Goal: Task Accomplishment & Management: Manage account settings

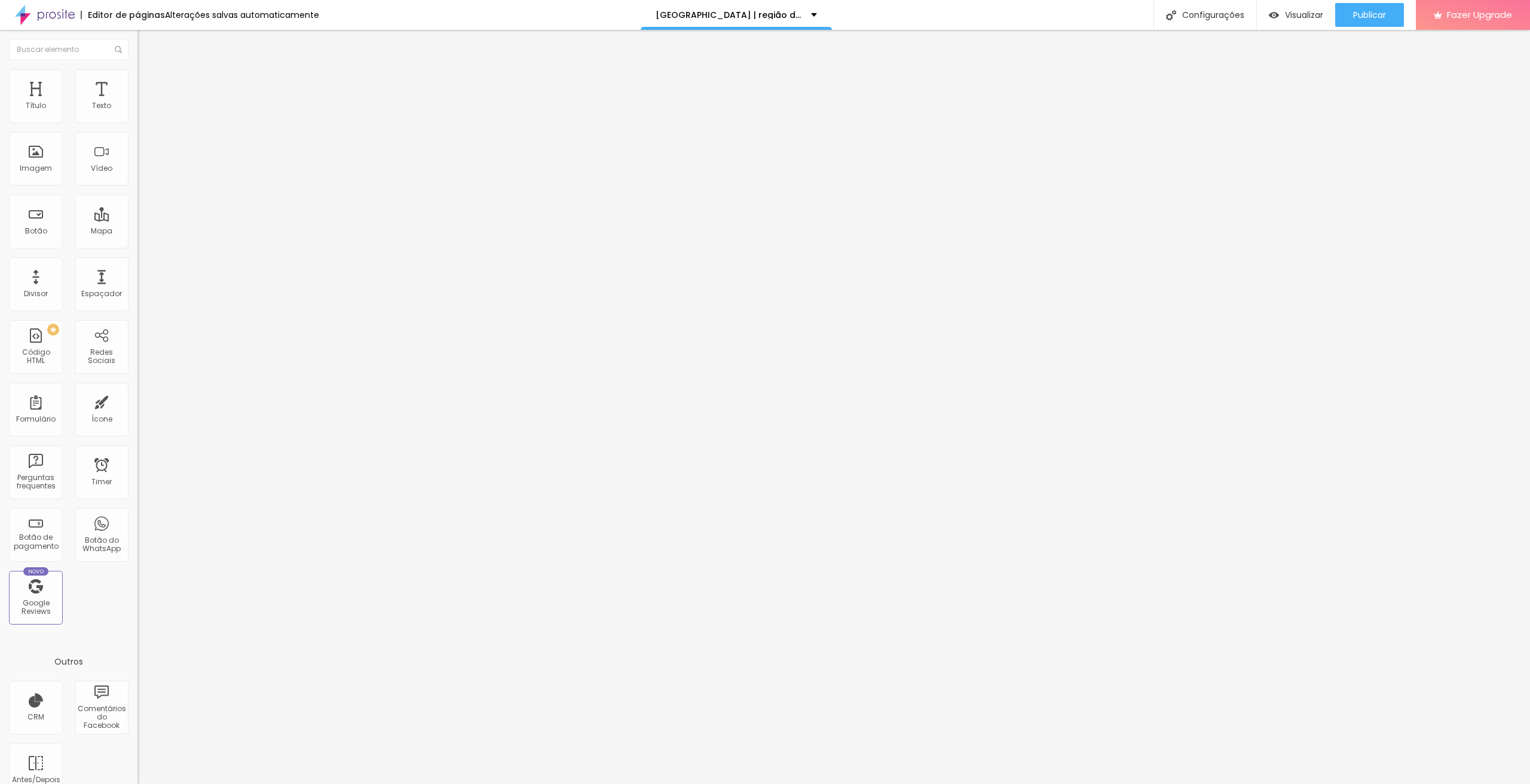
click at [147, 106] on icon "button" at bounding box center [148, 105] width 2 height 2
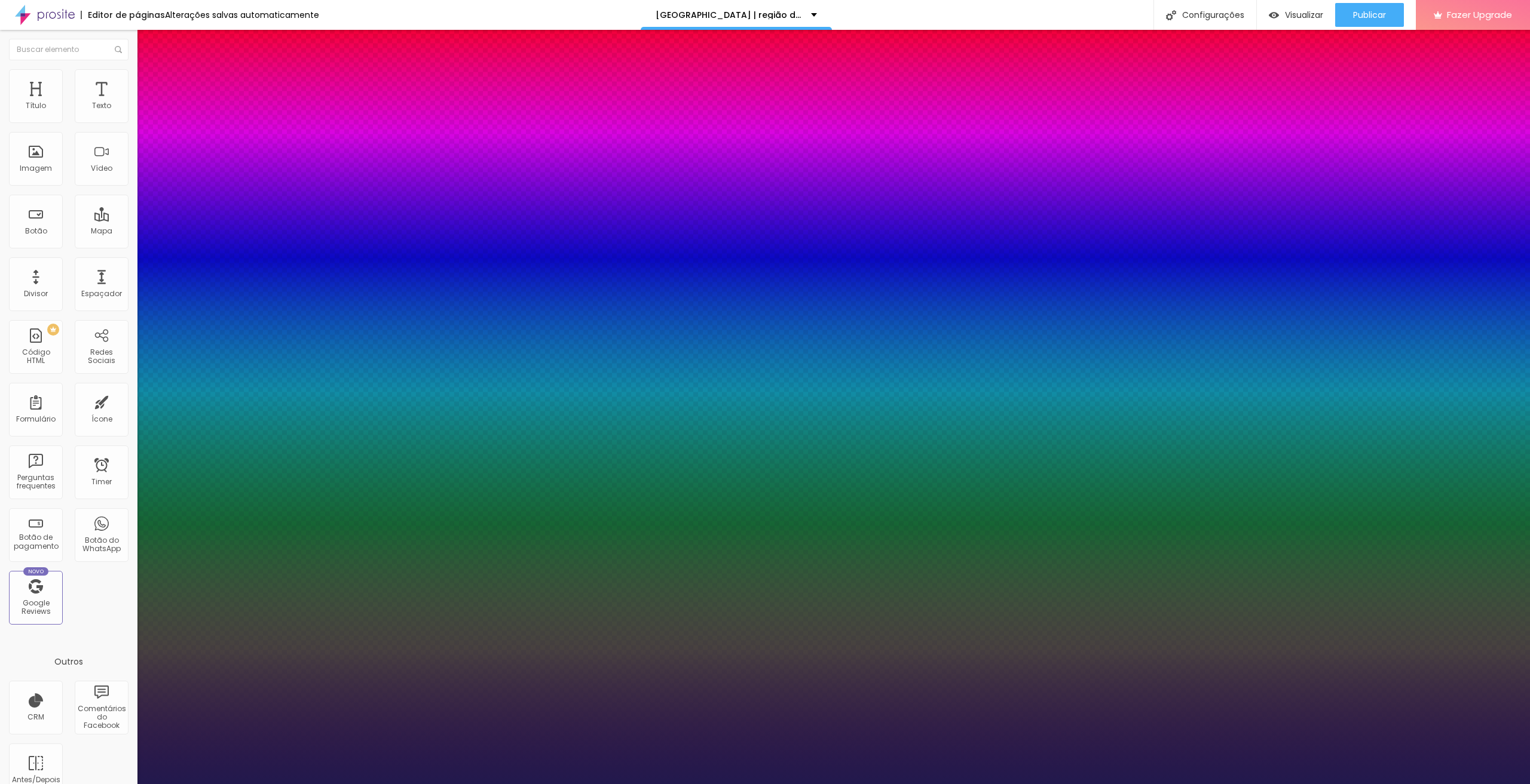
type input "1"
click at [97, 784] on div at bounding box center [765, 784] width 1530 height 0
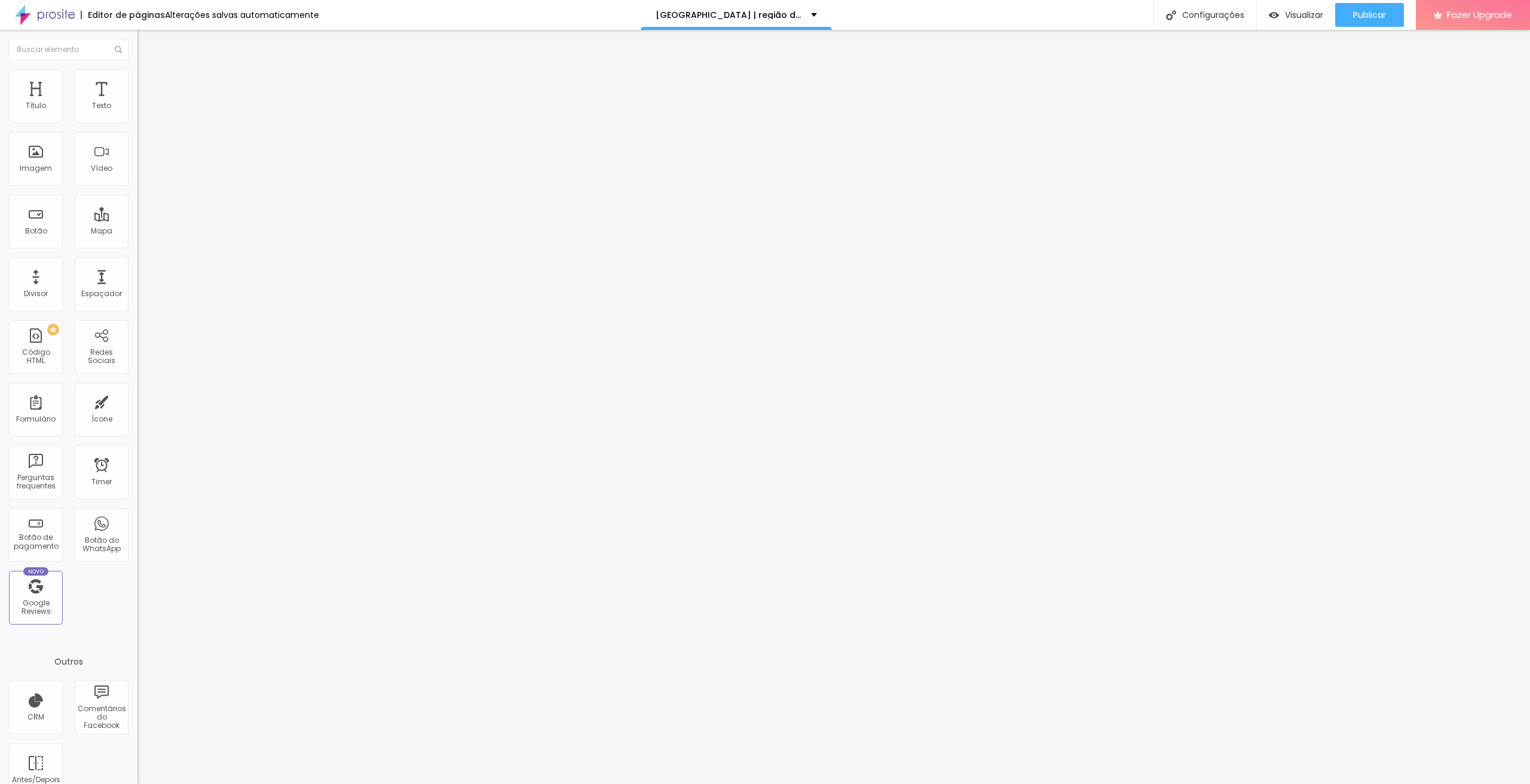
click at [137, 78] on li "Avançado" at bounding box center [206, 75] width 137 height 12
click at [142, 111] on icon "button" at bounding box center [145, 107] width 7 height 7
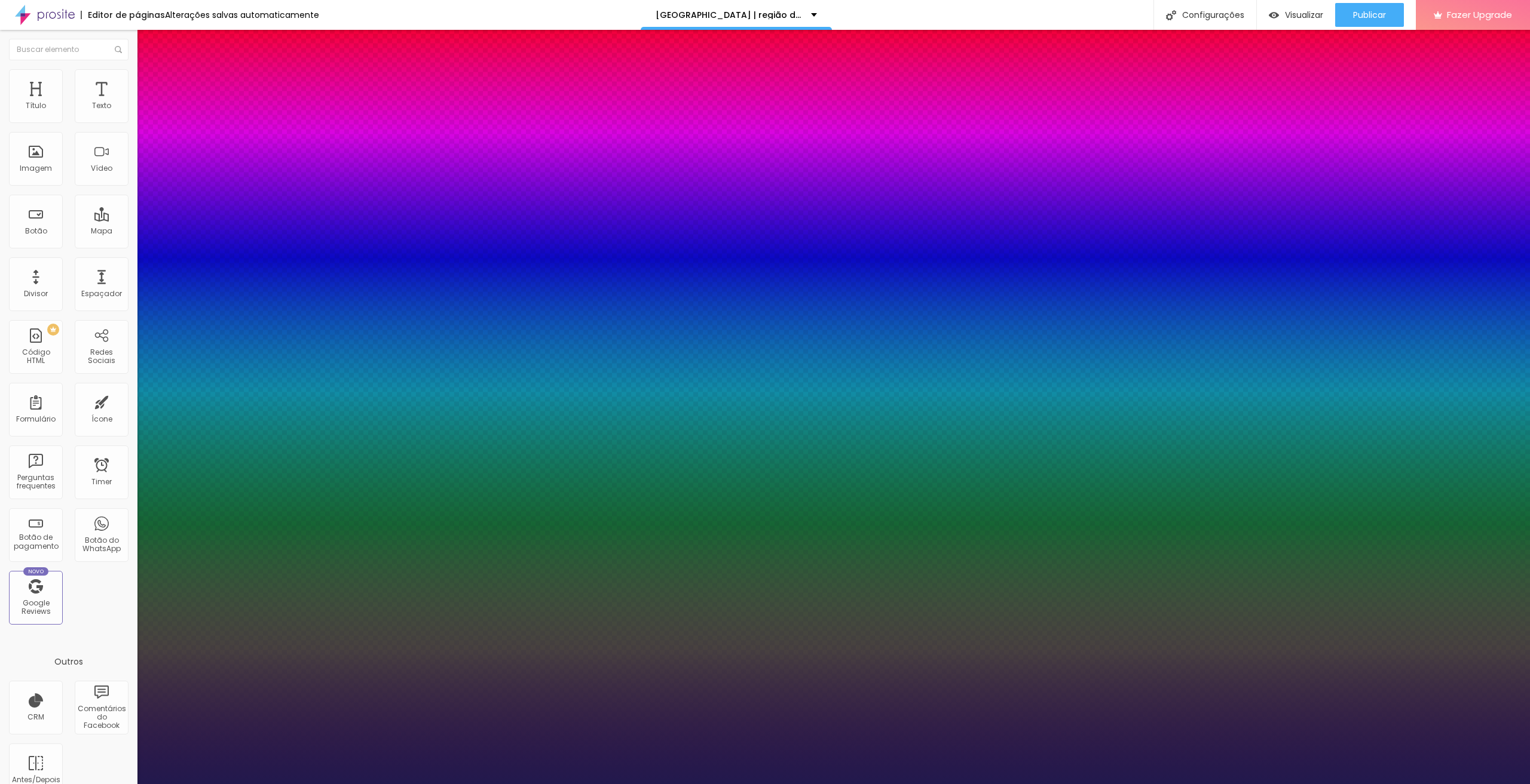
type input "1"
click at [777, 784] on div at bounding box center [765, 784] width 1530 height 0
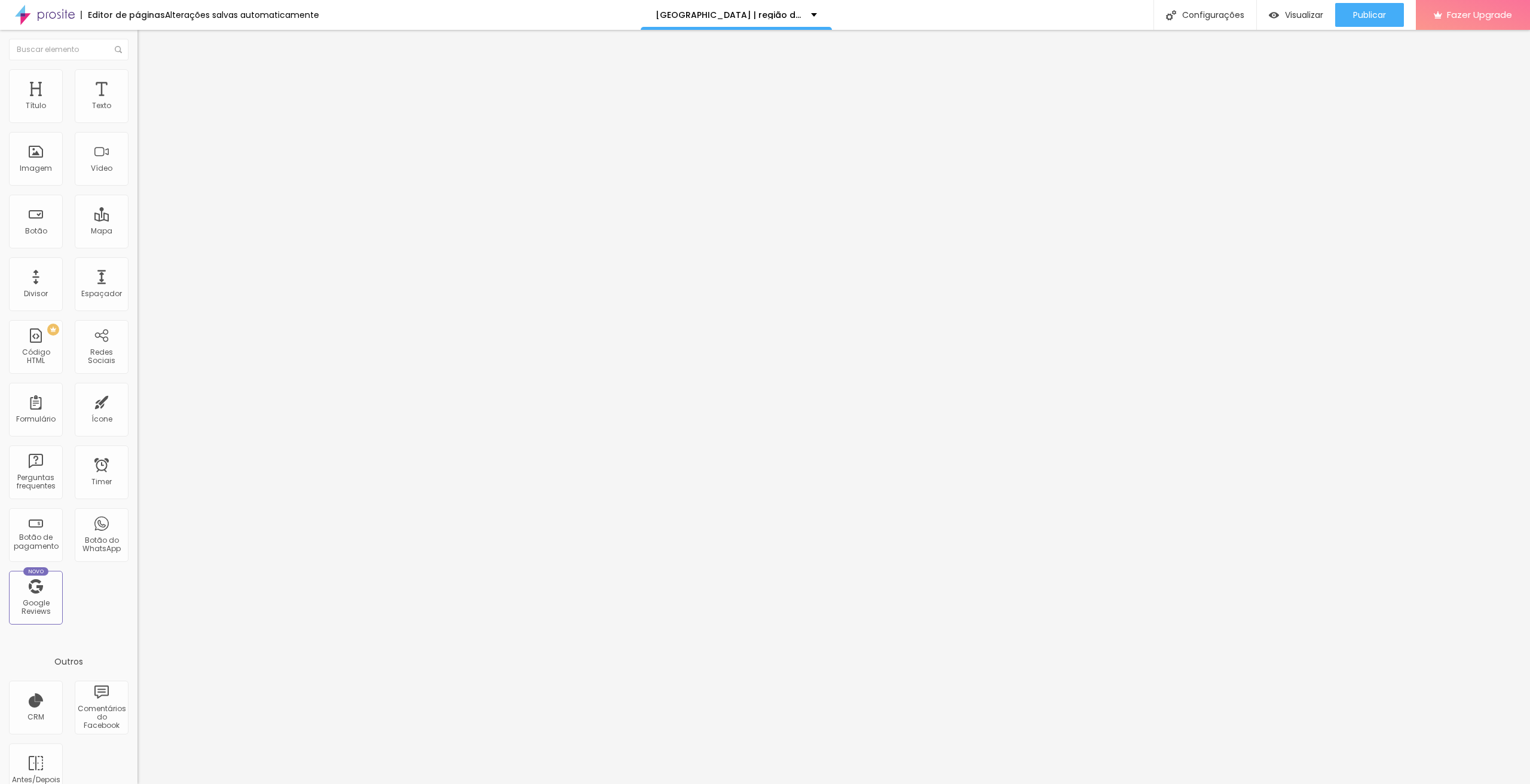
click at [137, 84] on ul "Conteúdo Estilo Avançado" at bounding box center [206, 75] width 137 height 35
click at [148, 82] on span "Estilo" at bounding box center [157, 77] width 19 height 10
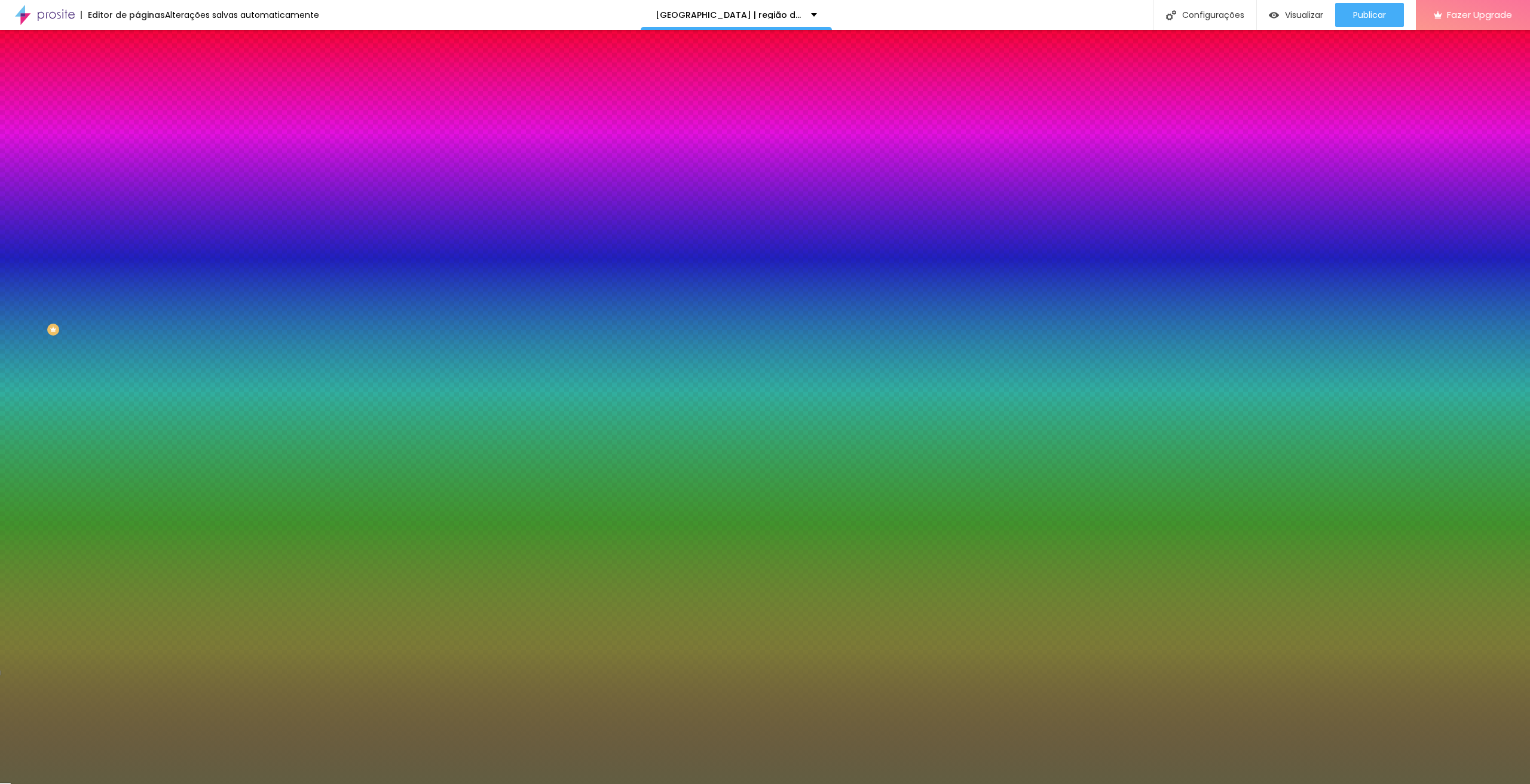
click at [148, 87] on span "Avançado" at bounding box center [168, 89] width 40 height 10
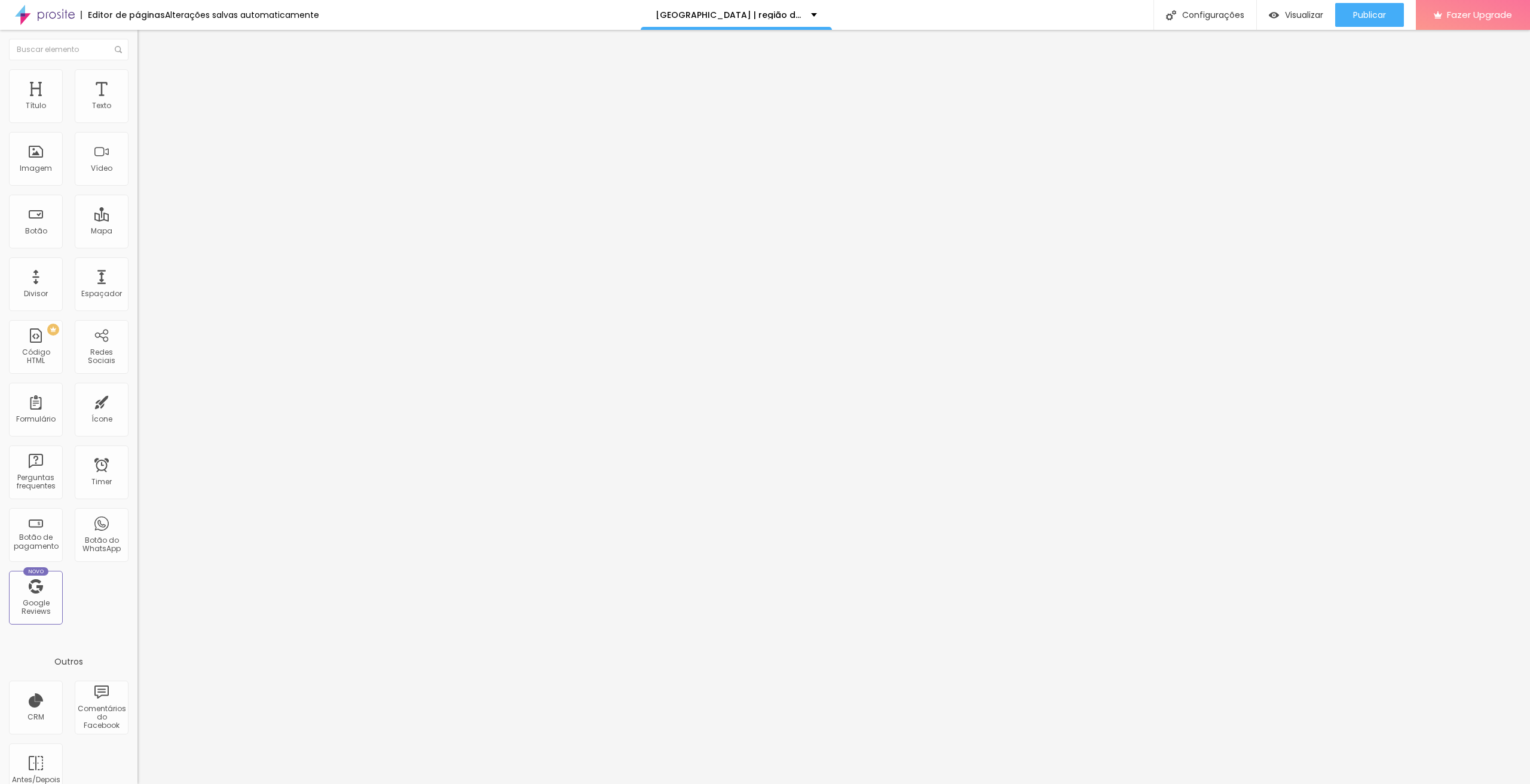
click at [137, 74] on li "Estilo" at bounding box center [206, 75] width 137 height 12
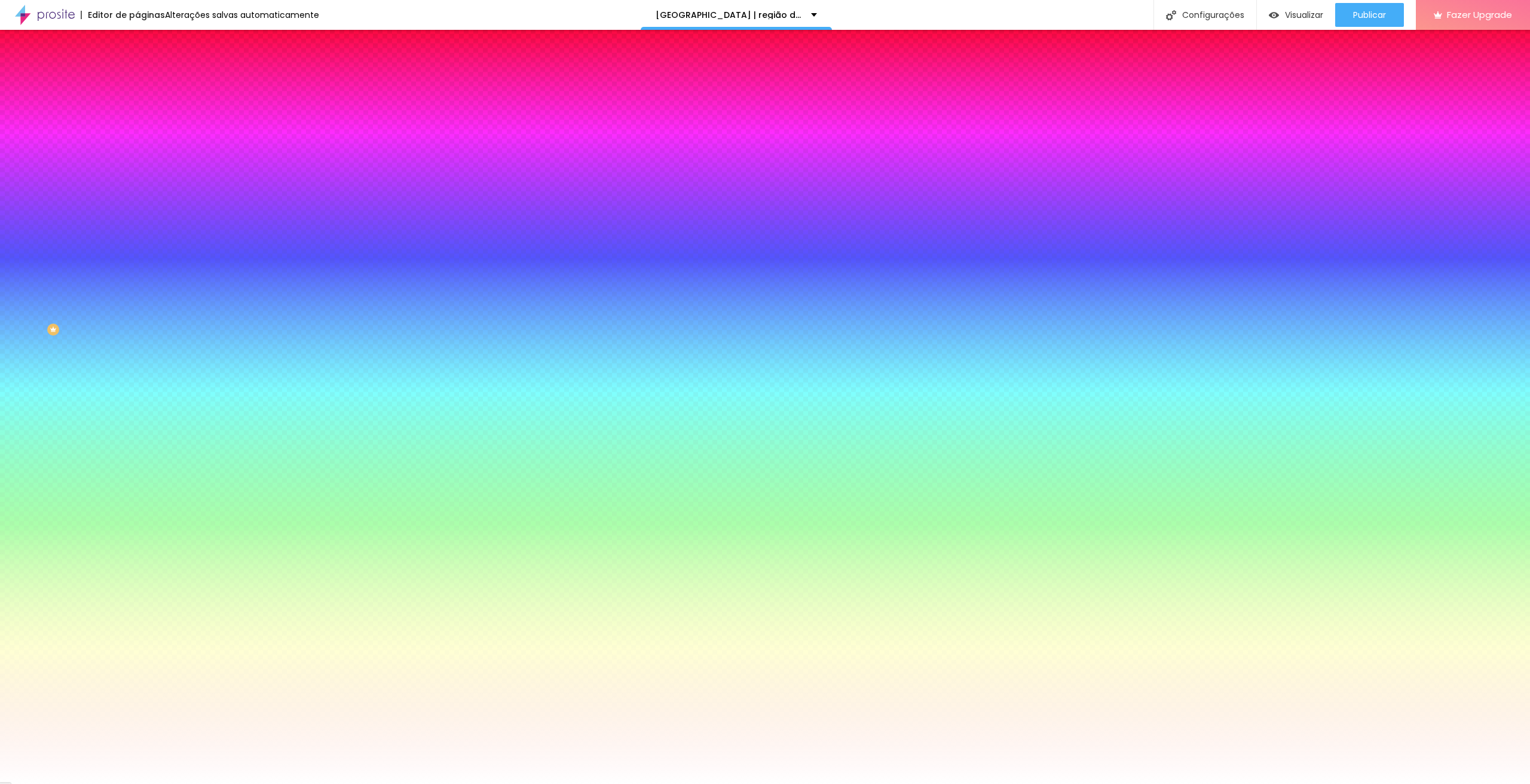
click at [148, 84] on span "Avançado" at bounding box center [168, 89] width 40 height 10
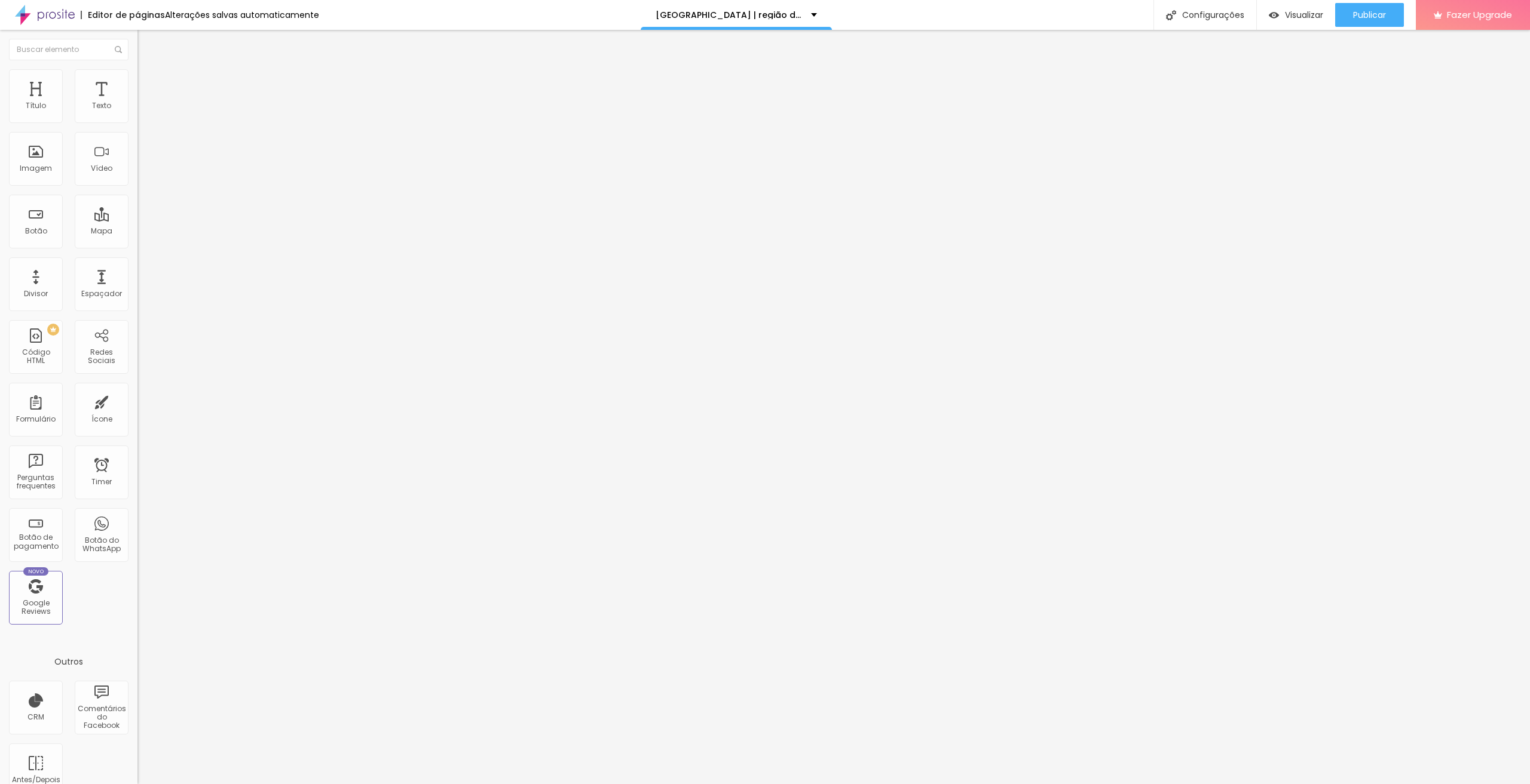
click at [137, 73] on li "Avançado" at bounding box center [206, 75] width 137 height 12
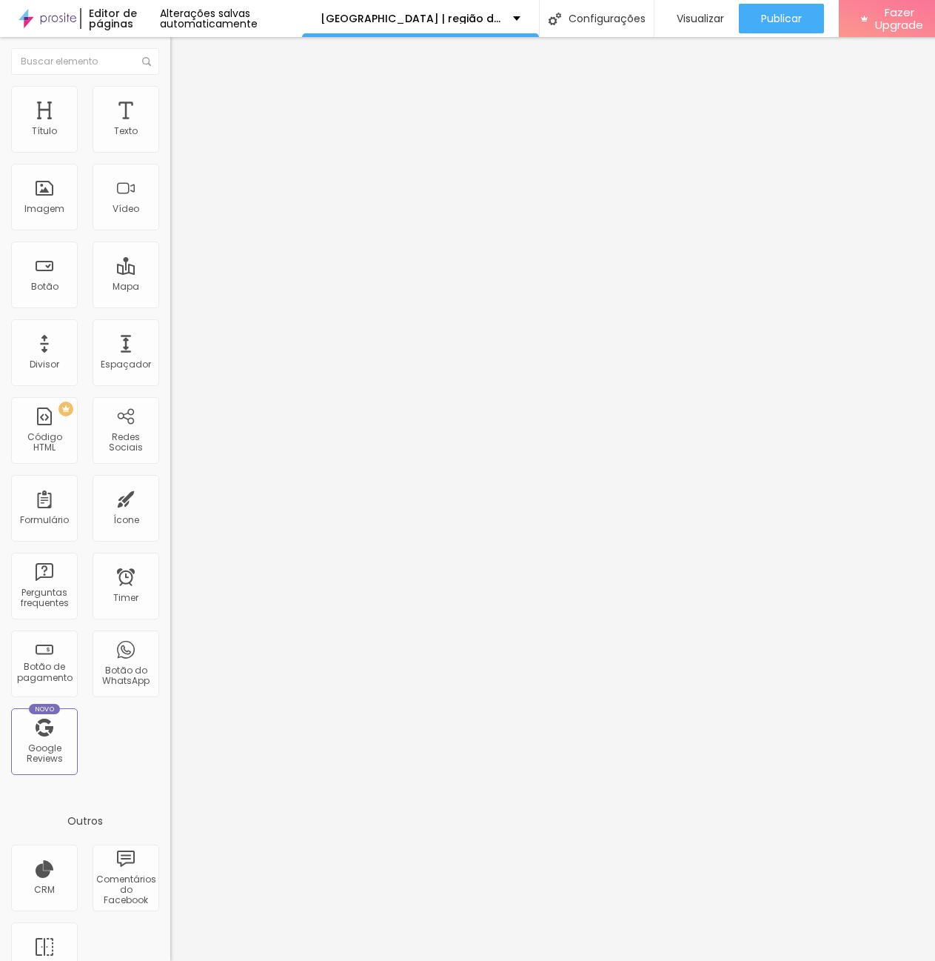
click at [176, 138] on icon "button" at bounding box center [180, 133] width 9 height 9
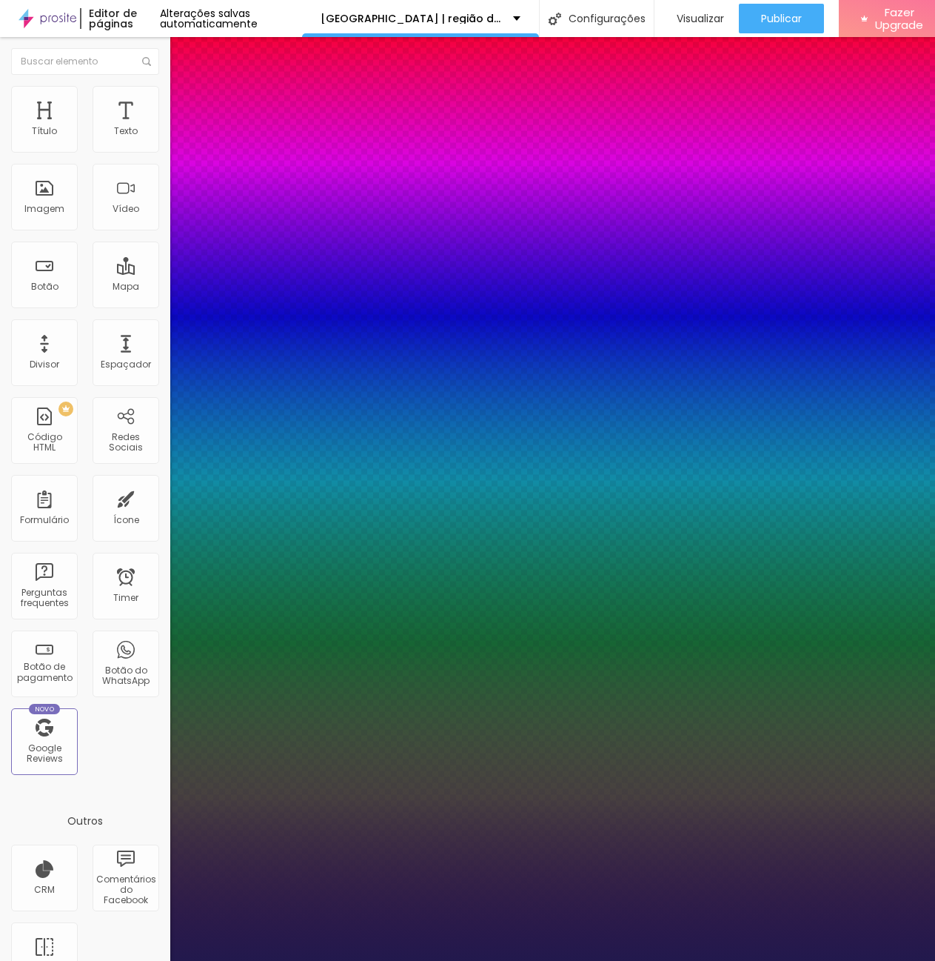
type input "1"
click at [159, 969] on select "AbrilFatface-Regular Actor-Regular Alegreya AlegreyaBlack Alice Allan-Bold Alla…" at bounding box center [79, 977] width 159 height 16
click at [110, 961] on div at bounding box center [467, 961] width 935 height 0
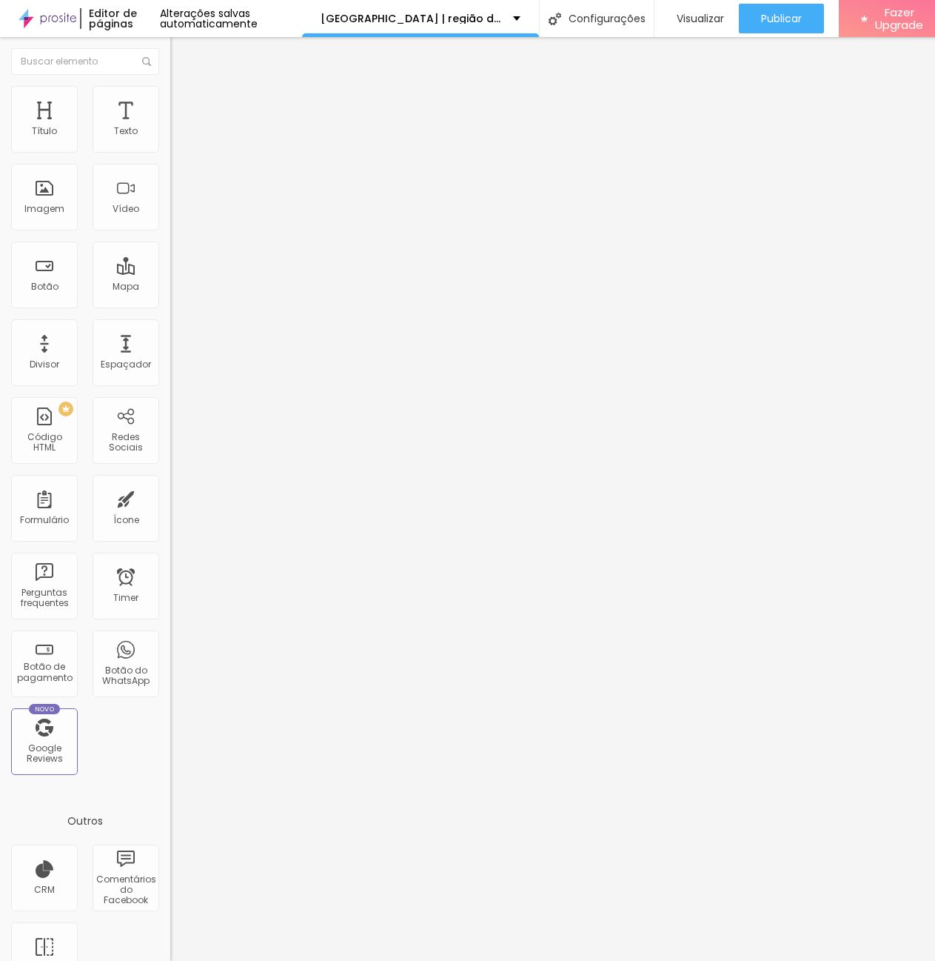
click at [184, 102] on span "Avançado" at bounding box center [208, 96] width 49 height 13
click at [170, 142] on button "button" at bounding box center [180, 135] width 21 height 16
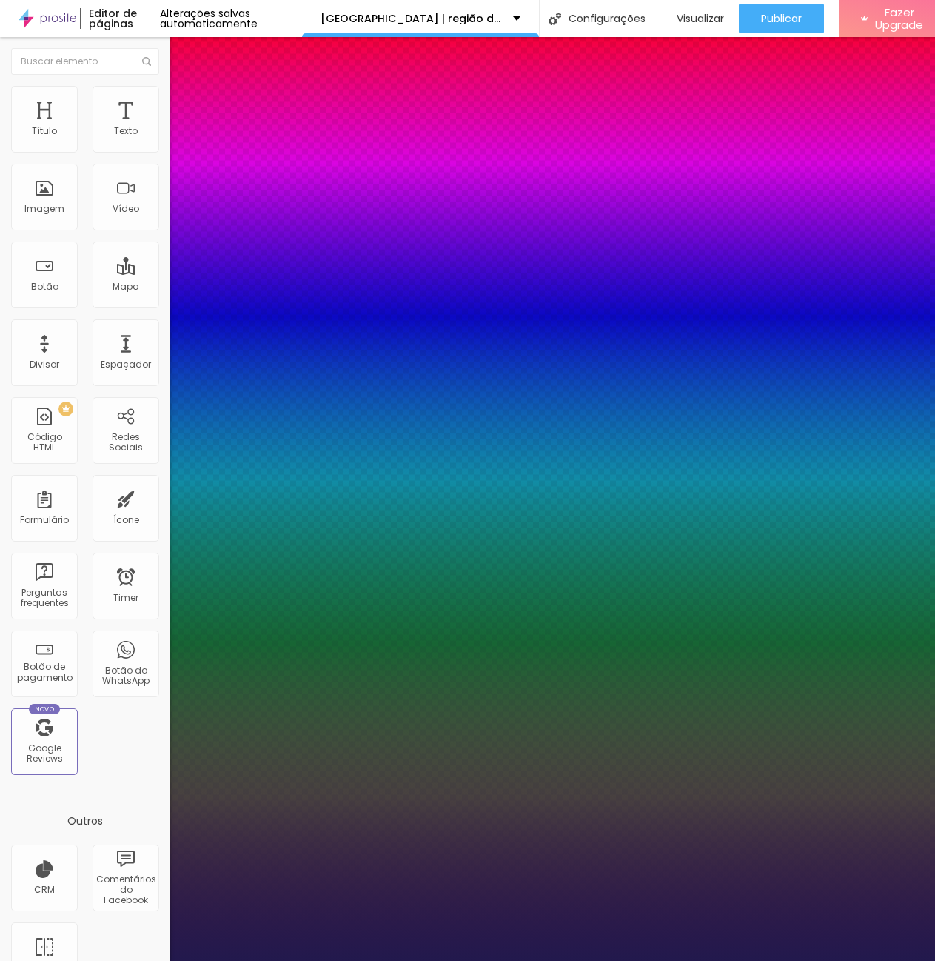
type input "1"
click at [121, 961] on div at bounding box center [467, 961] width 935 height 0
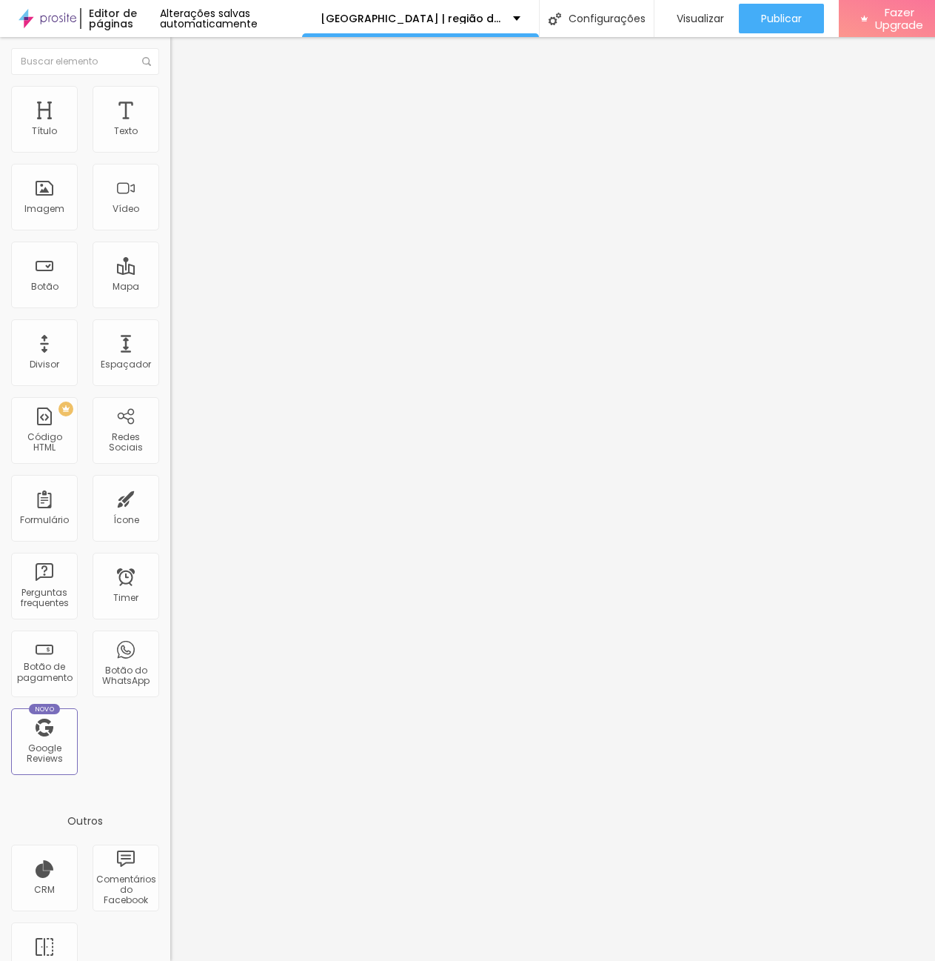
click at [170, 96] on img at bounding box center [176, 92] width 13 height 13
click at [802, 30] on div "Publicar" at bounding box center [781, 19] width 41 height 30
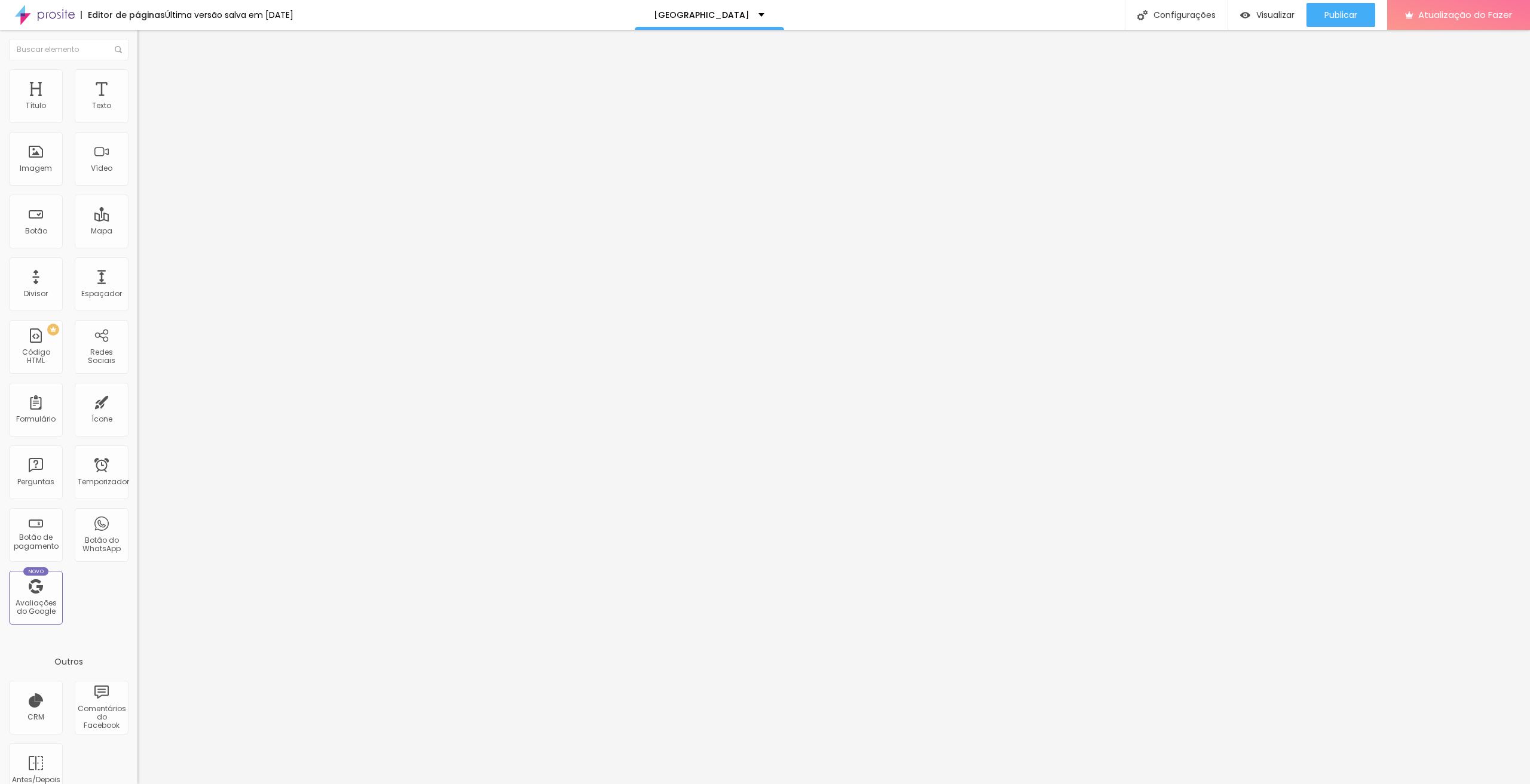
click at [137, 115] on button "button" at bounding box center [145, 109] width 17 height 13
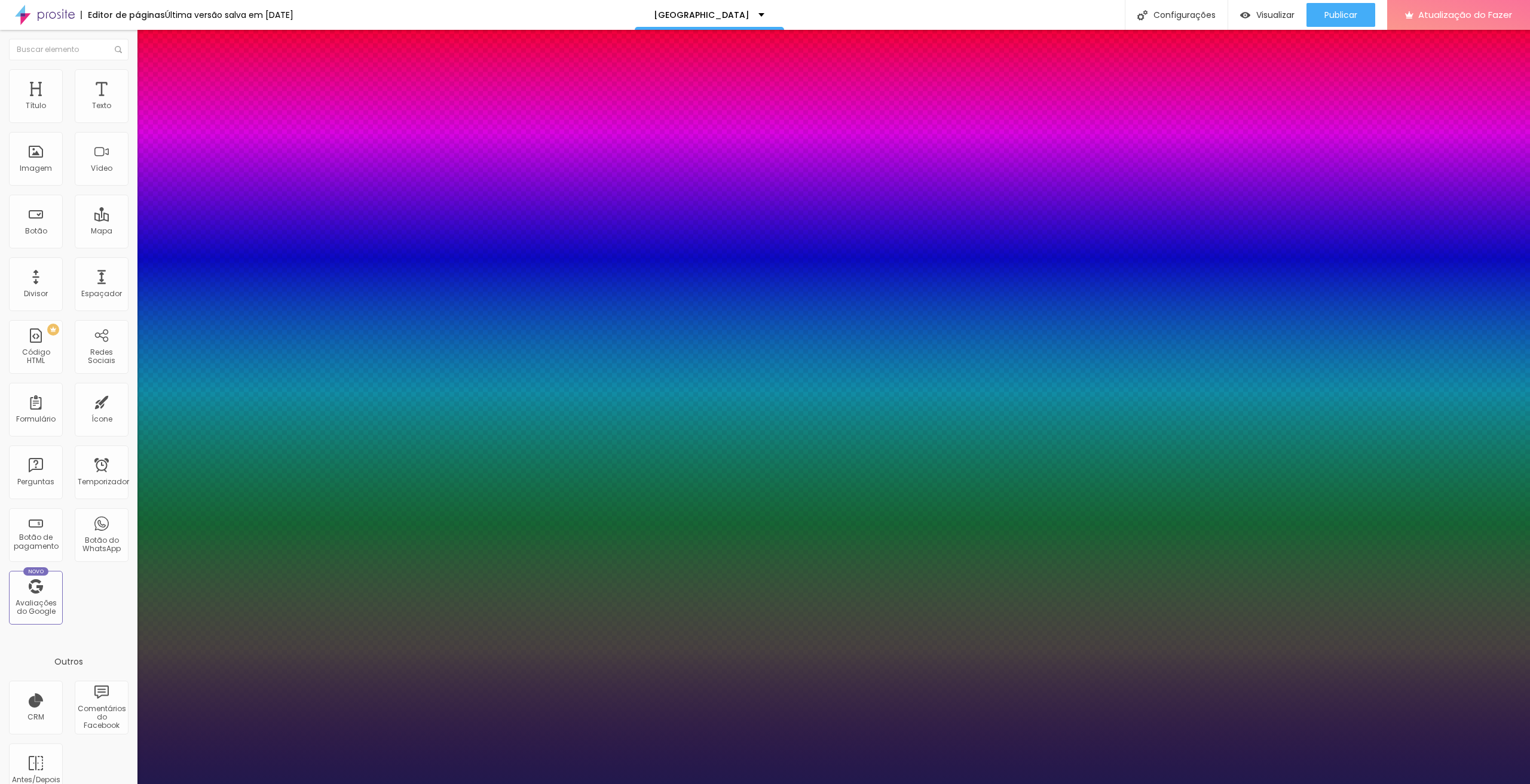
type input "1"
type input "17"
type input "1"
type input "13"
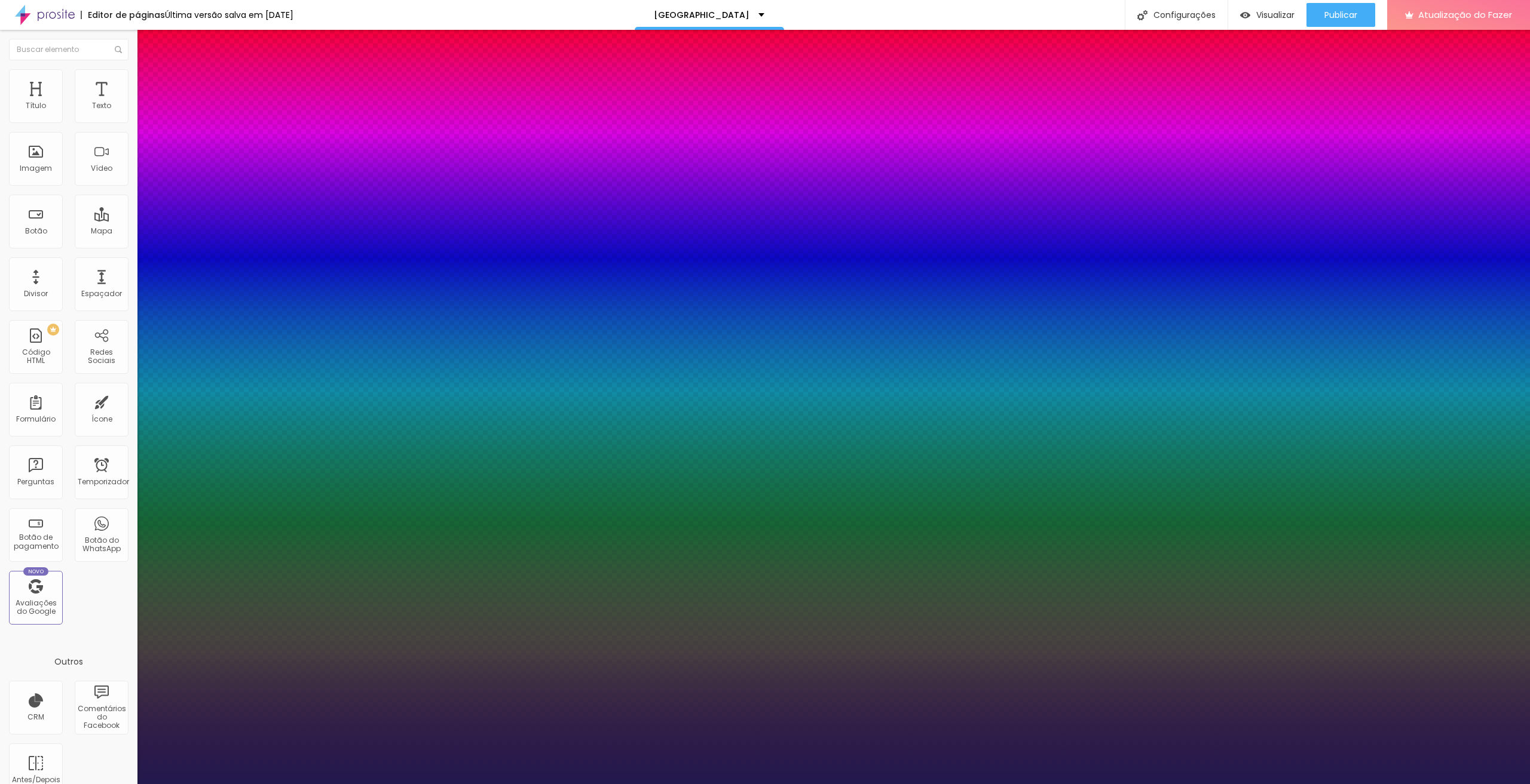
type input "13"
type input "1"
type input "14"
type input "1"
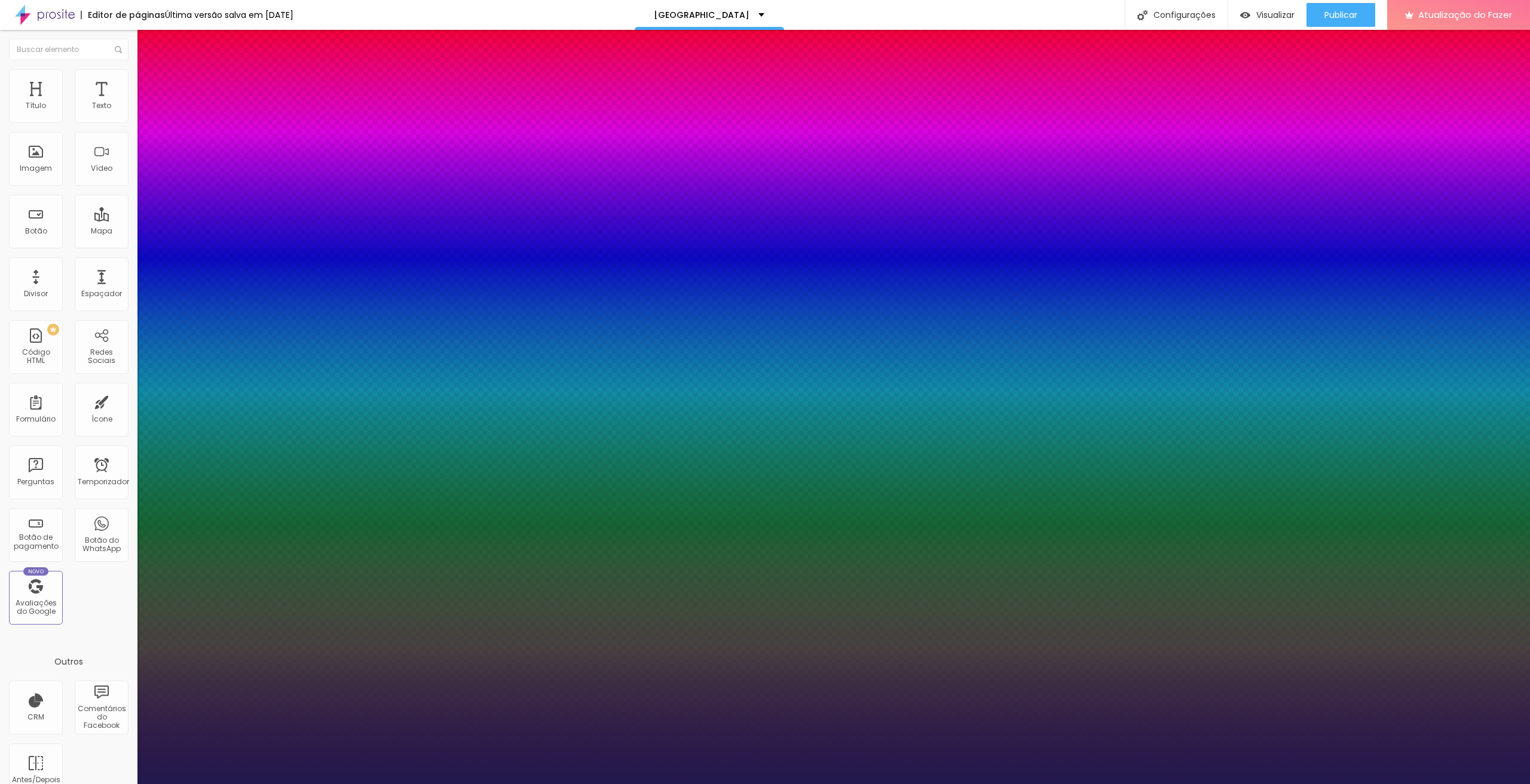
type input "15"
type input "1"
type input "18"
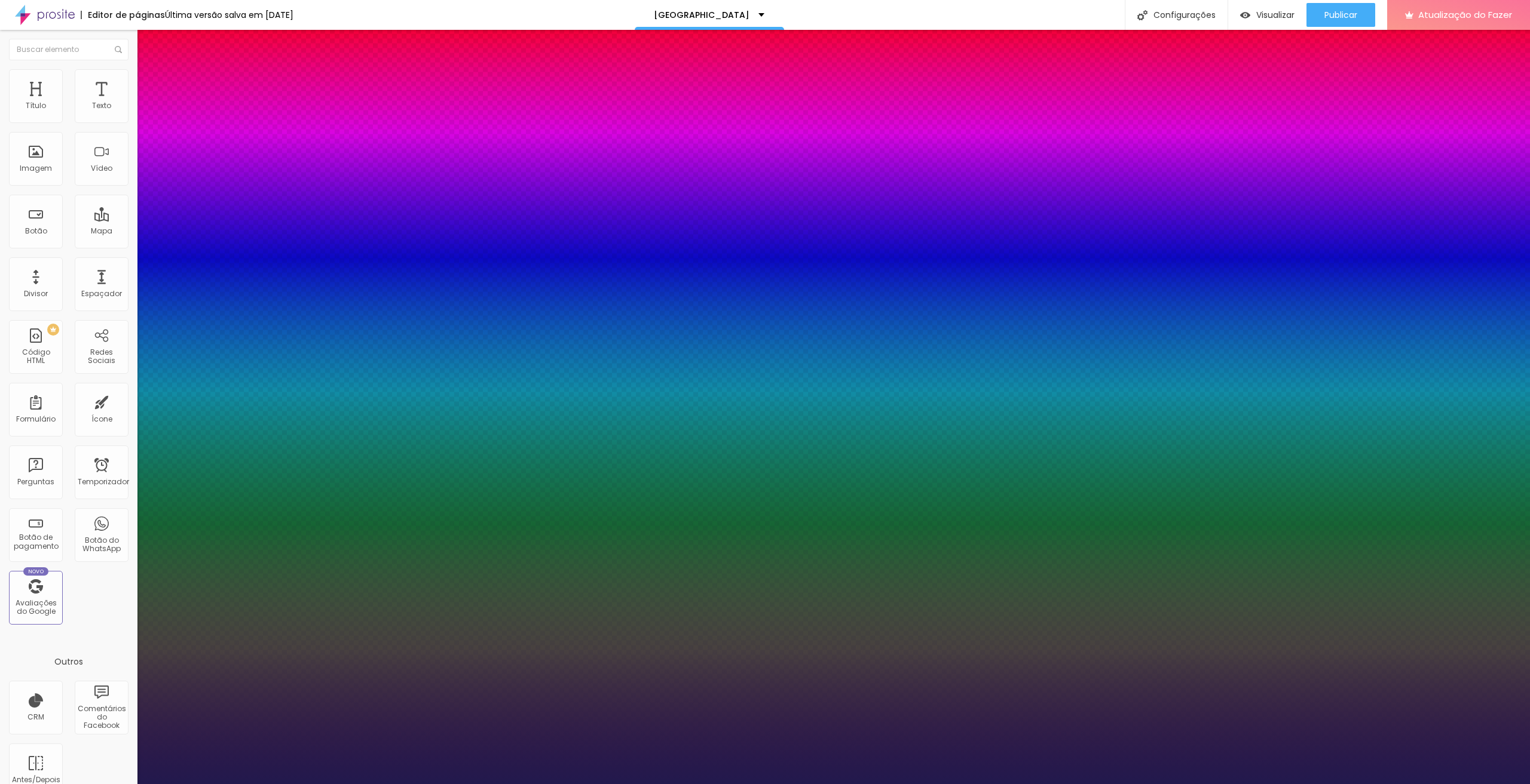
type input "1"
type input "19"
type input "1"
type input "20"
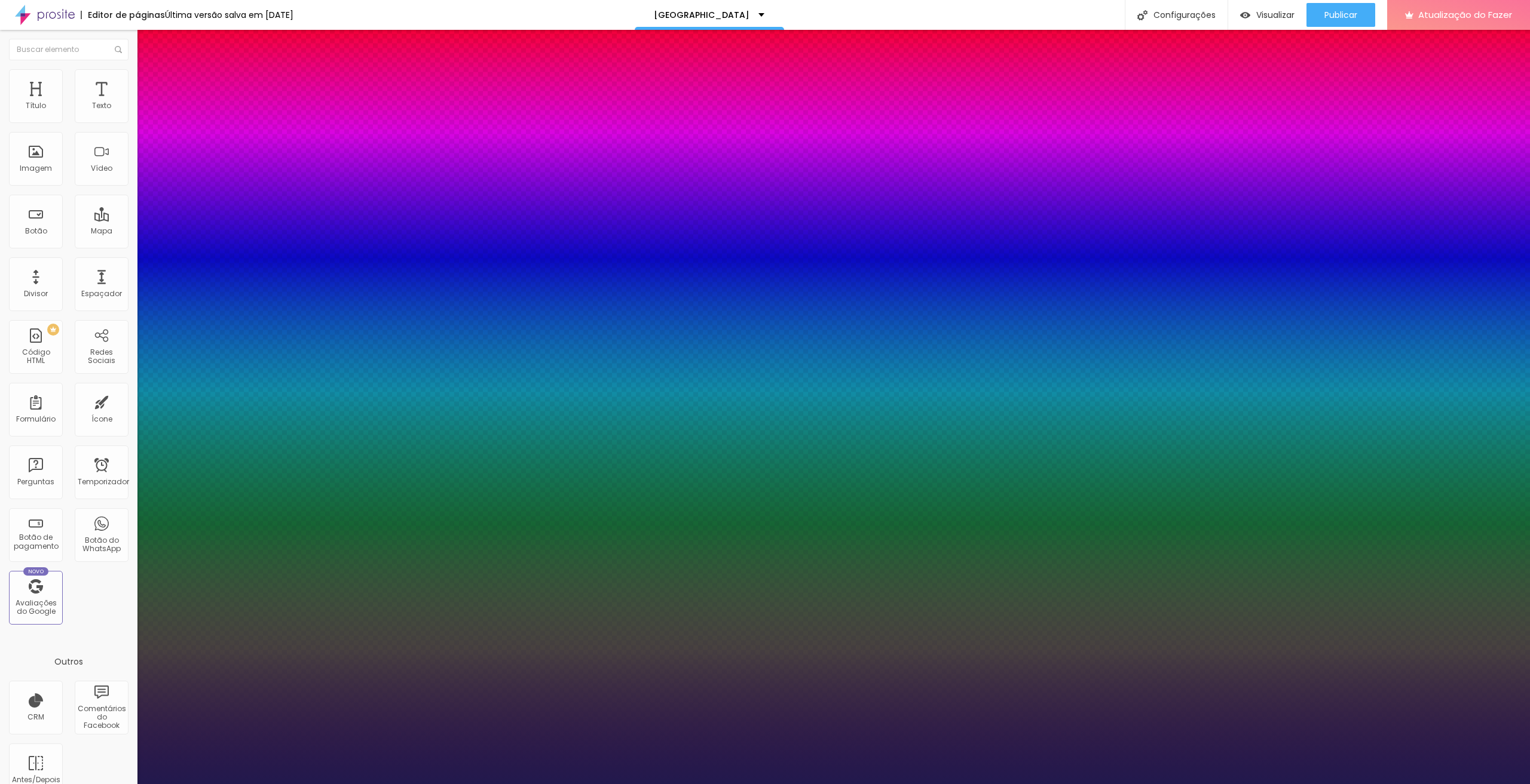
type input "20"
type input "1"
type input "21"
type input "1"
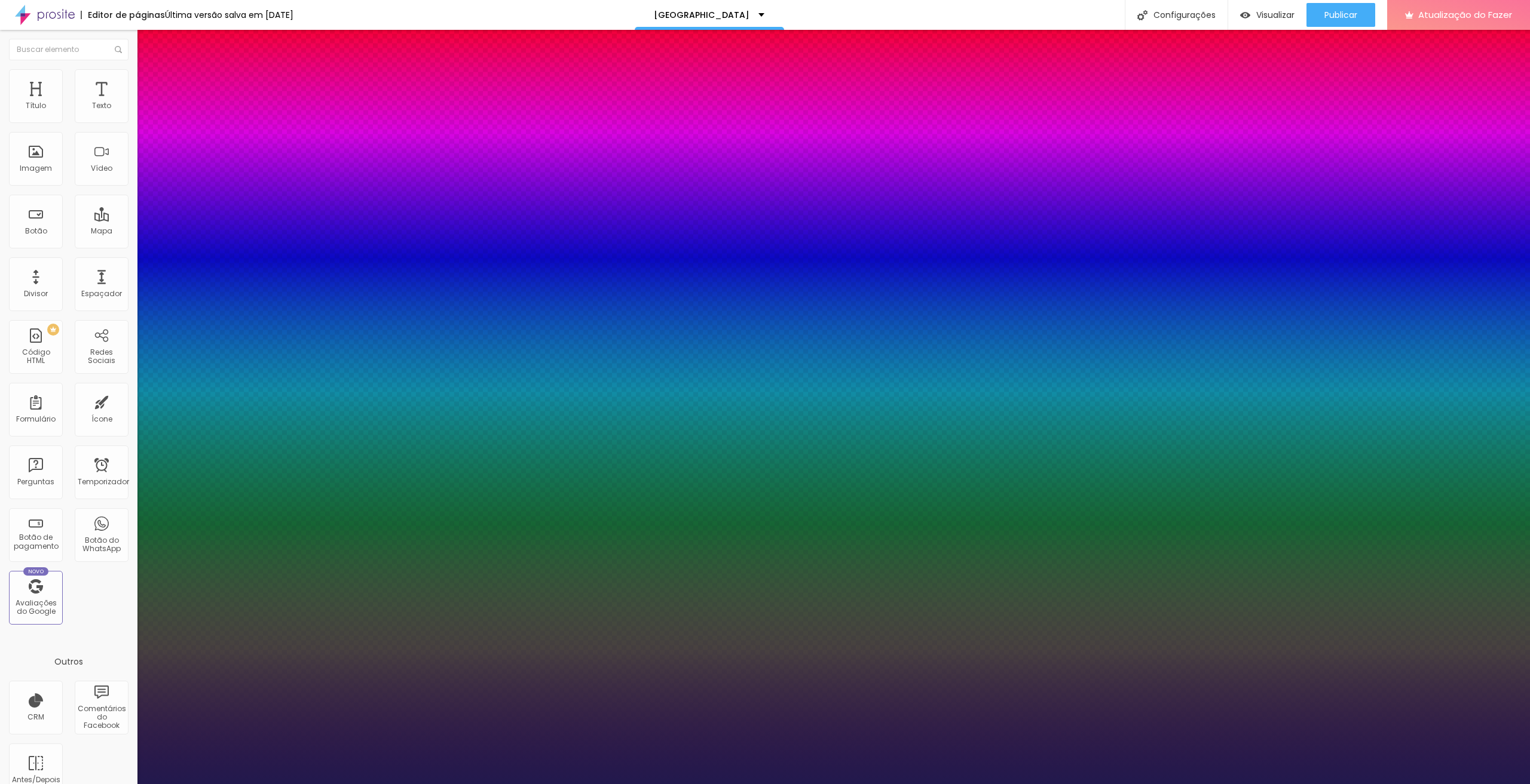
type input "22"
type input "1"
type input "23"
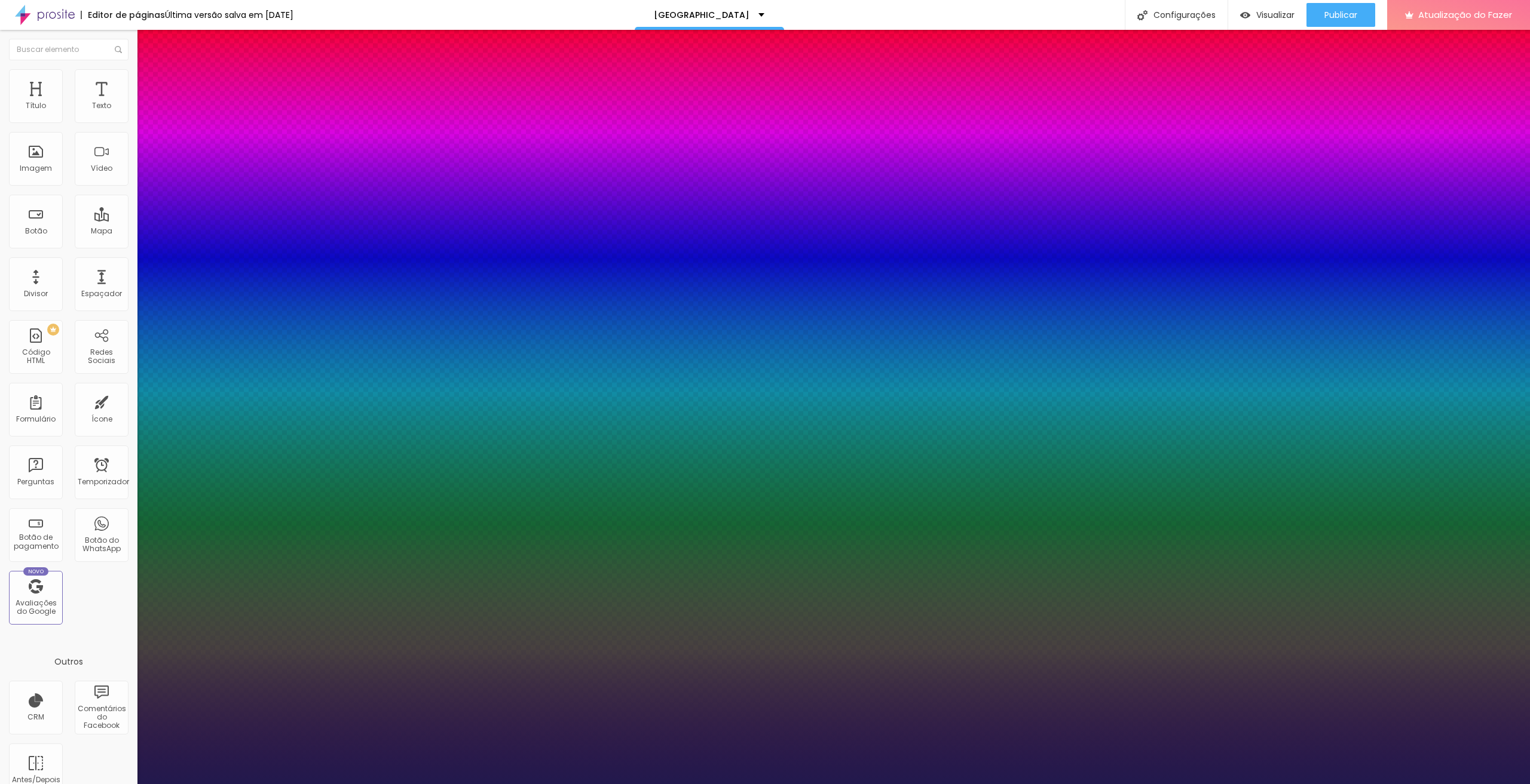
type input "1"
type input "24"
type input "1"
type input "25"
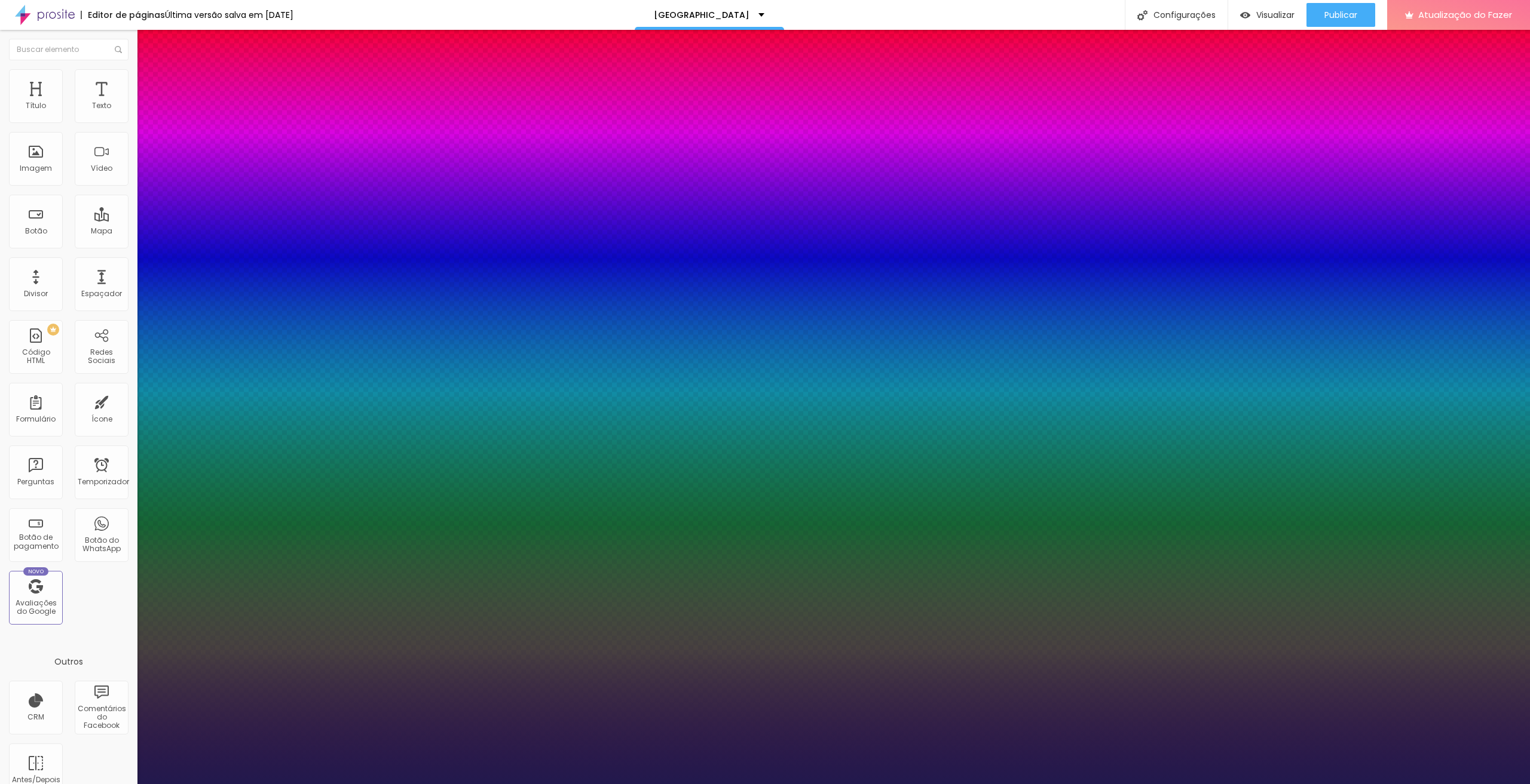
type input "25"
type input "1"
type input "26"
type input "1"
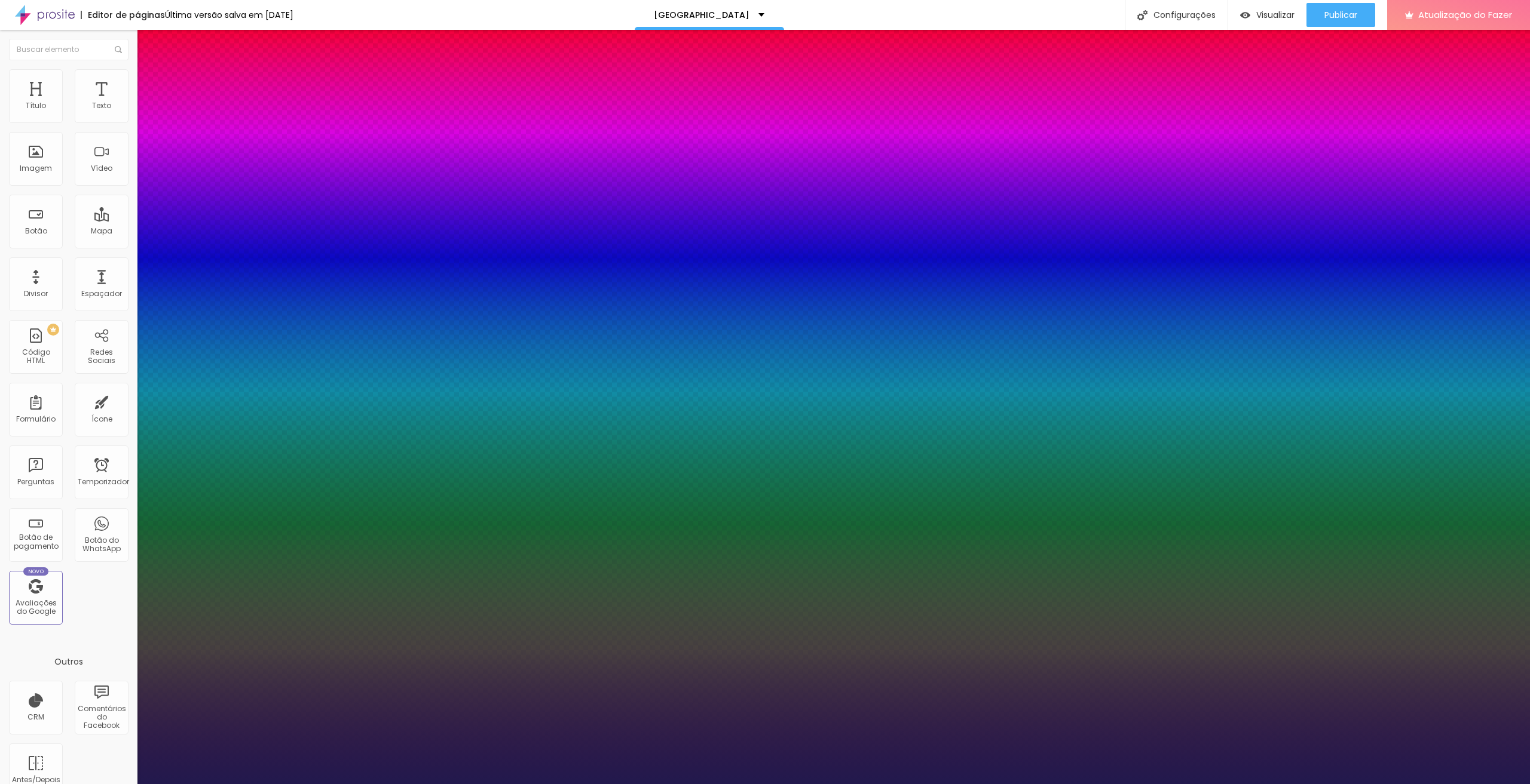
type input "27"
type input "1"
type input "29"
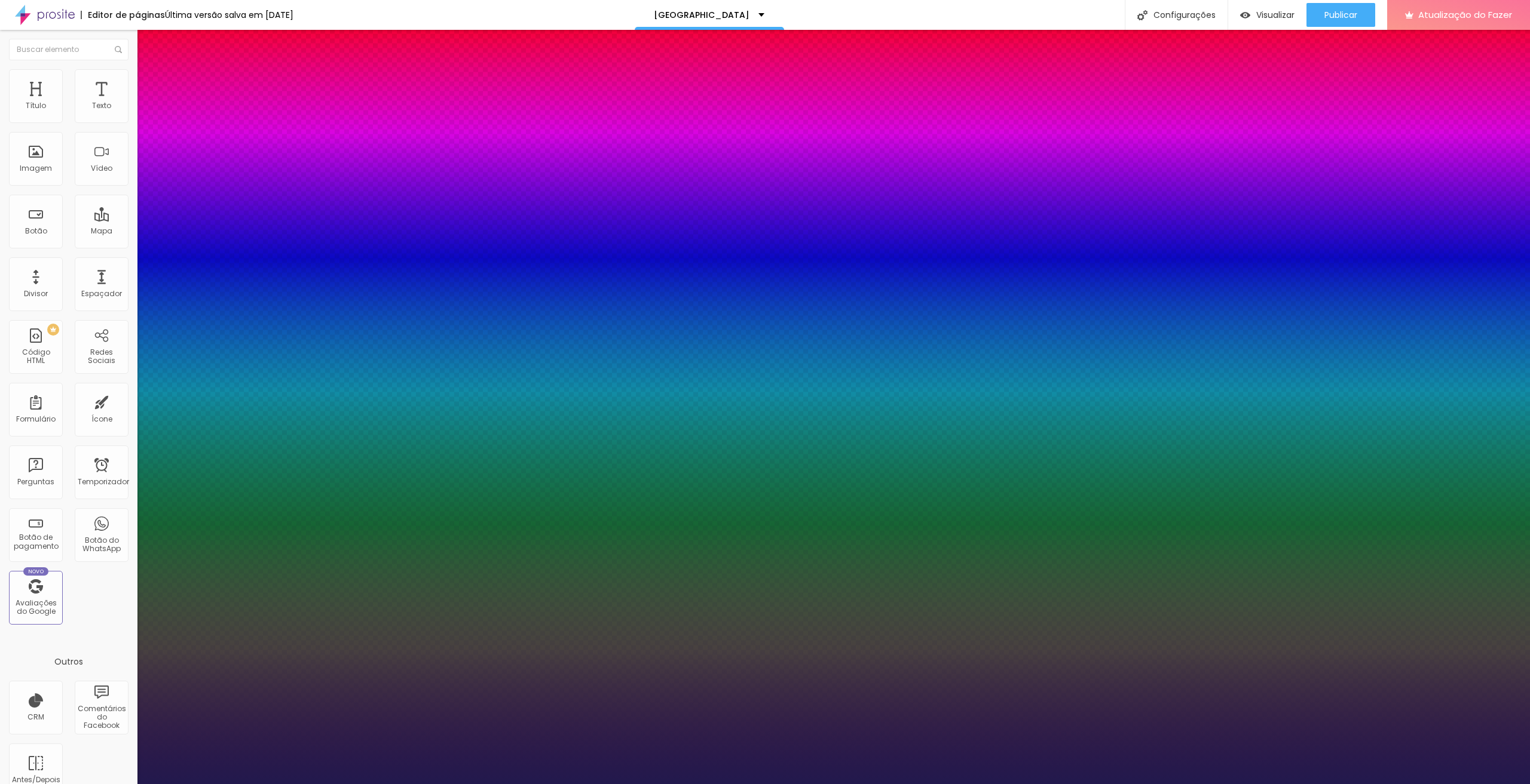
type input "1"
type input "30"
type input "1"
type input "31"
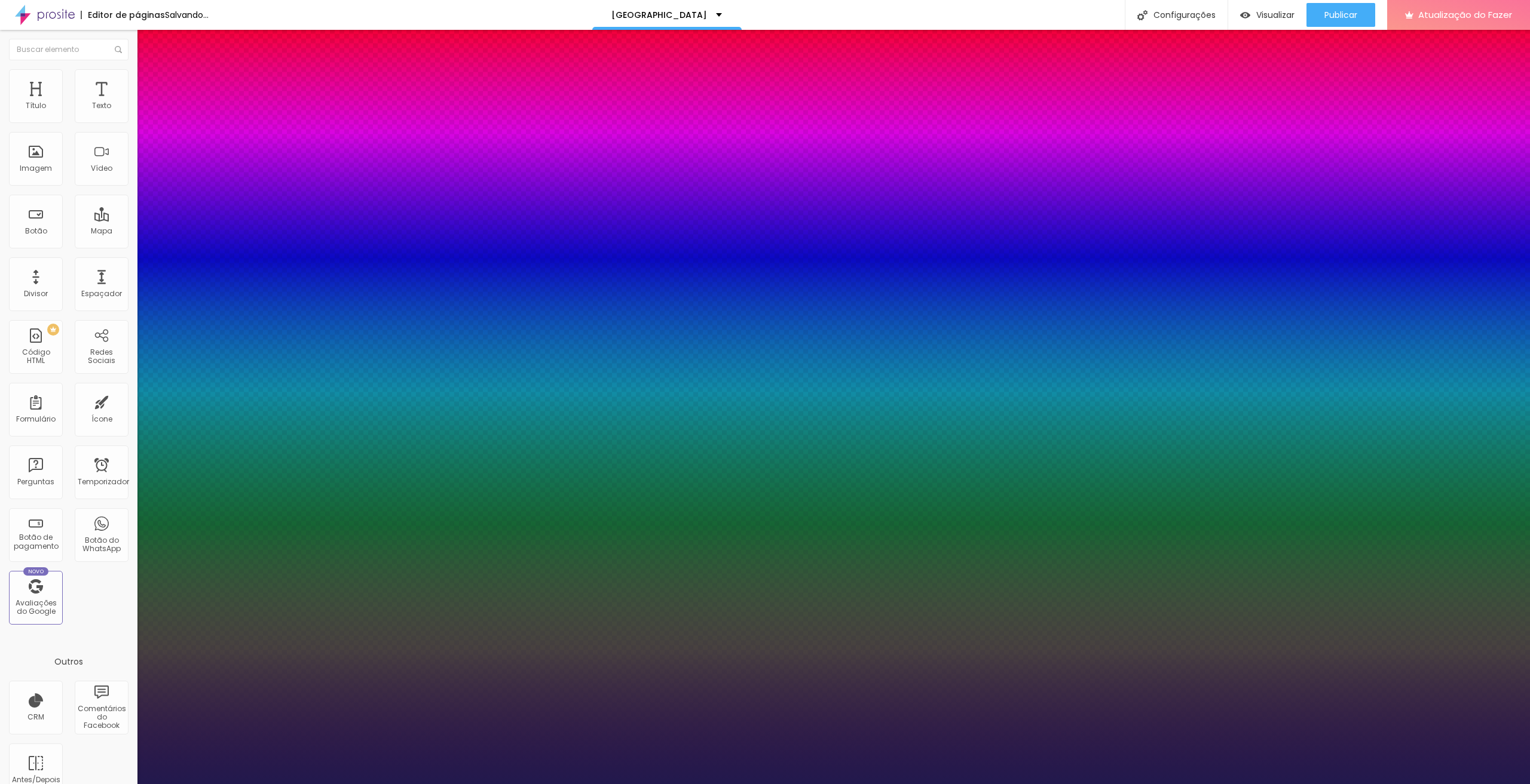
type input "31"
type input "1"
type input "33"
type input "1"
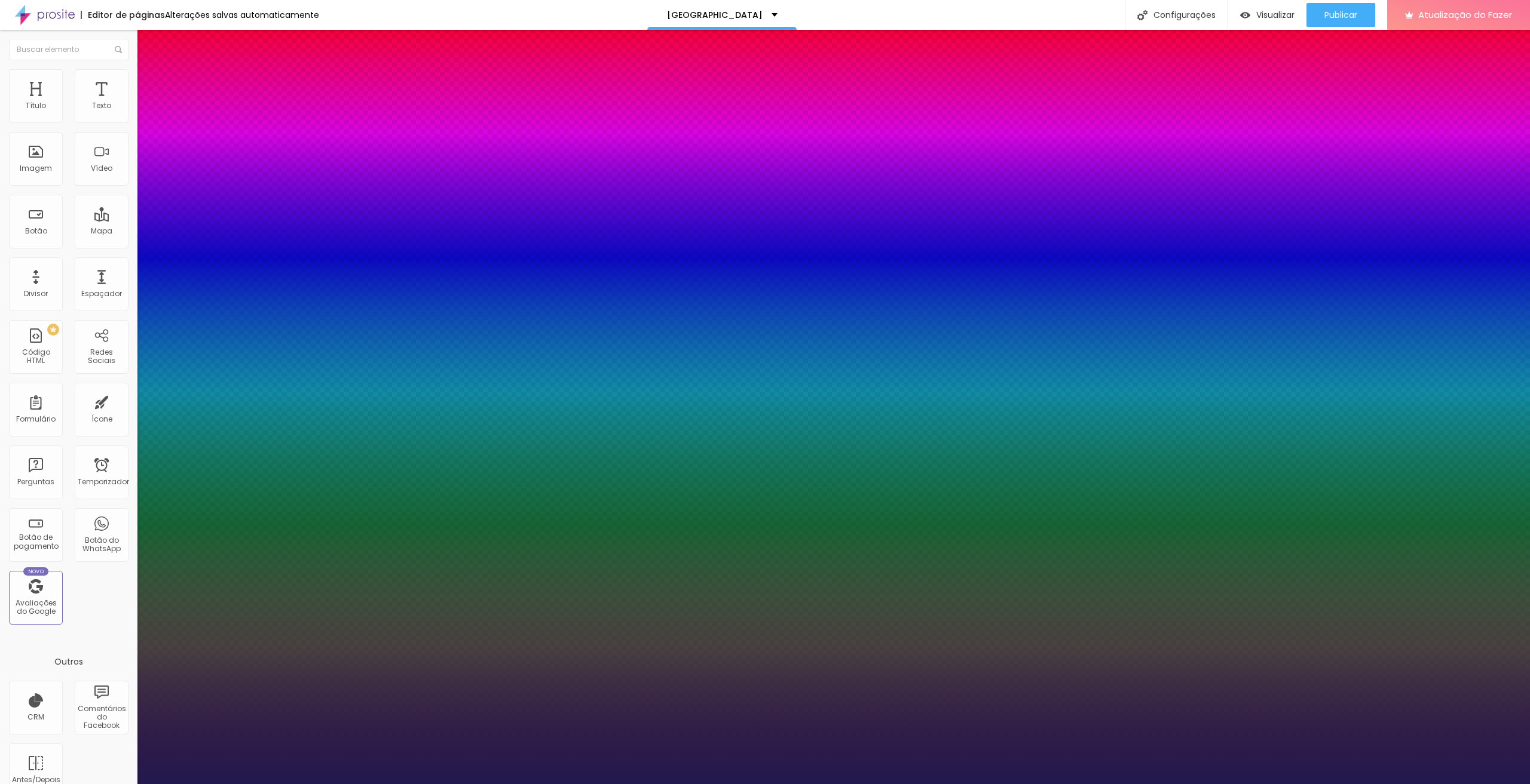
type input "34"
type input "1"
type input "33"
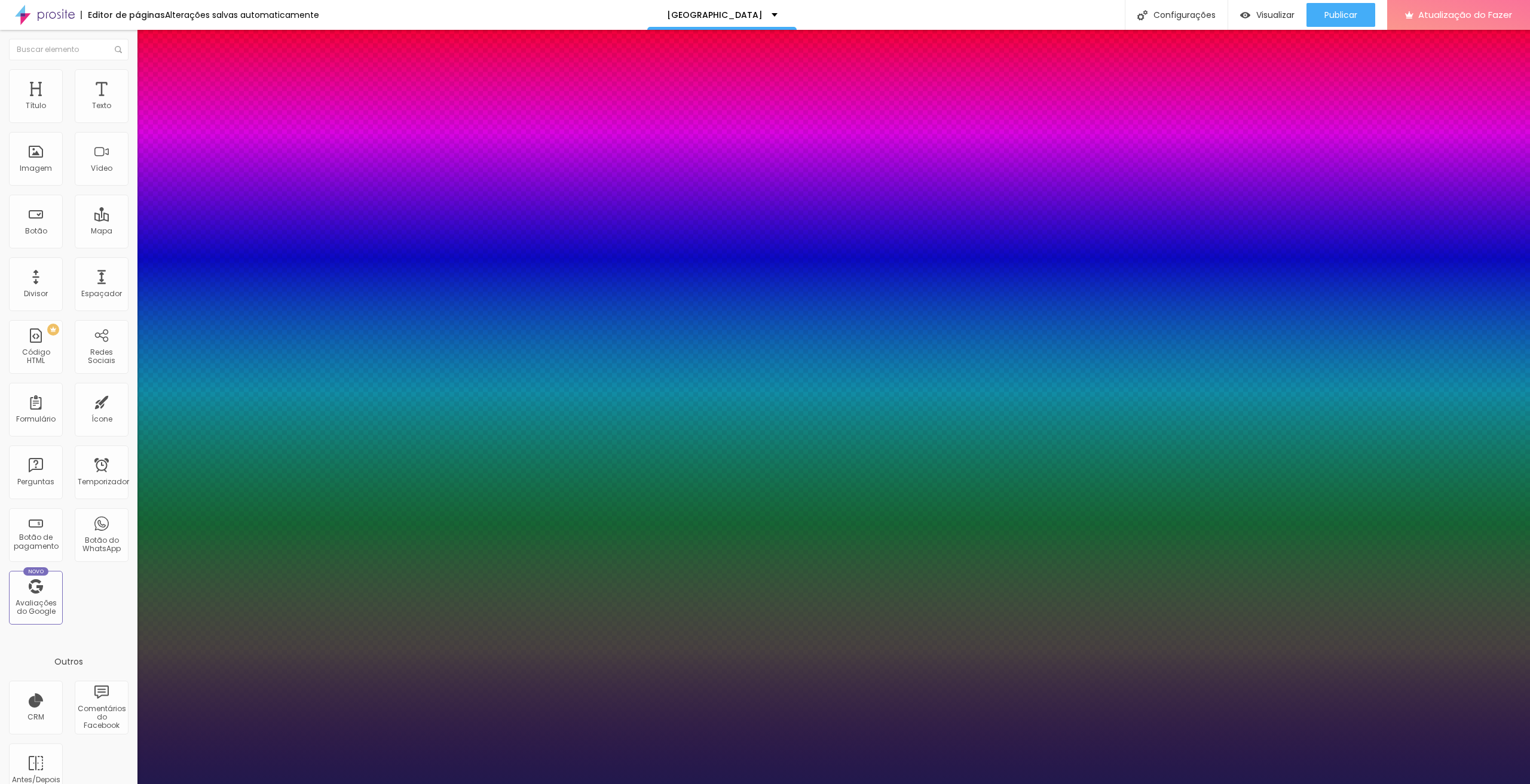
type input "1"
type input "31"
type input "1"
type input "29"
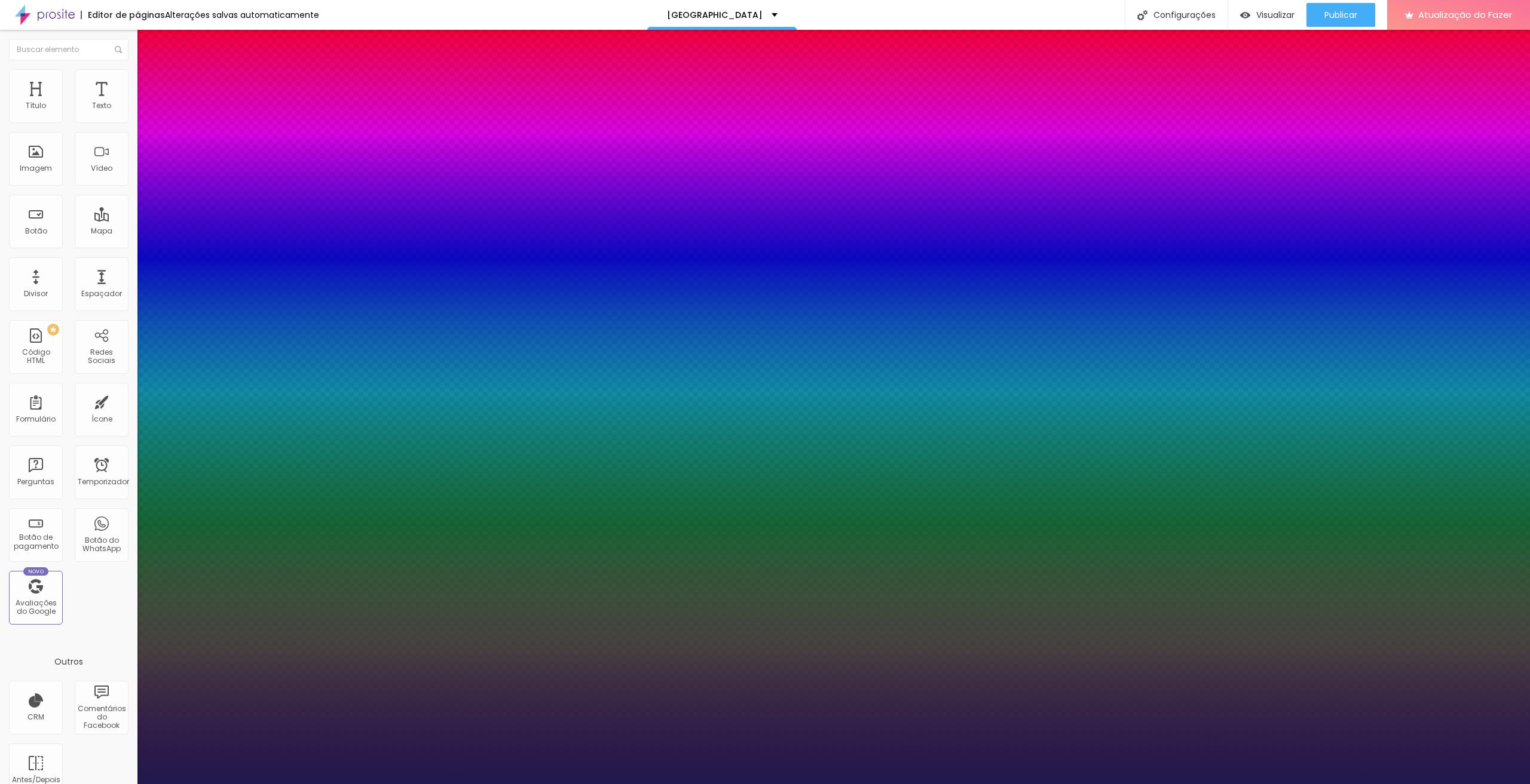
type input "29"
type input "1"
type input "31"
type input "1"
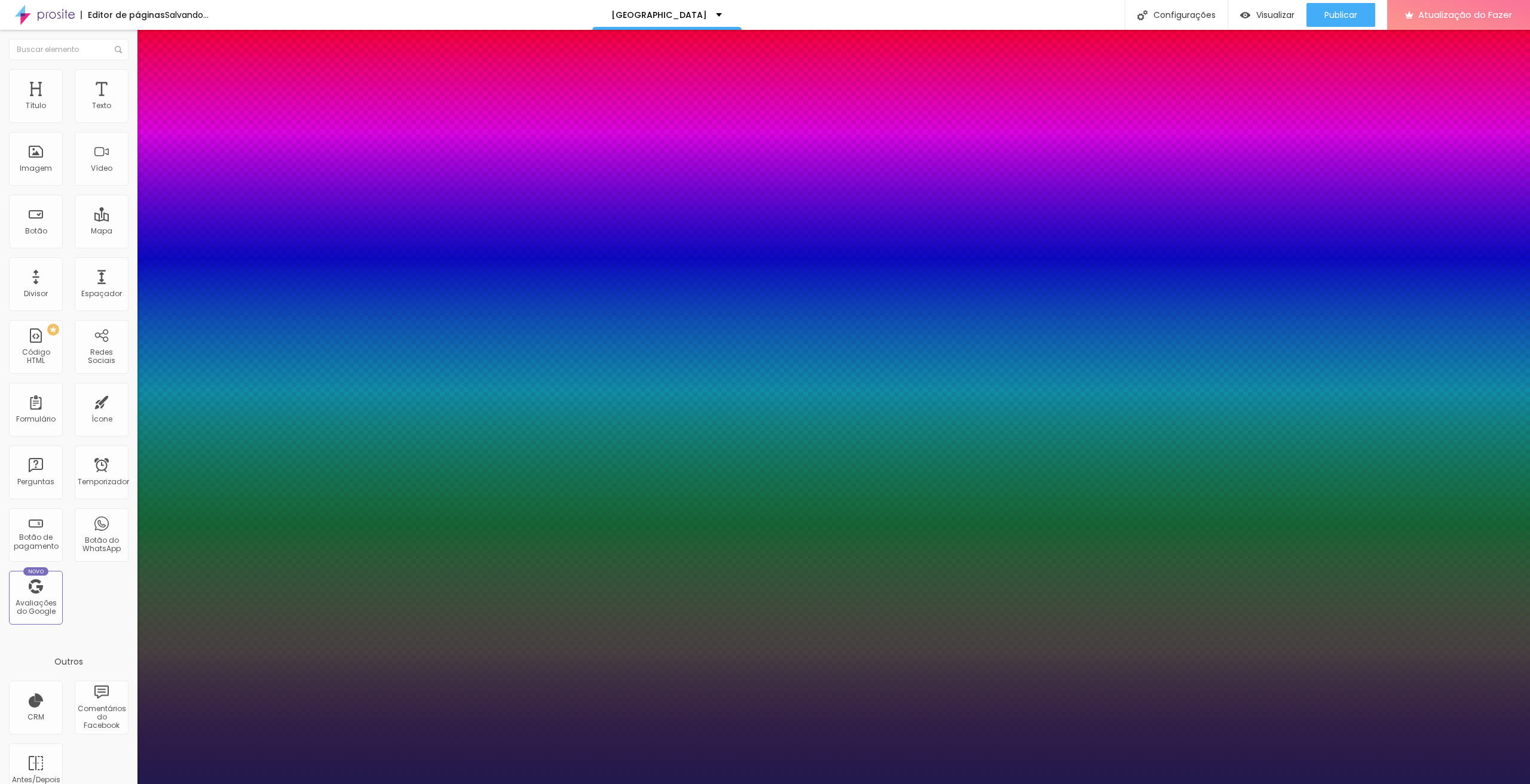
type input "33"
type input "1"
type input "31"
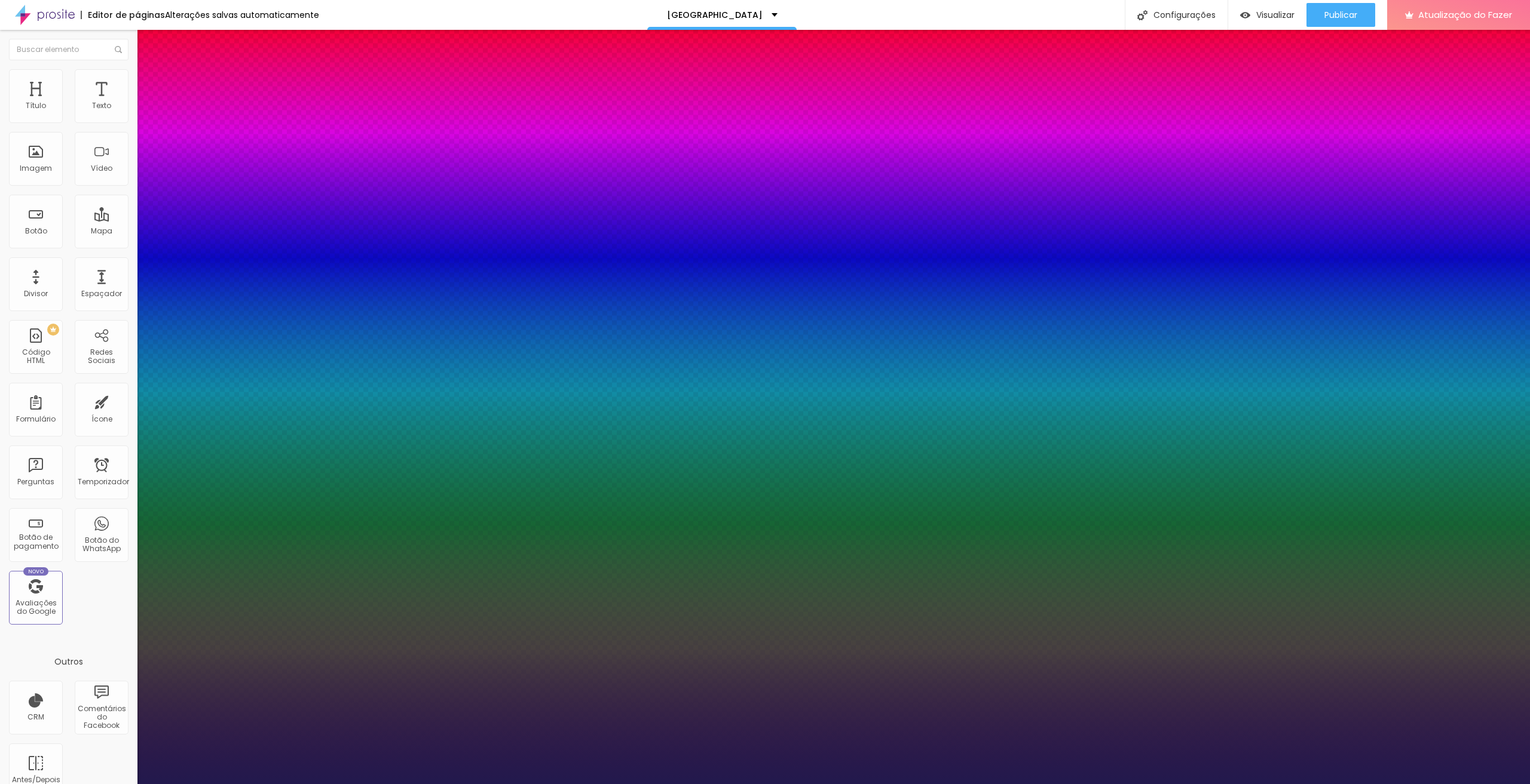
type input "1"
drag, startPoint x: 190, startPoint y: 203, endPoint x: 176, endPoint y: 206, distance: 14.3
type input "32"
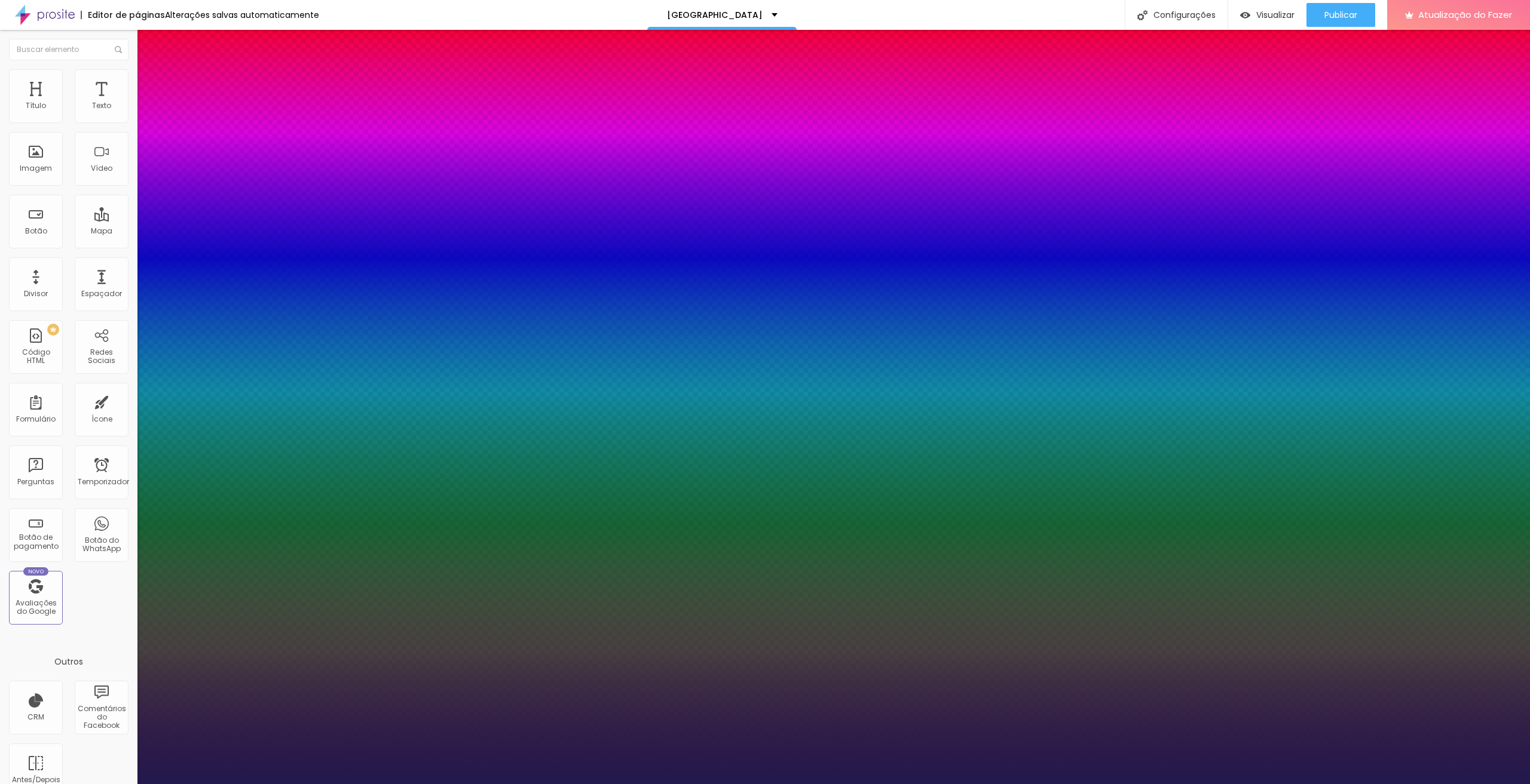
type input "32"
type input "1"
type input "32"
type input "1"
click at [499, 784] on div at bounding box center [765, 784] width 1530 height 0
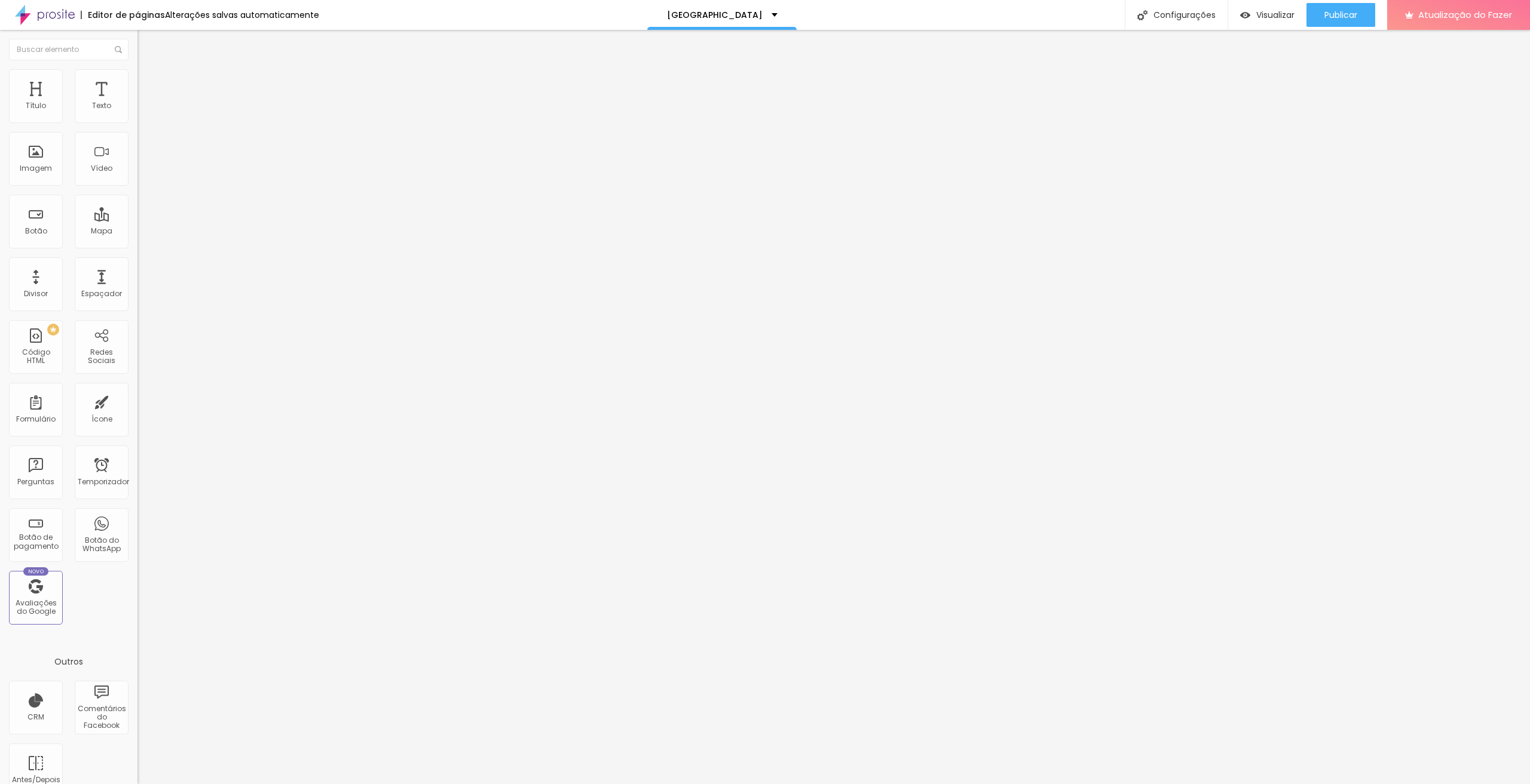
click at [137, 75] on img at bounding box center [142, 74] width 10 height 10
type input "0"
drag, startPoint x: 39, startPoint y: 140, endPoint x: 0, endPoint y: 140, distance: 39.0
type input "0"
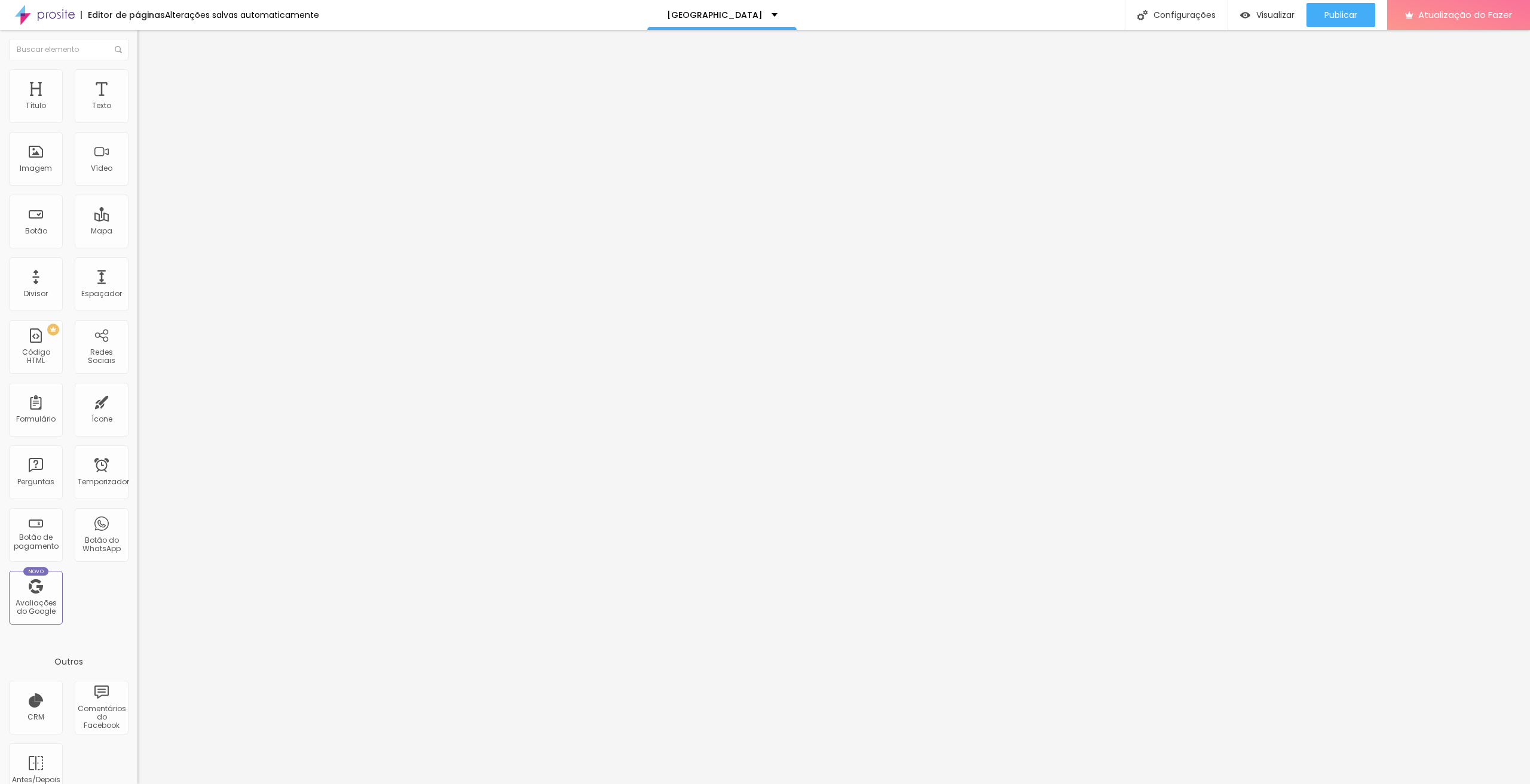
click at [137, 389] on input "range" at bounding box center [176, 394] width 77 height 10
click at [137, 231] on input "50" at bounding box center [163, 237] width 52 height 13
type input "2"
type input "20"
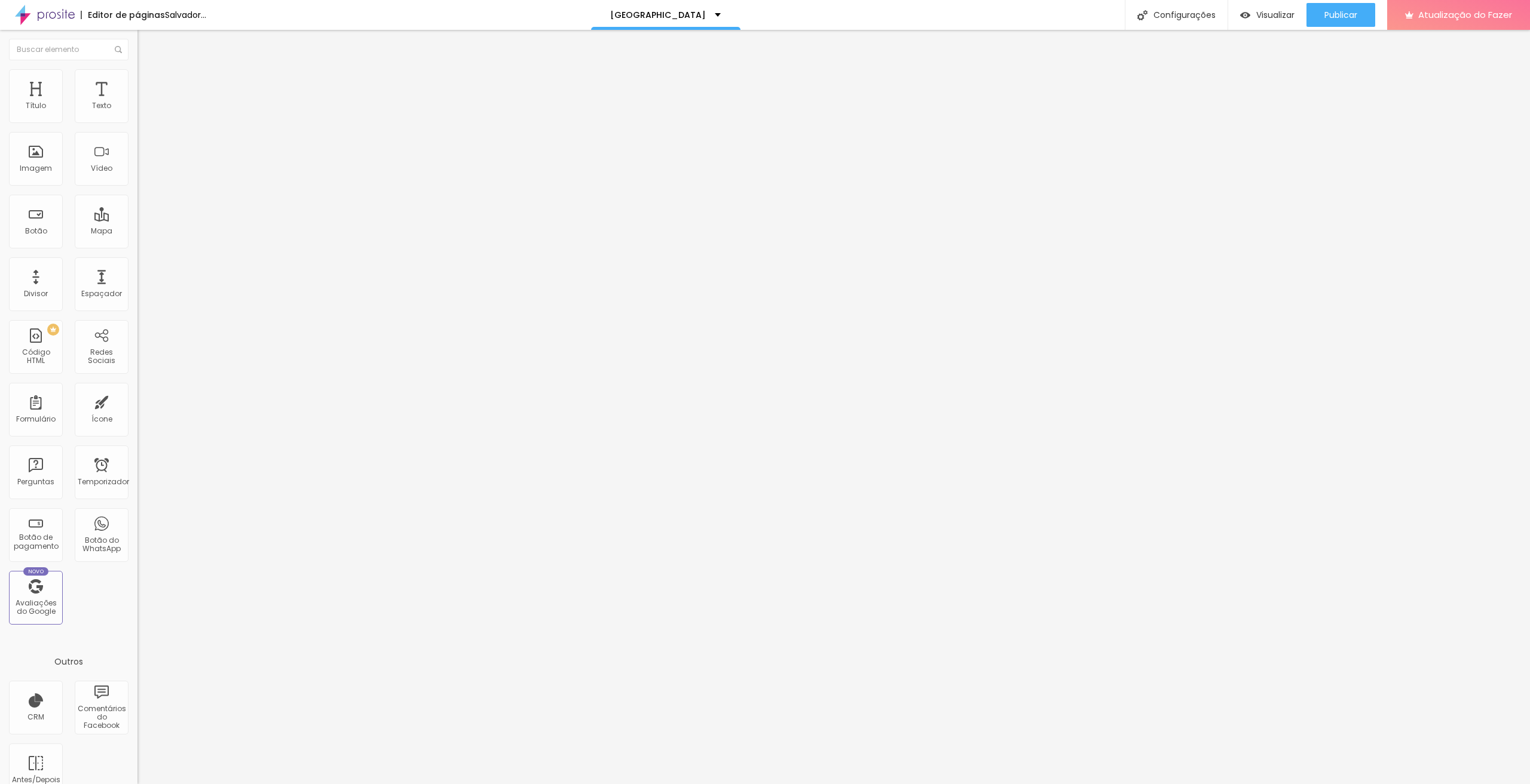
type input "20"
click at [137, 110] on div "20 Espaço de cima 0 Espaço de baixo ID HTML Classes Html Visível nos dispositiv…" at bounding box center [206, 332] width 137 height 503
click at [142, 111] on icon "button" at bounding box center [145, 107] width 7 height 7
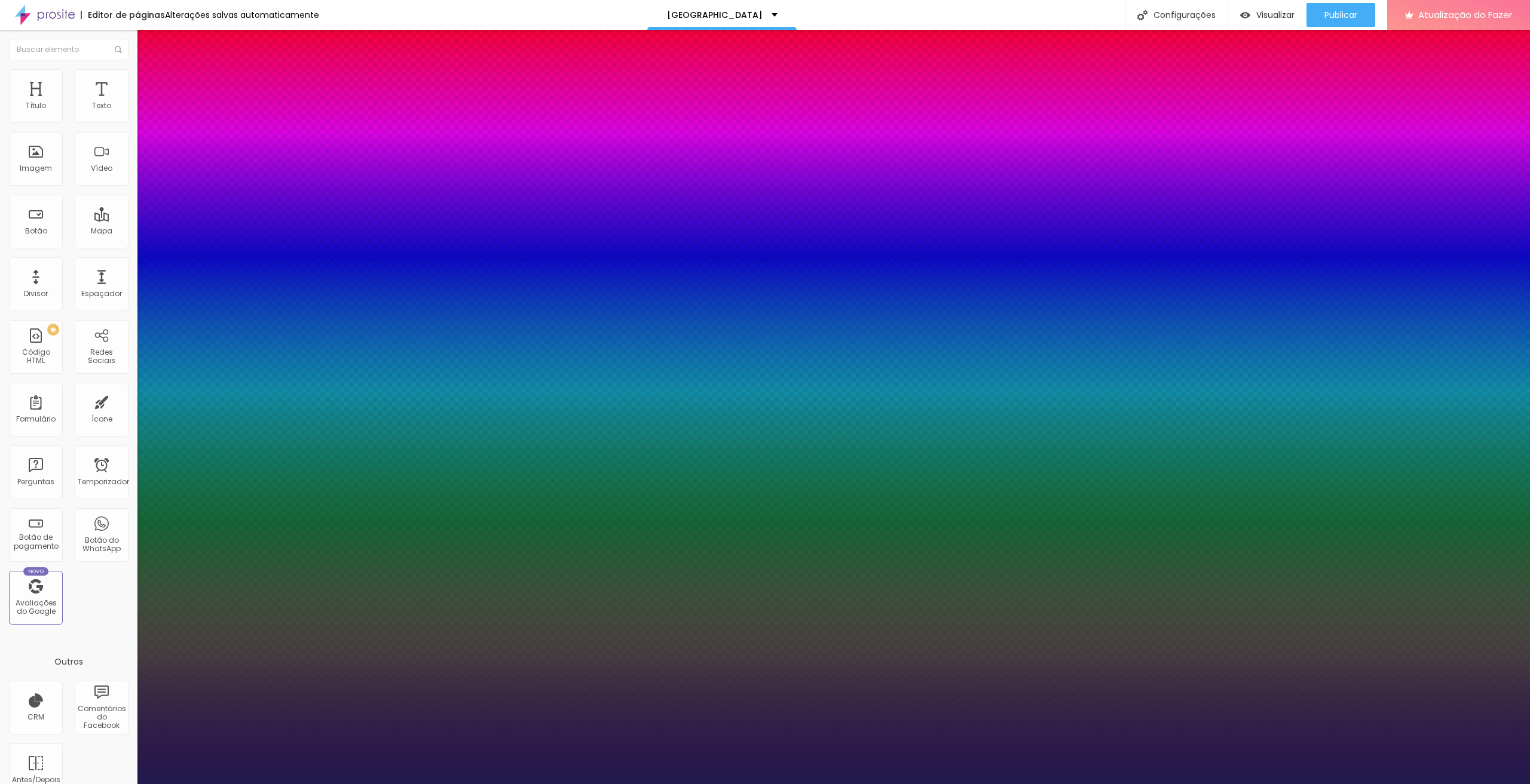
type input "1"
type input "17"
type input "1"
type input "16"
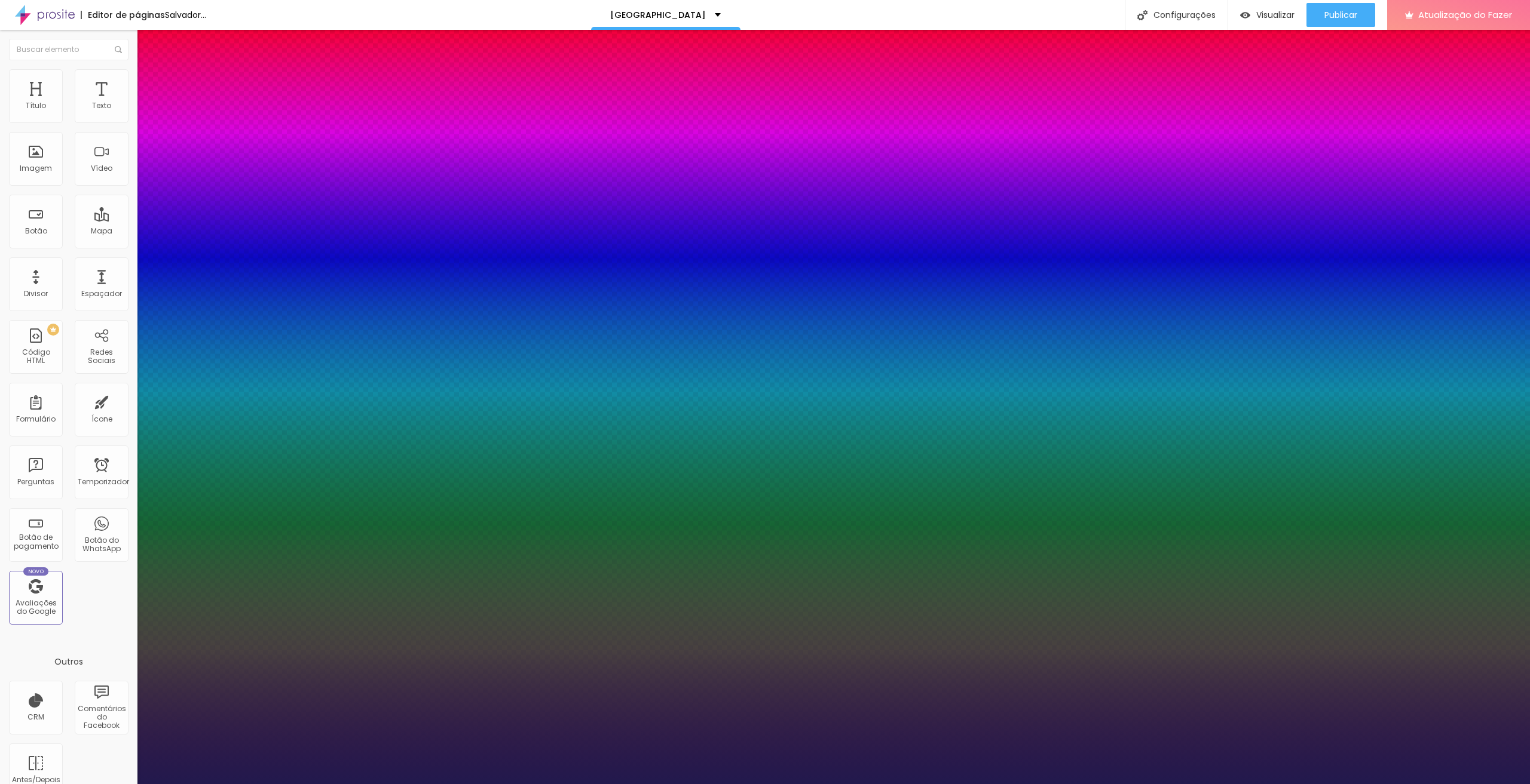
type input "16"
type input "1"
type input "14"
type input "1"
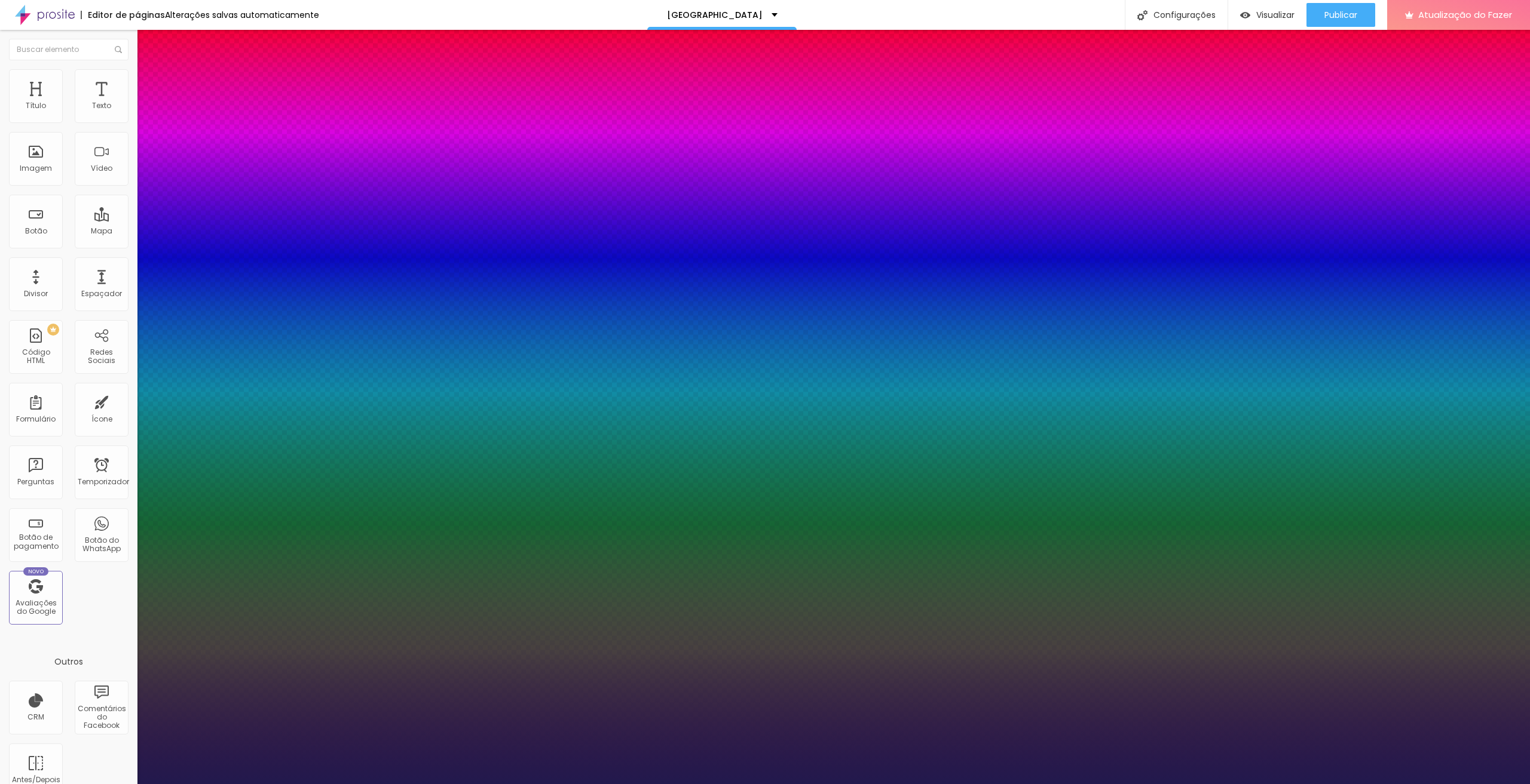
type input "19"
type input "1"
type input "20"
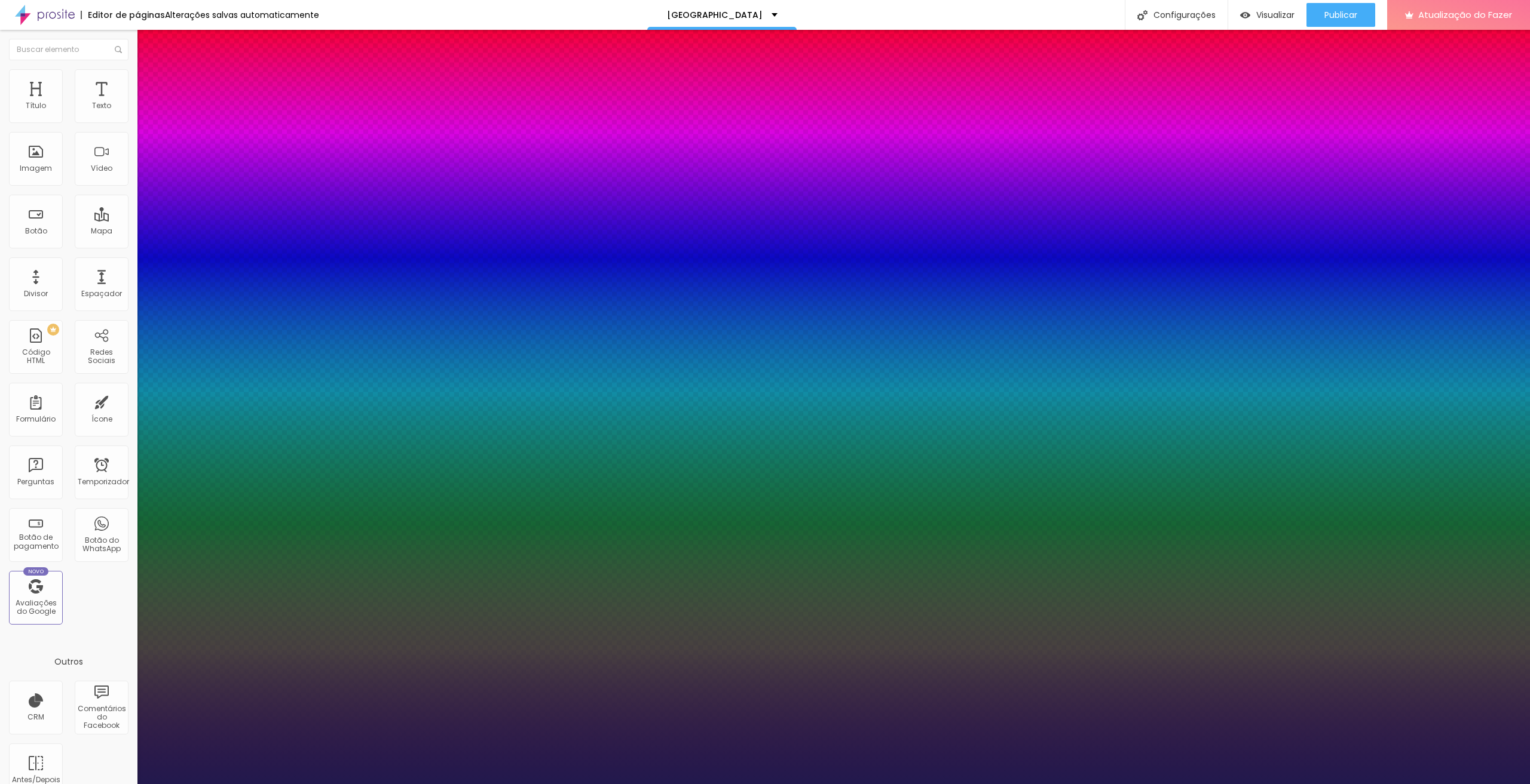
type input "1"
type input "21"
type input "1"
type input "22"
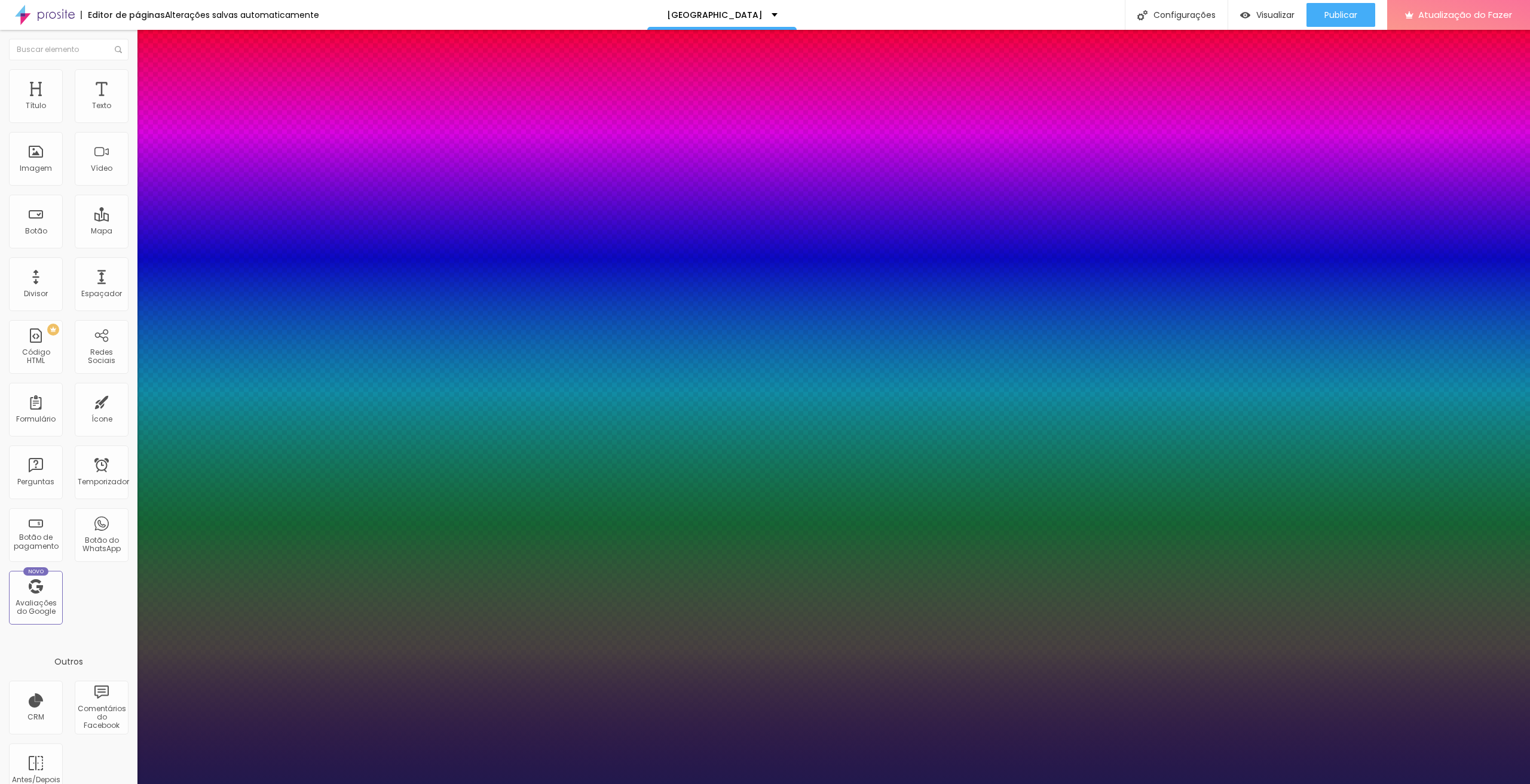
type input "22"
type input "1"
type input "24"
type input "1"
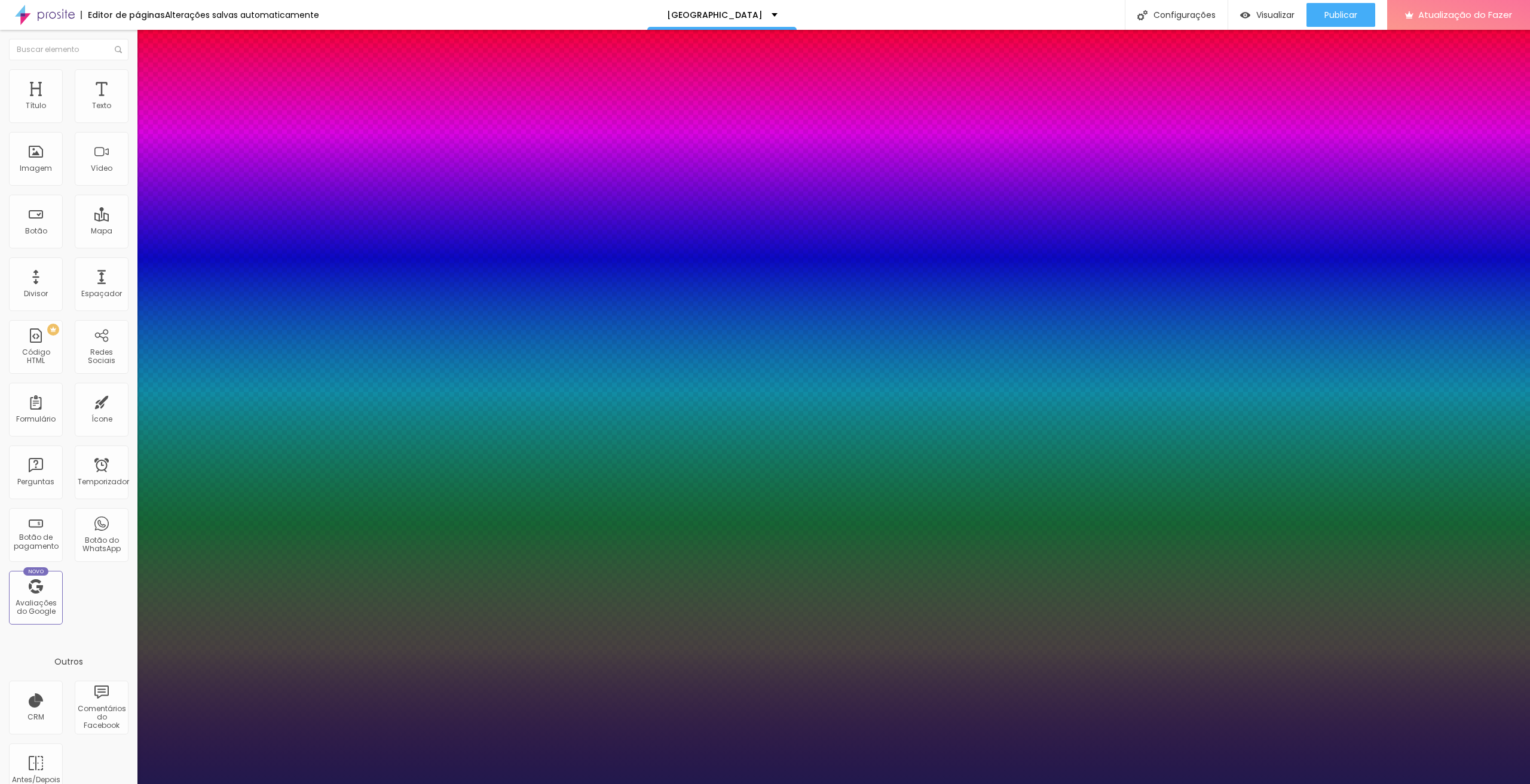
type input "24"
type input "1"
click at [388, 784] on div at bounding box center [765, 784] width 1530 height 0
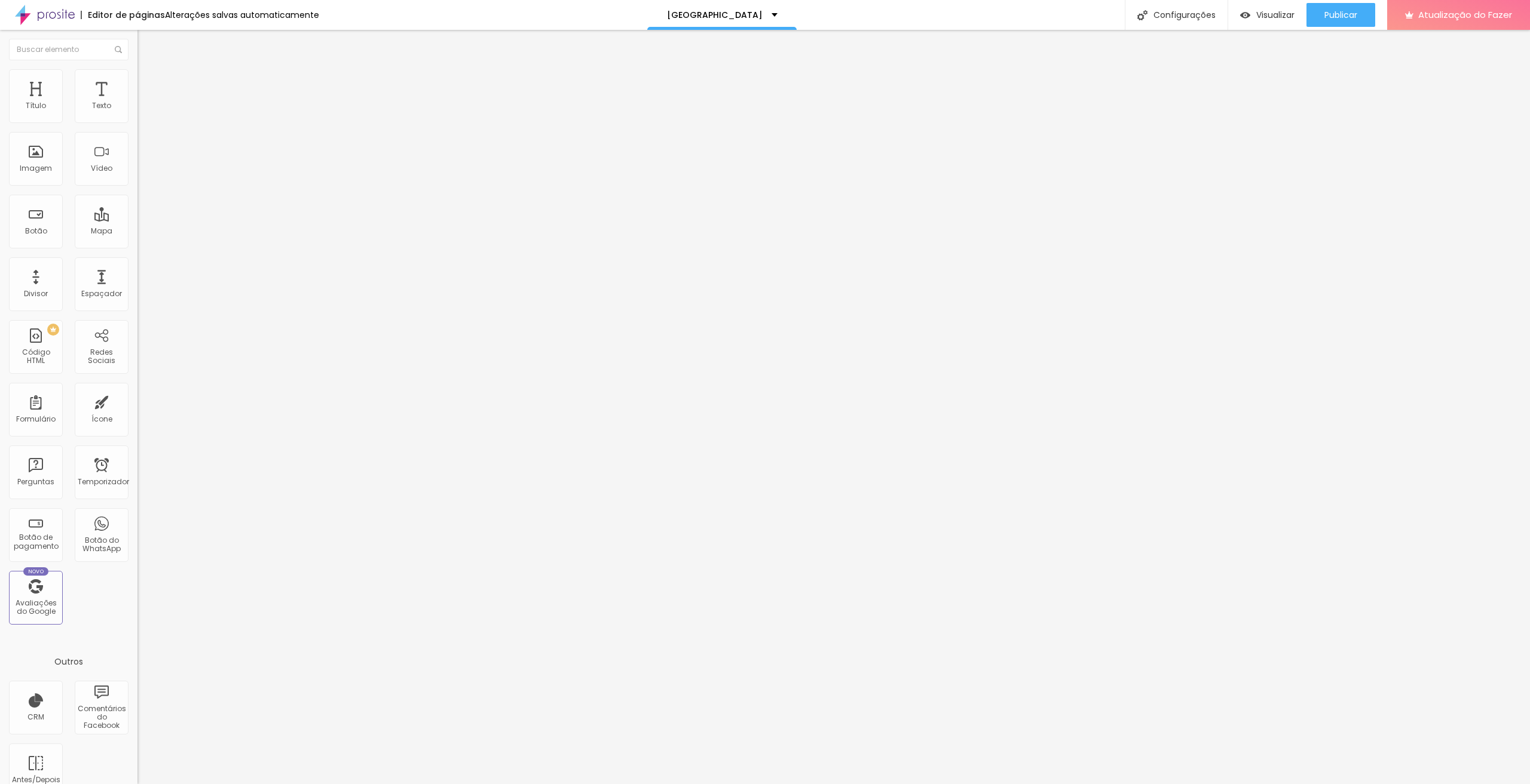
click at [148, 82] on font "Estilo" at bounding box center [157, 77] width 19 height 10
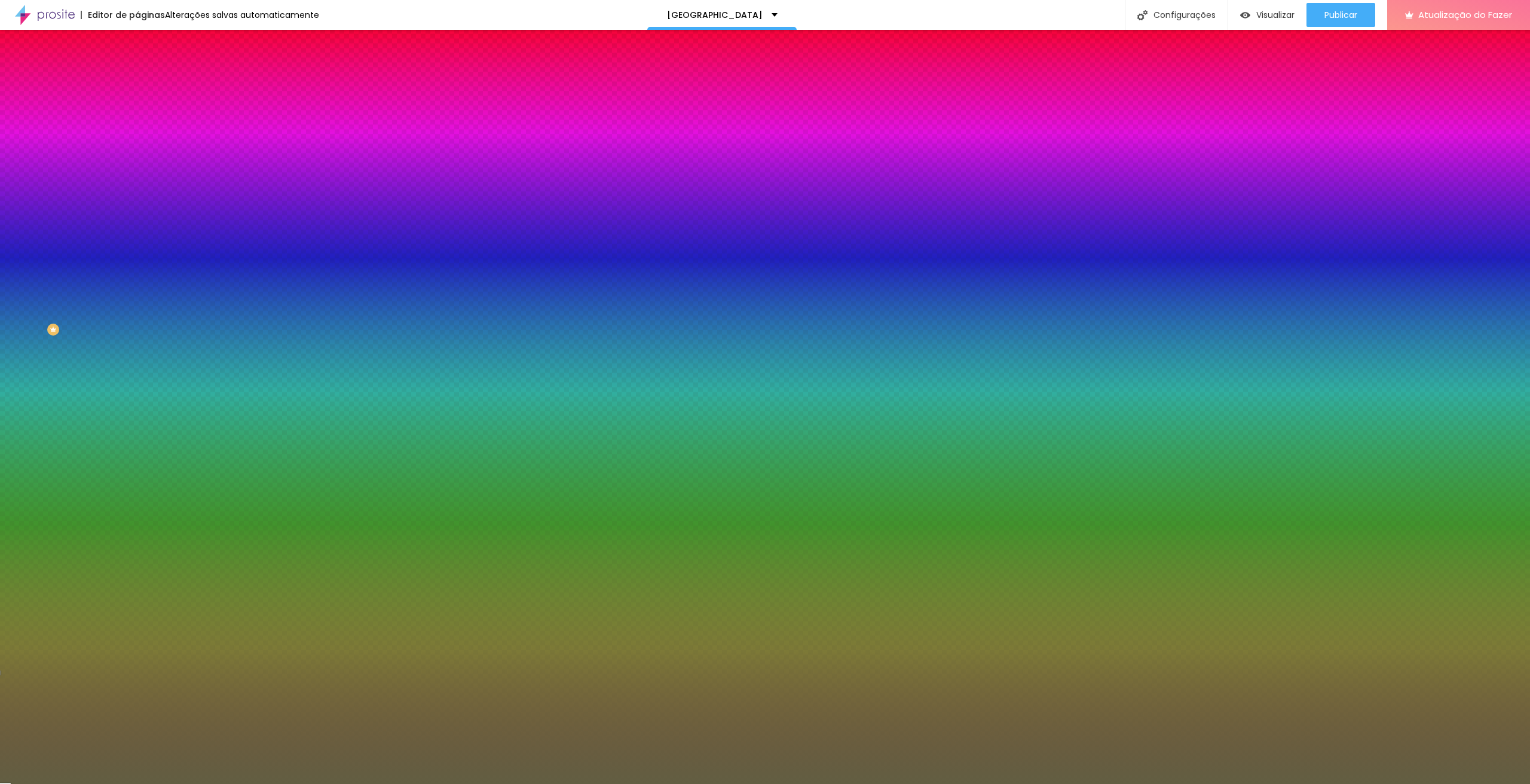
click at [148, 85] on font "Avançado" at bounding box center [168, 89] width 40 height 10
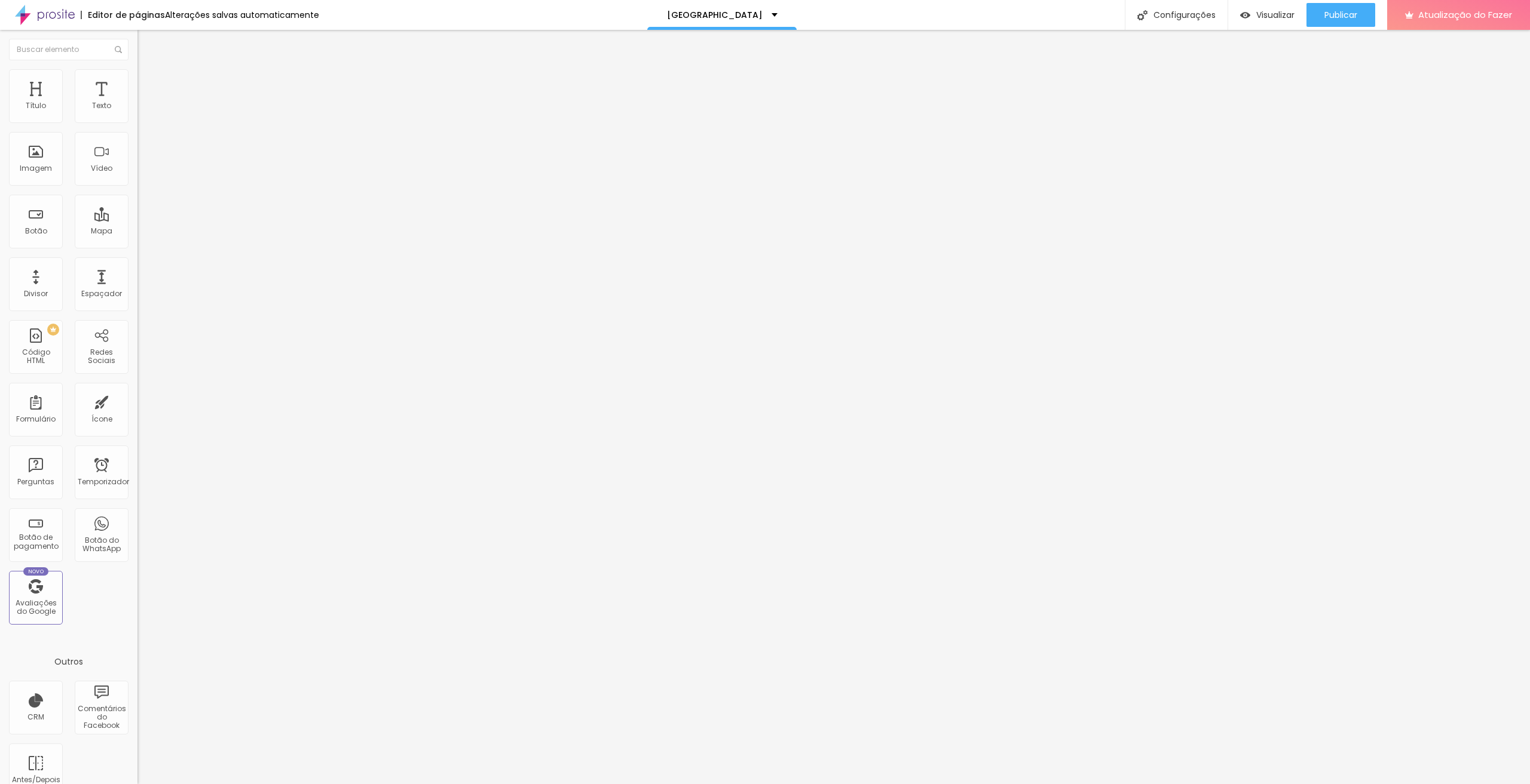
click at [137, 81] on li "Avançado" at bounding box center [206, 87] width 137 height 12
click at [1324, 16] on font "Publicar" at bounding box center [1340, 15] width 33 height 12
click at [1337, 18] on font "Publicar" at bounding box center [1340, 15] width 33 height 12
click at [137, 115] on button "button" at bounding box center [145, 109] width 17 height 13
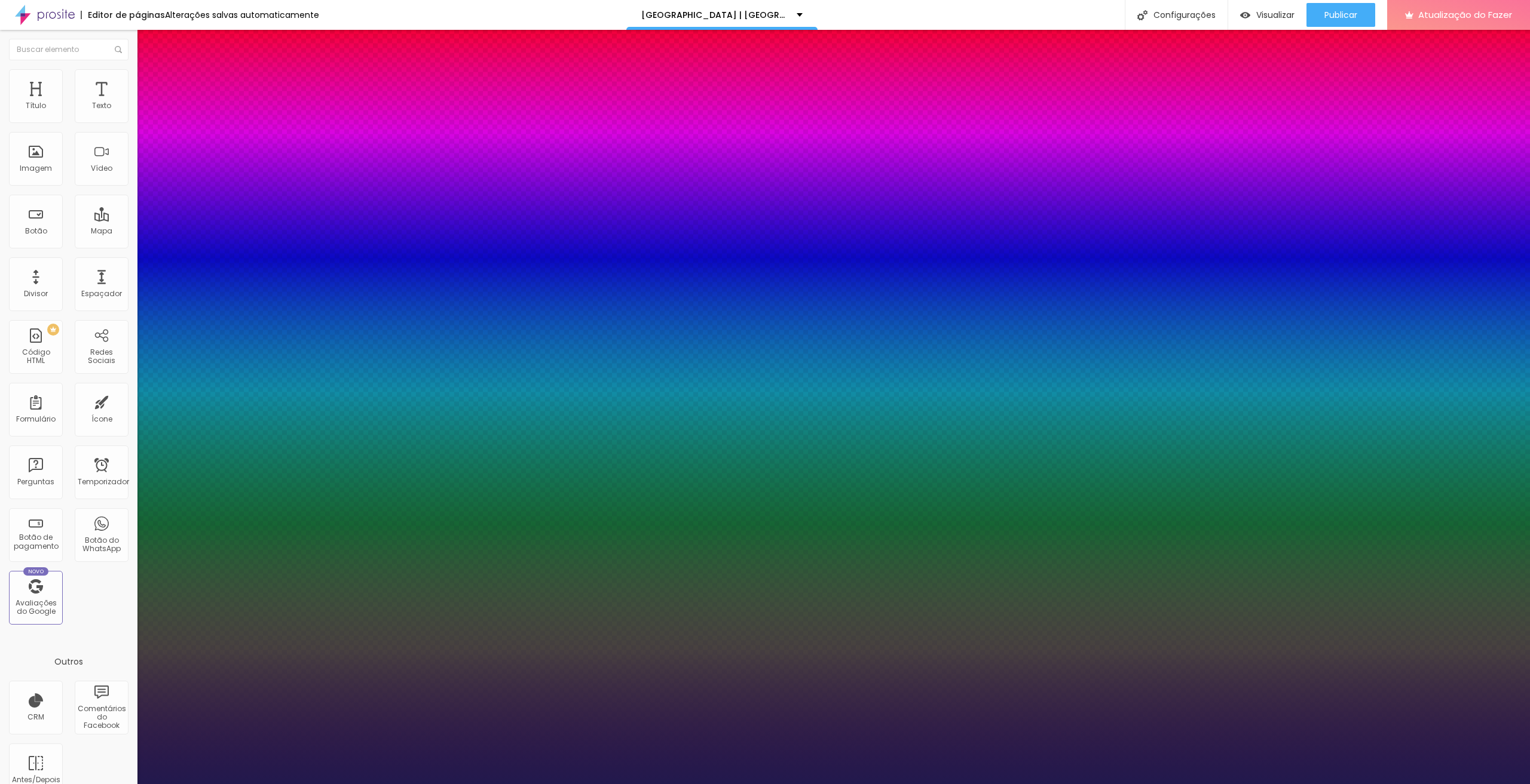
type input "1"
type input "34"
type input "1"
type input "27"
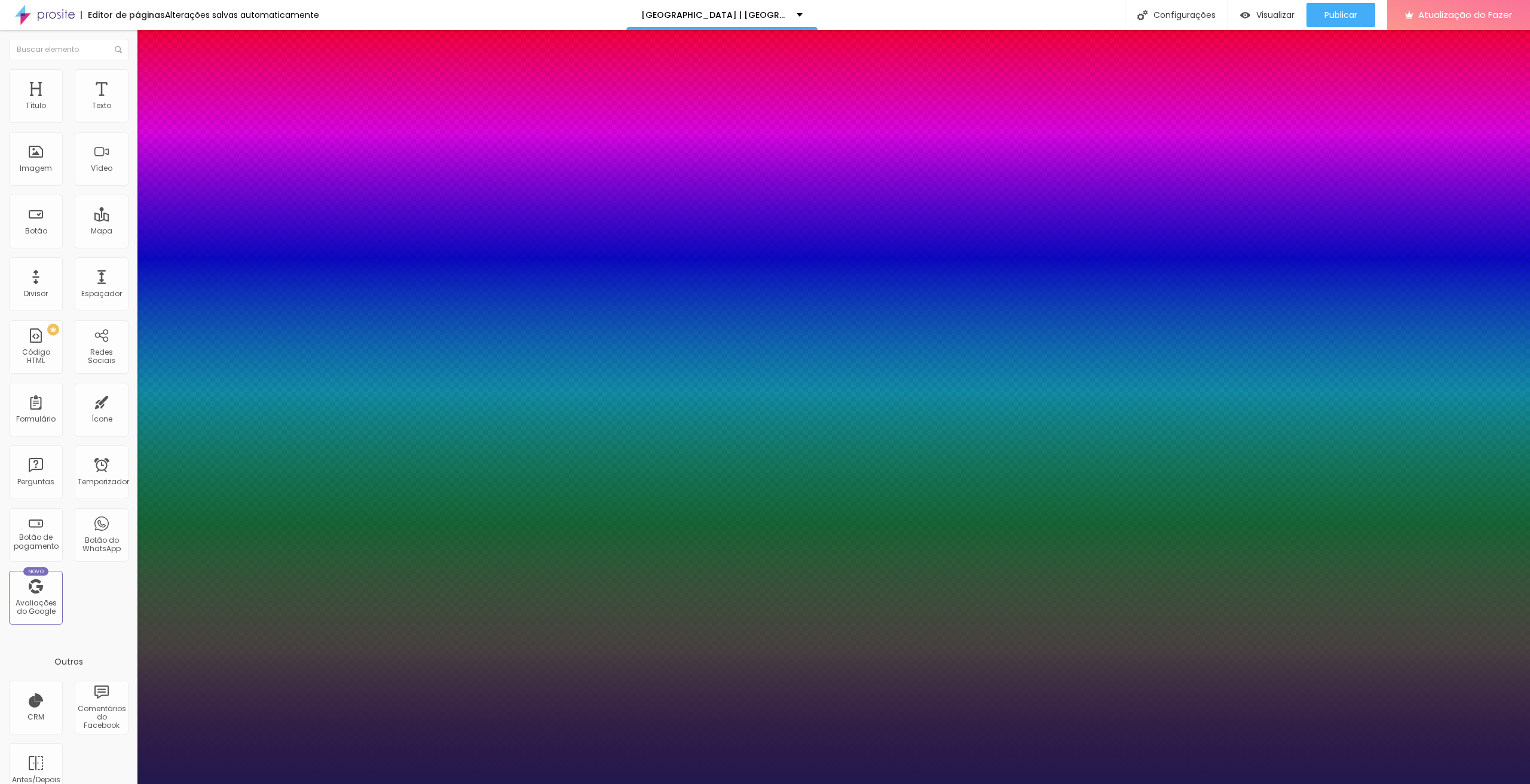
type input "27"
type input "1"
type input "26"
type input "1"
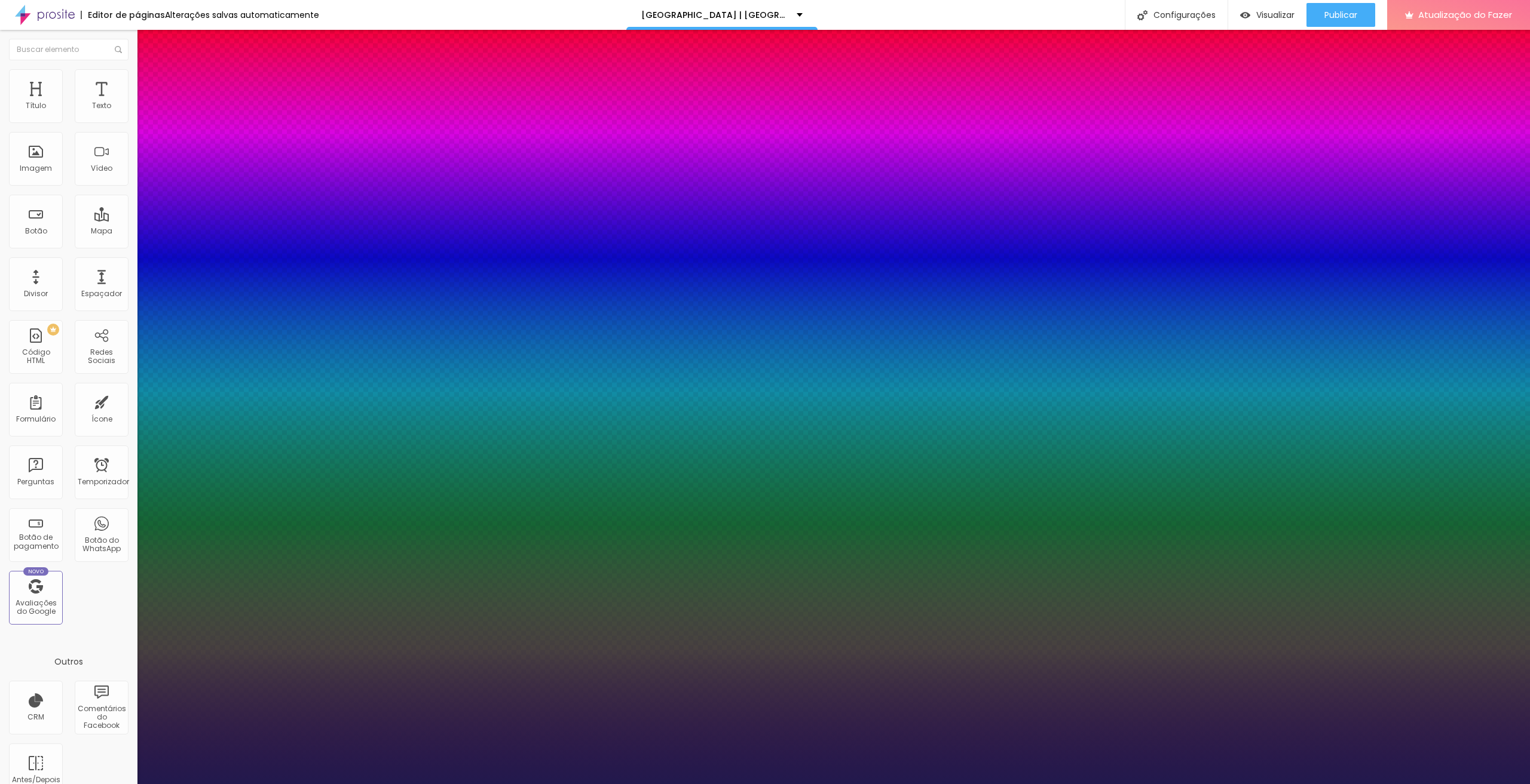
type input "25"
type input "1"
type input "26"
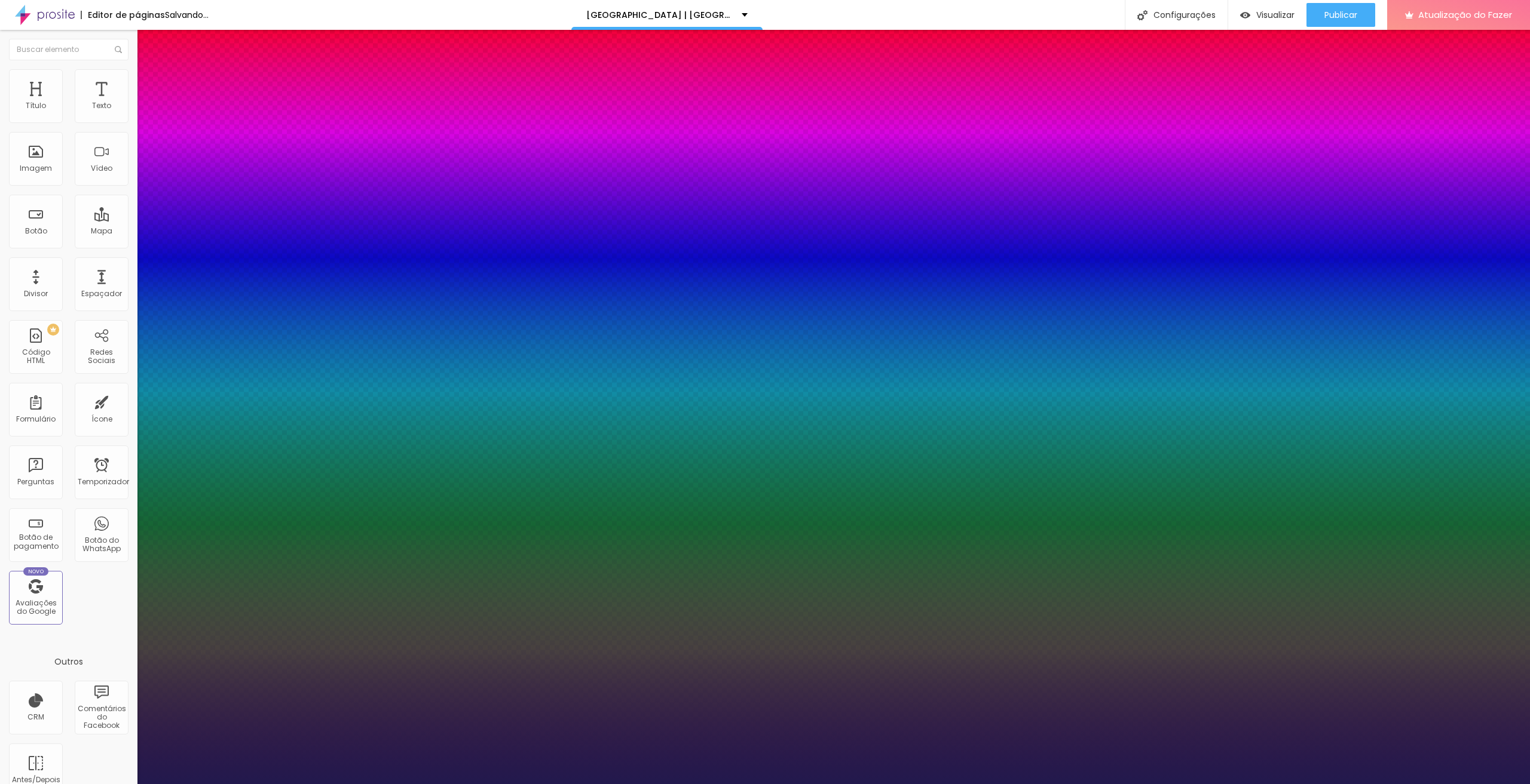
type input "1"
type input "27"
type input "1"
type input "29"
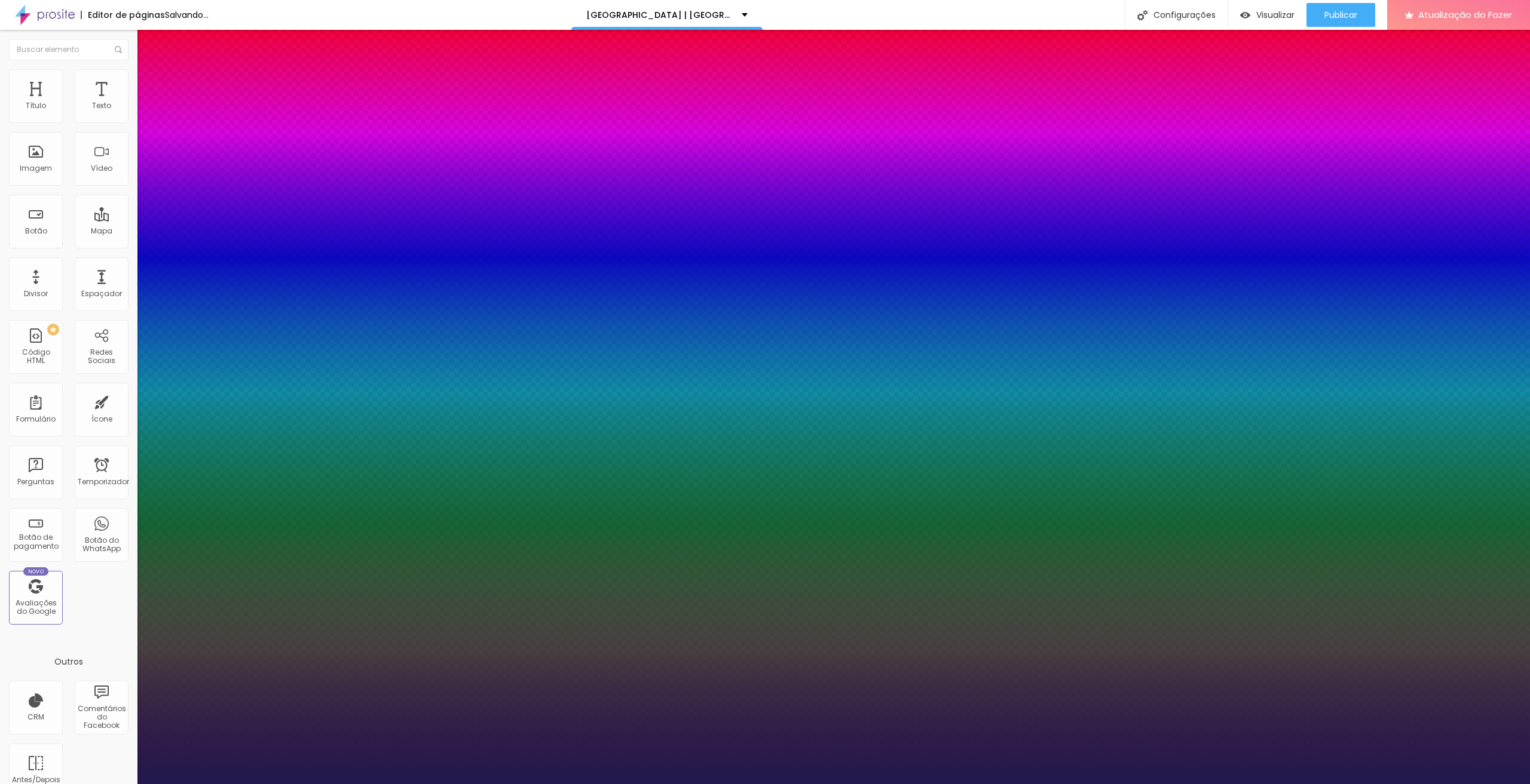
type input "29"
type input "1"
type input "30"
type input "1"
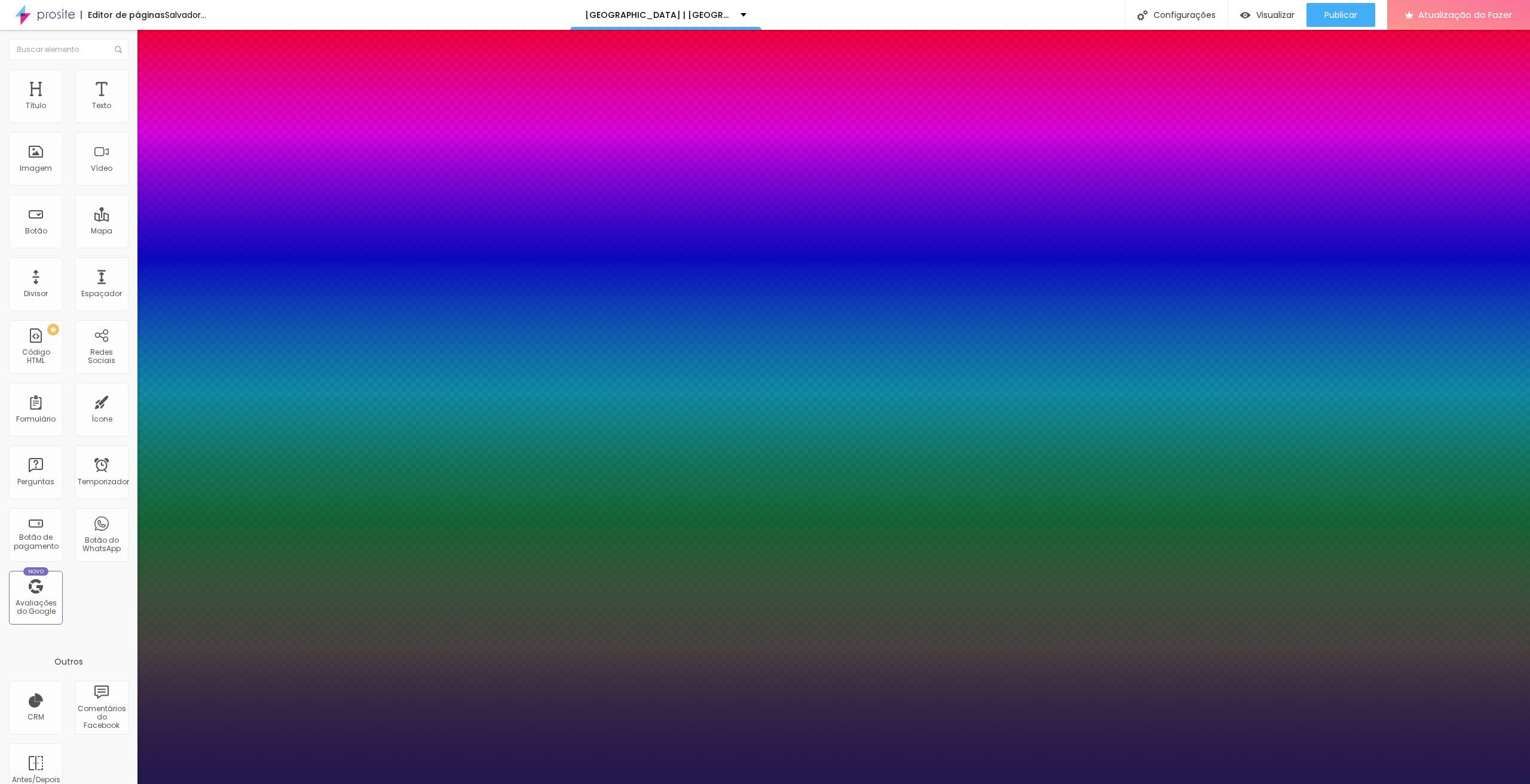
type input "32"
type input "1"
type input "33"
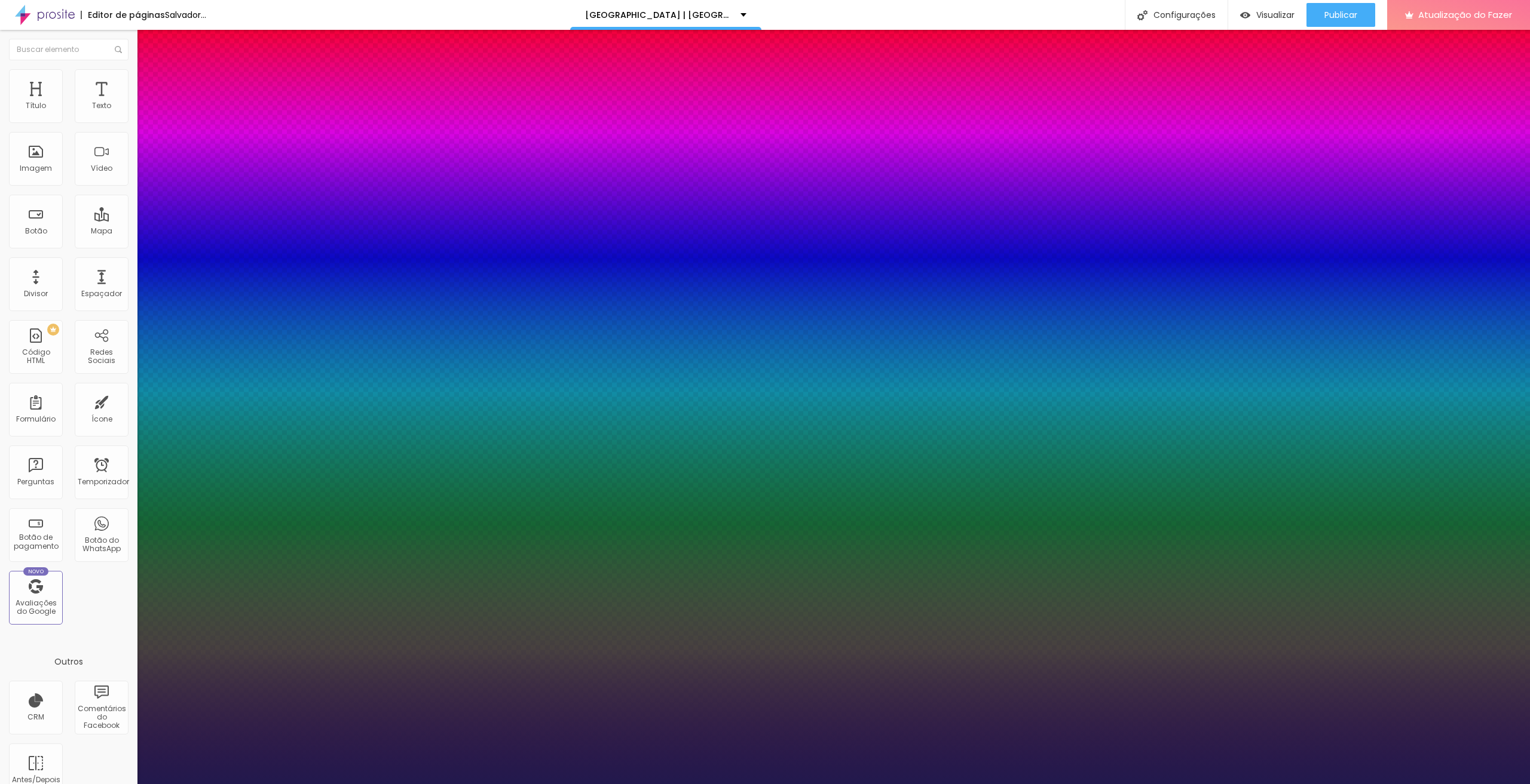
type input "1"
type input "32"
type input "1"
type input "31"
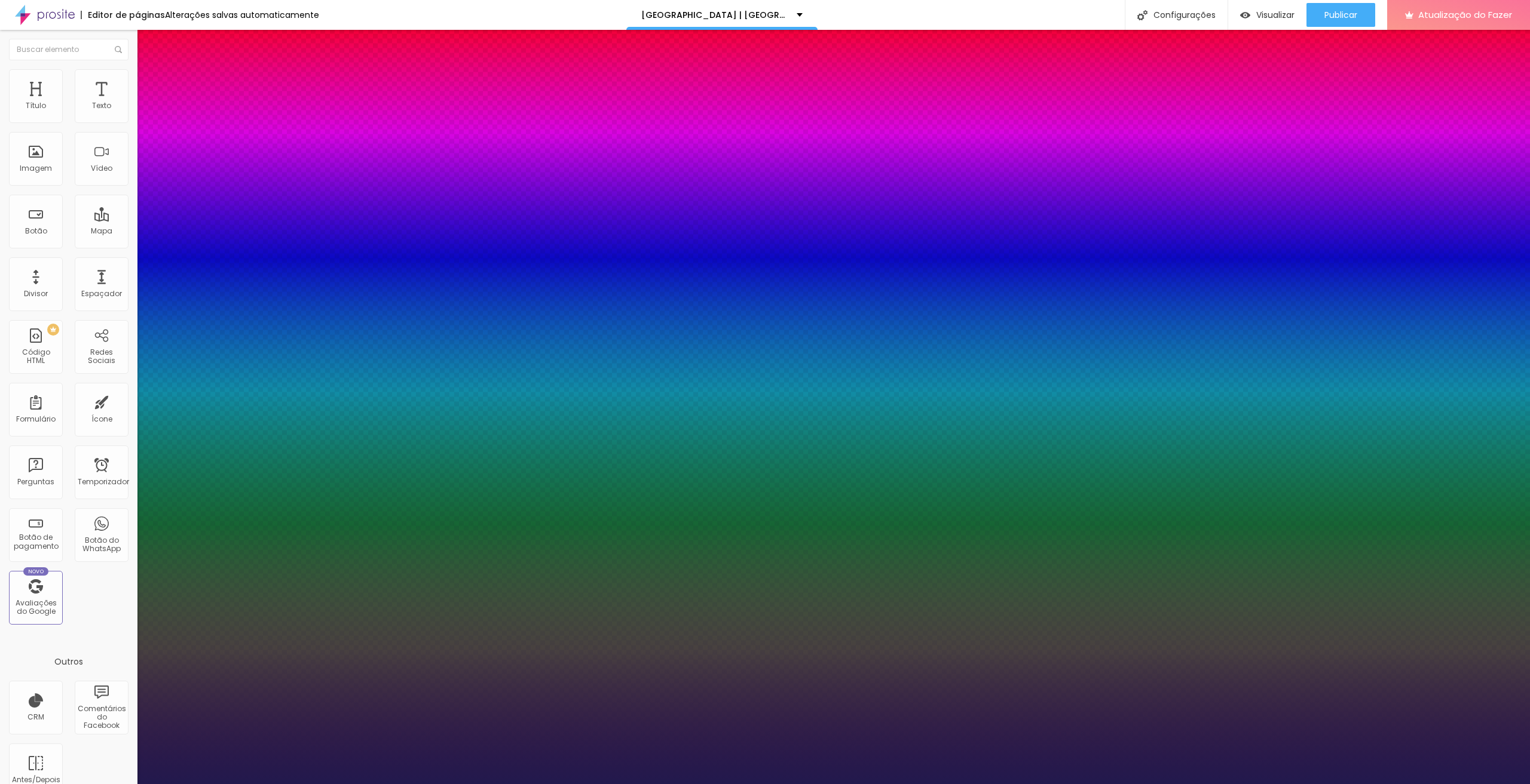
type input "31"
type input "1"
type input "33"
type input "1"
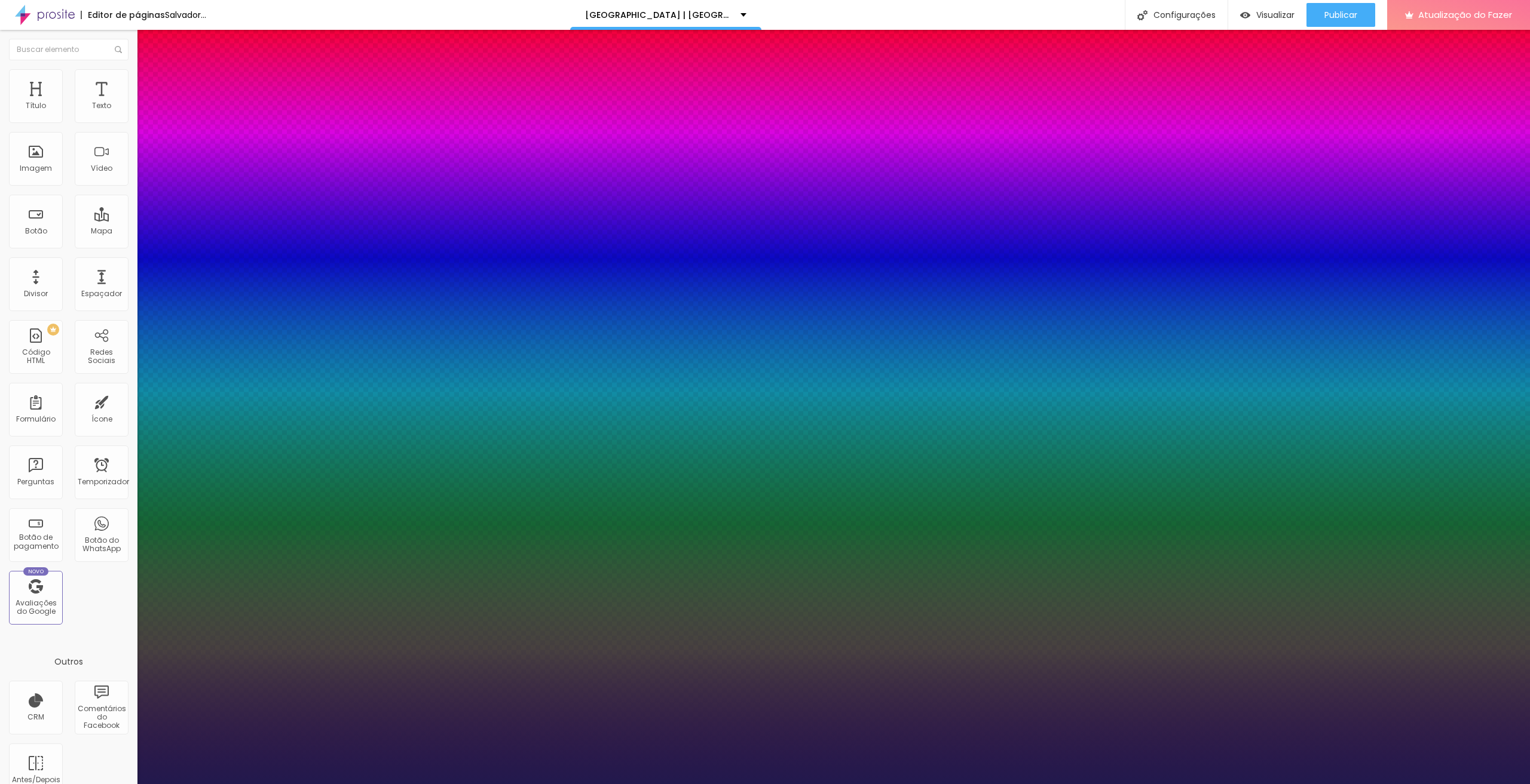
type input "34"
type input "1"
type input "33"
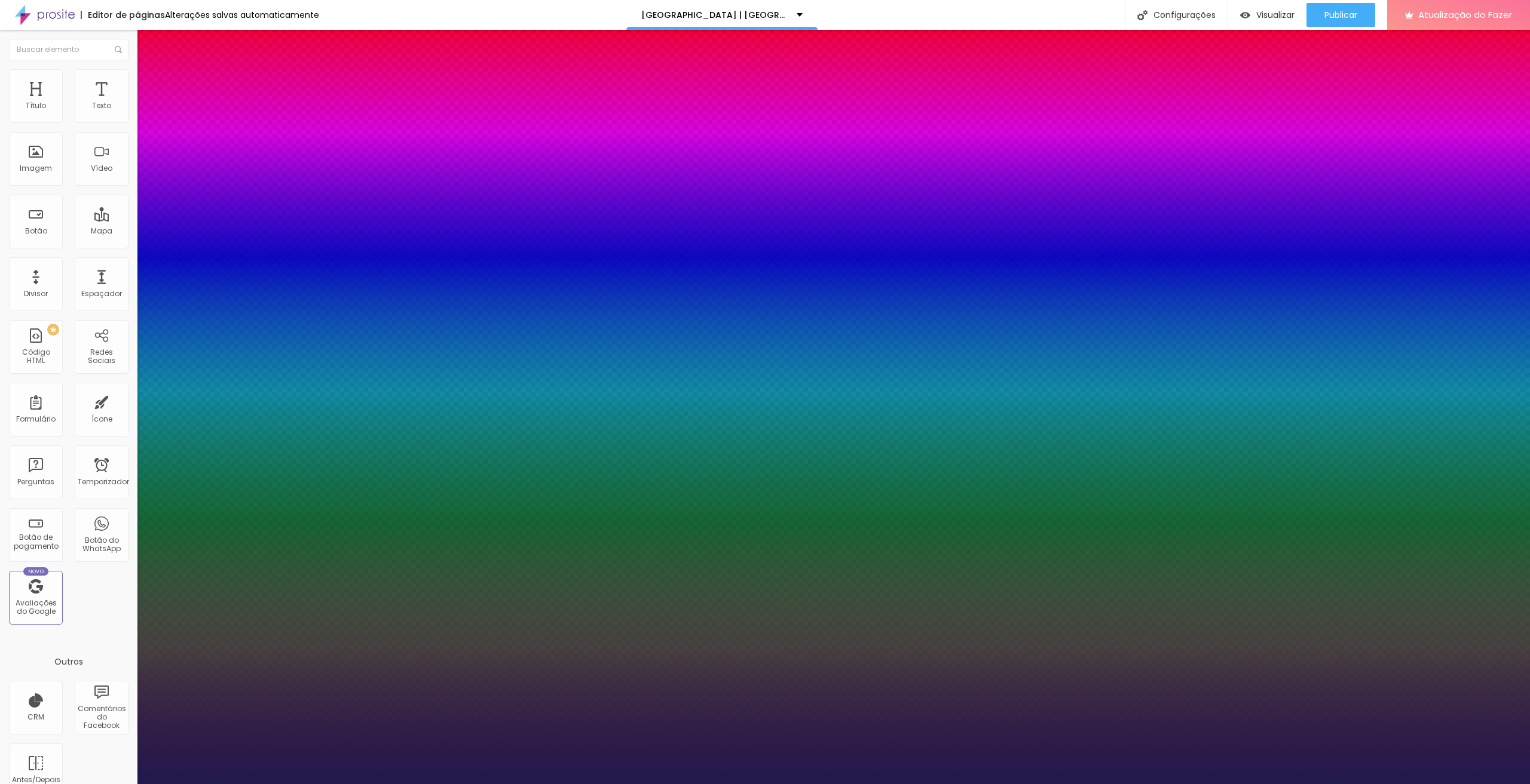
type input "1"
type input "32"
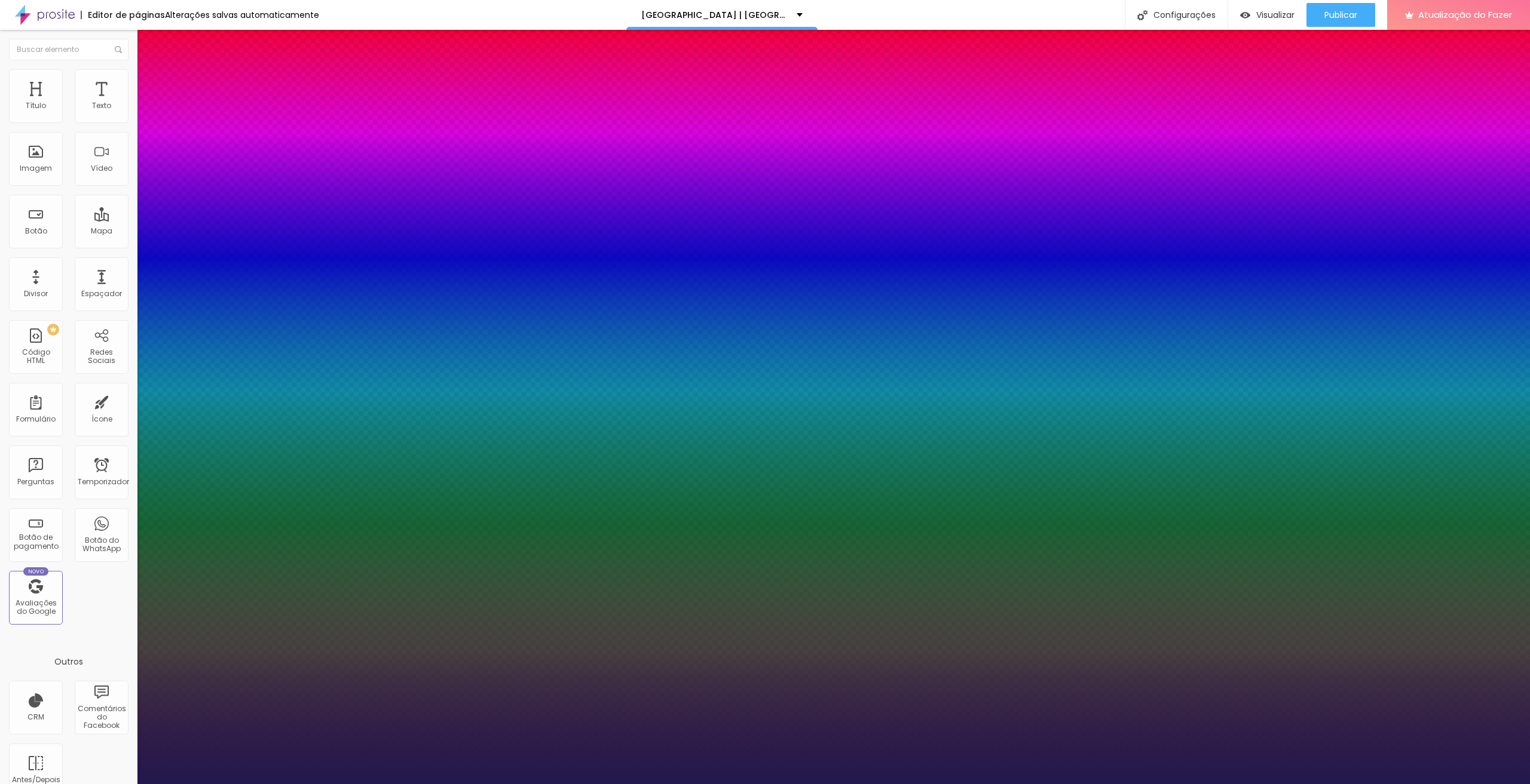
type input "1"
type input "32"
type input "1"
click at [635, 784] on div at bounding box center [765, 784] width 1530 height 0
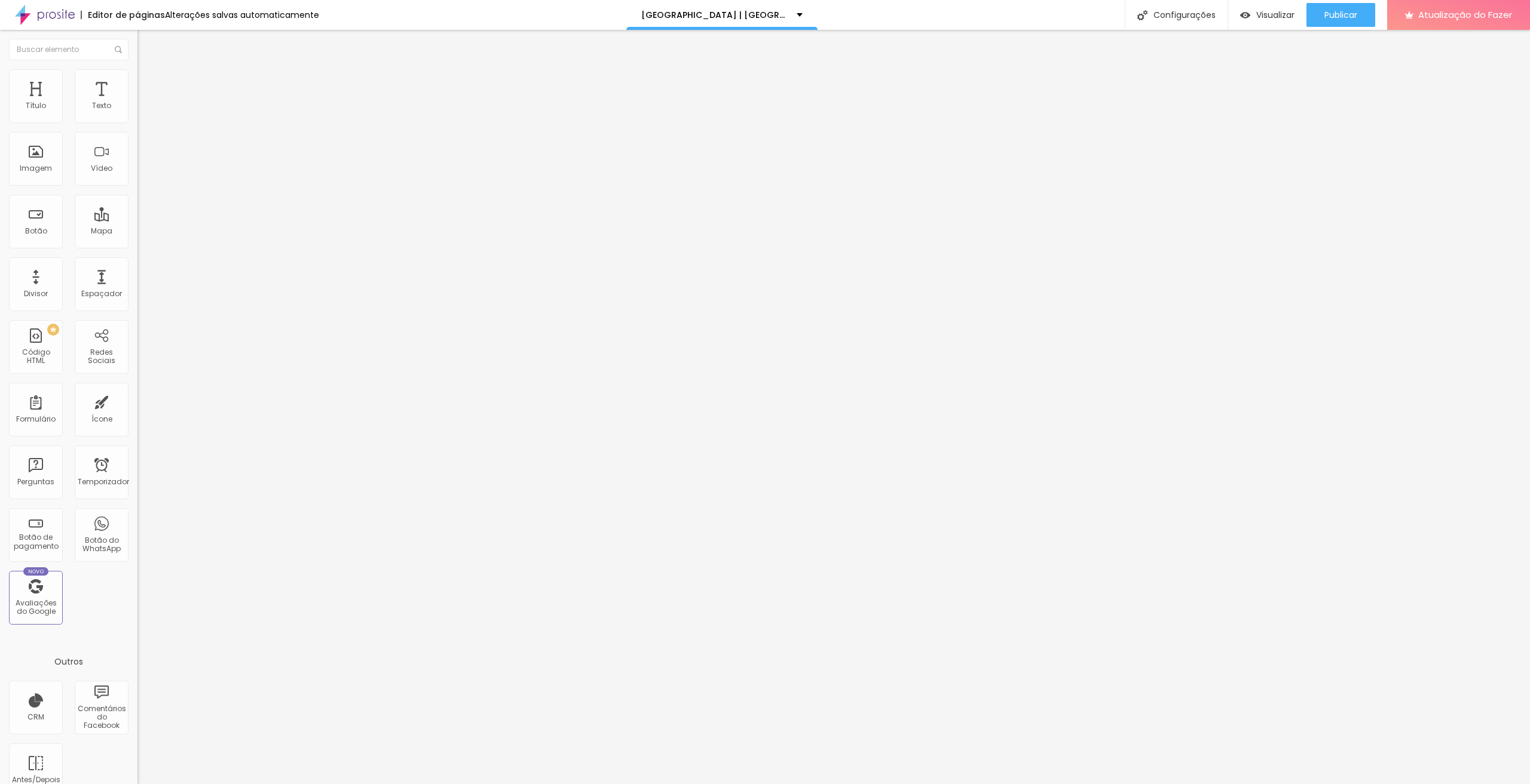
click at [144, 110] on icon "button" at bounding box center [146, 107] width 5 height 5
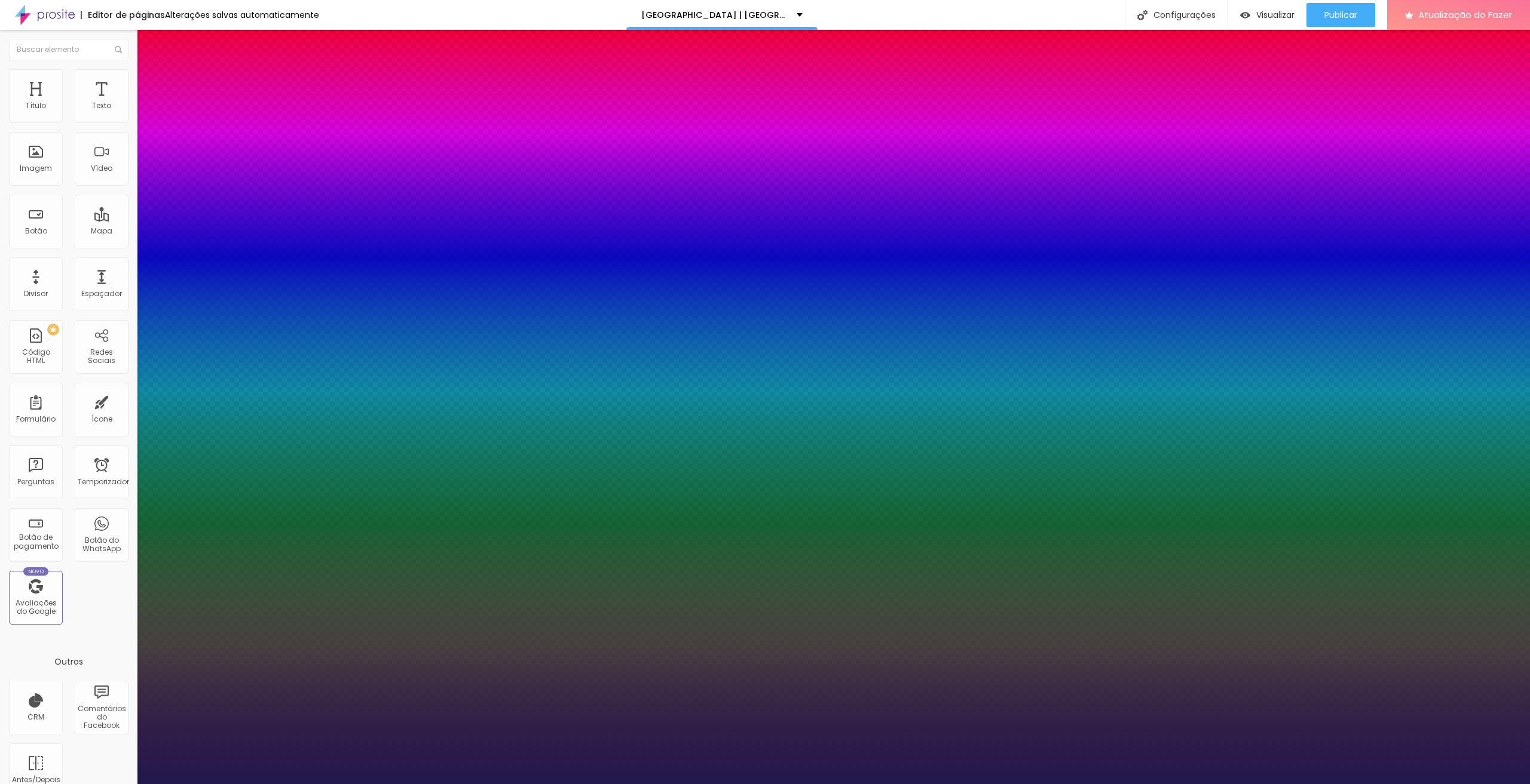
type input "1"
type input "26"
type input "1"
type input "25"
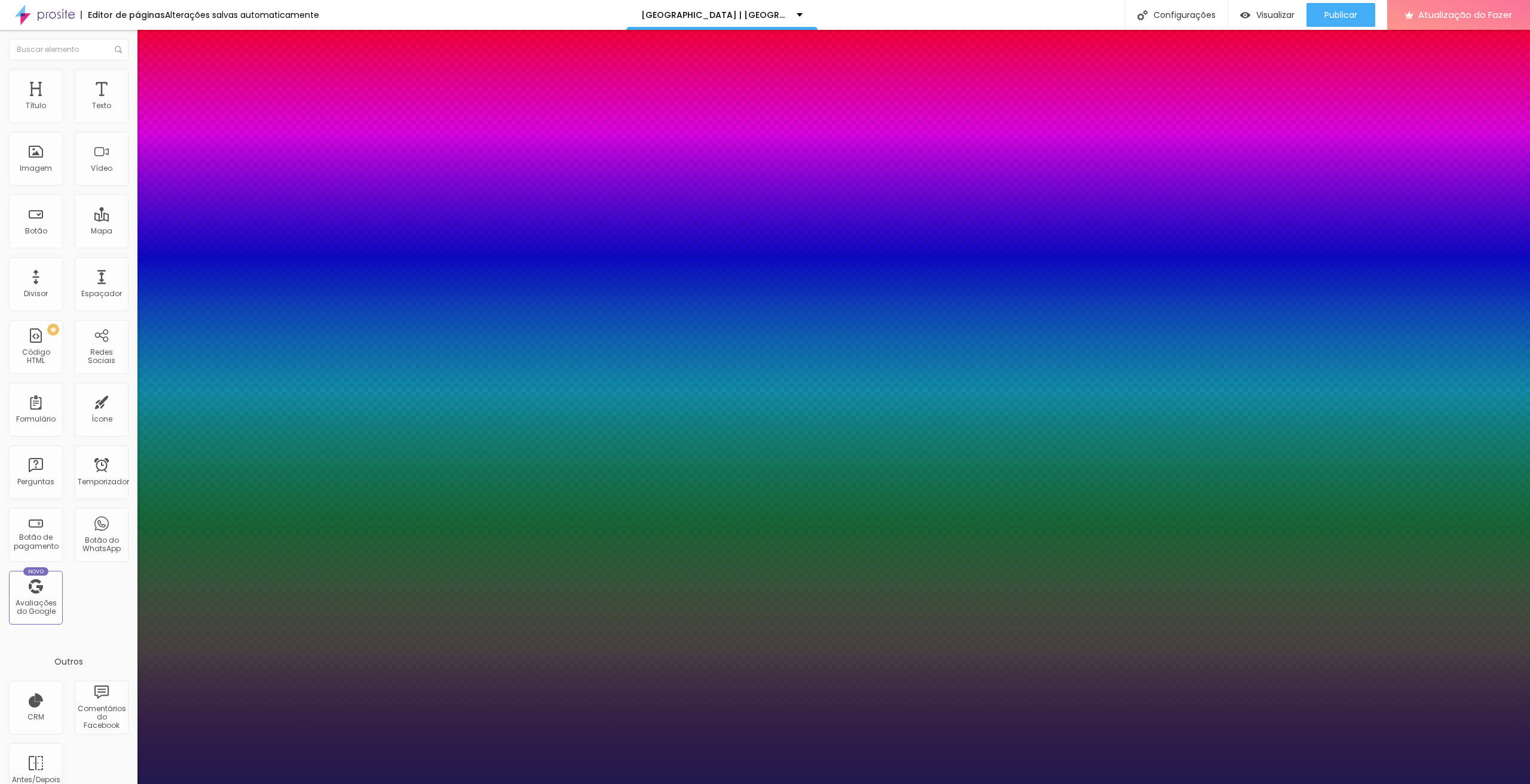
type input "25"
type input "1"
type input "24"
type input "1"
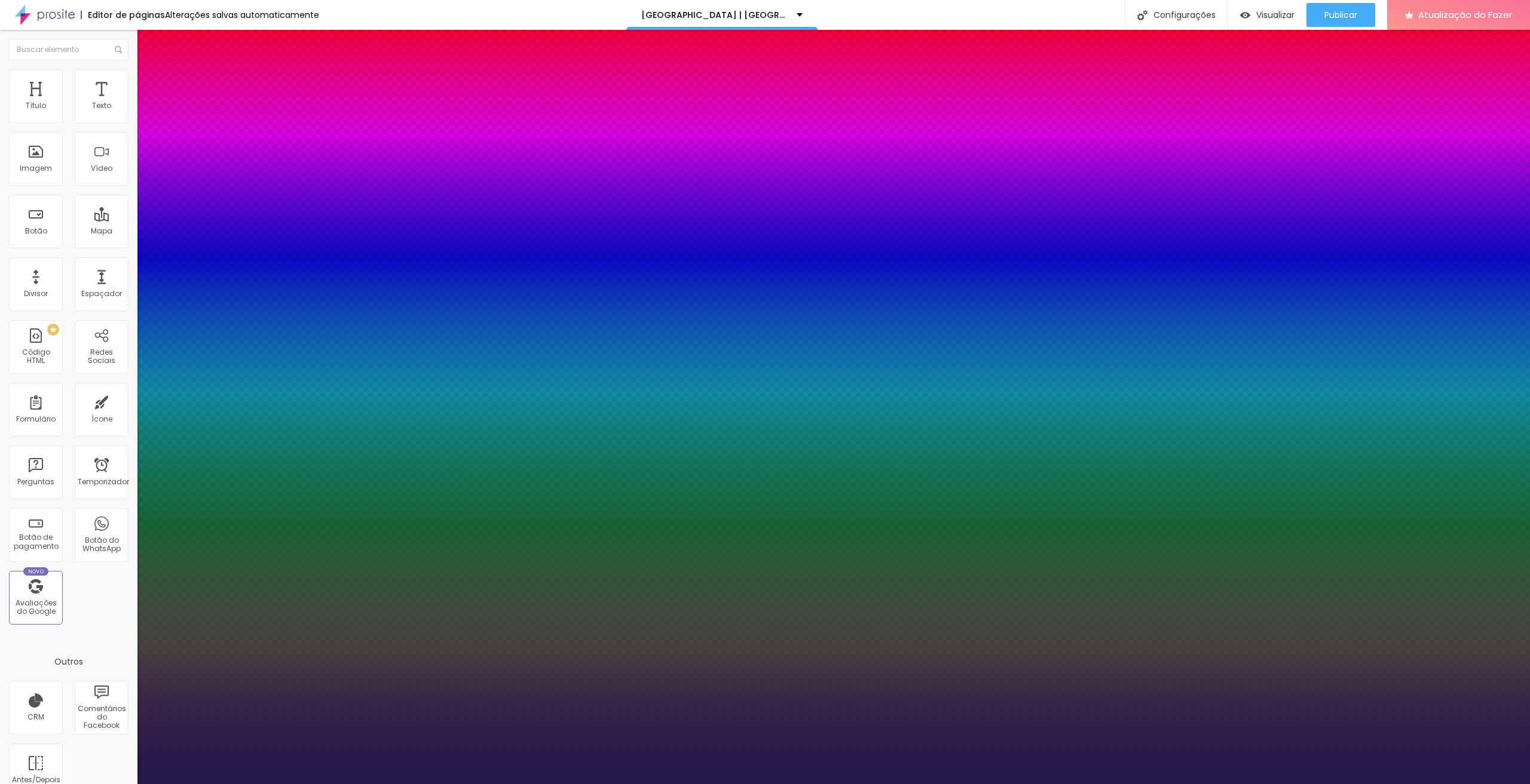
type input "23"
type input "1"
type input "24"
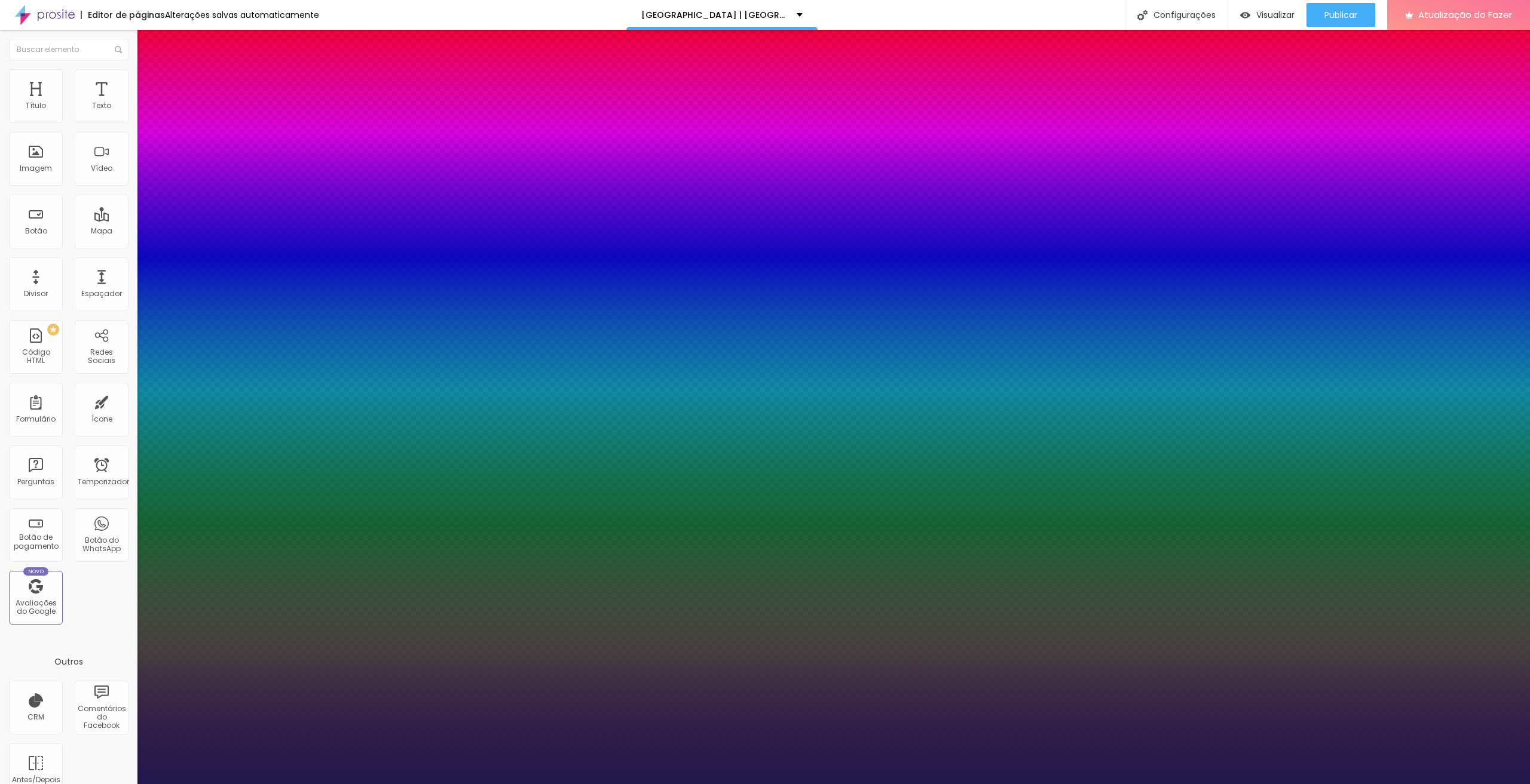
type input "1"
type input "24"
type input "1"
click at [1241, 784] on div at bounding box center [765, 784] width 1530 height 0
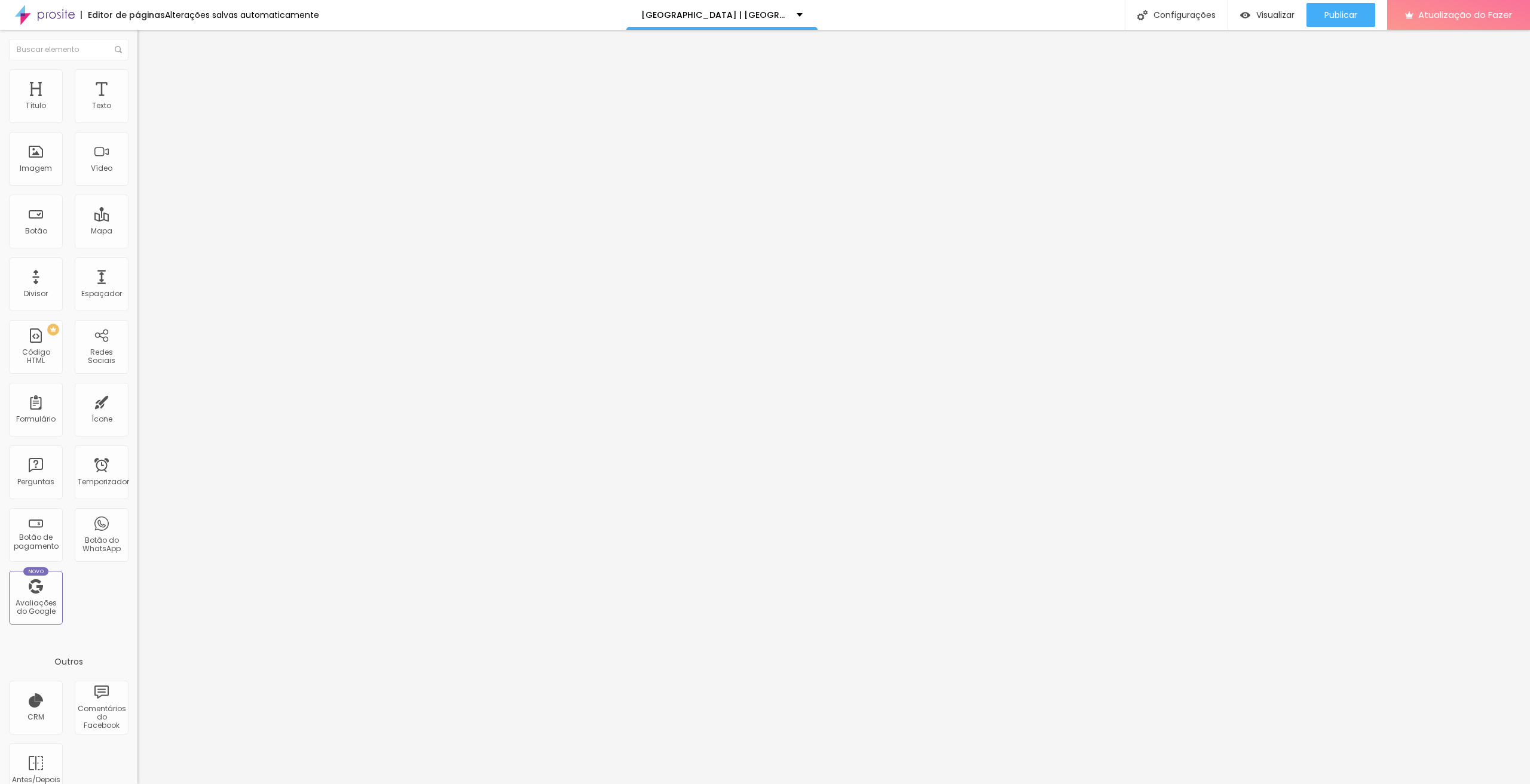
click at [137, 79] on li "Avançado" at bounding box center [206, 75] width 137 height 12
type input "5"
type input "0"
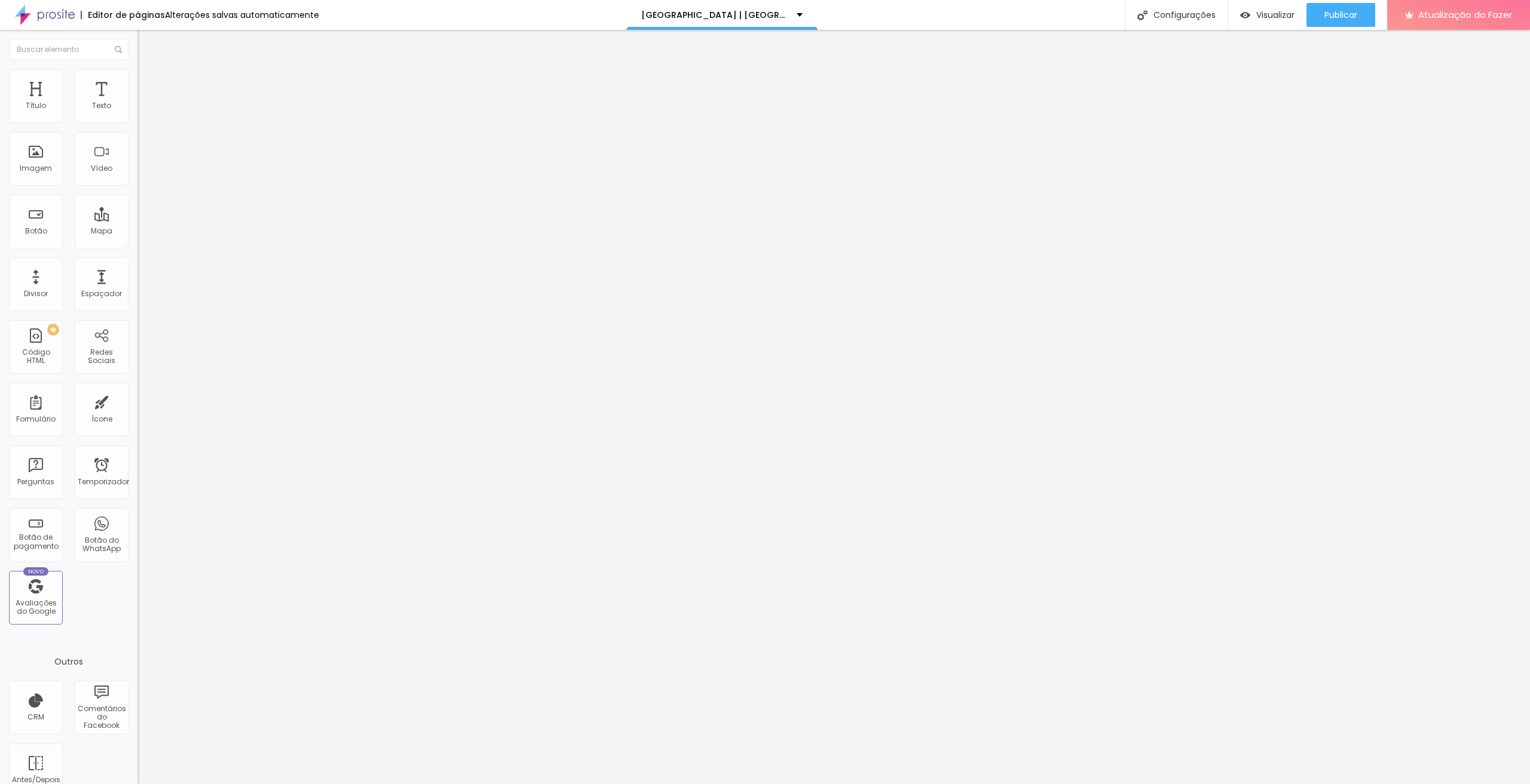
drag, startPoint x: 40, startPoint y: 140, endPoint x: 0, endPoint y: 140, distance: 40.0
type input "0"
click at [137, 389] on input "range" at bounding box center [176, 394] width 77 height 10
type input "44"
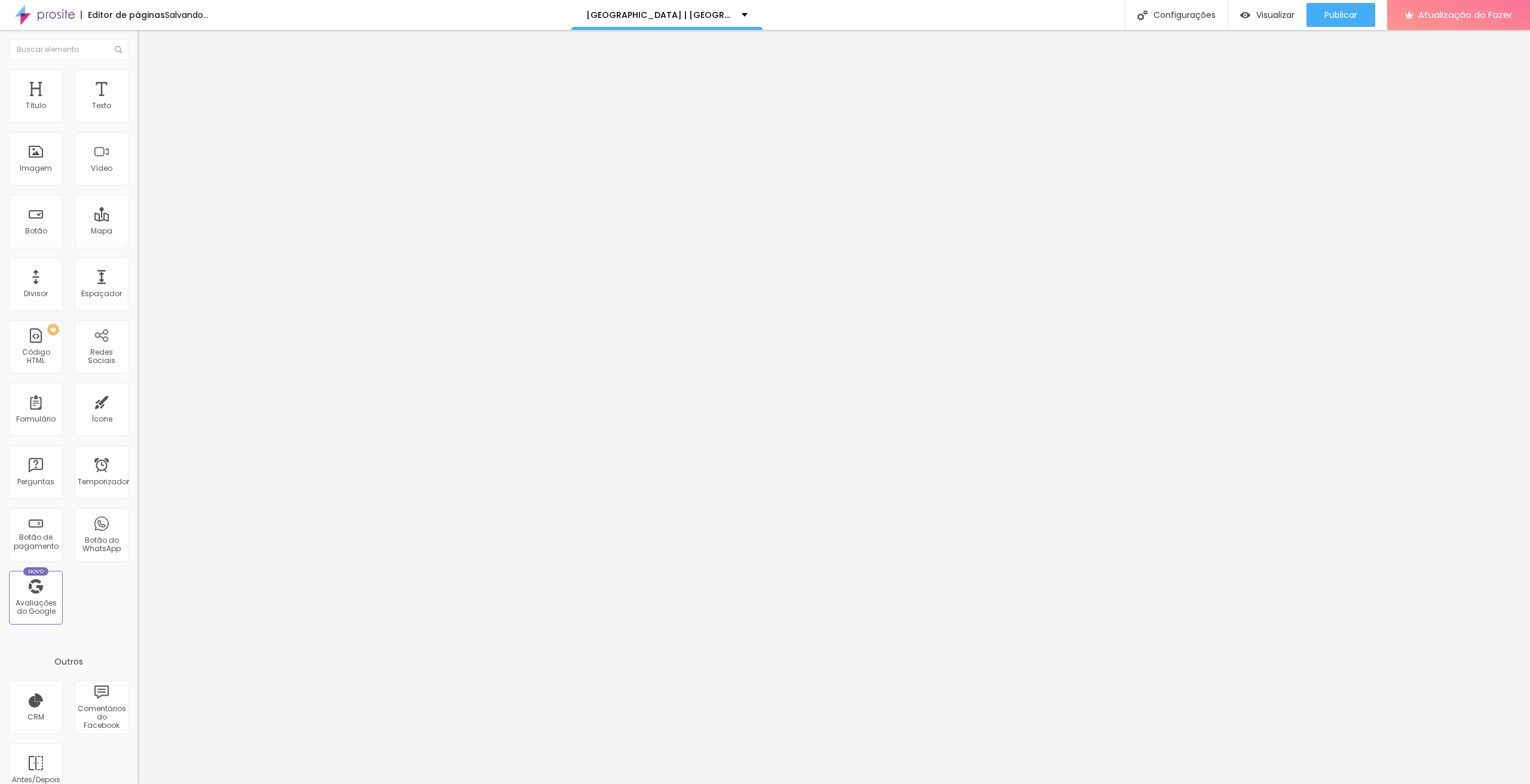
type input "39"
type input "38"
type input "37"
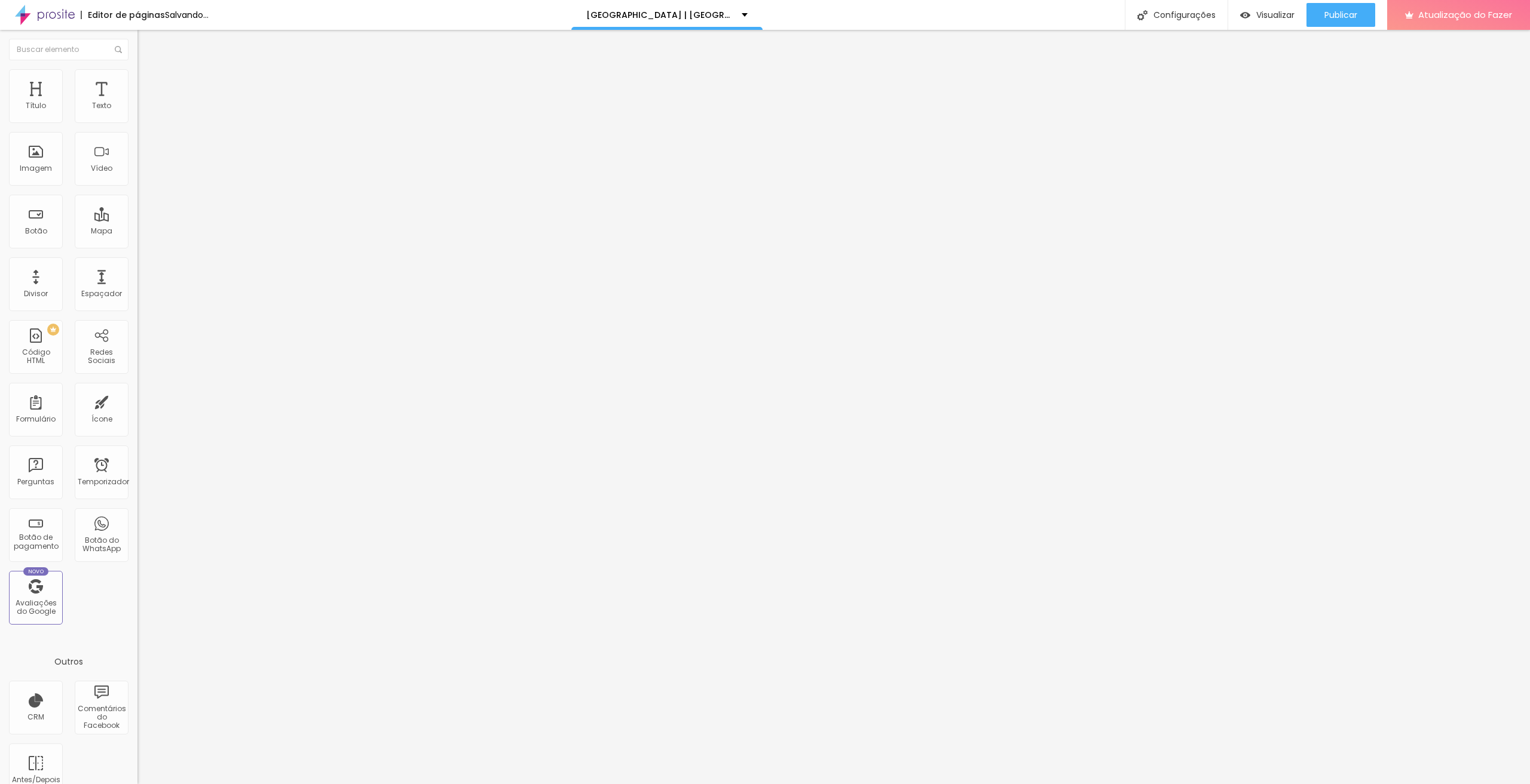
type input "37"
type input "36"
type input "35"
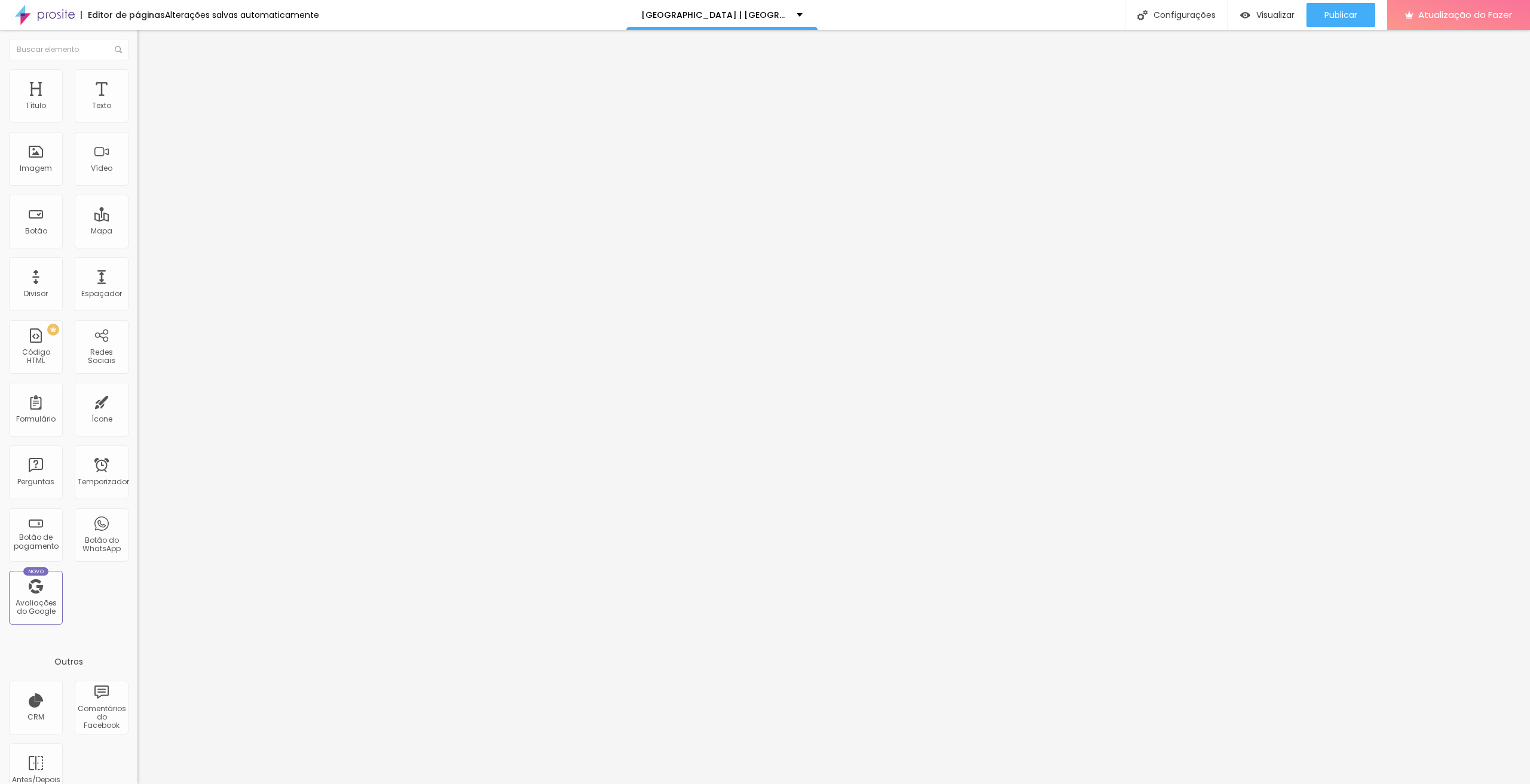
type input "34"
type input "32"
type input "31"
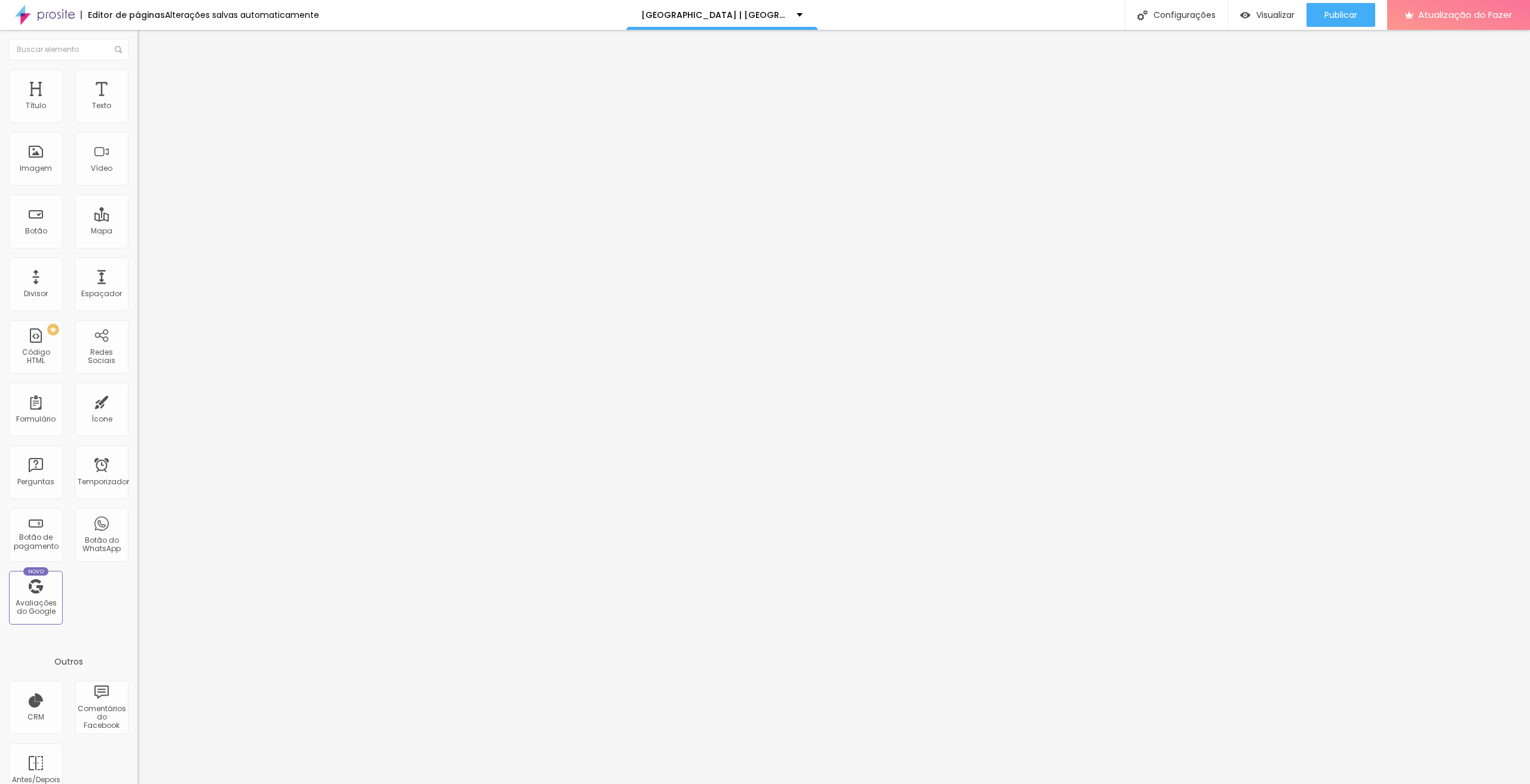
type input "31"
type input "30"
type input "29"
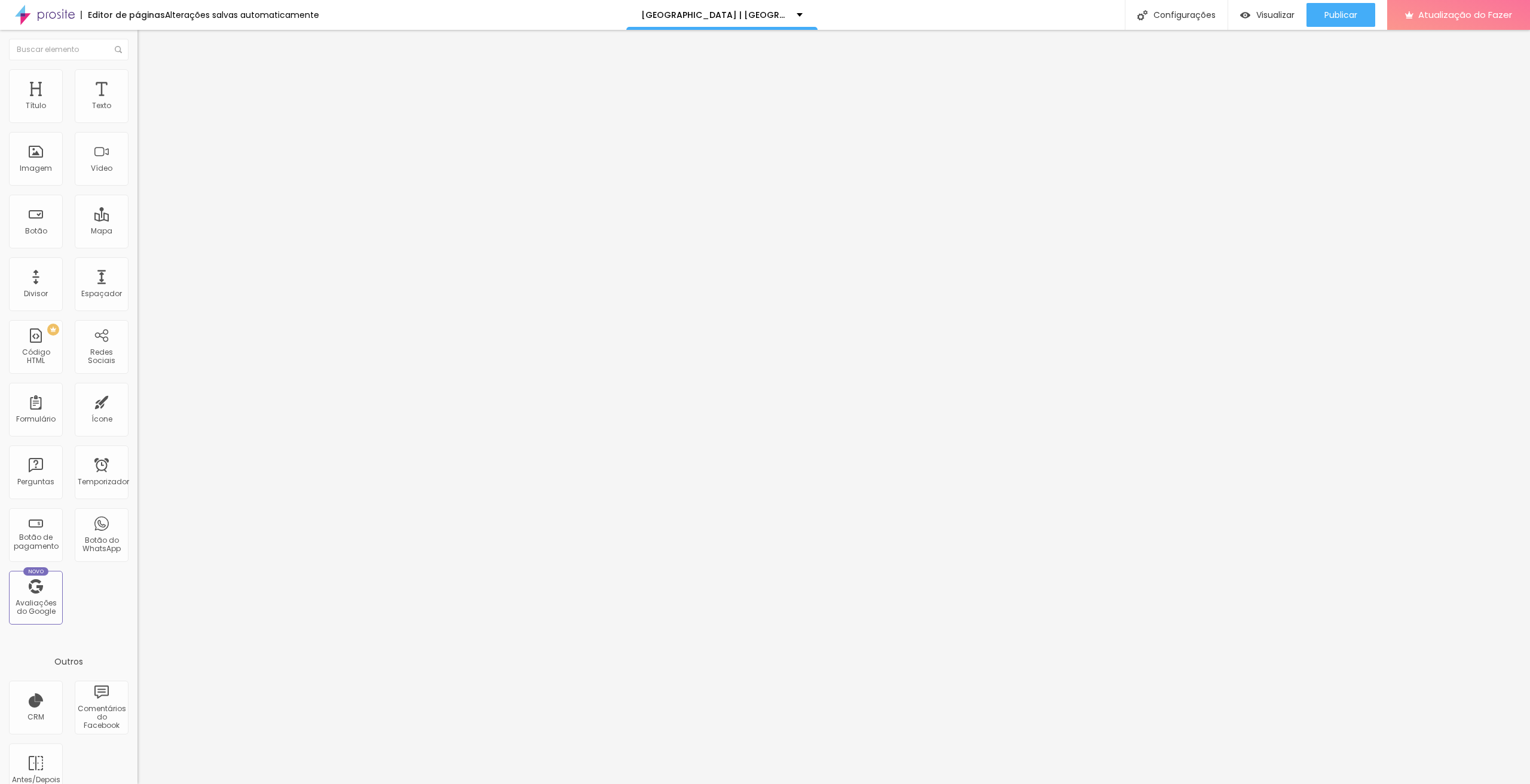
type input "27"
type input "25"
type input "24"
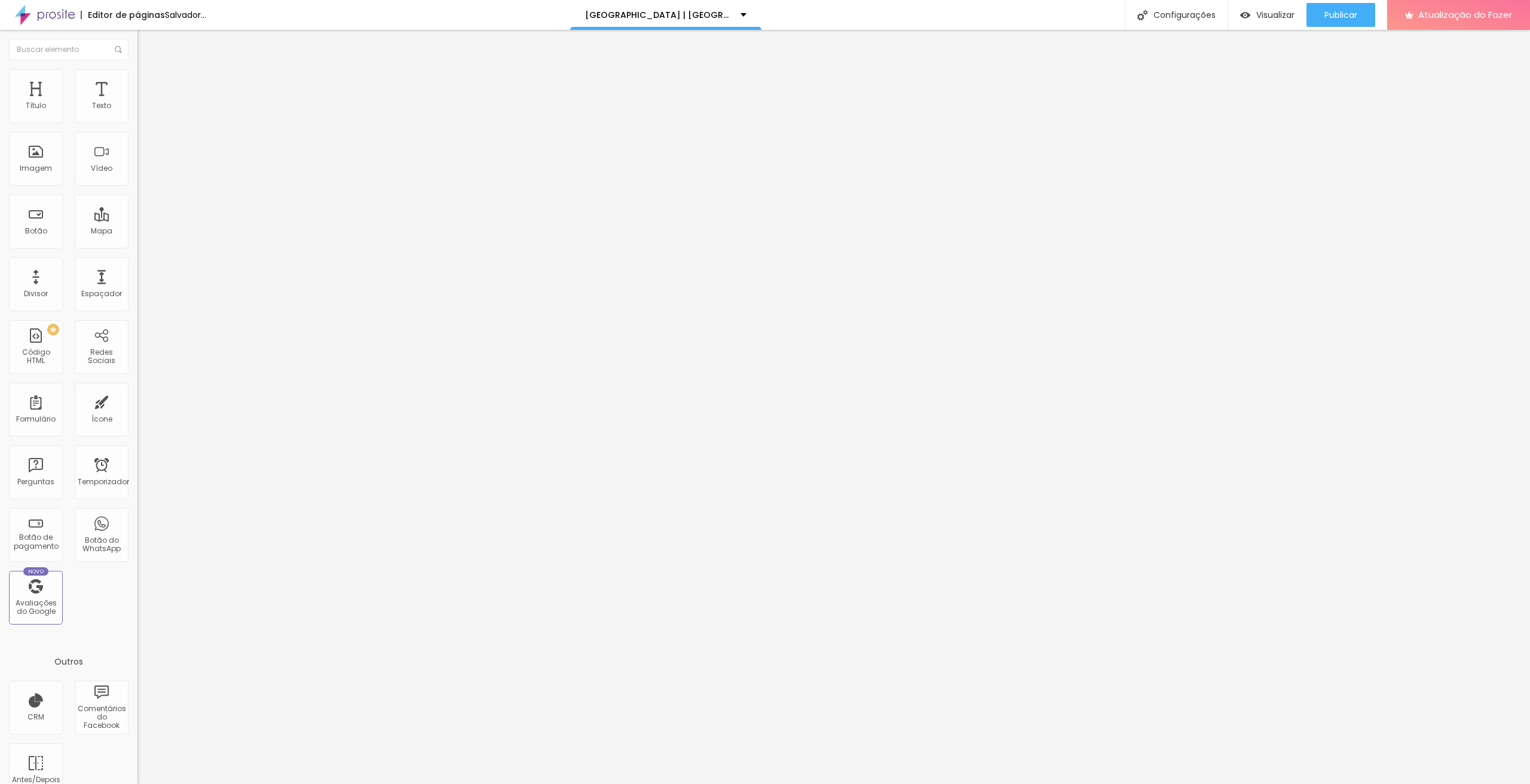
type input "24"
type input "22"
type input "21"
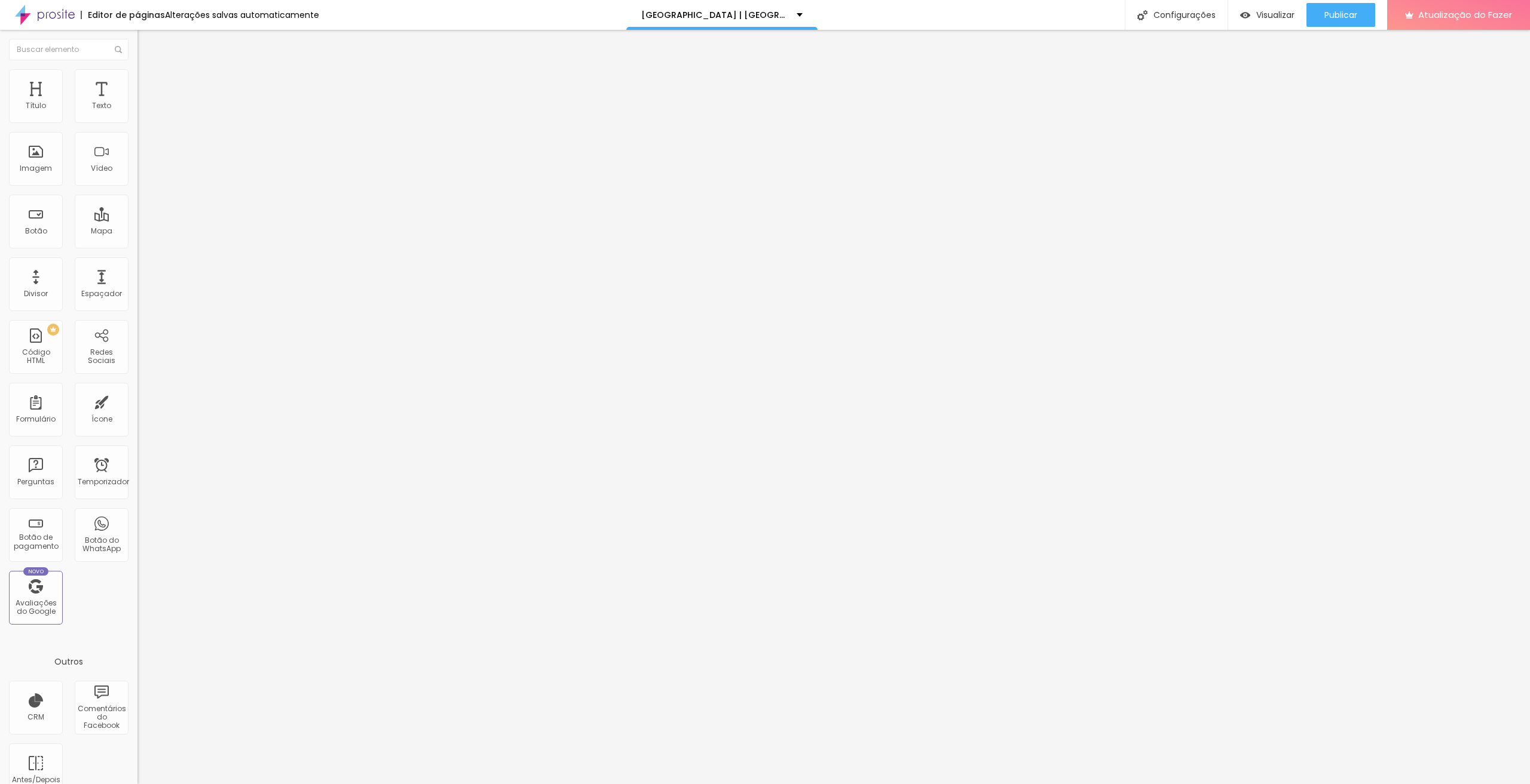
type input "20"
drag, startPoint x: 64, startPoint y: 119, endPoint x: 43, endPoint y: 122, distance: 21.2
type input "20"
click at [137, 220] on input "range" at bounding box center [176, 225] width 77 height 10
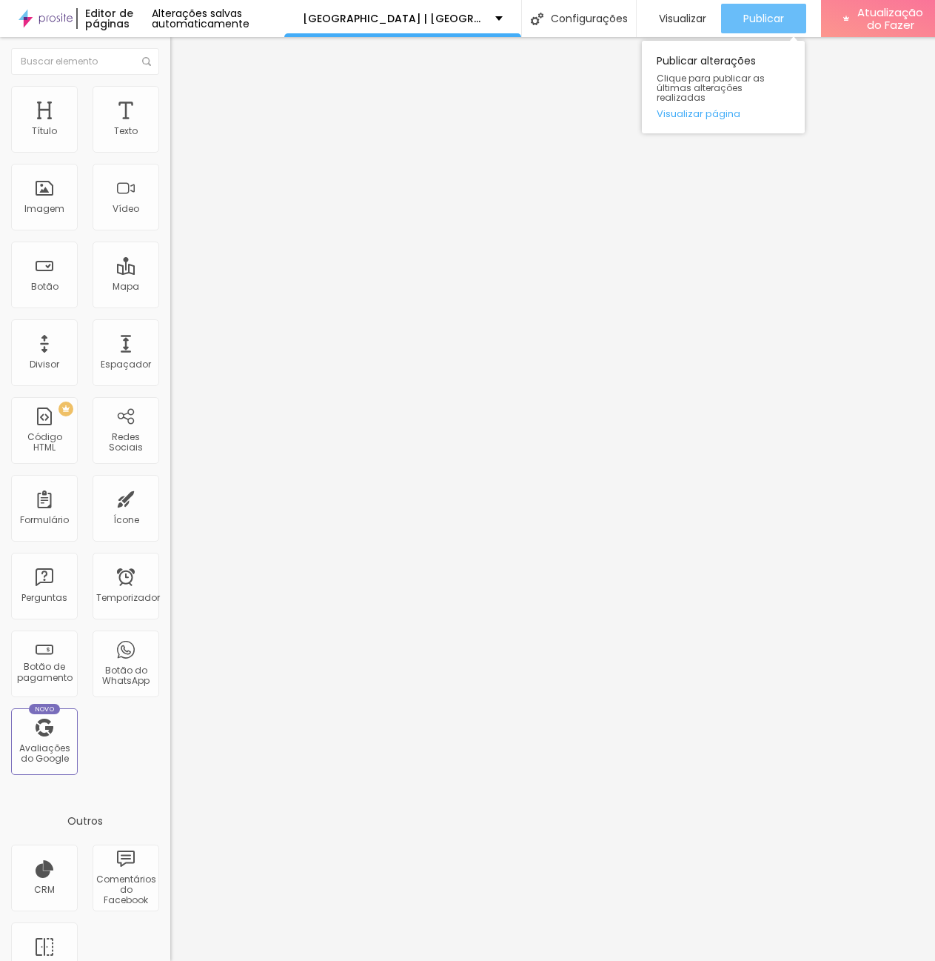
click at [777, 21] on font "Publicar" at bounding box center [764, 18] width 41 height 15
click at [768, 21] on font "Publicar" at bounding box center [764, 18] width 41 height 15
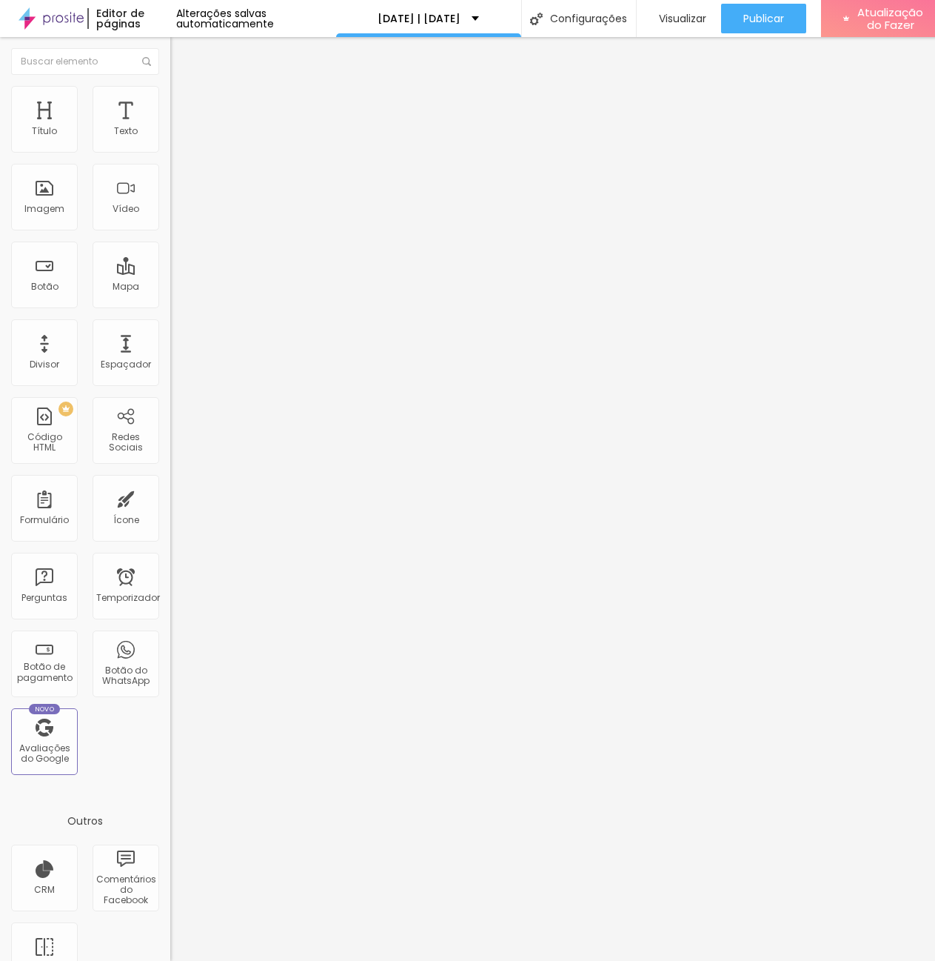
click at [176, 138] on icon "button" at bounding box center [180, 133] width 9 height 9
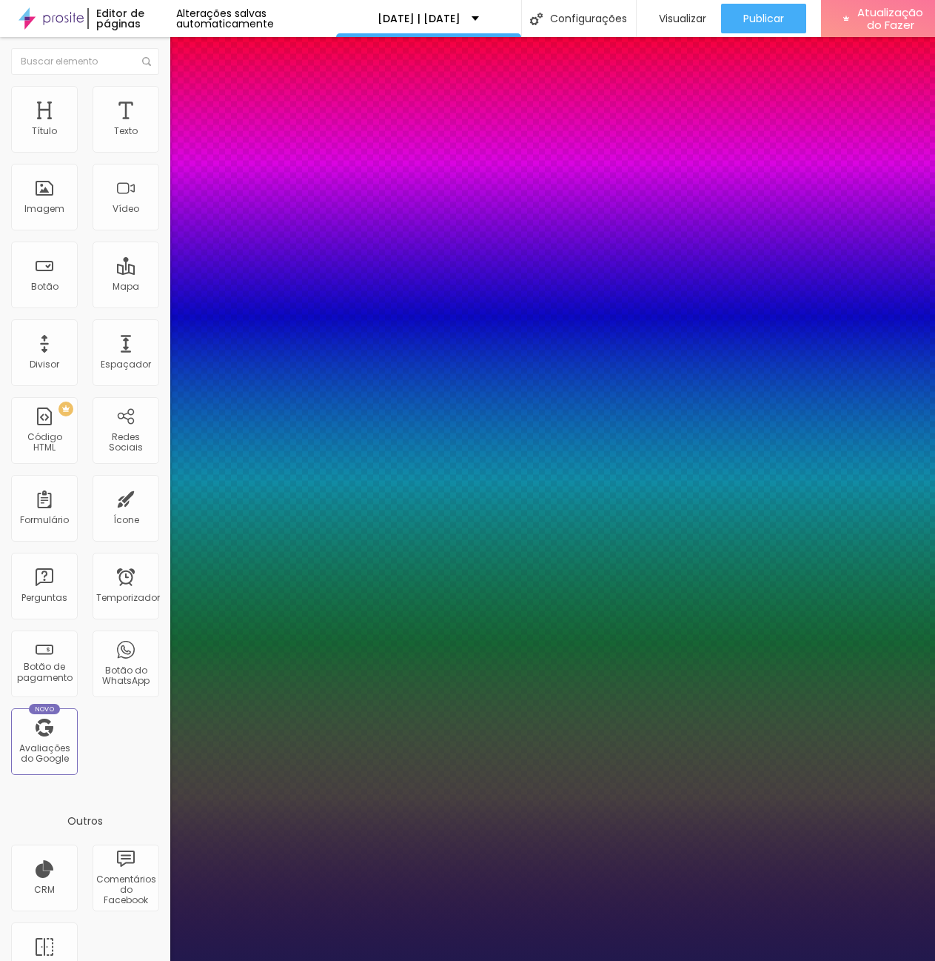
type input "1"
type input "33"
type input "1"
type input "33"
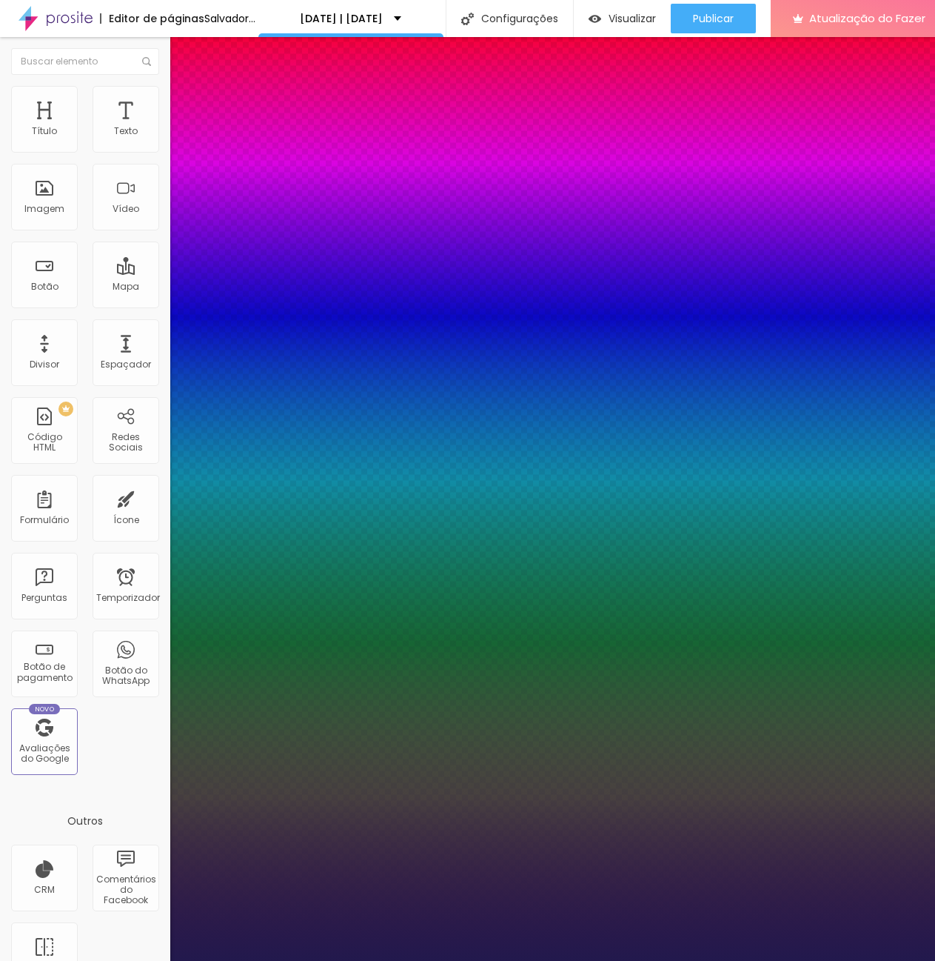
type input "1"
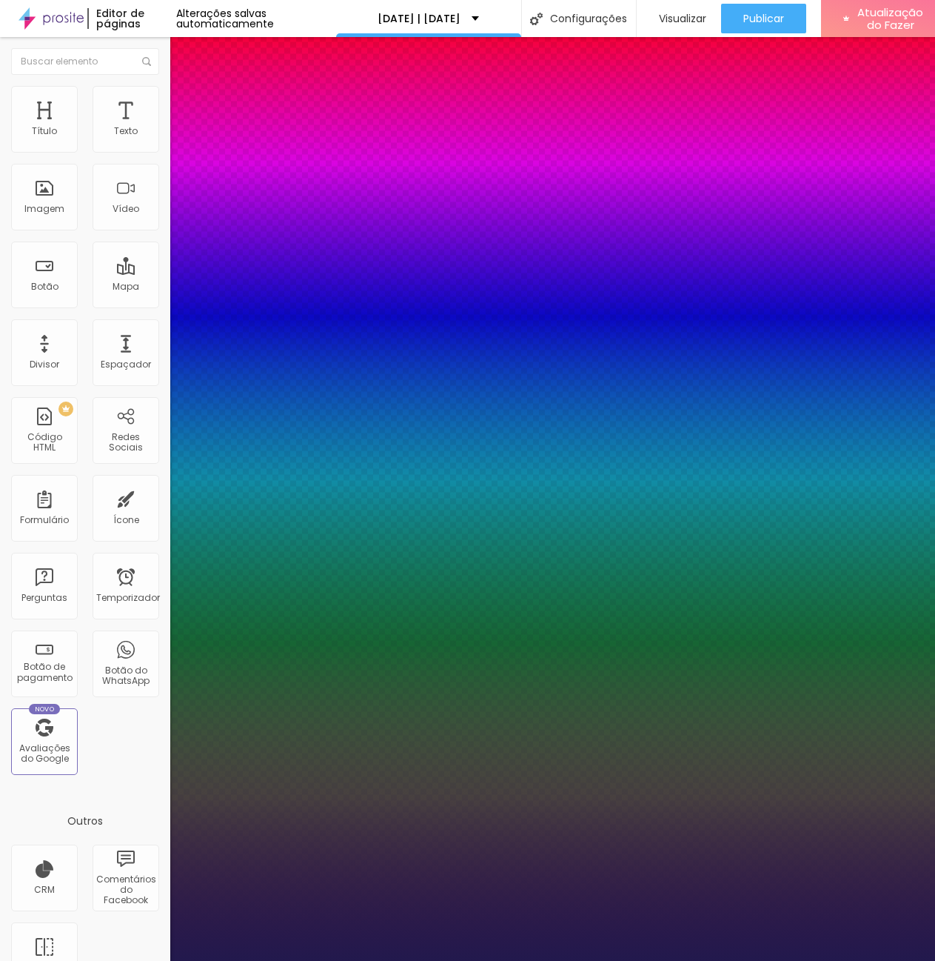
type input "32"
type input "1"
type input "32"
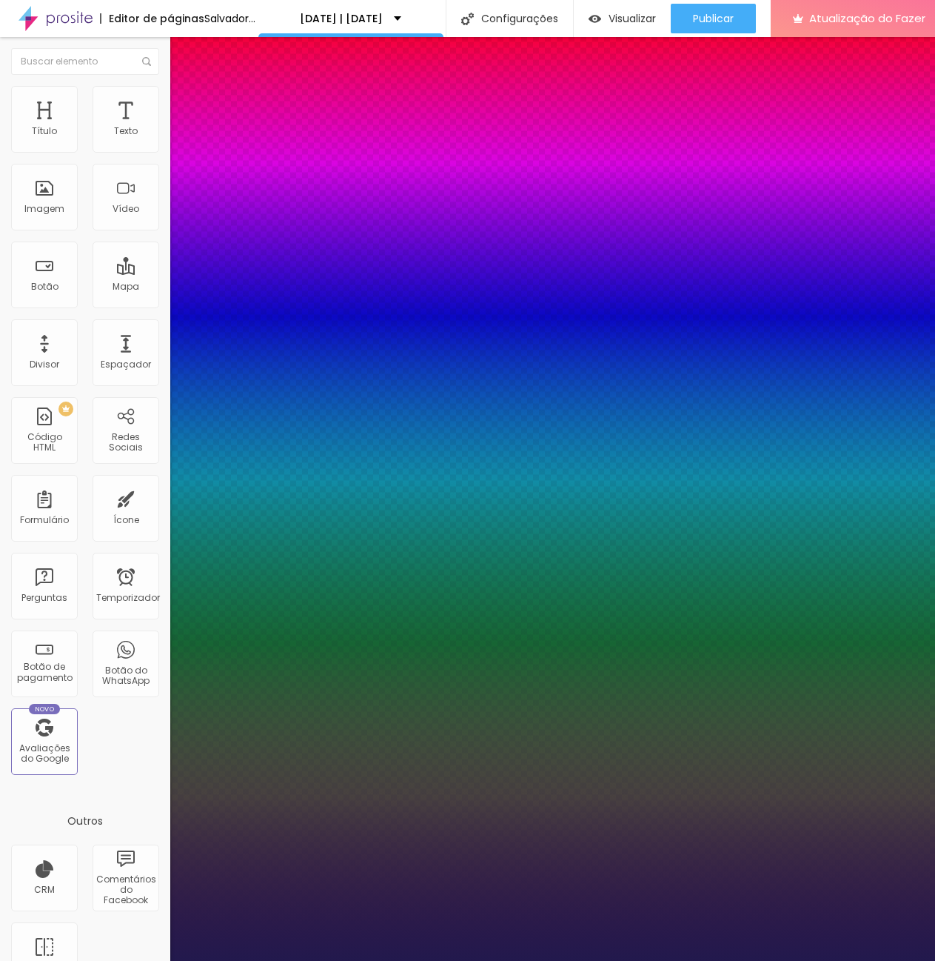
type input "1"
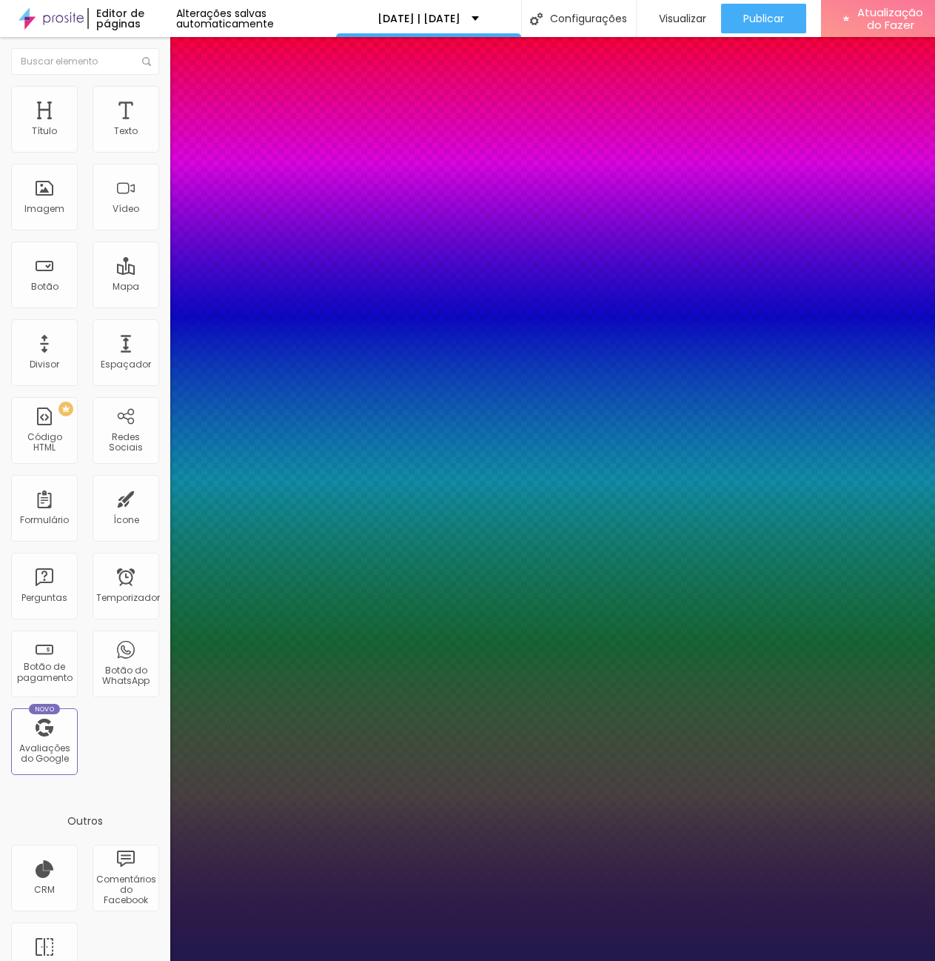
click at [95, 961] on div at bounding box center [467, 961] width 935 height 0
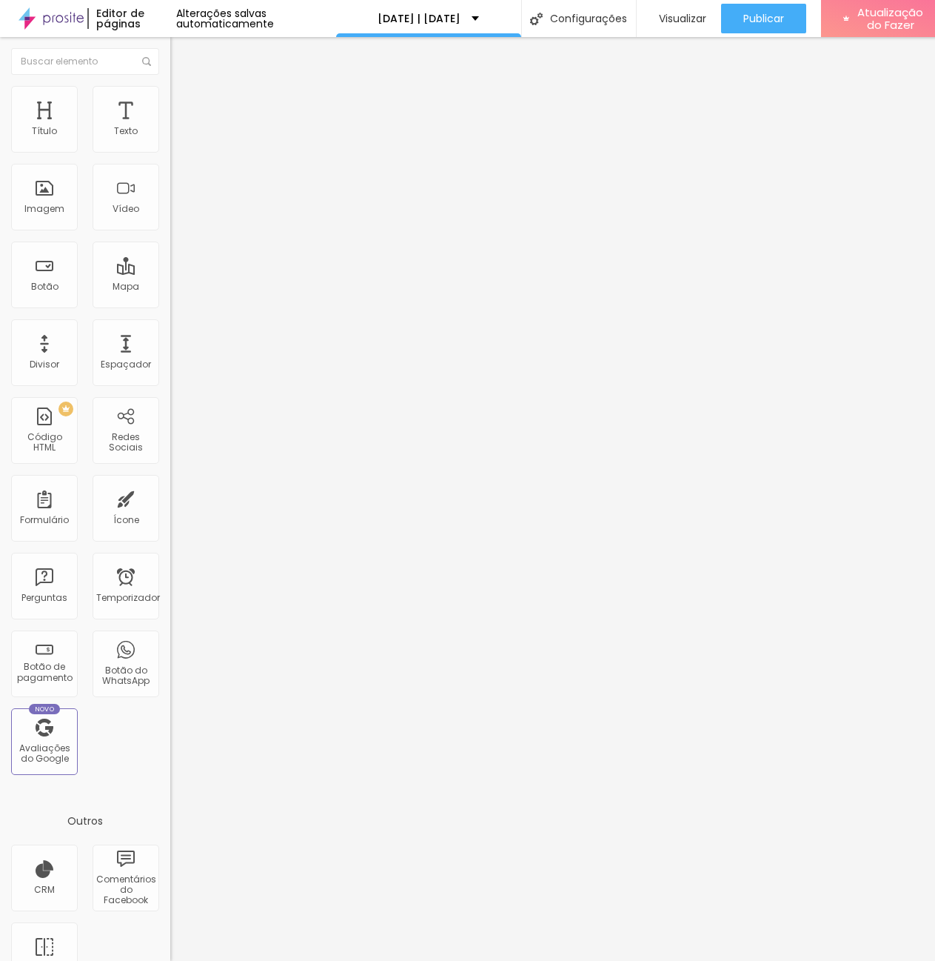
click at [170, 90] on img at bounding box center [176, 92] width 13 height 13
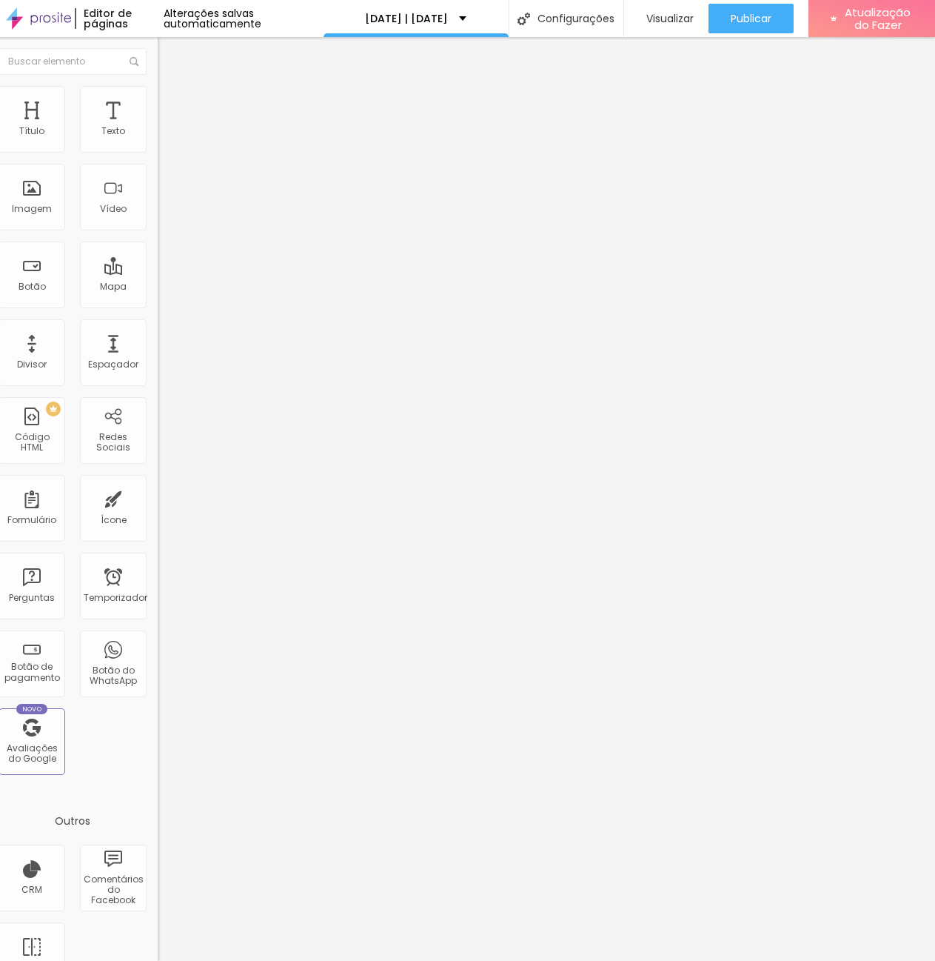
click at [158, 142] on button "button" at bounding box center [168, 135] width 21 height 16
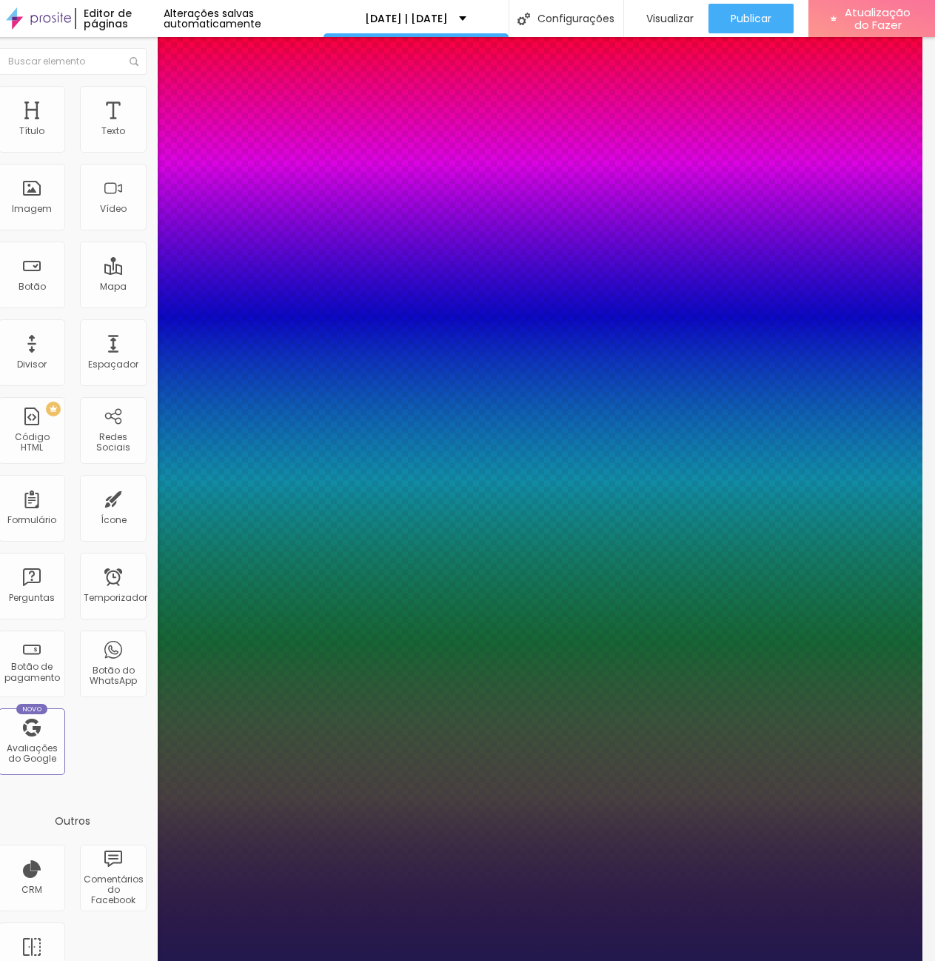
type input "1"
type input "29"
type input "1"
type input "26"
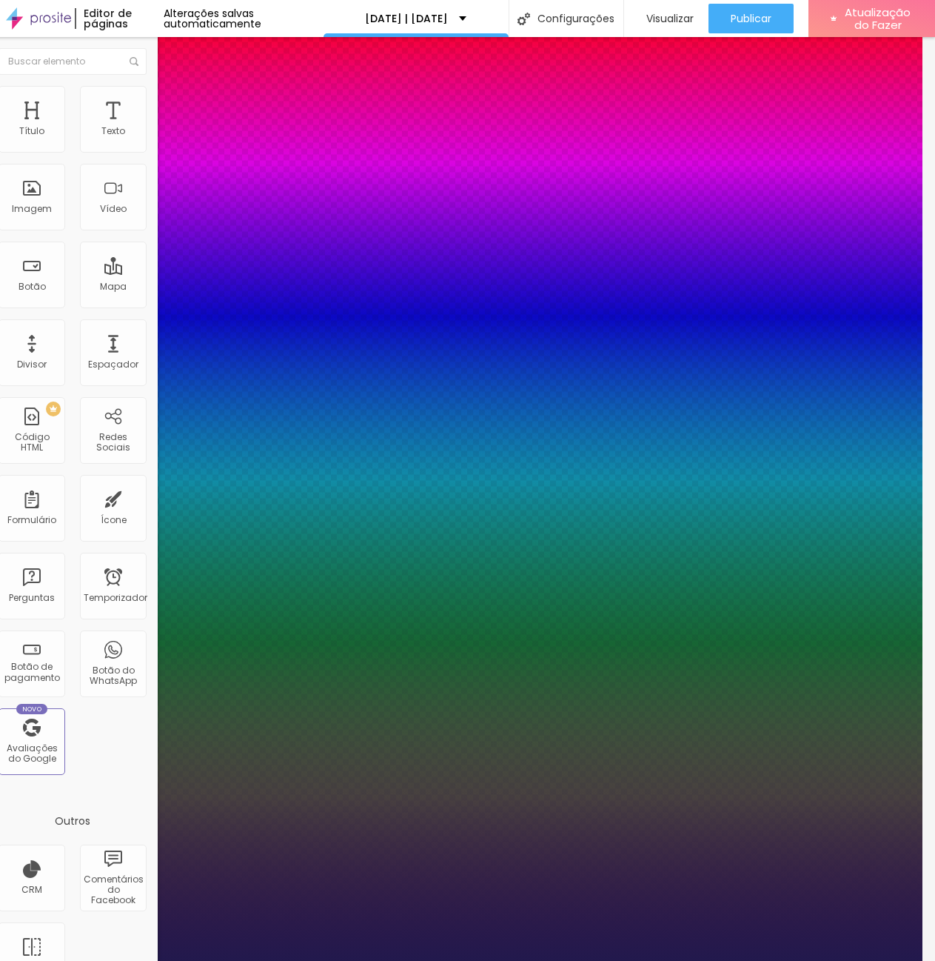
type input "26"
type input "1"
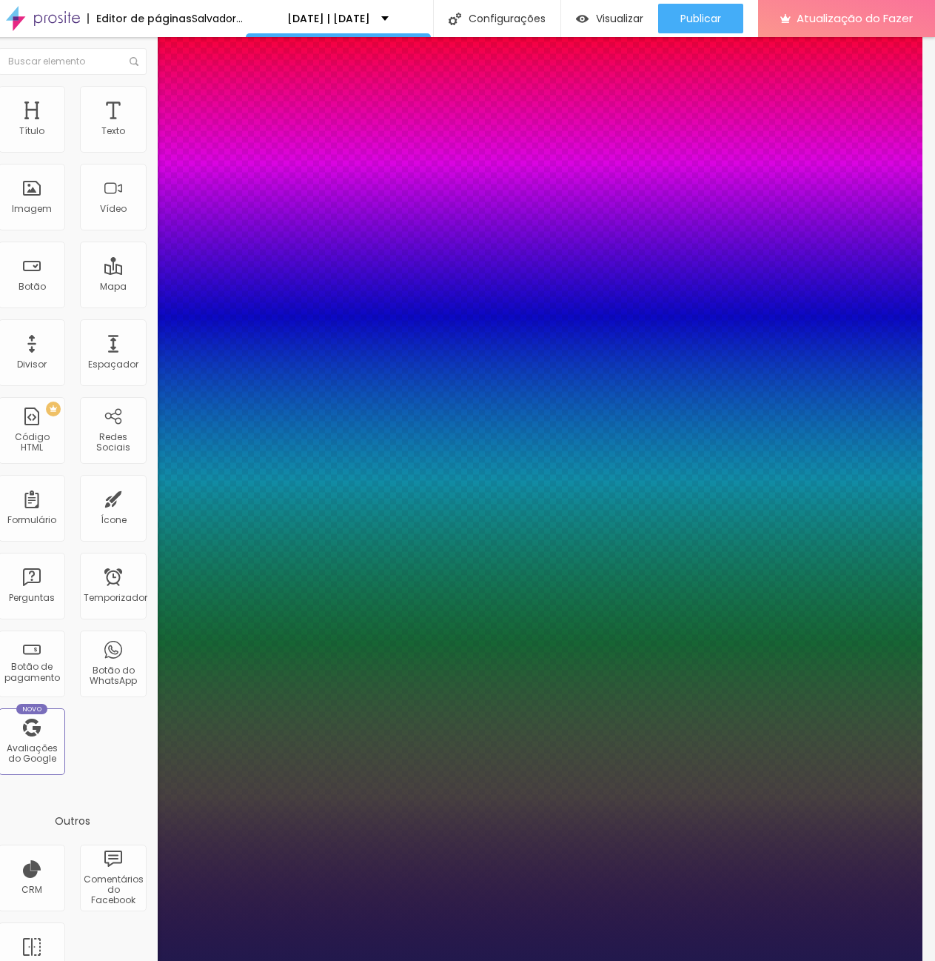
type input "24"
type input "1"
drag, startPoint x: 186, startPoint y: 253, endPoint x: 178, endPoint y: 252, distance: 8.2
type input "24"
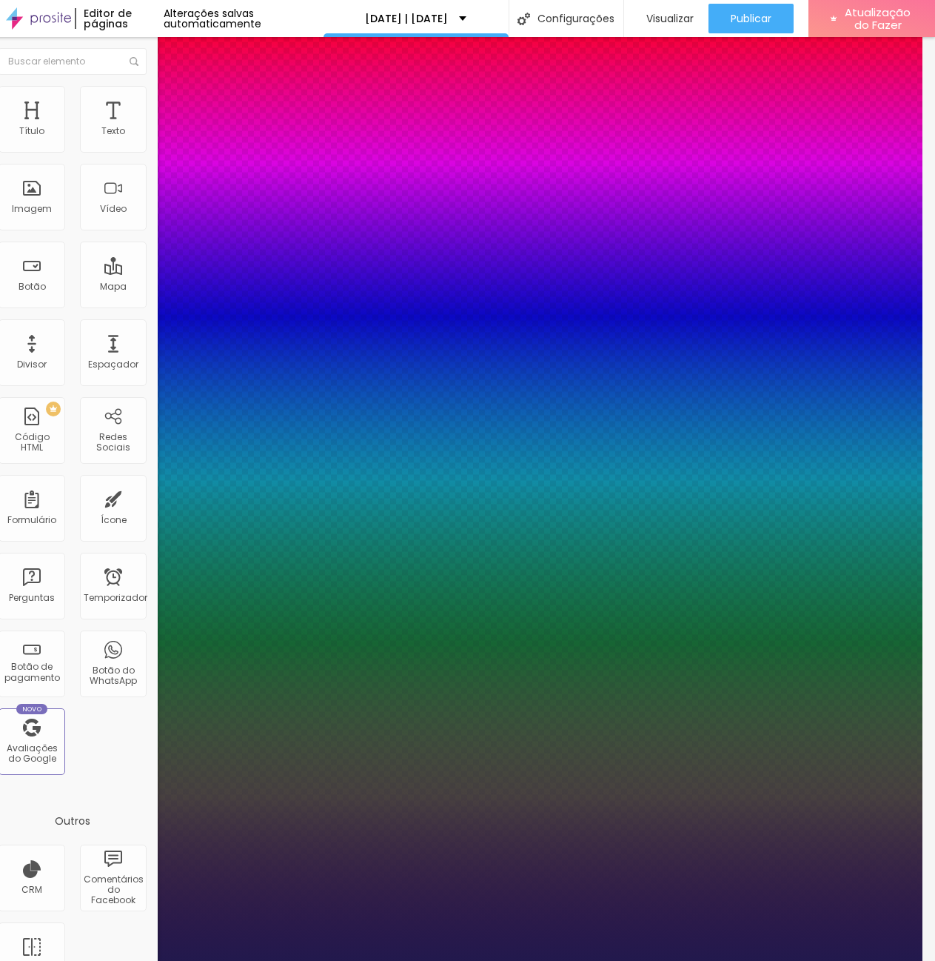
type input "1"
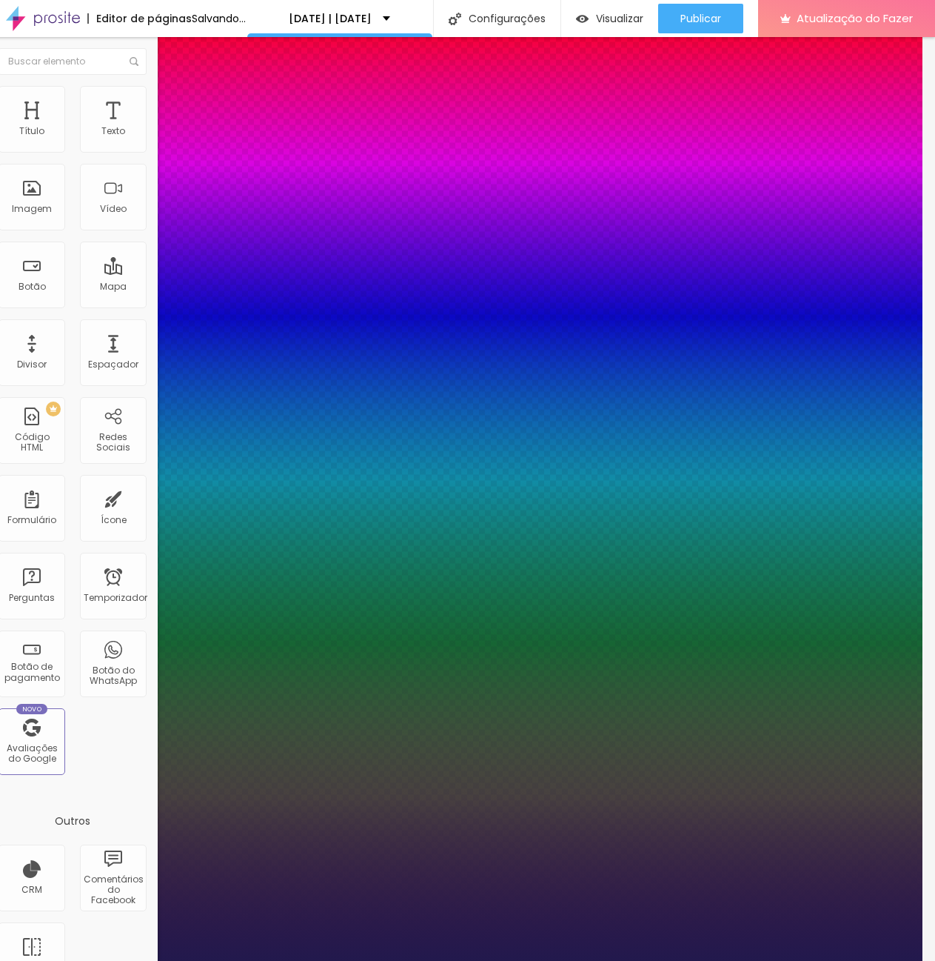
click at [113, 961] on div at bounding box center [454, 961] width 935 height 0
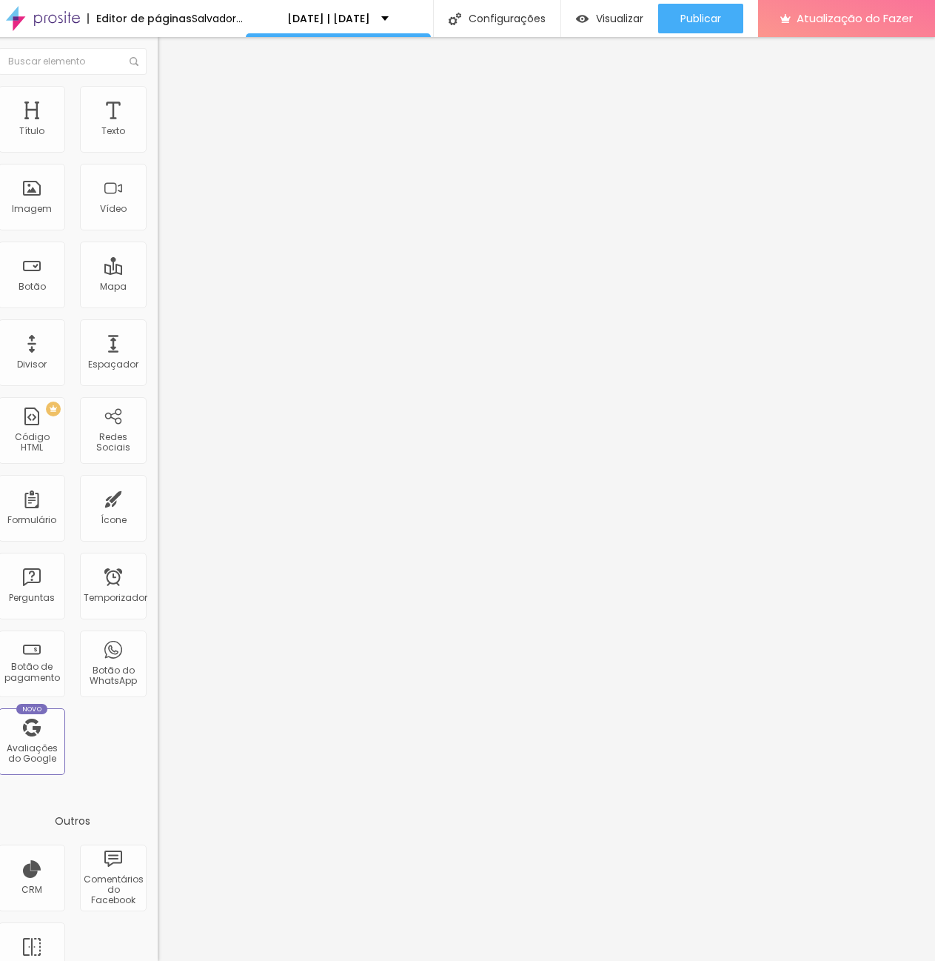
click at [158, 98] on li "Avançado" at bounding box center [243, 93] width 170 height 15
type input "0"
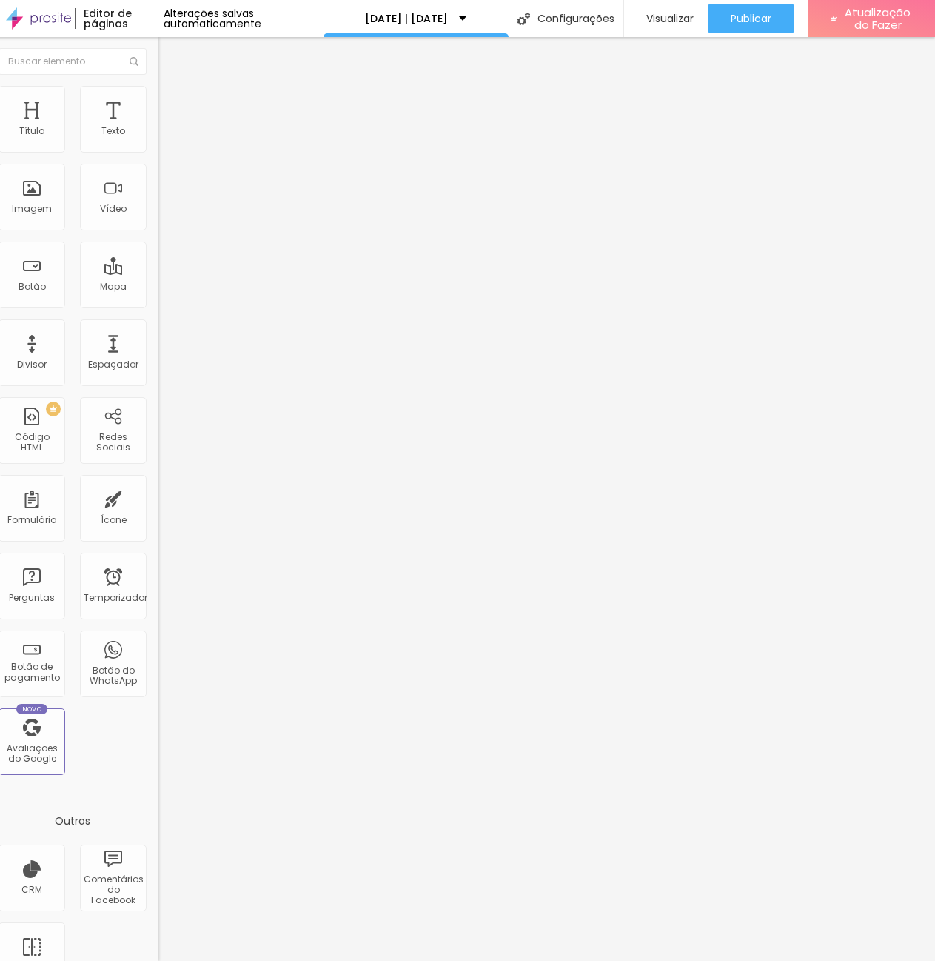
drag, startPoint x: 33, startPoint y: 174, endPoint x: -39, endPoint y: 162, distance: 72.8
type input "0"
click at [158, 482] on input "range" at bounding box center [206, 488] width 96 height 12
type input "42"
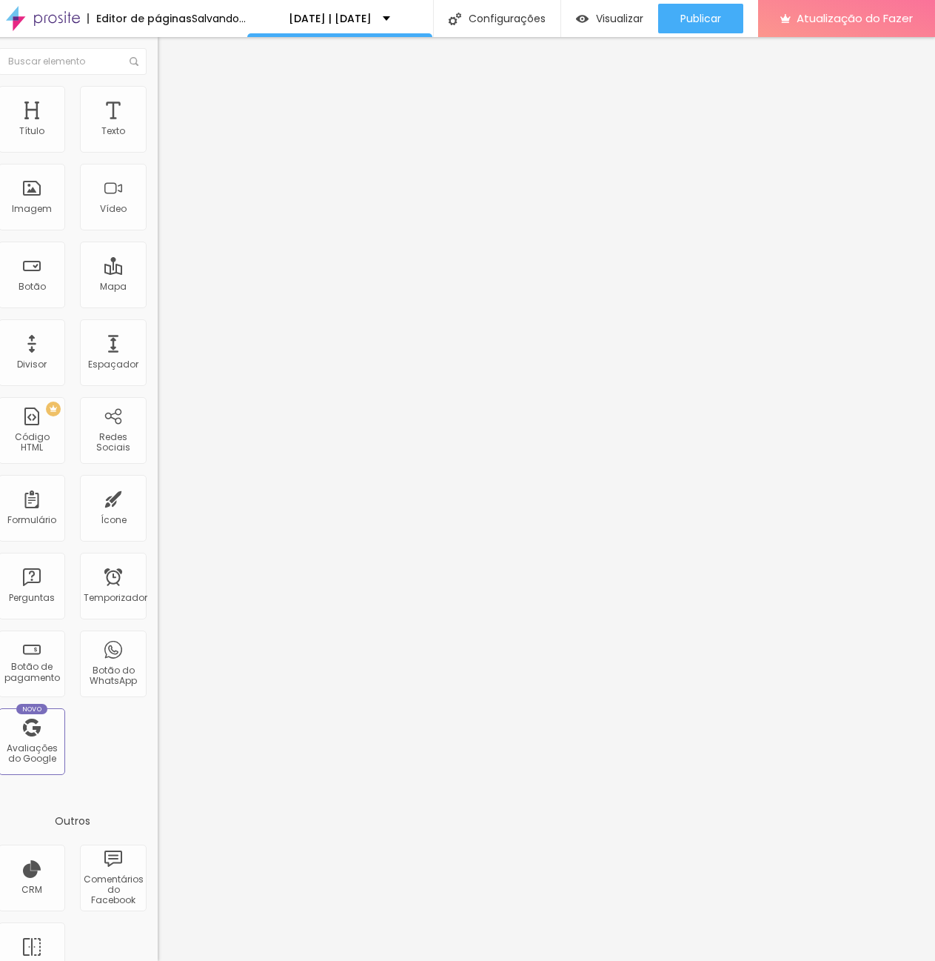
type input "41"
type input "39"
type input "38"
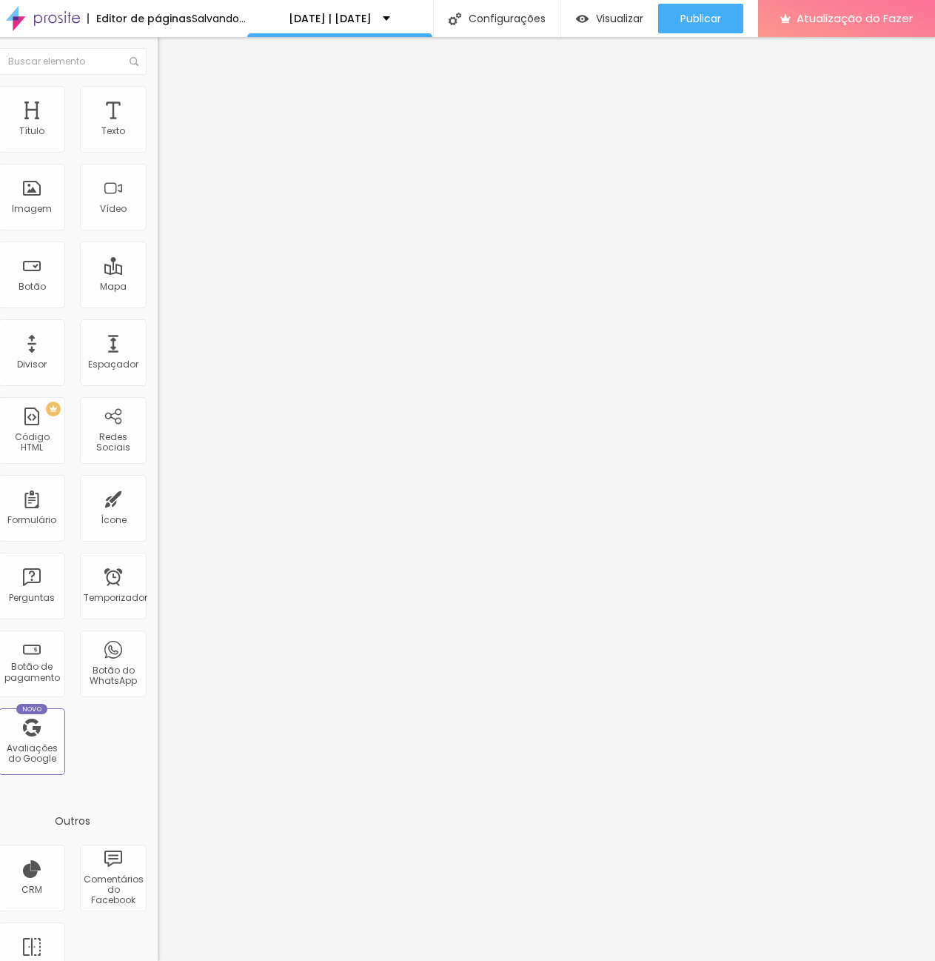
type input "38"
type input "36"
type input "35"
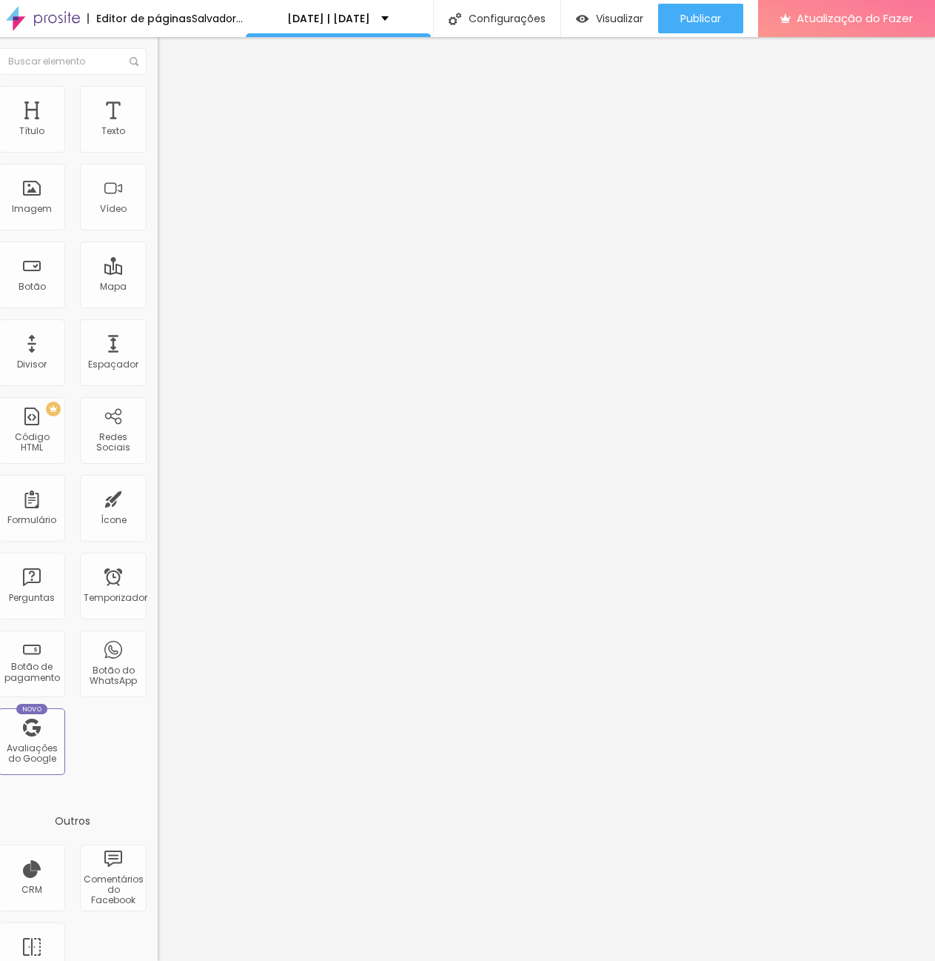
type input "33"
type input "32"
type input "30"
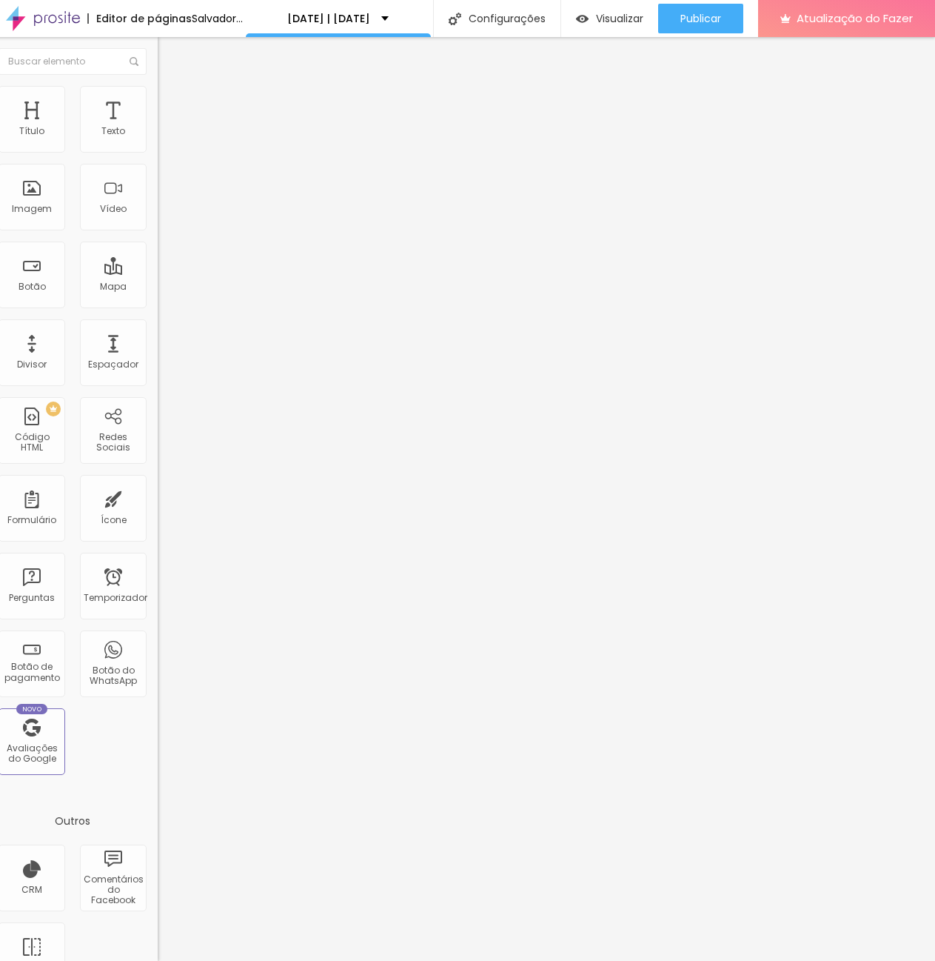
type input "30"
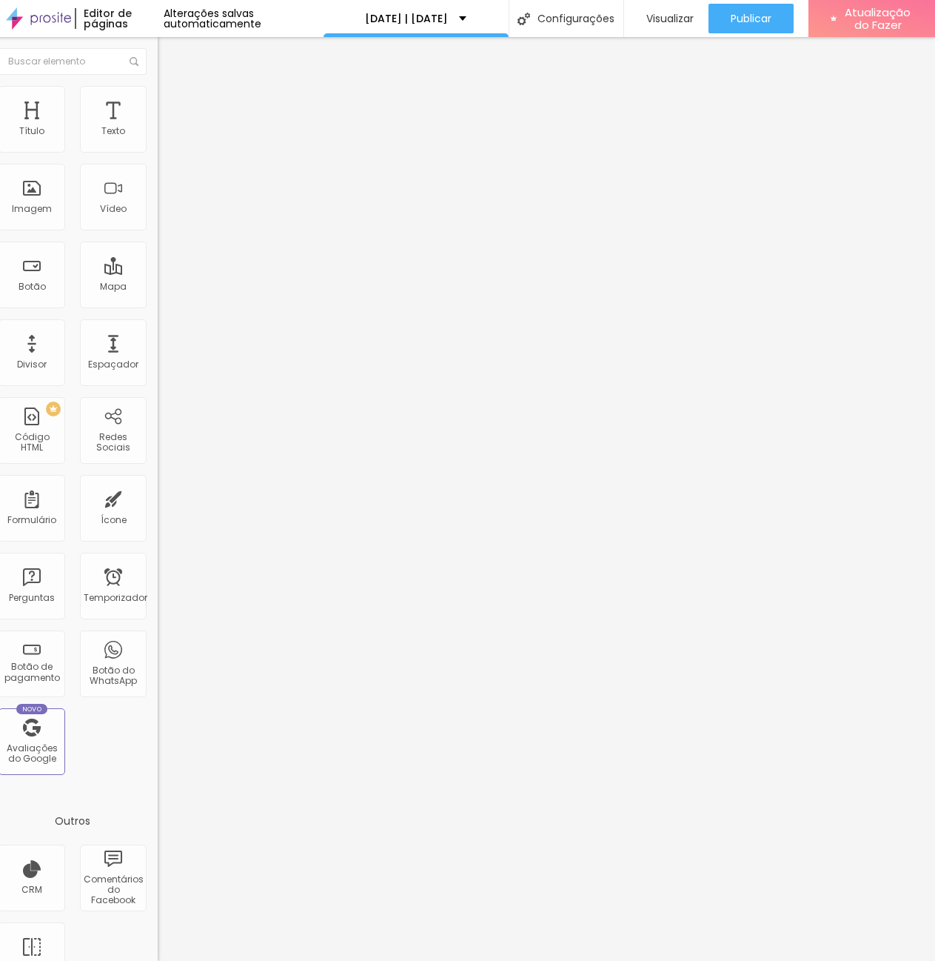
type input "29"
type input "27"
type input "25"
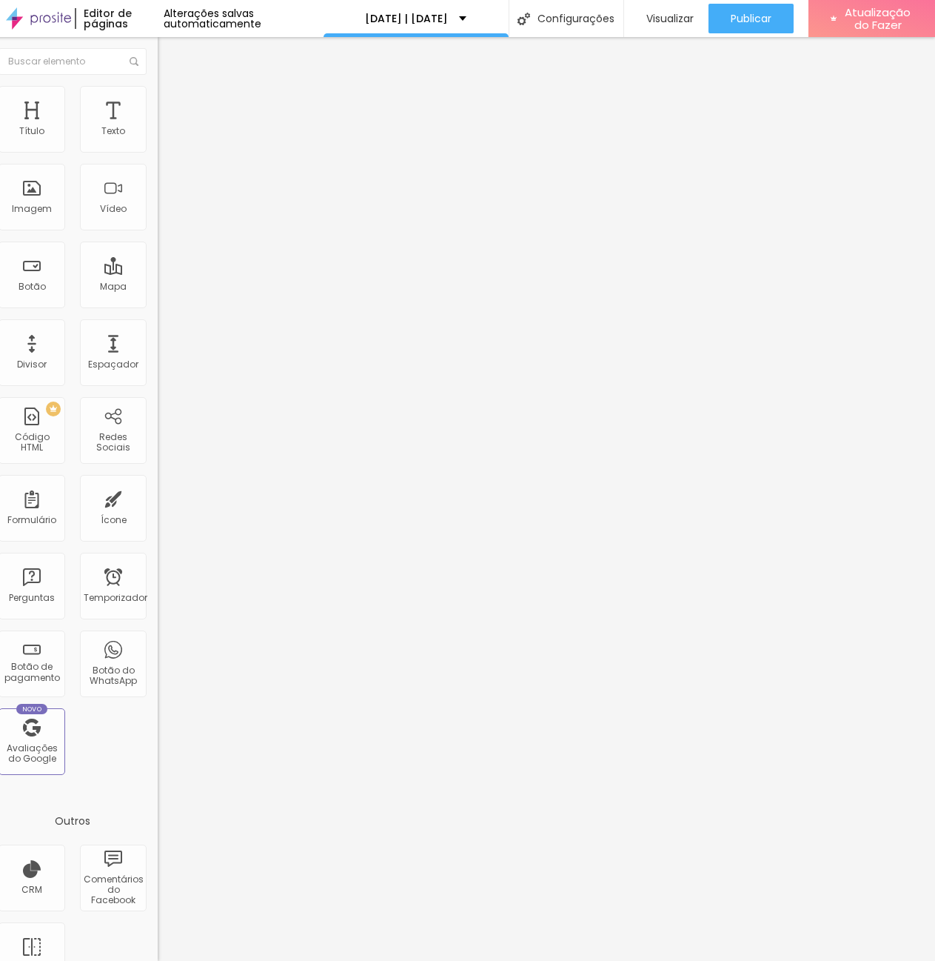
type input "25"
type input "23"
type input "22"
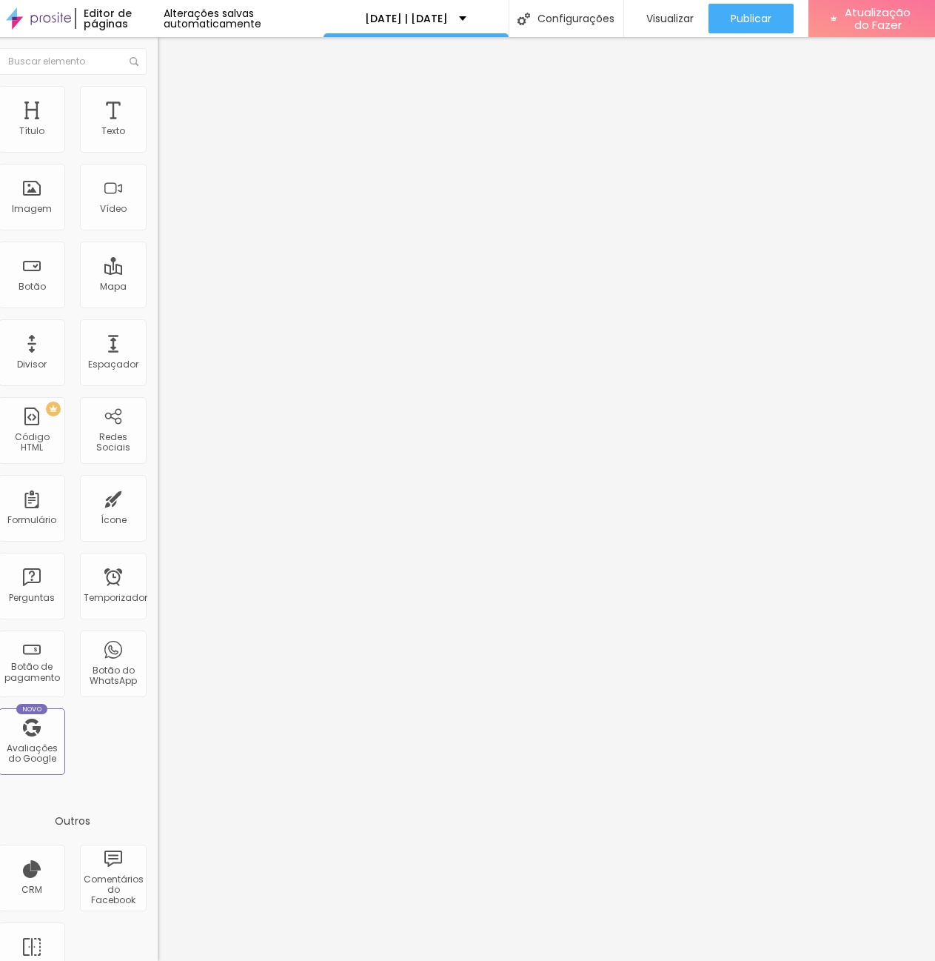
type input "21"
type input "20"
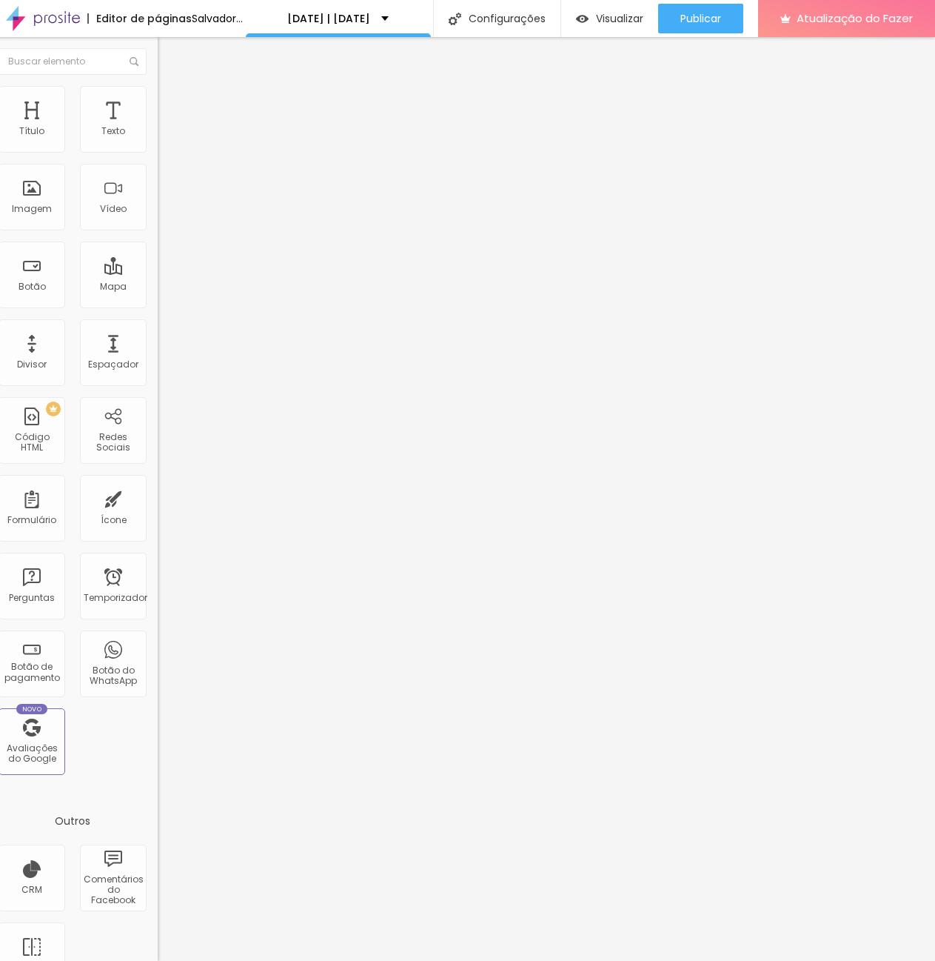
drag, startPoint x: 66, startPoint y: 146, endPoint x: 37, endPoint y: 147, distance: 28.9
click at [158, 273] on input "range" at bounding box center [206, 279] width 96 height 12
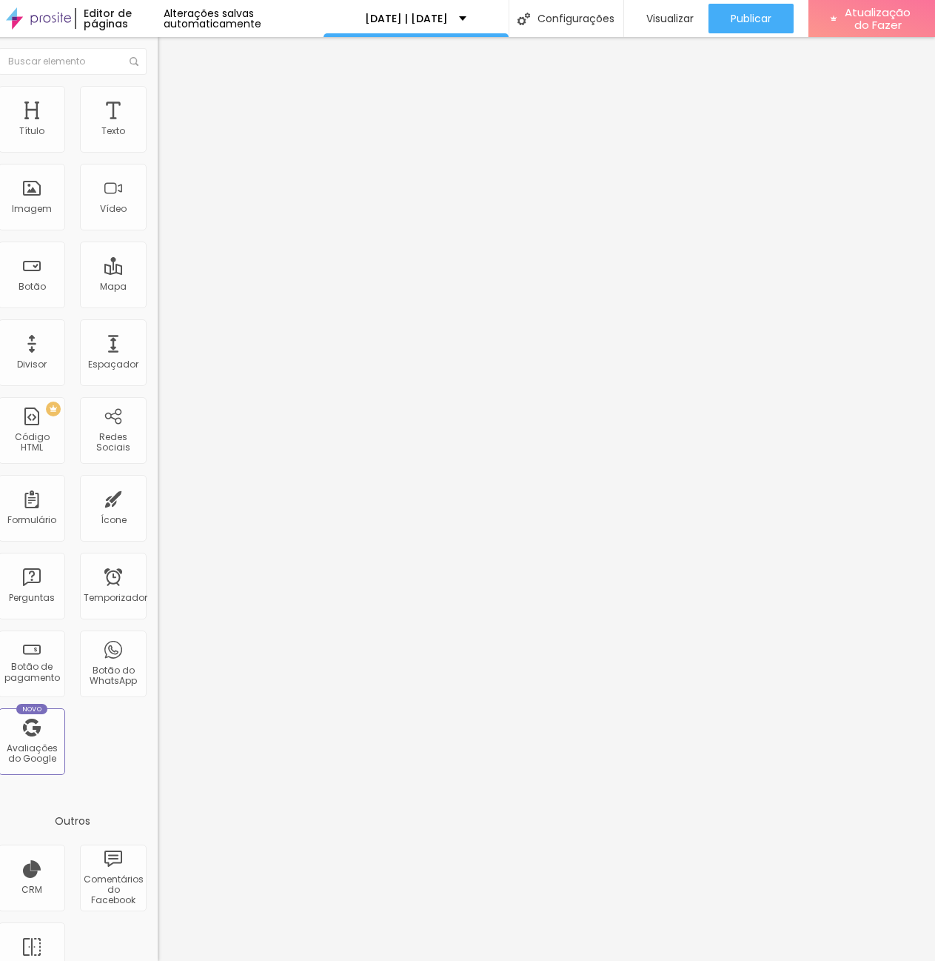
type input "18"
type input "20"
type input "21"
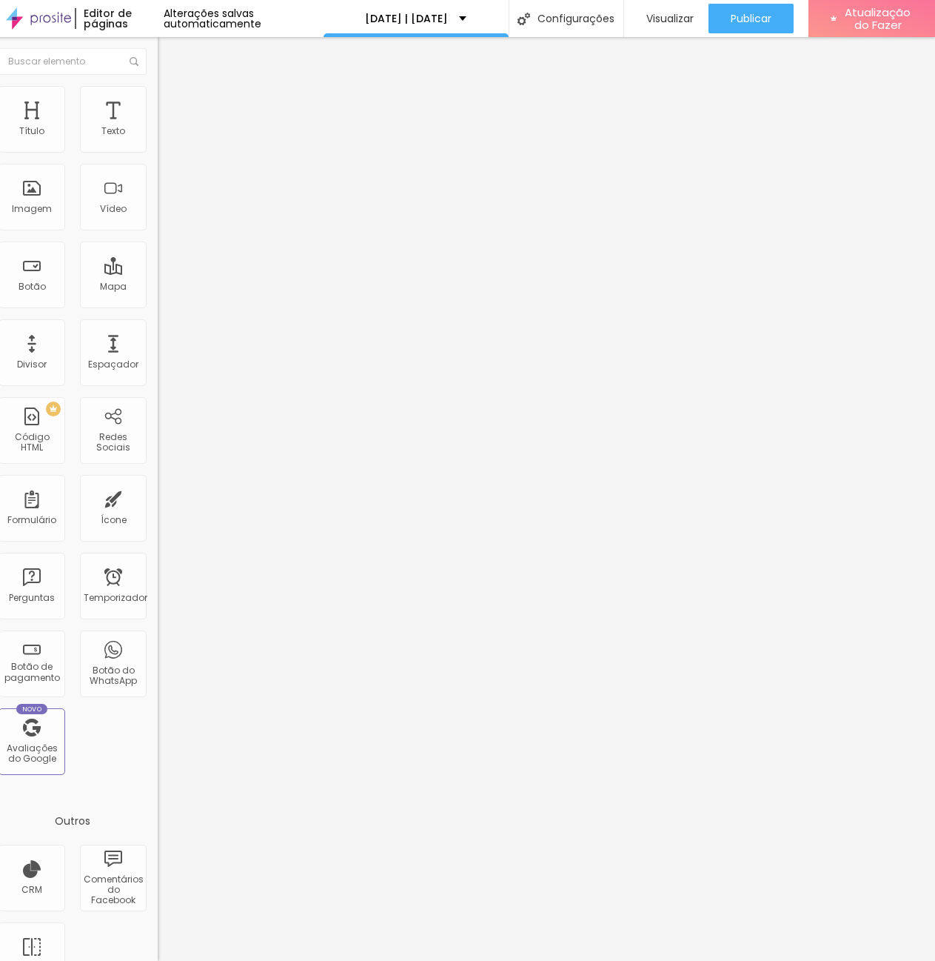
type input "21"
type input "22"
type input "23"
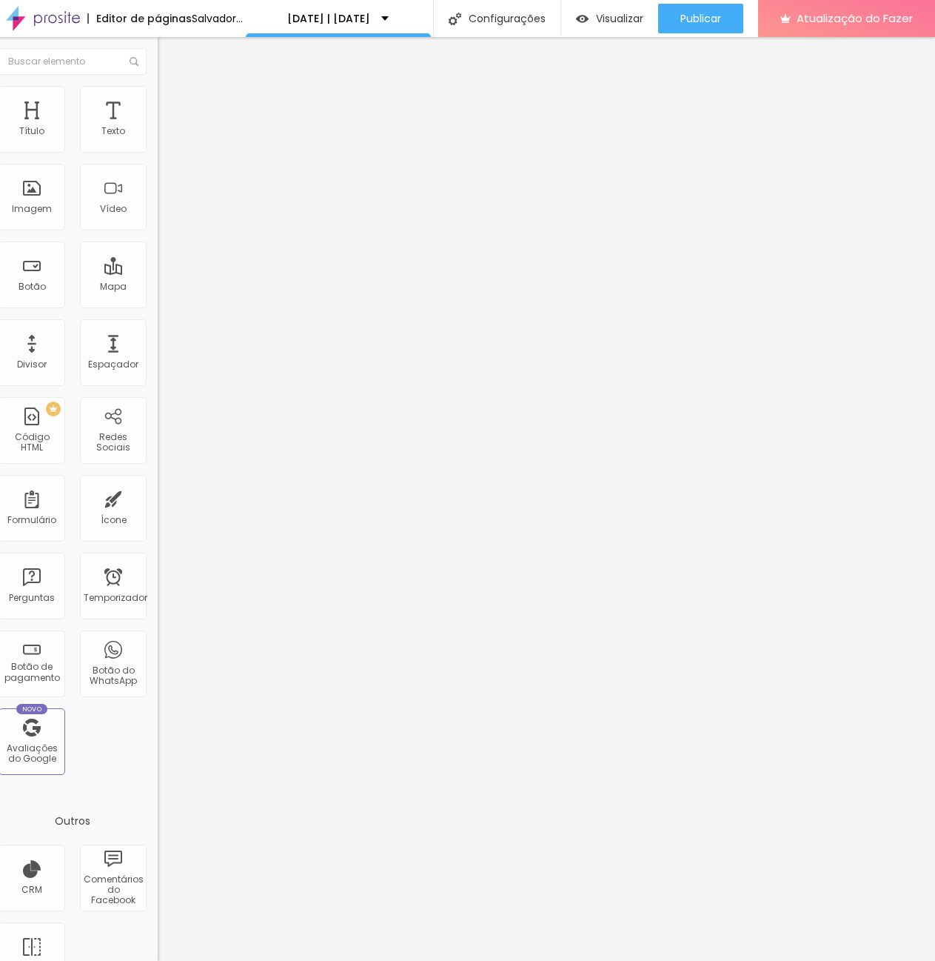
type input "25"
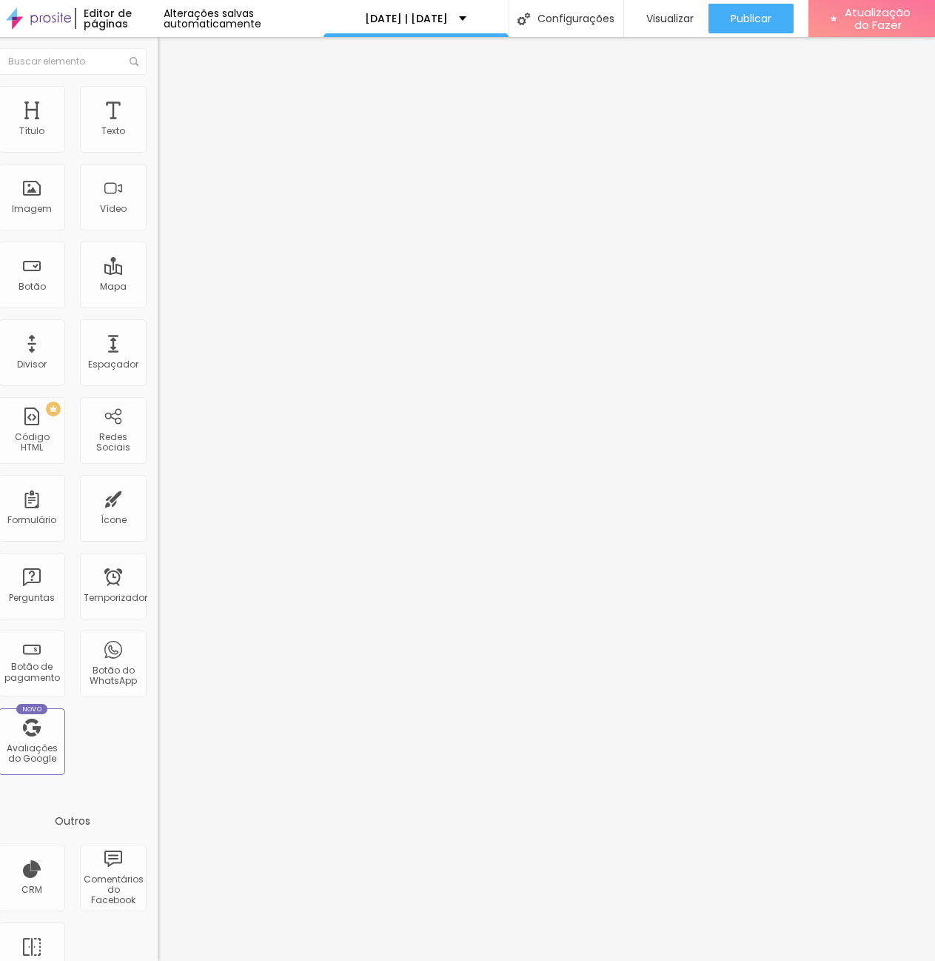
type input "23"
click at [158, 273] on input "range" at bounding box center [206, 279] width 96 height 12
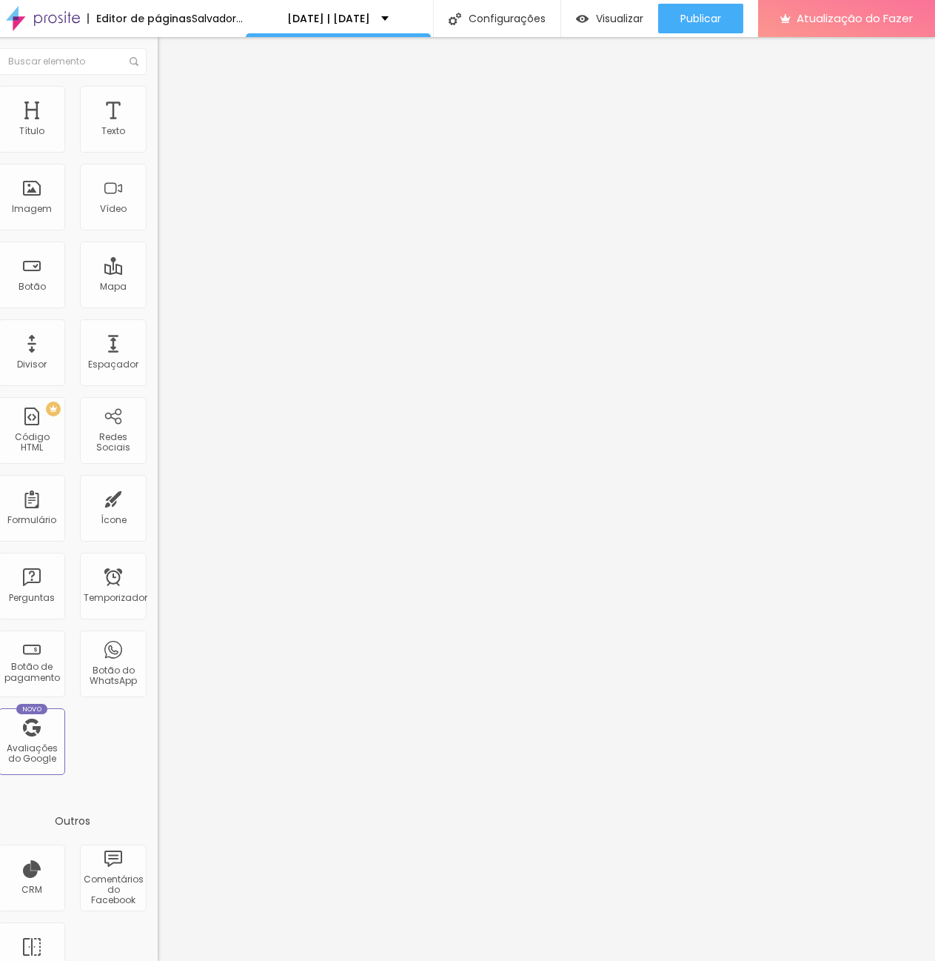
click at [158, 286] on input "23" at bounding box center [190, 294] width 64 height 16
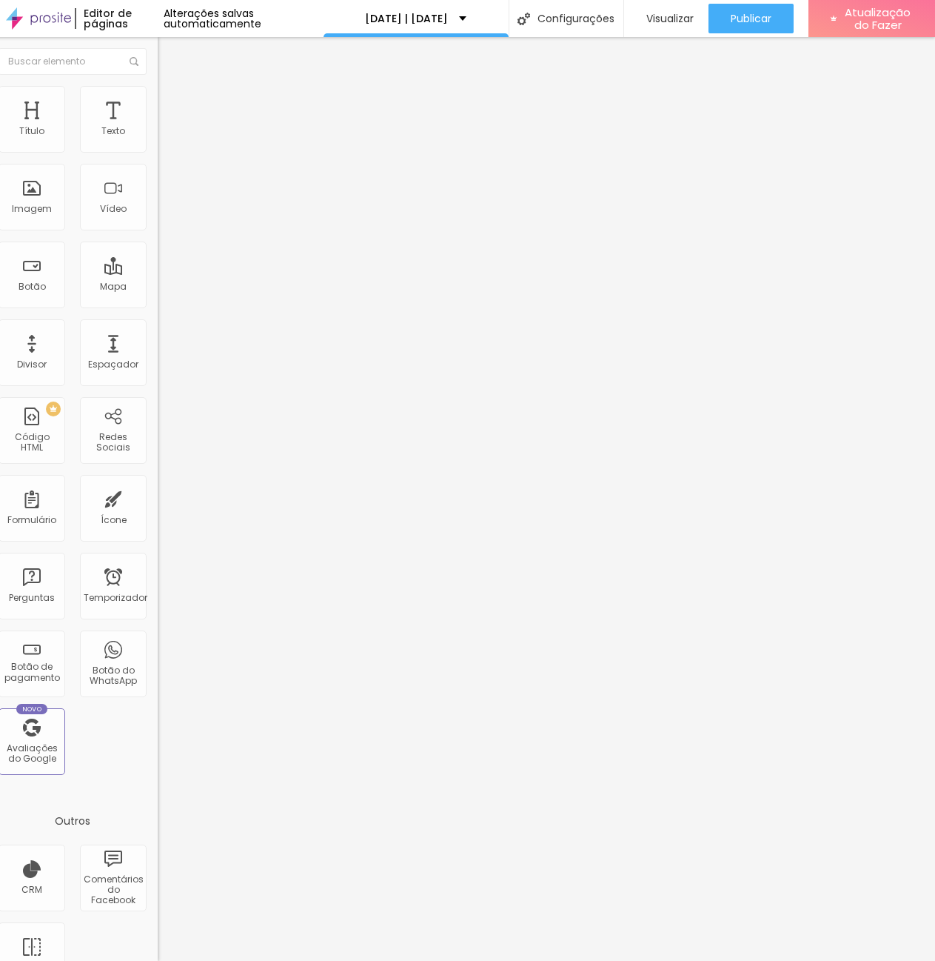
type input "24"
click at [158, 142] on button "button" at bounding box center [168, 135] width 21 height 16
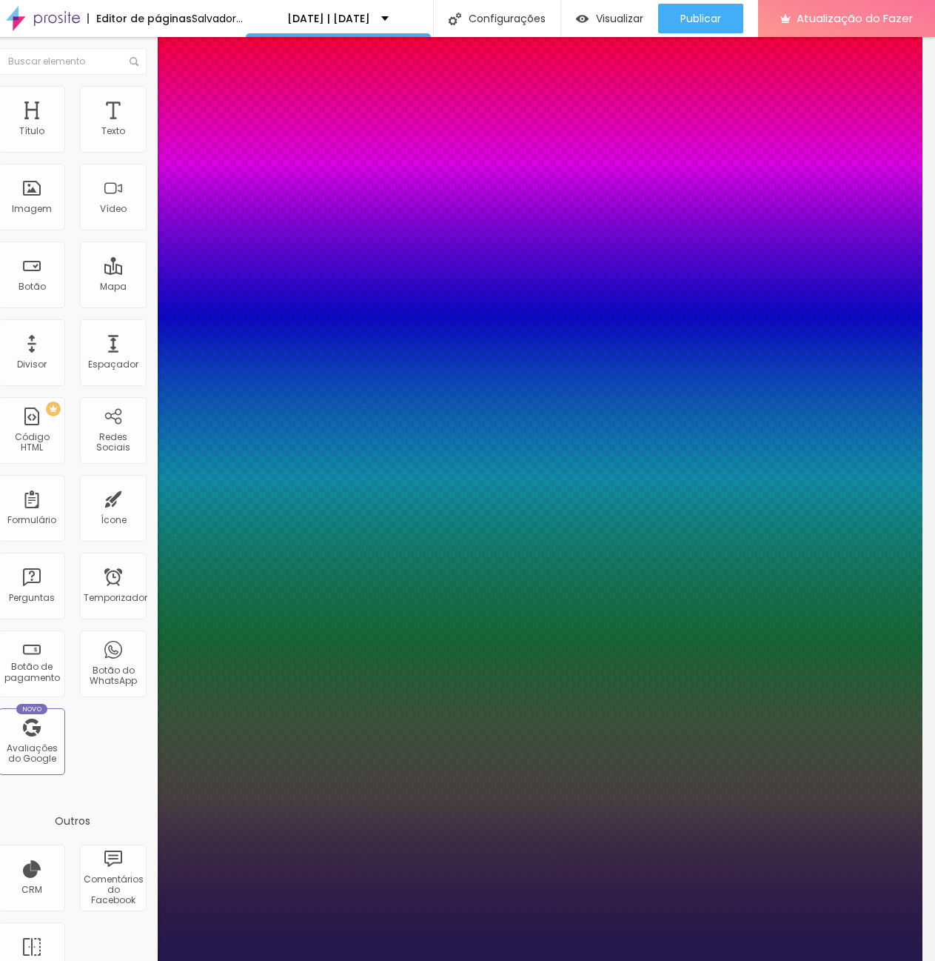
type input "1"
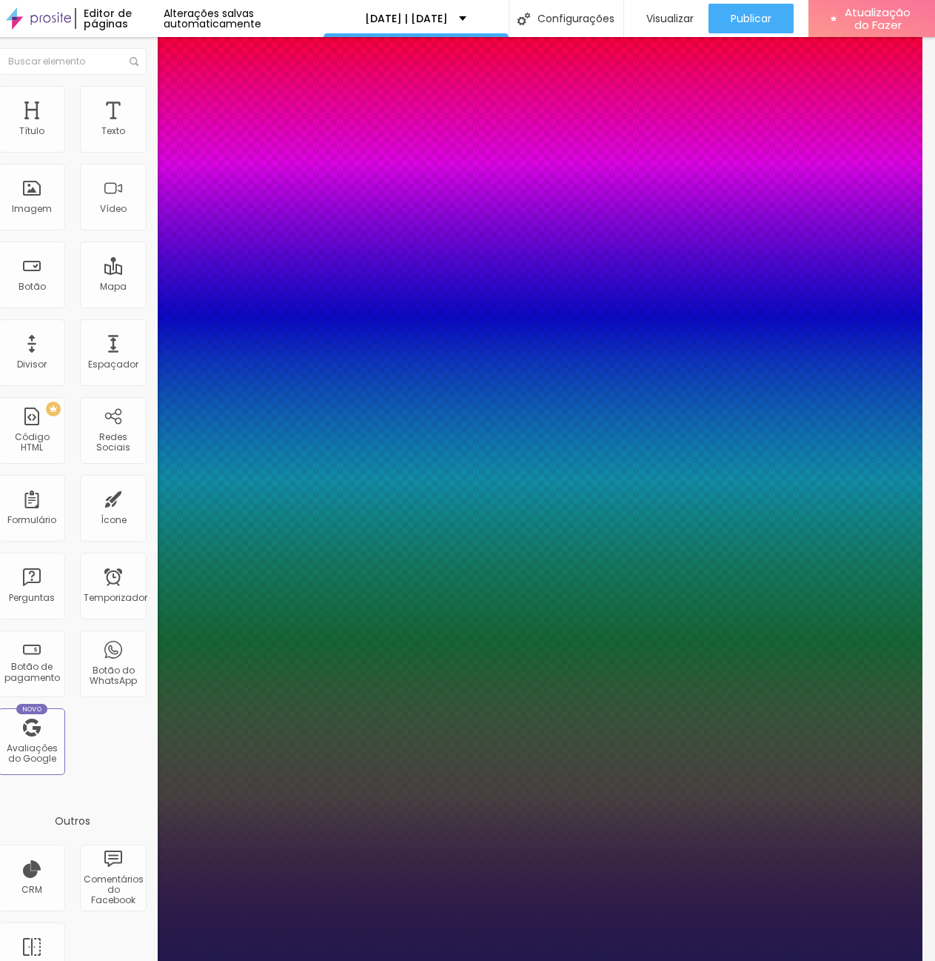
type input "26"
type input "1"
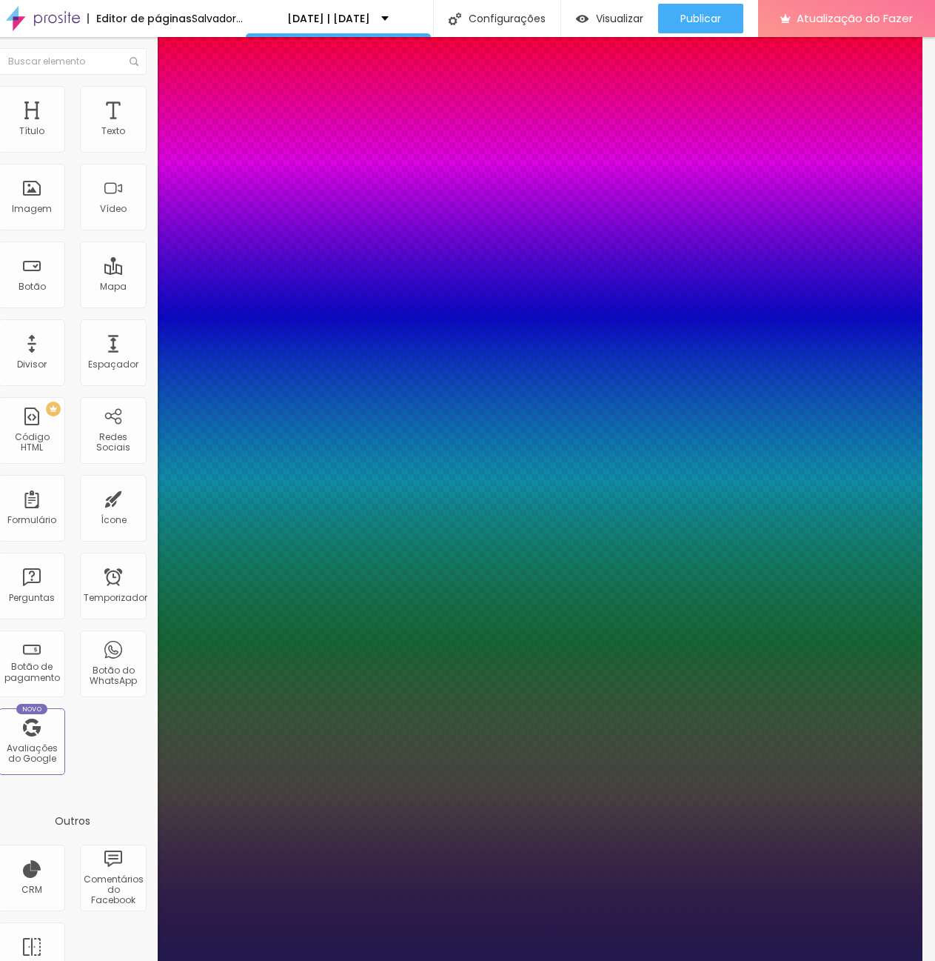
type input "28"
type input "1"
type input "29"
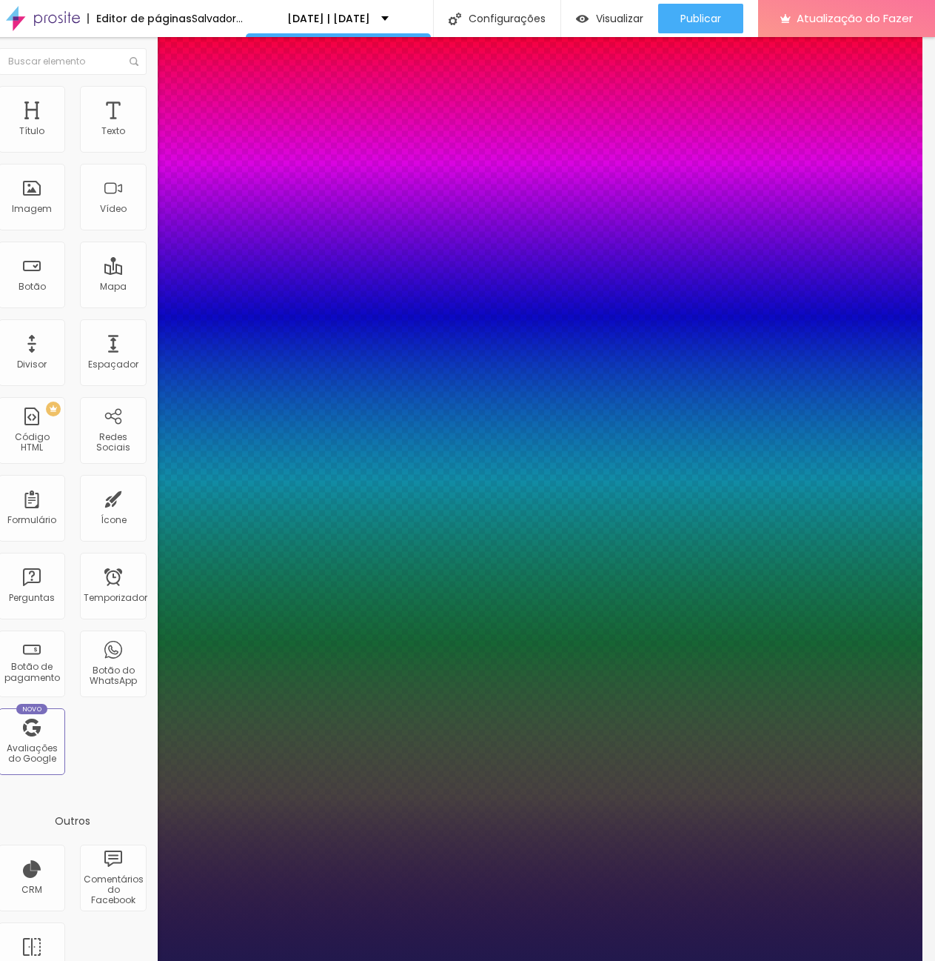
type input "1"
type input "30"
type input "1"
type input "31"
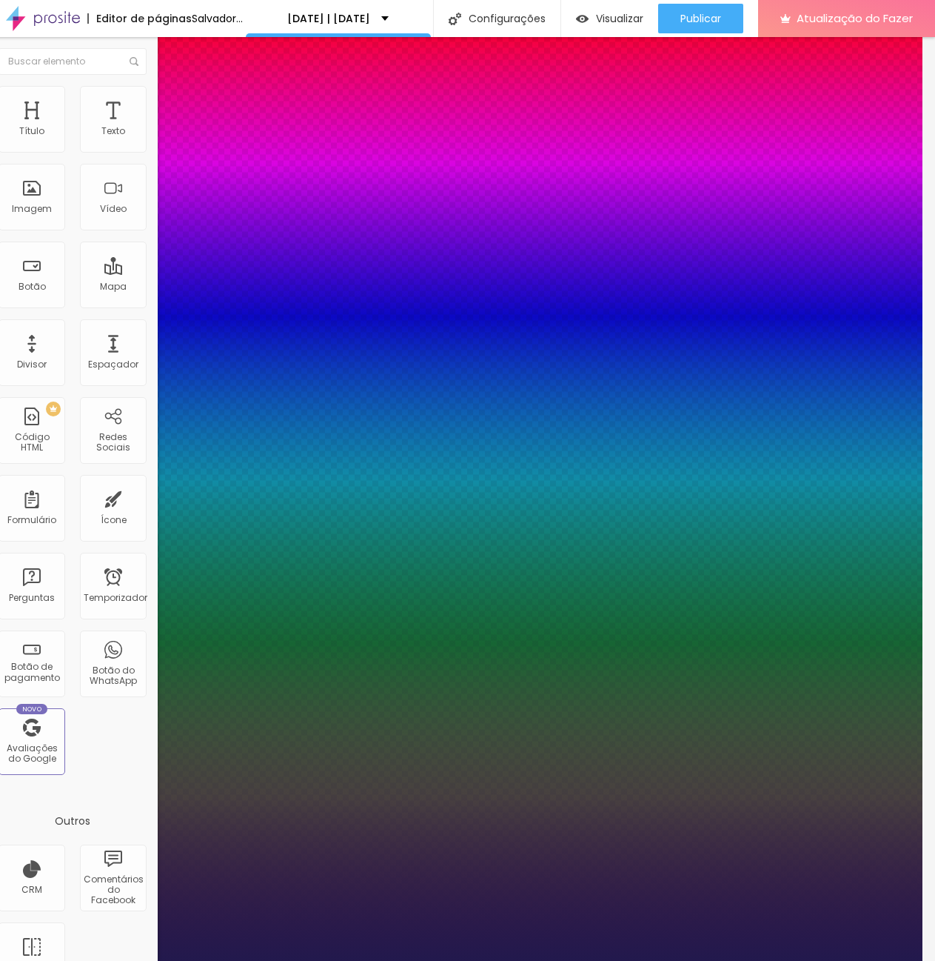
type input "31"
type input "1"
type input "32"
type input "1"
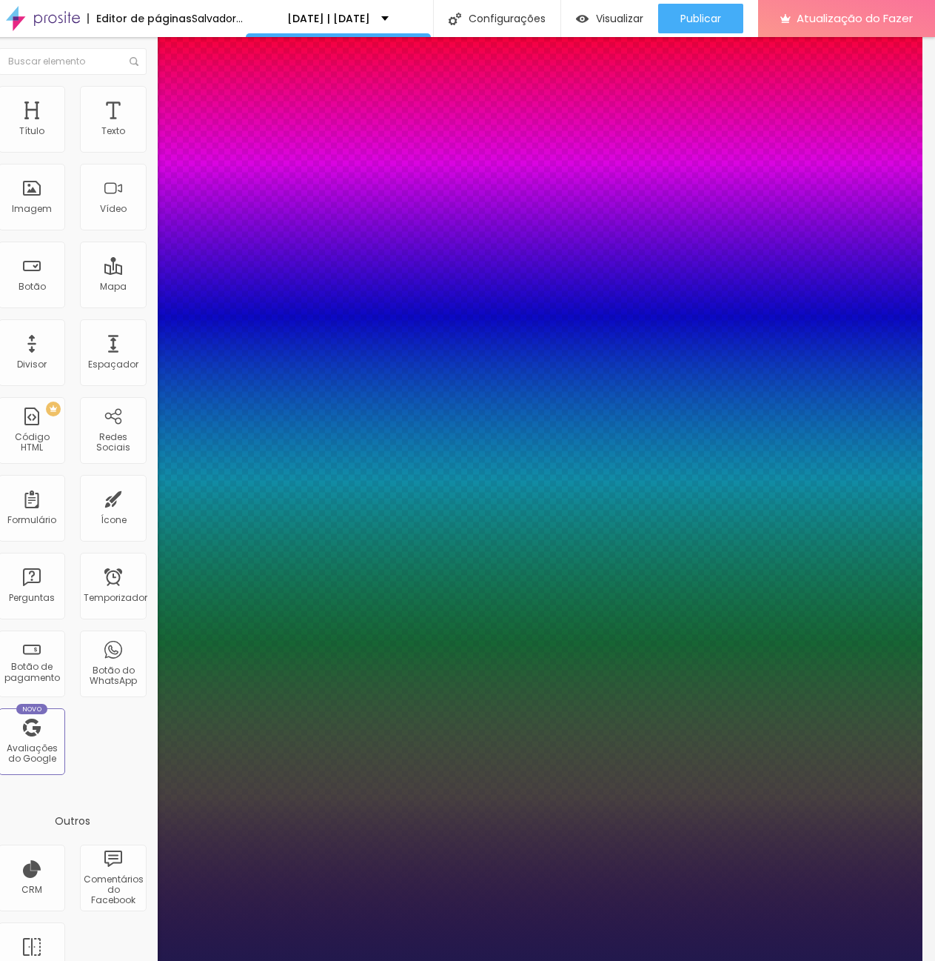
type input "33"
type input "1"
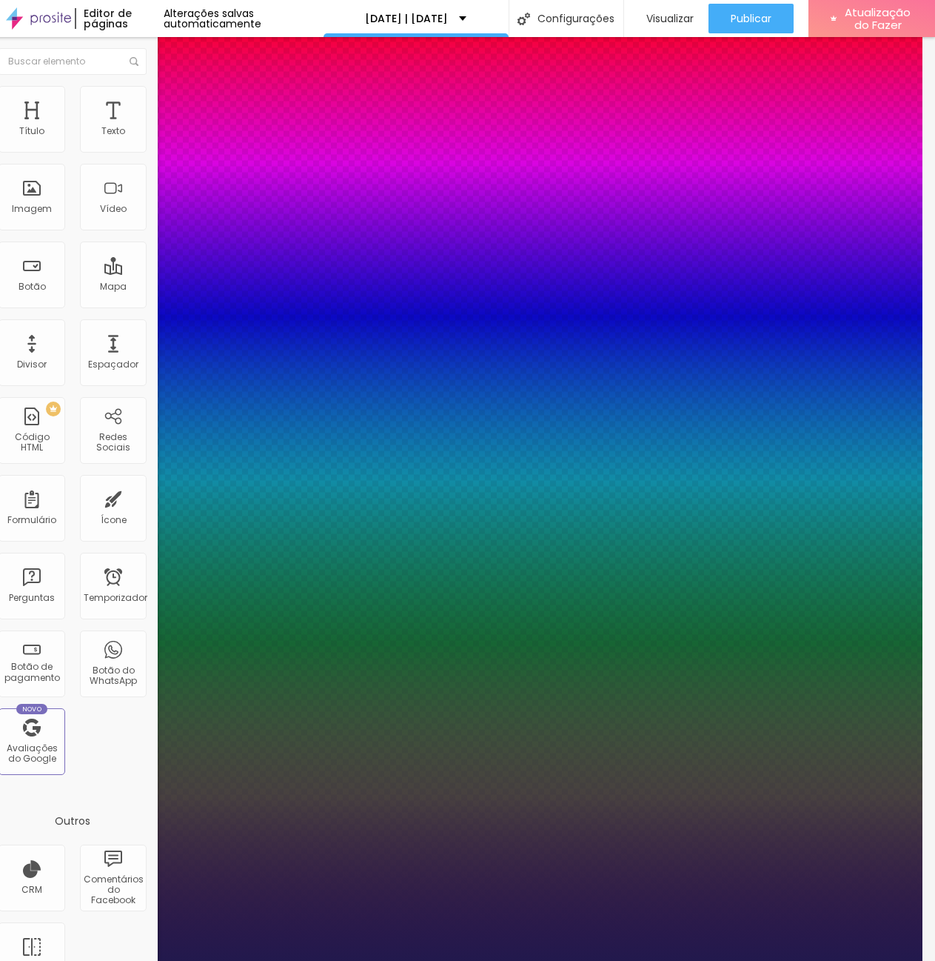
type input "32"
type input "1"
type input "31"
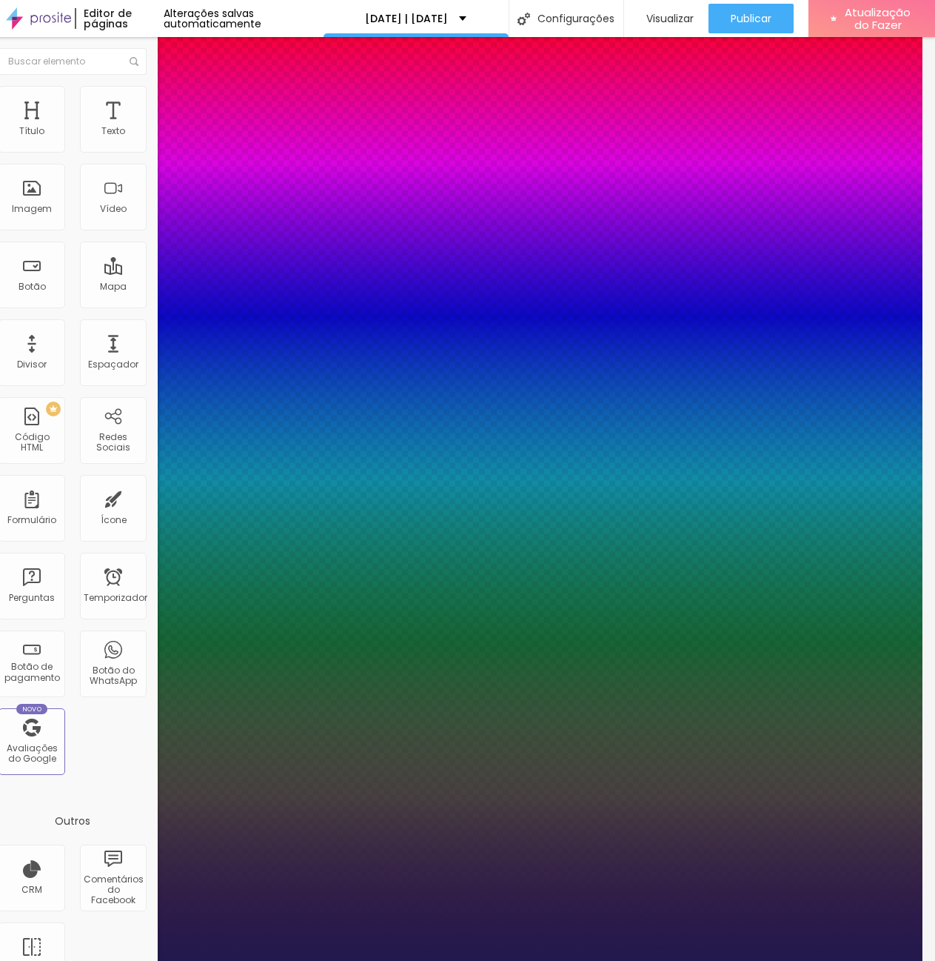
type input "1"
type input "30"
type input "1"
type input "31"
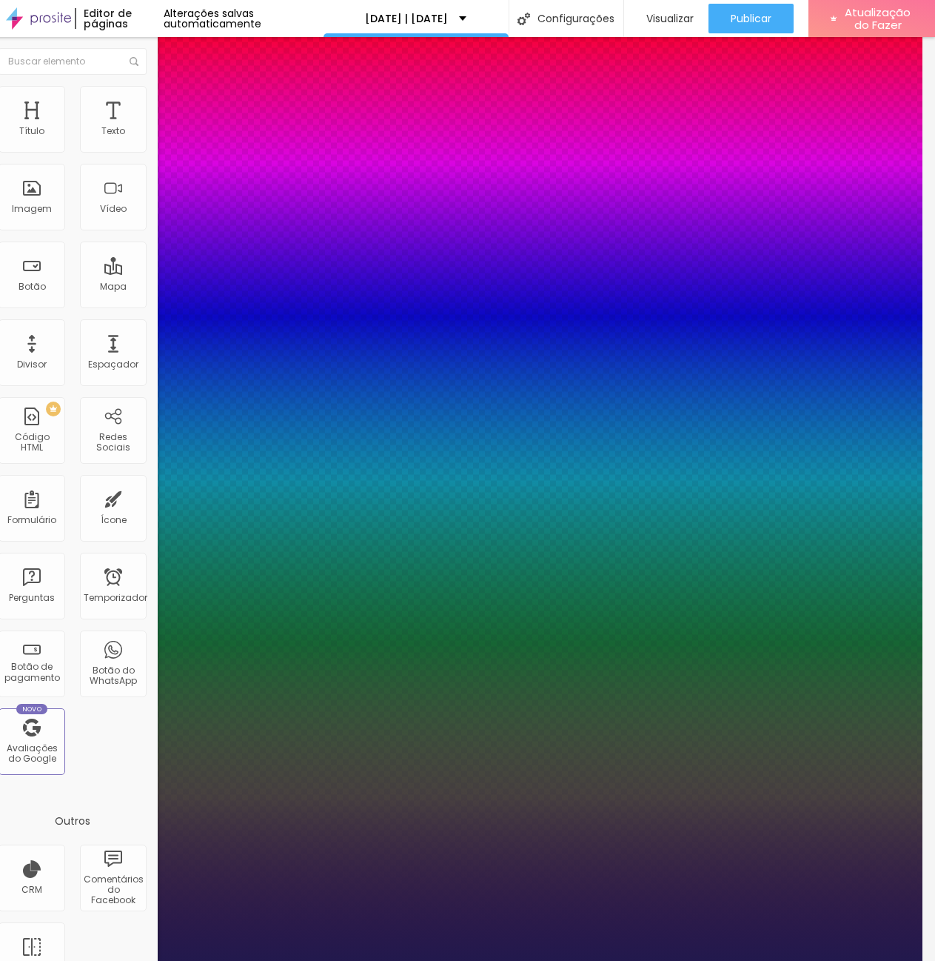
type input "31"
type input "1"
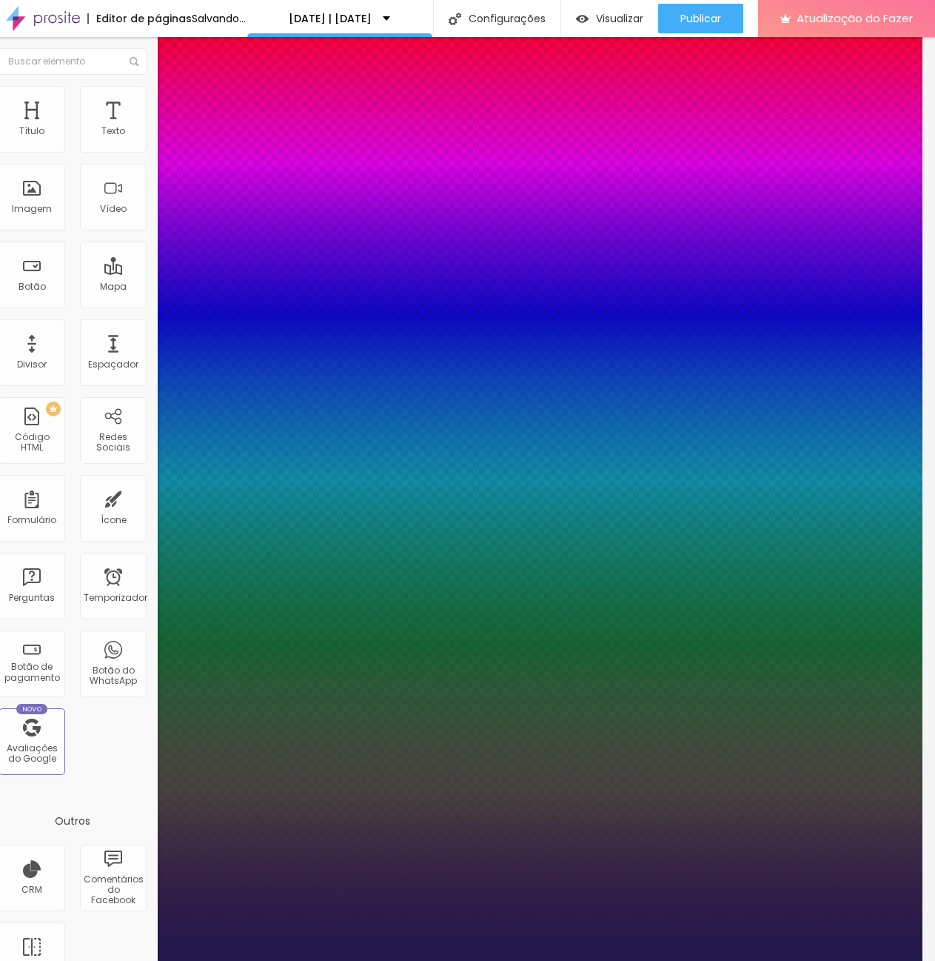
type input "33"
type input "1"
type input "32"
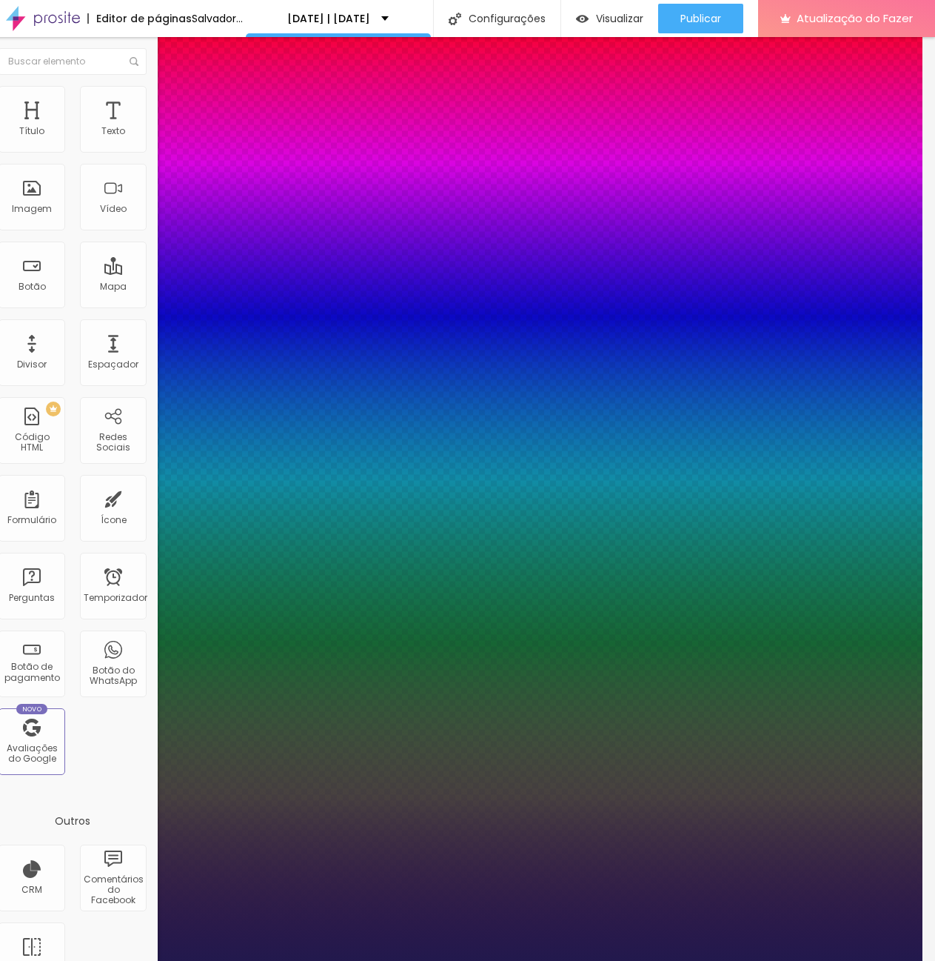
type input "1"
type input "31"
type input "1"
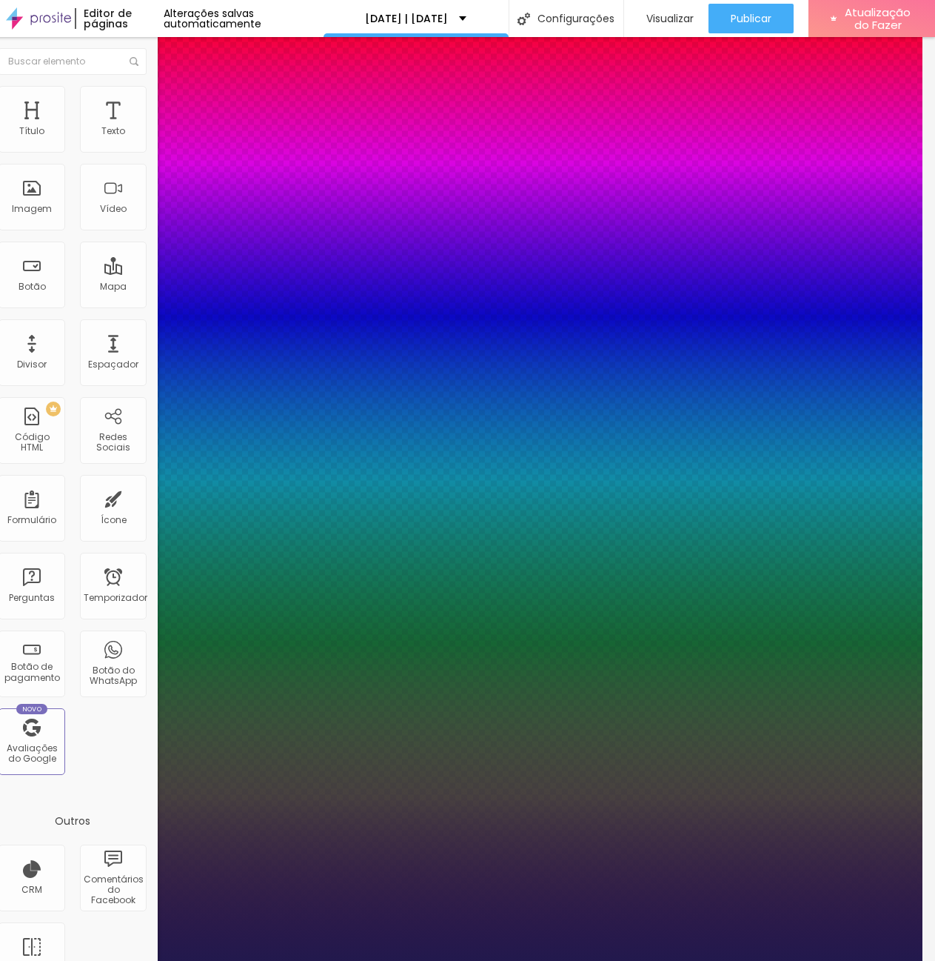
type input "34"
type input "1"
type input "35"
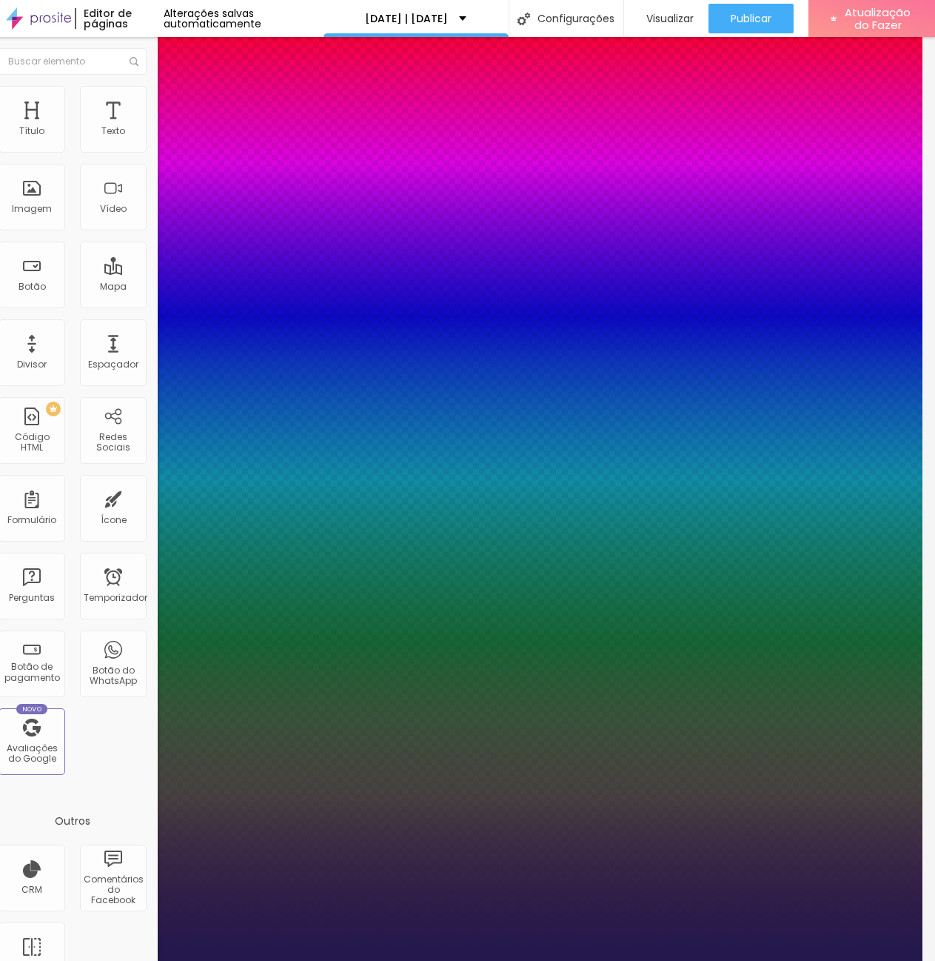
type input "1"
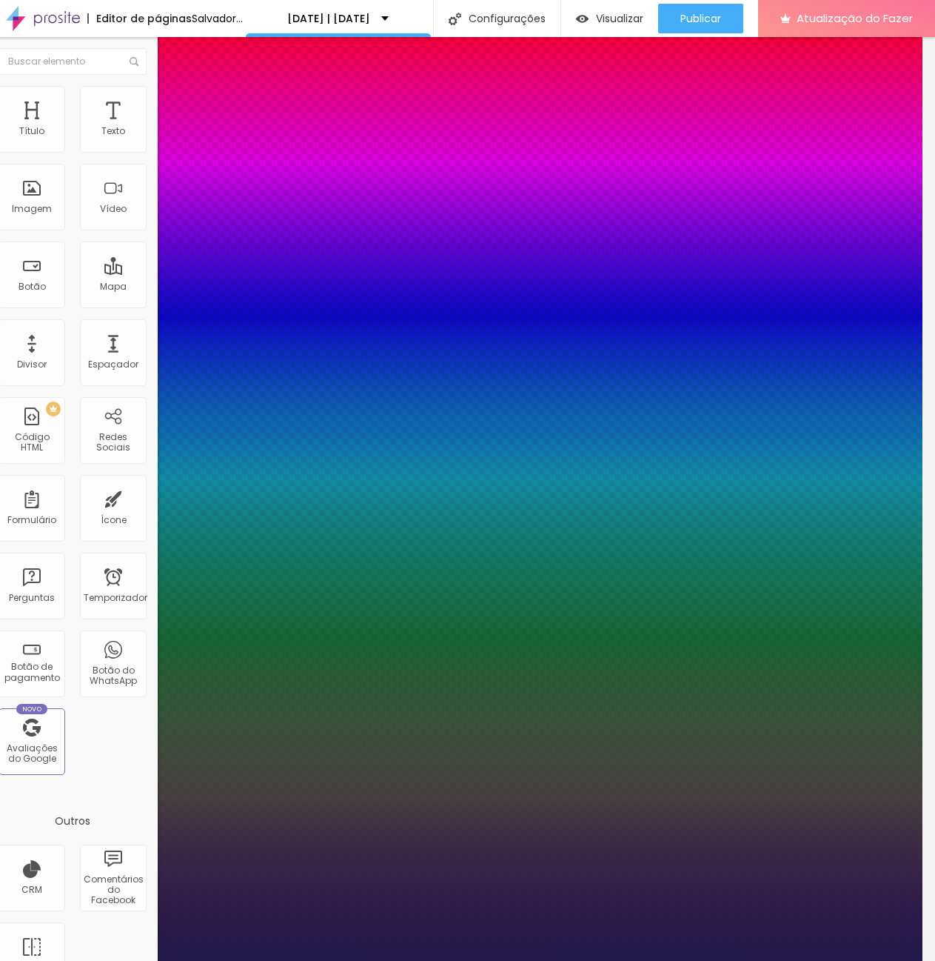
type input "34"
type input "1"
type input "32"
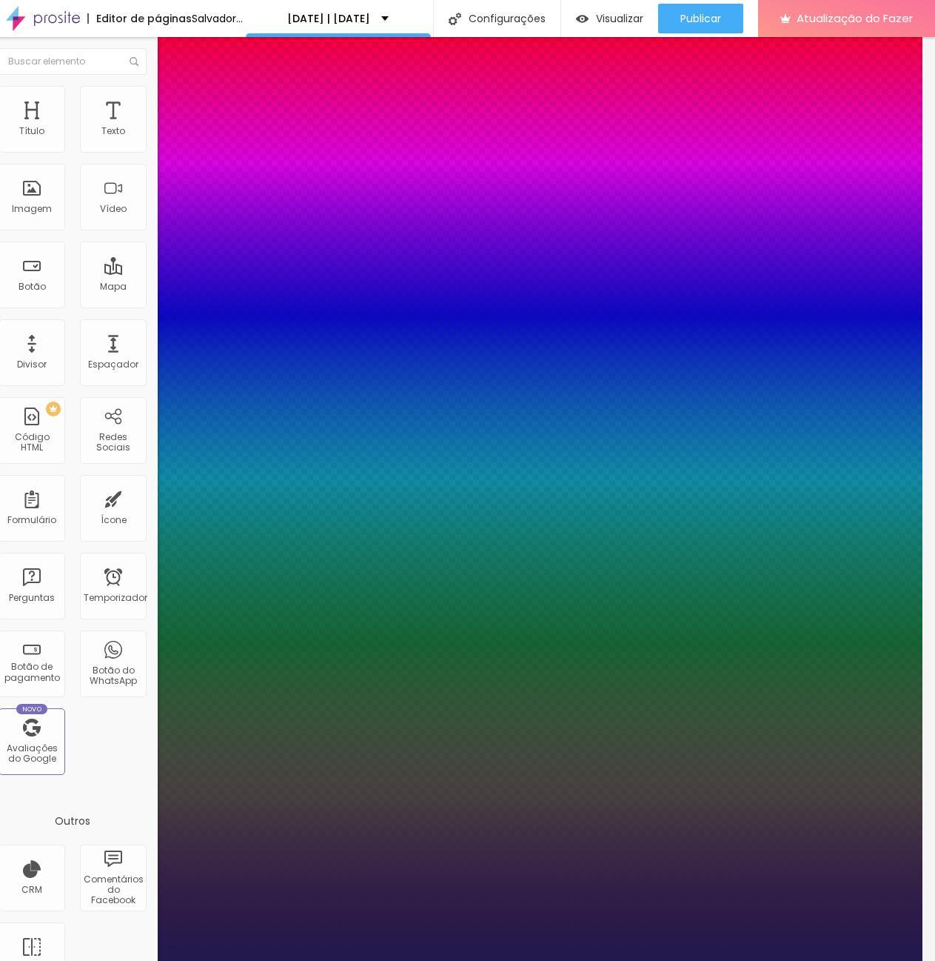
type input "1"
drag, startPoint x: 180, startPoint y: 251, endPoint x: 187, endPoint y: 253, distance: 7.7
type input "32"
type input "1"
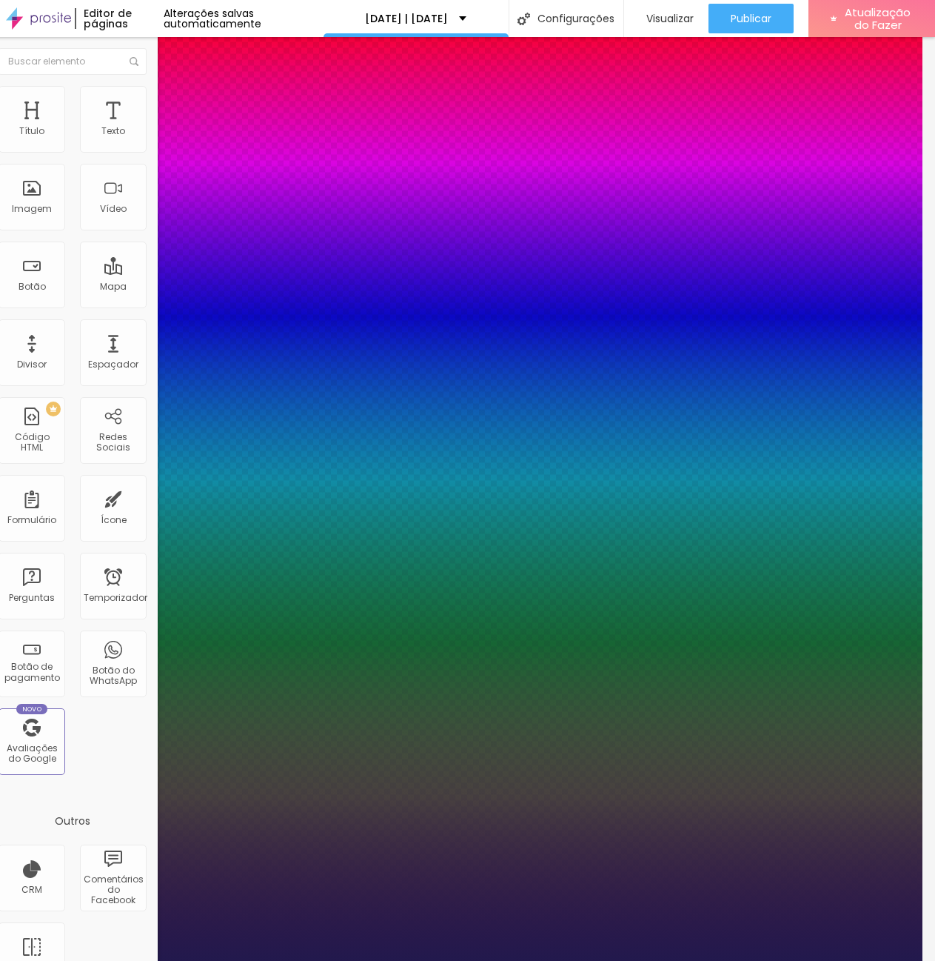
click at [116, 961] on div at bounding box center [454, 961] width 935 height 0
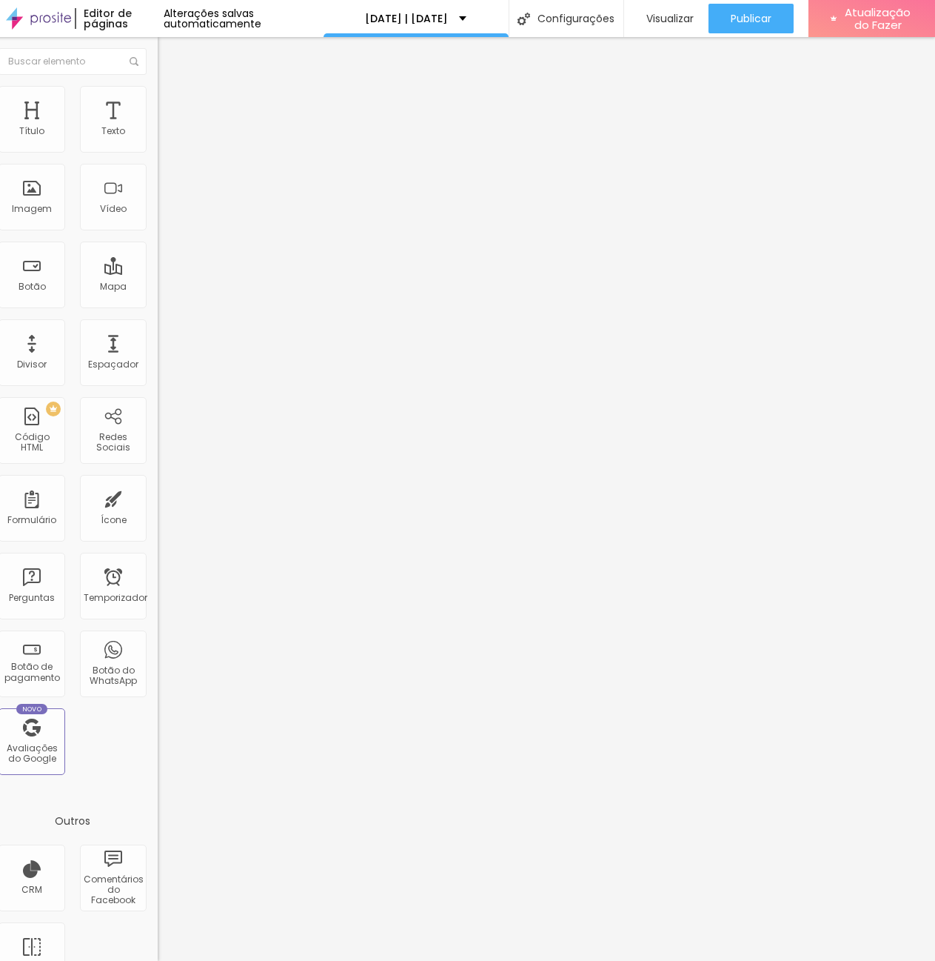
click at [158, 98] on li "Avançado" at bounding box center [243, 93] width 170 height 15
type input "7"
type input "6"
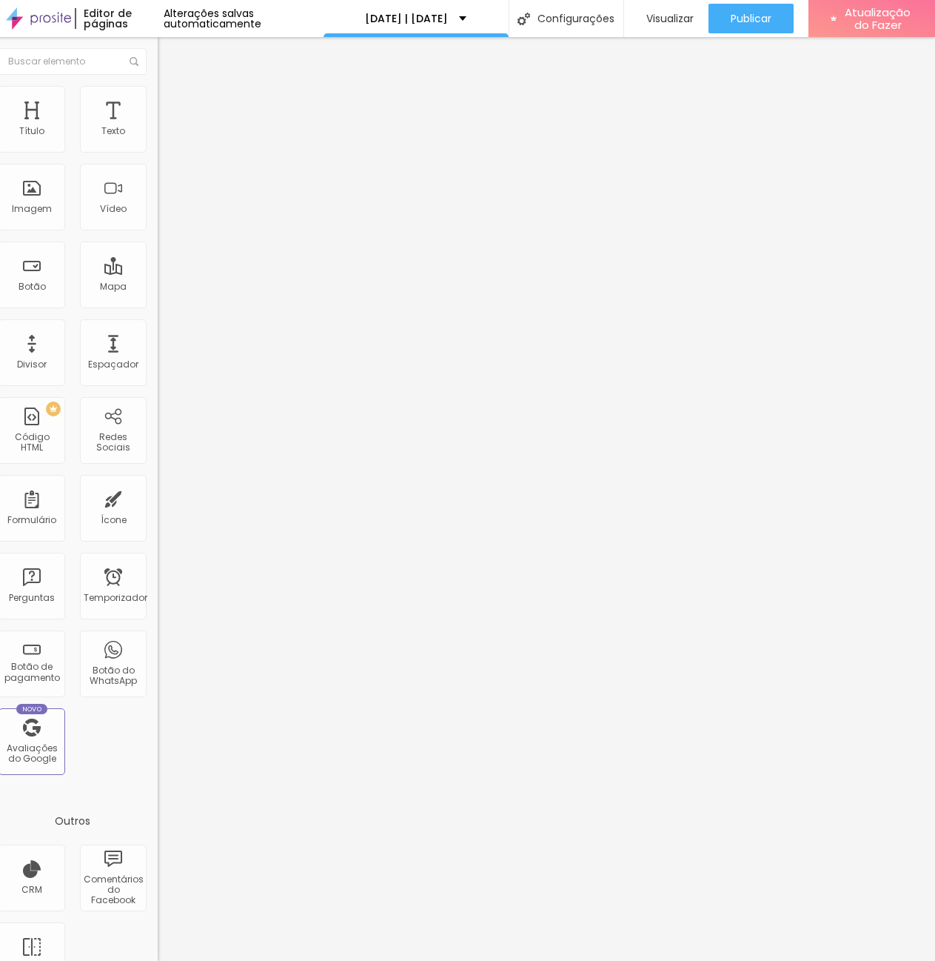
type input "0"
drag, startPoint x: 26, startPoint y: 172, endPoint x: -47, endPoint y: 172, distance: 72.6
type input "0"
click at [158, 482] on input "range" at bounding box center [206, 488] width 96 height 12
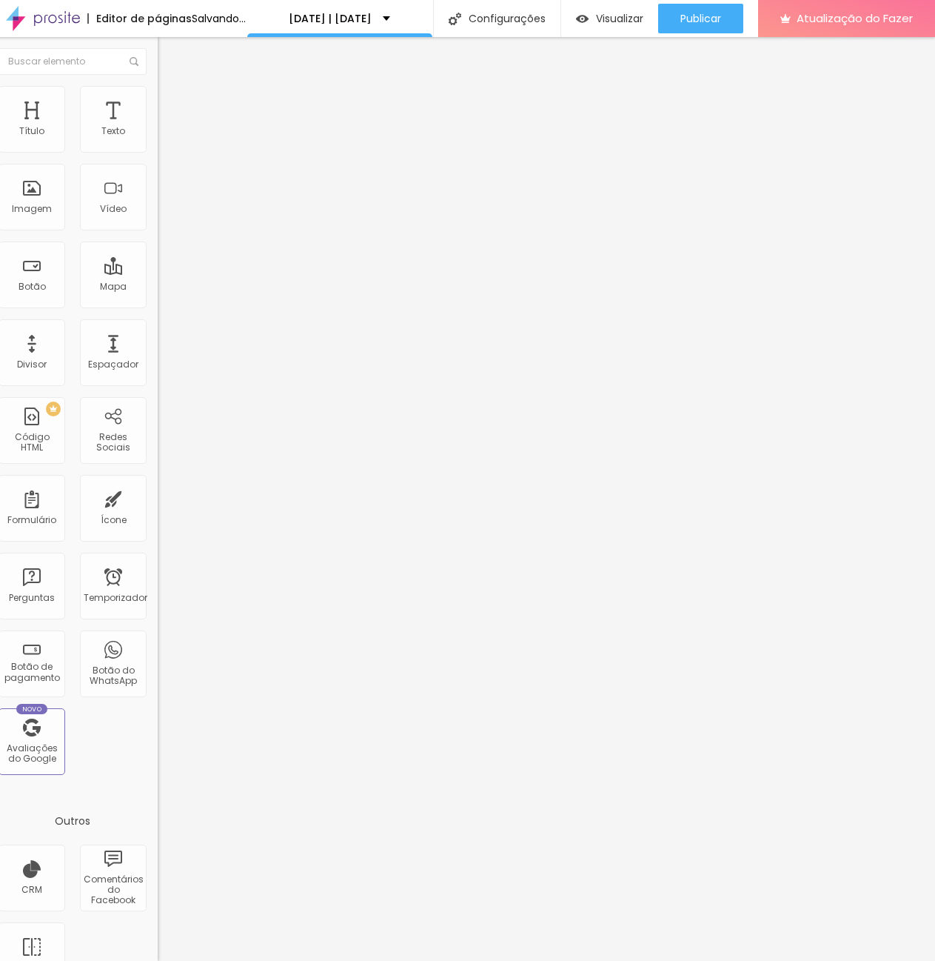
type input "11"
type input "12"
type input "14"
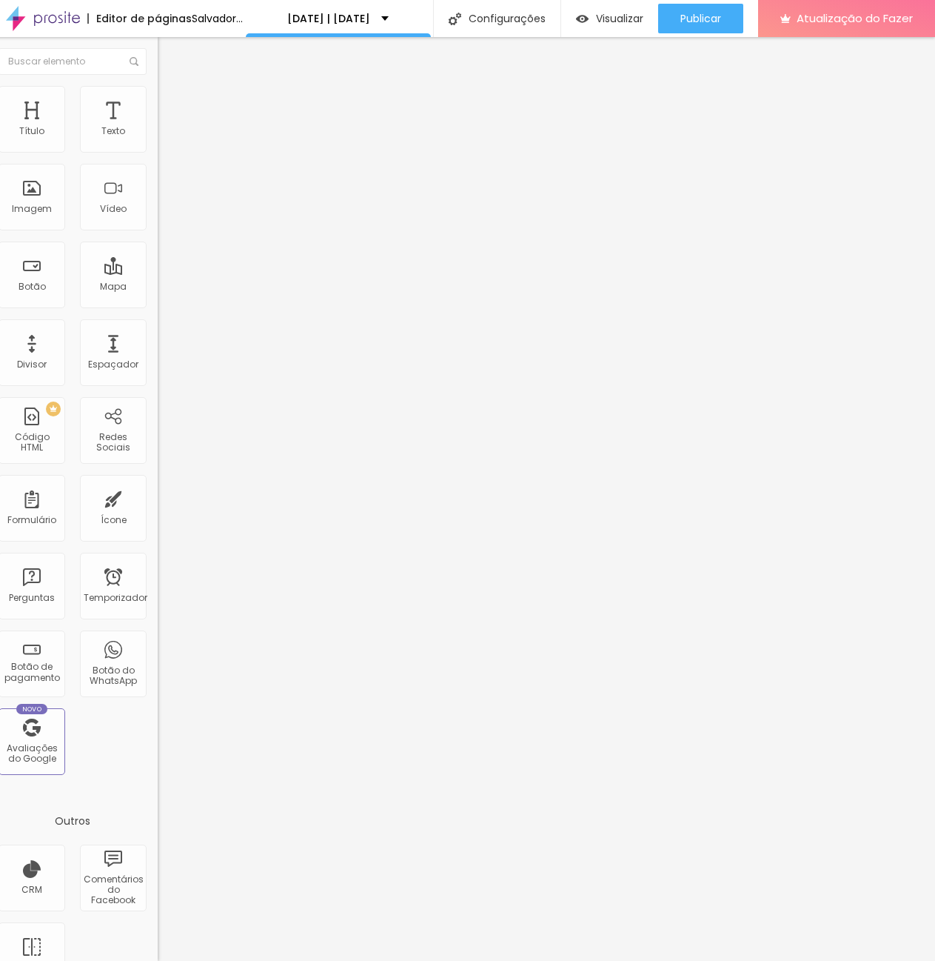
type input "14"
type input "15"
type input "17"
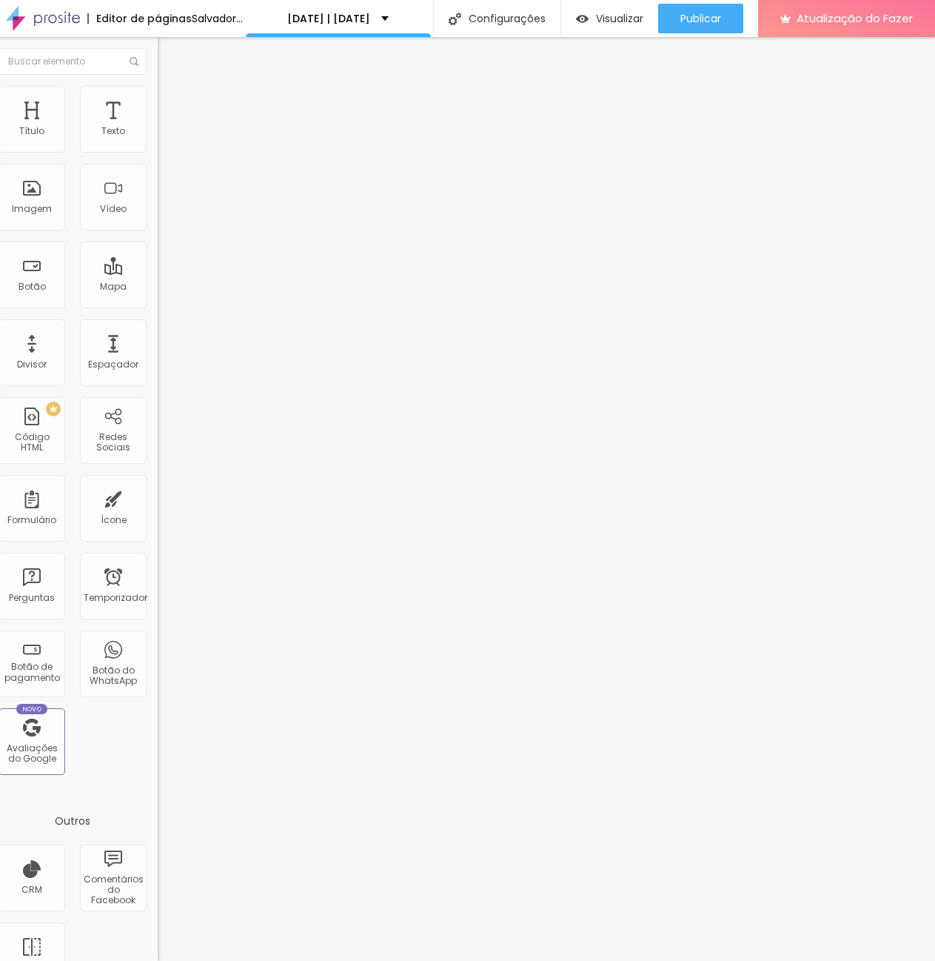
type input "21"
type input "20"
type input "18"
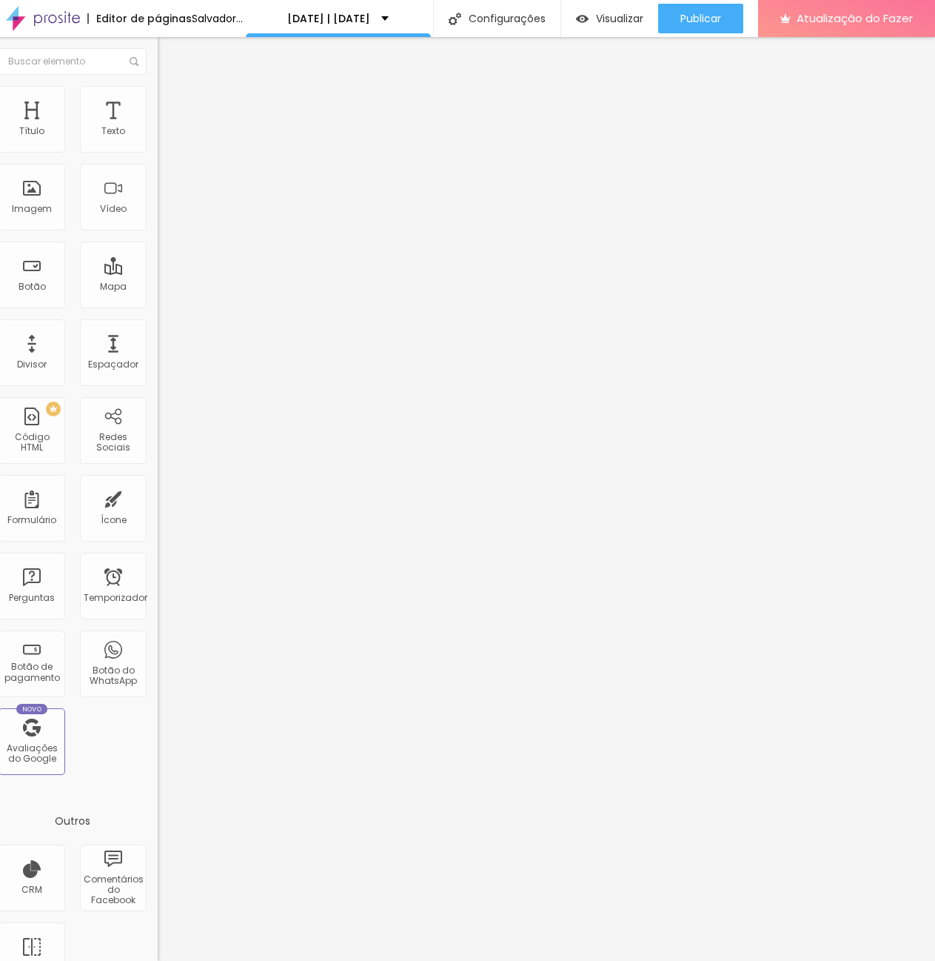
type input "18"
type input "17"
type input "18"
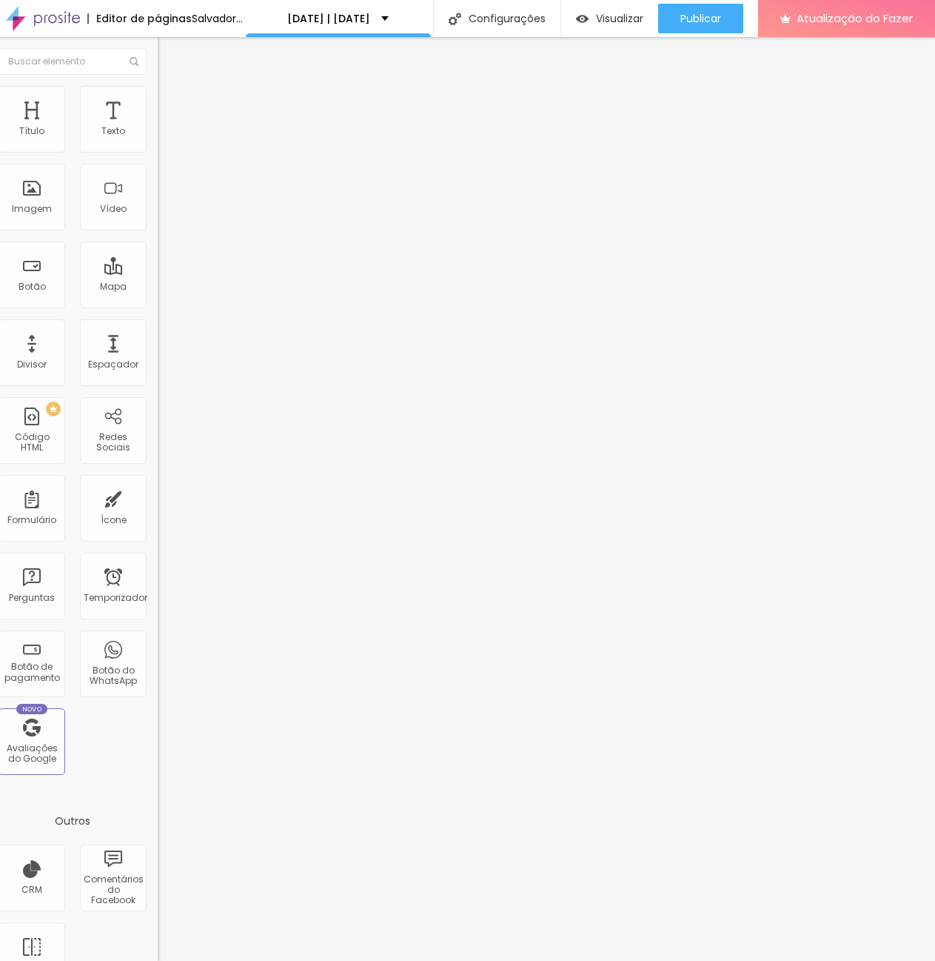
type input "20"
drag, startPoint x: 27, startPoint y: 142, endPoint x: 37, endPoint y: 142, distance: 9.6
type input "20"
click at [158, 273] on input "range" at bounding box center [206, 279] width 96 height 12
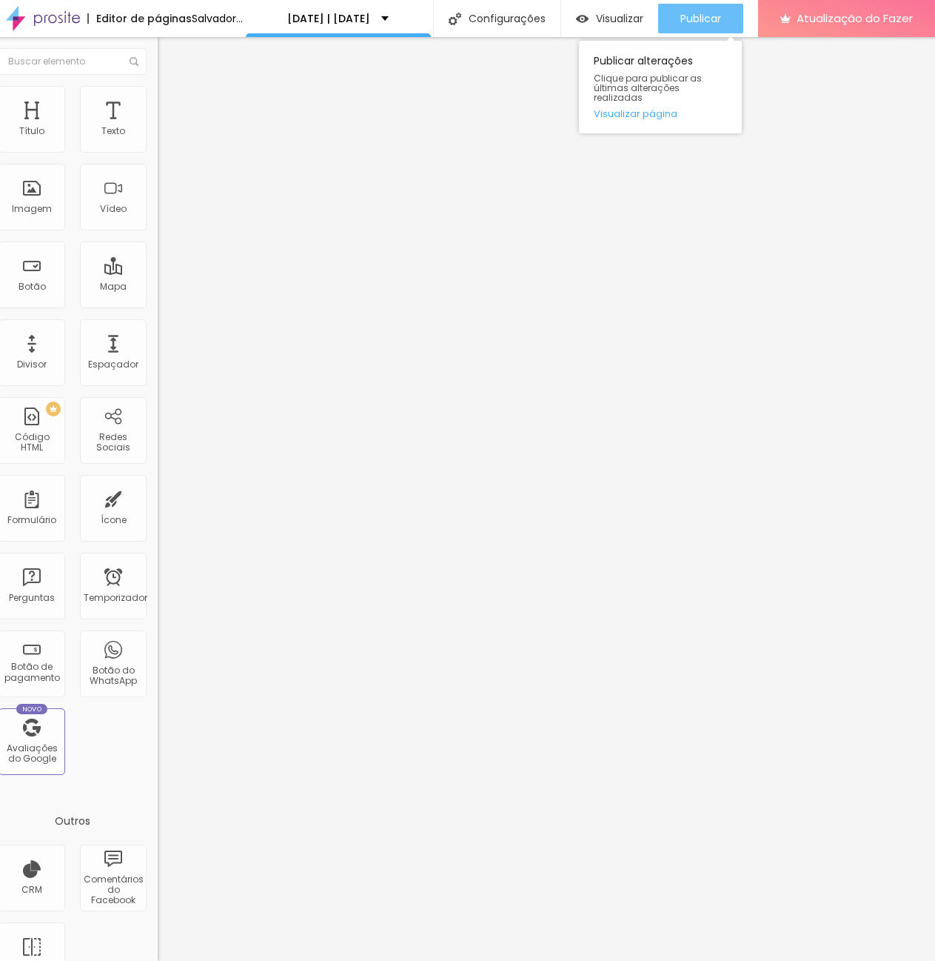
click at [721, 26] on div "Publicar" at bounding box center [701, 19] width 41 height 30
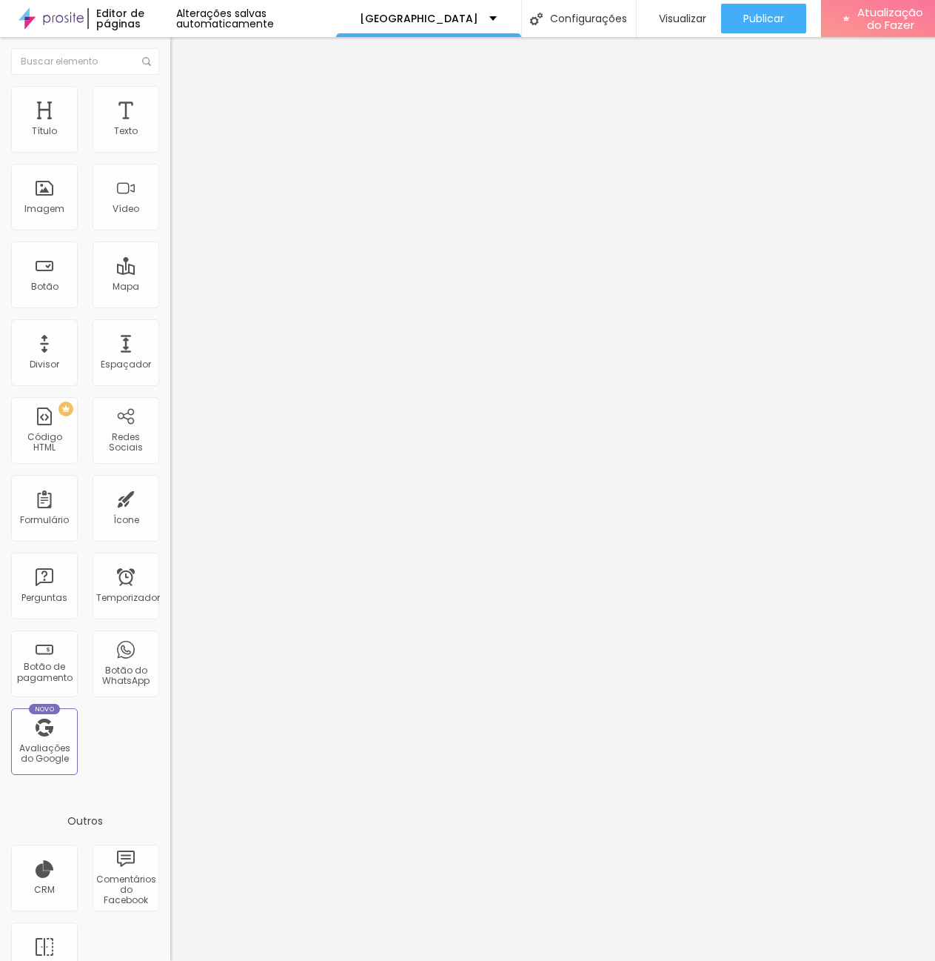
click at [170, 142] on button "button" at bounding box center [180, 135] width 21 height 16
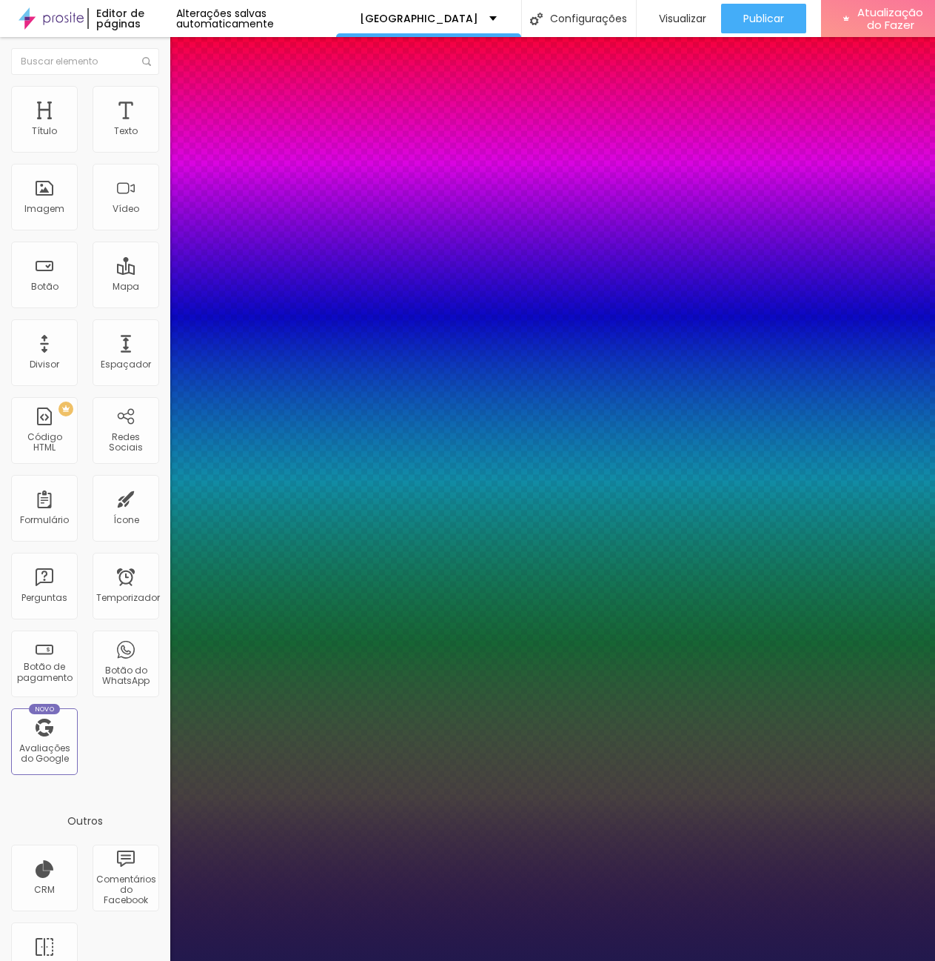
type input "1"
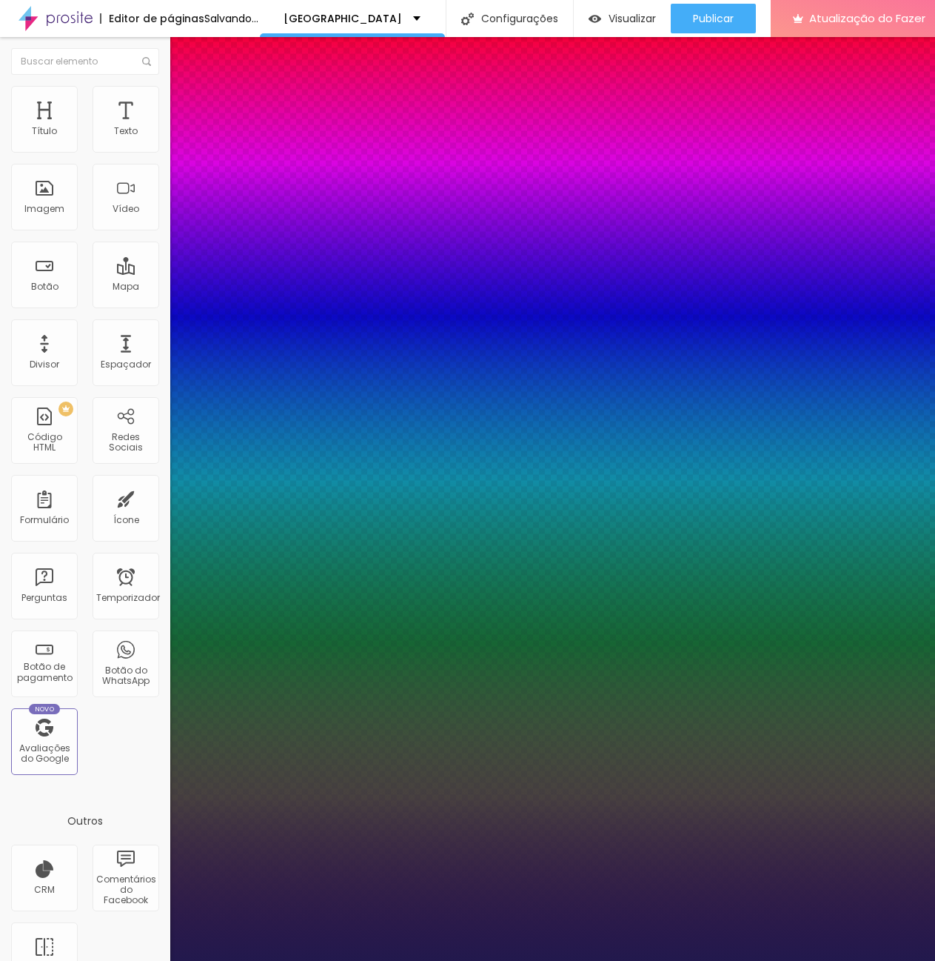
click at [675, 960] on div at bounding box center [467, 961] width 935 height 0
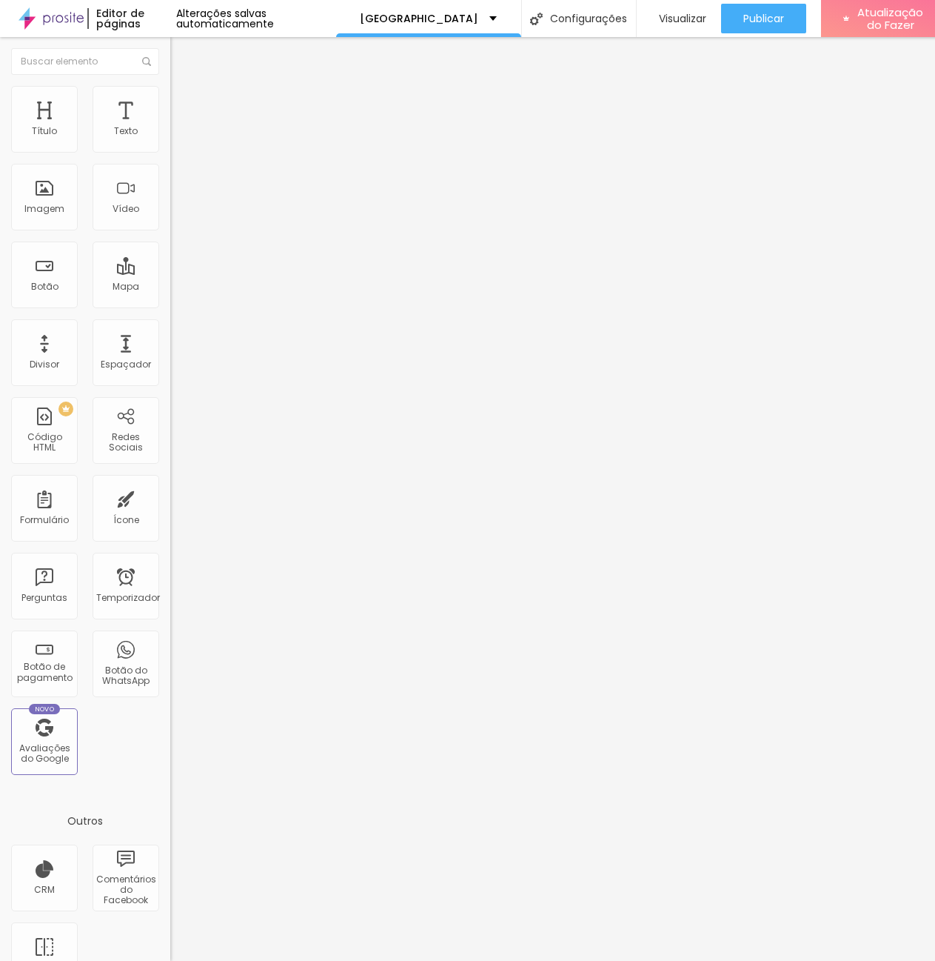
click at [176, 138] on icon "button" at bounding box center [180, 133] width 9 height 9
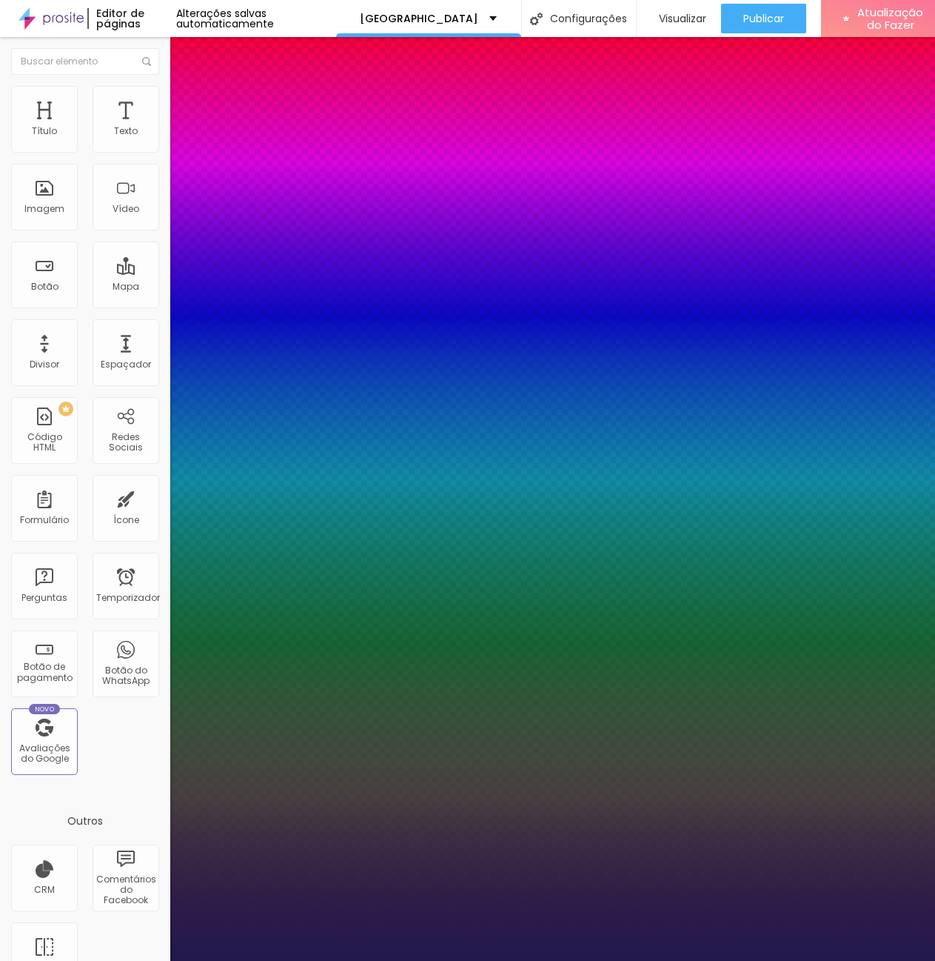
type input "1"
type input "26"
type input "1"
type input "27"
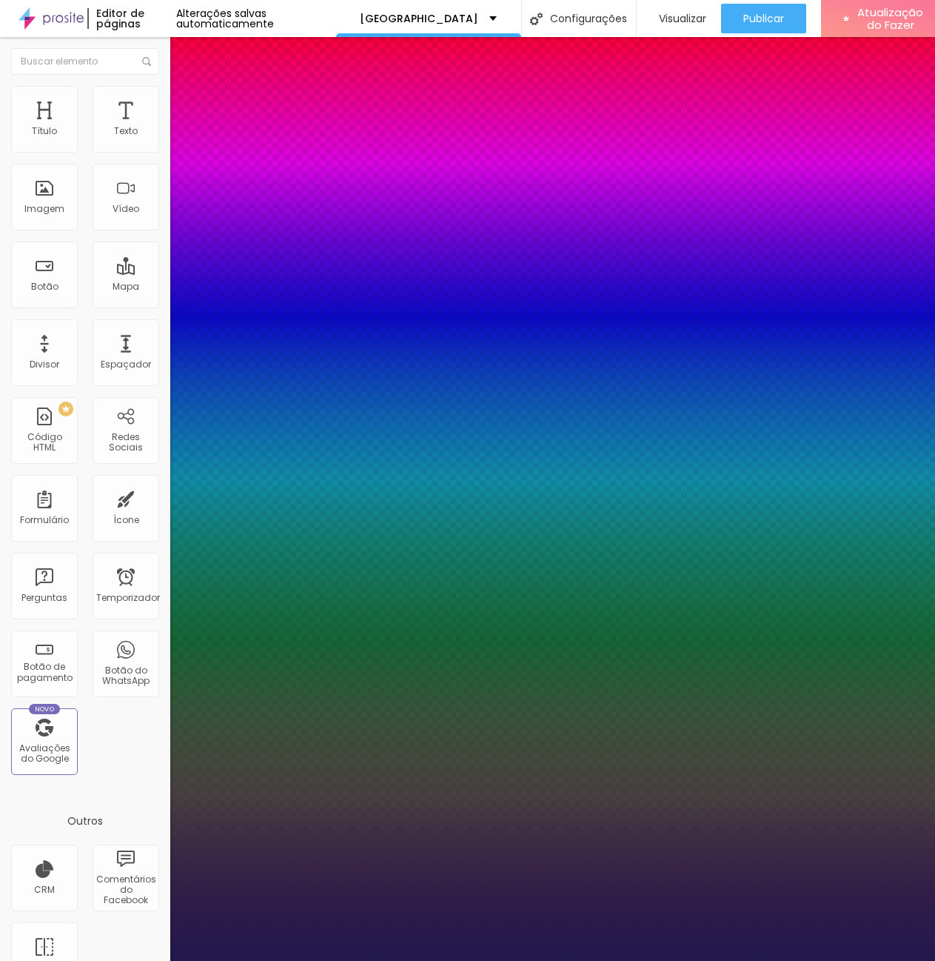
type input "27"
type input "1"
type input "30"
type input "1"
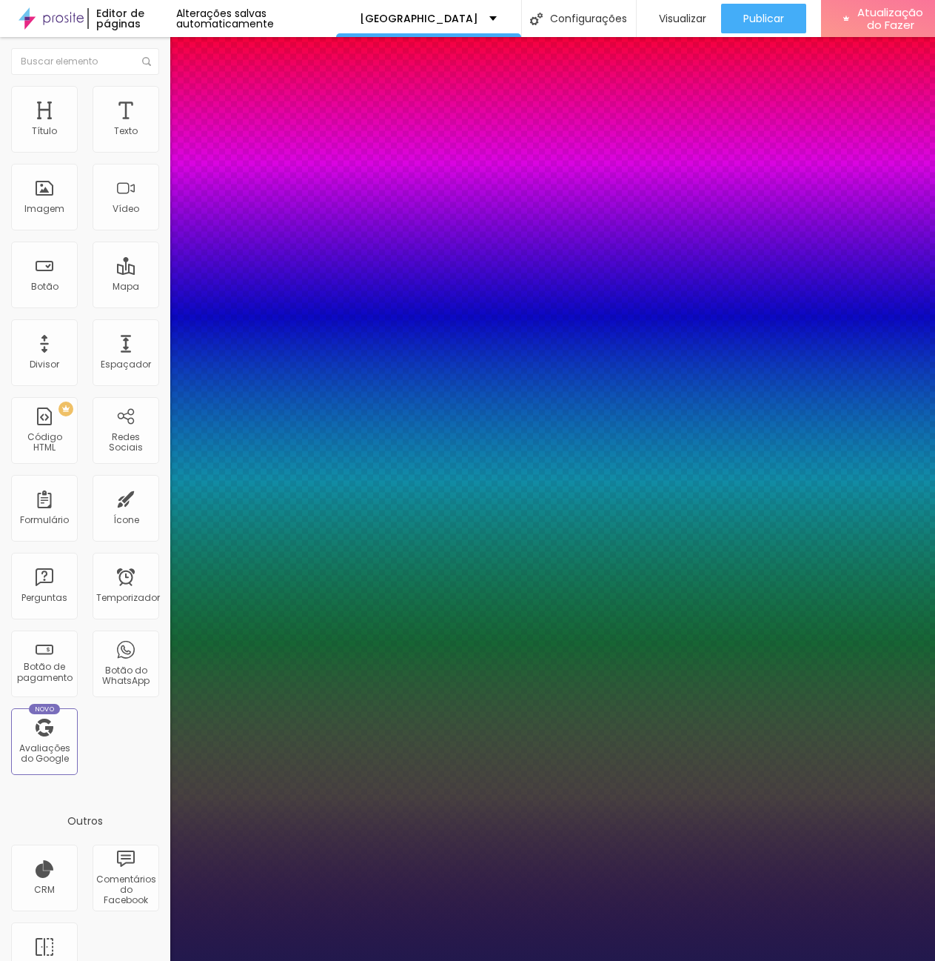
type input "31"
type input "1"
type input "32"
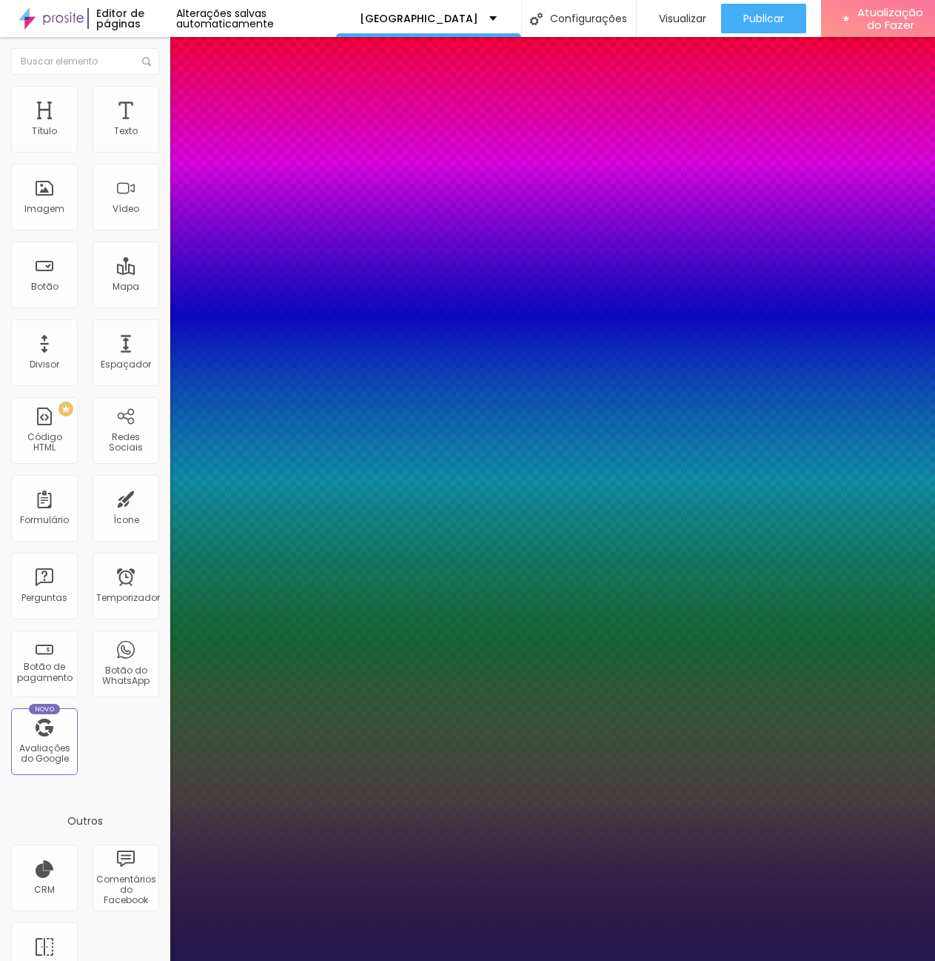
type input "1"
type input "33"
type input "1"
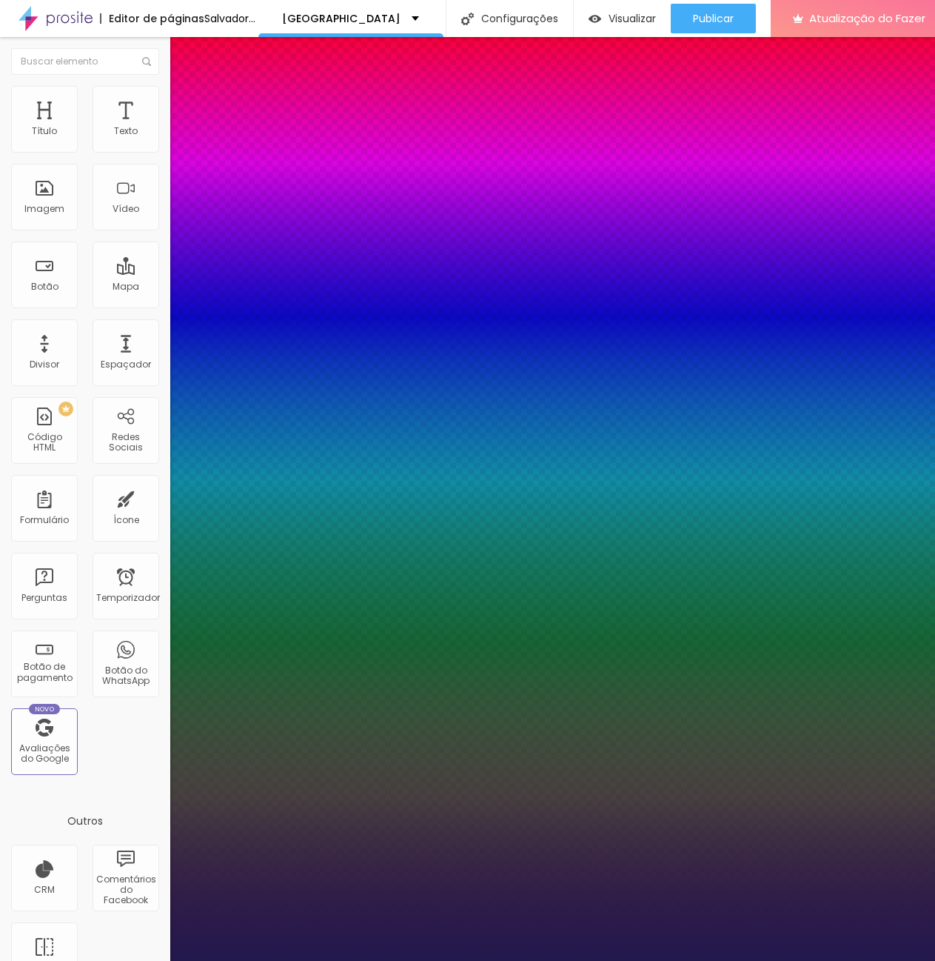
type input "32"
type input "1"
drag, startPoint x: 211, startPoint y: 254, endPoint x: 218, endPoint y: 252, distance: 7.7
type input "32"
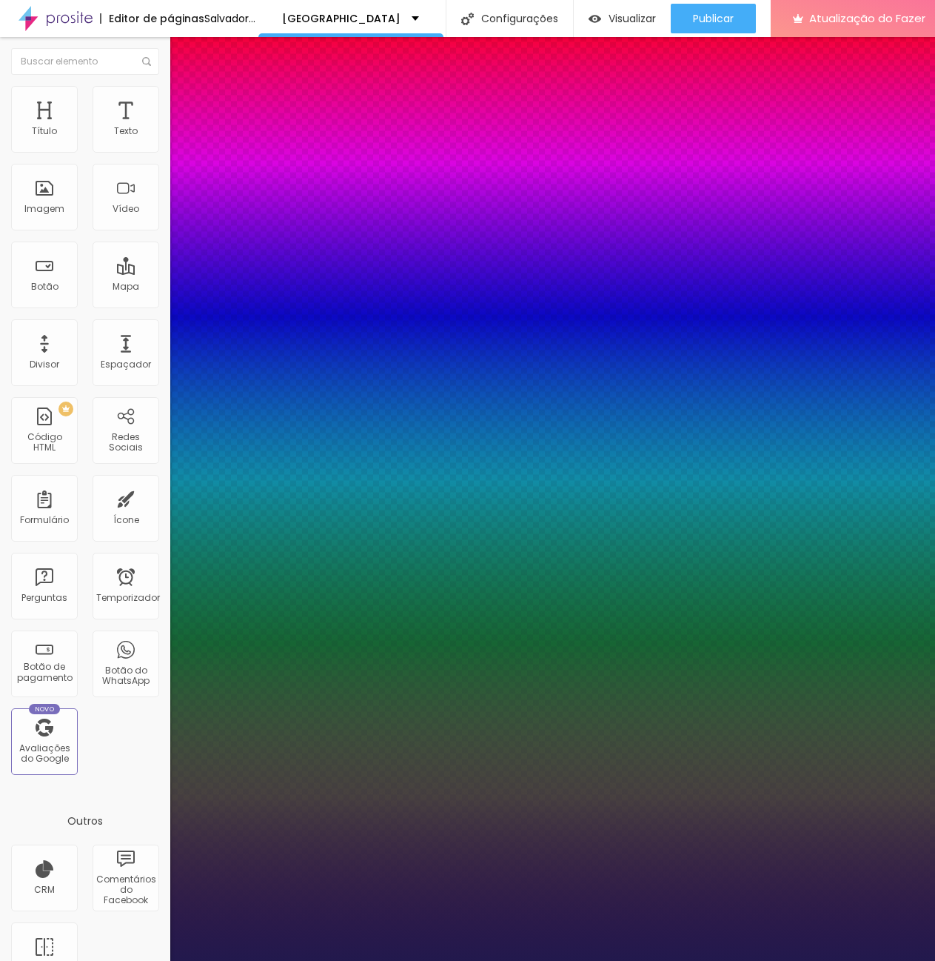
type input "1"
click at [117, 960] on div at bounding box center [467, 961] width 935 height 0
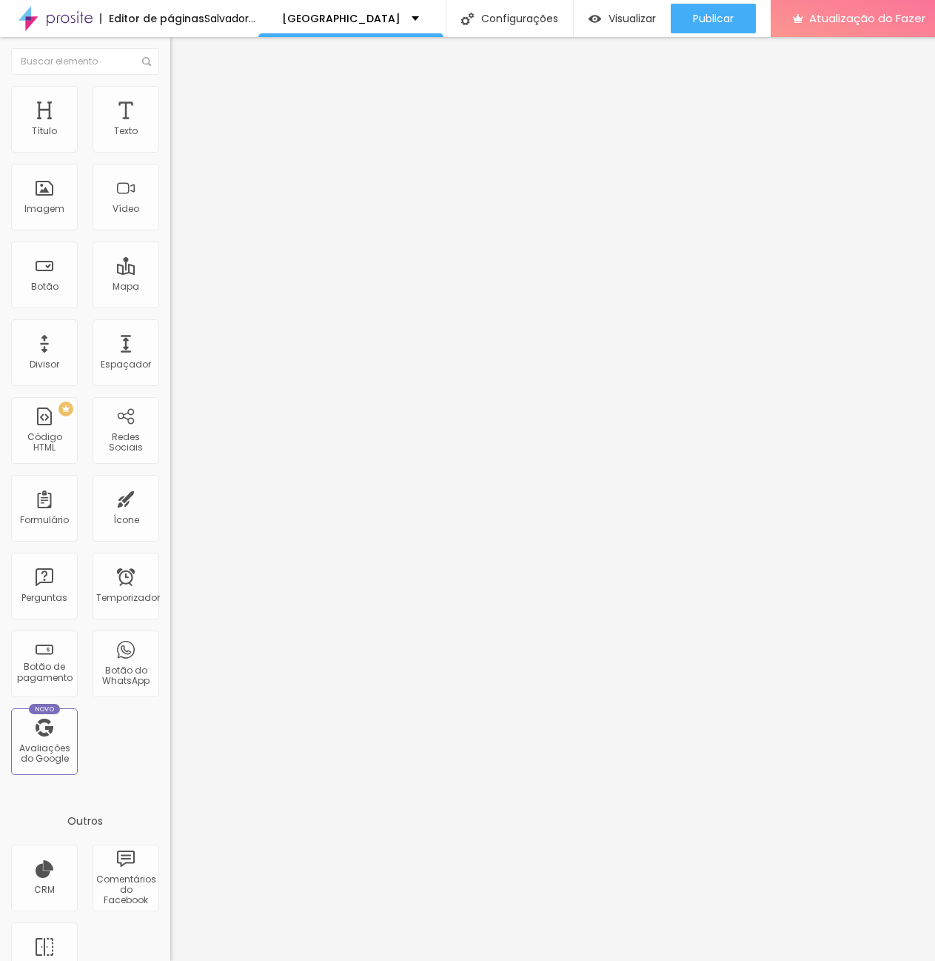
click at [170, 96] on li "Avançado" at bounding box center [255, 93] width 170 height 15
type input "7"
type input "0"
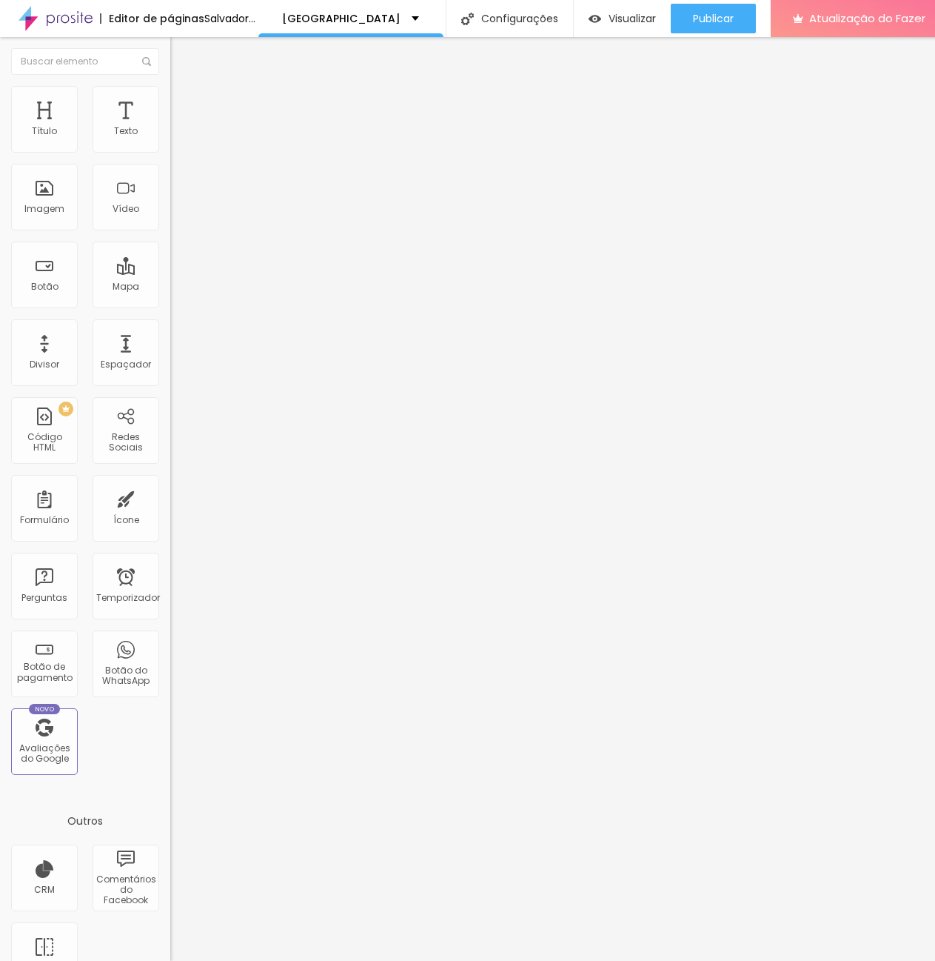
drag, startPoint x: 41, startPoint y: 175, endPoint x: 7, endPoint y: 173, distance: 34.1
type input "0"
click at [170, 482] on input "range" at bounding box center [218, 488] width 96 height 12
click at [170, 286] on input "10" at bounding box center [202, 294] width 64 height 16
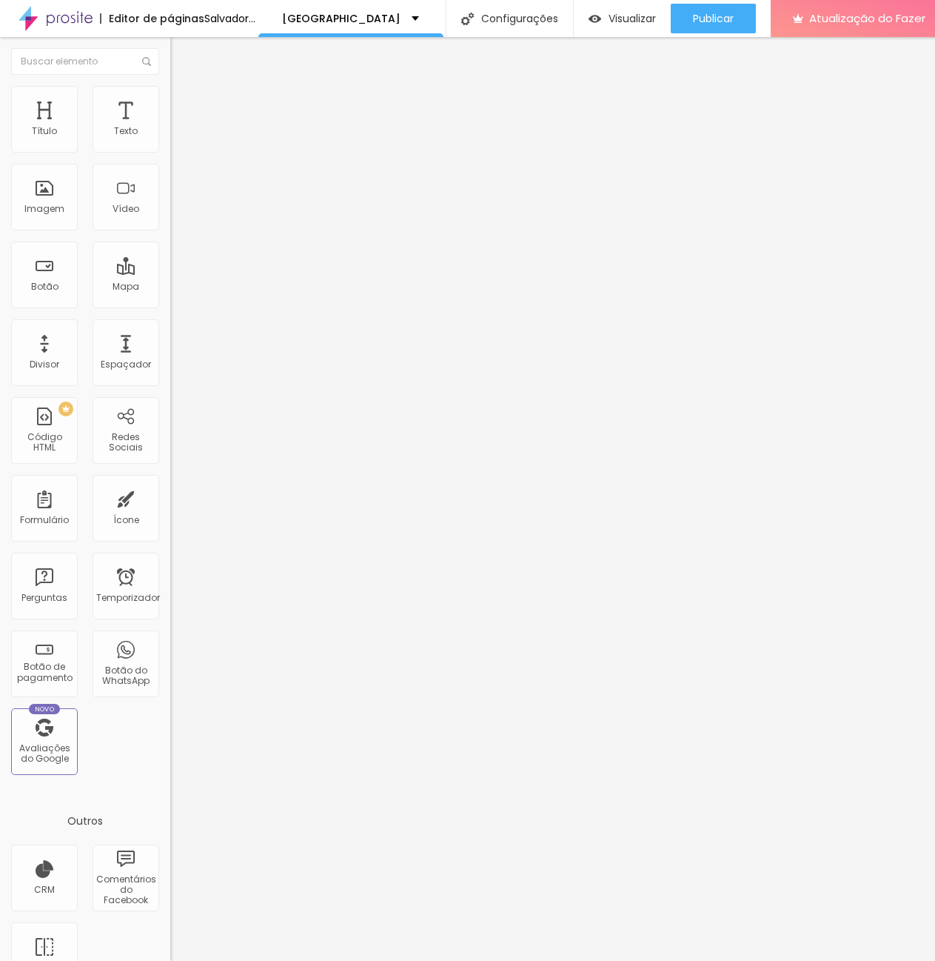
type input "20"
click at [734, 21] on font "Publicar" at bounding box center [713, 18] width 41 height 15
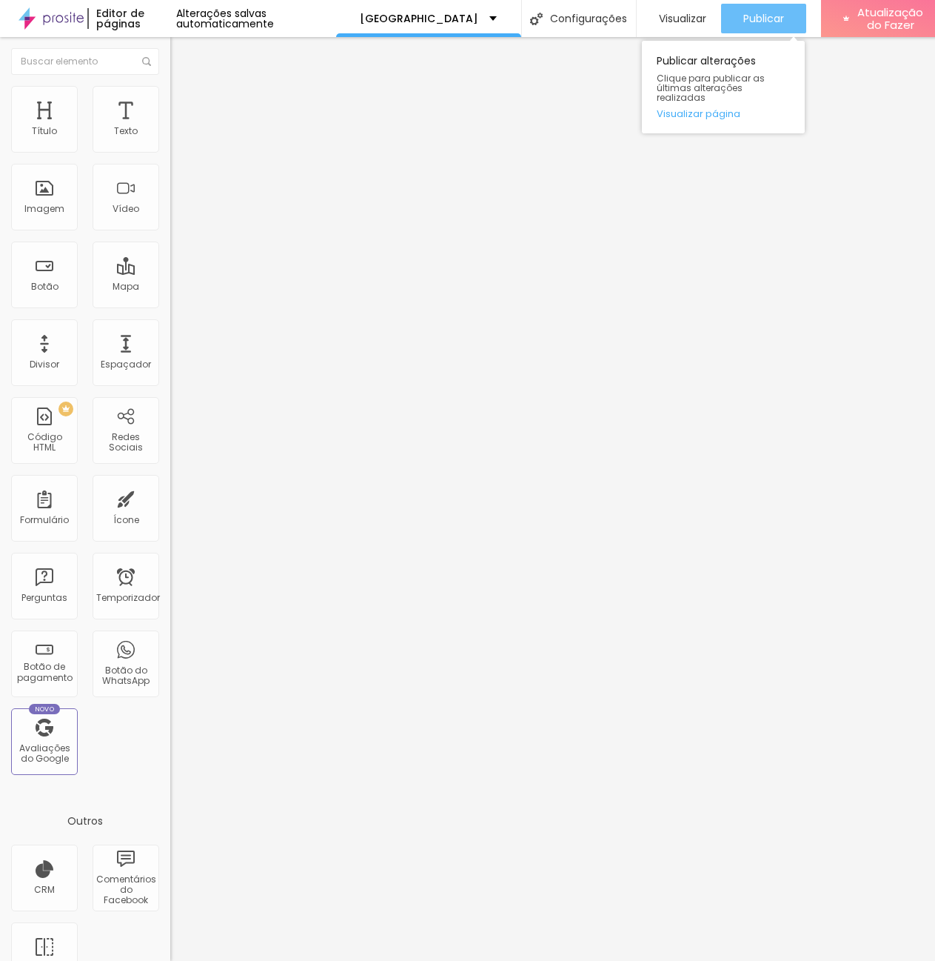
click at [737, 16] on button "Publicar" at bounding box center [763, 19] width 85 height 30
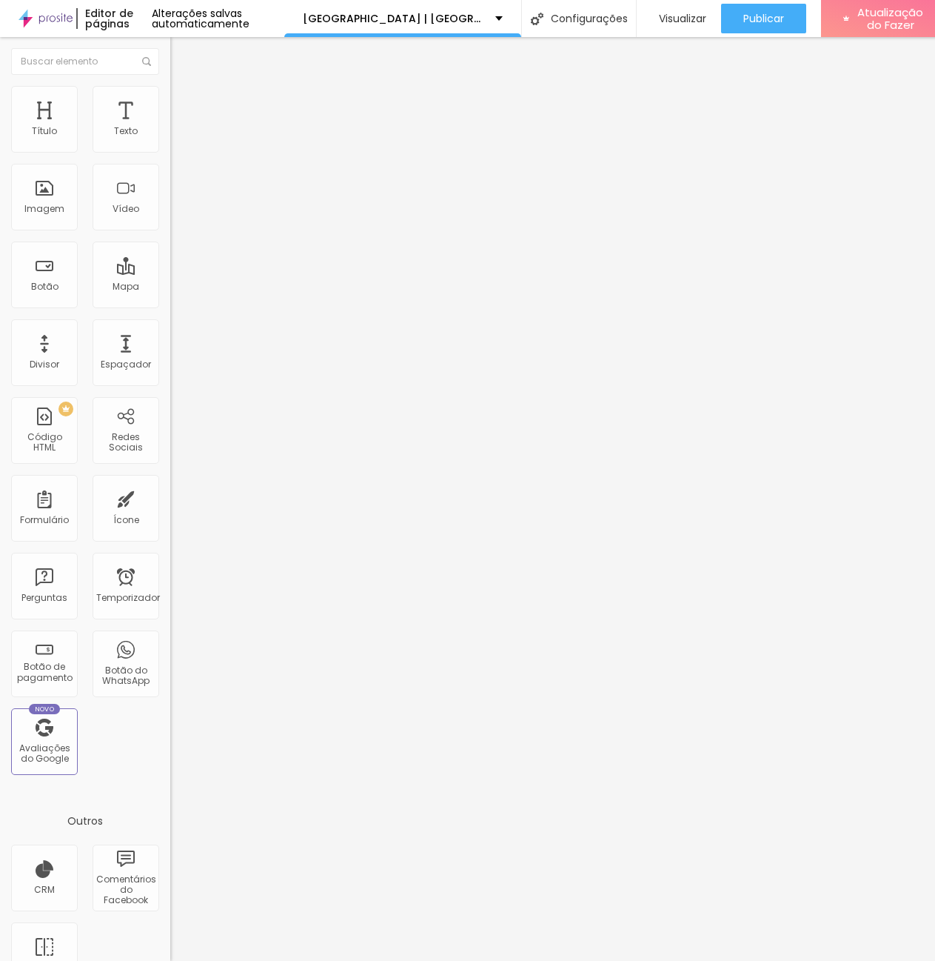
click at [176, 138] on icon "button" at bounding box center [177, 136] width 3 height 3
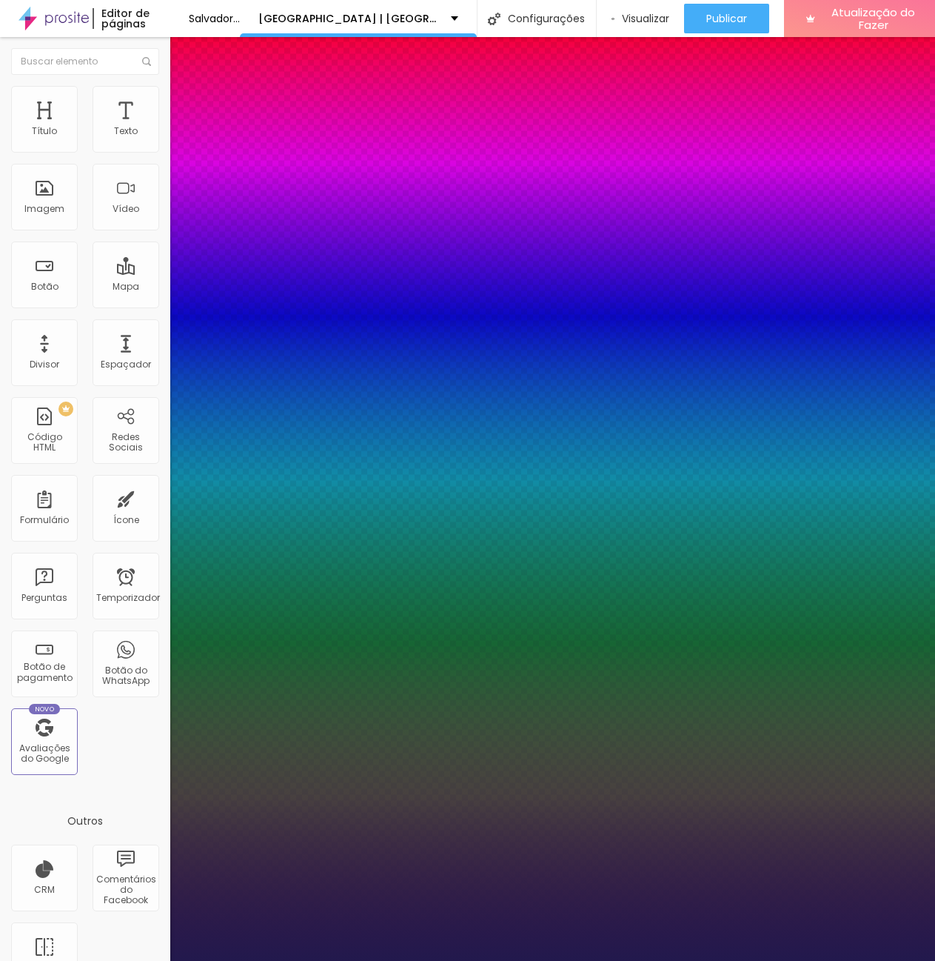
type input "1"
click at [704, 960] on div at bounding box center [467, 961] width 935 height 0
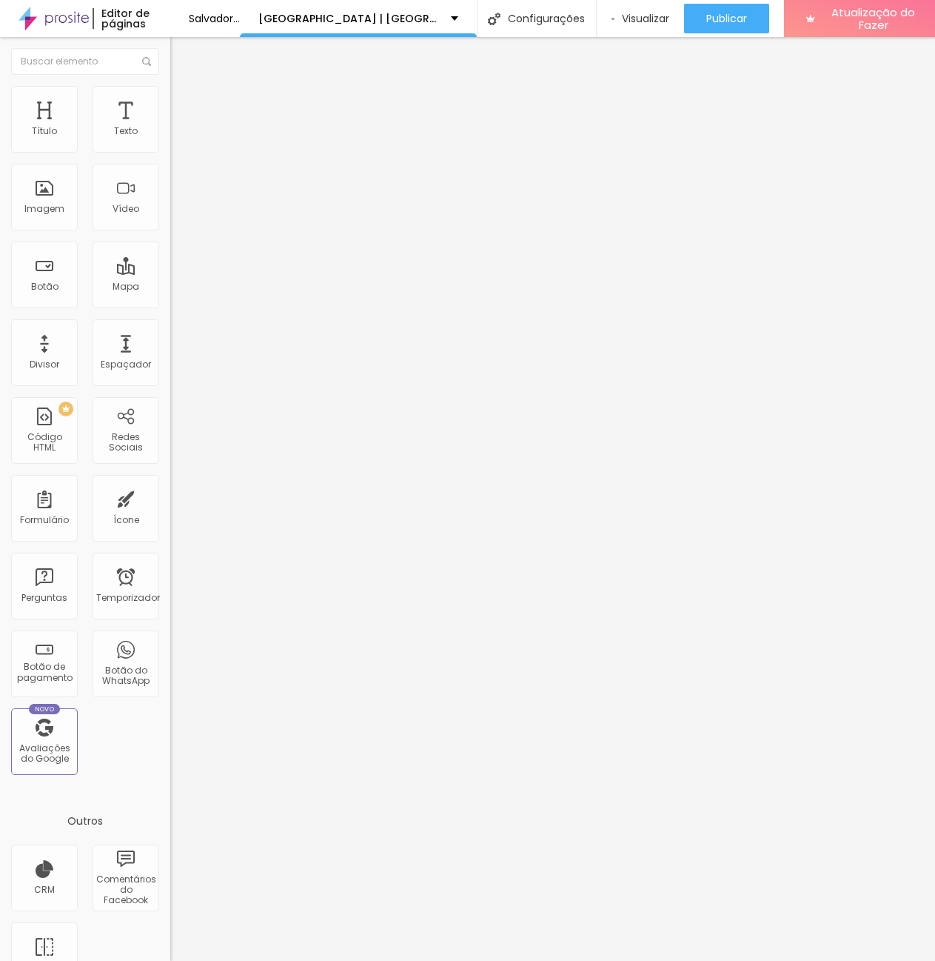
click at [178, 136] on icon "button" at bounding box center [181, 133] width 6 height 6
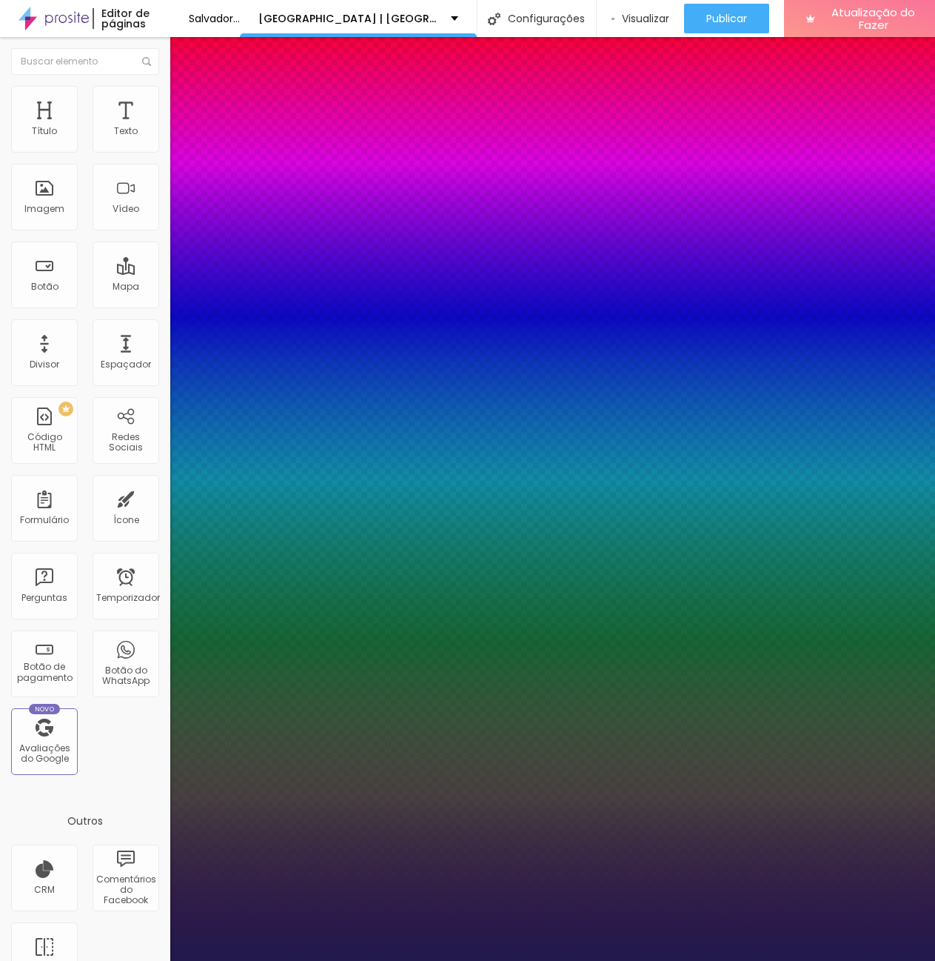
type input "1"
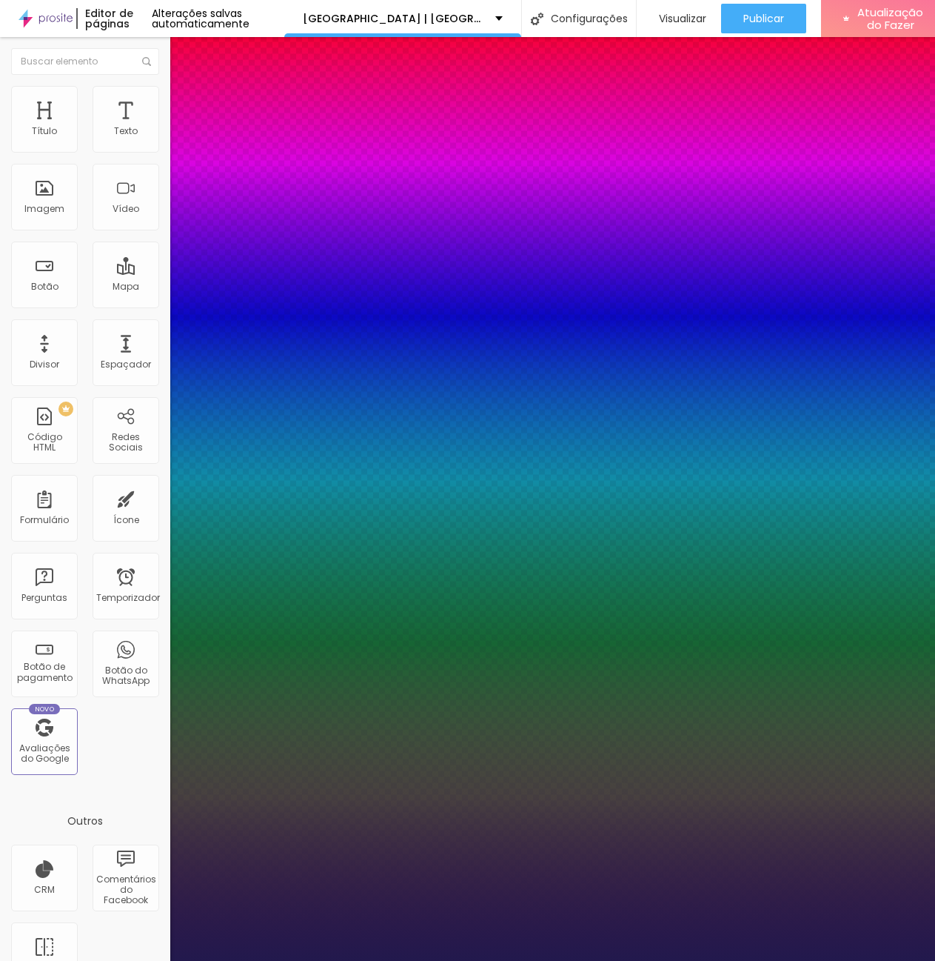
drag, startPoint x: 325, startPoint y: 258, endPoint x: 341, endPoint y: 263, distance: 16.2
type input "8"
type input "2"
type input "1"
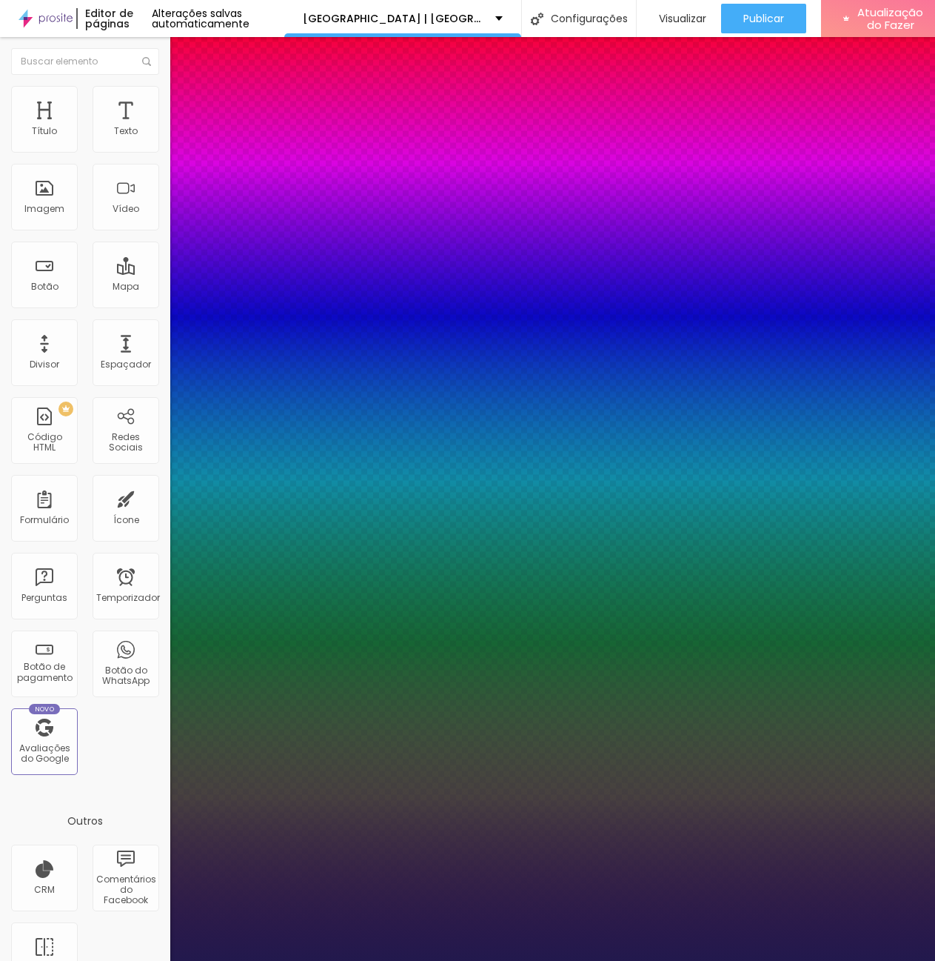
type input "8"
type input "1"
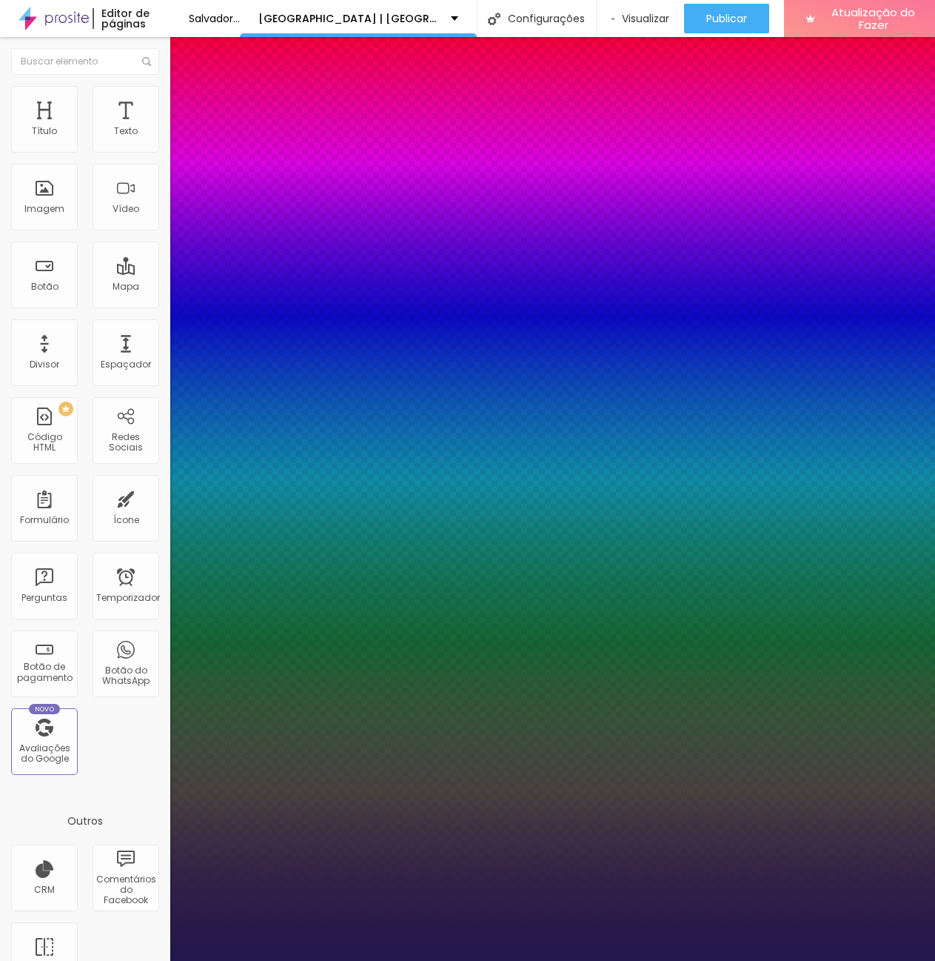
type input "32"
type input "1"
type input "32"
click at [385, 960] on div at bounding box center [467, 961] width 935 height 0
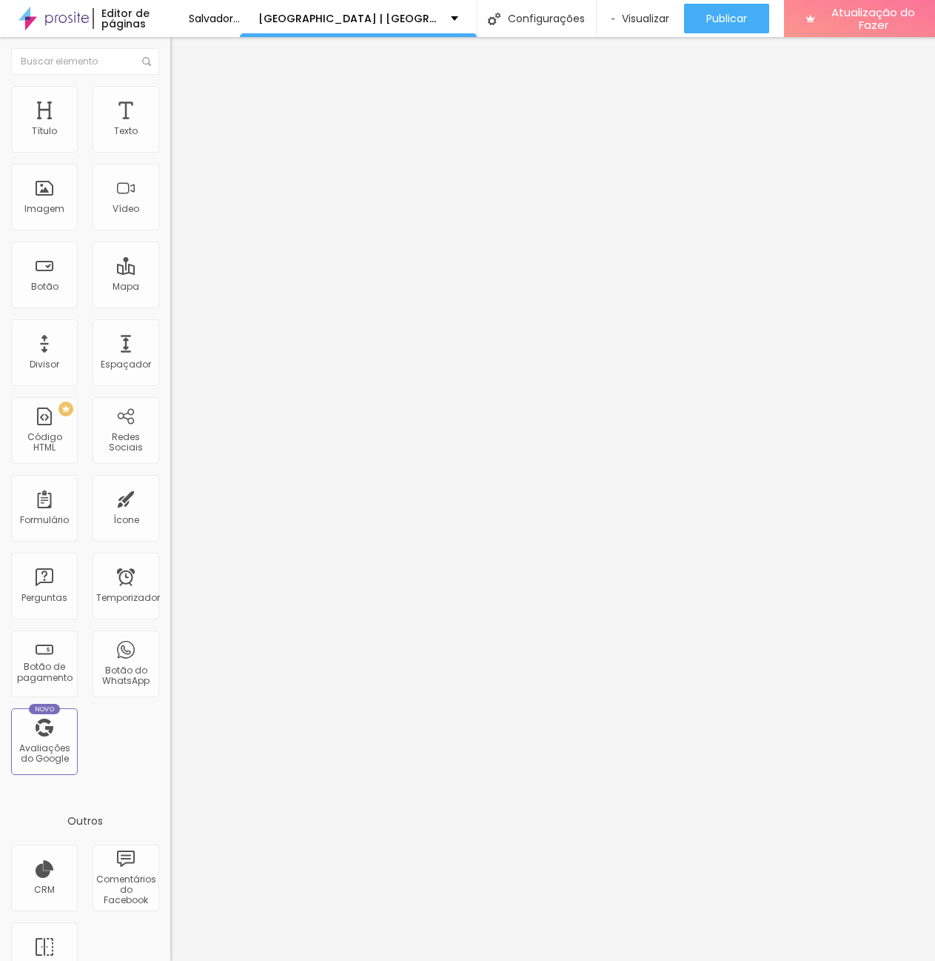
scroll to position [0, 16]
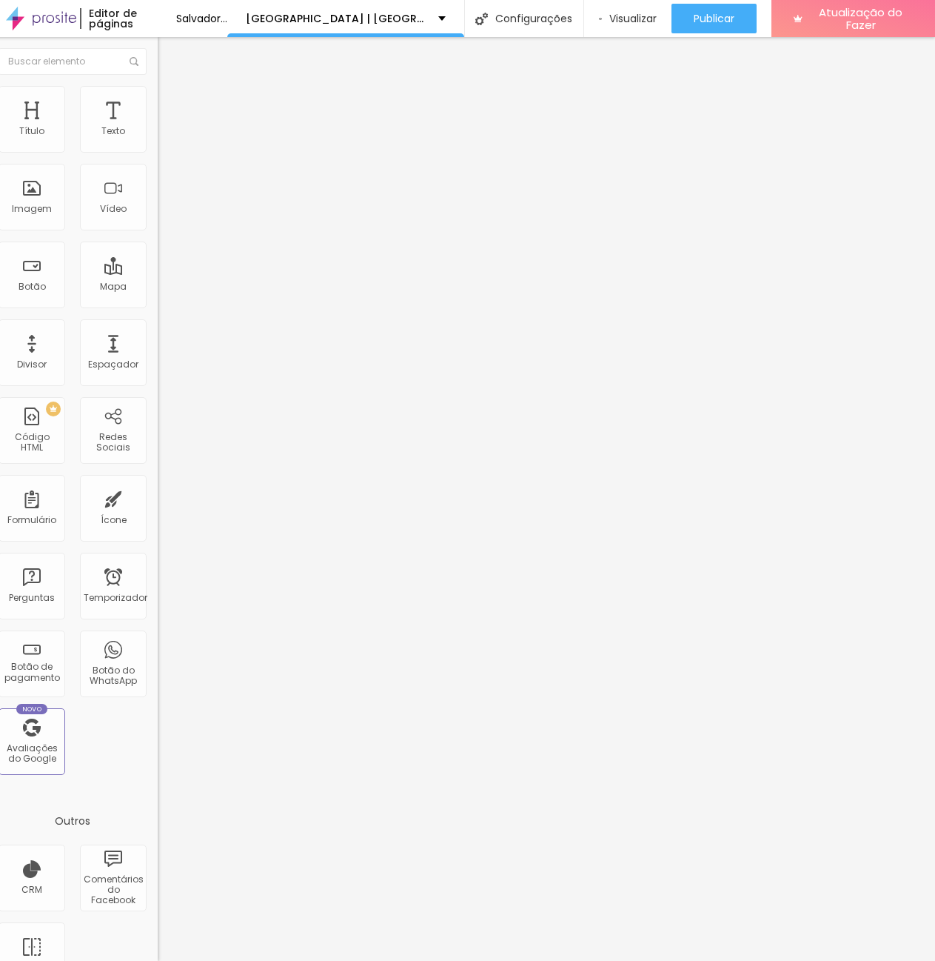
click at [171, 102] on font "Avançado" at bounding box center [195, 96] width 49 height 13
type input "7"
type input "0"
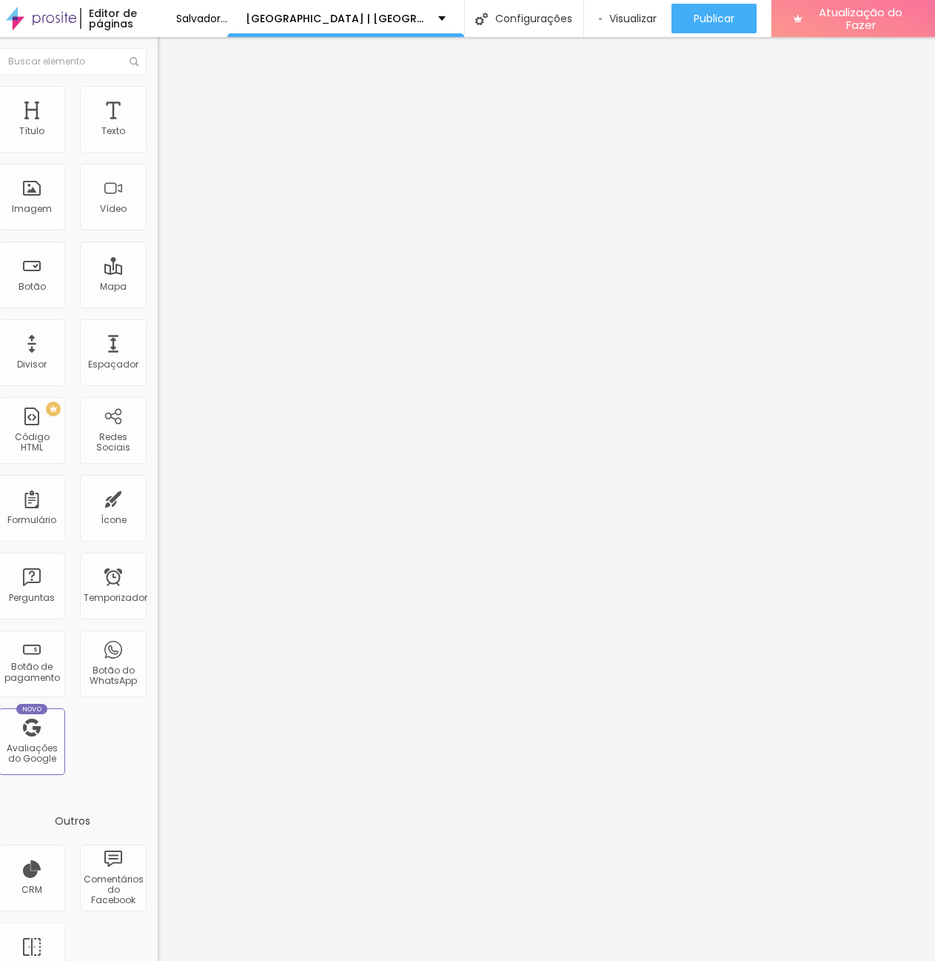
drag, startPoint x: 26, startPoint y: 173, endPoint x: -12, endPoint y: 173, distance: 37.8
type input "0"
click at [158, 482] on input "range" at bounding box center [206, 488] width 96 height 12
click at [158, 286] on input "10" at bounding box center [190, 294] width 64 height 16
drag, startPoint x: 136, startPoint y: 143, endPoint x: 123, endPoint y: 144, distance: 12.6
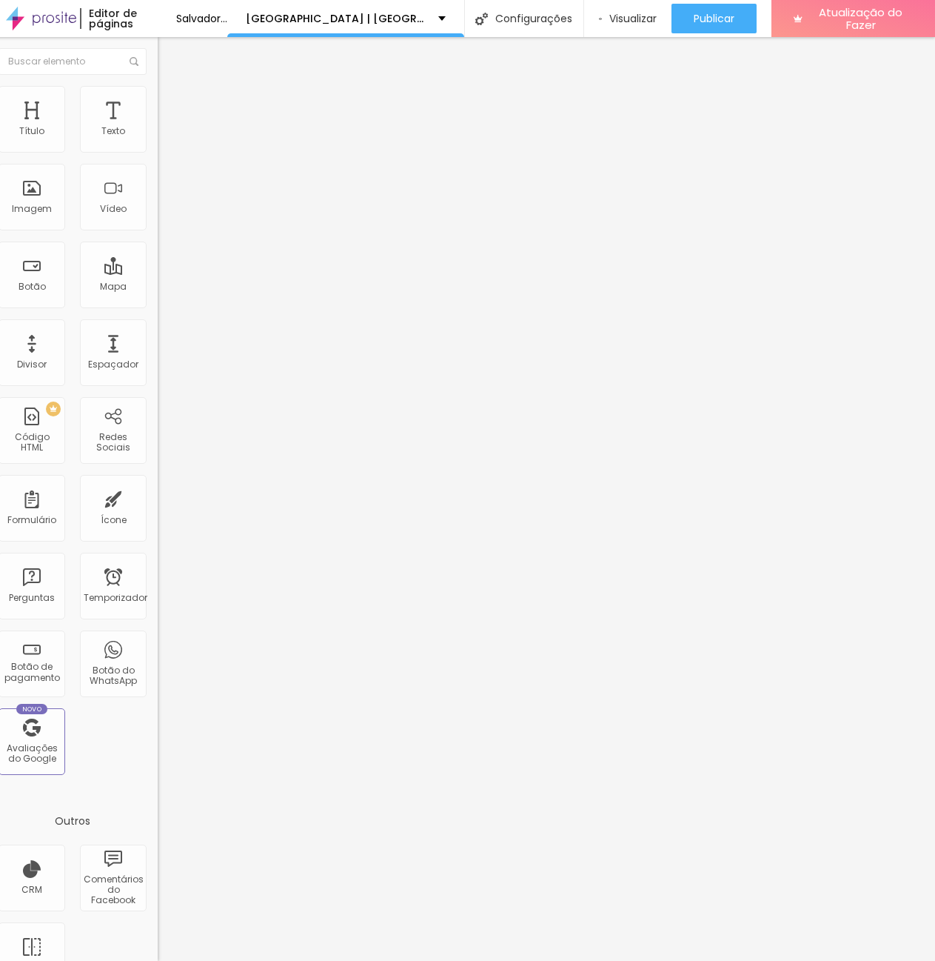
click at [158, 286] on input "10" at bounding box center [190, 294] width 64 height 16
type input "20"
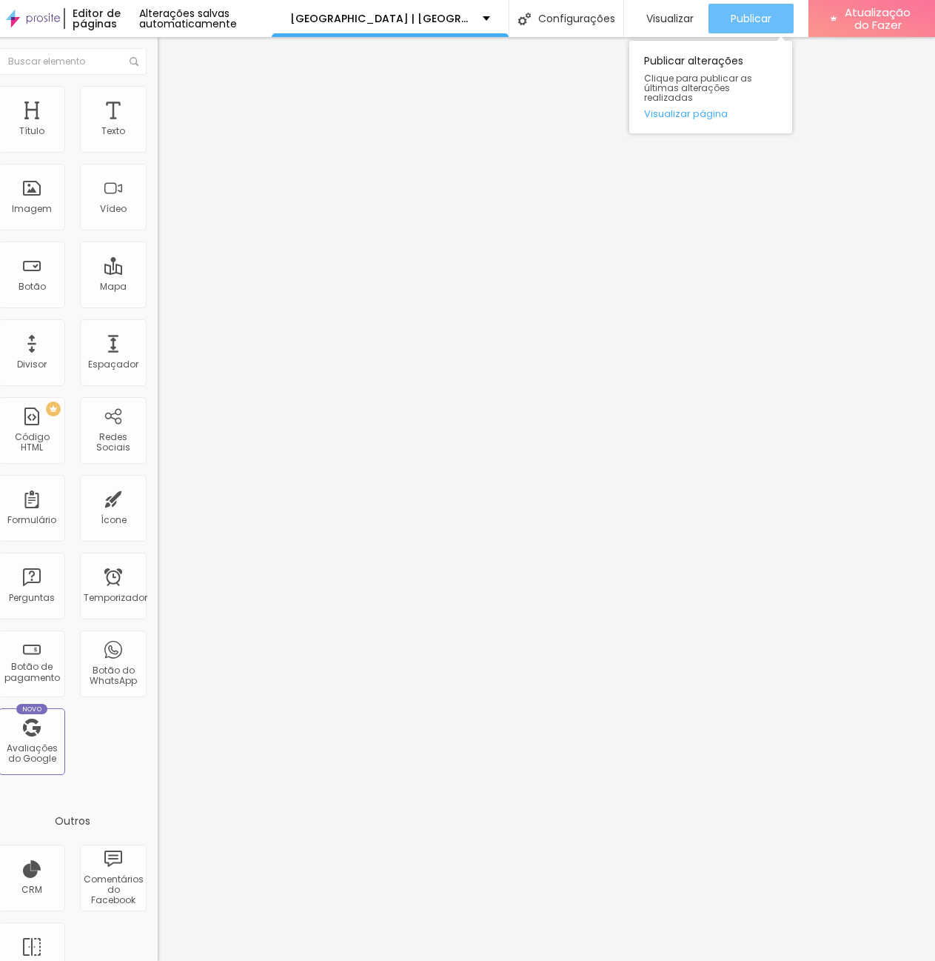
click at [759, 21] on font "Publicar" at bounding box center [751, 18] width 41 height 15
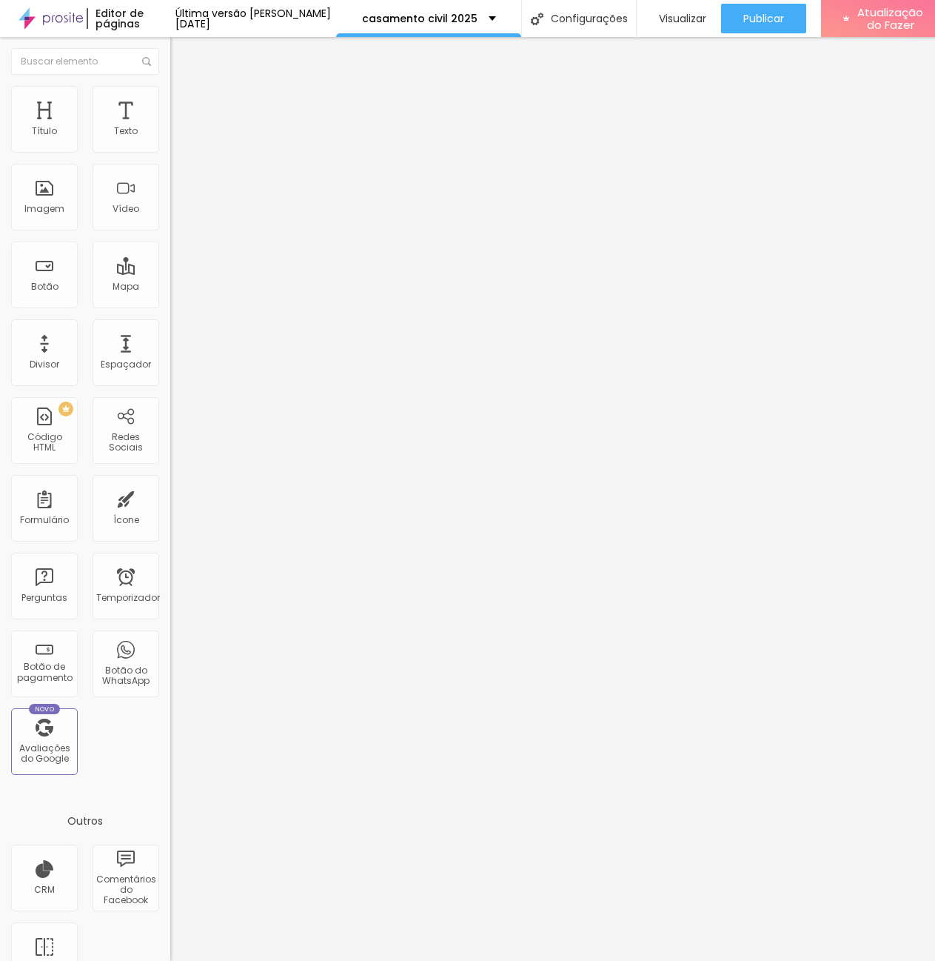
scroll to position [0, 16]
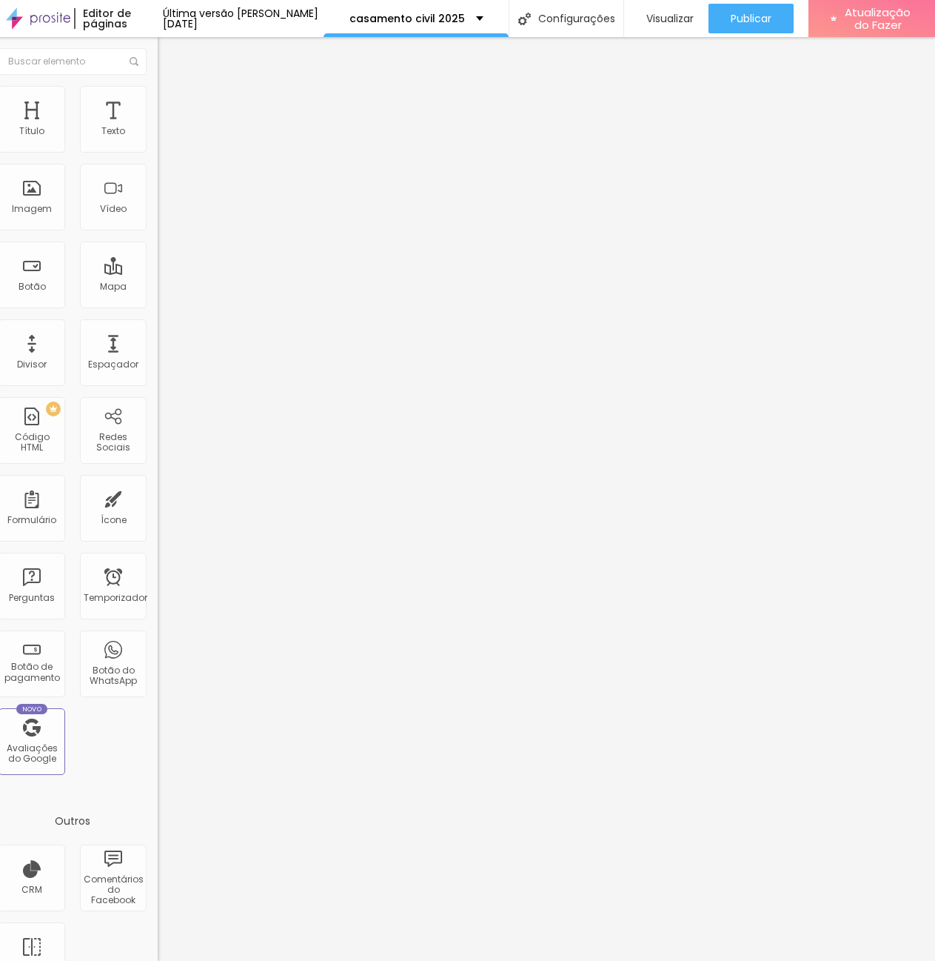
click at [164, 138] on icon "button" at bounding box center [168, 133] width 9 height 9
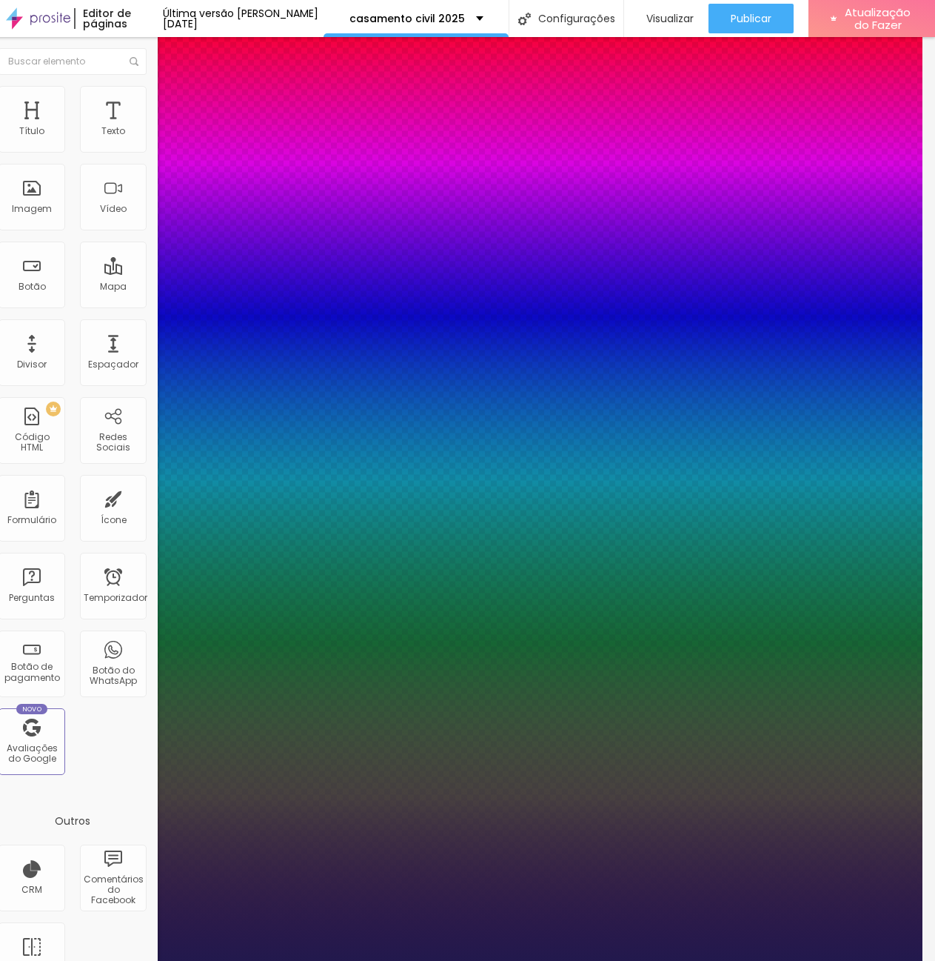
type input "36"
type input "1"
type input "36"
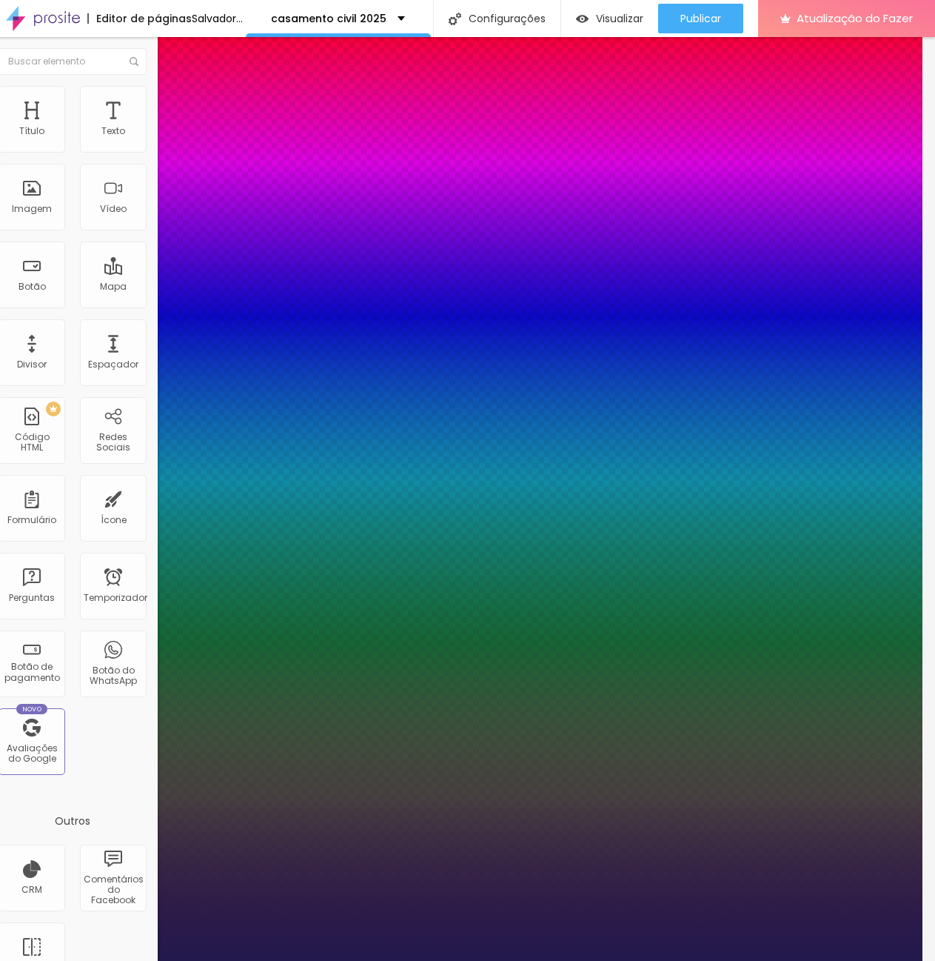
type input "1"
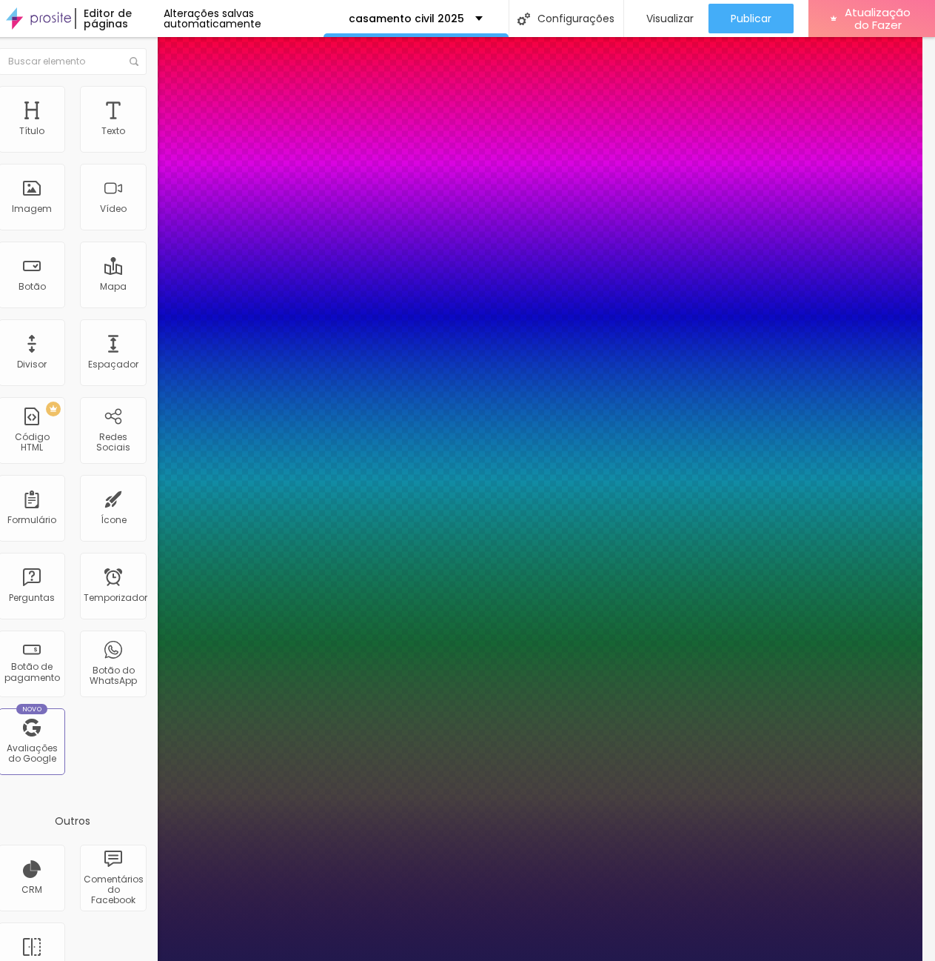
type input "32"
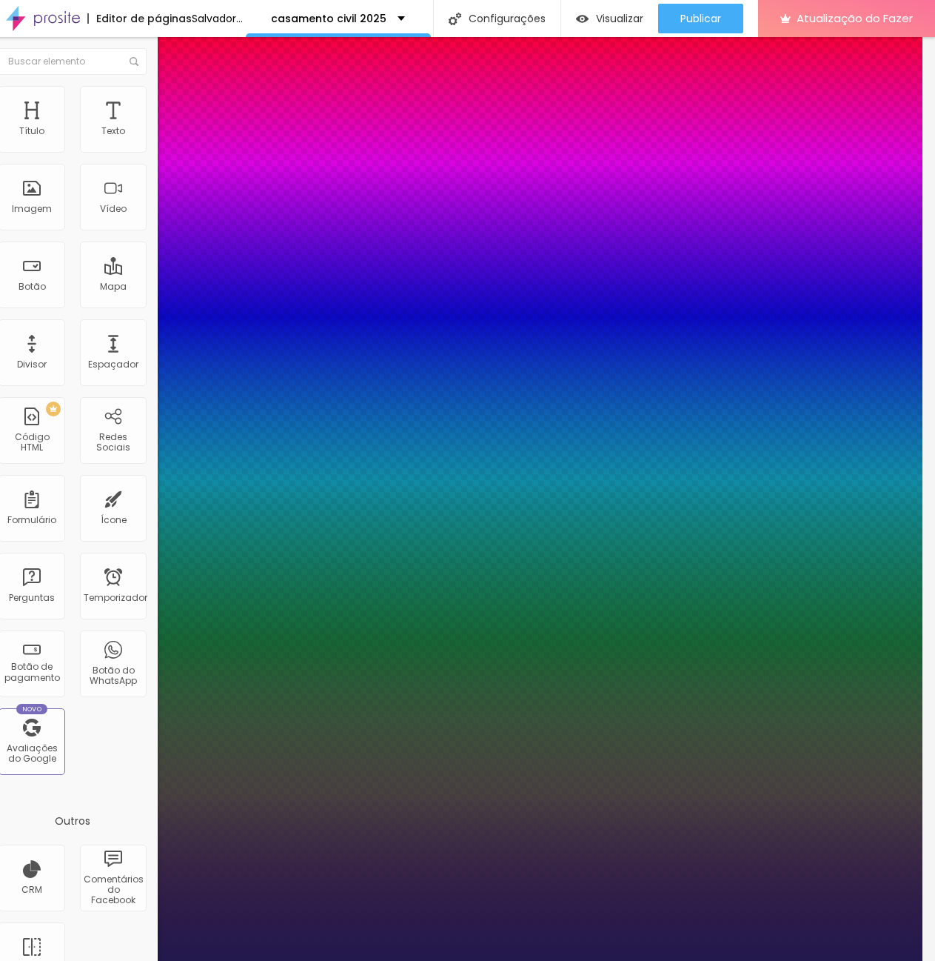
type input "1"
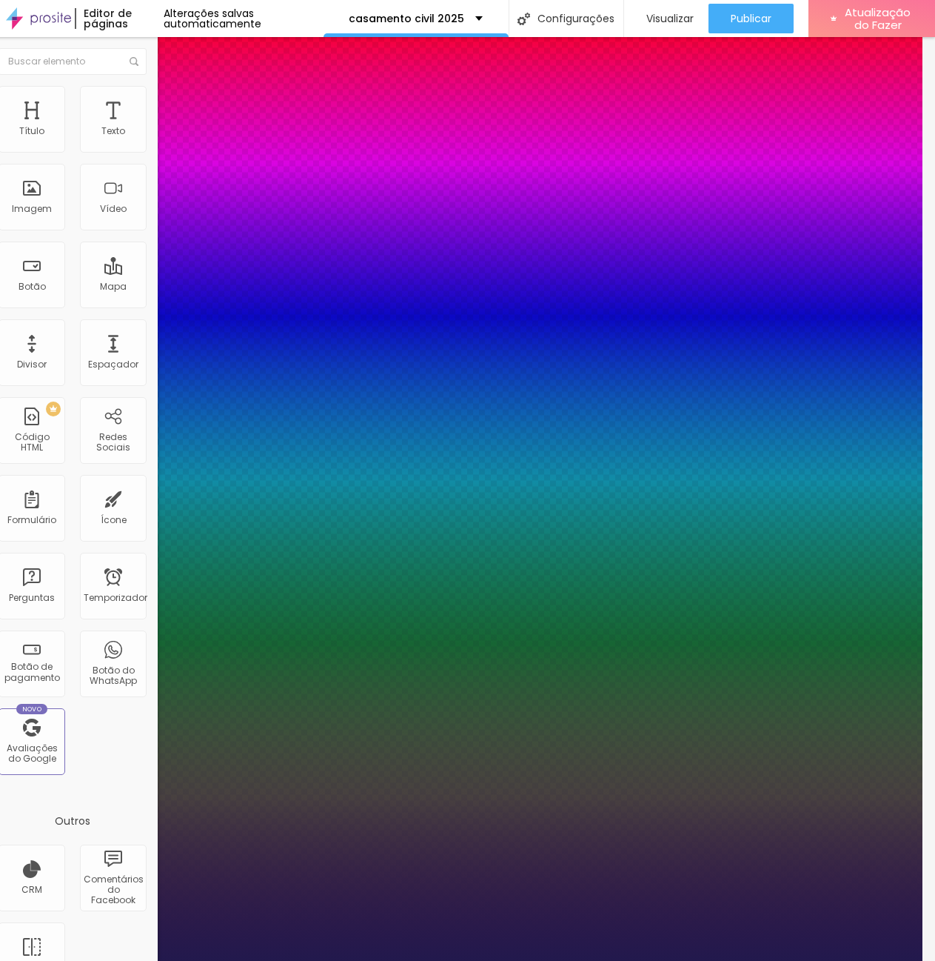
type input "32"
click at [90, 961] on div at bounding box center [454, 961] width 935 height 0
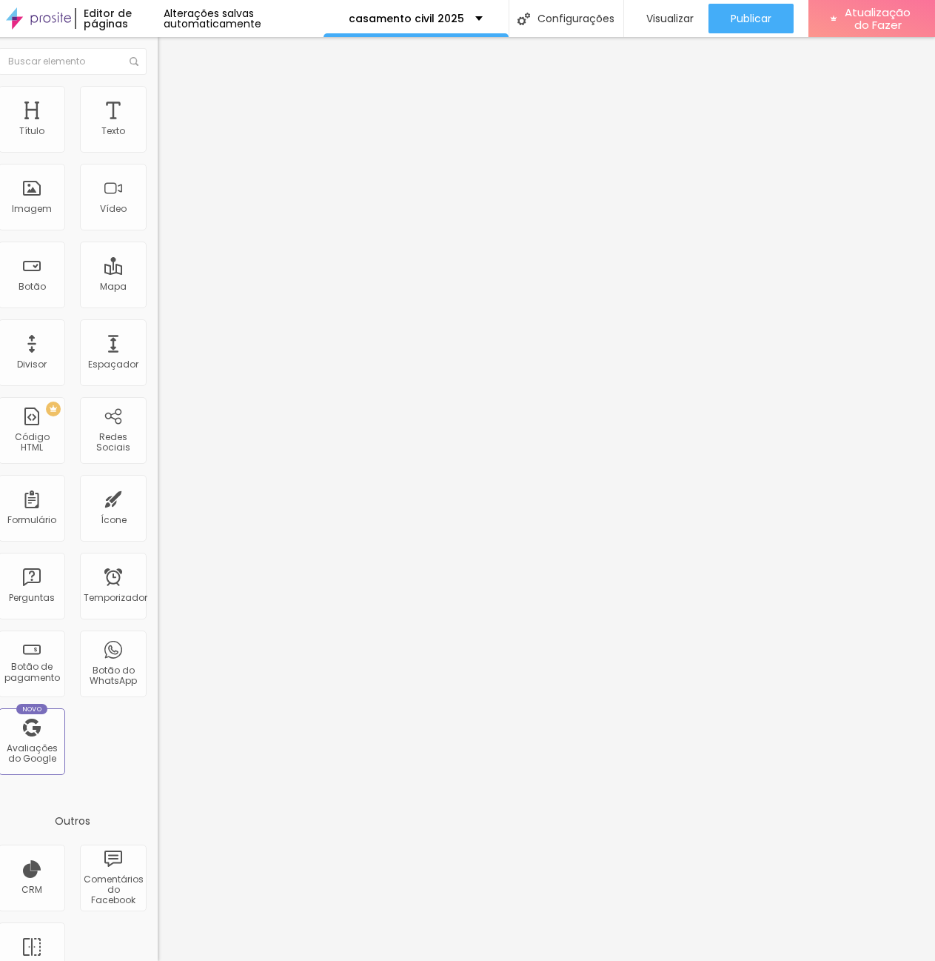
click at [158, 98] on li "Avançado" at bounding box center [243, 93] width 170 height 15
type input "18"
type input "15"
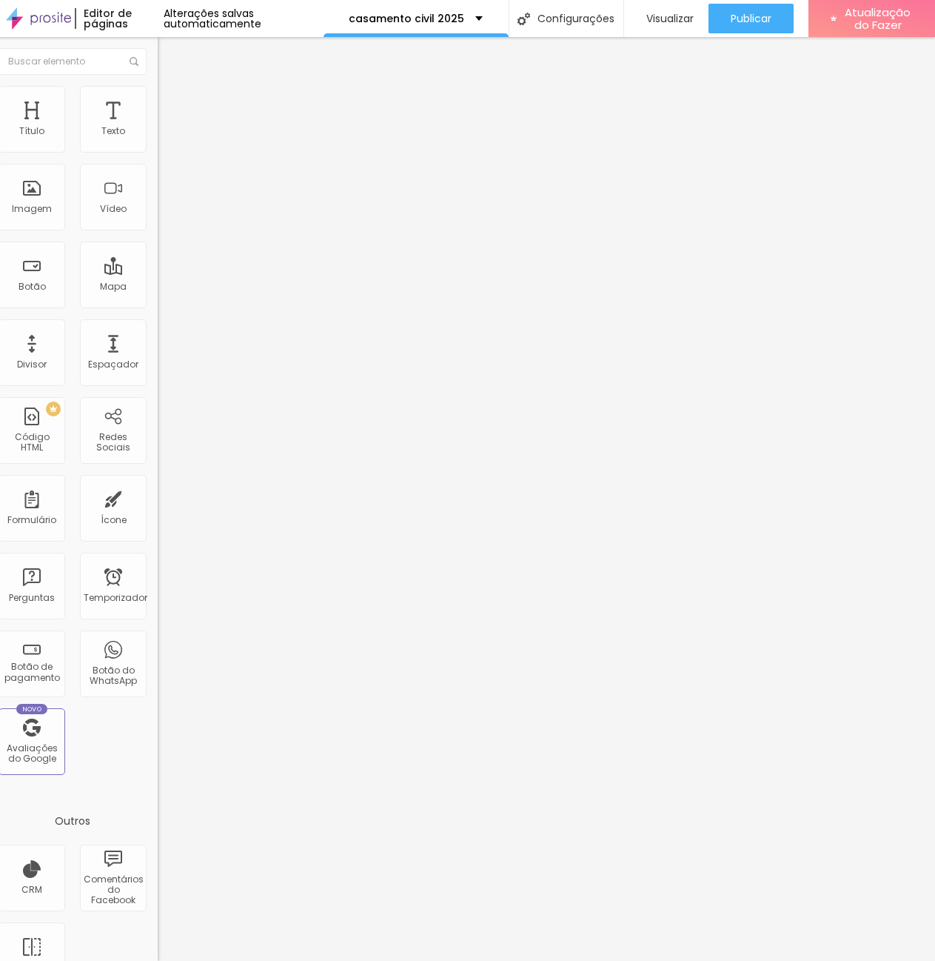
type input "0"
drag, startPoint x: 36, startPoint y: 173, endPoint x: -8, endPoint y: 165, distance: 44.3
type input "0"
click at [158, 482] on input "range" at bounding box center [206, 488] width 96 height 12
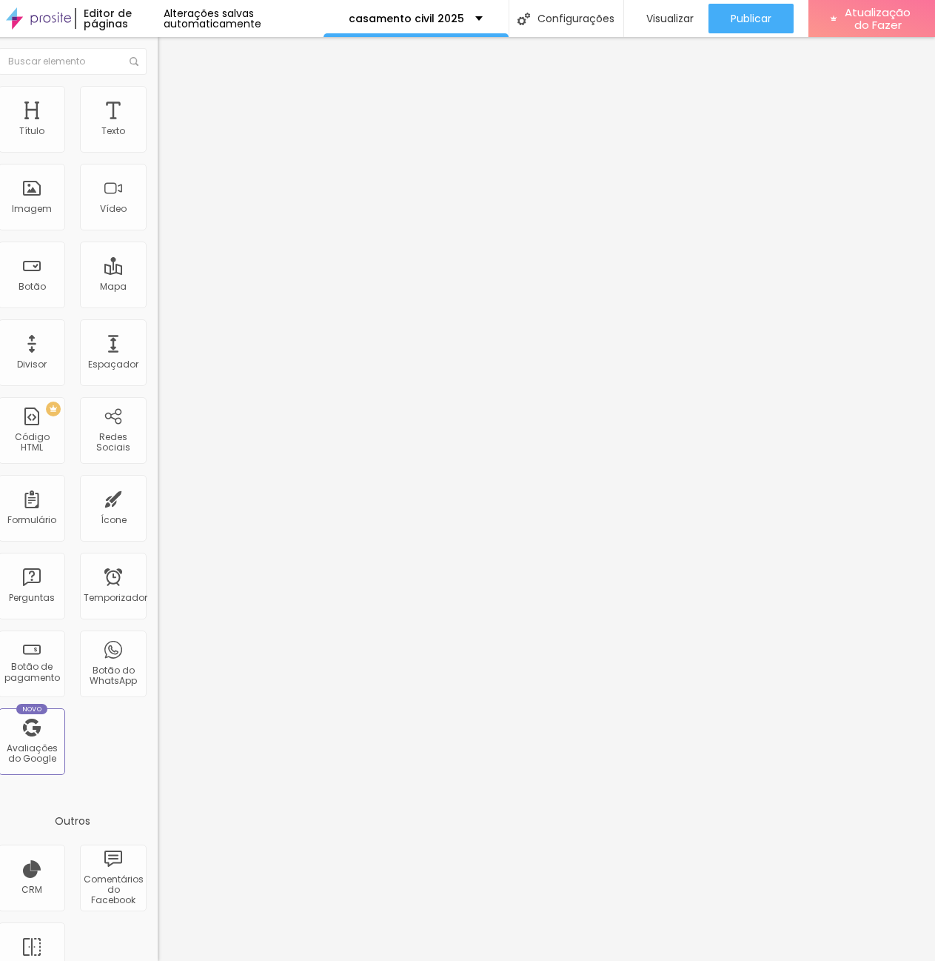
type input "41"
type input "32"
type input "30"
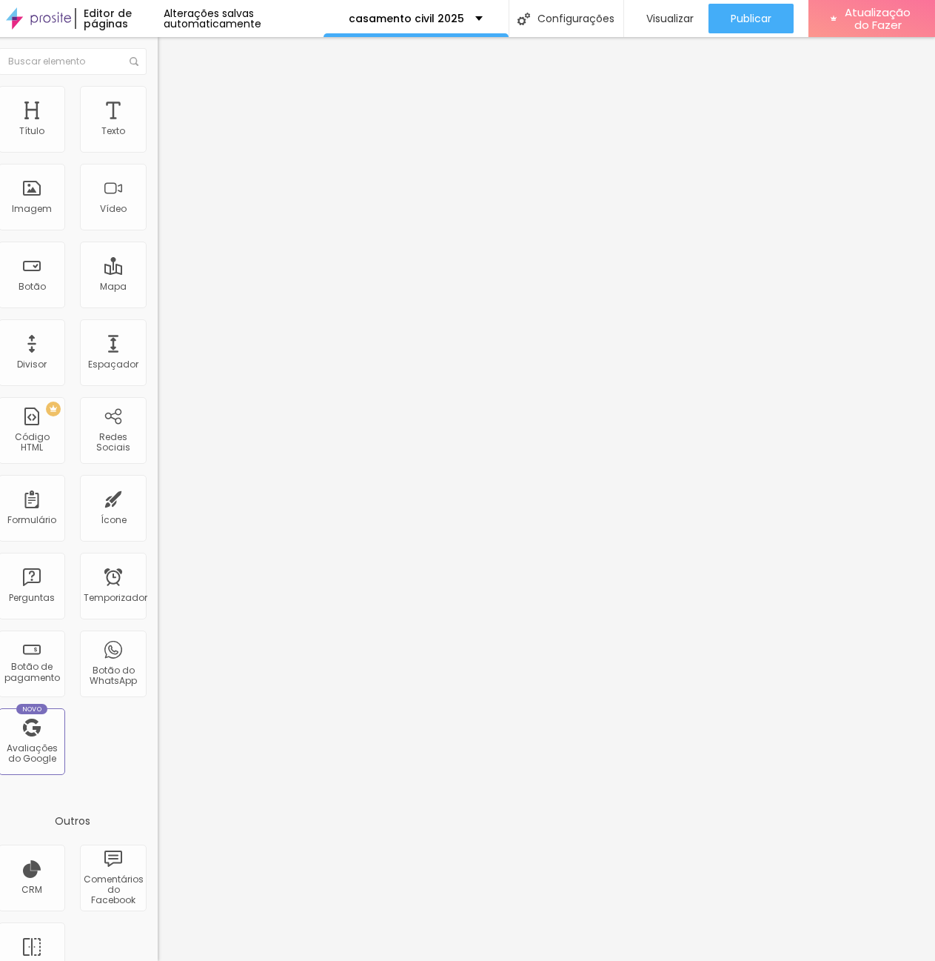
type input "30"
type input "26"
type input "25"
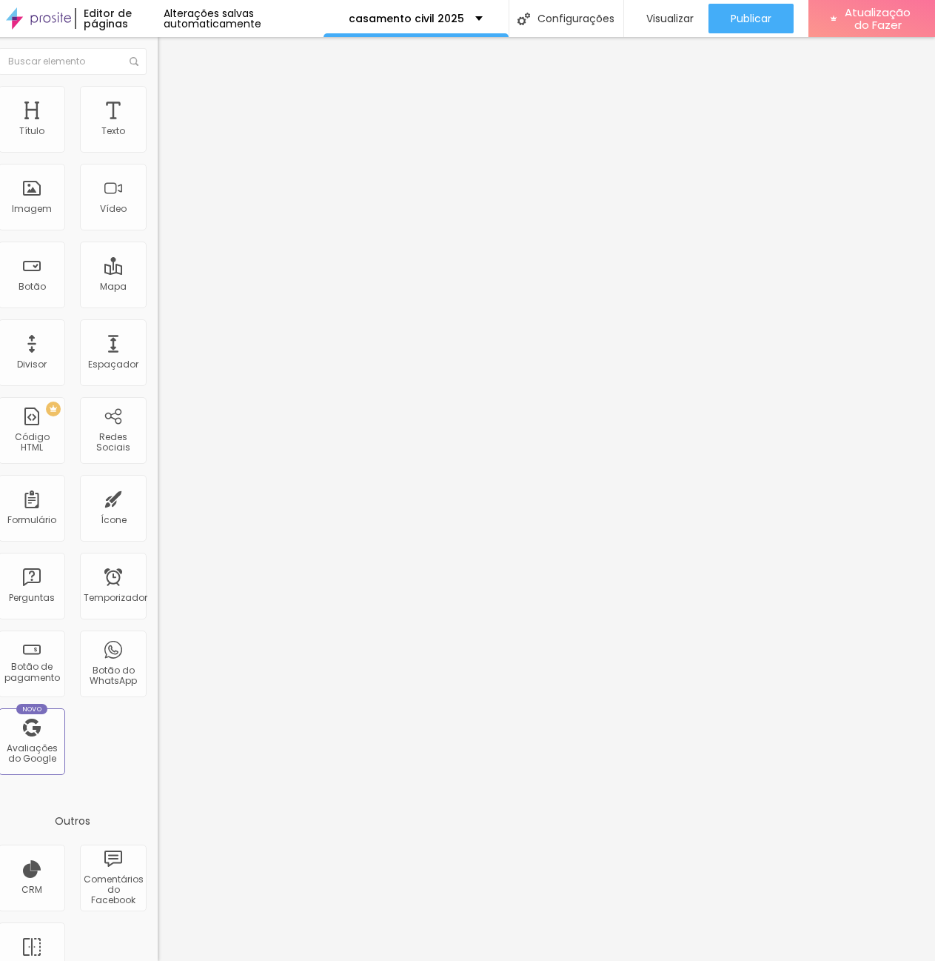
type input "24"
type input "22"
type input "21"
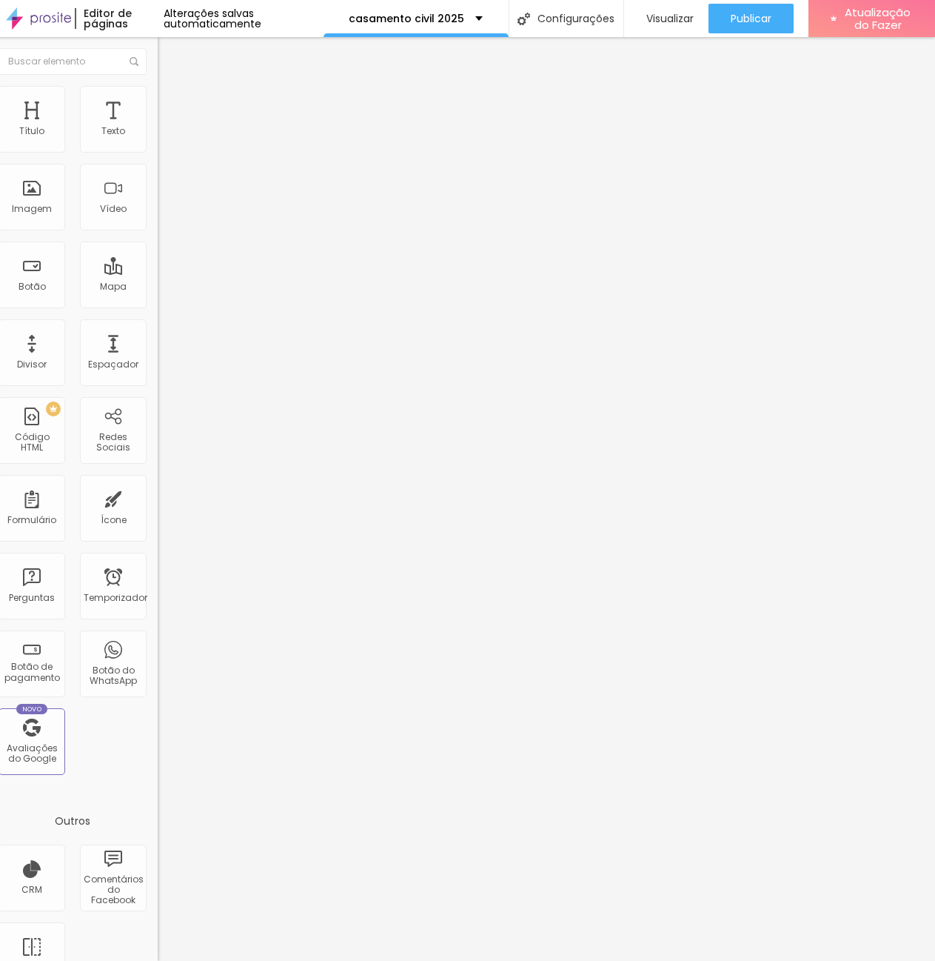
type input "21"
type input "19"
type input "20"
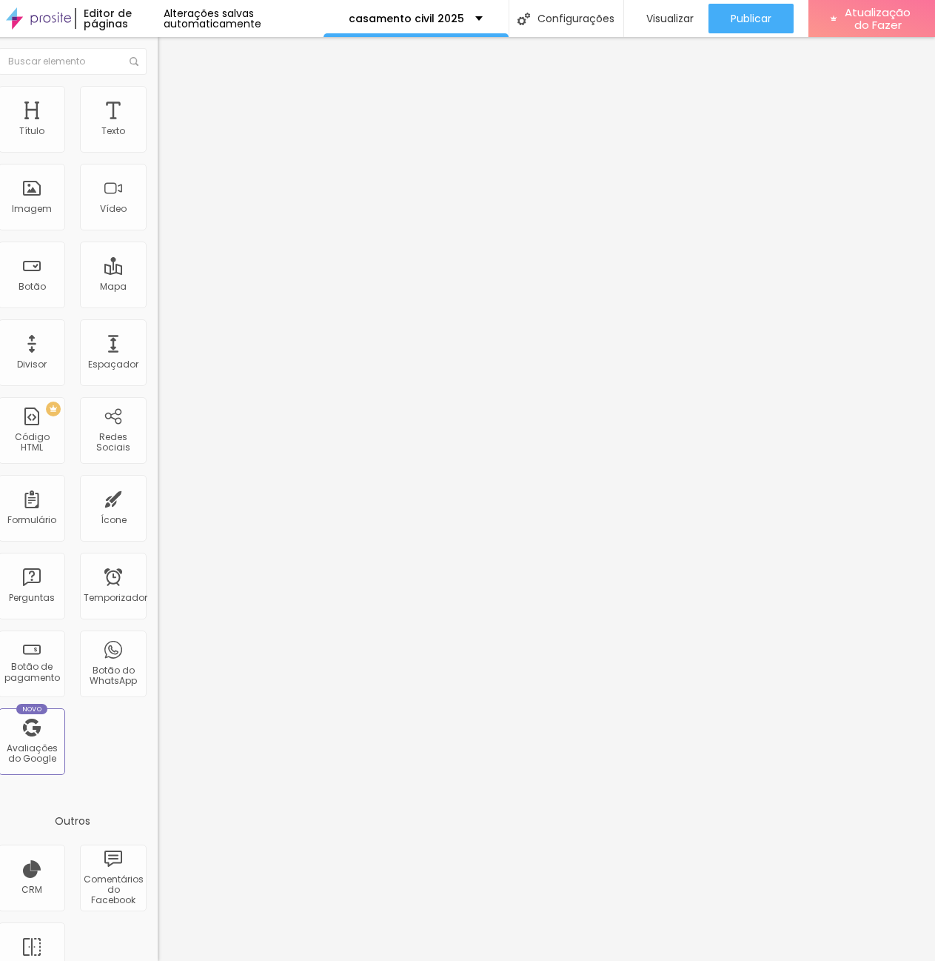
drag, startPoint x: 56, startPoint y: 144, endPoint x: 37, endPoint y: 147, distance: 18.6
type input "20"
click at [158, 273] on input "range" at bounding box center [206, 279] width 96 height 12
click at [158, 142] on button "button" at bounding box center [168, 135] width 21 height 16
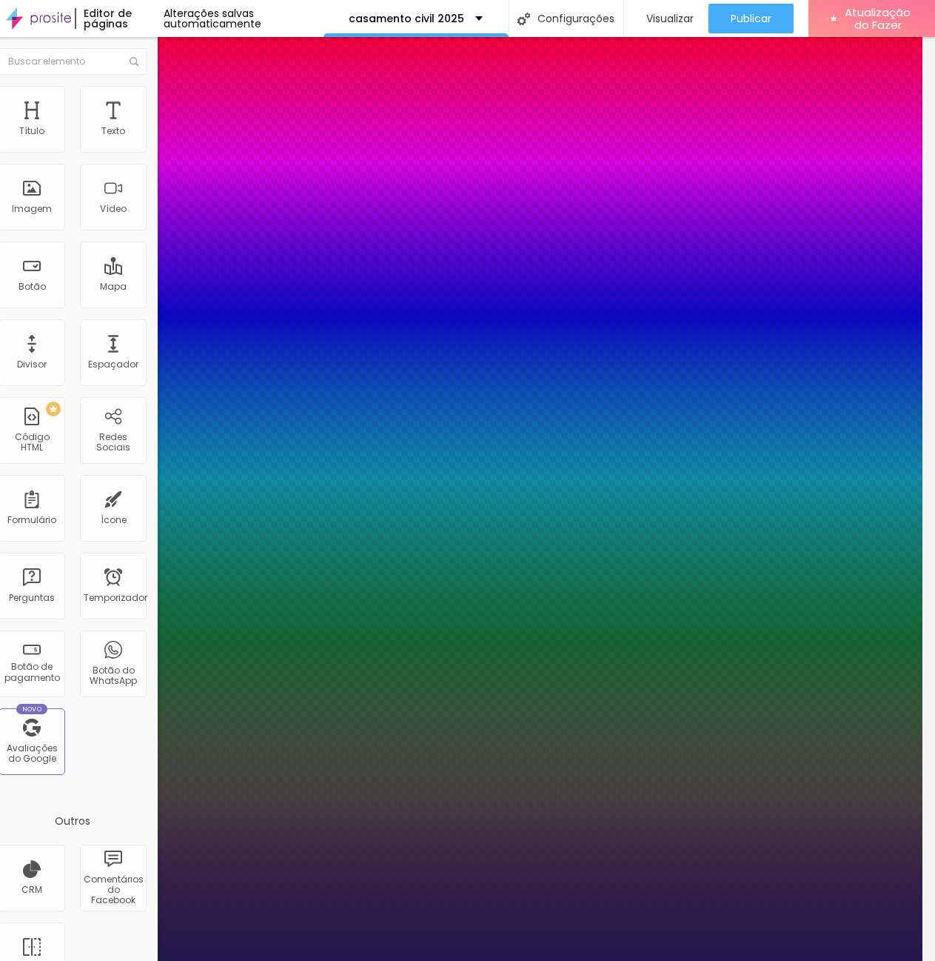
type input "1"
drag, startPoint x: 292, startPoint y: 255, endPoint x: 340, endPoint y: 258, distance: 48.2
click at [340, 258] on body "Editor de páginas Alterações salvas automaticamente casamento civil 2025 Config…" at bounding box center [454, 480] width 935 height 961
type input "8"
type input "2"
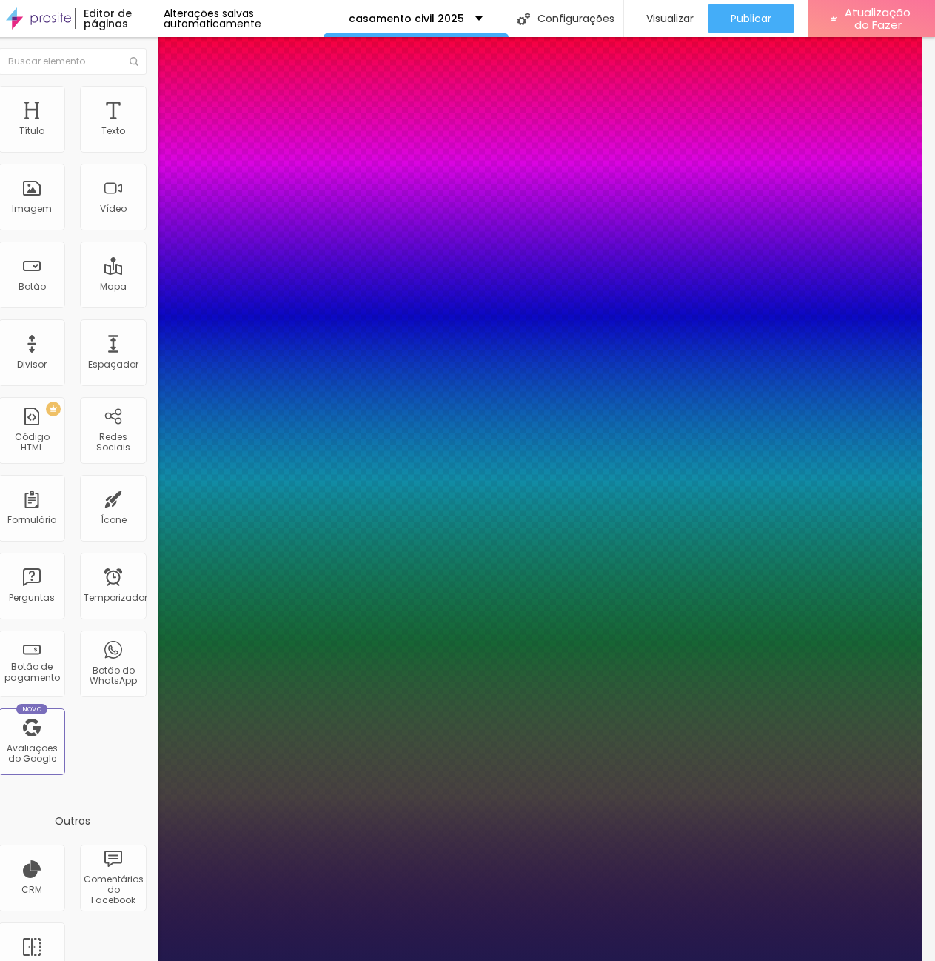
type input "1"
type input "24"
type input "1"
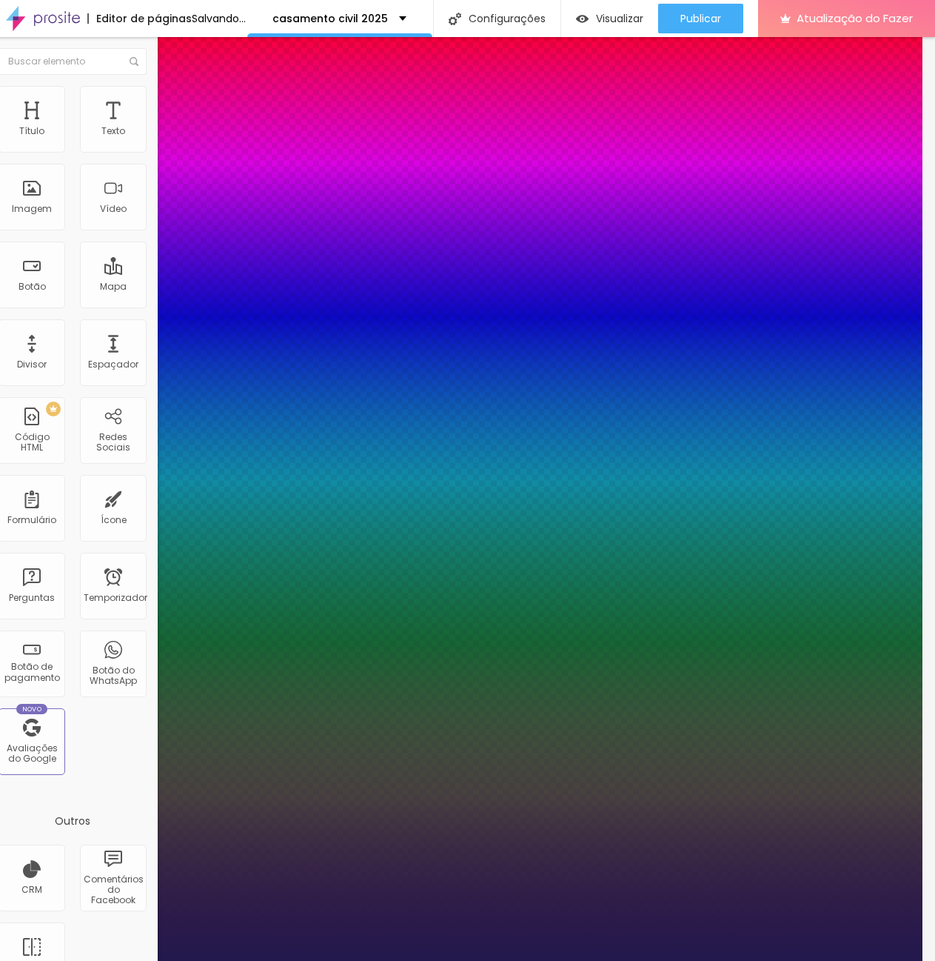
type input "24"
click at [105, 961] on div at bounding box center [454, 961] width 935 height 0
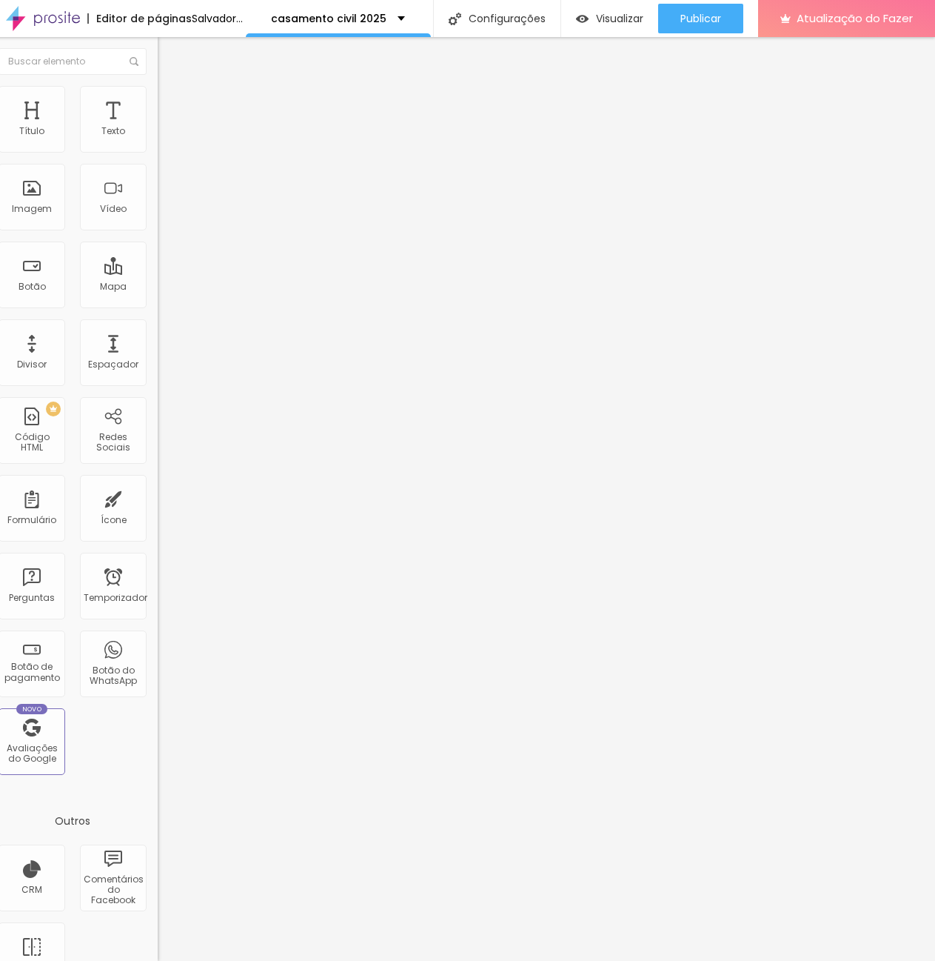
click at [171, 100] on font "Avançado" at bounding box center [195, 96] width 49 height 13
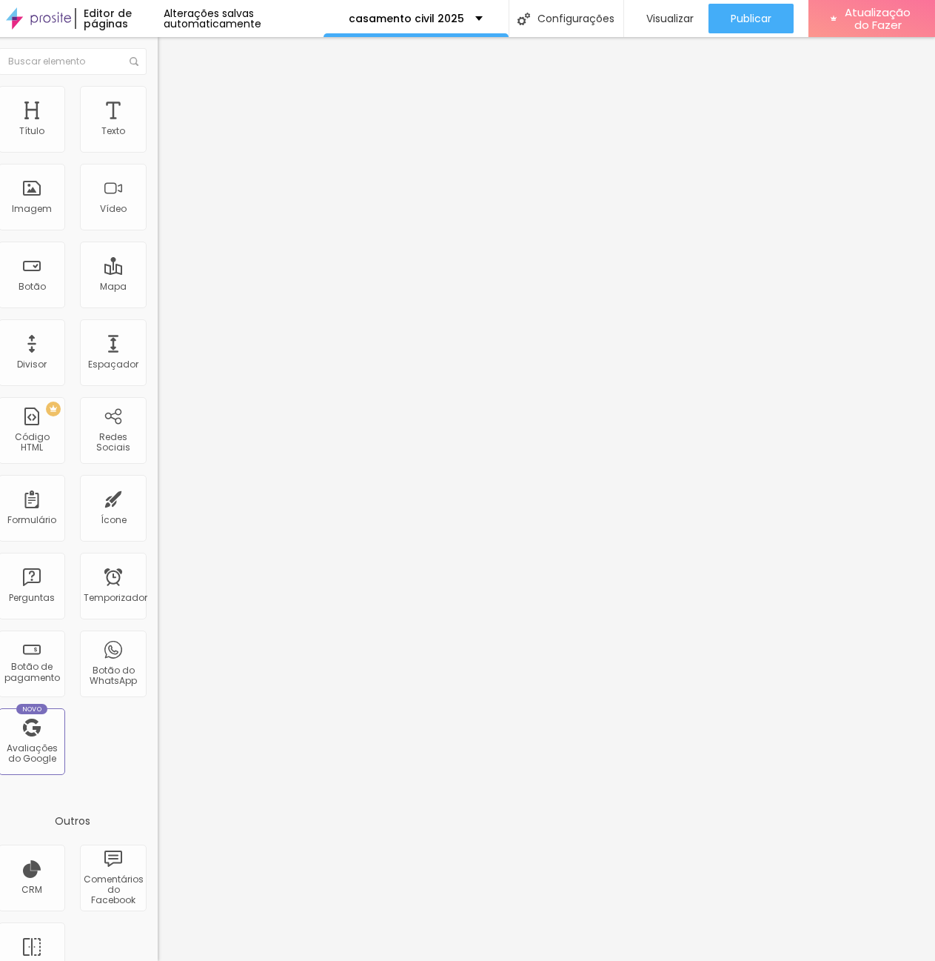
click at [158, 142] on button "button" at bounding box center [168, 135] width 21 height 16
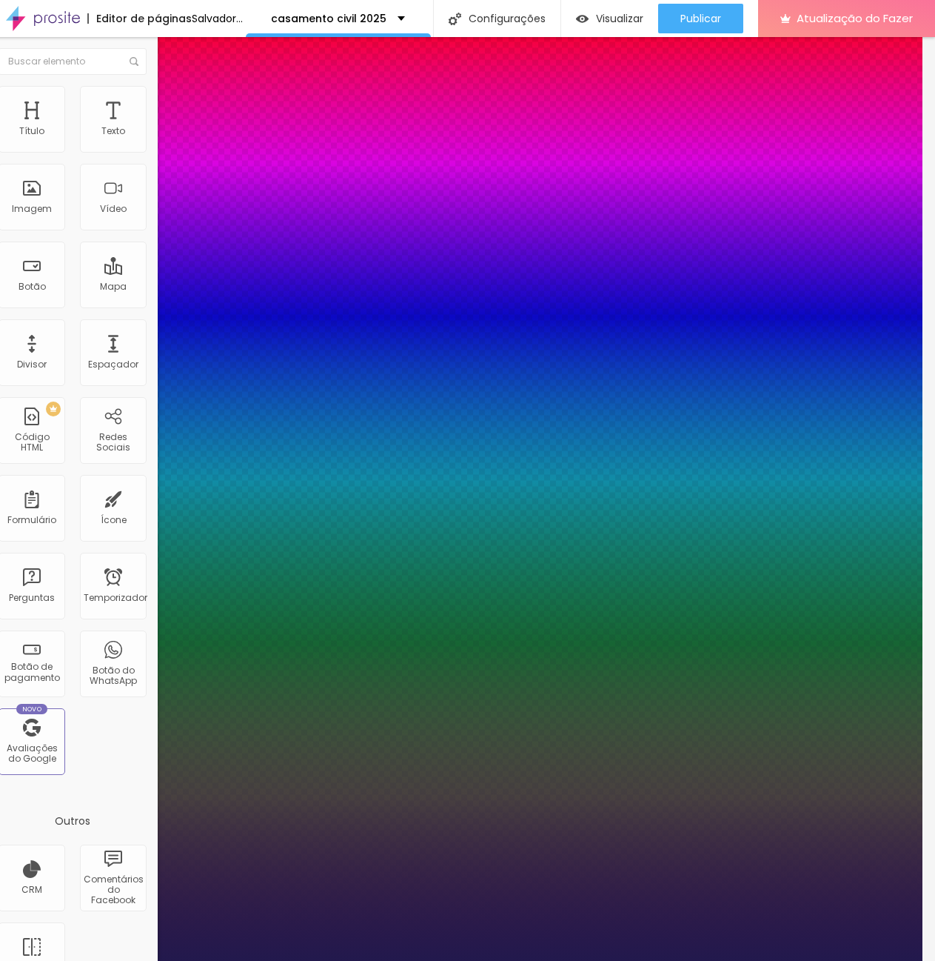
click at [139, 961] on div at bounding box center [454, 961] width 935 height 0
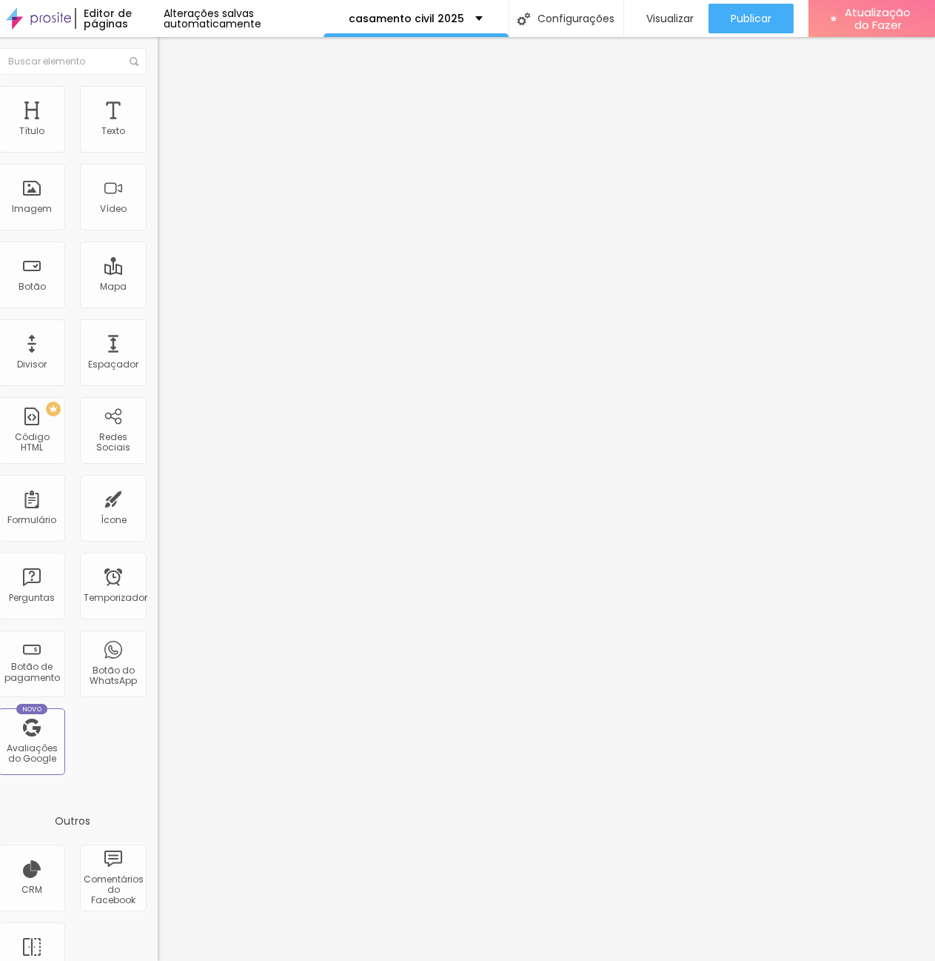
click at [158, 86] on li "Avançado" at bounding box center [243, 93] width 170 height 15
click at [165, 136] on icon "button" at bounding box center [168, 133] width 6 height 6
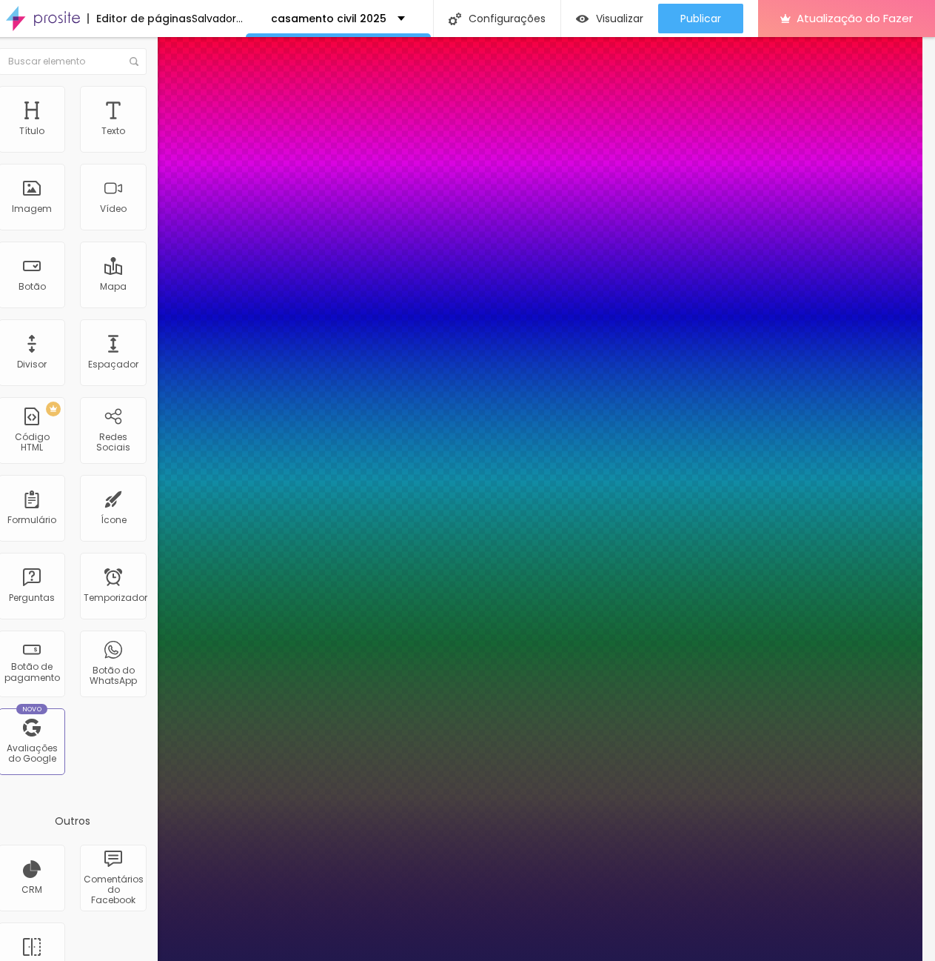
type input "1"
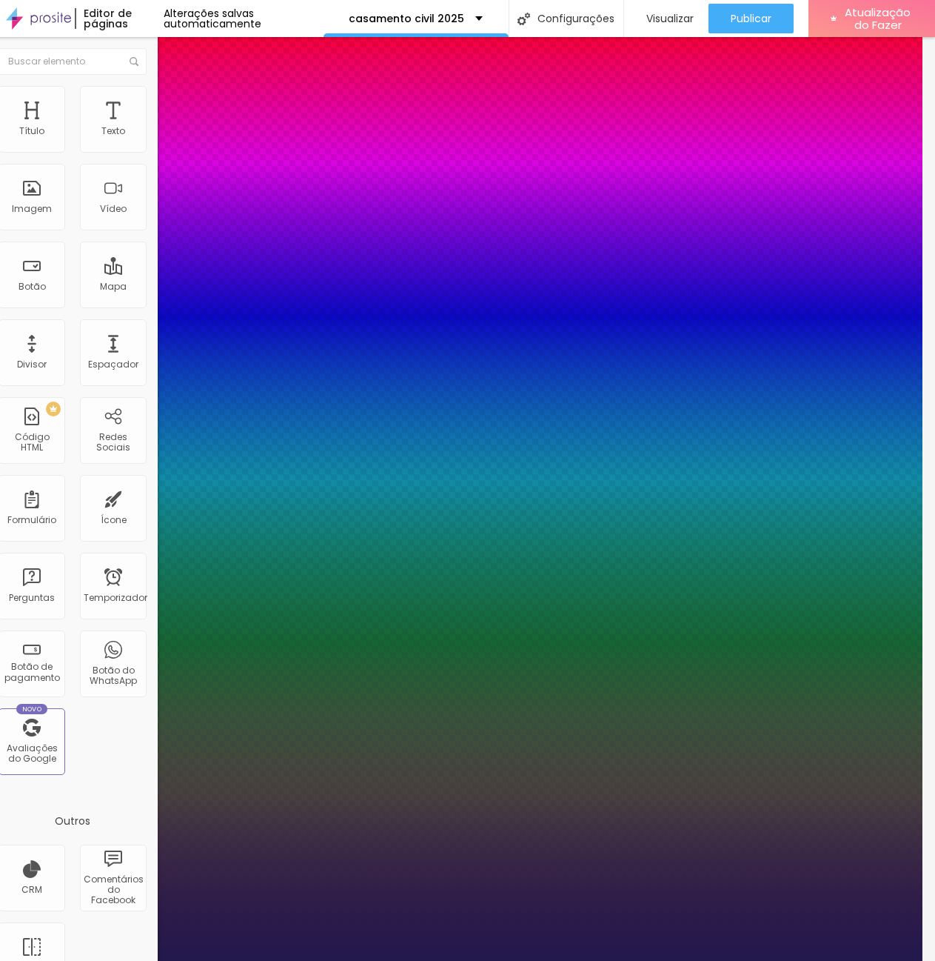
drag, startPoint x: 286, startPoint y: 255, endPoint x: 354, endPoint y: 261, distance: 68.5
click at [354, 261] on body "Editor de páginas Alterações salvas automaticamente casamento civil 2025 Config…" at bounding box center [454, 480] width 935 height 961
type input "8"
type input "3"
type input "1"
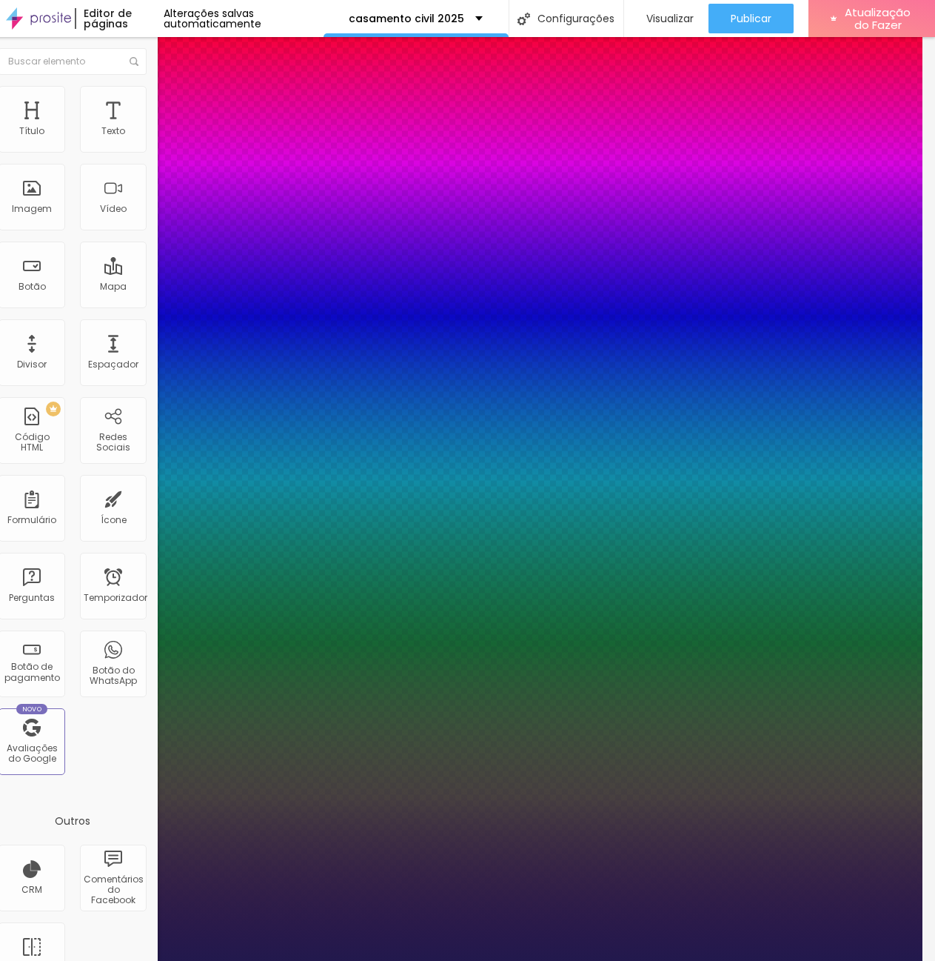
type input "32"
type input "1"
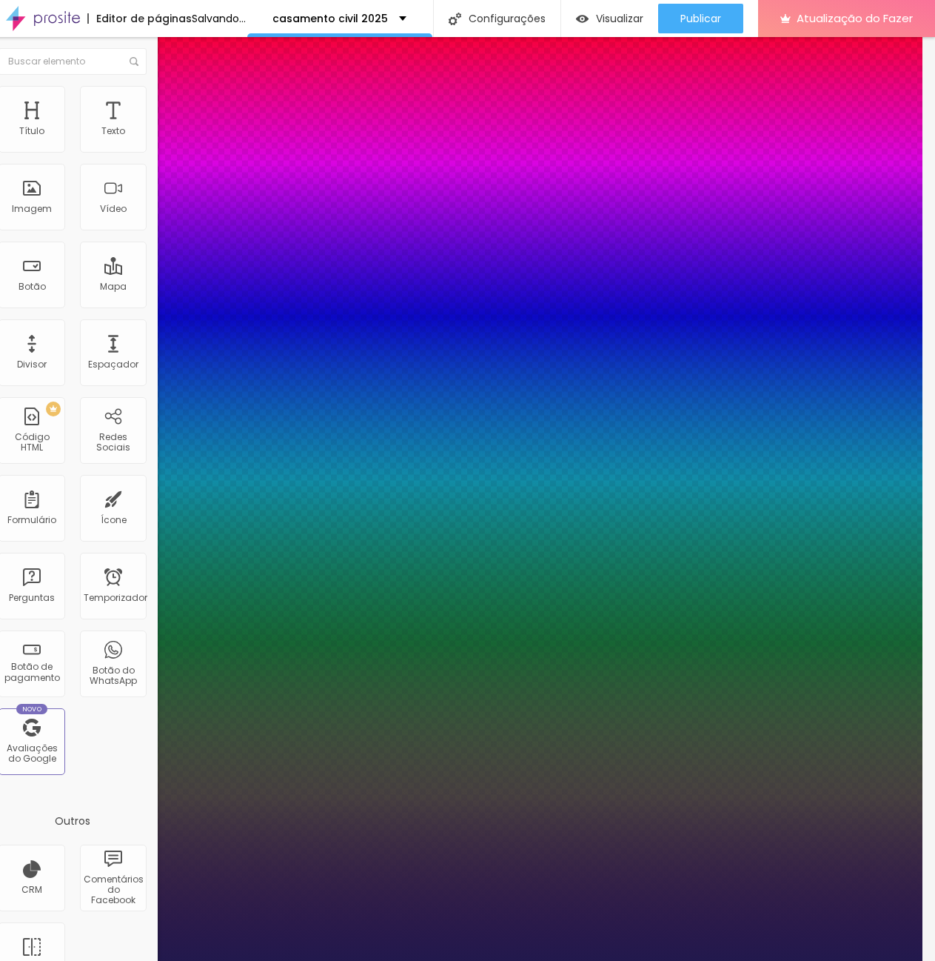
type input "32"
click at [104, 961] on div at bounding box center [454, 961] width 935 height 0
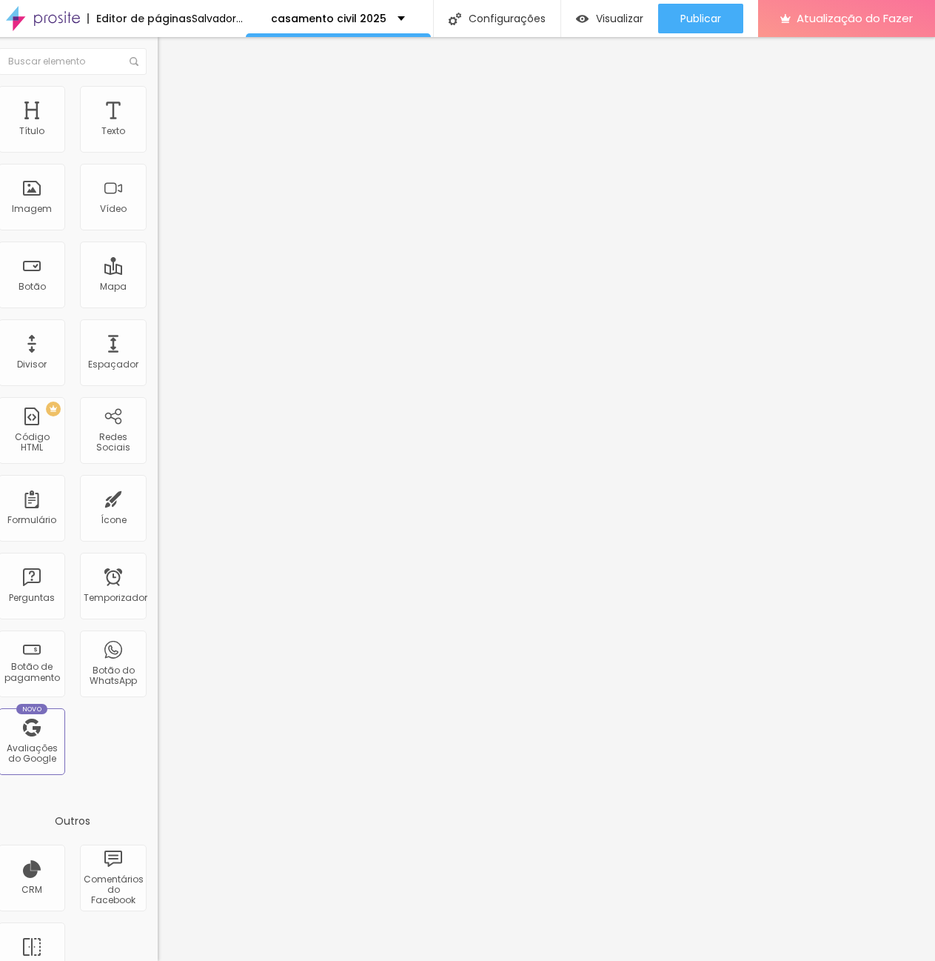
click at [158, 98] on li "Avançado" at bounding box center [243, 93] width 170 height 15
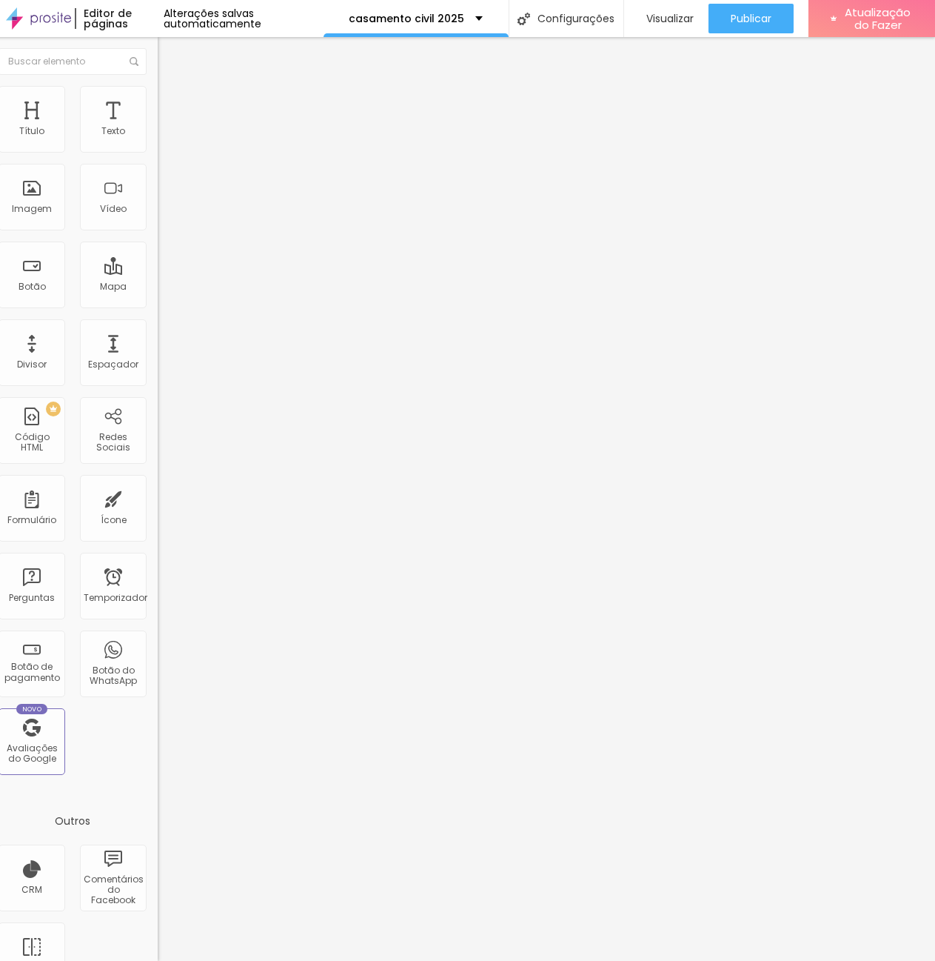
type input "9"
type input "0"
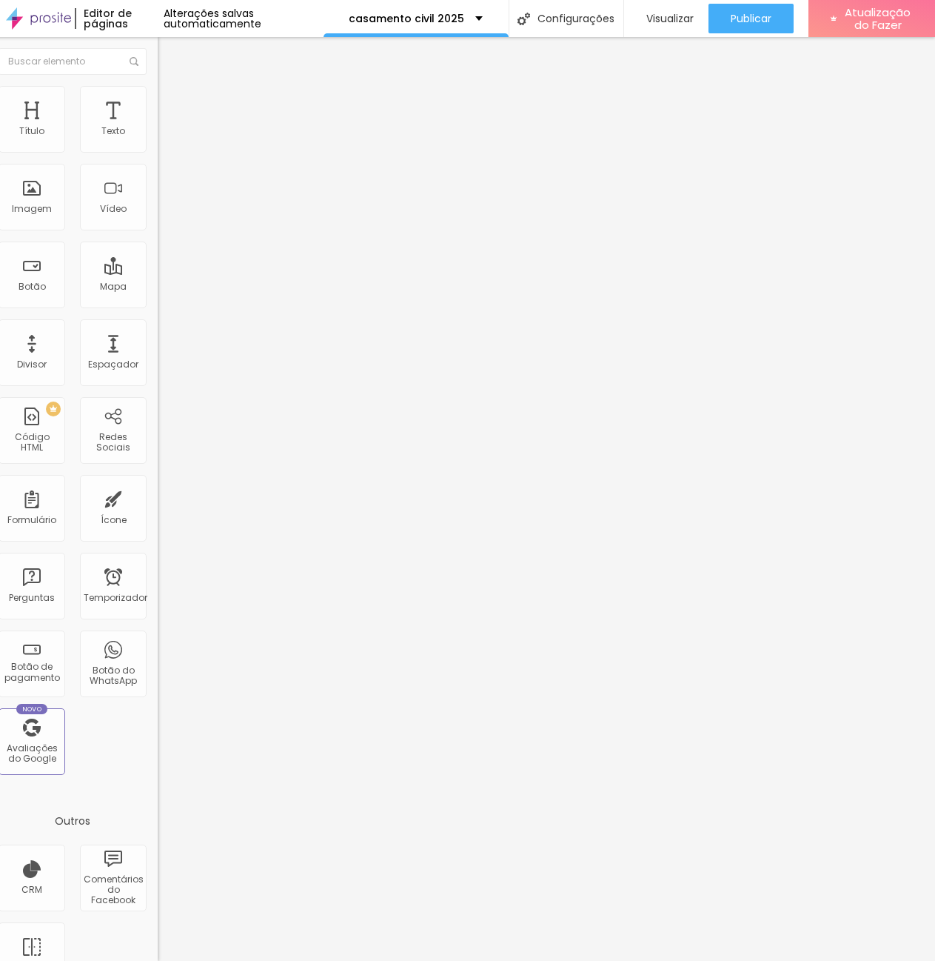
click at [158, 482] on input "range" at bounding box center [206, 488] width 96 height 12
type input "20"
type input "21"
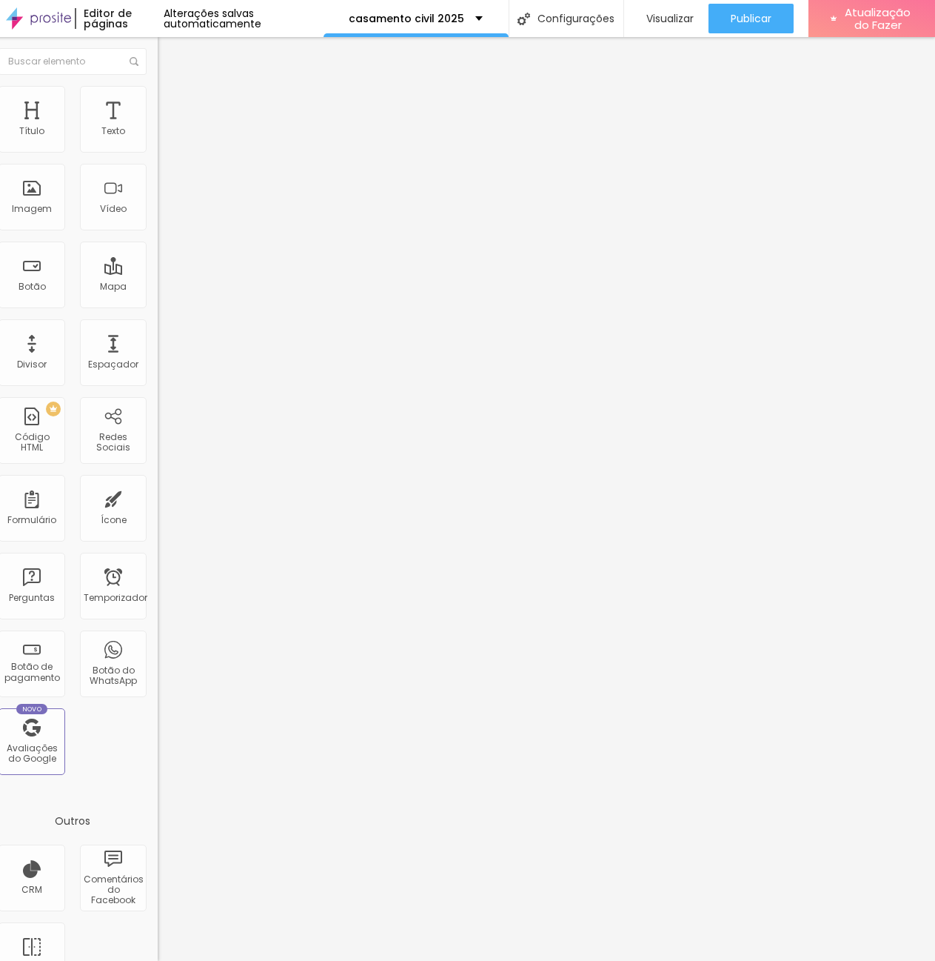
type input "22"
type input "21"
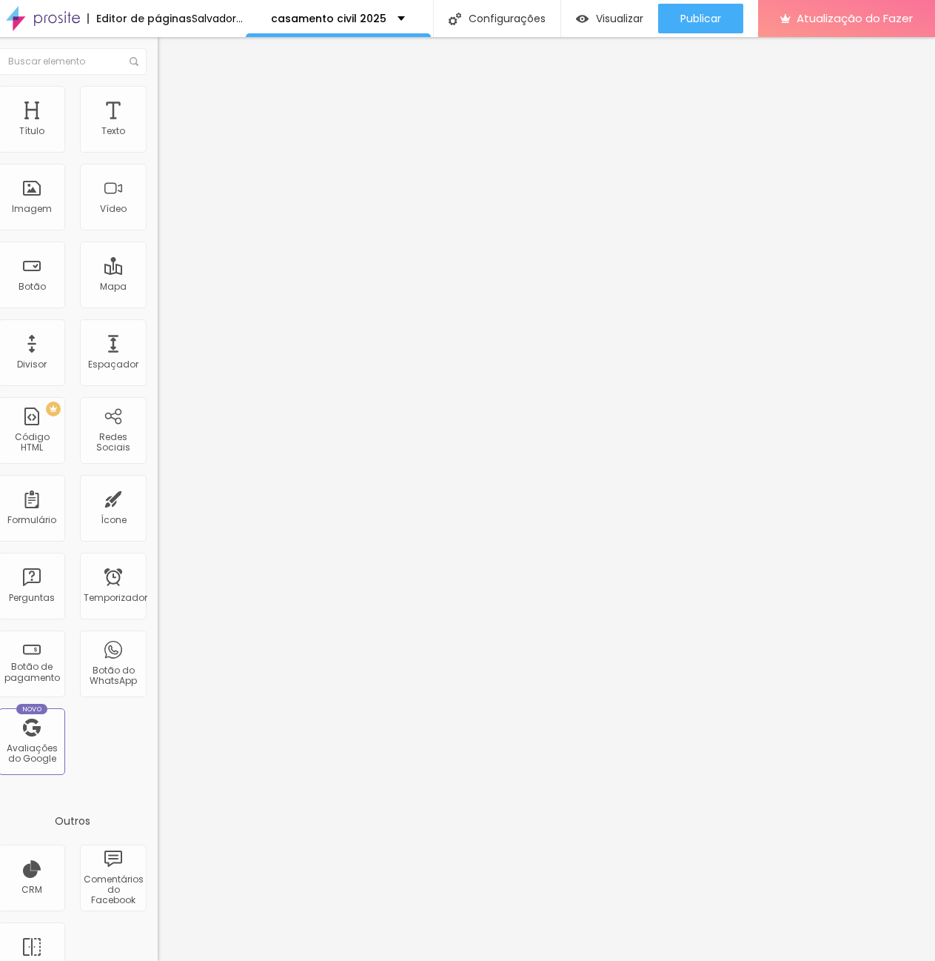
type input "20"
drag, startPoint x: 25, startPoint y: 144, endPoint x: 37, endPoint y: 144, distance: 11.8
type input "20"
click at [158, 273] on input "range" at bounding box center [206, 279] width 96 height 12
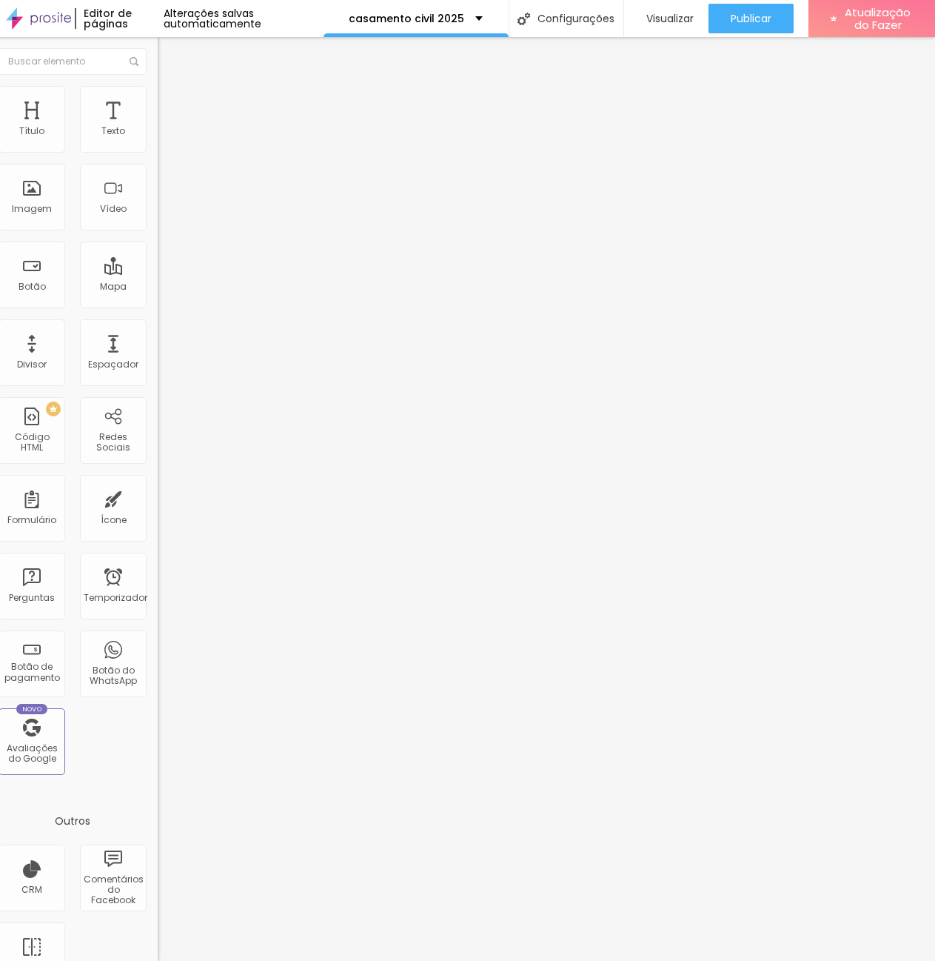
click at [158, 607] on div "Editar nulo Estilo Avançado 20 Espaço de cima 0 Espaço de baixo ID HTML Classes…" at bounding box center [243, 499] width 170 height 924
click at [167, 127] on font "Trocar imagem" at bounding box center [203, 121] width 72 height 13
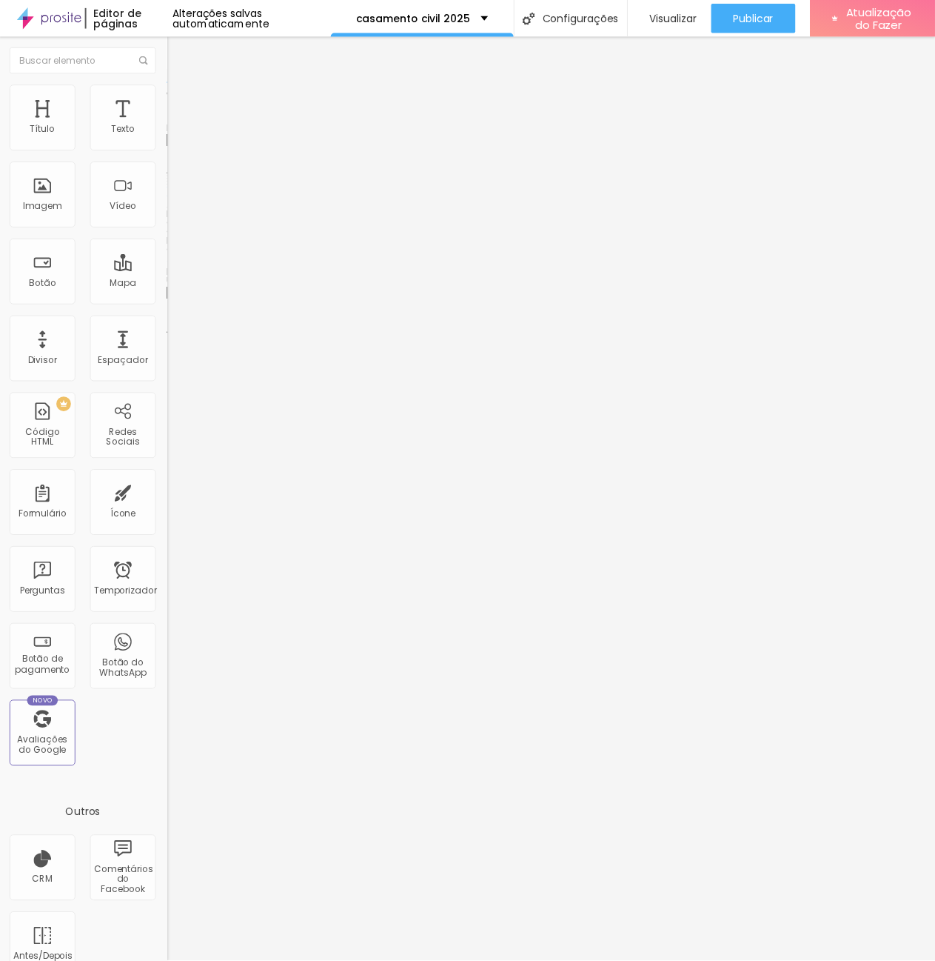
scroll to position [3057, 0]
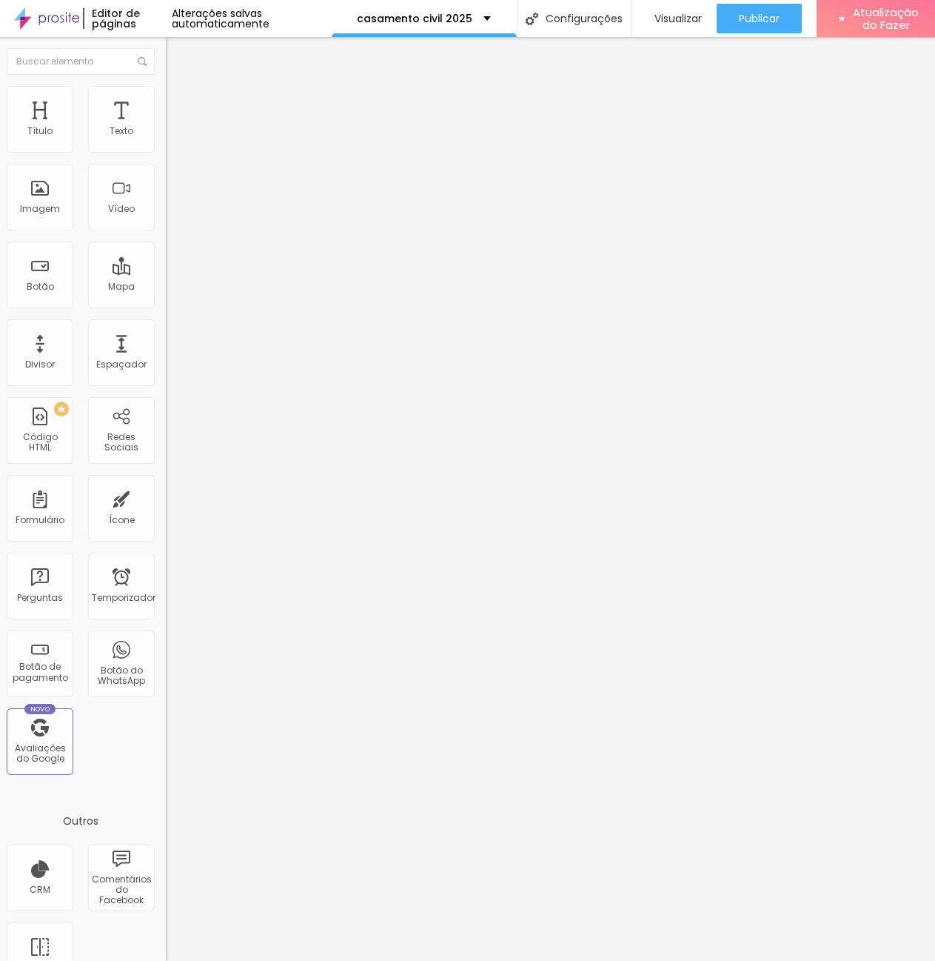
click at [172, 138] on icon "button" at bounding box center [176, 133] width 9 height 9
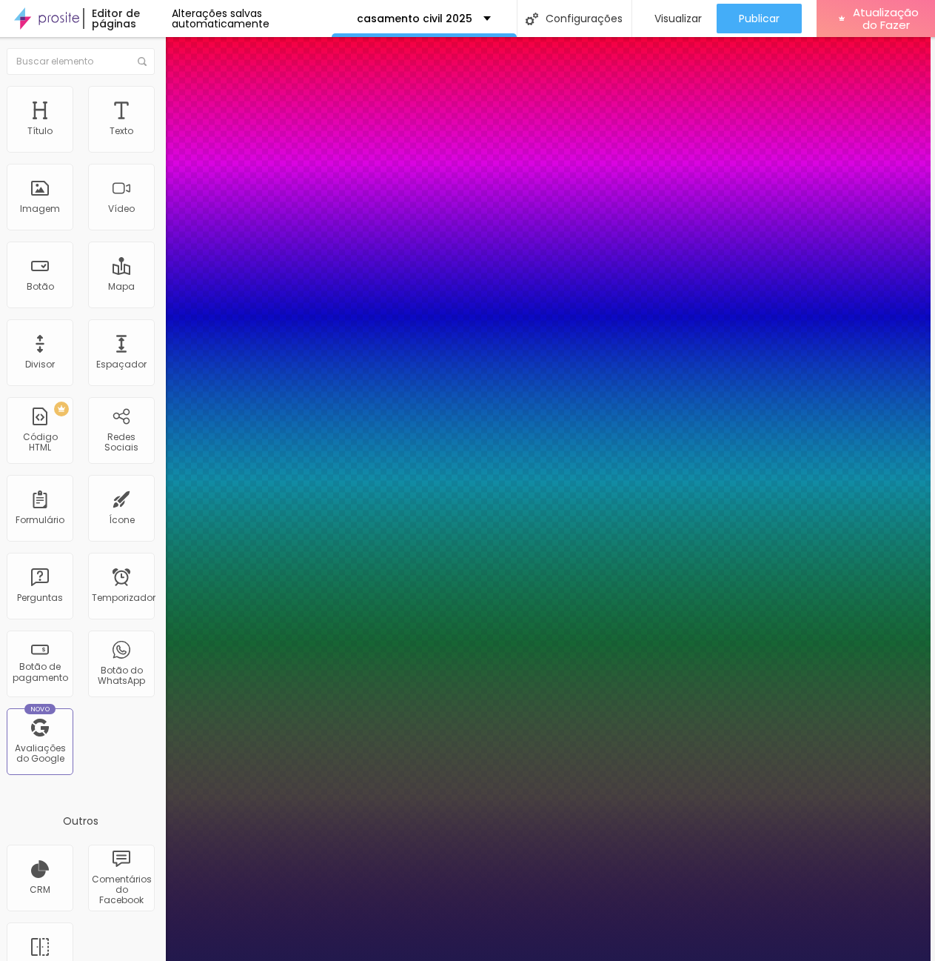
type input "1"
type input "2"
type input "1"
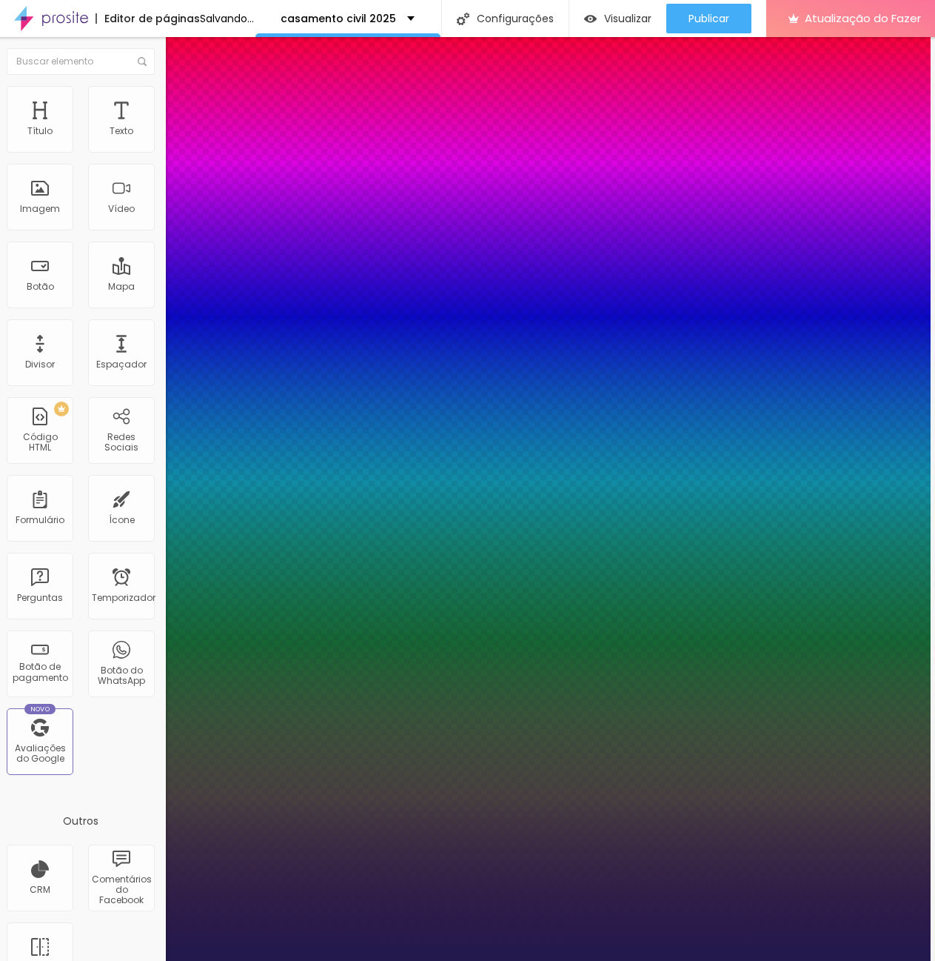
drag, startPoint x: 233, startPoint y: 355, endPoint x: 377, endPoint y: 350, distance: 143.8
type input "2"
type input "1"
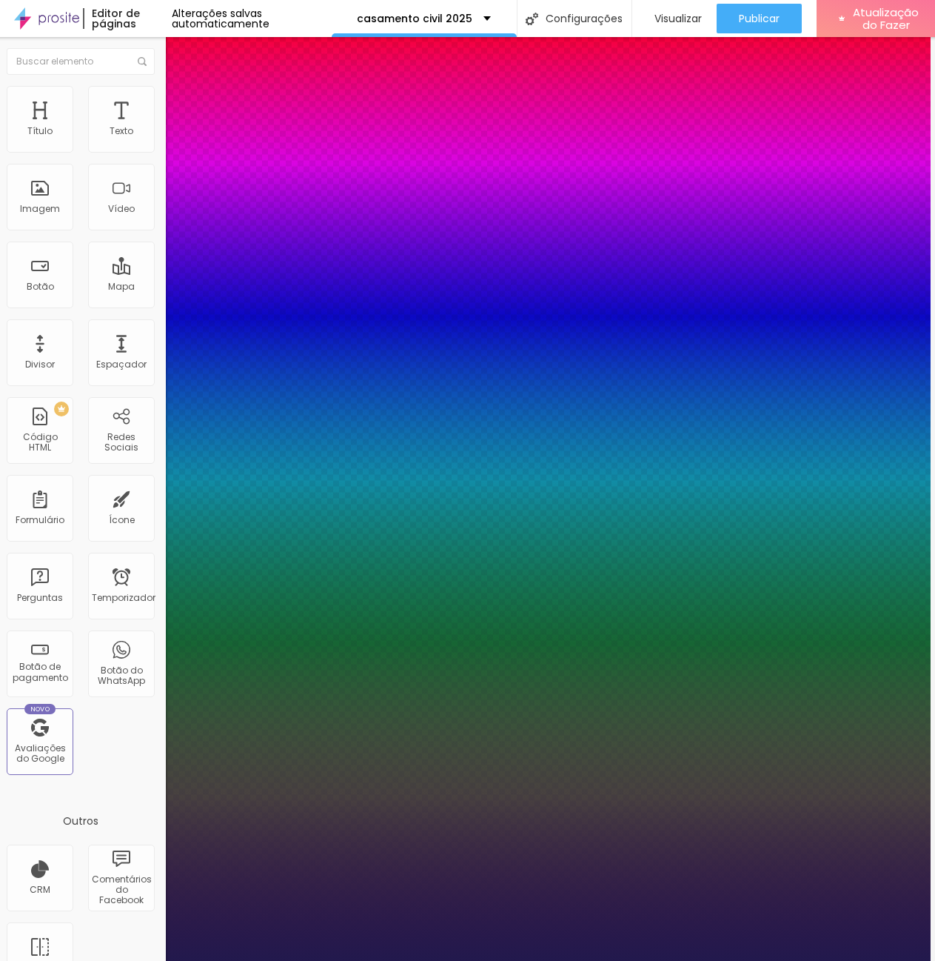
type input "16"
type input "1"
type input "22"
type input "1"
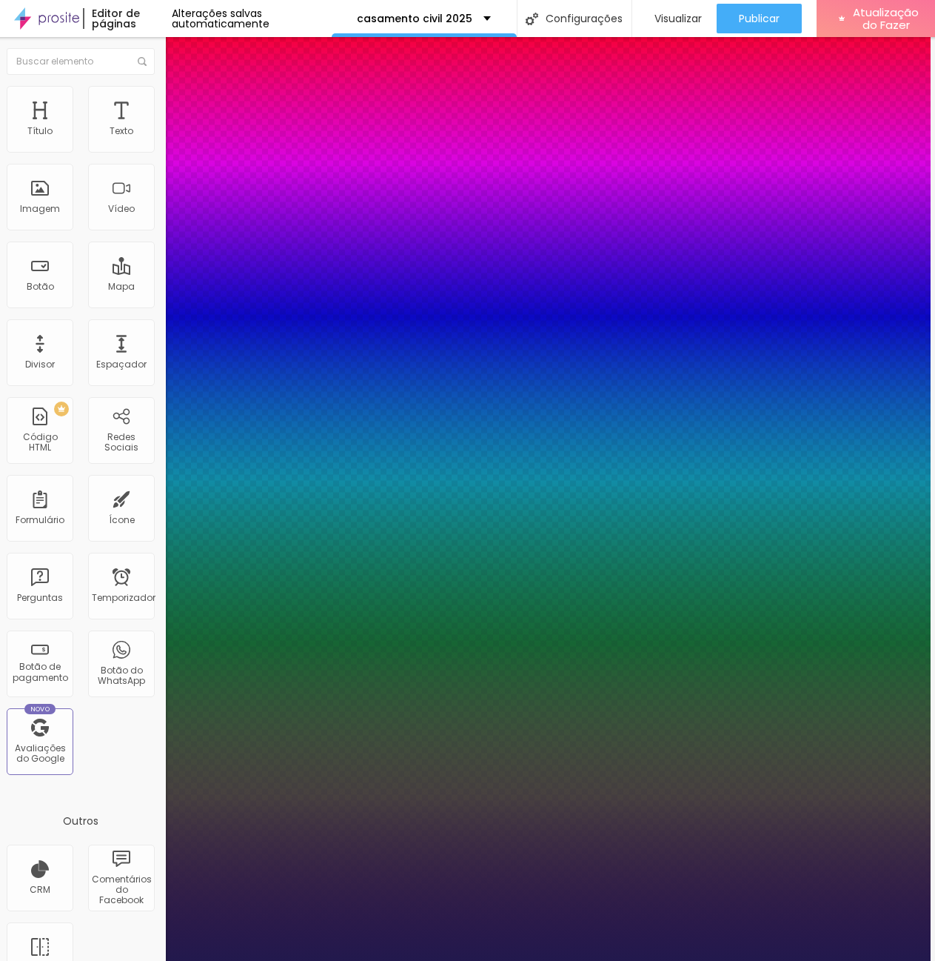
type input "24"
type input "1"
type input "27"
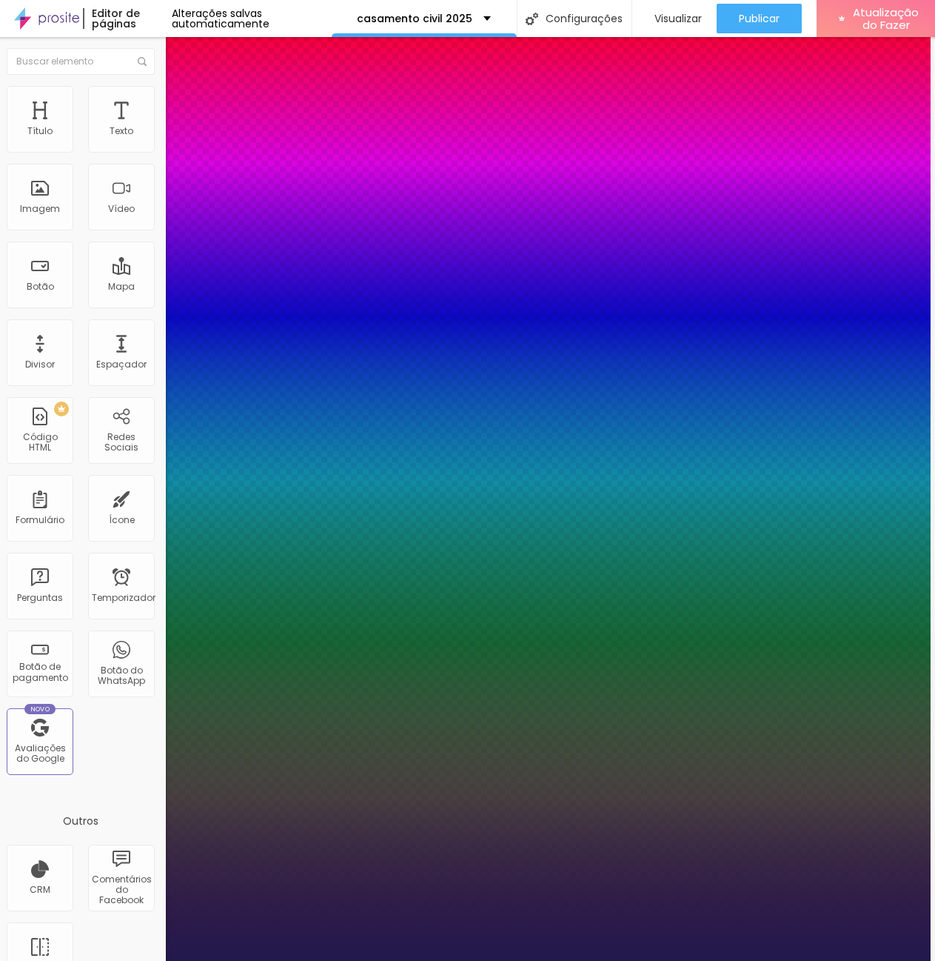
type input "1"
type input "26"
type input "1"
type input "24"
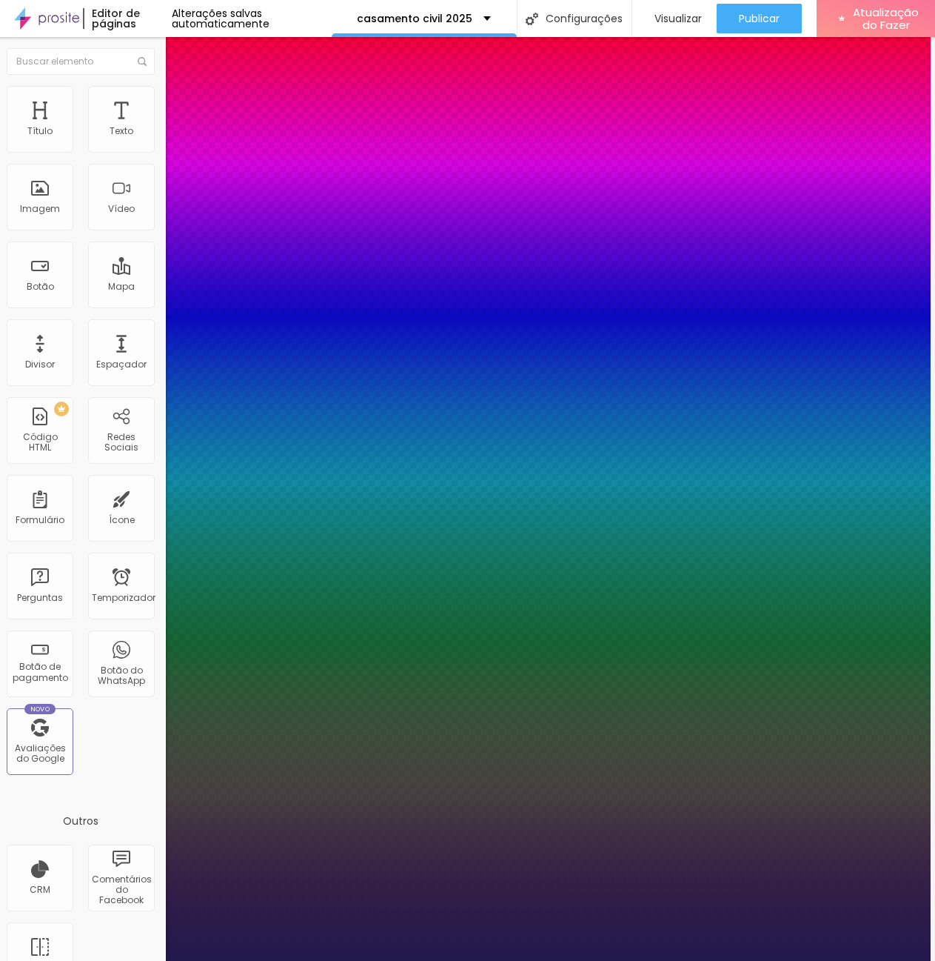
type input "24"
type input "1"
type input "23"
type input "1"
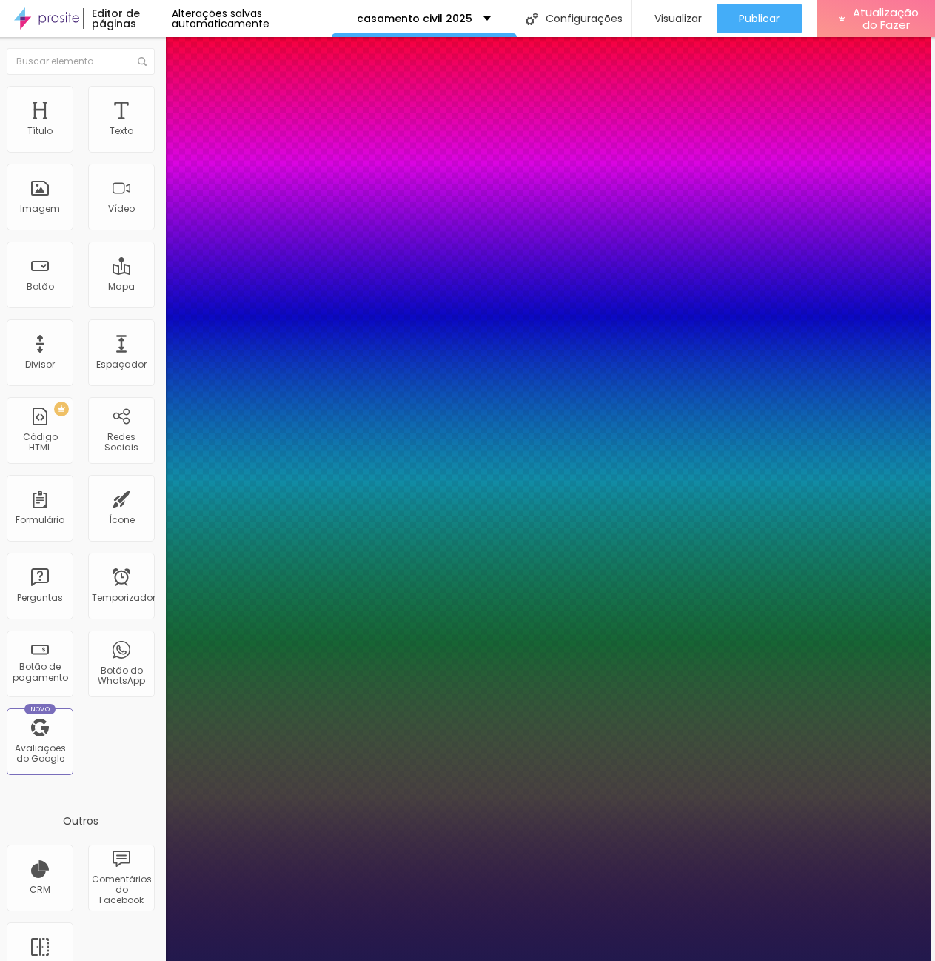
type input "22"
type input "1"
drag, startPoint x: 190, startPoint y: 251, endPoint x: 198, endPoint y: 252, distance: 8.2
type input "22"
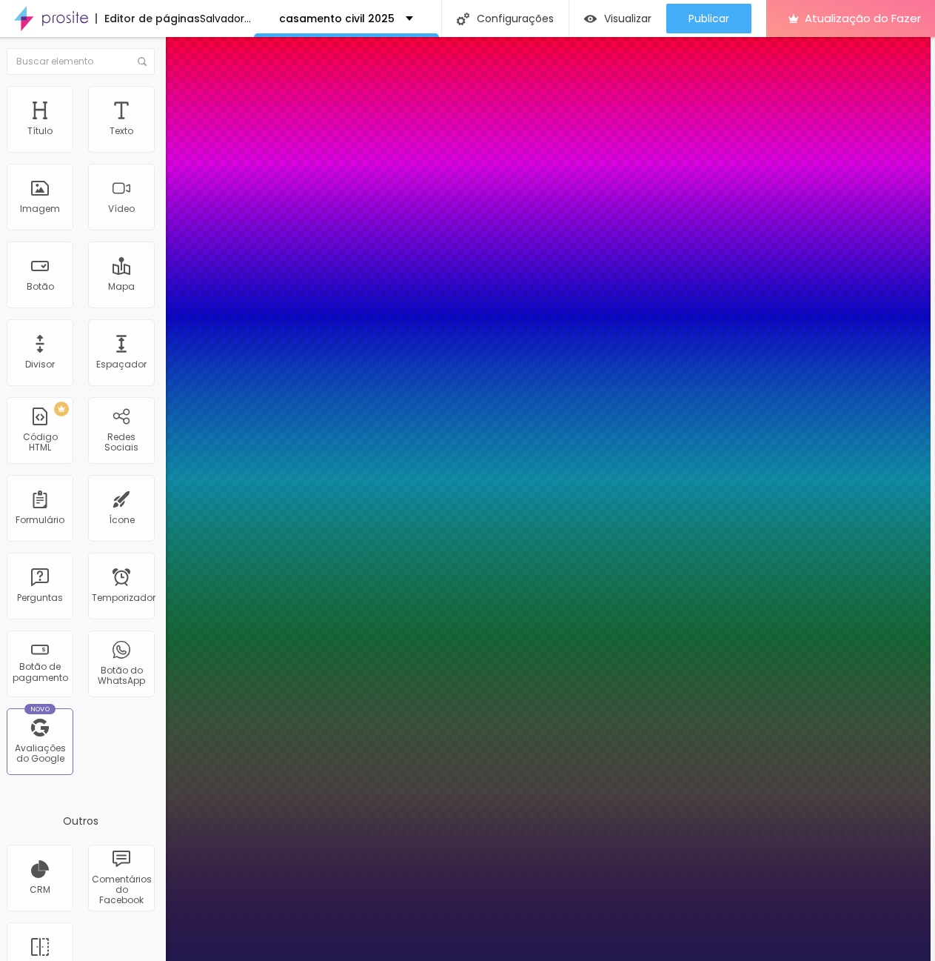
type input "1"
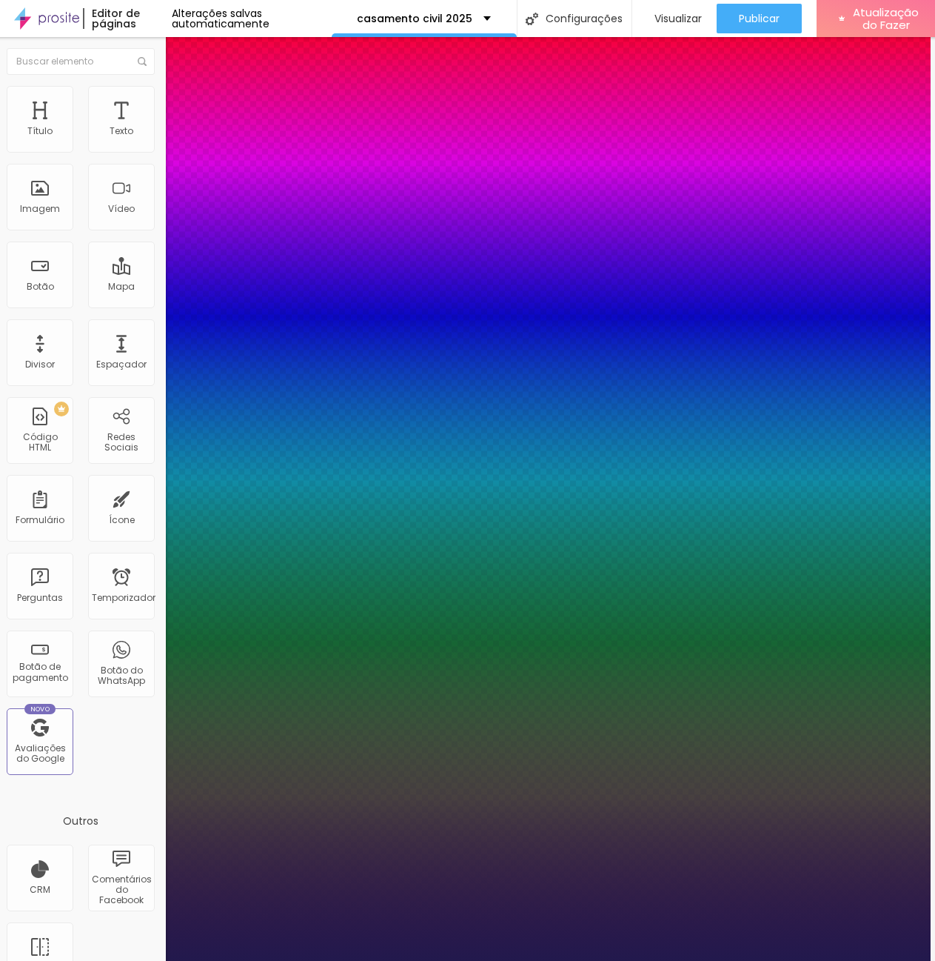
click at [767, 961] on div at bounding box center [463, 961] width 935 height 0
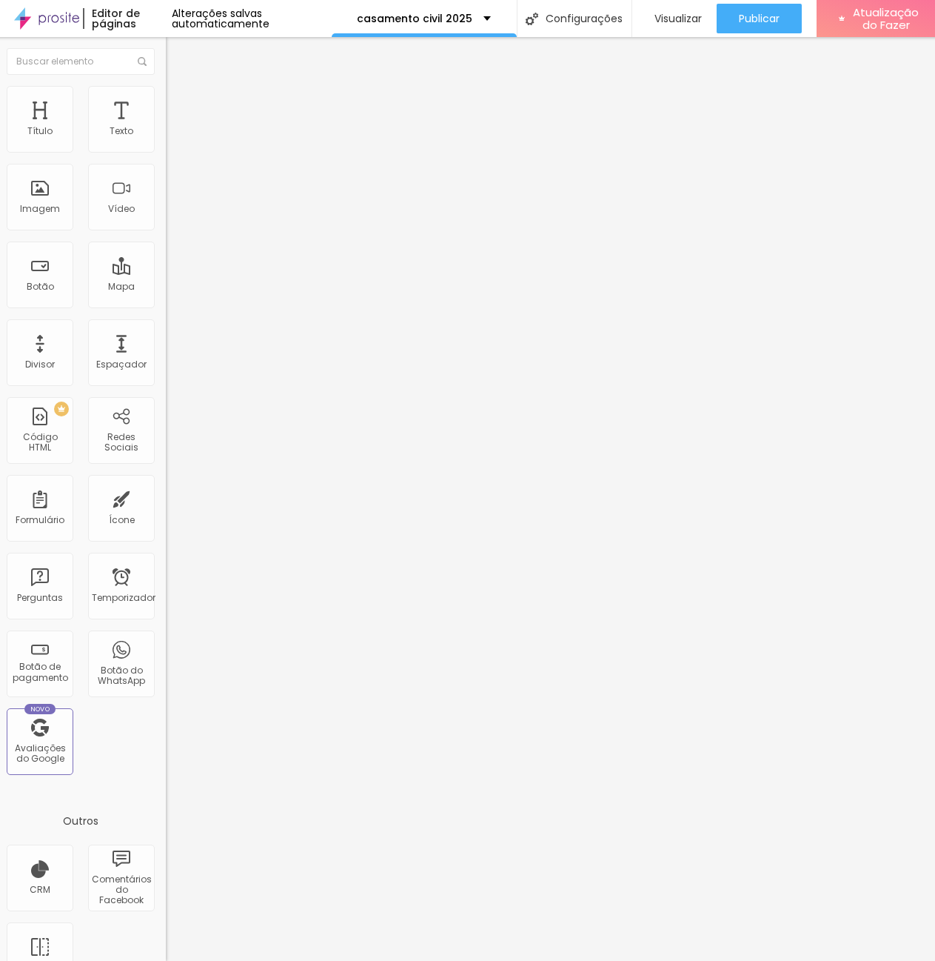
type input "14"
click at [166, 273] on input "range" at bounding box center [214, 279] width 96 height 12
type input "15"
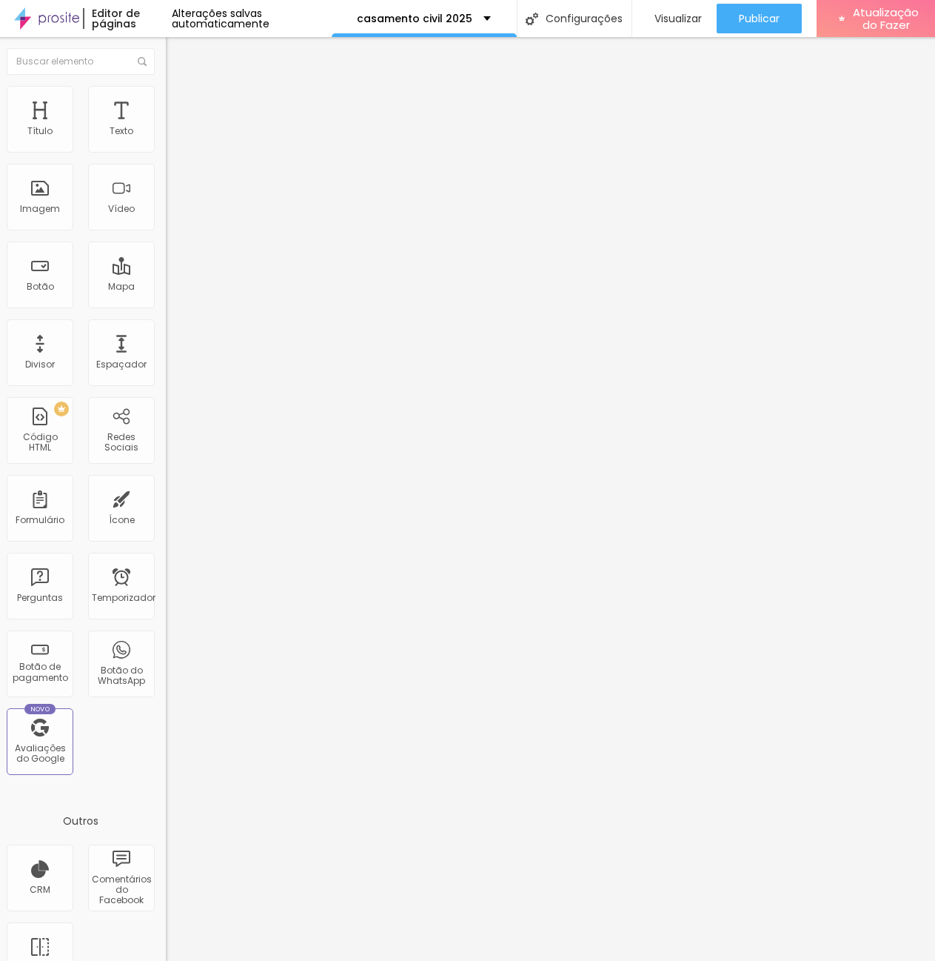
type input "16"
type input "17"
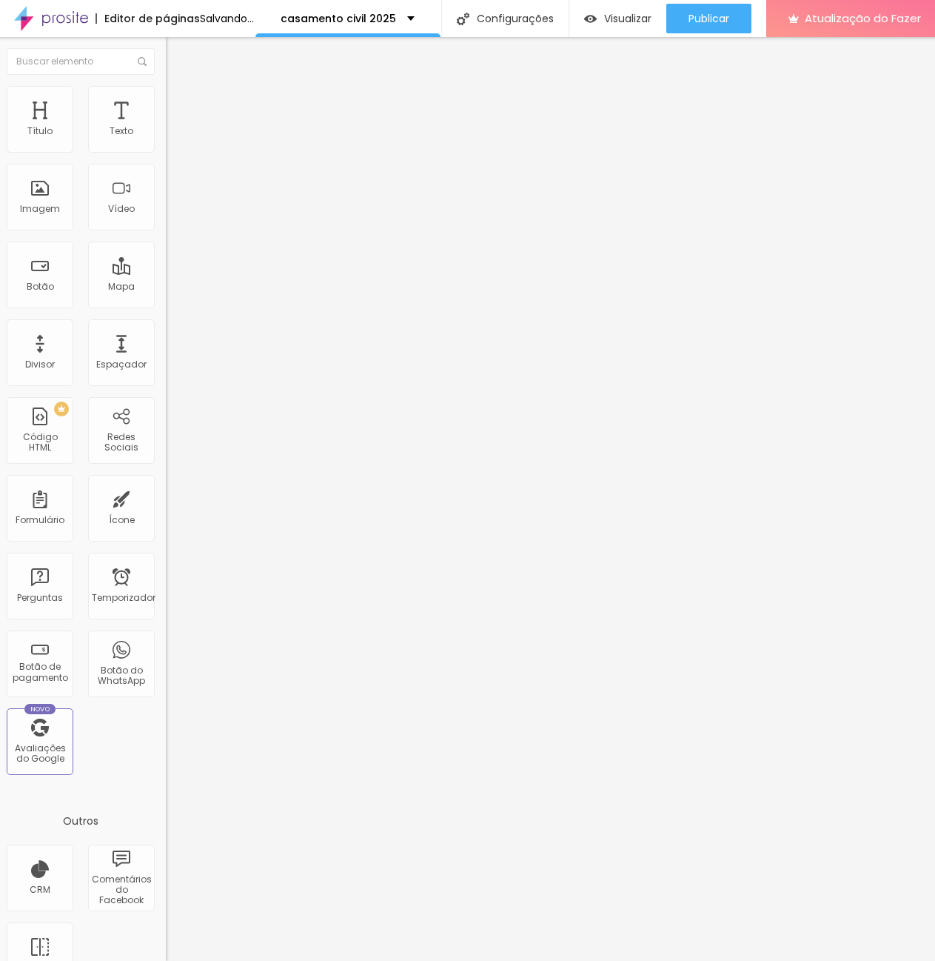
type input "18"
drag, startPoint x: 55, startPoint y: 143, endPoint x: 70, endPoint y: 144, distance: 14.9
type input "18"
click at [166, 273] on input "range" at bounding box center [214, 279] width 96 height 12
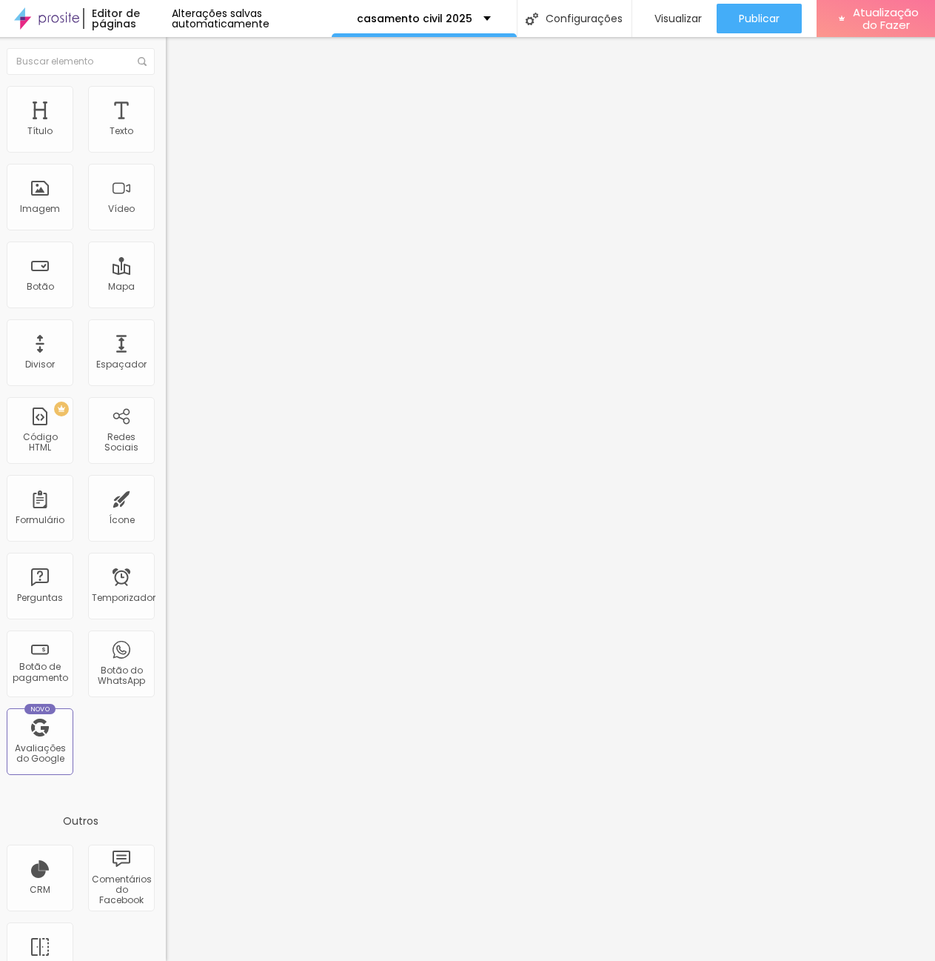
click at [166, 705] on input "1.4" at bounding box center [198, 713] width 64 height 16
type input "1.5"
click at [179, 100] on font "Avançado" at bounding box center [203, 96] width 49 height 13
click at [166, 100] on ul "Estilo Avançado" at bounding box center [251, 86] width 170 height 30
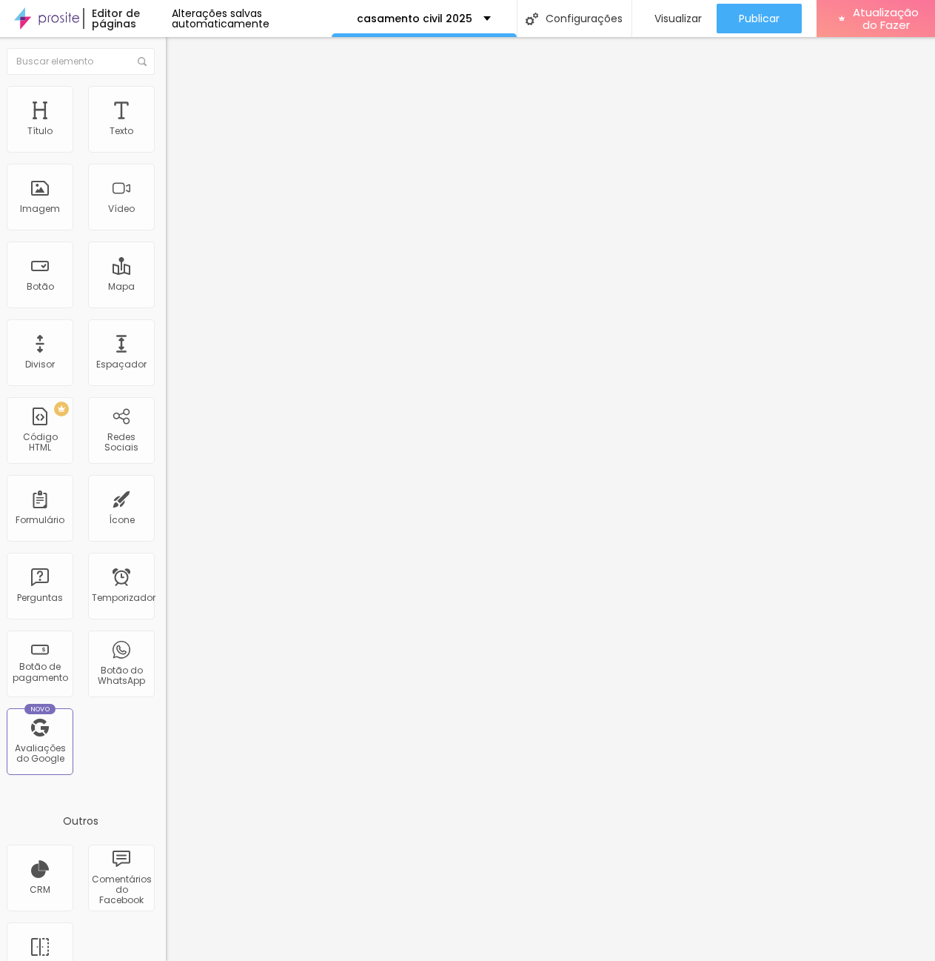
click at [166, 96] on ul "Estilo Avançado" at bounding box center [251, 86] width 170 height 30
click at [166, 86] on li "Estilo" at bounding box center [251, 78] width 170 height 15
type input "14"
click at [166, 273] on input "range" at bounding box center [214, 279] width 96 height 12
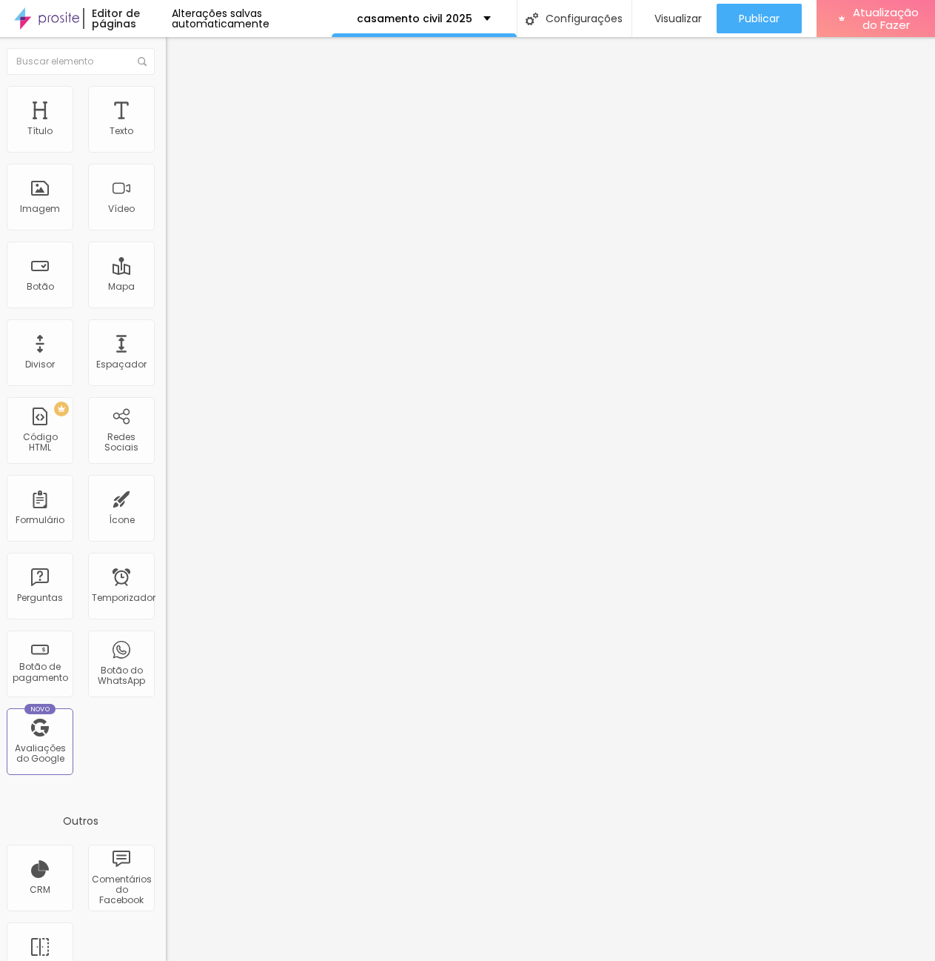
type input "16"
click at [166, 273] on input "range" at bounding box center [214, 279] width 96 height 12
type input "2"
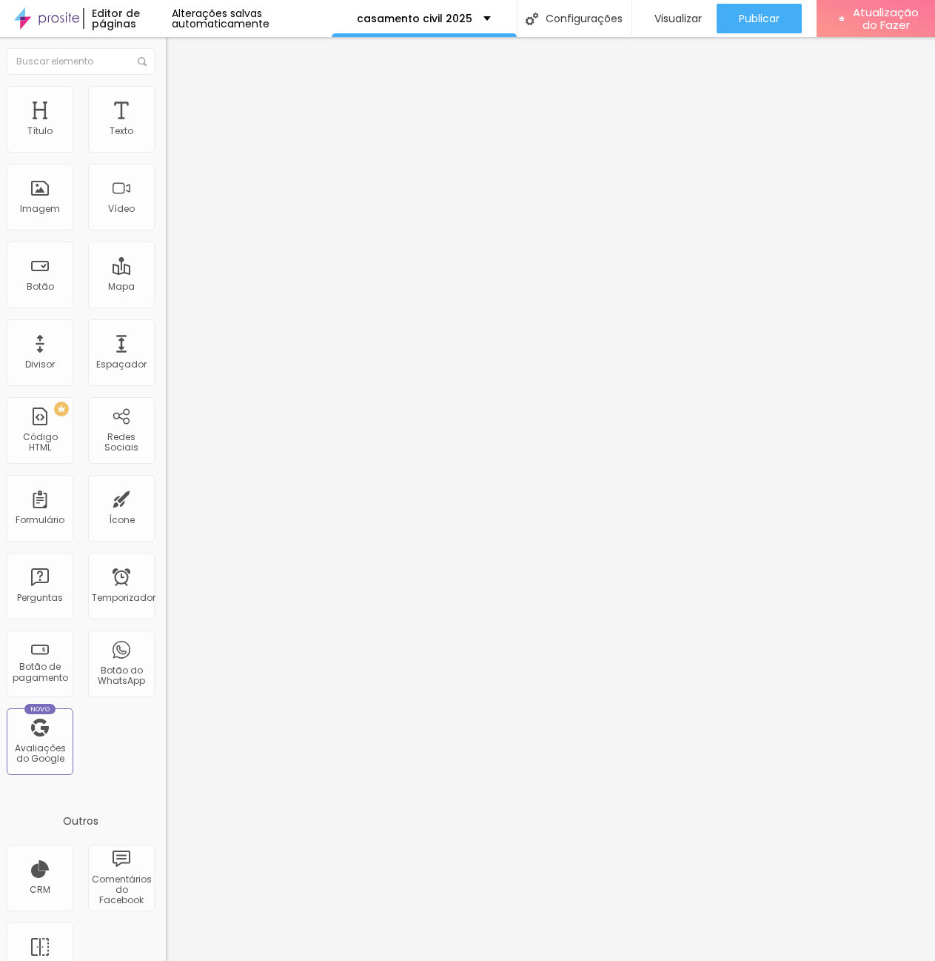
type input "2"
click at [166, 901] on input "range" at bounding box center [214, 907] width 96 height 12
type input "3"
type input "4"
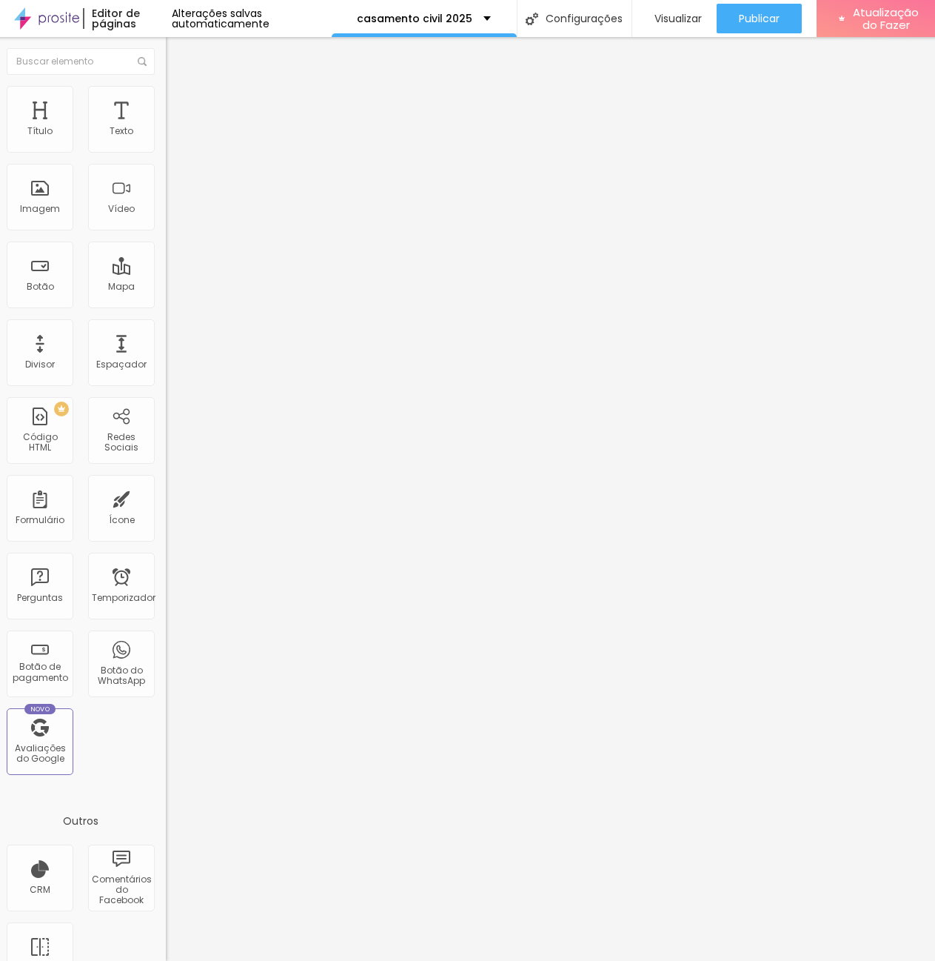
type input "4"
type input "3"
type input "2"
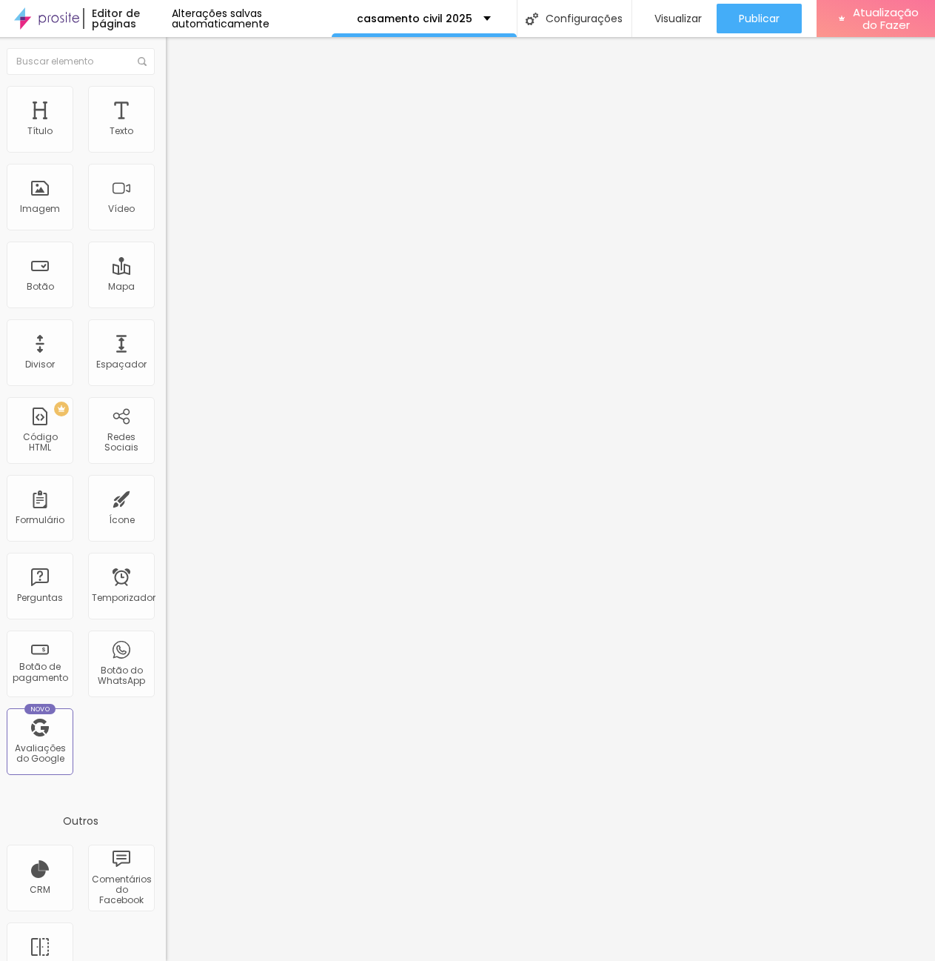
type input "1"
type input "0"
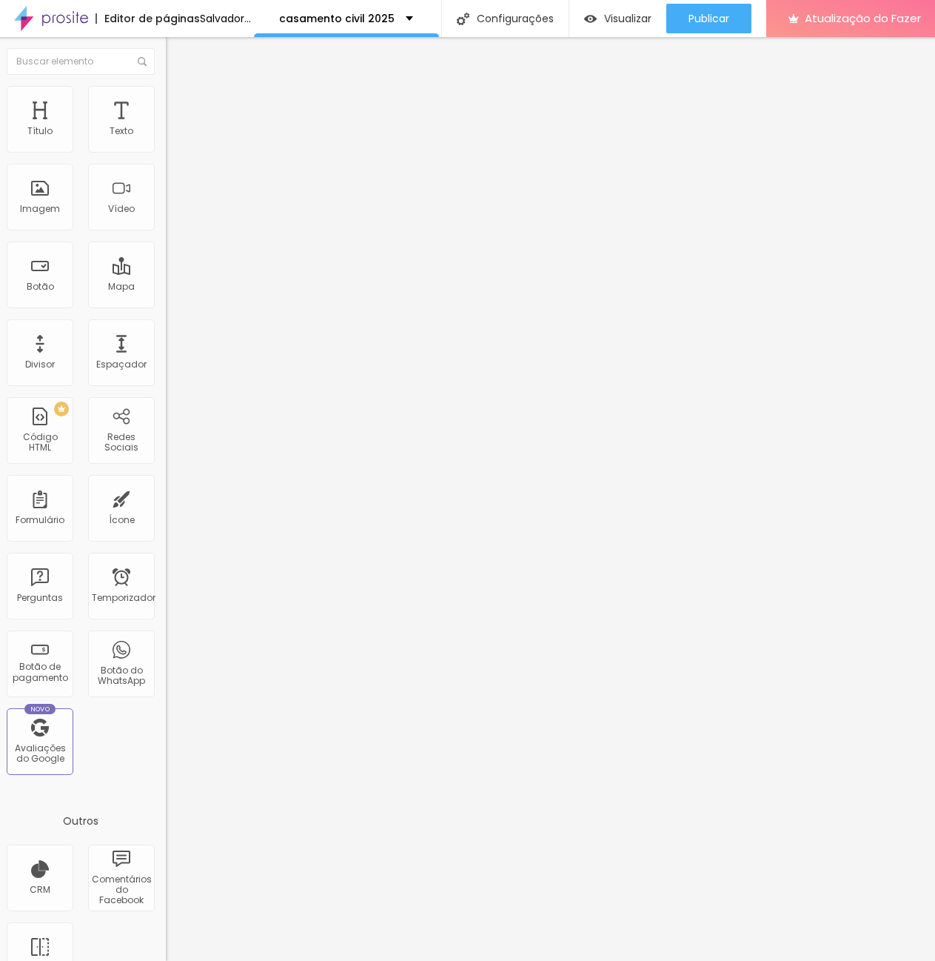
drag, startPoint x: 41, startPoint y: 231, endPoint x: 33, endPoint y: 241, distance: 13.1
click at [166, 901] on input "range" at bounding box center [214, 907] width 96 height 12
click at [166, 915] on input "0" at bounding box center [194, 923] width 56 height 16
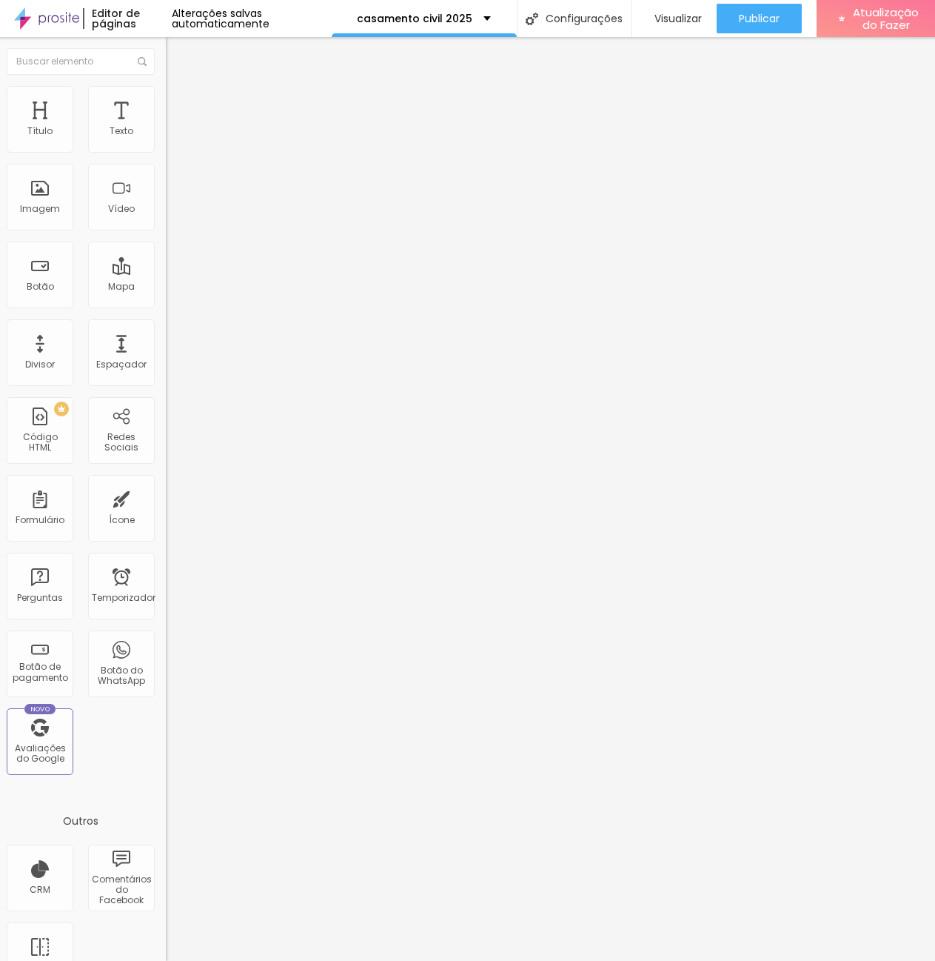
click at [166, 915] on input "0" at bounding box center [194, 923] width 56 height 16
type input "1"
type input "0.5"
click at [166, 276] on div "Editar nulo Estilo Avançado 16 Tamanho do texto 0 Espaço entre letras 1.3 Altur…" at bounding box center [251, 499] width 170 height 924
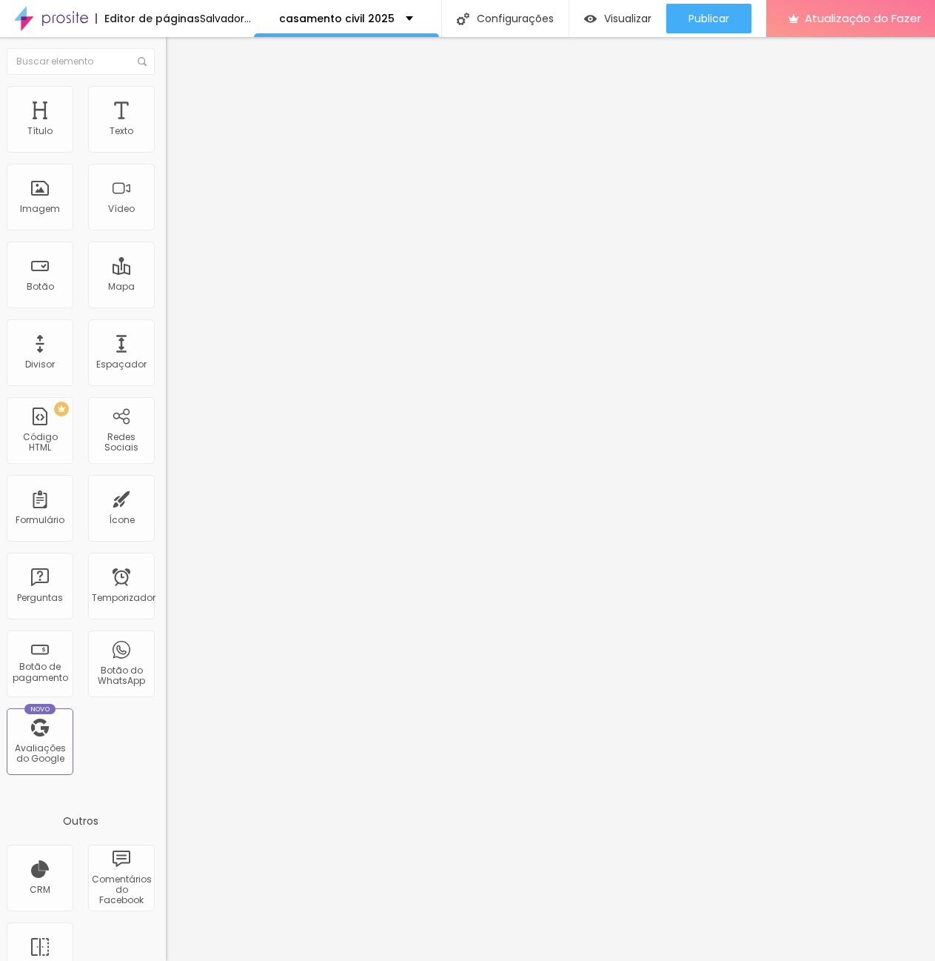
type input "1"
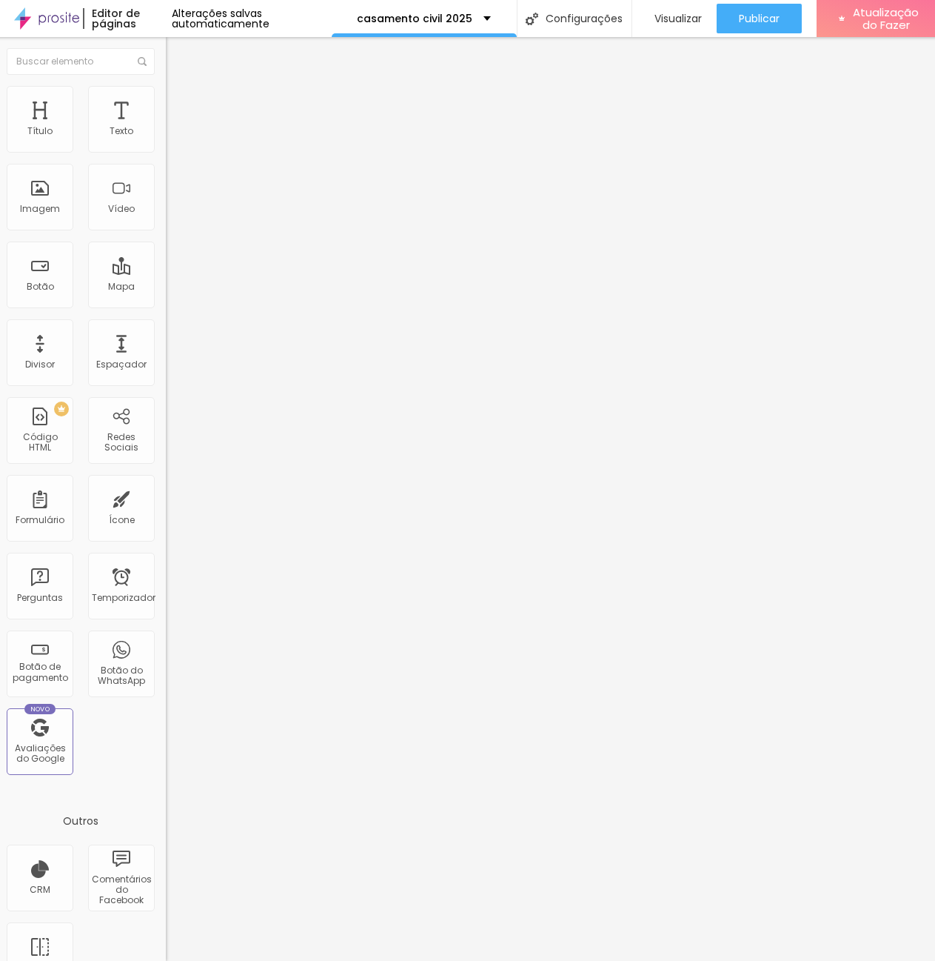
click at [179, 102] on font "Avançado" at bounding box center [203, 96] width 49 height 13
click at [166, 86] on li "Estilo" at bounding box center [251, 78] width 170 height 15
click at [177, 53] on img "button" at bounding box center [183, 54] width 12 height 12
click at [177, 52] on img "button" at bounding box center [183, 54] width 12 height 12
click at [166, 65] on button "Editar nulo" at bounding box center [251, 54] width 170 height 34
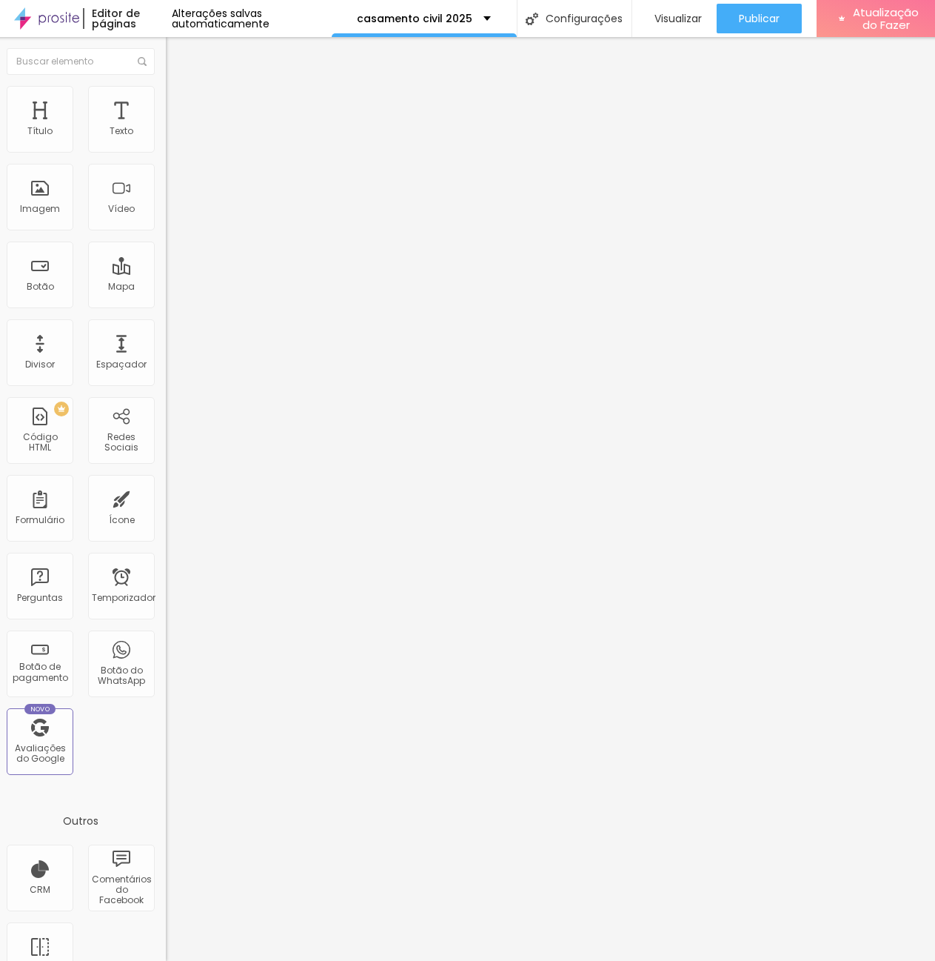
click at [177, 56] on img "button" at bounding box center [183, 54] width 12 height 12
click at [179, 102] on font "Avançado" at bounding box center [203, 96] width 49 height 13
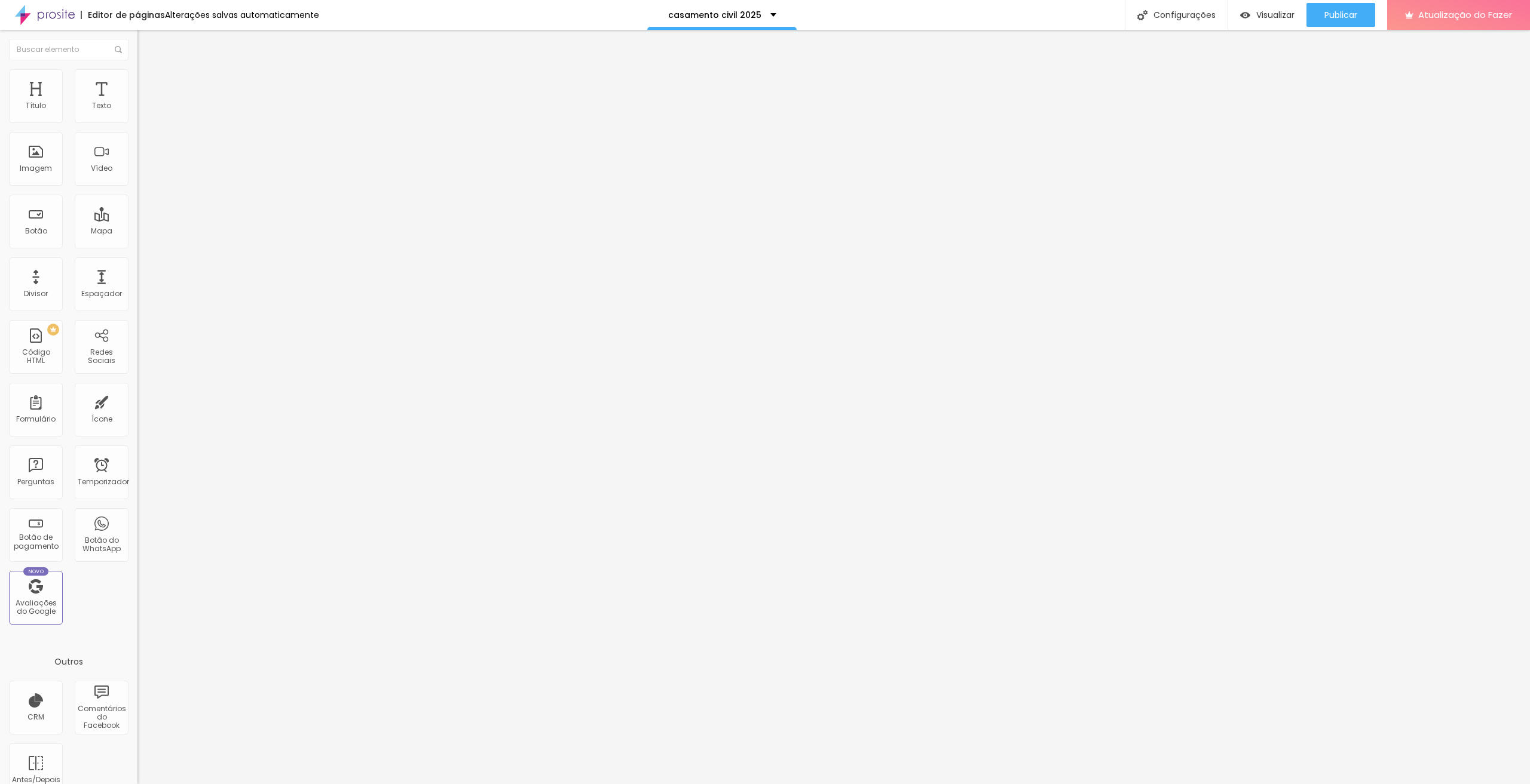
click at [148, 70] on font "Estilo" at bounding box center [157, 65] width 19 height 10
click at [146, 45] on div "Editar nulo" at bounding box center [177, 44] width 62 height 10
click at [137, 112] on div "16 Tamanho do texto" at bounding box center [206, 166] width 137 height 169
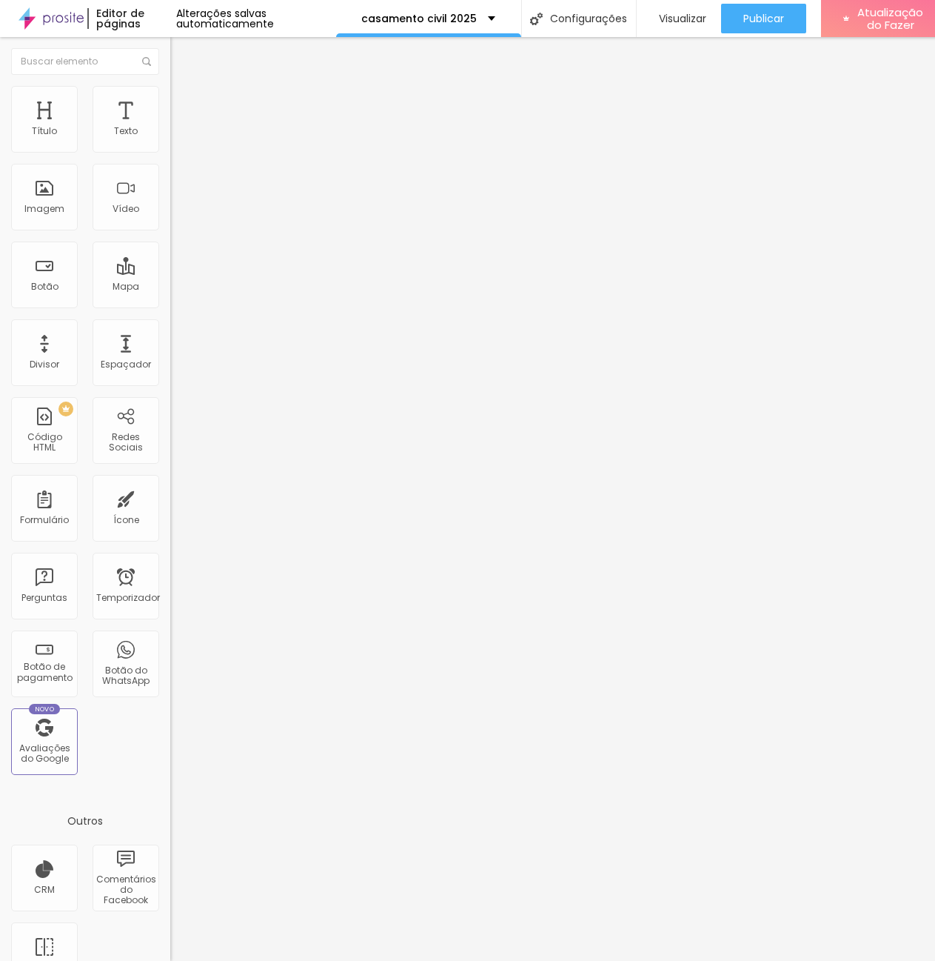
click at [181, 48] on img "button" at bounding box center [187, 54] width 12 height 12
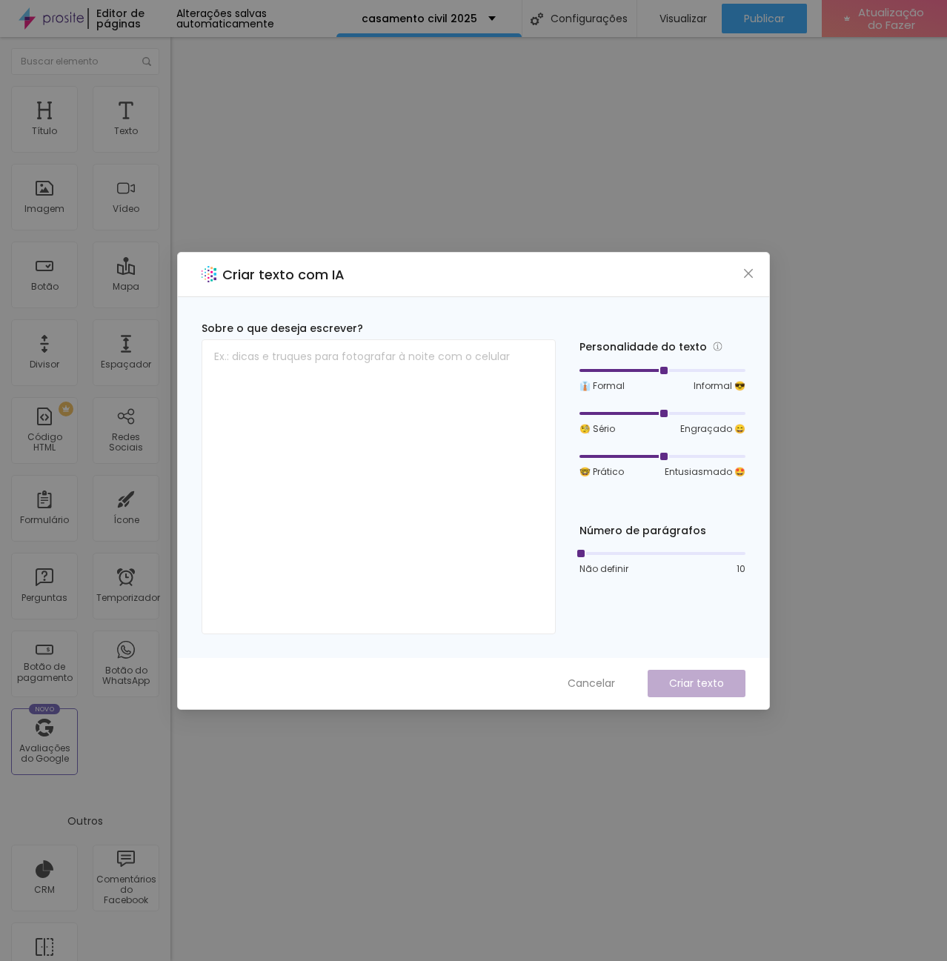
click at [747, 261] on div "Criar texto com IA" at bounding box center [473, 275] width 591 height 44
click at [747, 278] on icon "fechar" at bounding box center [748, 273] width 12 height 12
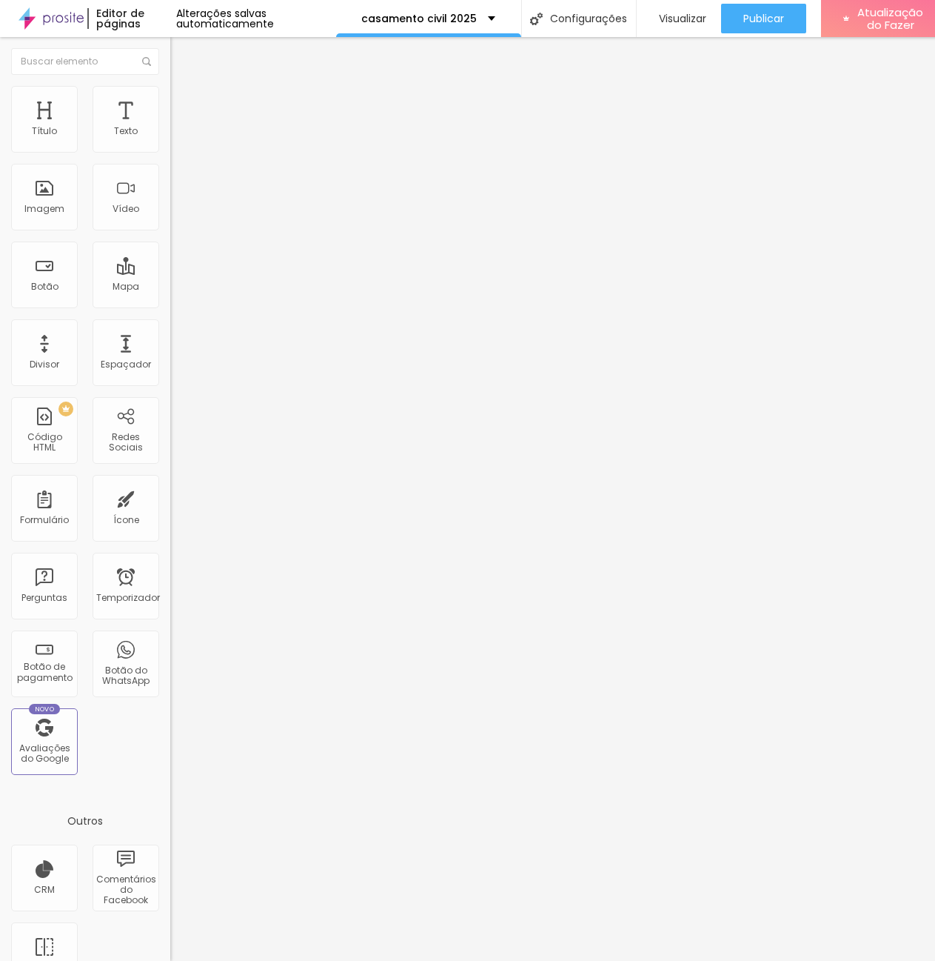
click at [170, 142] on button "button" at bounding box center [180, 135] width 21 height 16
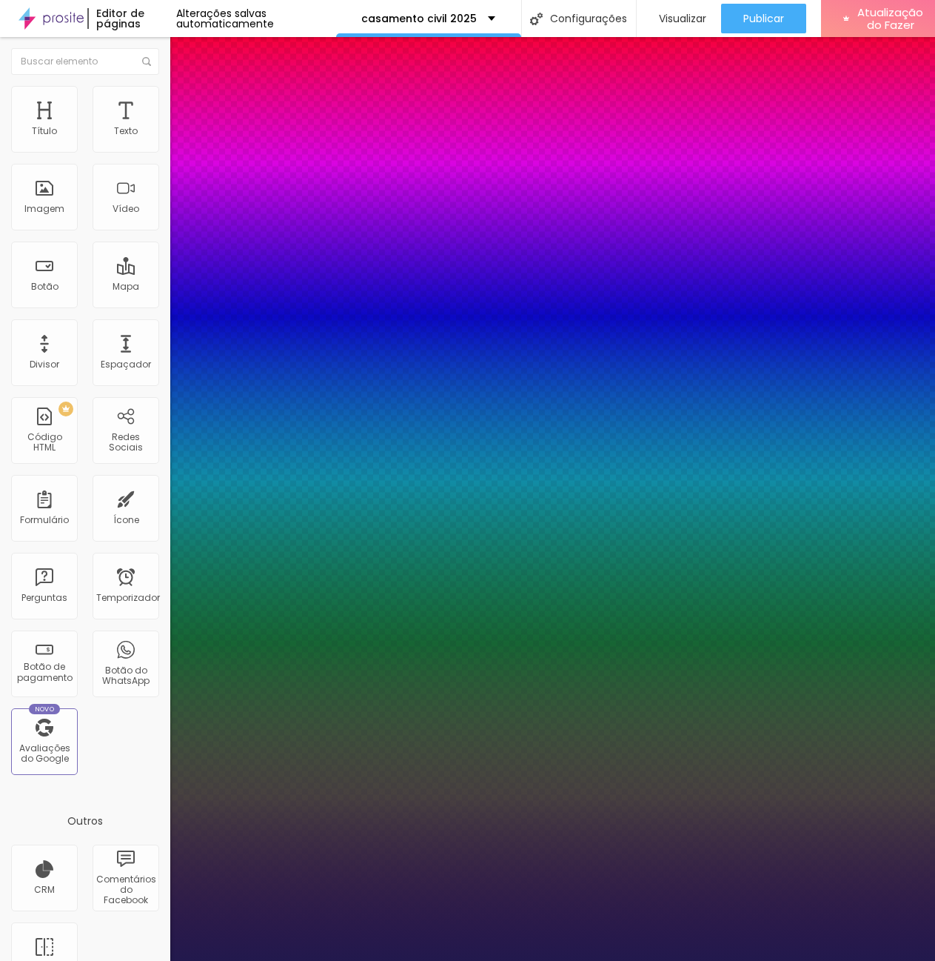
type input "1"
click at [107, 961] on div at bounding box center [467, 961] width 935 height 0
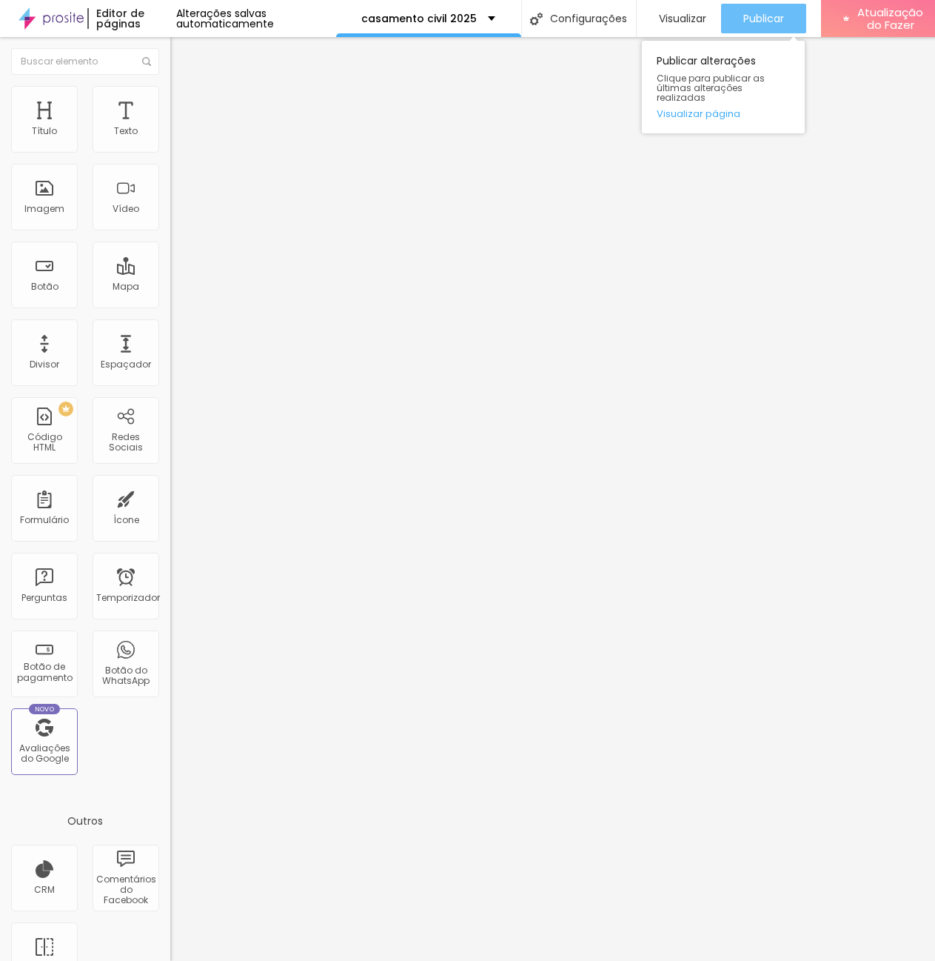
click at [775, 20] on font "Publicar" at bounding box center [764, 18] width 41 height 15
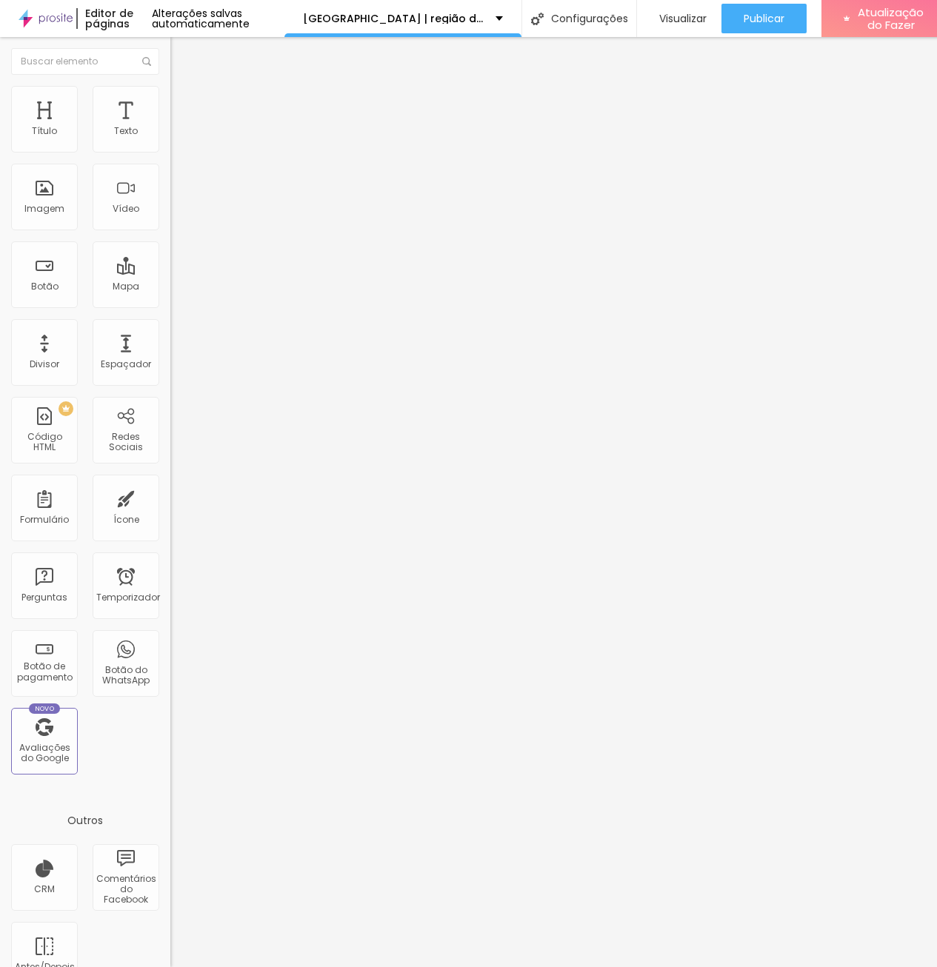
click at [184, 100] on font "Avançado" at bounding box center [208, 96] width 49 height 13
click at [184, 87] on font "Estilo" at bounding box center [195, 81] width 23 height 13
click at [170, 142] on button "button" at bounding box center [180, 135] width 21 height 16
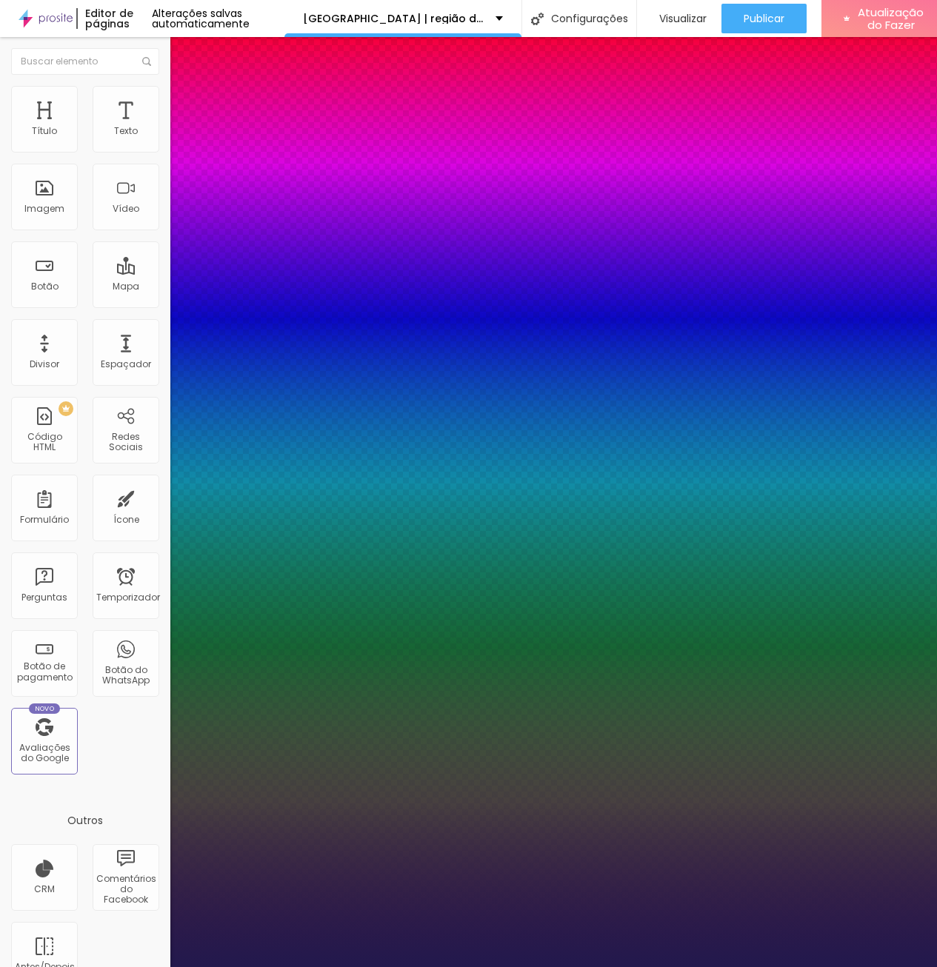
type input "1"
click at [779, 967] on div at bounding box center [468, 967] width 937 height 0
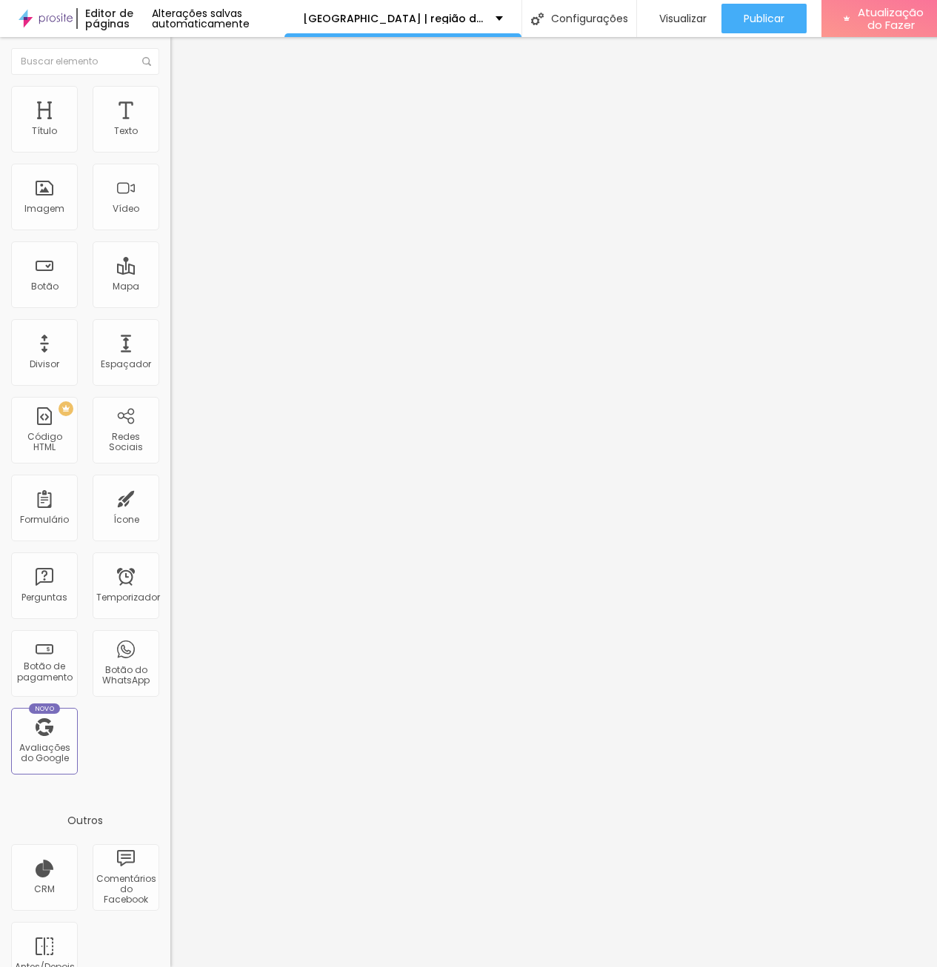
click at [184, 102] on font "Avançado" at bounding box center [208, 96] width 49 height 13
click at [170, 86] on li "Estilo" at bounding box center [255, 78] width 170 height 15
click at [170, 142] on button "button" at bounding box center [180, 135] width 21 height 16
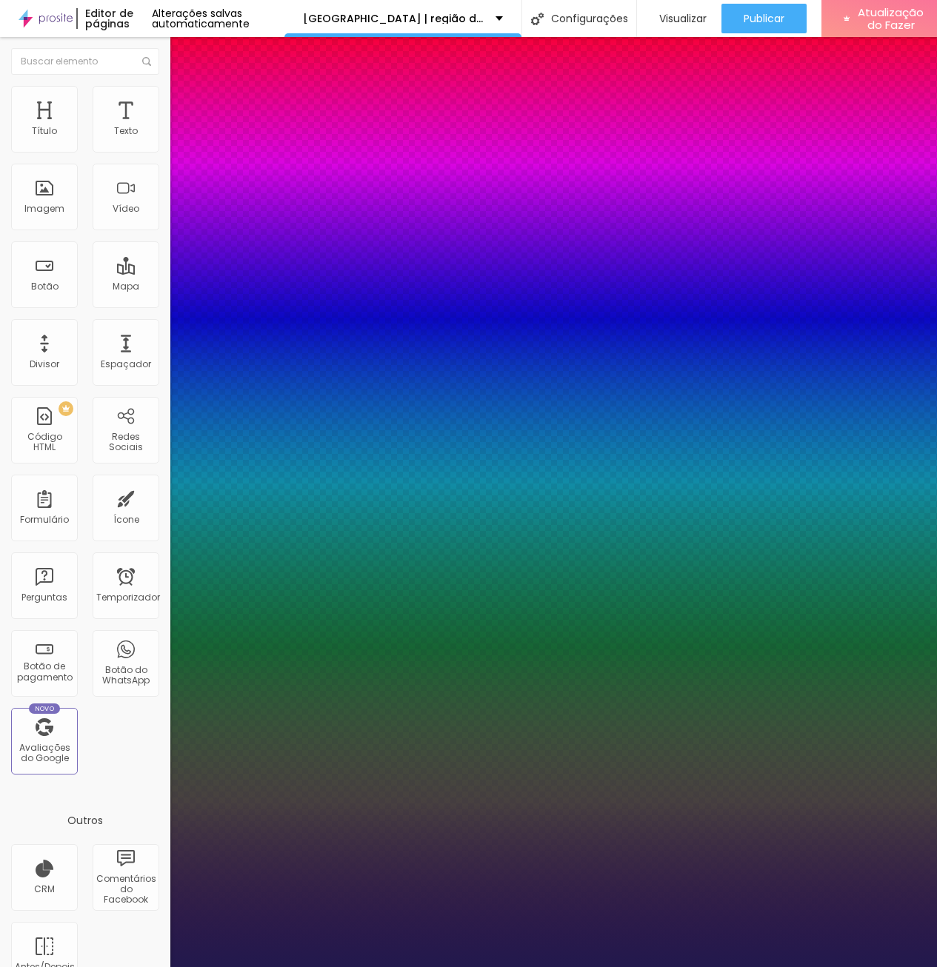
type input "1"
click at [831, 967] on div at bounding box center [468, 967] width 937 height 0
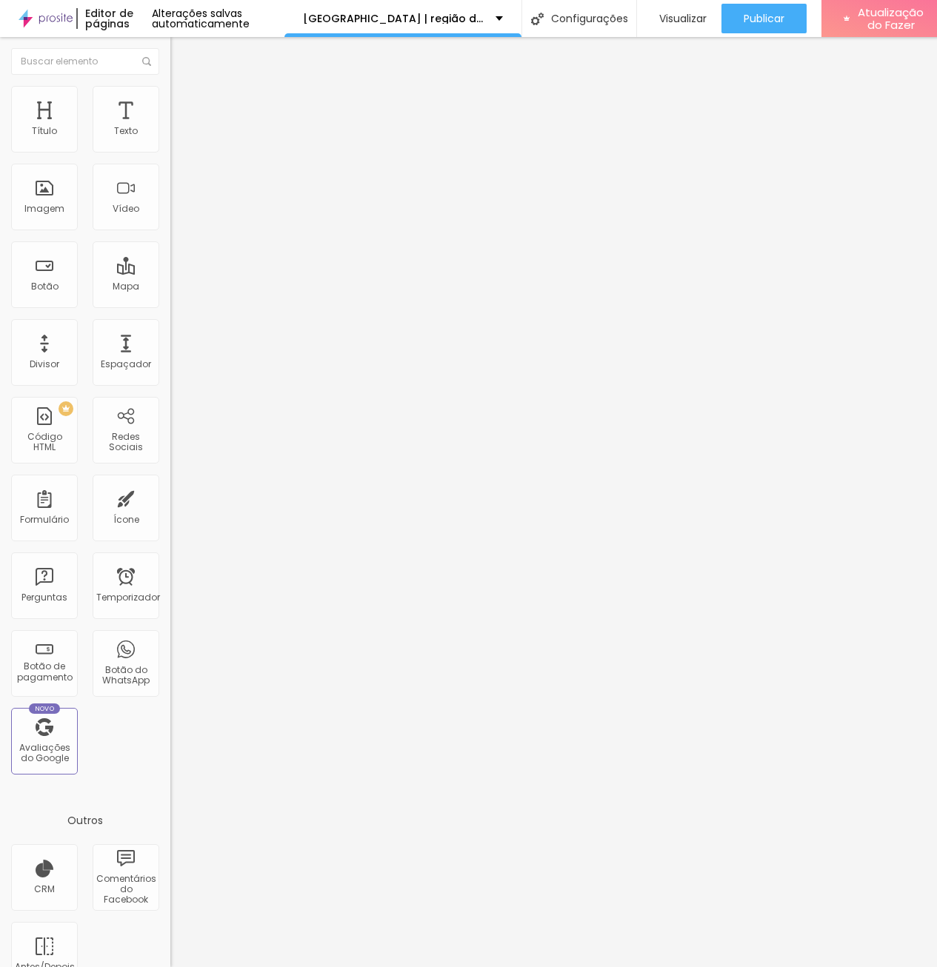
click at [184, 101] on font "Avançado" at bounding box center [208, 96] width 49 height 13
click at [170, 86] on li "Estilo" at bounding box center [255, 78] width 170 height 15
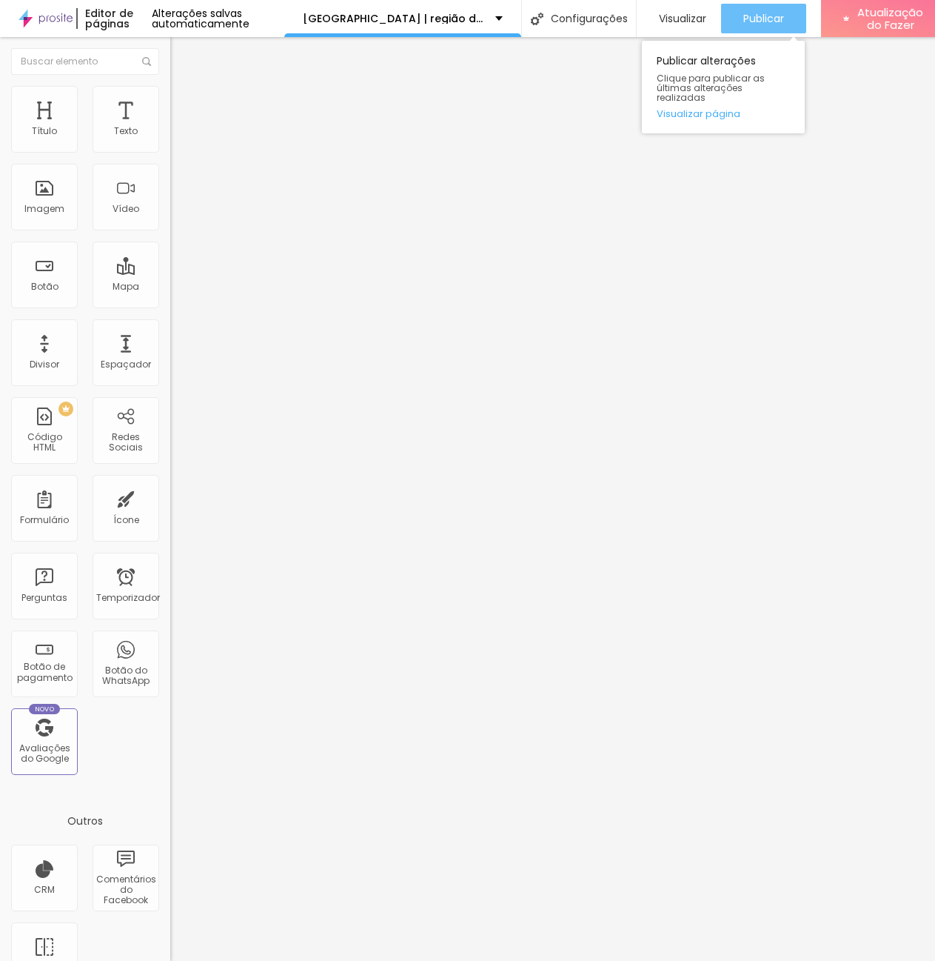
click at [784, 32] on div "Publicar" at bounding box center [764, 19] width 41 height 30
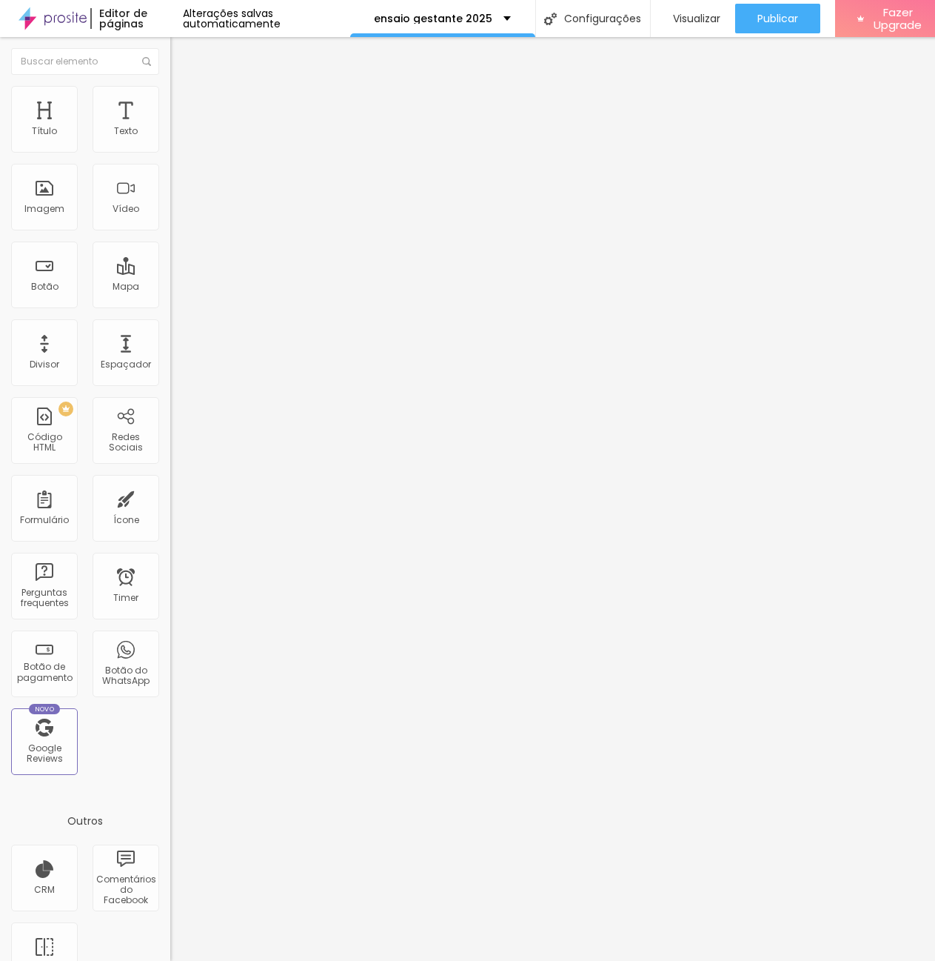
click at [170, 97] on li "Estilo" at bounding box center [255, 93] width 170 height 15
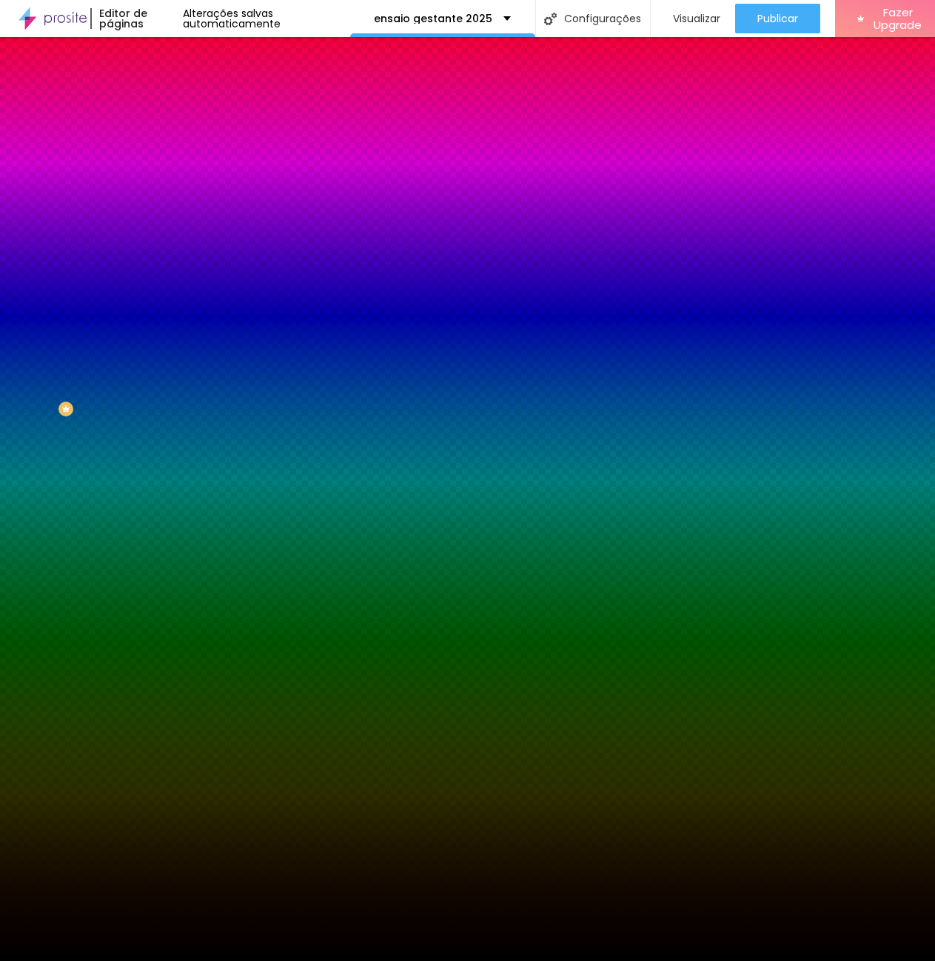
click at [170, 84] on img at bounding box center [176, 77] width 13 height 13
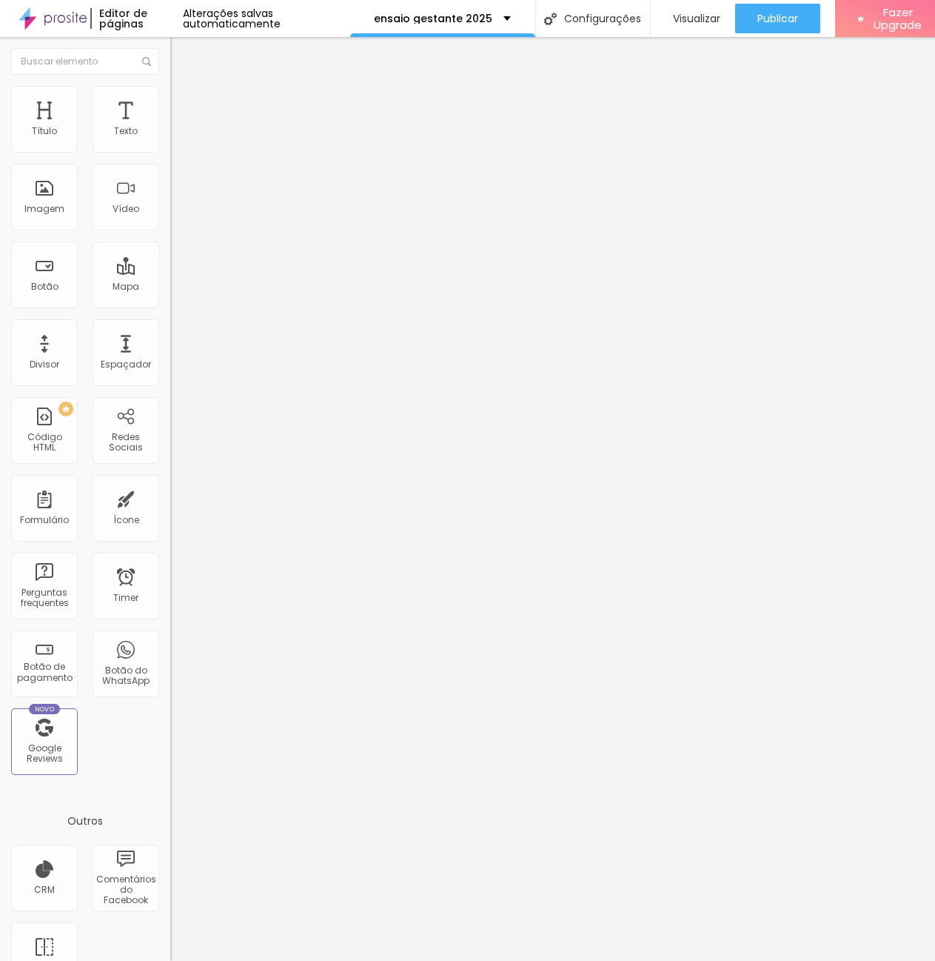
click at [170, 89] on img at bounding box center [176, 92] width 13 height 13
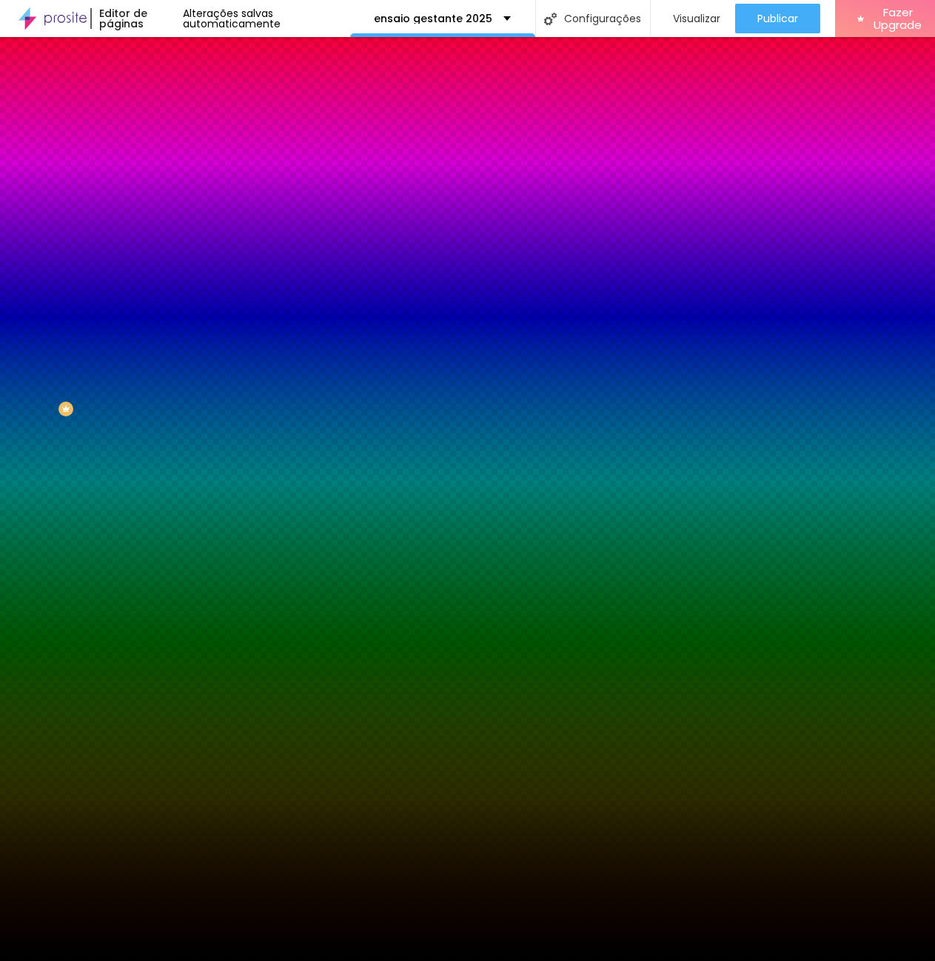
click at [170, 101] on img at bounding box center [176, 107] width 13 height 13
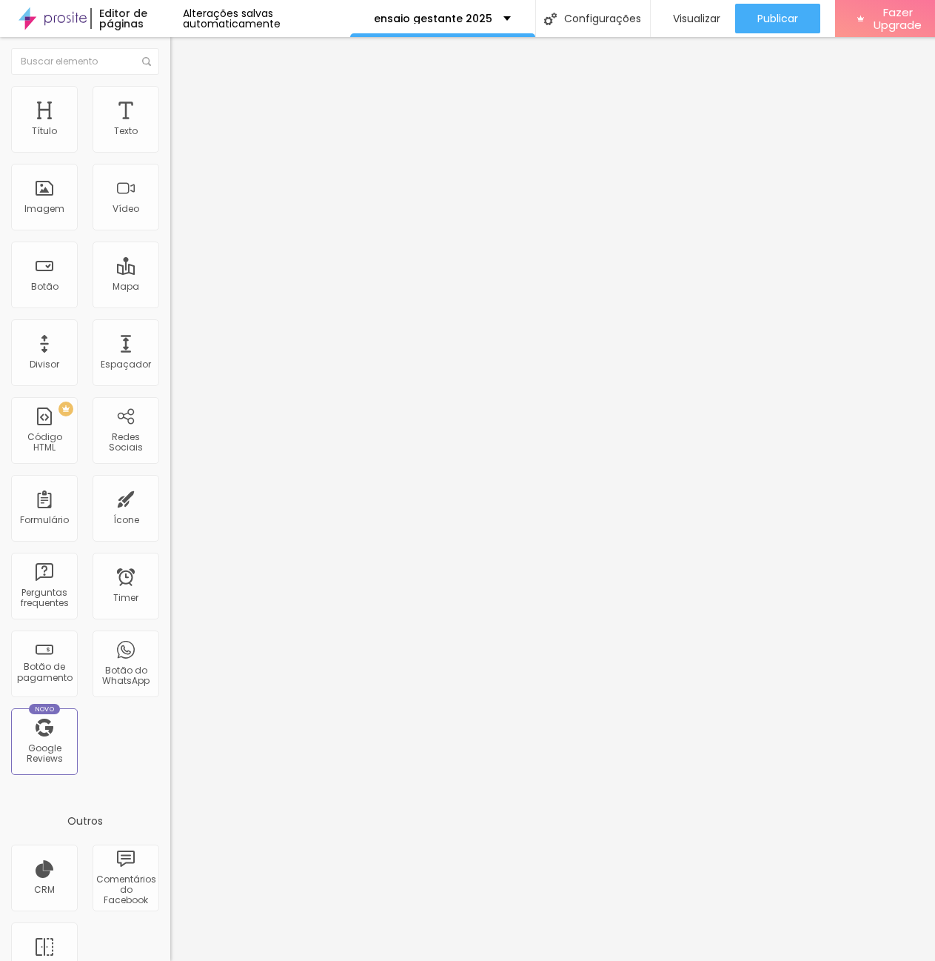
click at [170, 142] on button "button" at bounding box center [180, 135] width 21 height 16
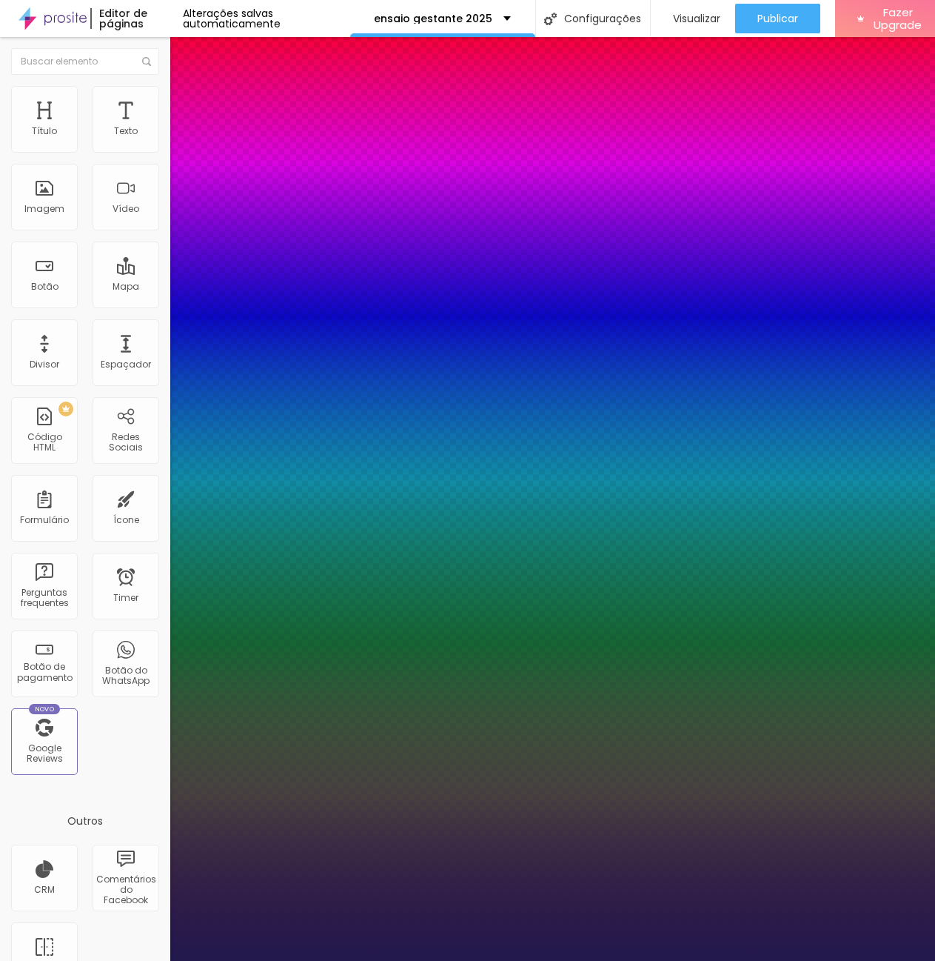
type input "1"
type input "43"
type input "1"
type input "42"
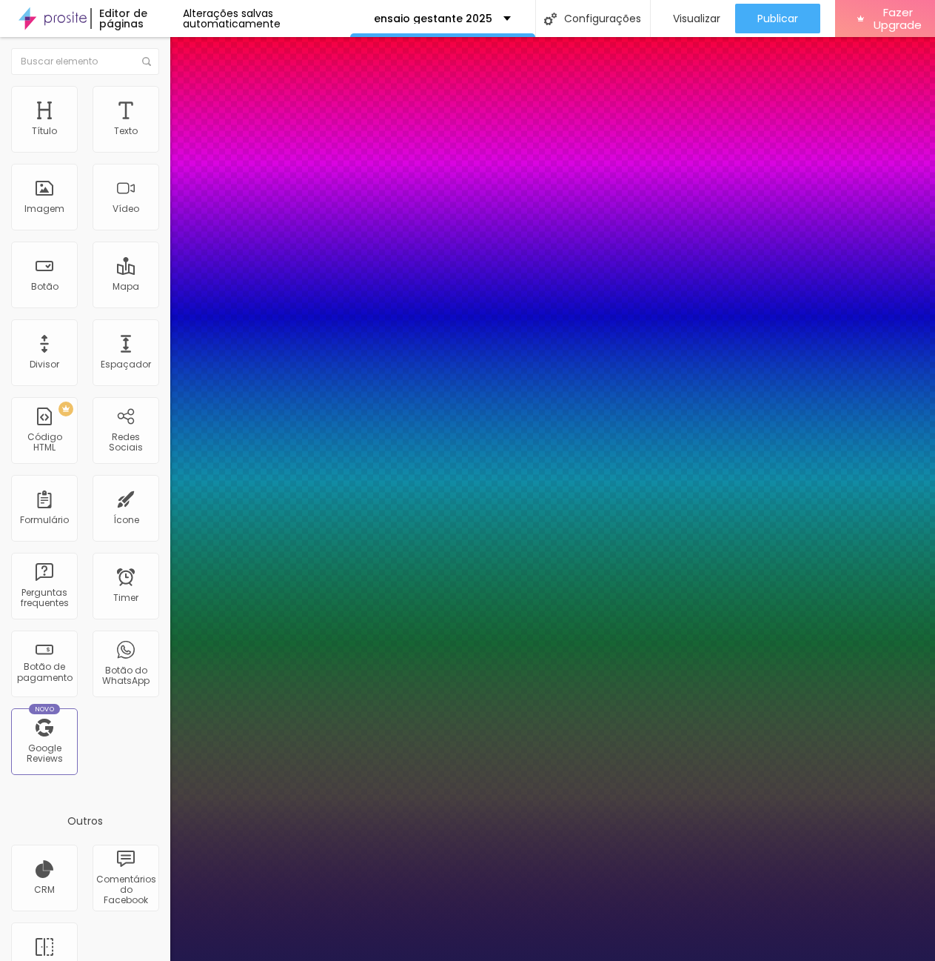
type input "42"
type input "1"
type input "40"
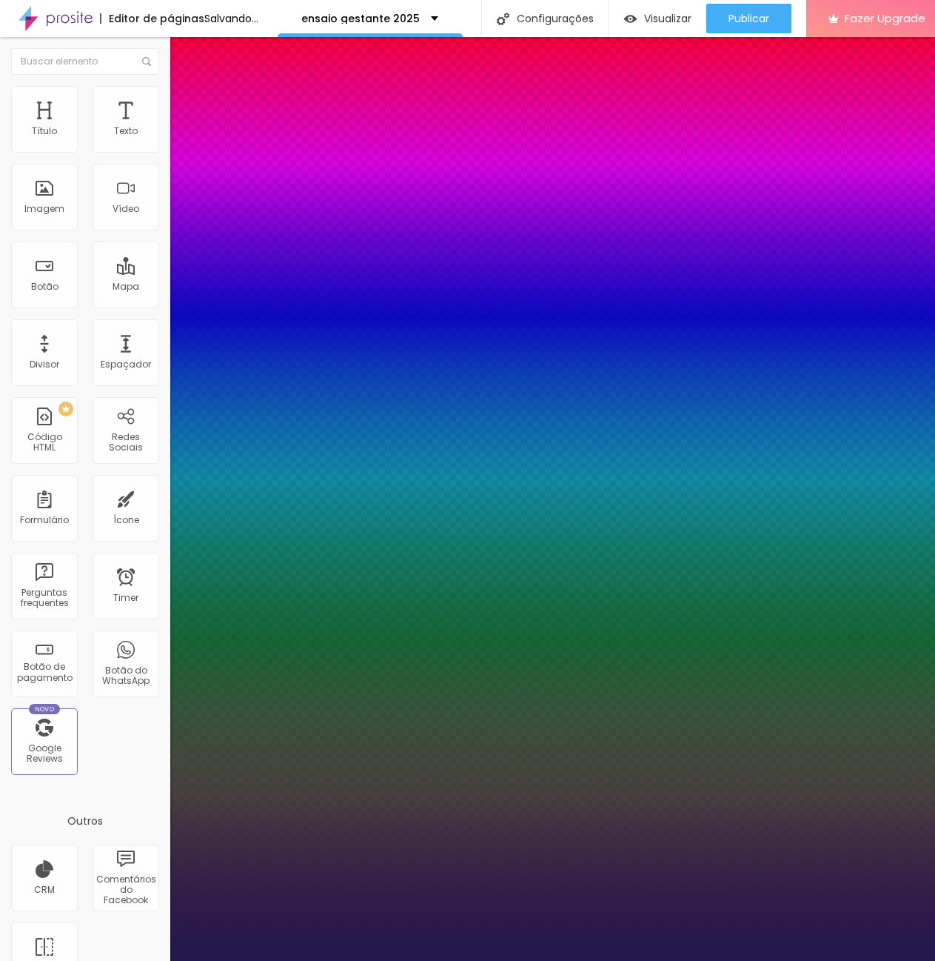
type input "1"
type input "39"
type input "1"
type input "37"
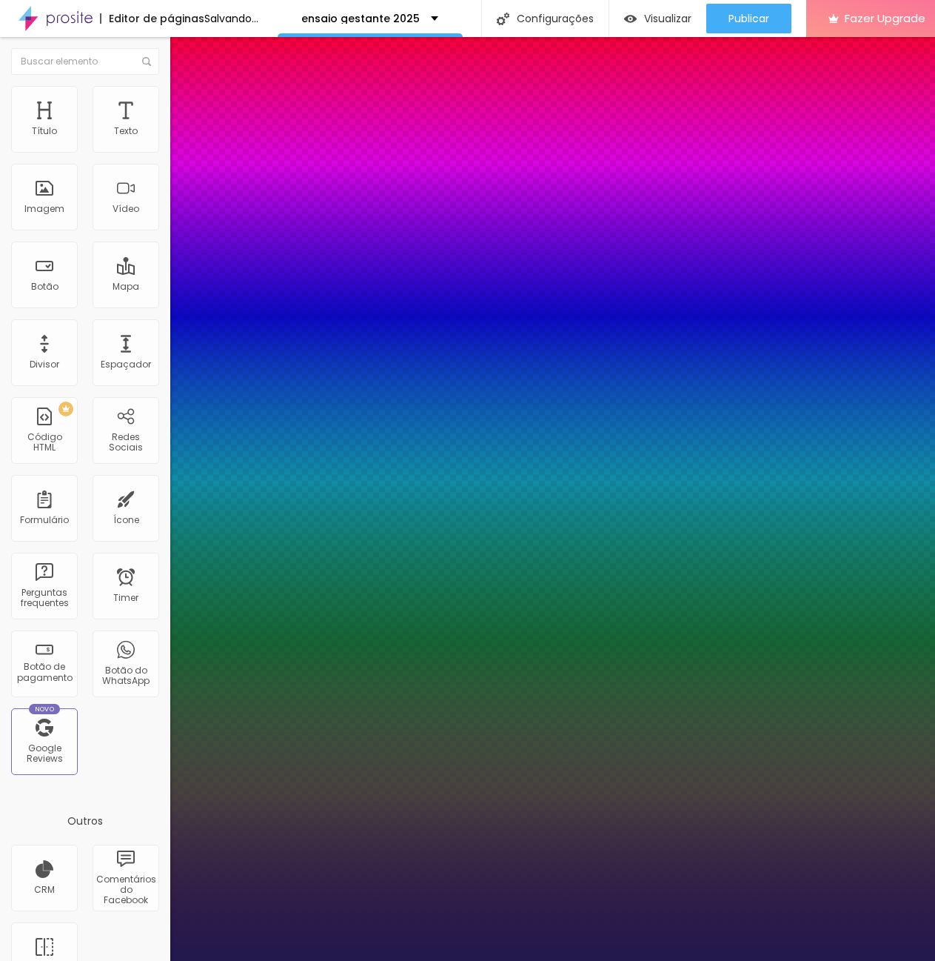
type input "37"
type input "1"
type input "36"
type input "1"
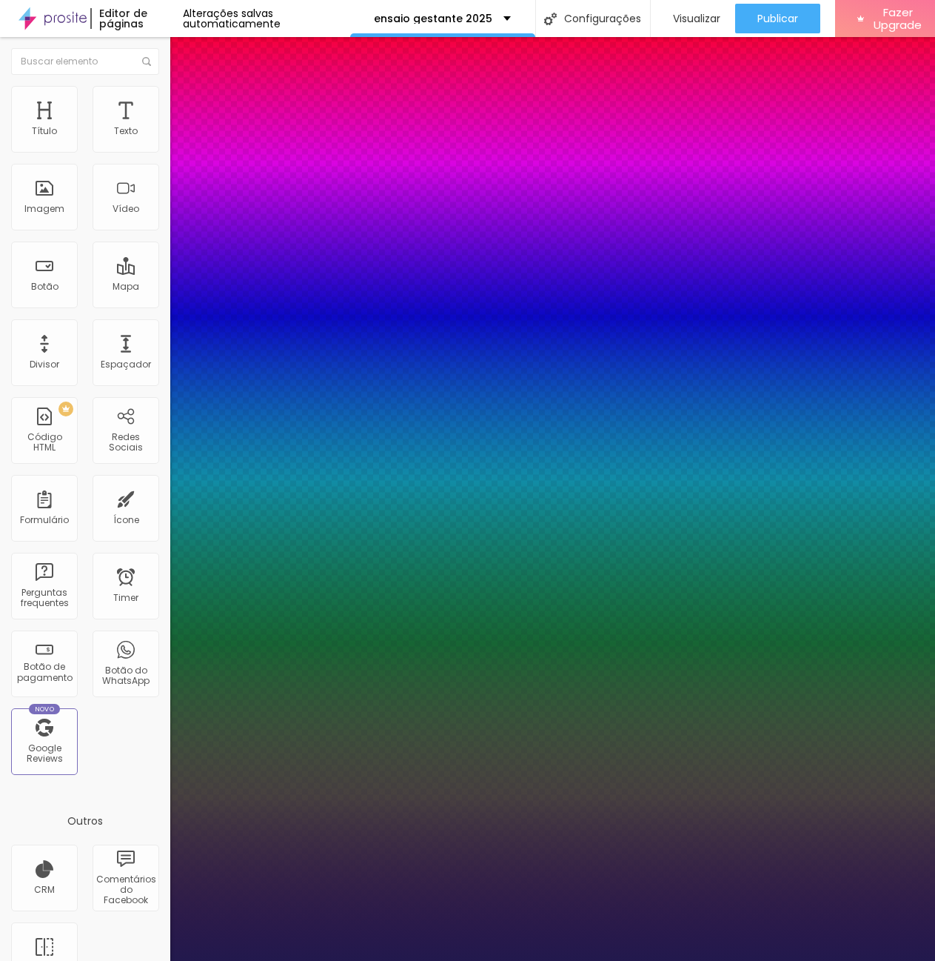
type input "35"
type input "1"
type input "34"
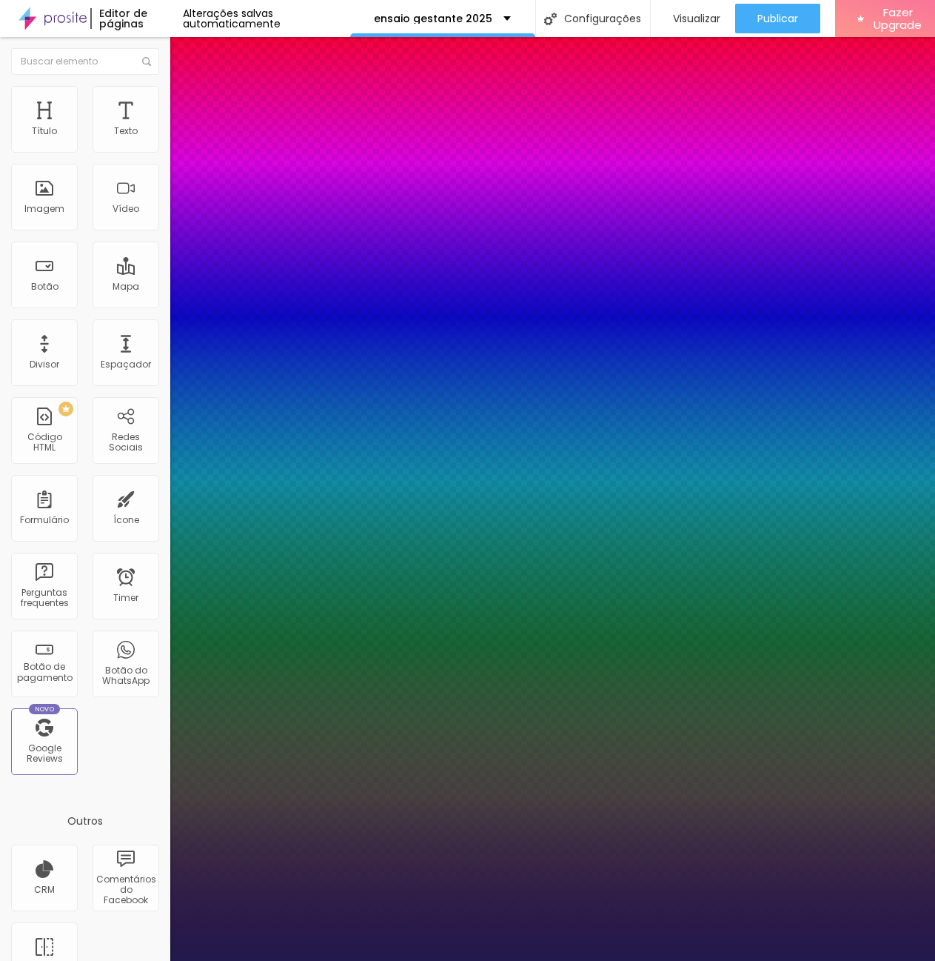
type input "1"
type input "33"
type input "1"
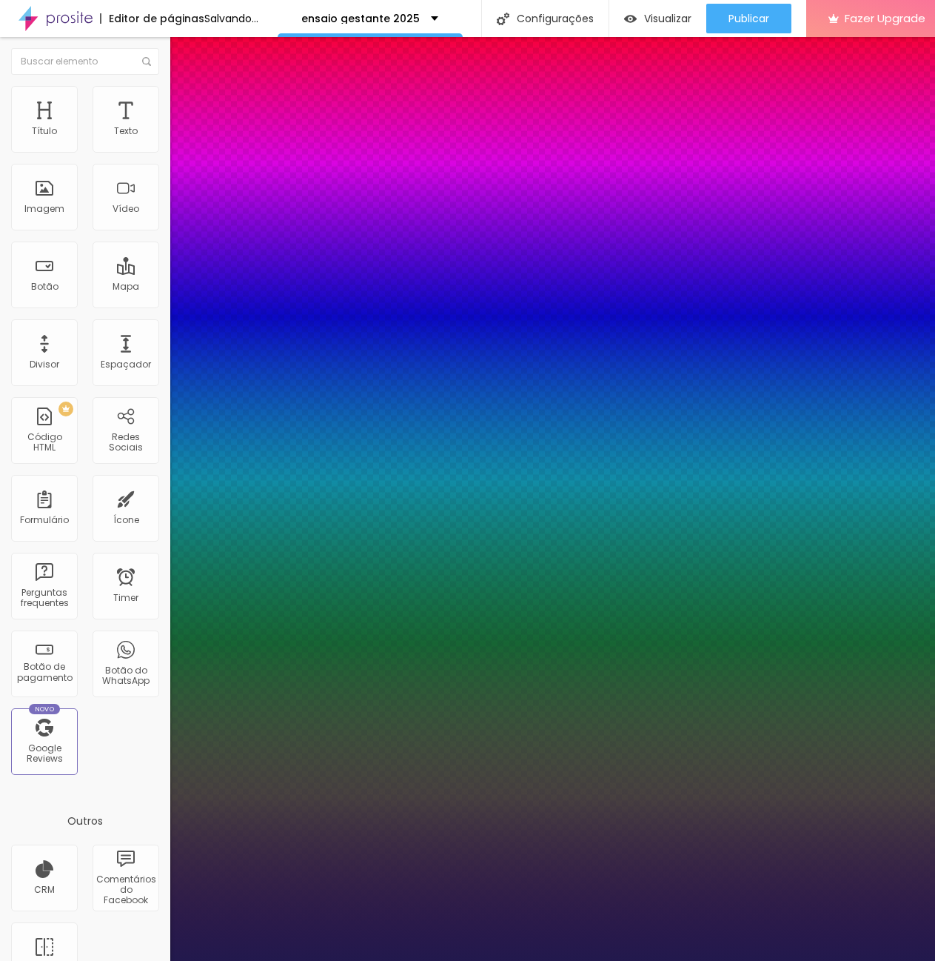
type input "31"
type input "1"
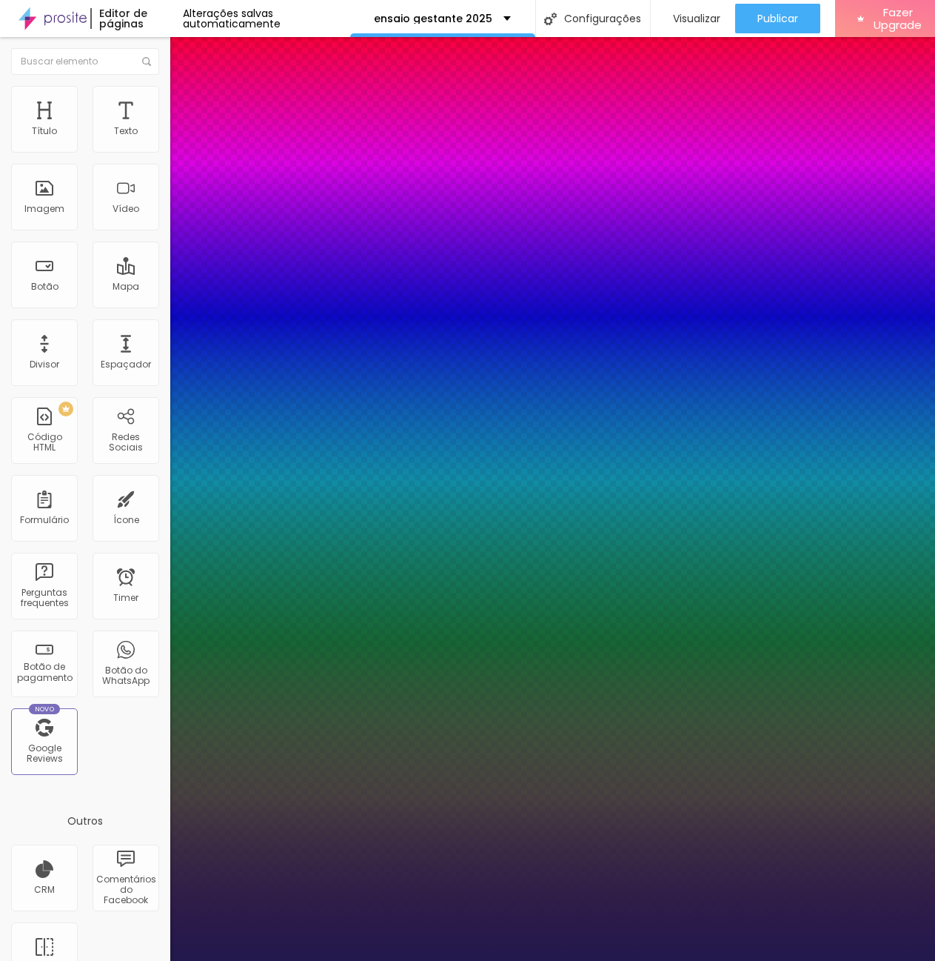
type input "33"
type input "1"
type input "35"
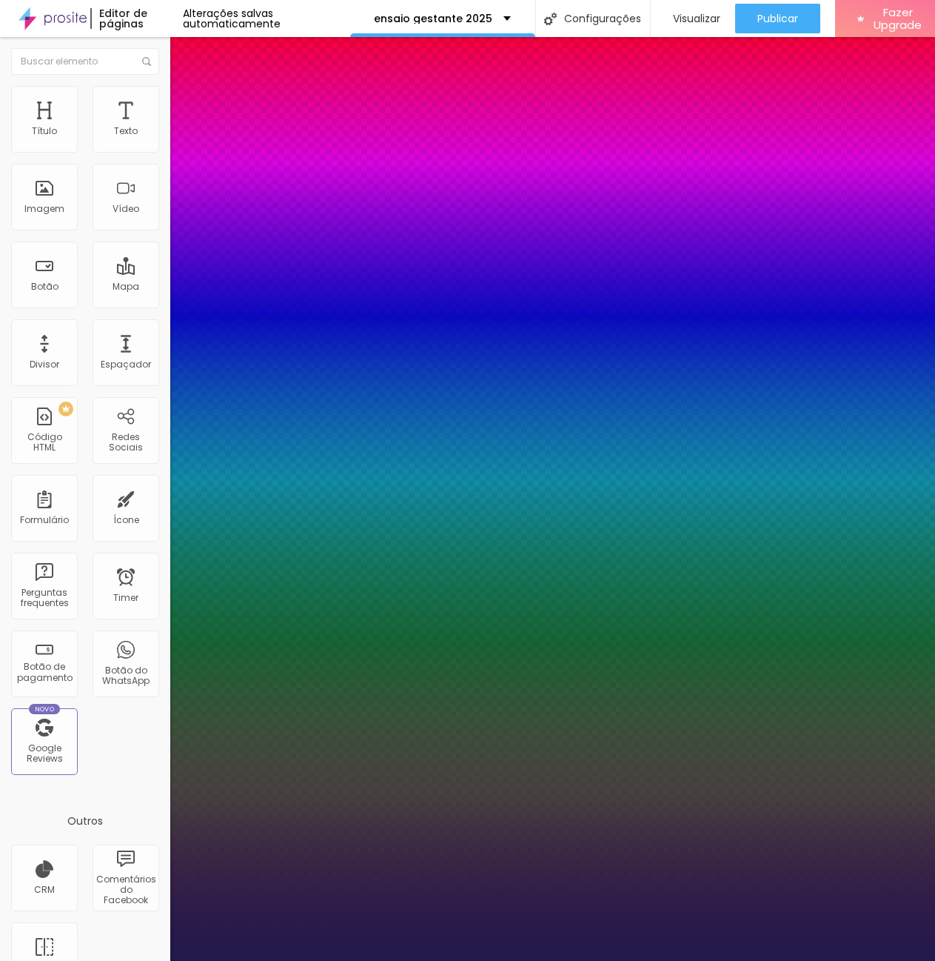
type input "1"
type input "36"
type input "1"
type input "37"
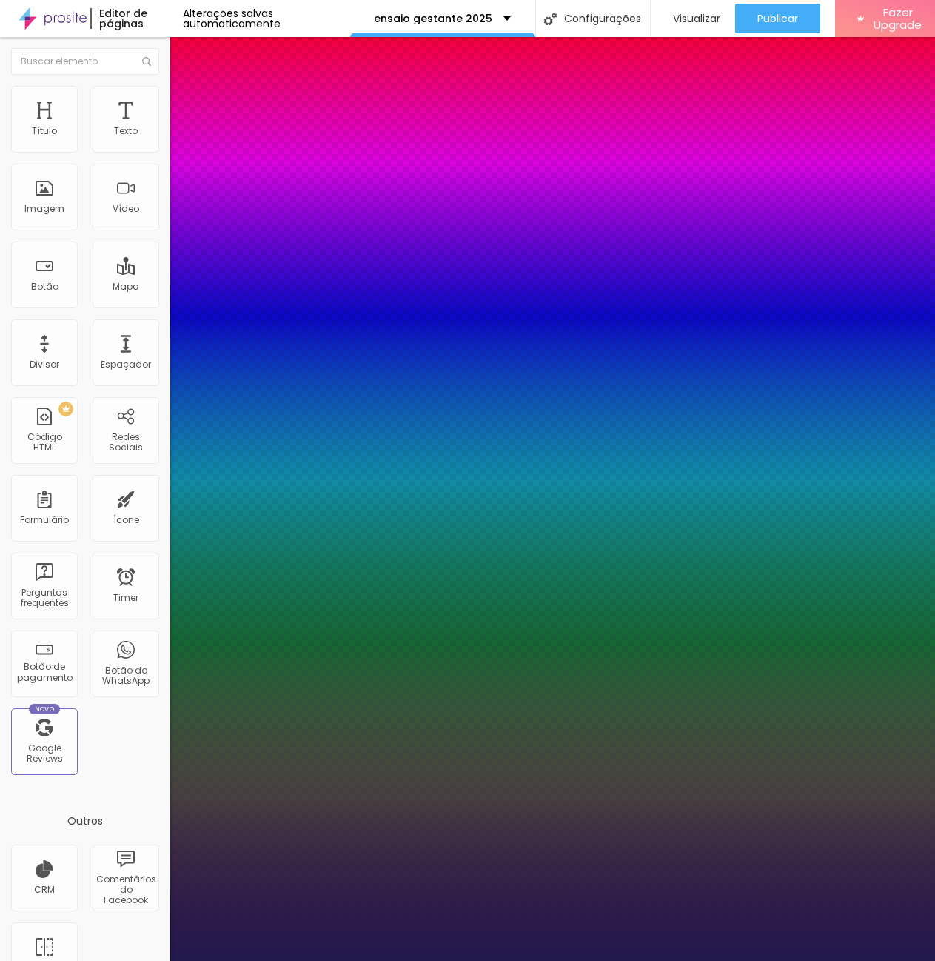
type input "37"
type input "1"
type input "34"
type input "1"
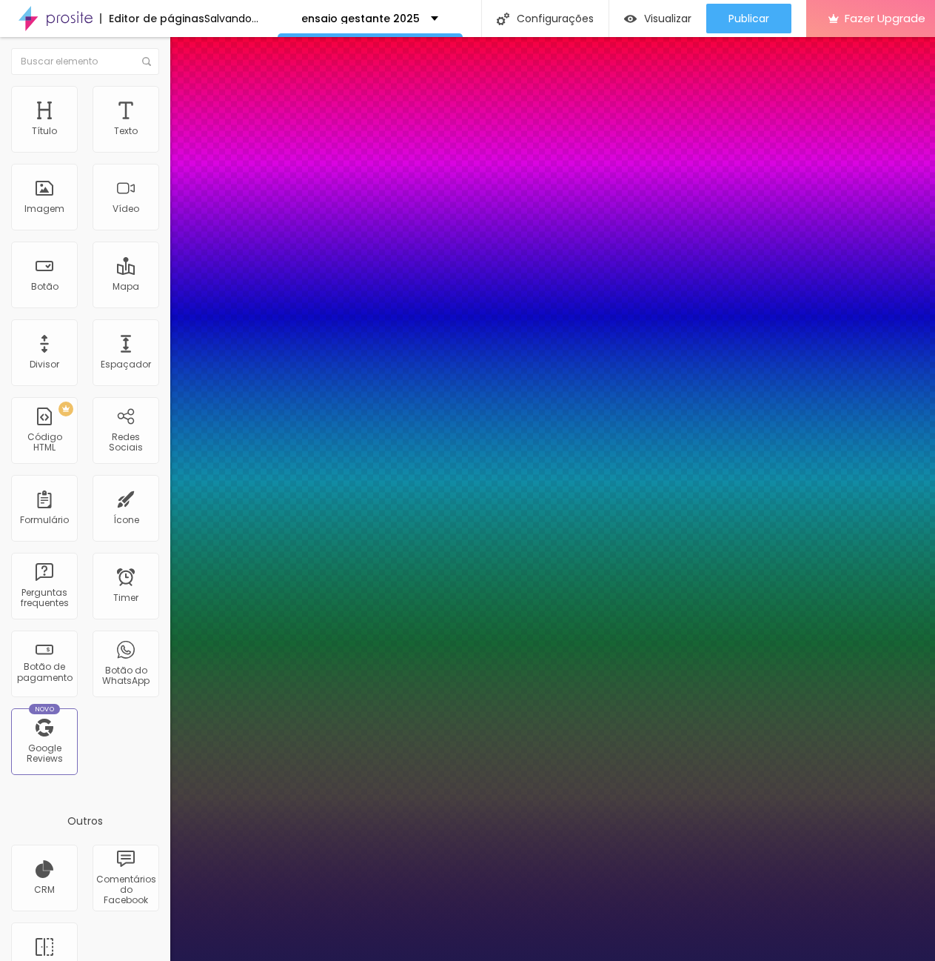
type input "33"
type input "1"
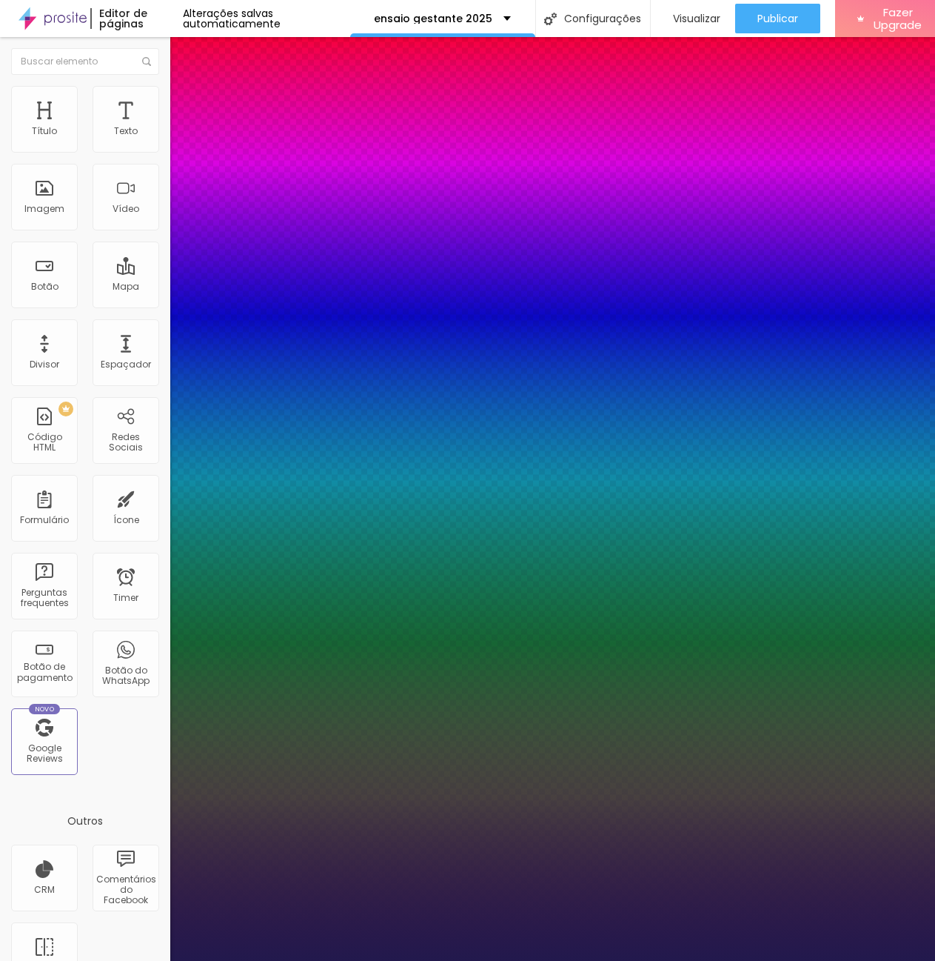
type input "35"
type input "1"
type input "36"
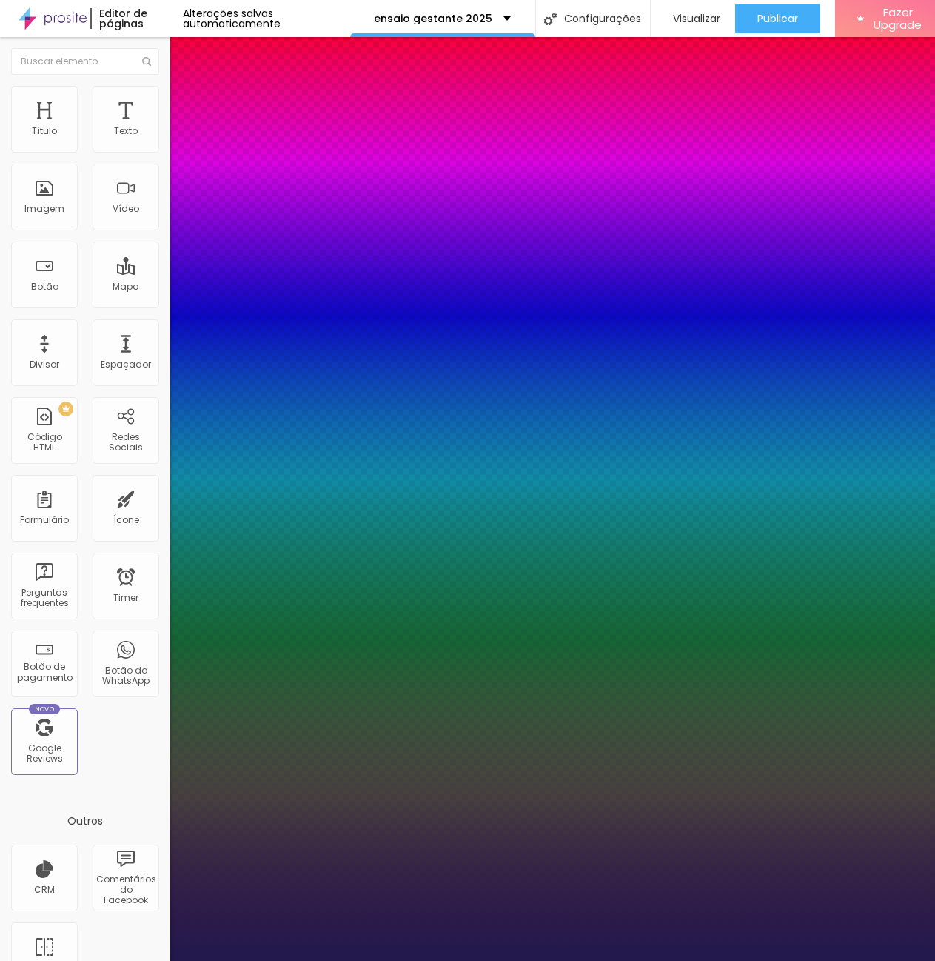
type input "1"
type input "35"
type input "1"
type input "34"
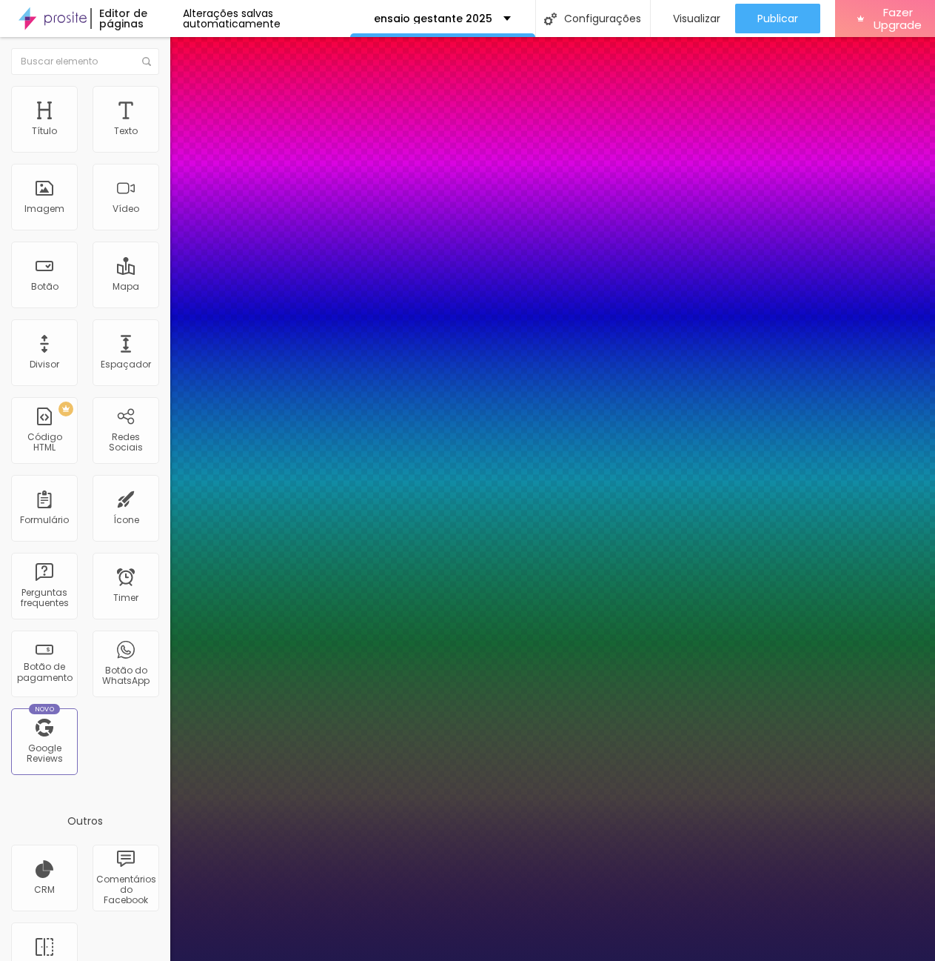
type input "34"
type input "1"
drag, startPoint x: 230, startPoint y: 250, endPoint x: 221, endPoint y: 255, distance: 10.6
type input "34"
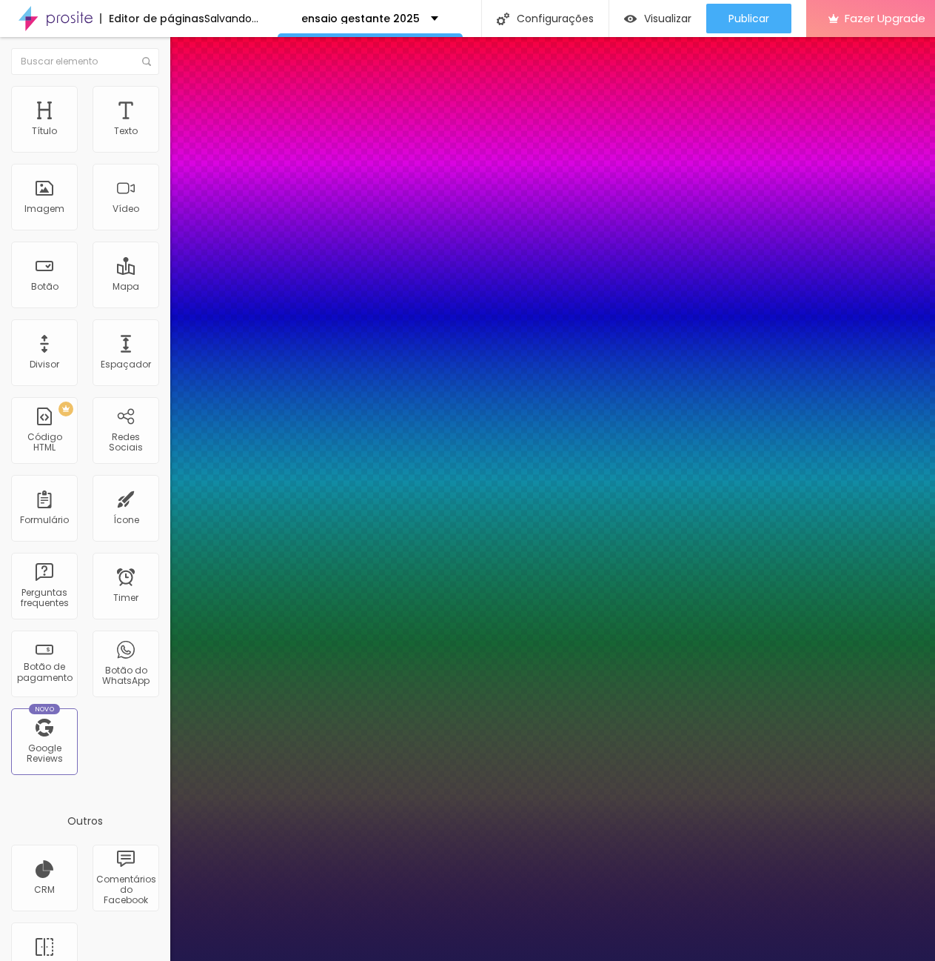
type input "1"
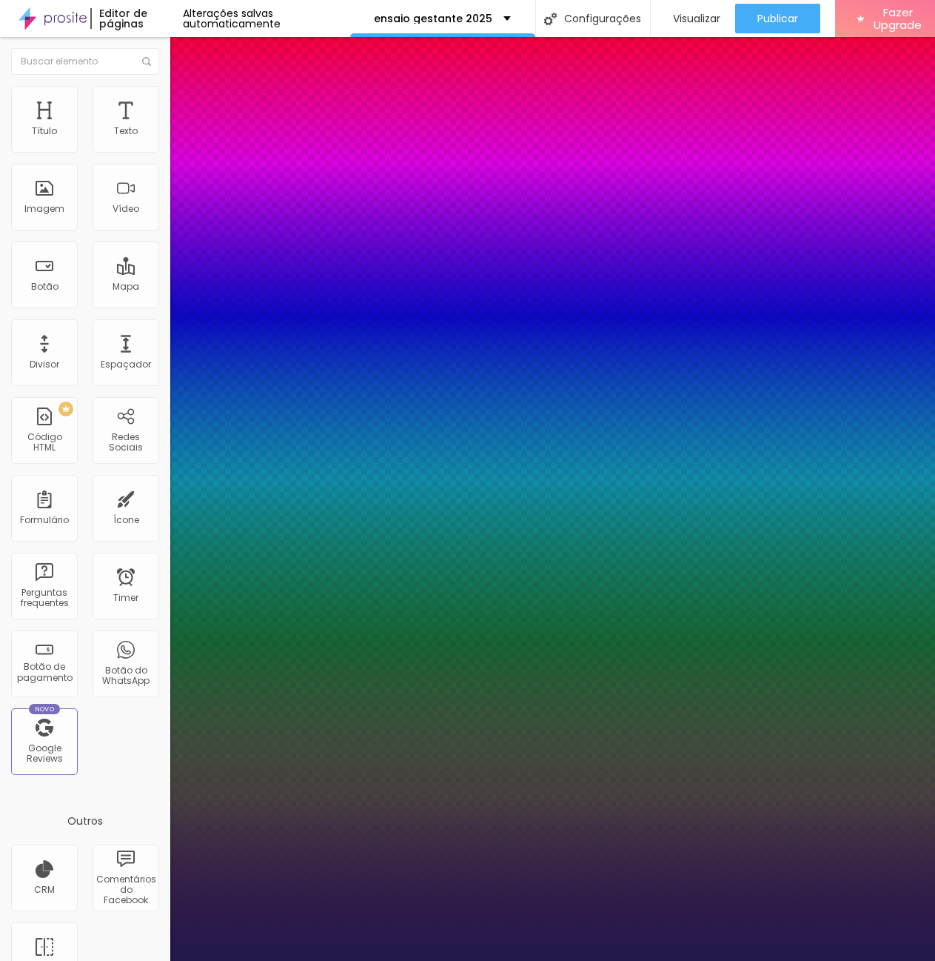
click at [603, 960] on div at bounding box center [467, 961] width 935 height 0
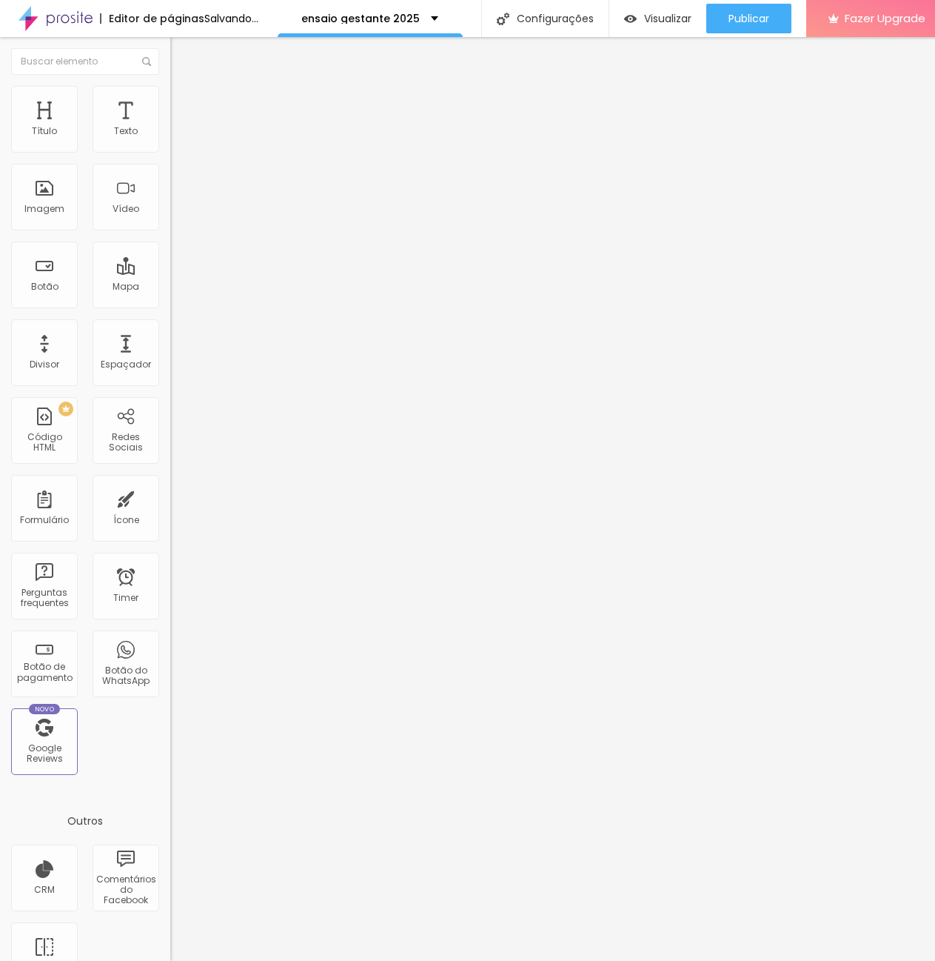
click at [176, 138] on icon "button" at bounding box center [180, 133] width 9 height 9
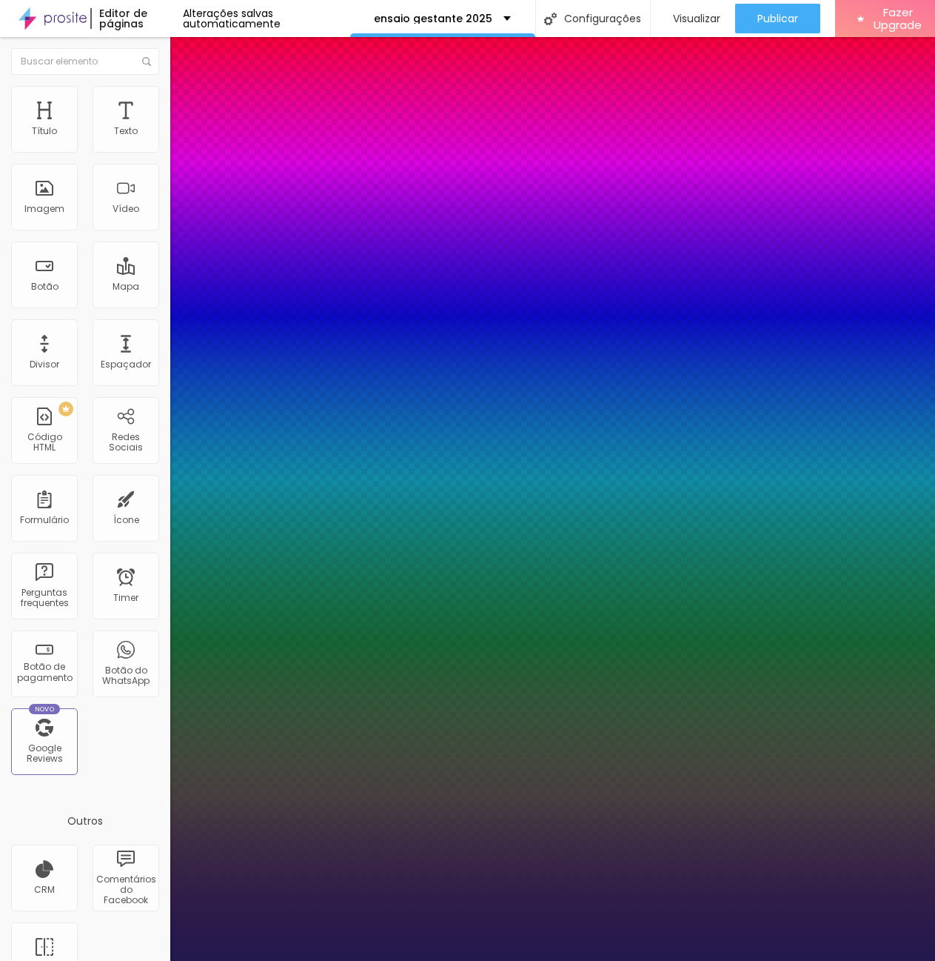
type input "1"
click at [487, 960] on div at bounding box center [467, 961] width 935 height 0
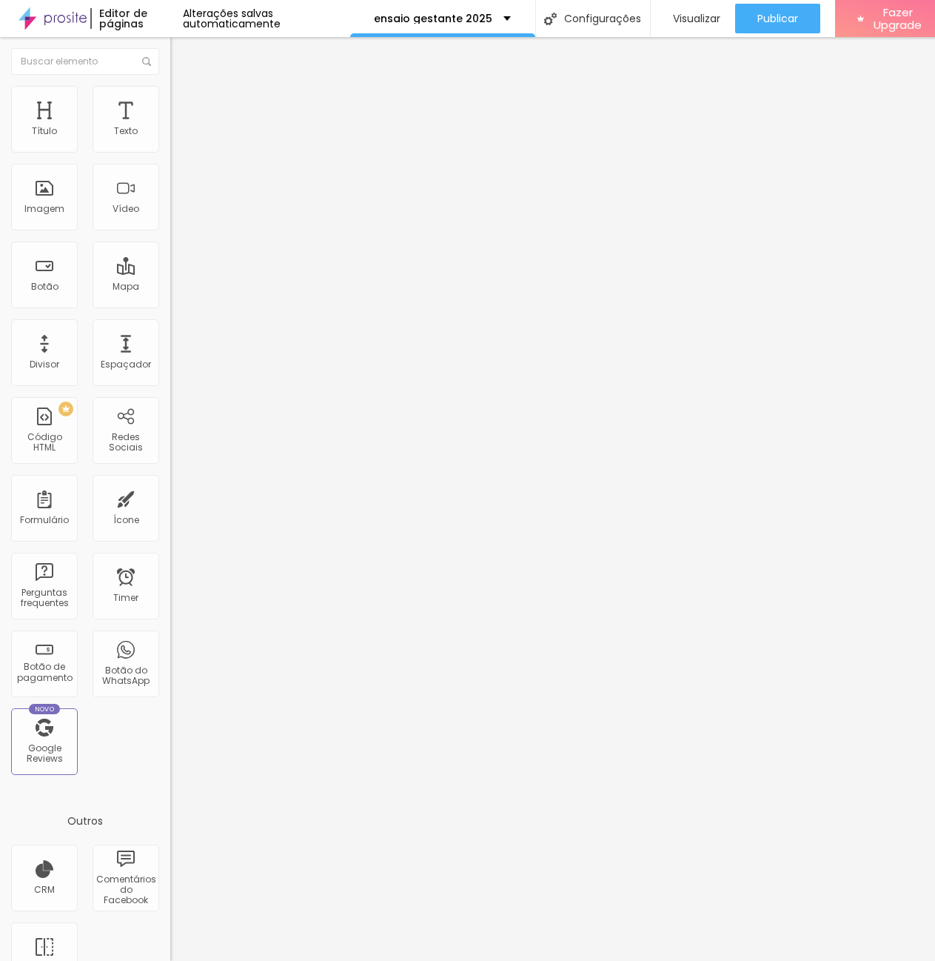
click at [176, 138] on icon "button" at bounding box center [180, 133] width 9 height 9
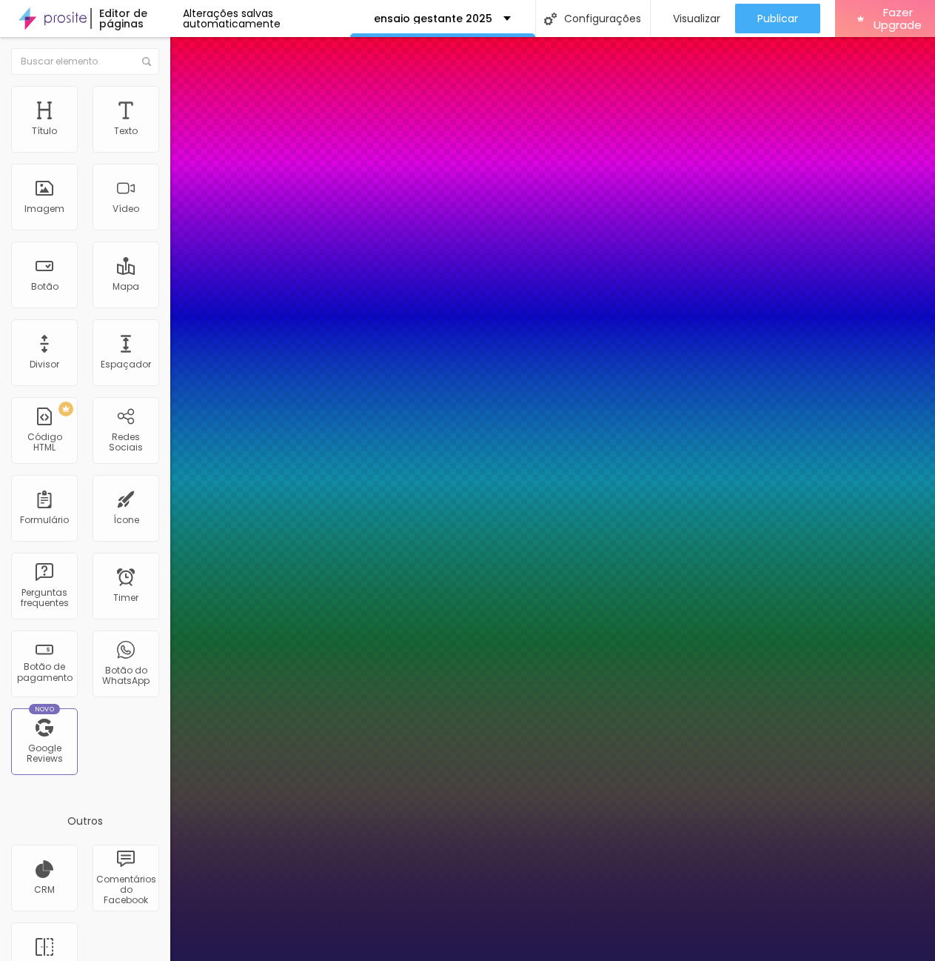
type input "1"
click at [603, 960] on div at bounding box center [467, 961] width 935 height 0
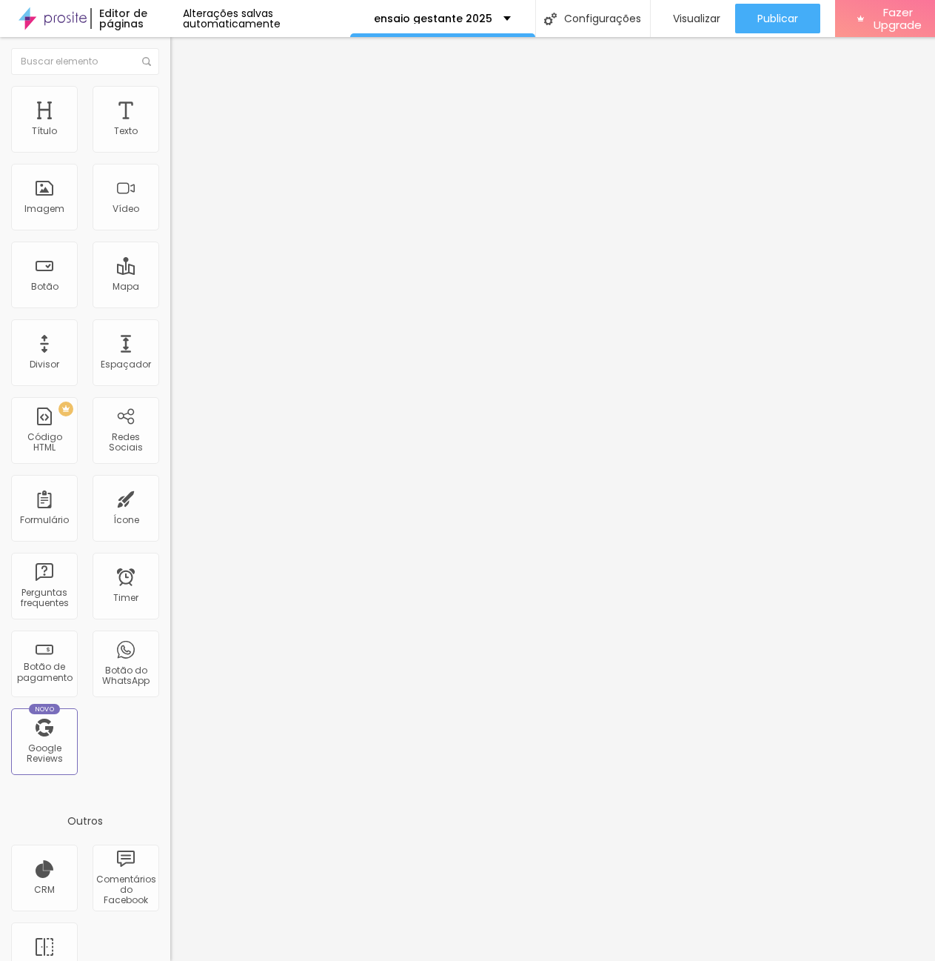
click at [182, 132] on icon "button" at bounding box center [183, 130] width 3 height 3
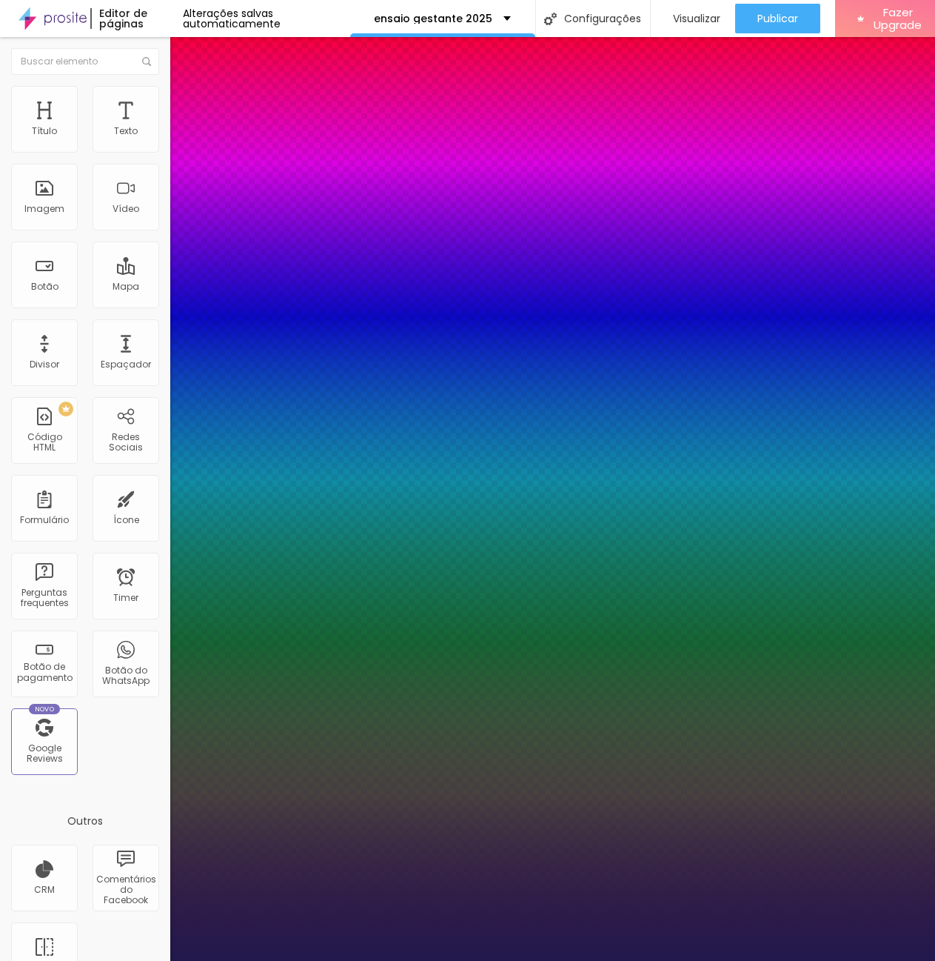
type input "1"
click at [153, 960] on div at bounding box center [467, 961] width 935 height 0
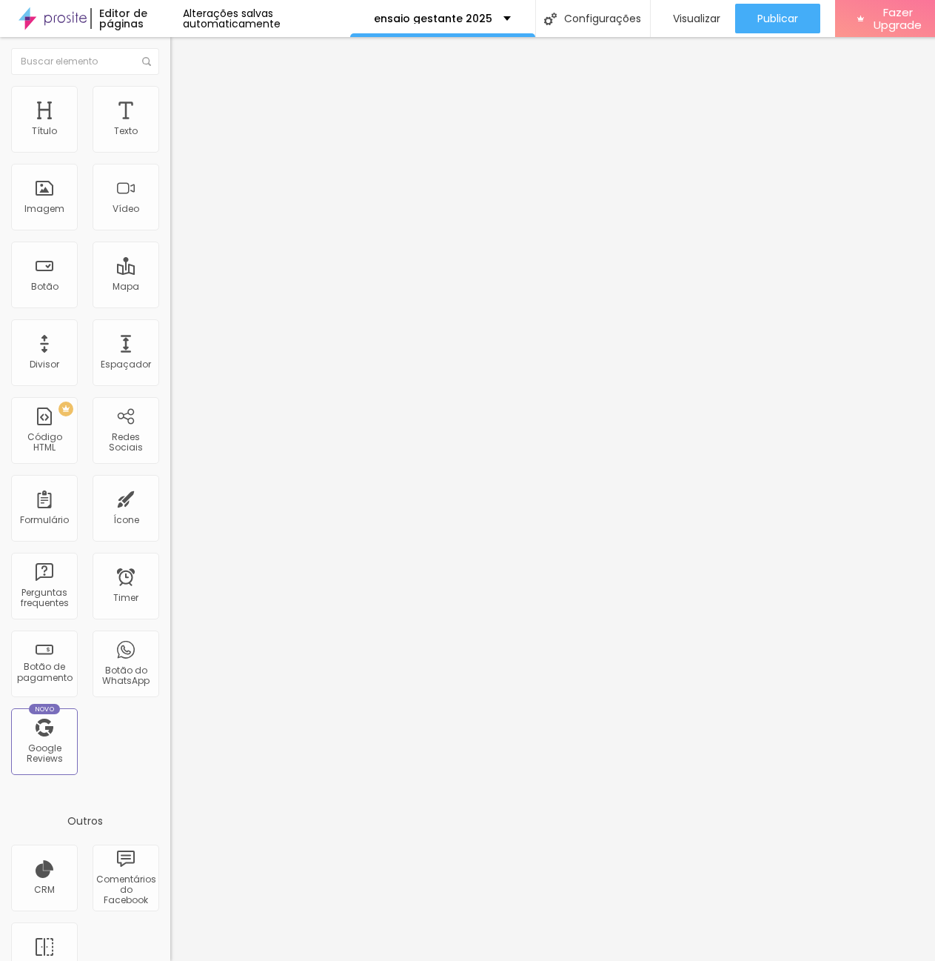
click at [176, 138] on icon "button" at bounding box center [180, 133] width 9 height 9
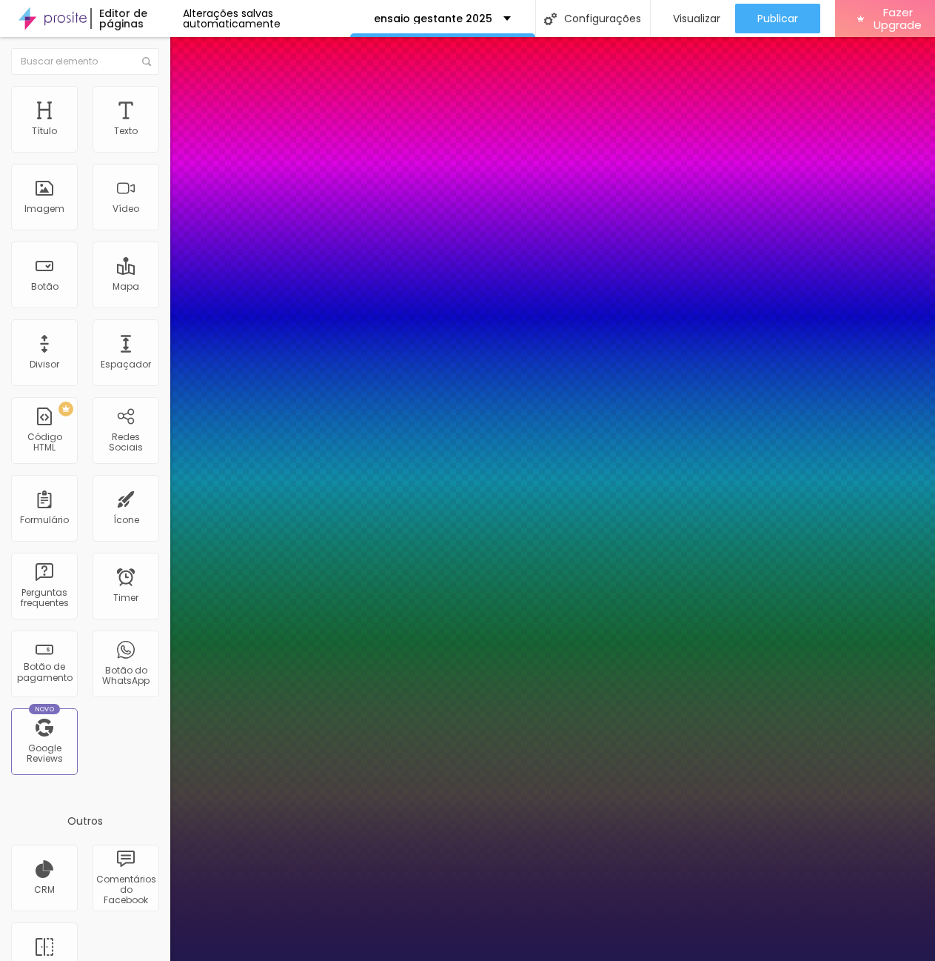
type input "1"
type input "31"
type input "1"
type input "30"
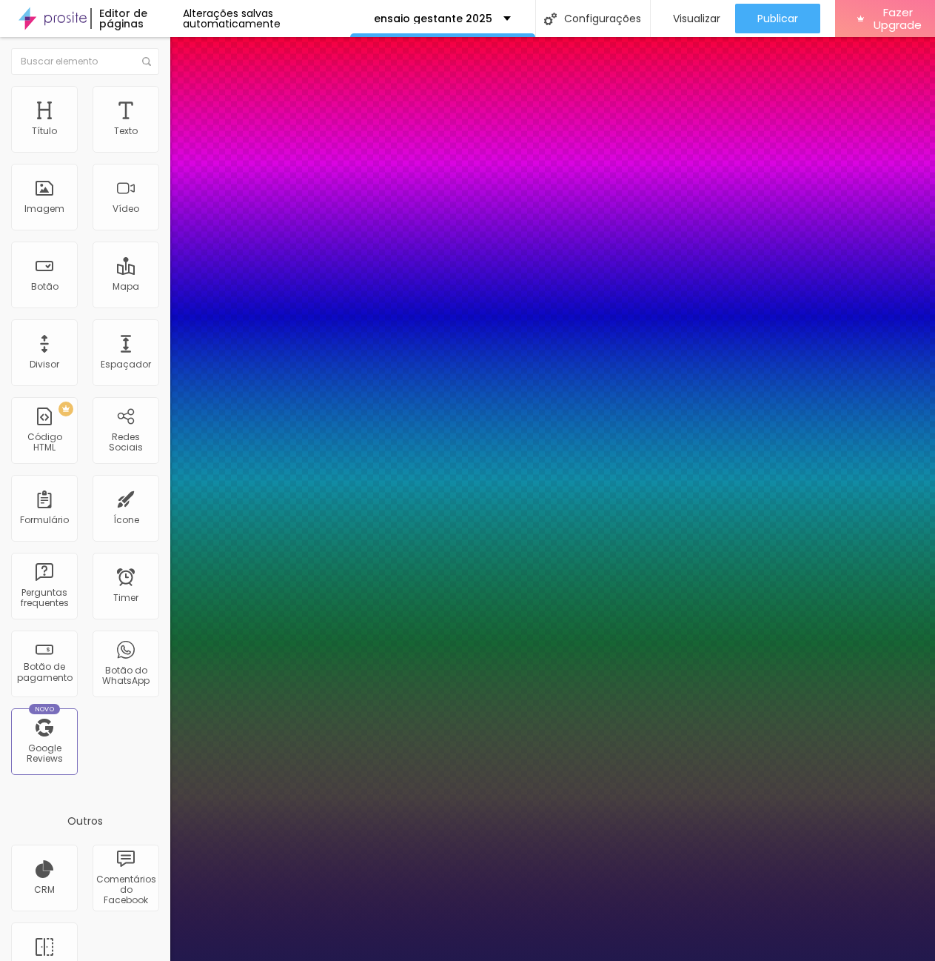
type input "30"
type input "1"
type input "29"
type input "1"
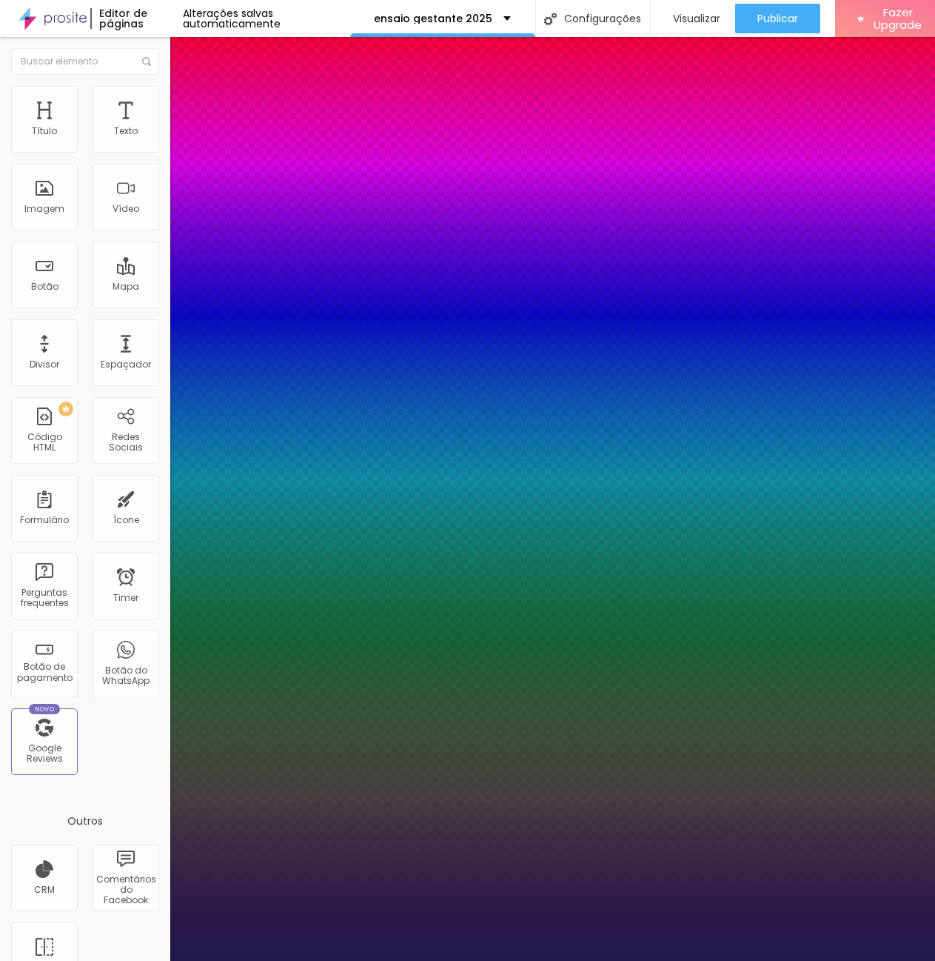
type input "28"
type input "1"
type input "27"
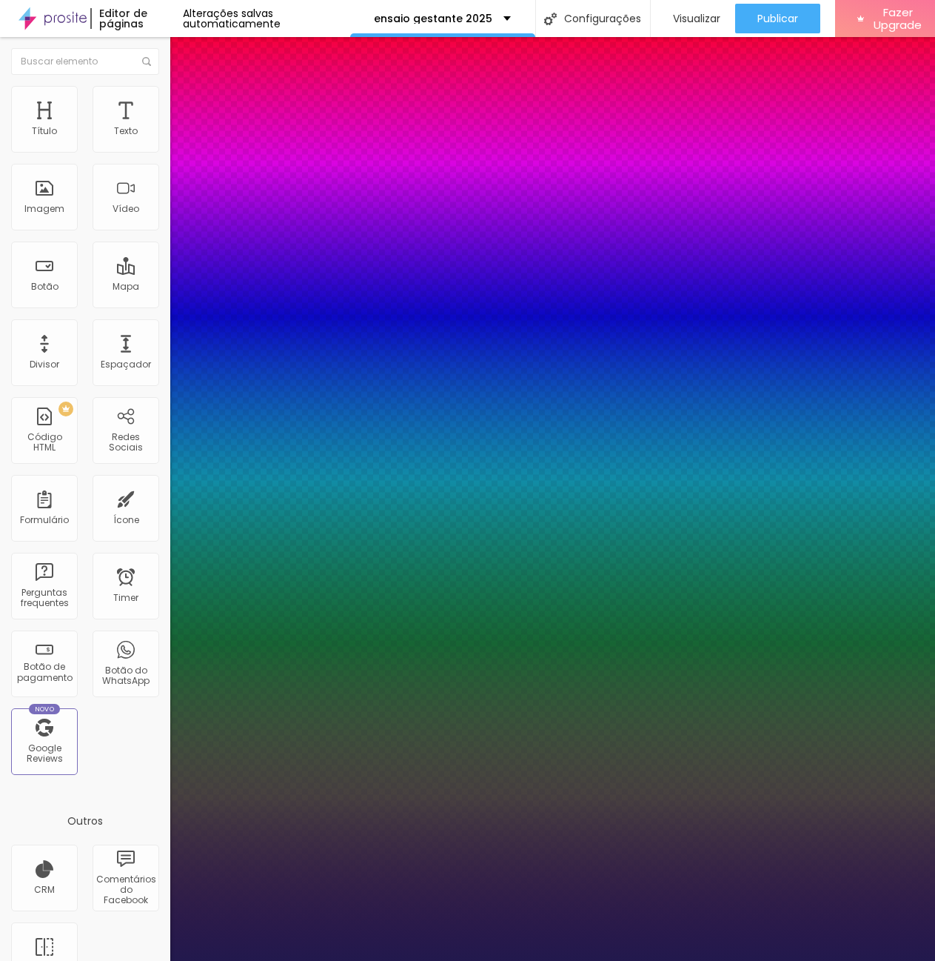
type input "1"
type input "26"
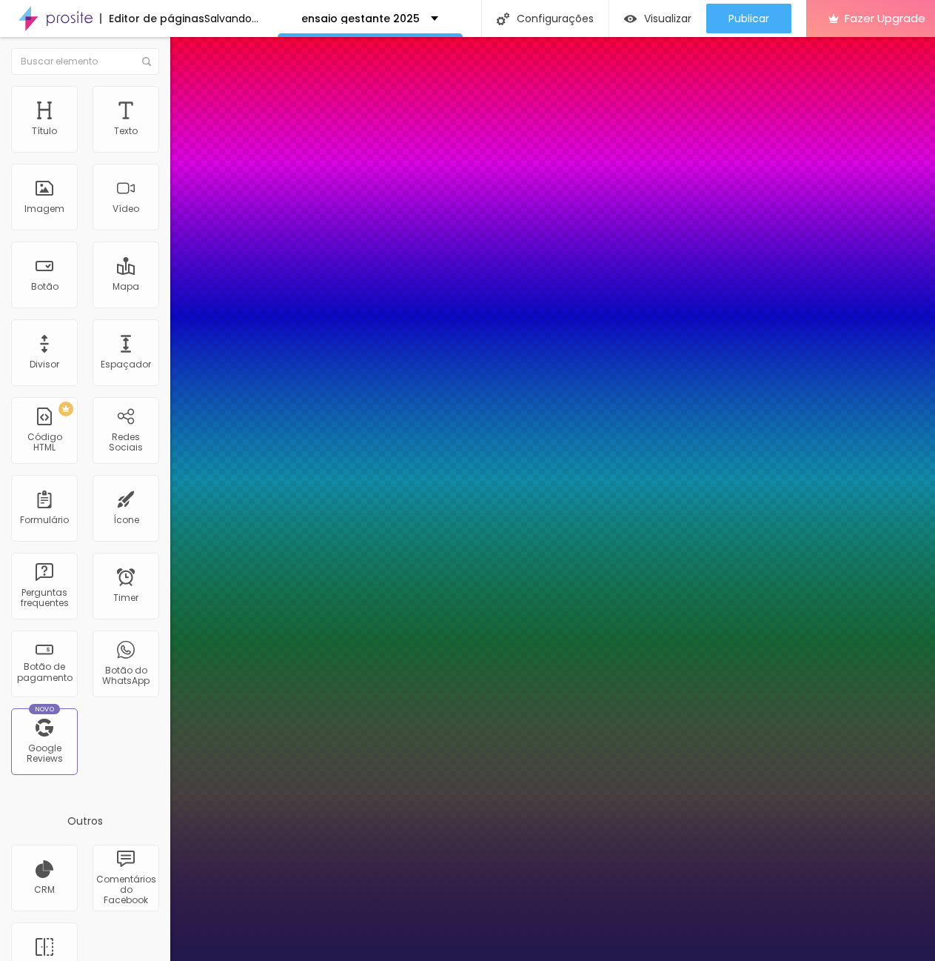
type input "1"
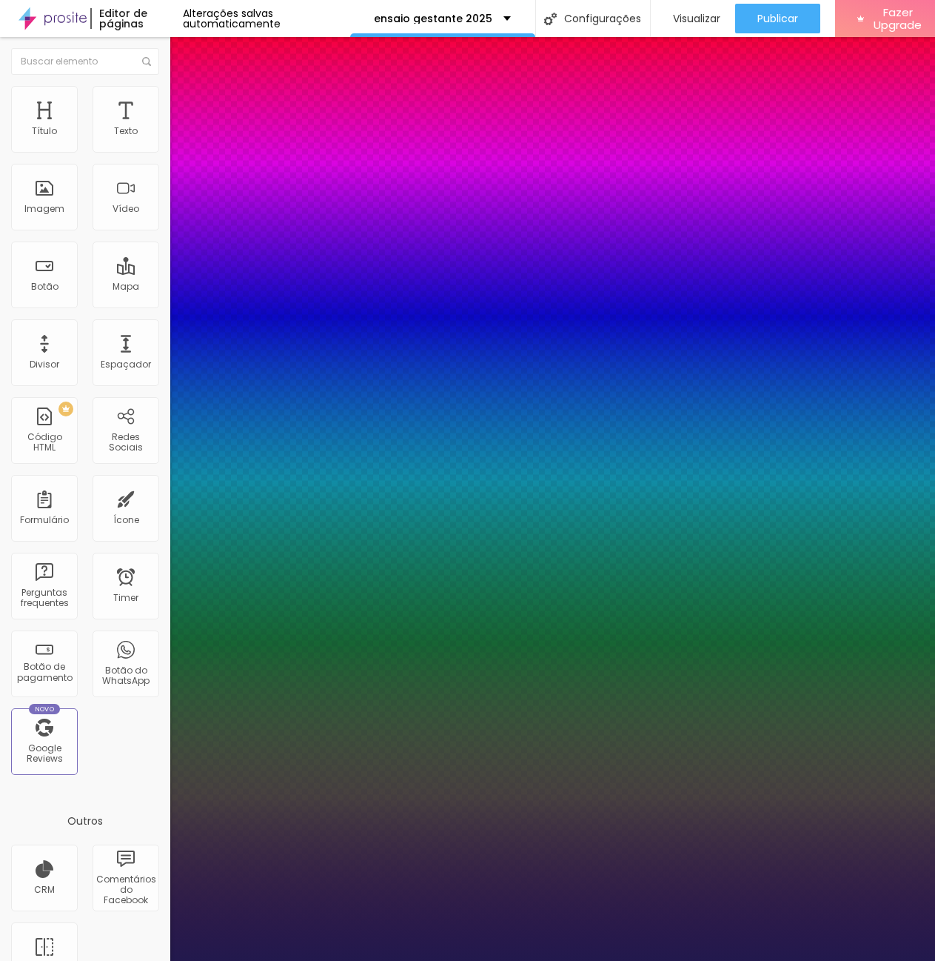
type input "25"
type input "1"
type input "24"
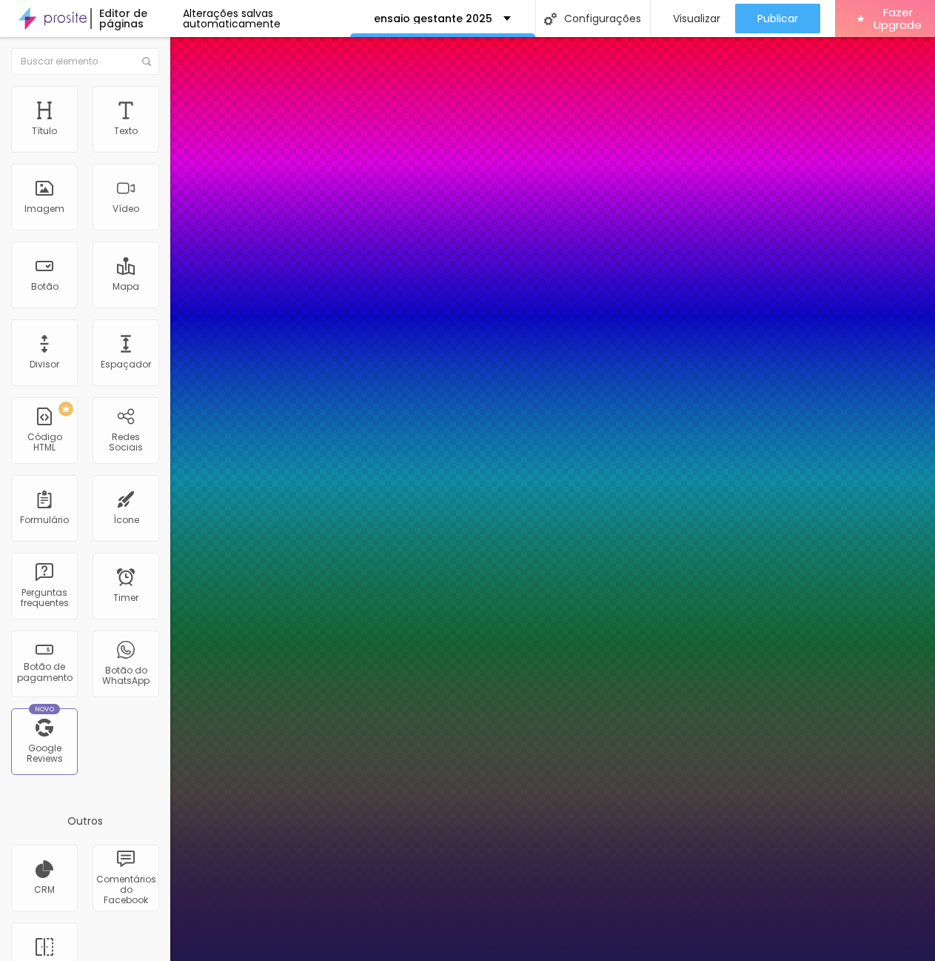
type input "1"
type input "23"
type input "1"
type input "24"
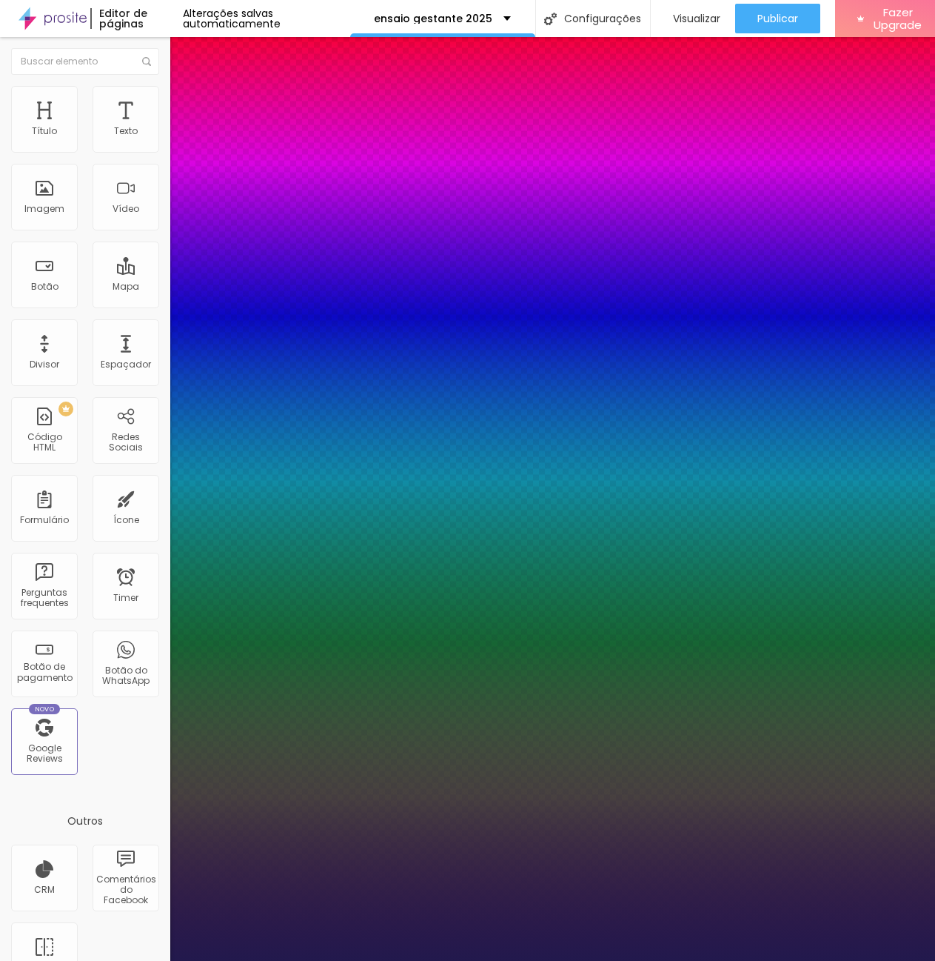
type input "24"
type input "1"
type input "26"
type input "1"
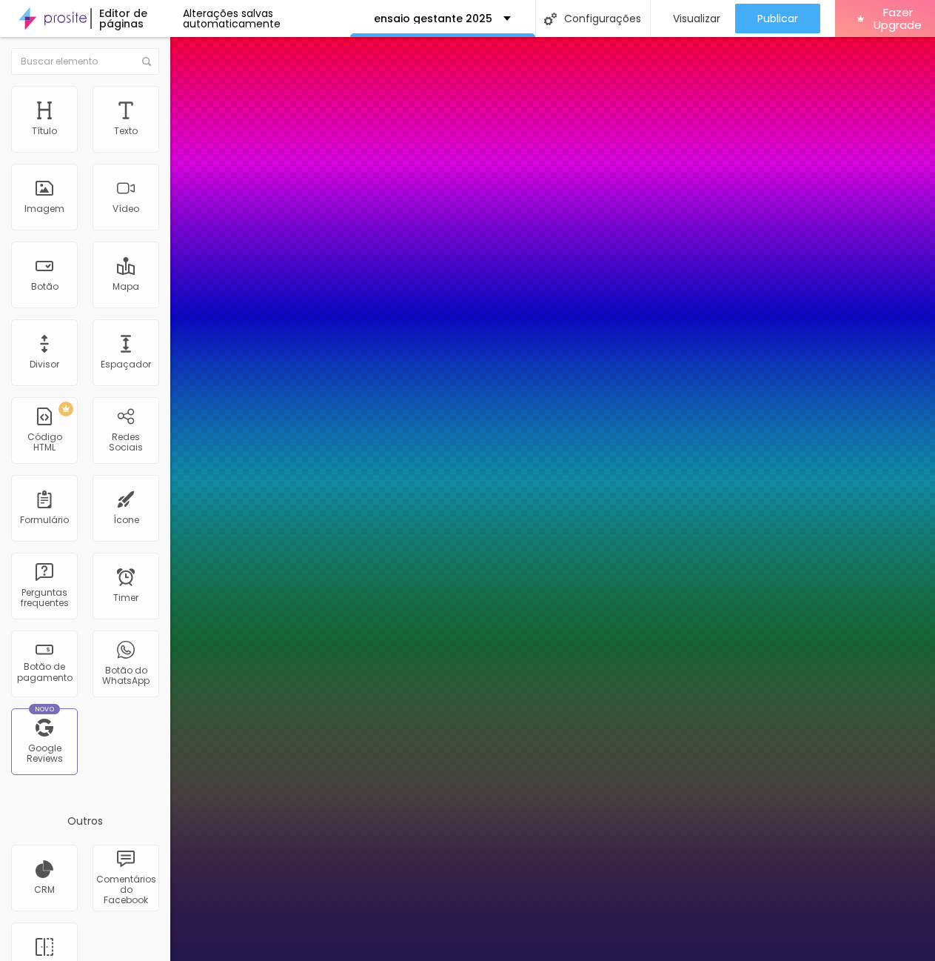
type input "29"
type input "1"
type input "31"
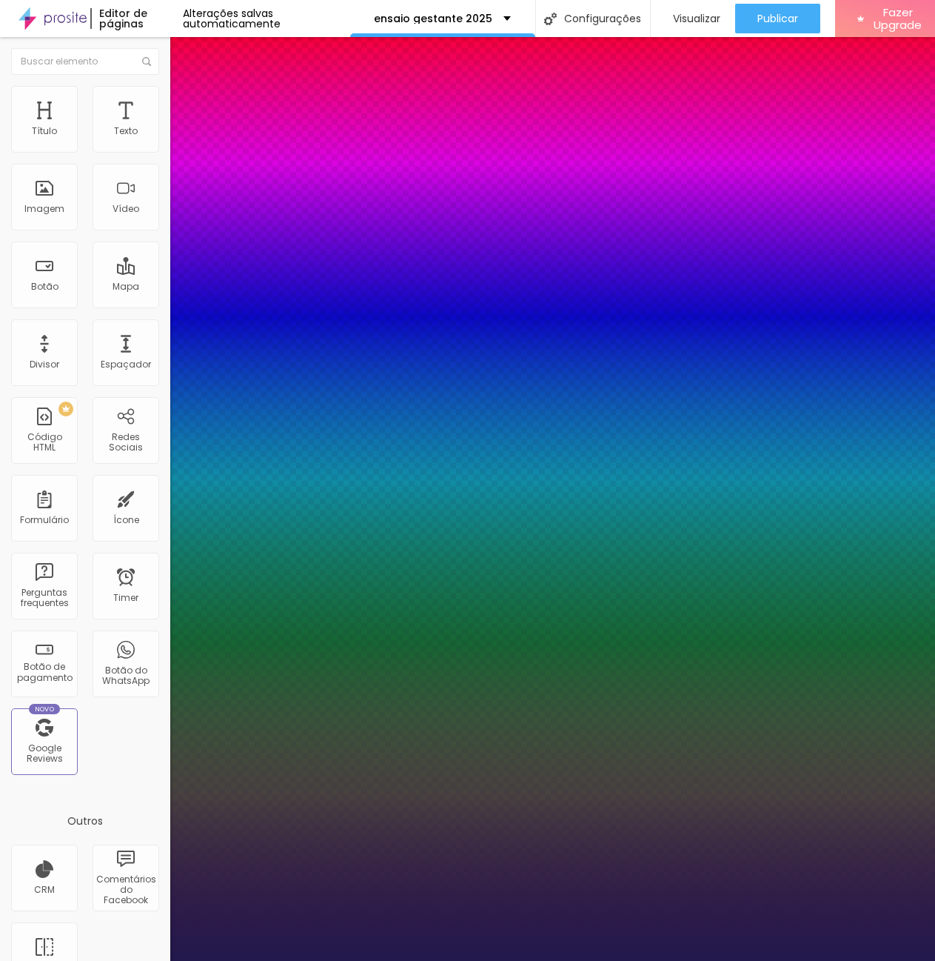
type input "1"
type input "33"
type input "1"
type input "31"
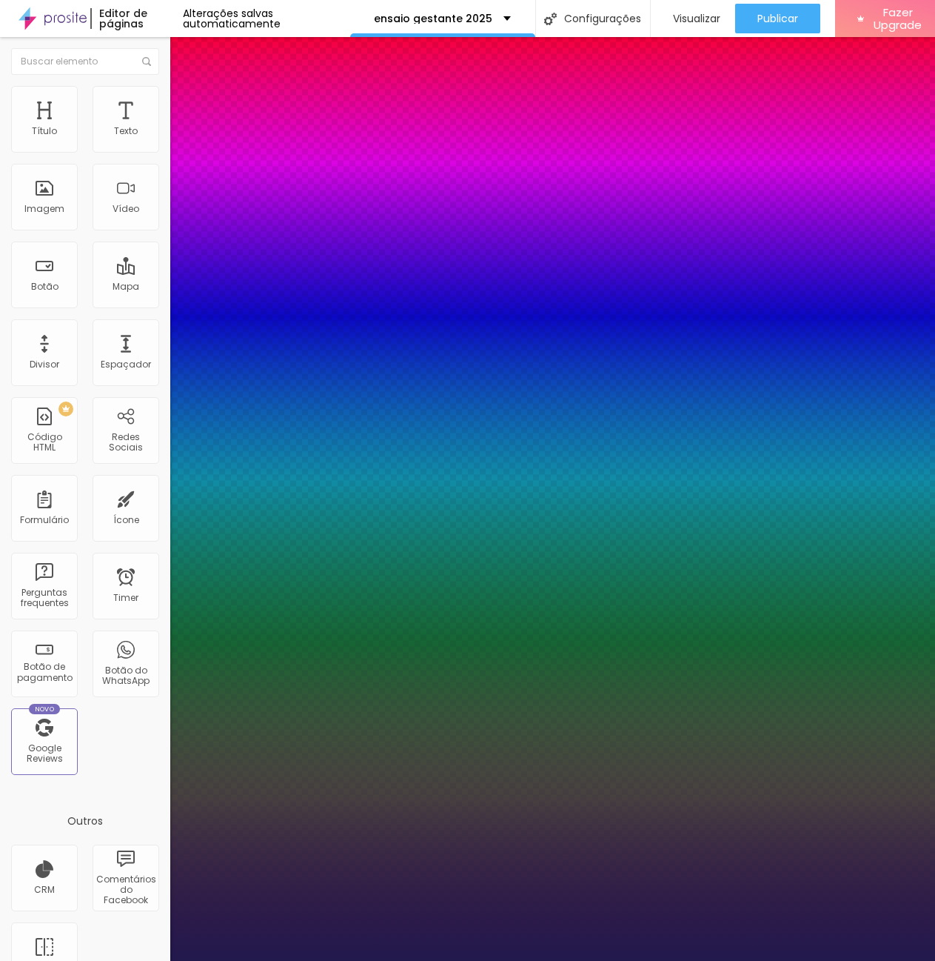
type input "31"
type input "1"
type input "30"
type input "1"
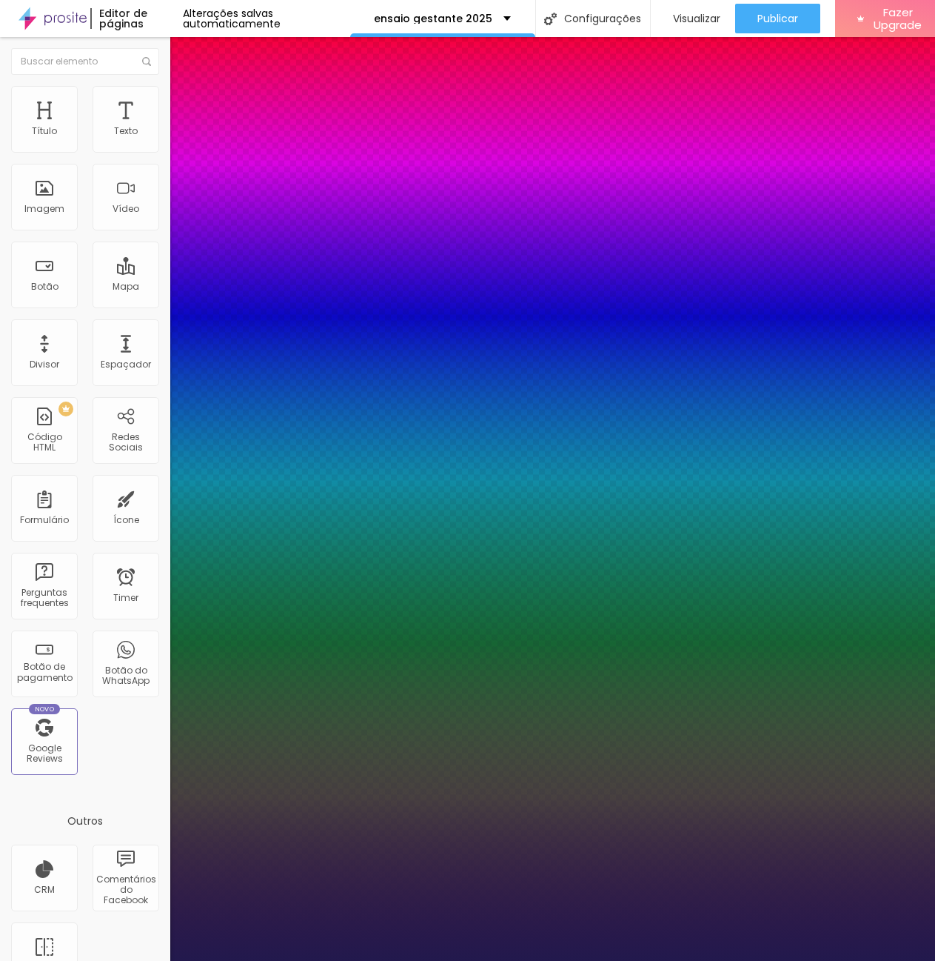
type input "30"
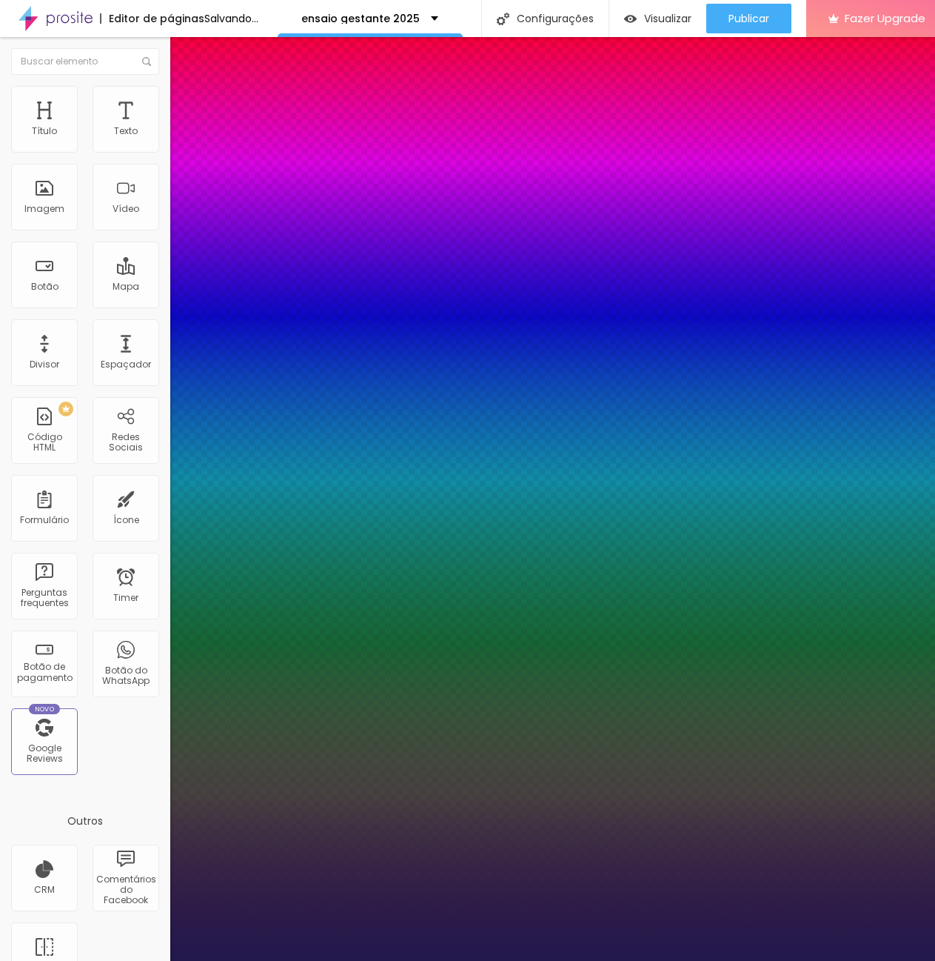
type input "1"
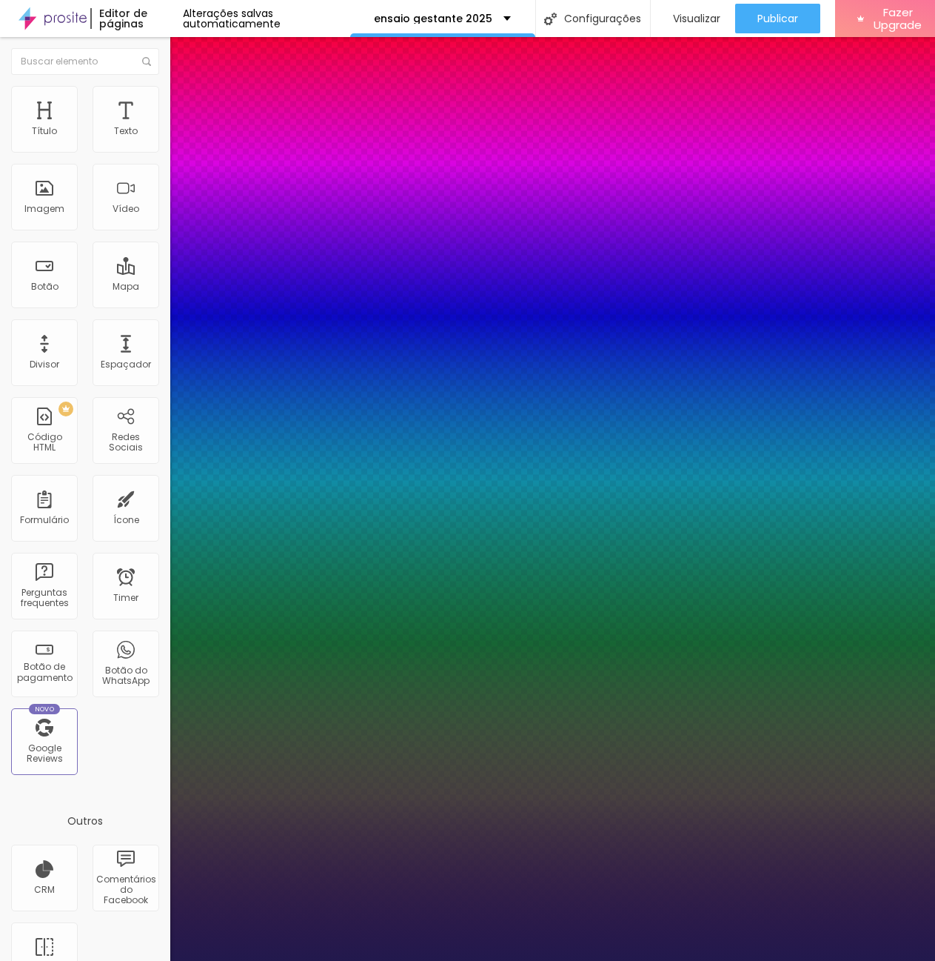
click at [707, 960] on div at bounding box center [467, 961] width 935 height 0
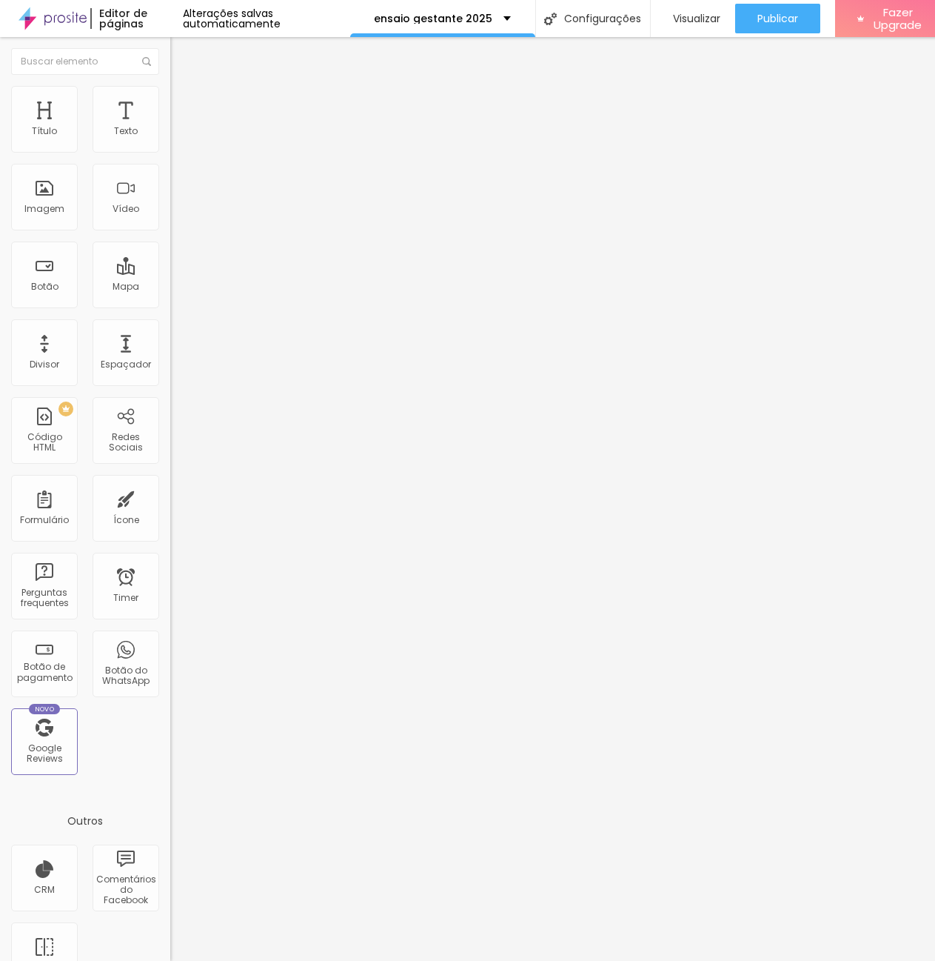
click at [178, 136] on icon "button" at bounding box center [181, 133] width 6 height 6
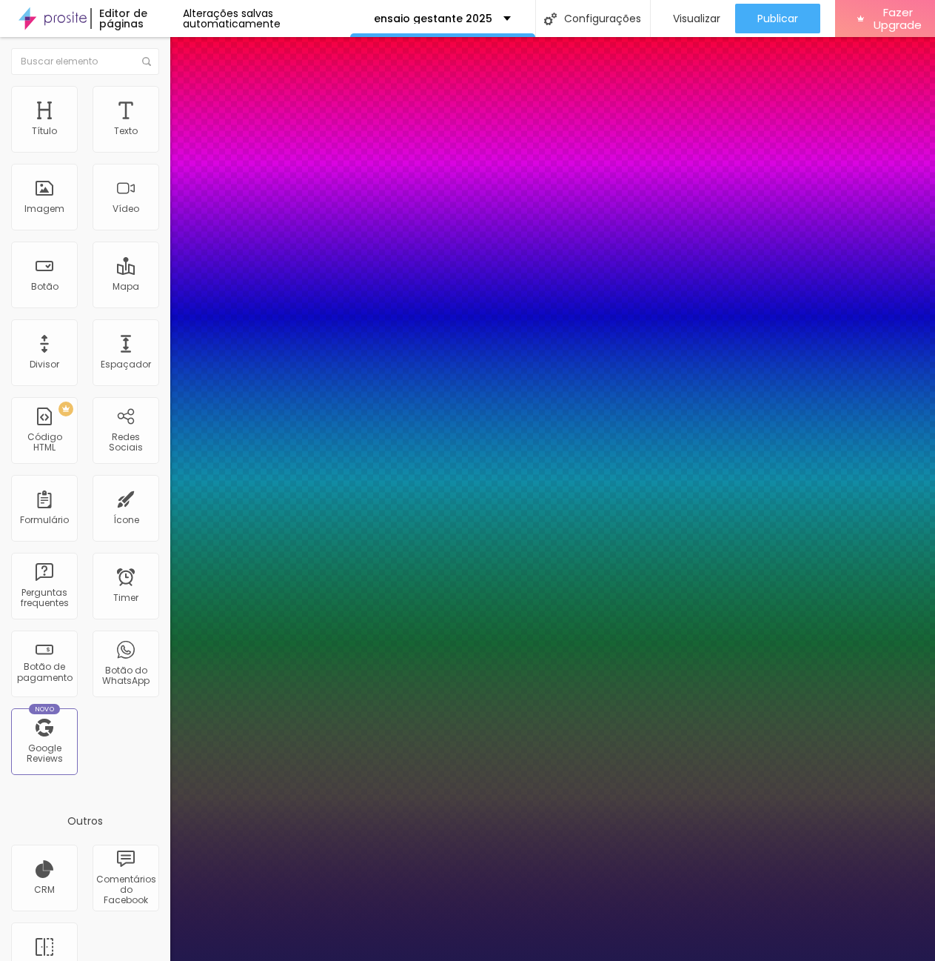
type input "1"
type input "56"
type input "1"
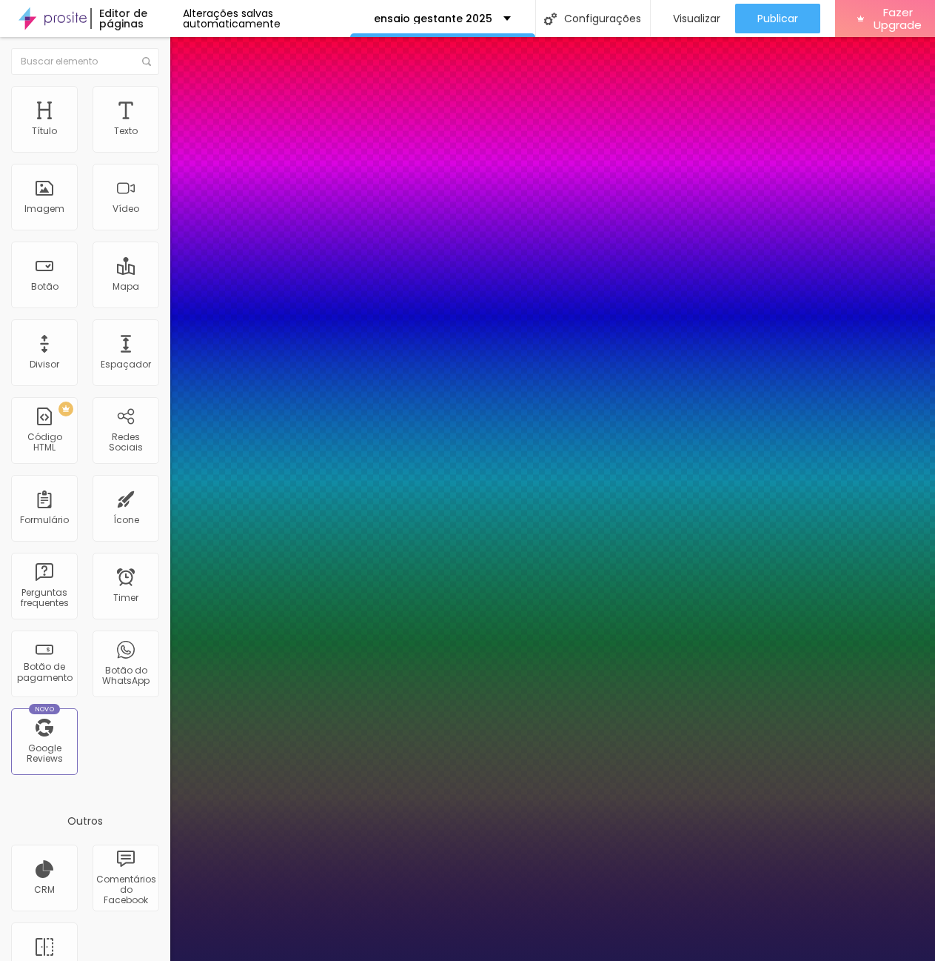
type input "55"
type input "1"
type input "51"
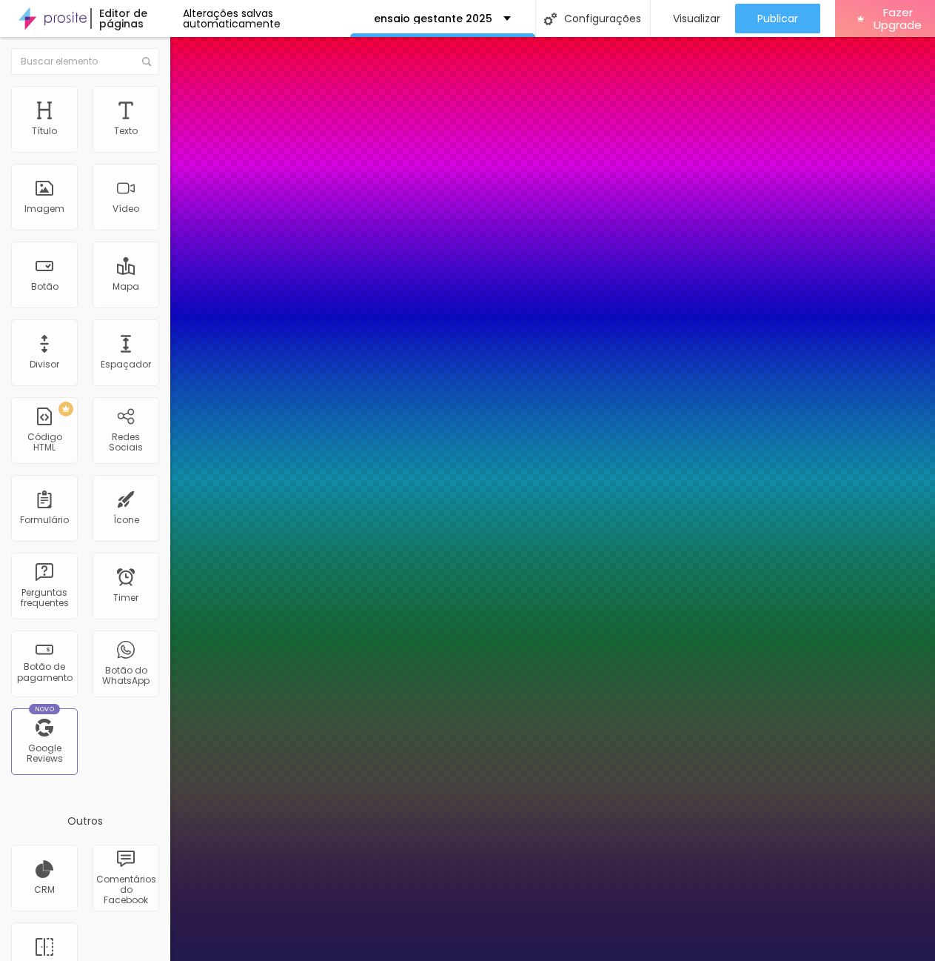
type input "1"
type input "50"
type input "1"
type input "49"
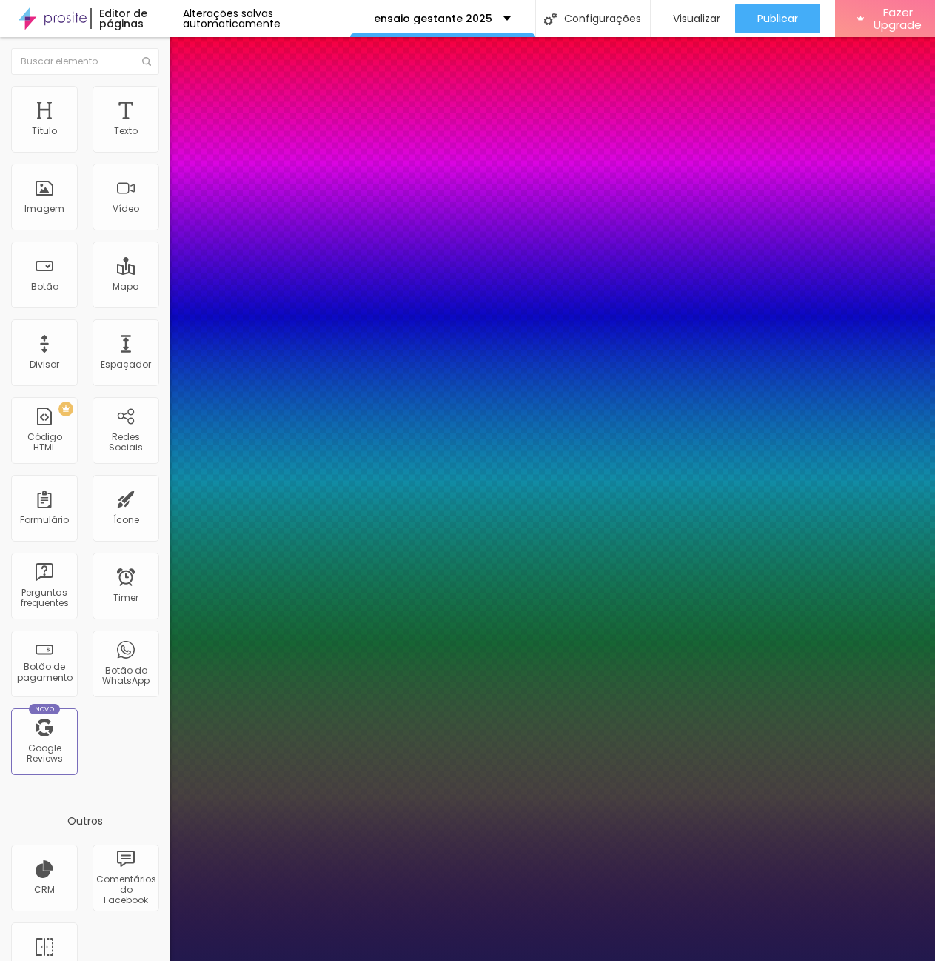
type input "49"
type input "1"
type input "46"
type input "1"
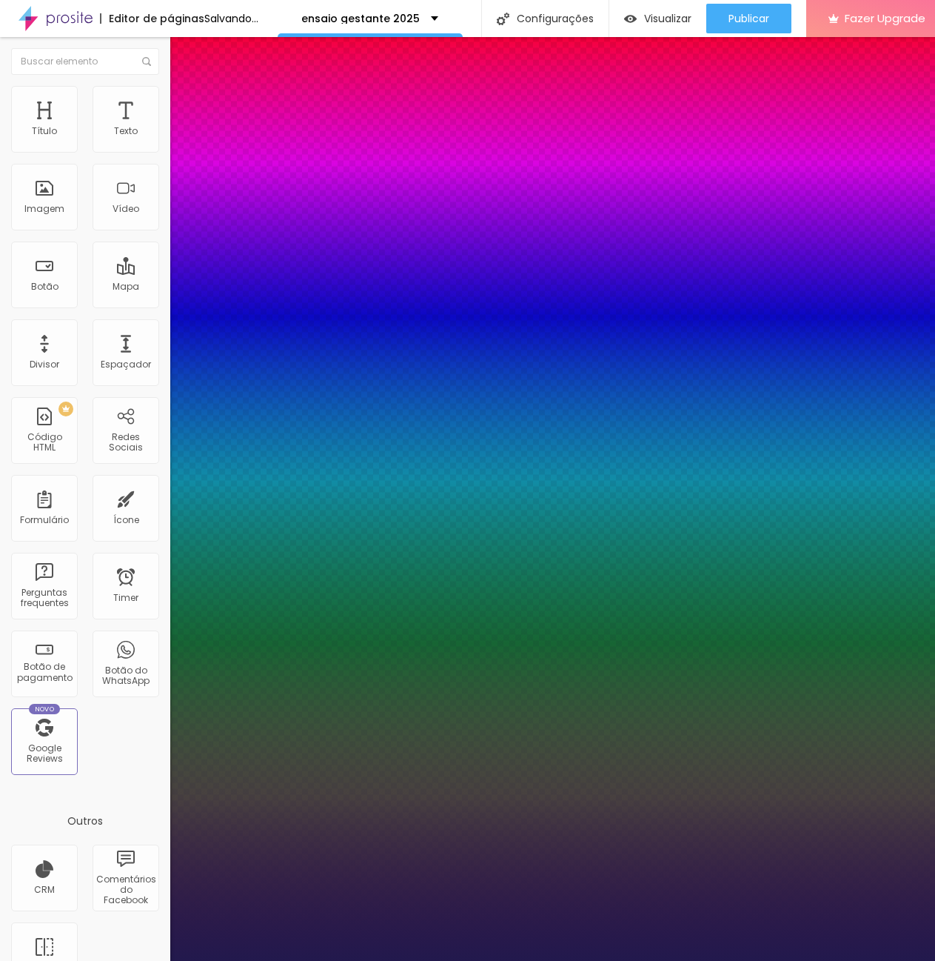
type input "45"
type input "1"
type input "43"
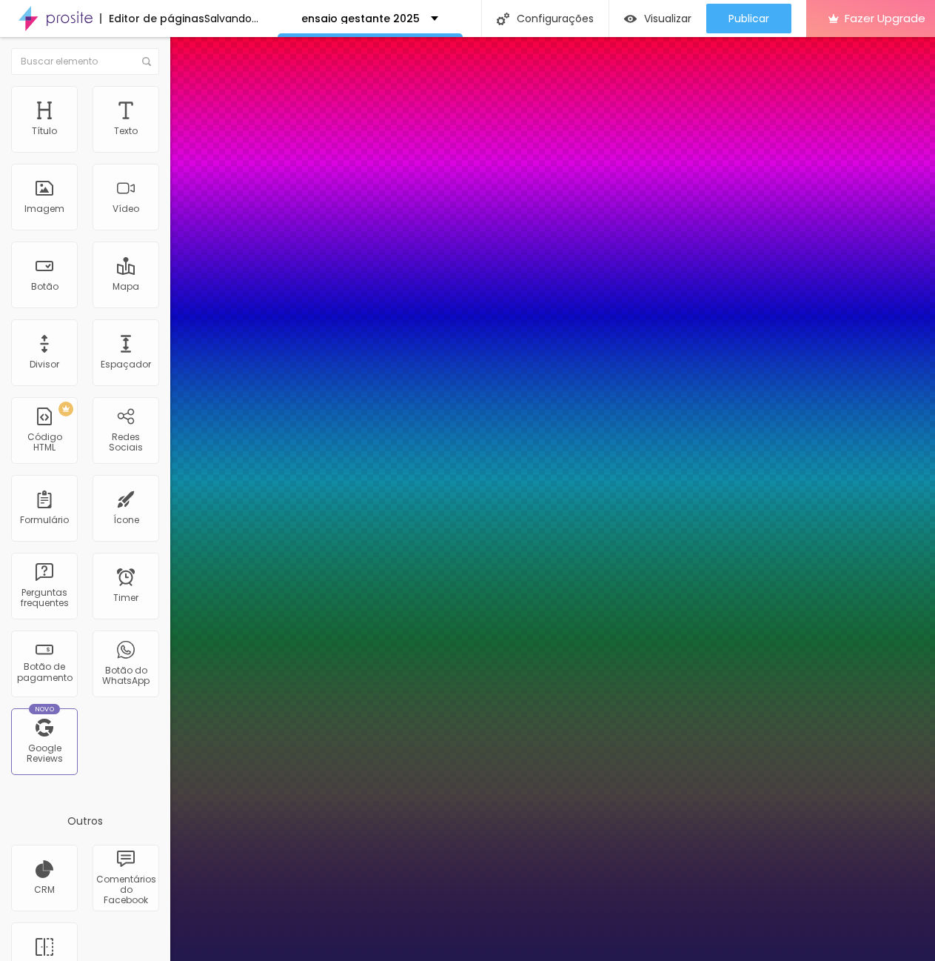
type input "1"
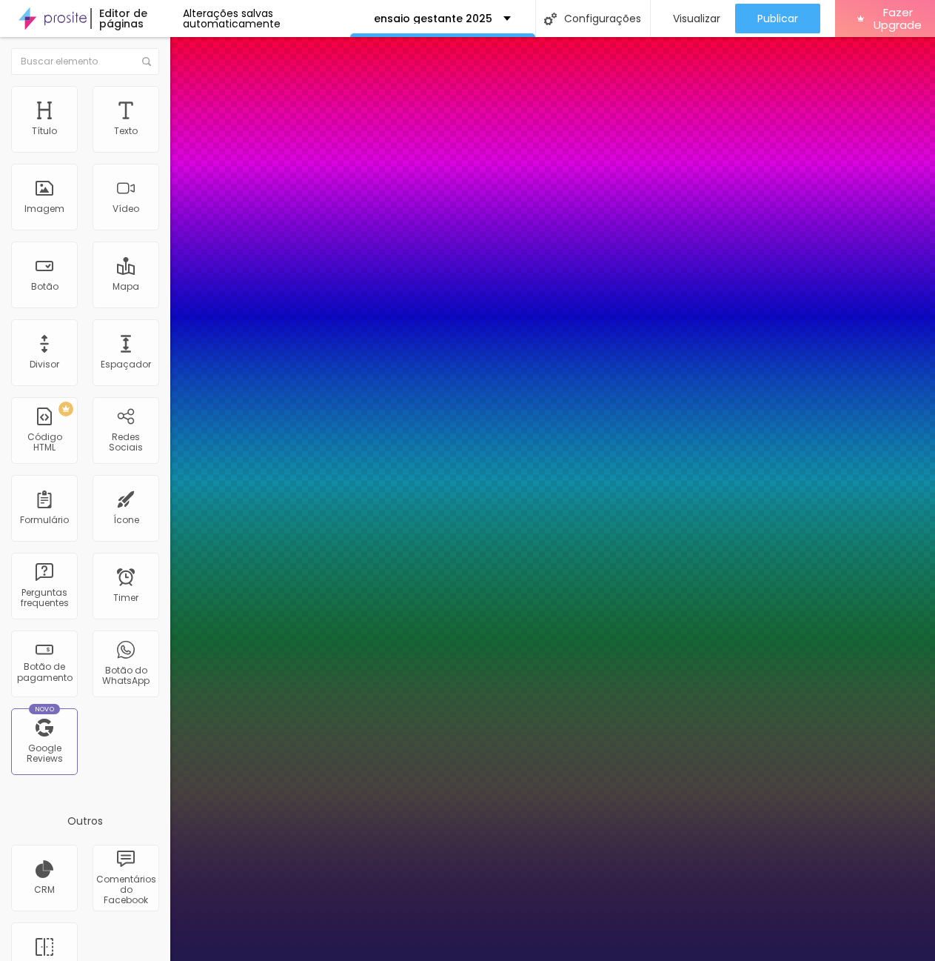
type input "42"
type input "1"
type input "40"
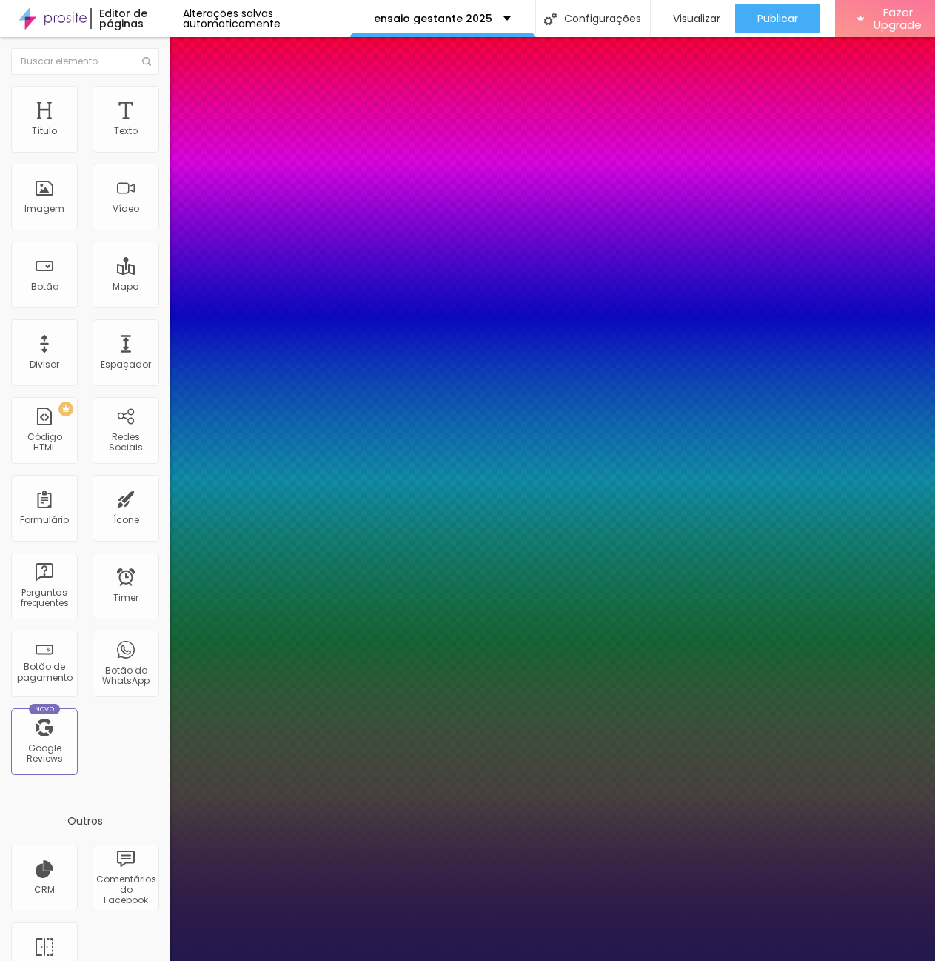
type input "1"
type input "39"
type input "1"
type input "37"
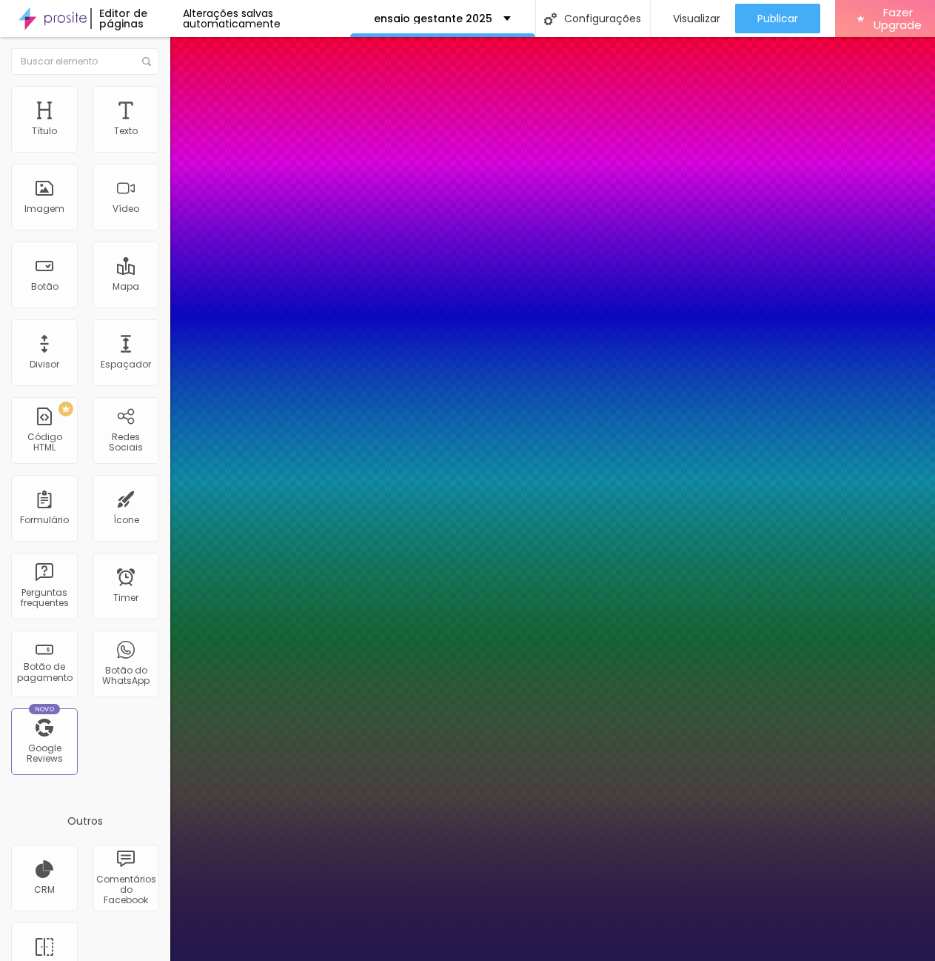
type input "37"
type input "1"
type input "36"
type input "1"
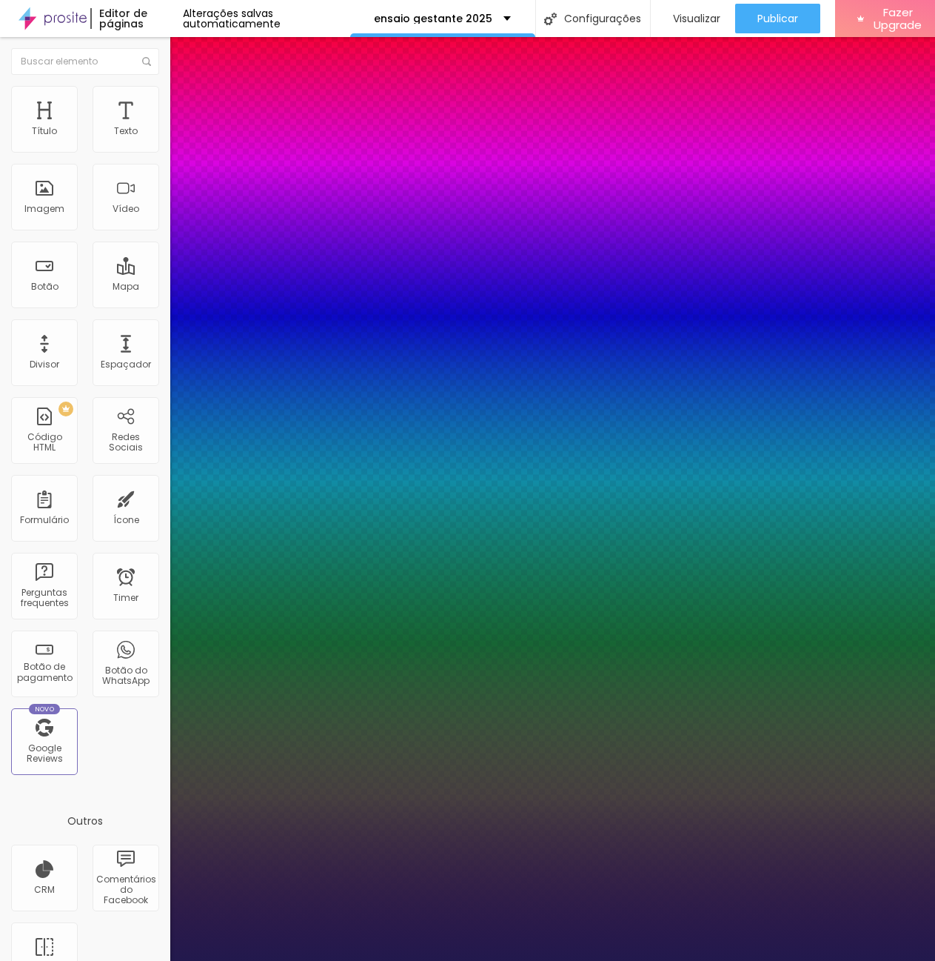
type input "35"
type input "1"
type input "34"
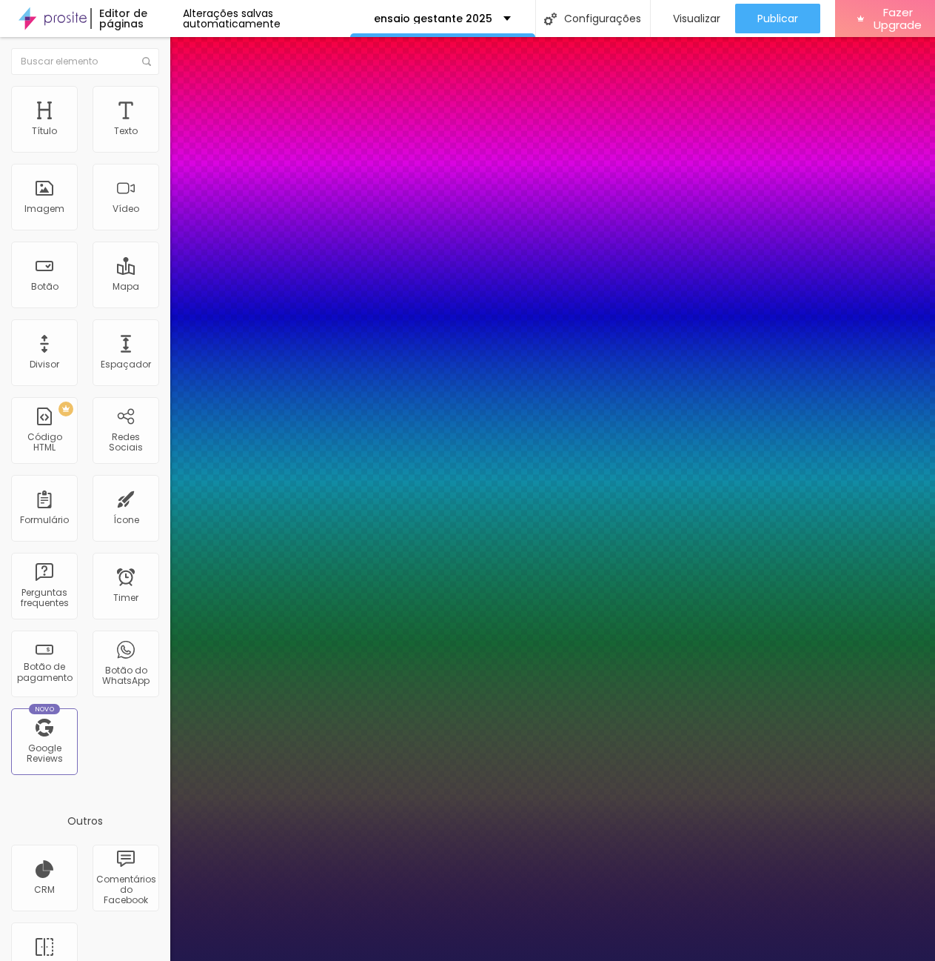
type input "1"
type input "33"
type input "1"
type input "32"
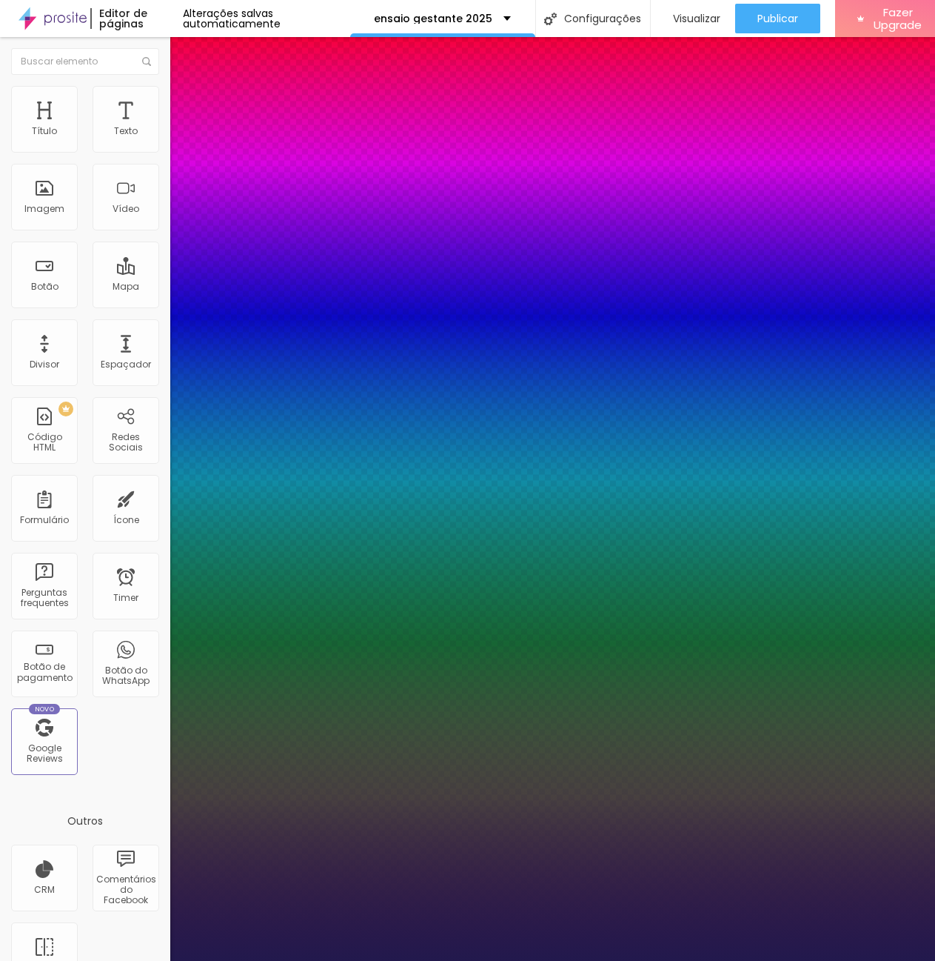
type input "32"
type input "1"
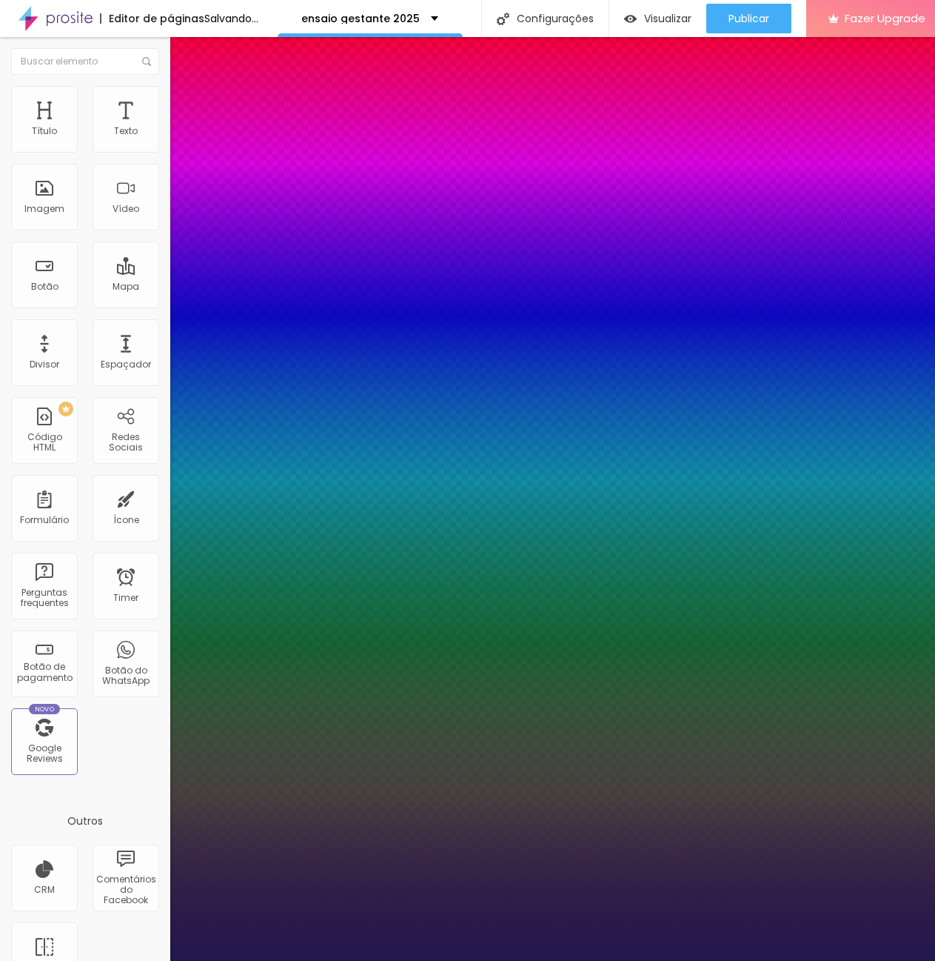
drag, startPoint x: 246, startPoint y: 255, endPoint x: 218, endPoint y: 257, distance: 27.5
type input "32"
type input "1"
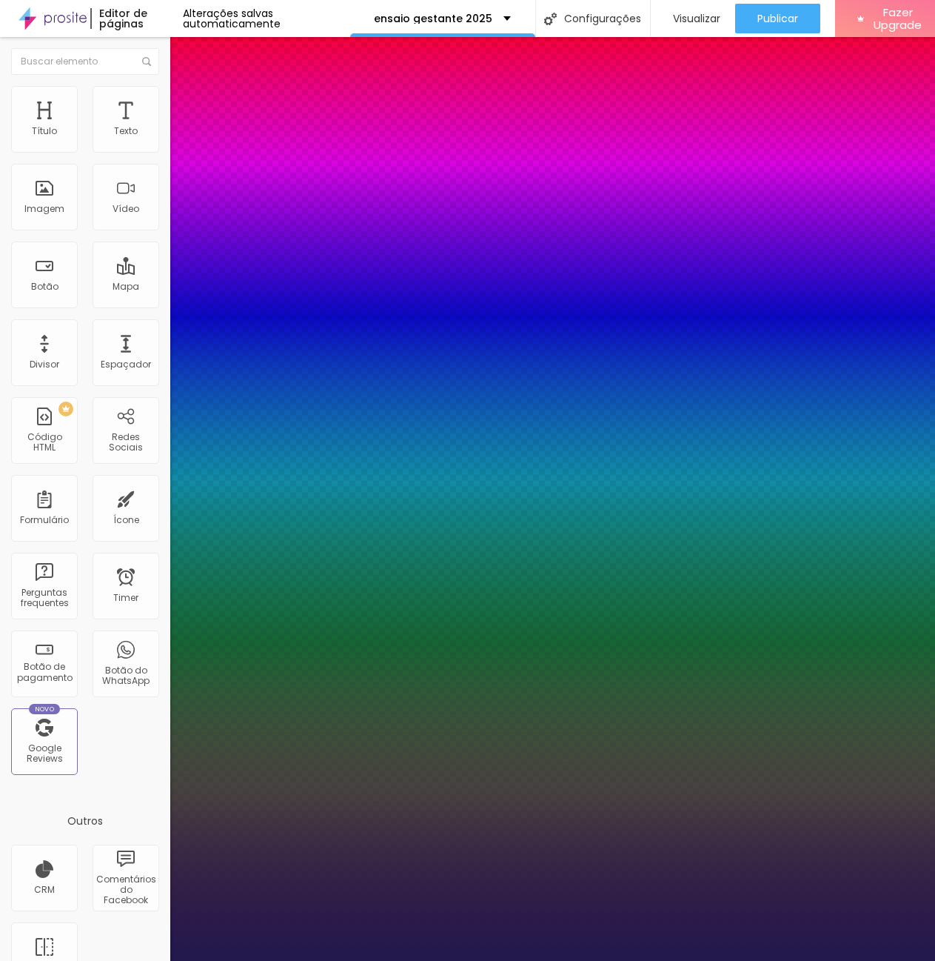
click at [601, 960] on div at bounding box center [467, 961] width 935 height 0
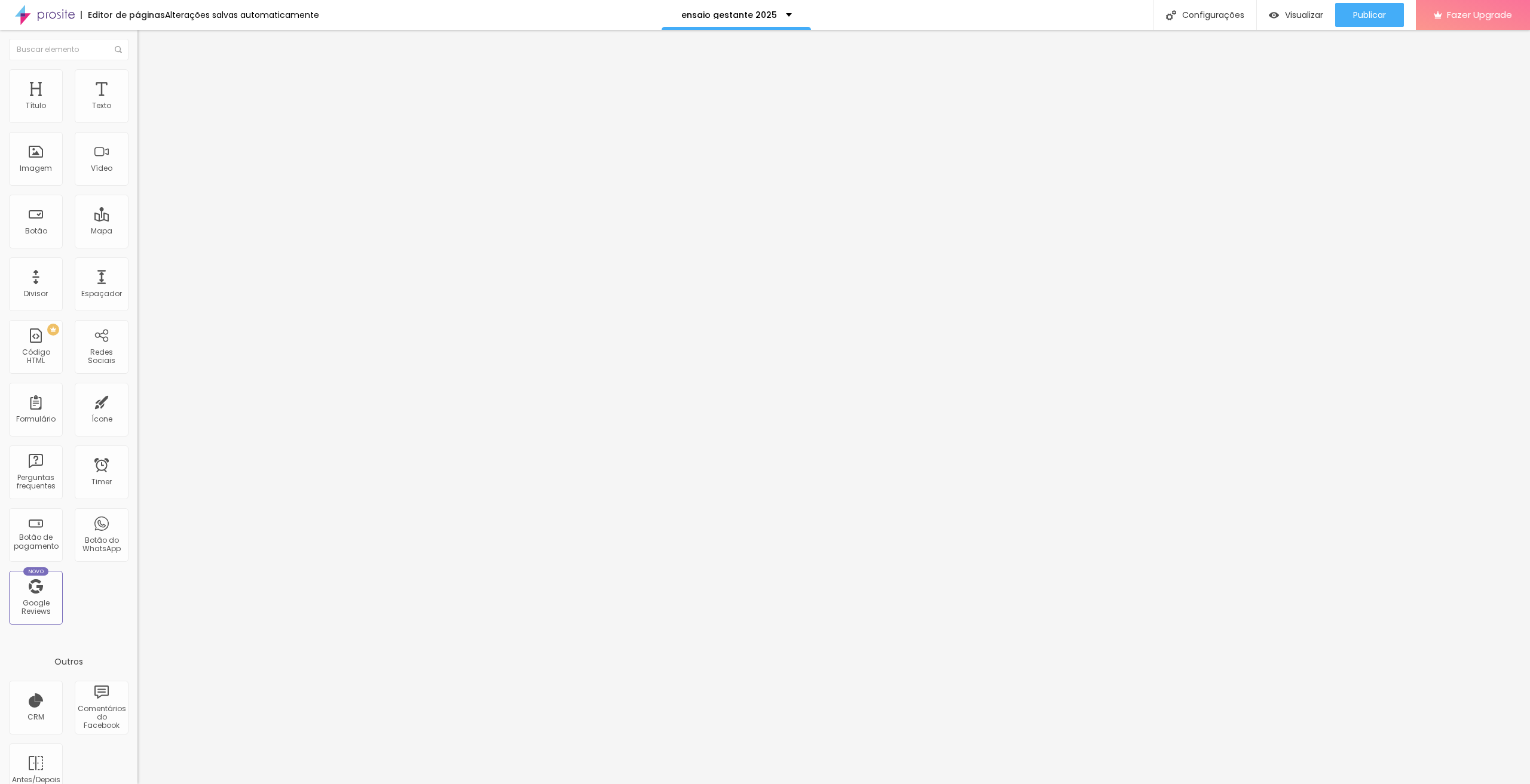
click at [142, 111] on icon "button" at bounding box center [145, 107] width 7 height 7
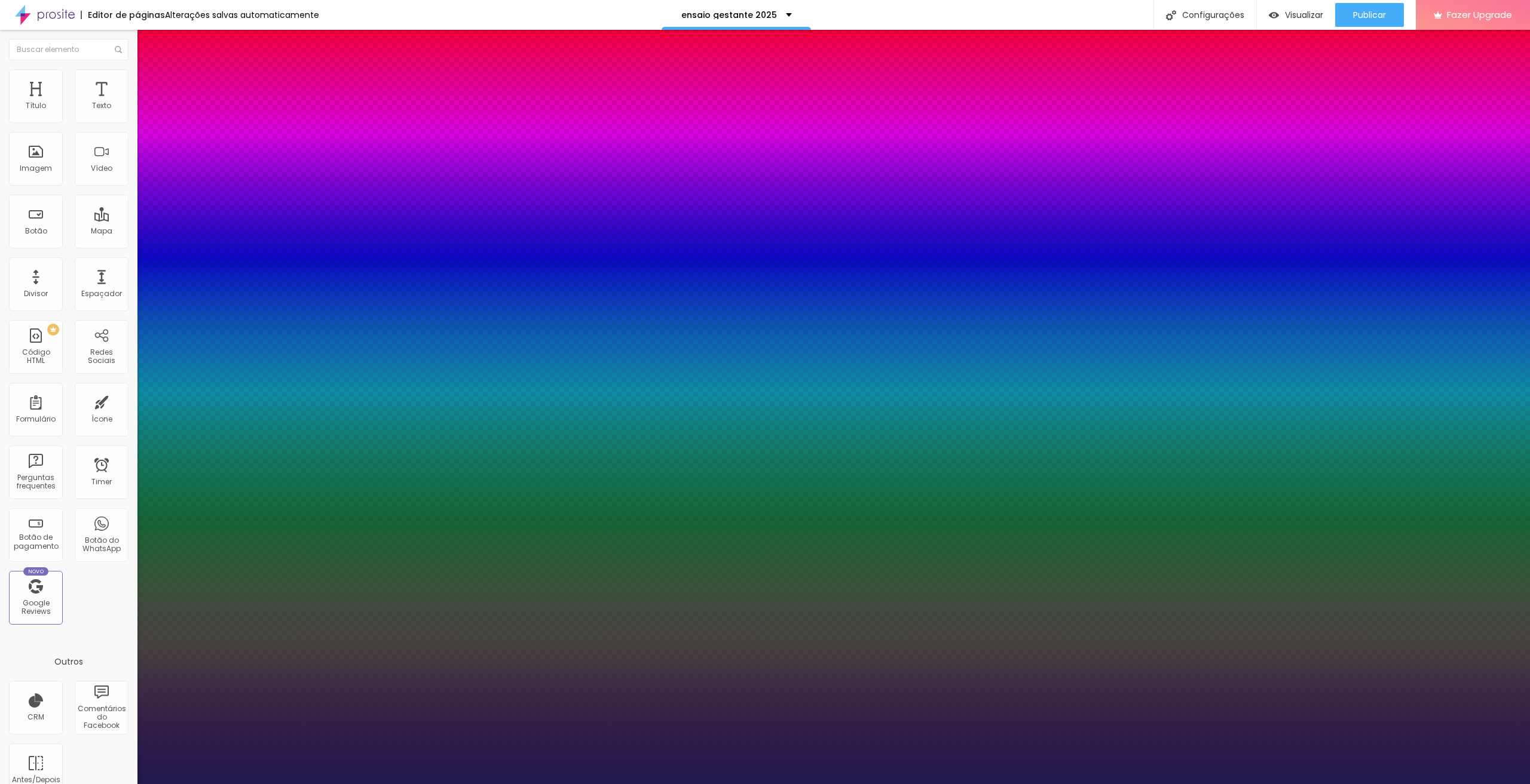
type input "1"
type input "27"
type input "1"
type input "27"
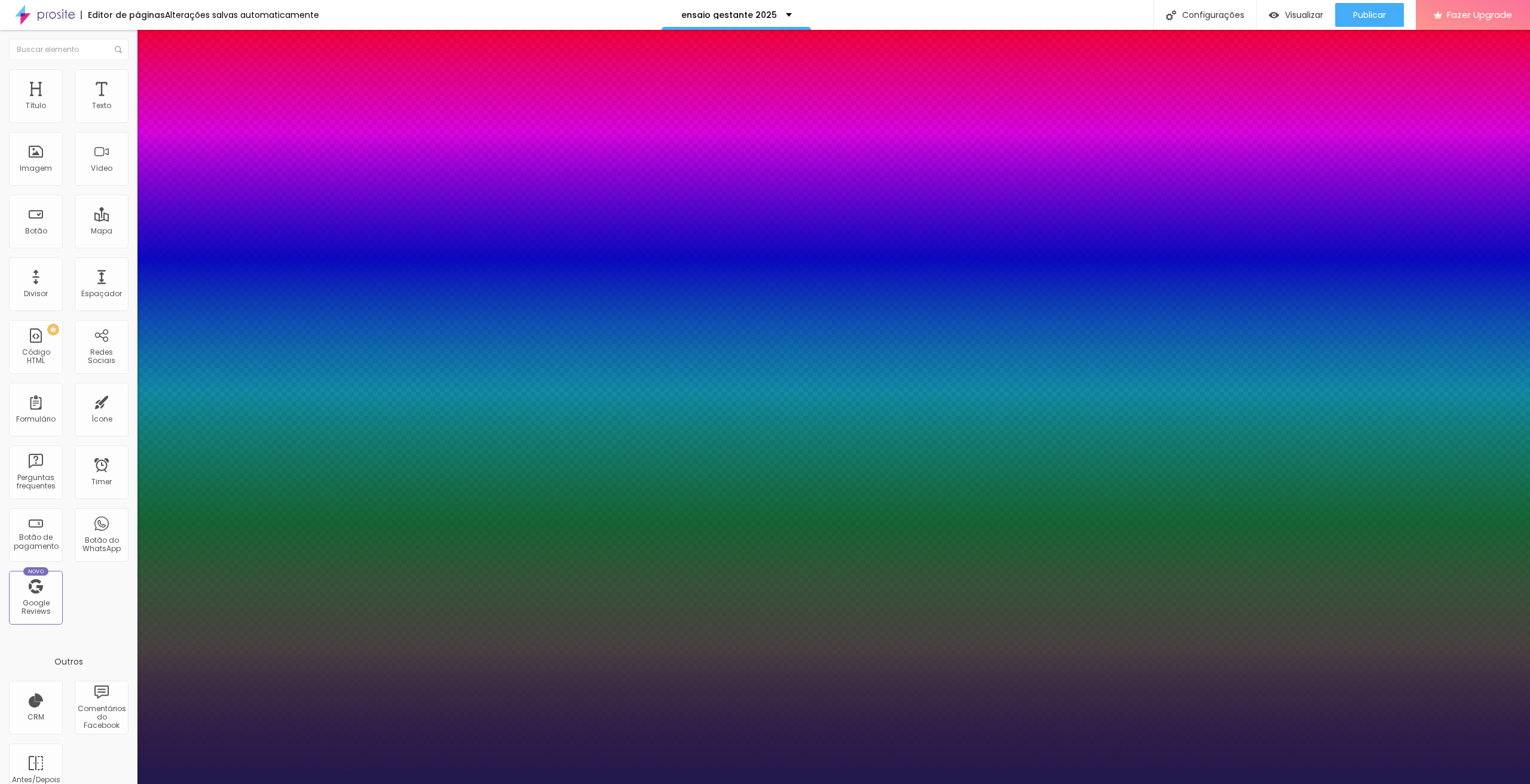
type input "1"
type input "17"
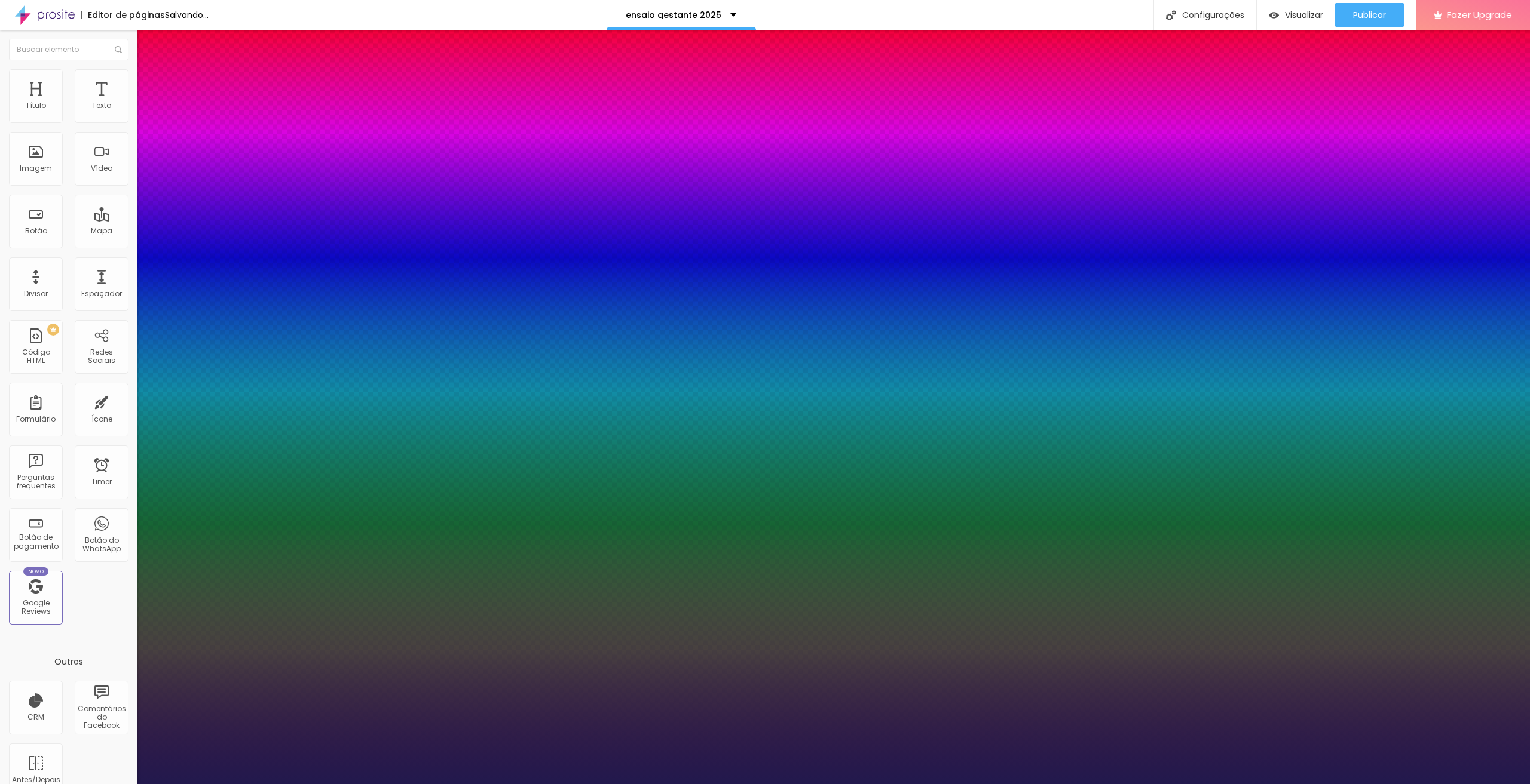
type input "1"
type input "20"
type input "1"
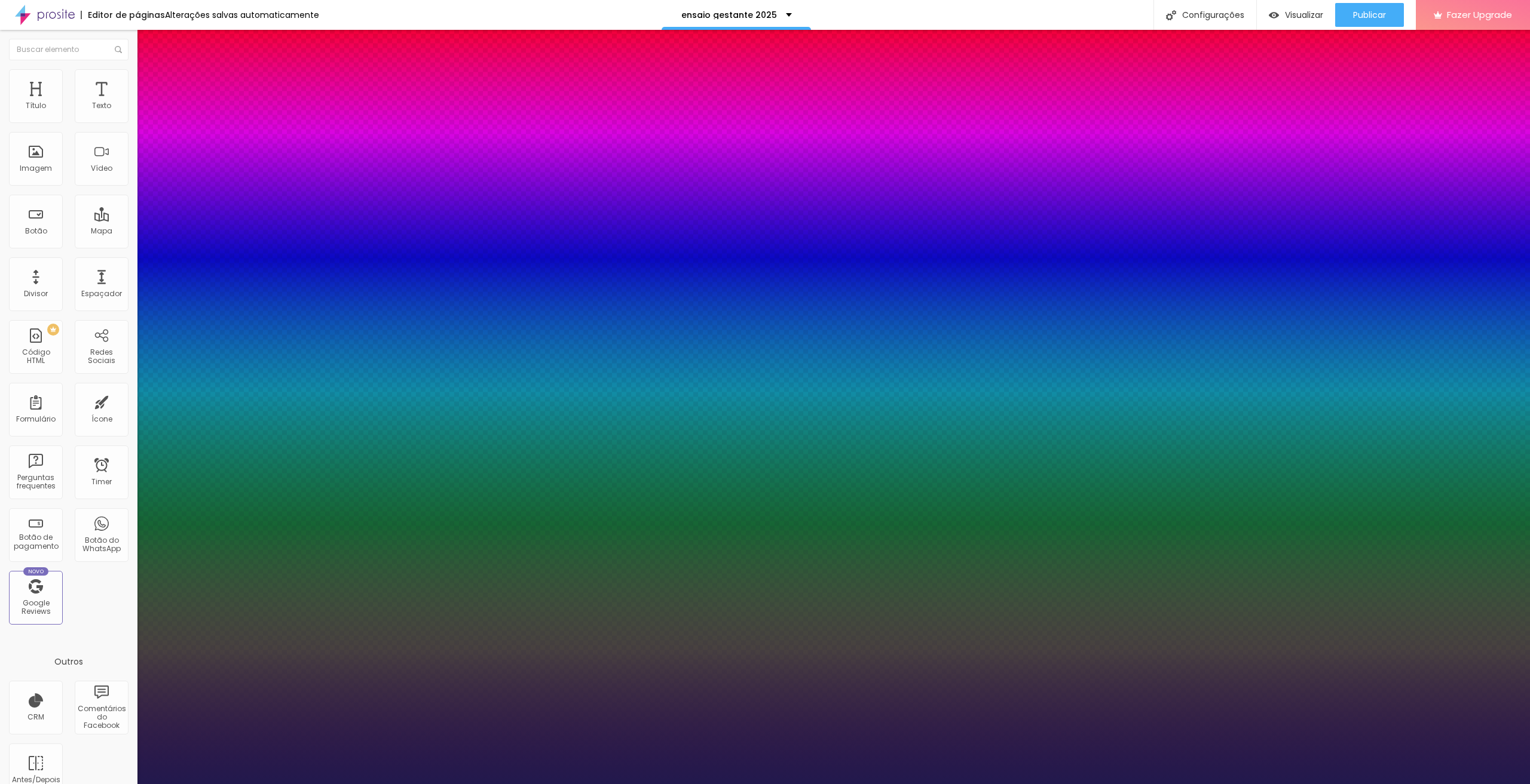
type input "21"
type input "1"
type input "22"
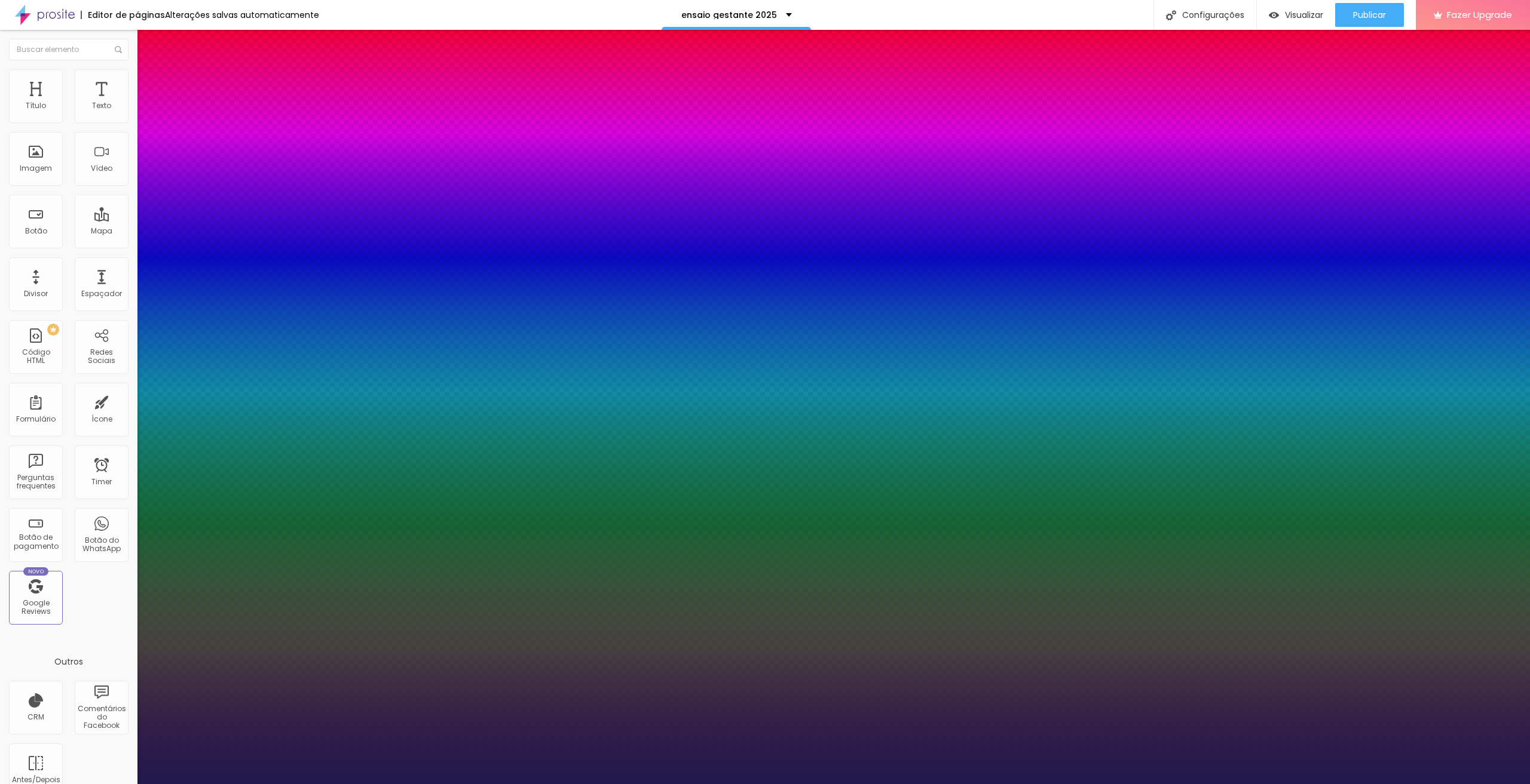
type input "1"
type input "23"
type input "1"
type input "25"
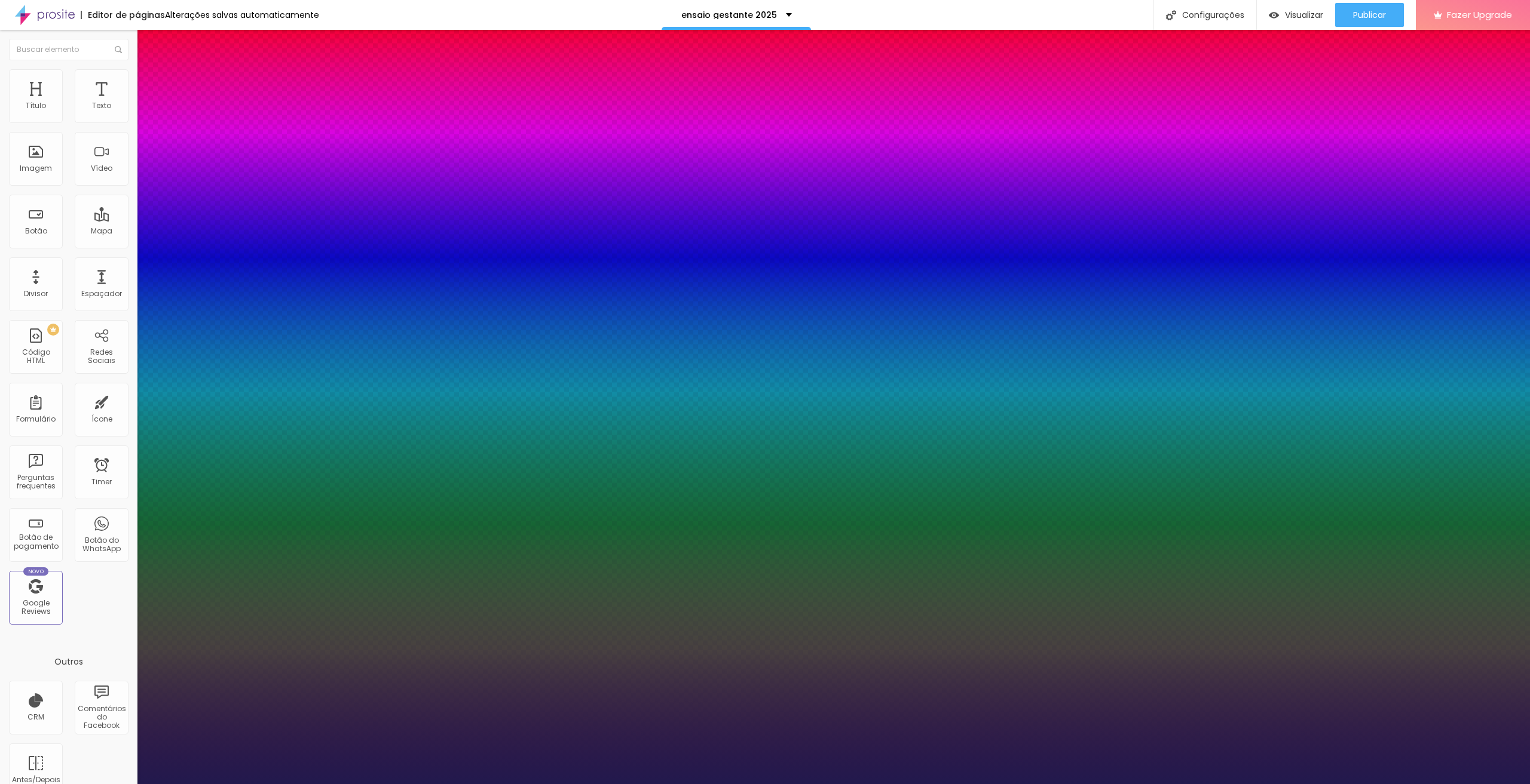
type input "25"
type input "1"
type input "24"
type input "1"
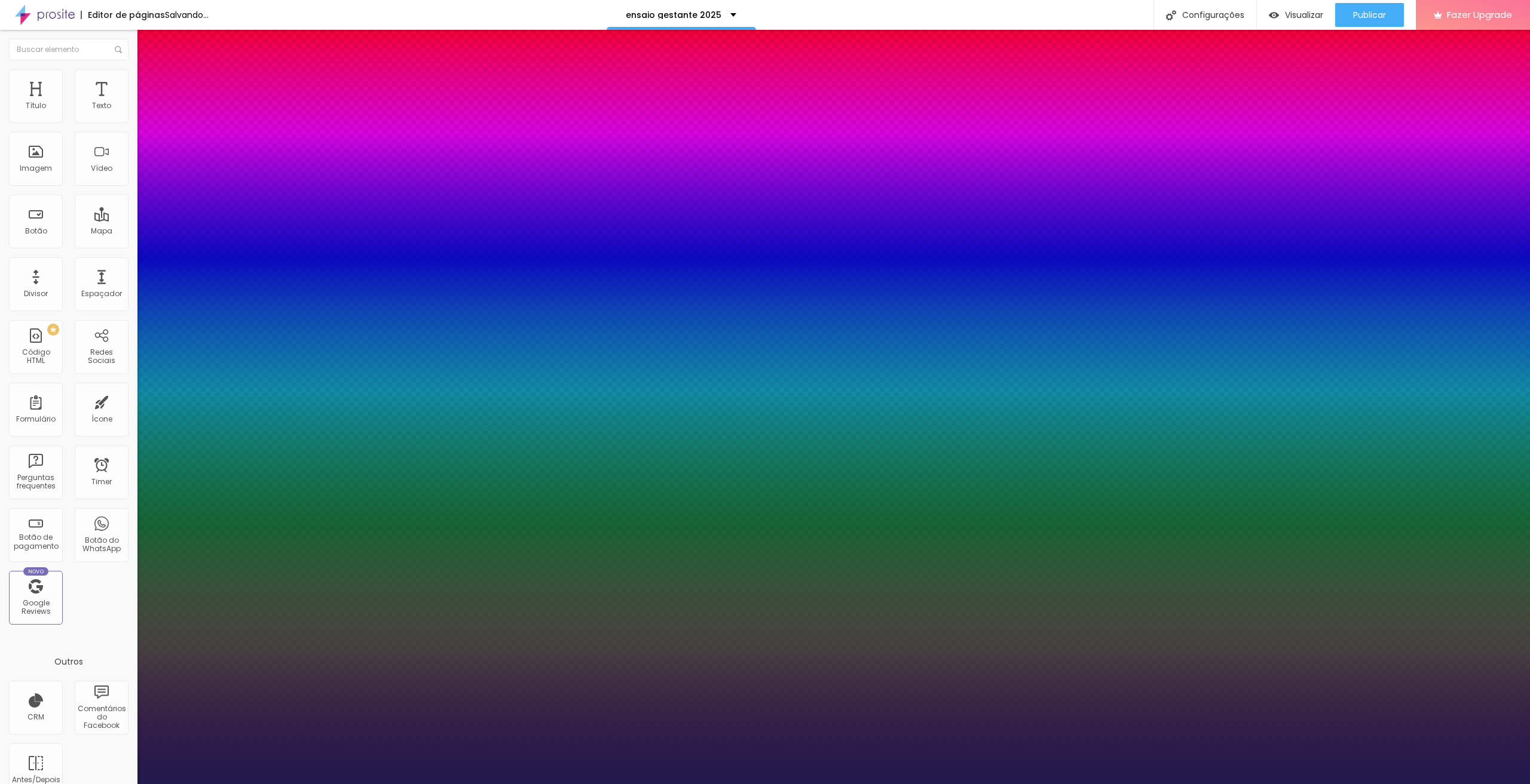
type input "23"
click at [755, 774] on div at bounding box center [765, 784] width 1530 height 0
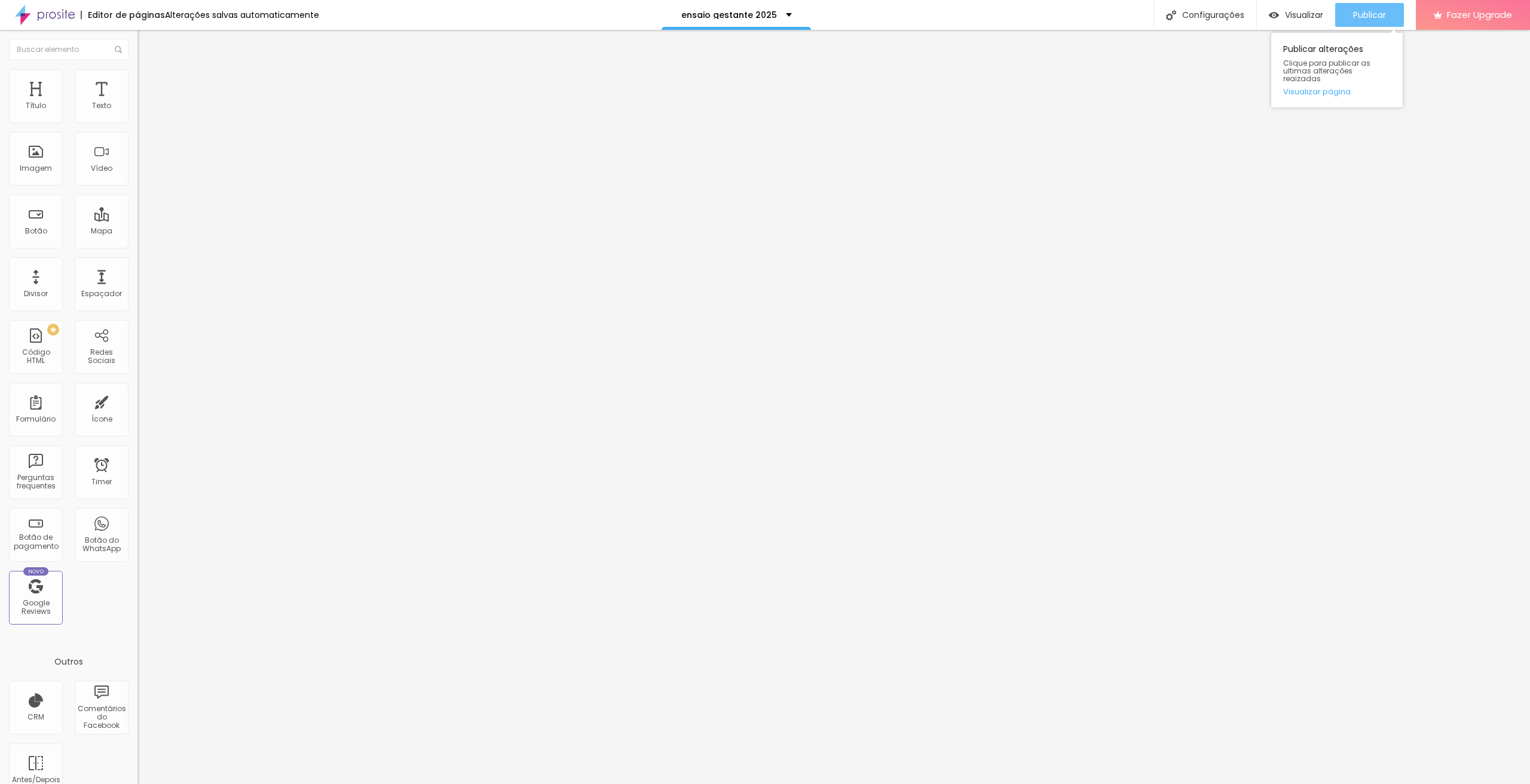
click at [755, 8] on div "Publicar" at bounding box center [1369, 15] width 33 height 24
click at [755, 19] on span "Publicar" at bounding box center [1369, 15] width 33 height 10
click at [755, 17] on span "Publicar" at bounding box center [1369, 15] width 33 height 10
click at [755, 11] on span "Publicar" at bounding box center [1369, 15] width 33 height 10
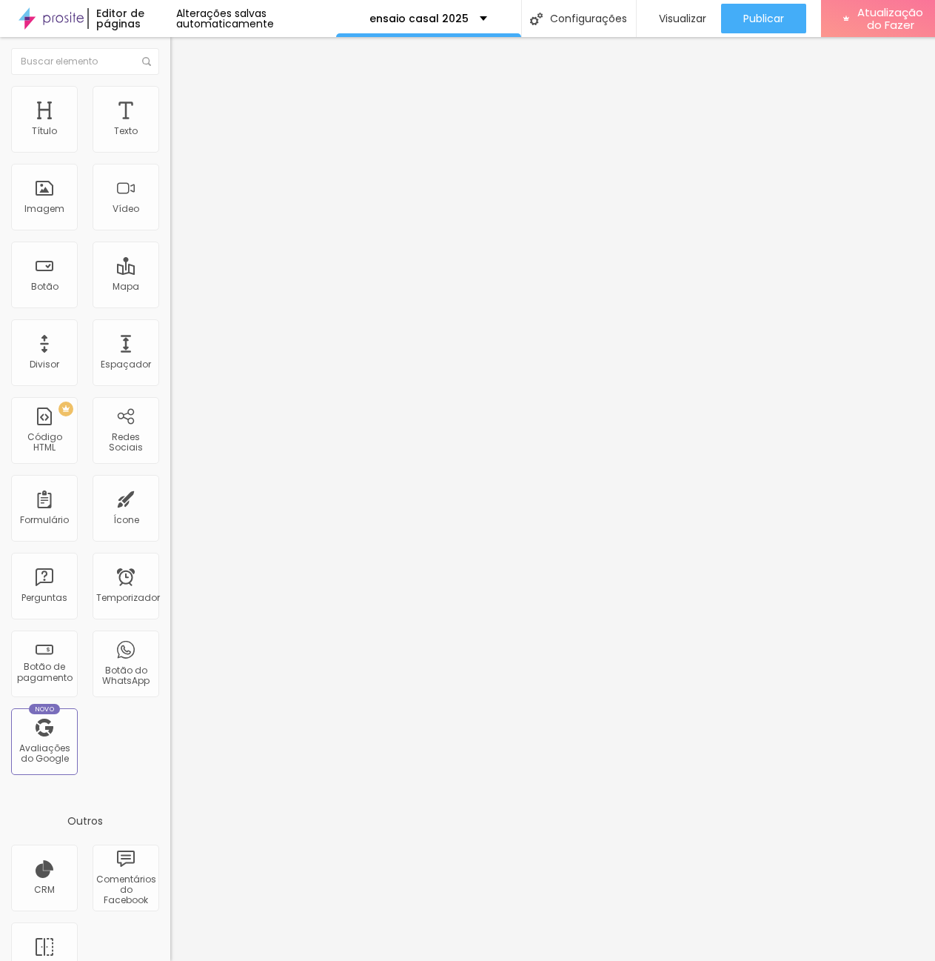
scroll to position [11, 0]
click at [170, 135] on font "Completo" at bounding box center [192, 128] width 45 height 13
click at [170, 142] on div "Encaixotado" at bounding box center [255, 137] width 170 height 9
click at [170, 92] on img at bounding box center [176, 92] width 13 height 13
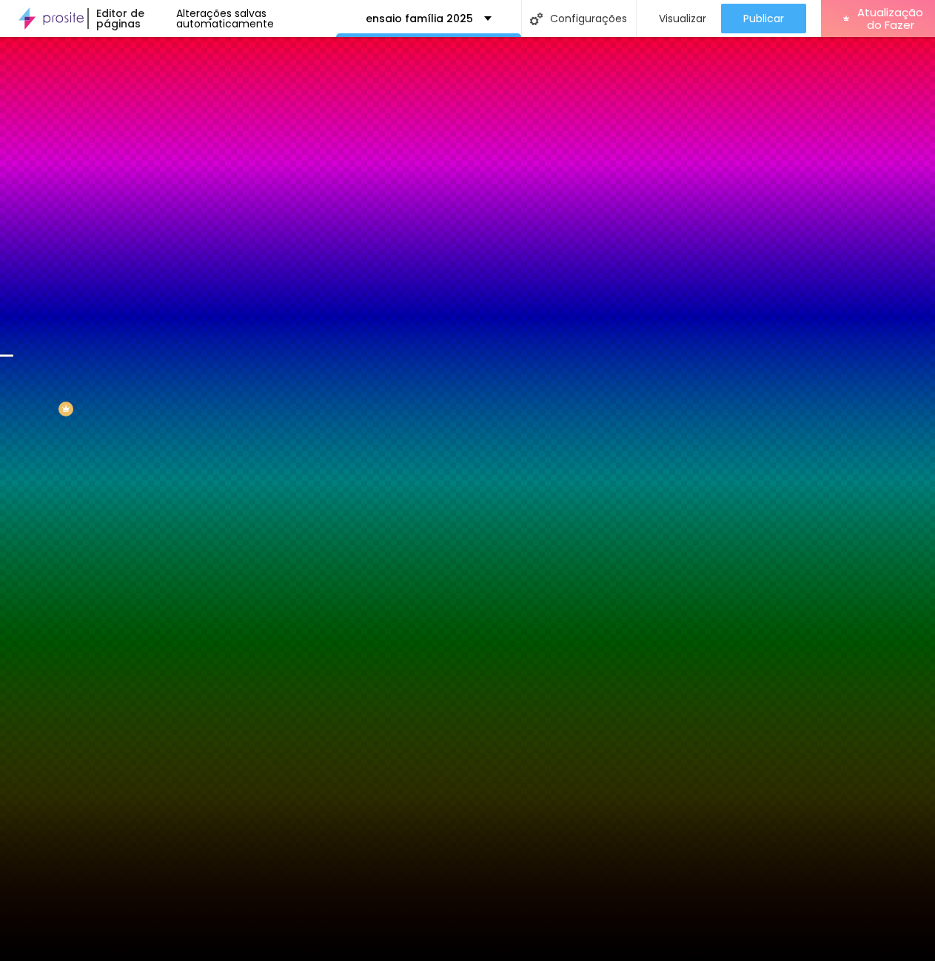
click at [170, 101] on li "Avançado" at bounding box center [255, 108] width 170 height 15
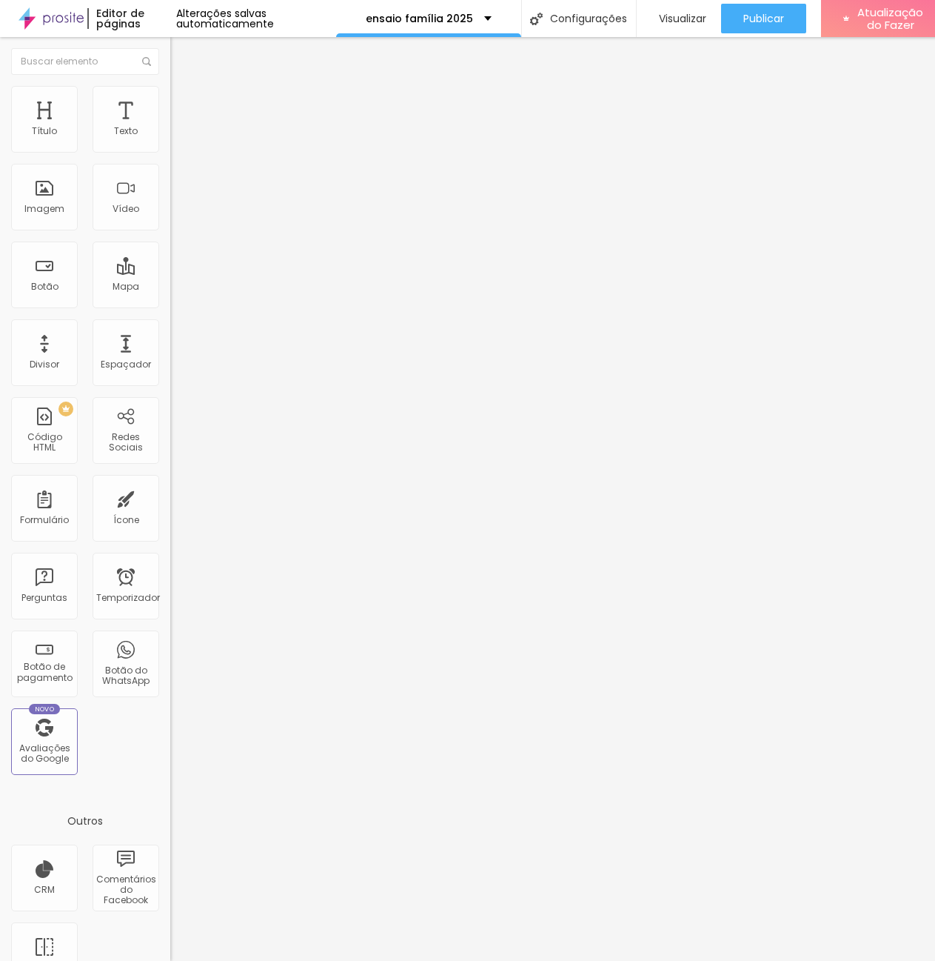
type input "15"
type input "10"
type input "5"
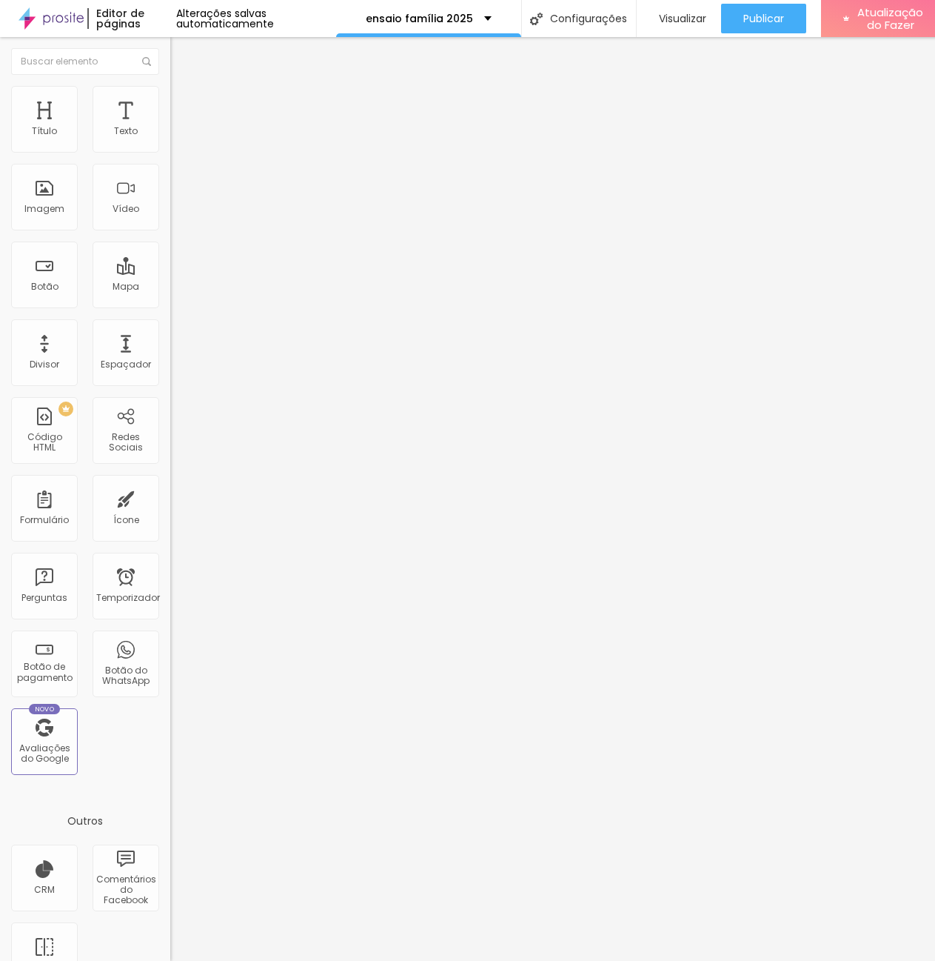
type input "5"
type input "0"
drag, startPoint x: 92, startPoint y: 145, endPoint x: -23, endPoint y: 138, distance: 115.0
type input "0"
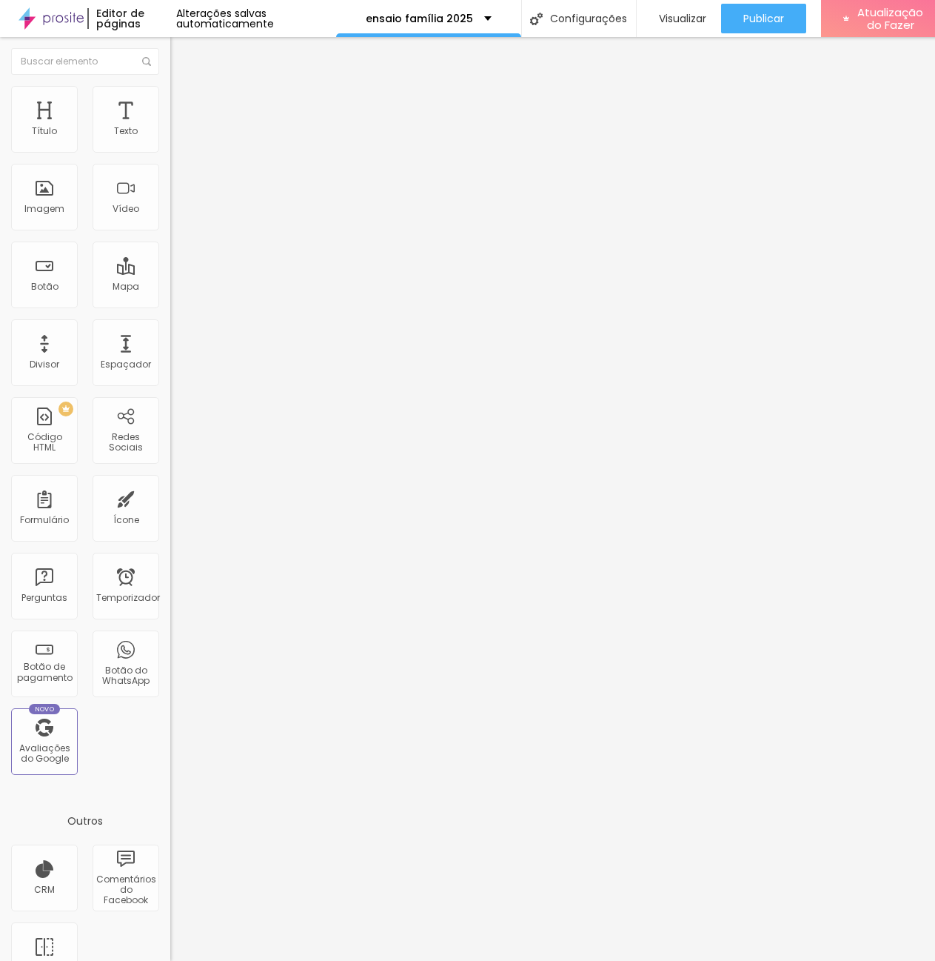
click at [170, 287] on input "range" at bounding box center [218, 293] width 96 height 12
type input "65"
type input "208"
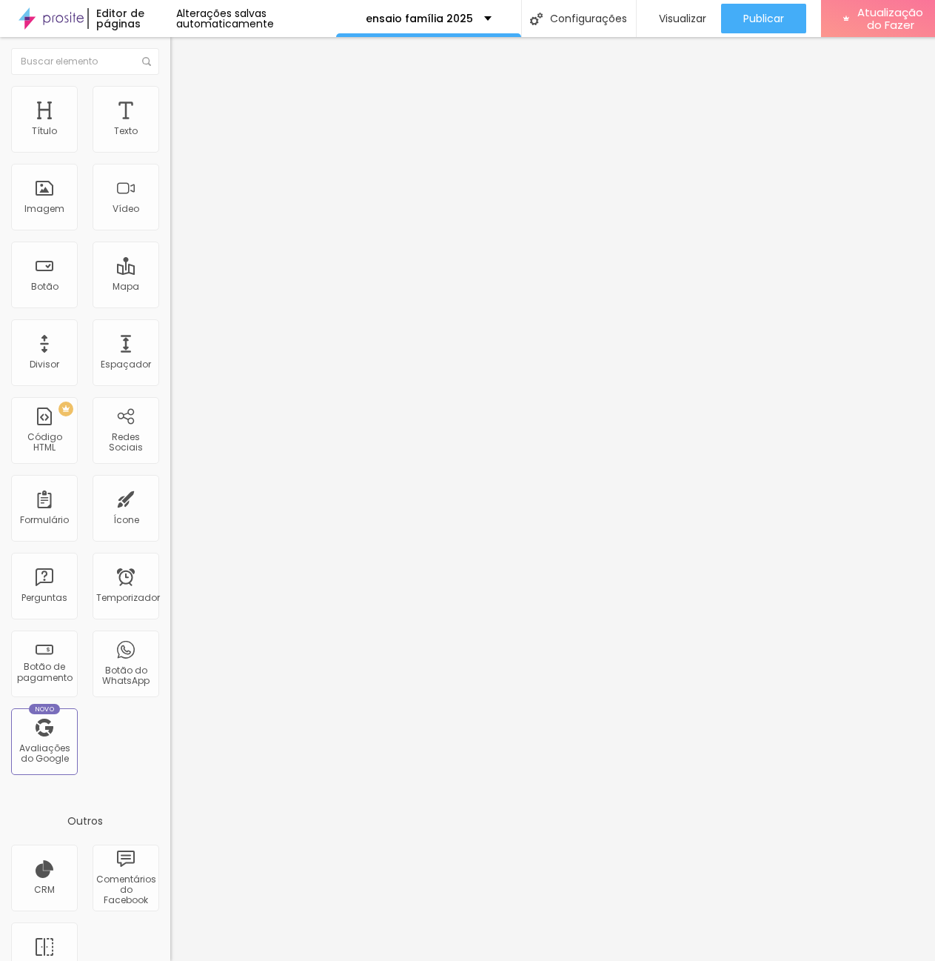
type input "313"
type input "318"
type input "302"
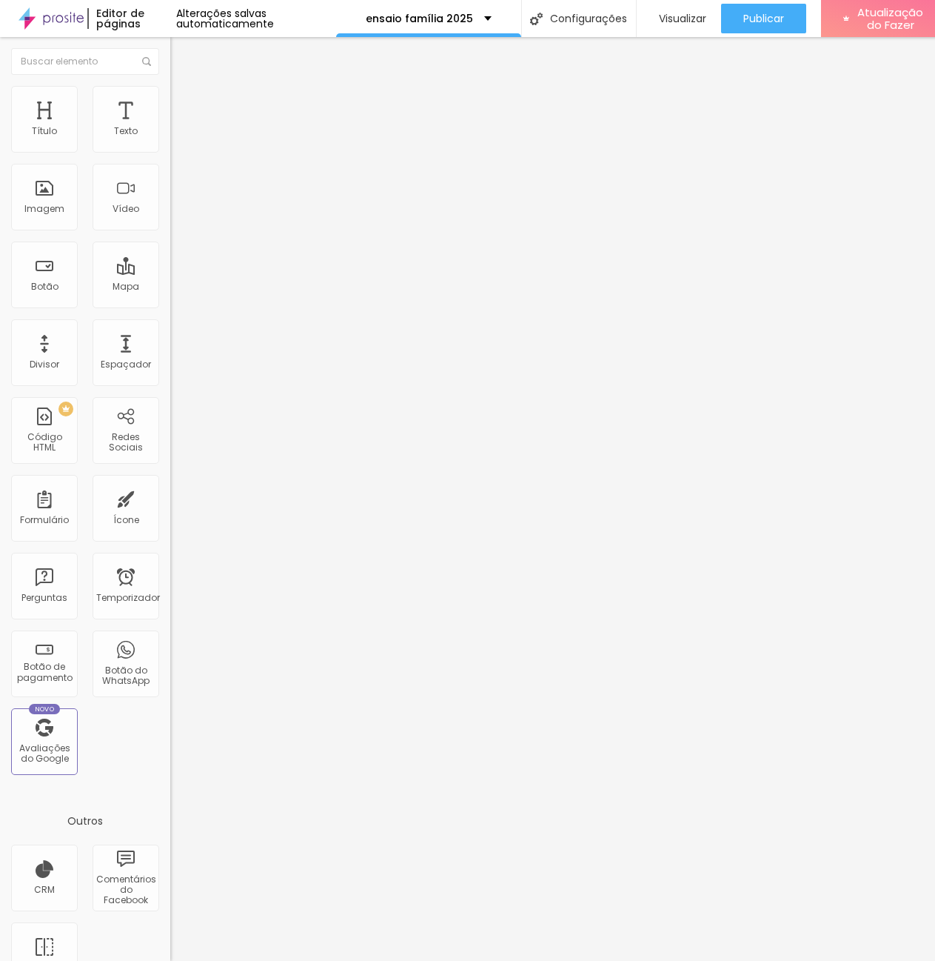
type input "302"
type input "297"
type input "292"
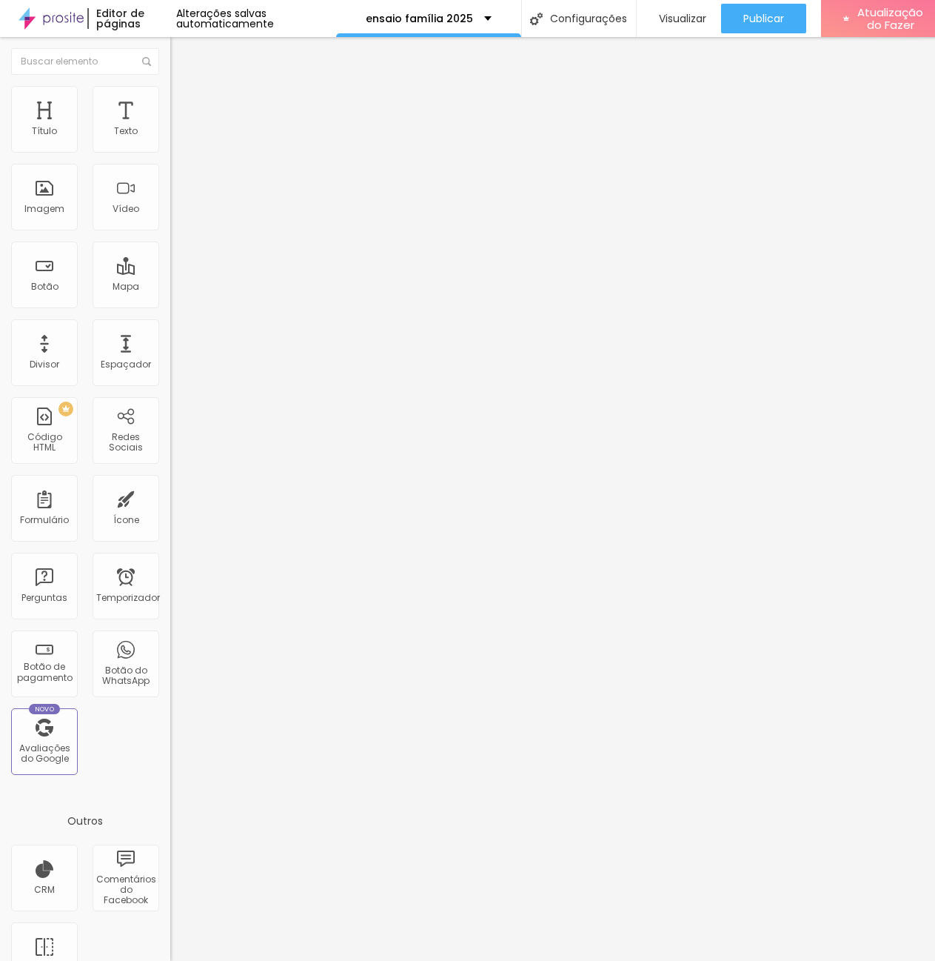
type input "281"
type input "276"
type input "271"
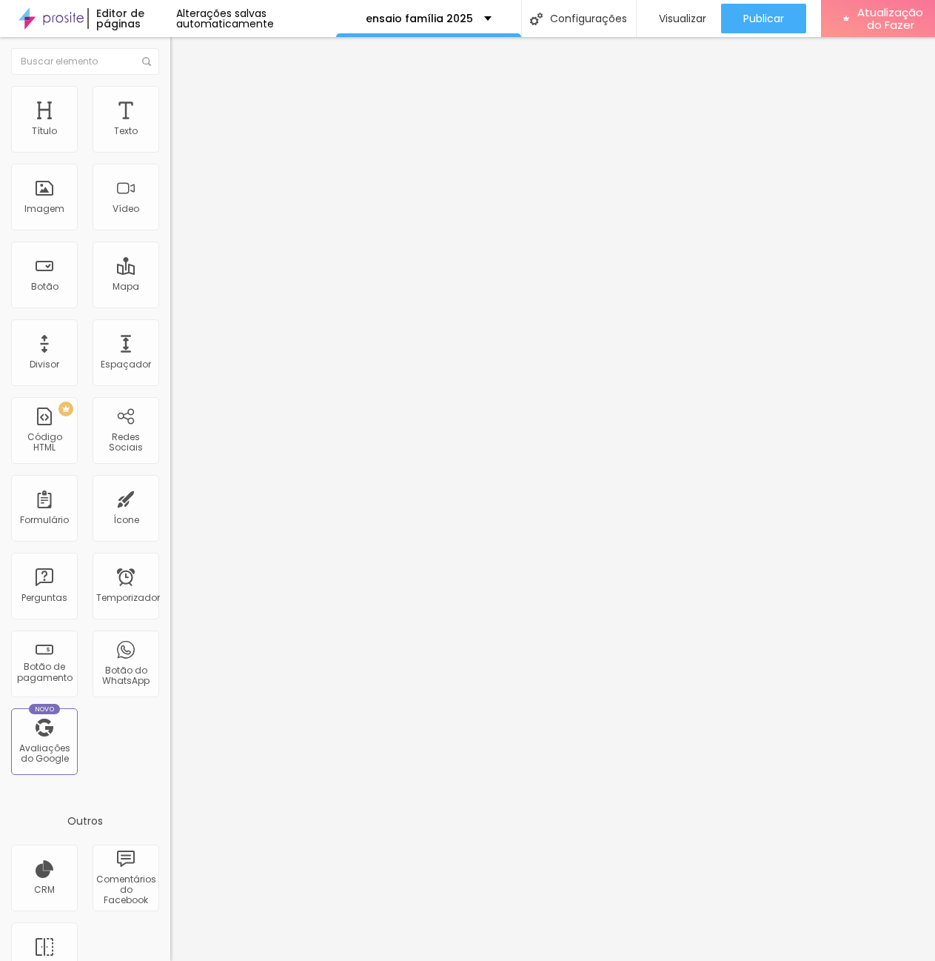
type input "271"
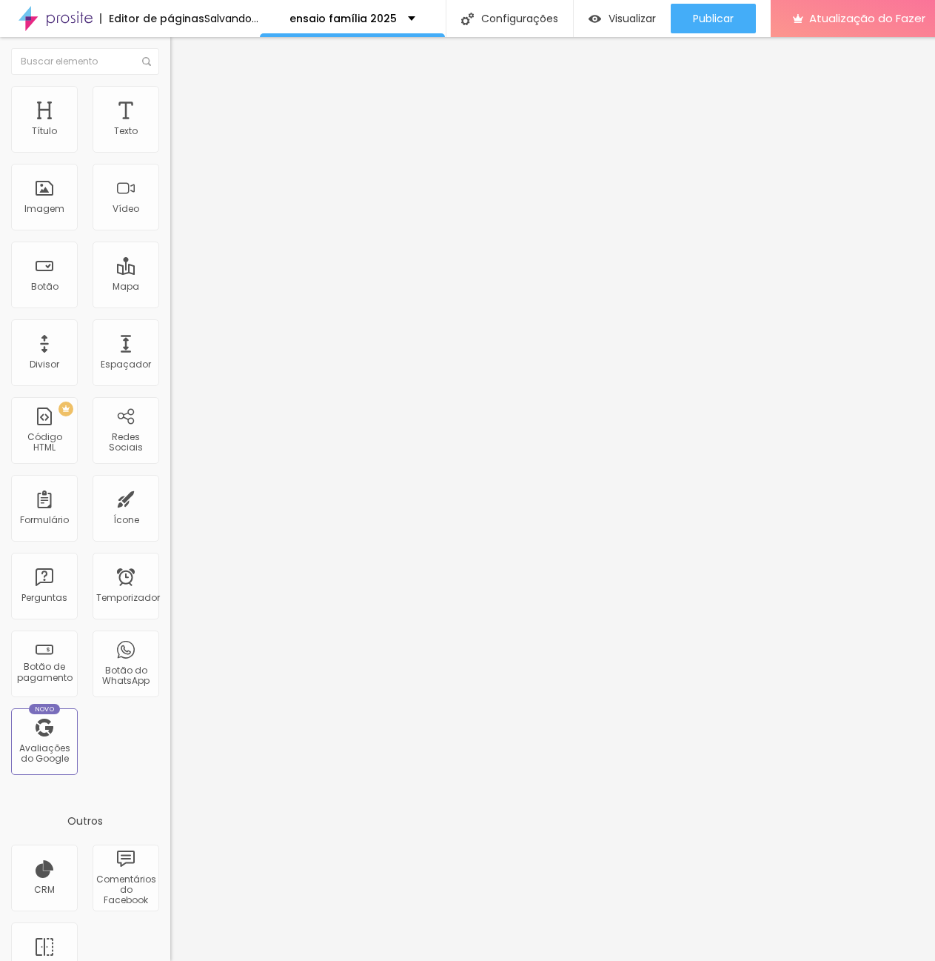
drag, startPoint x: 39, startPoint y: 174, endPoint x: 71, endPoint y: 174, distance: 31.8
click at [170, 497] on input "range" at bounding box center [218, 503] width 96 height 12
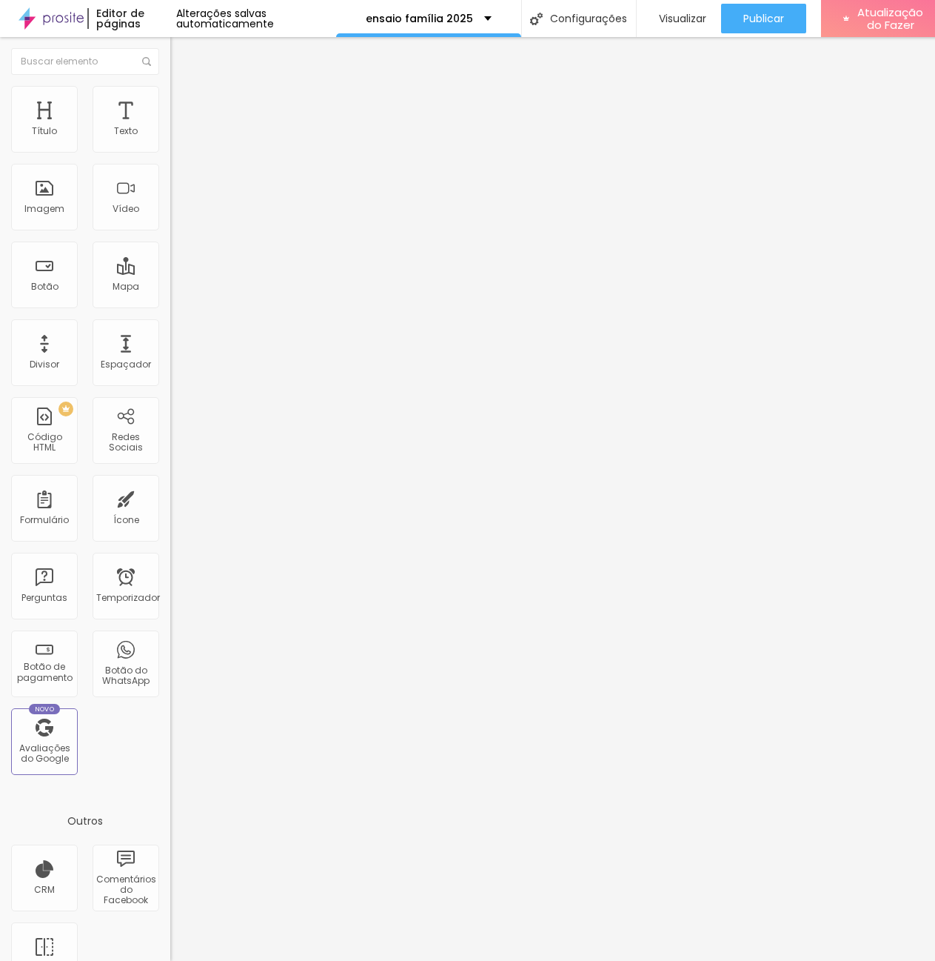
click at [170, 510] on input "271" at bounding box center [202, 518] width 64 height 16
drag, startPoint x: 133, startPoint y: 173, endPoint x: 104, endPoint y: 169, distance: 28.4
click at [170, 325] on div "271 px Espaçamento vertical" at bounding box center [255, 430] width 170 height 210
type input "4"
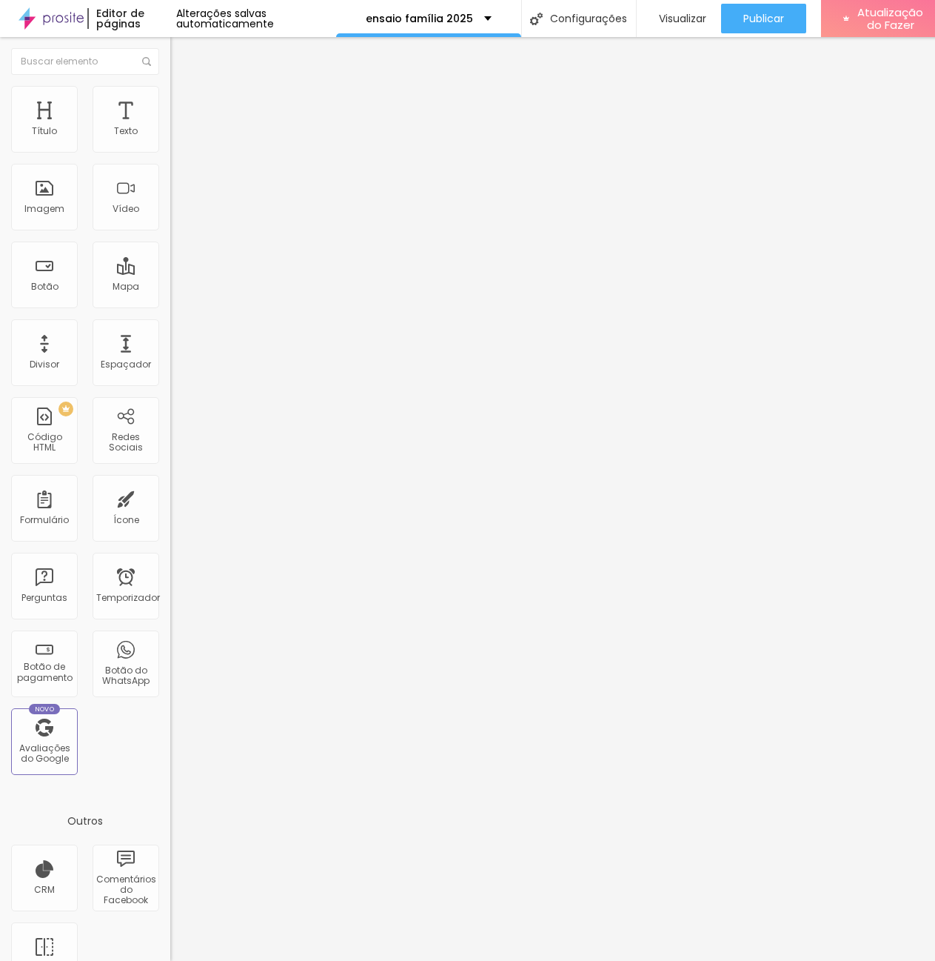
type input "40"
type input "408"
click at [176, 138] on icon "button" at bounding box center [180, 133] width 9 height 9
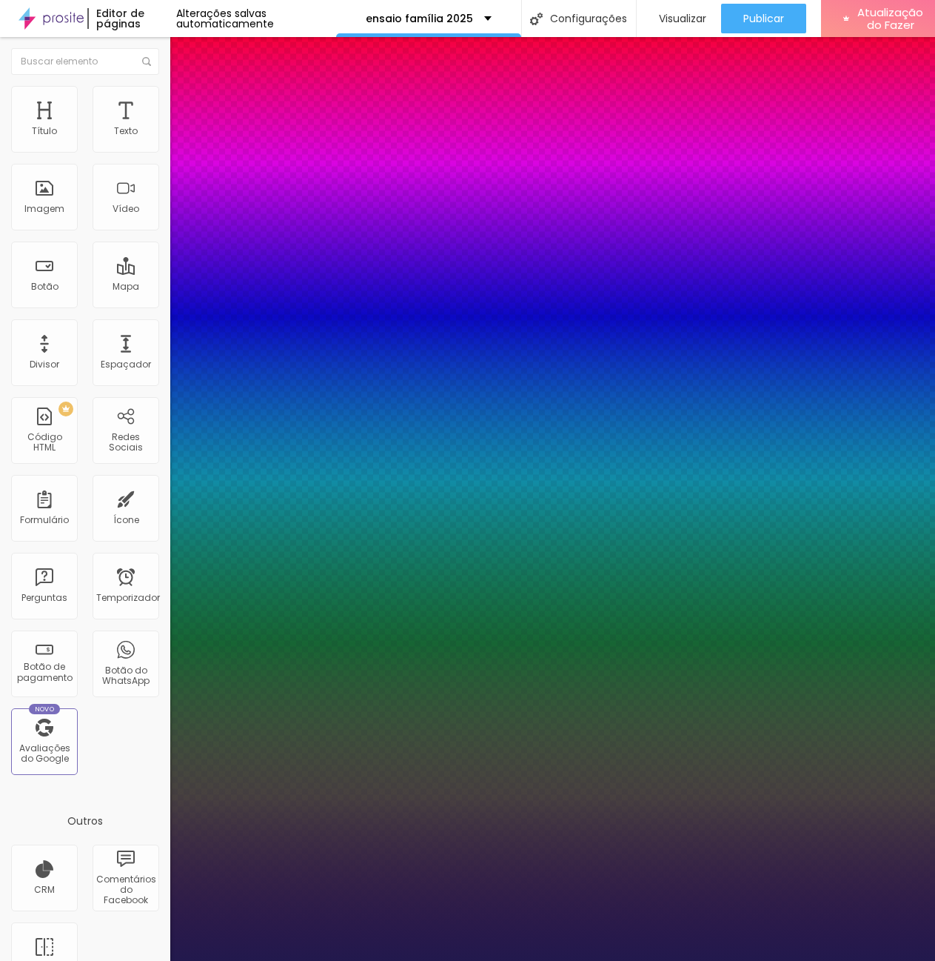
type input "1"
type input "31"
type input "1"
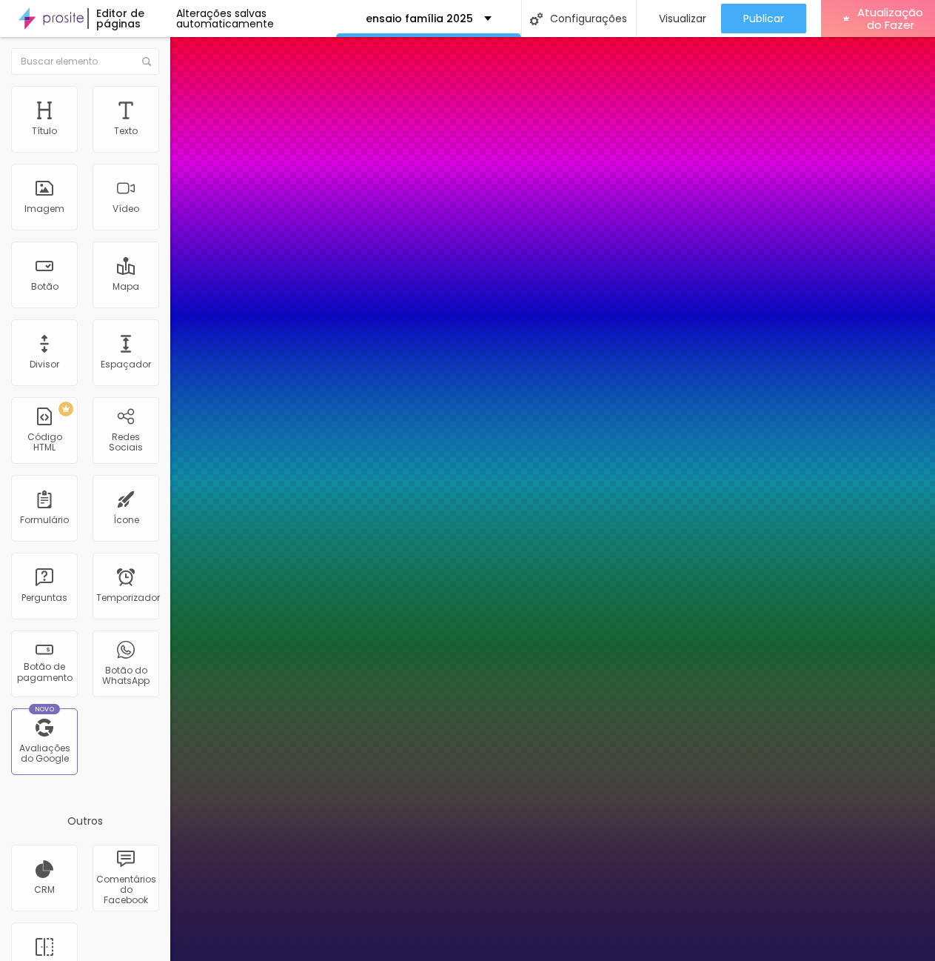
type input "29"
type input "1"
type input "30"
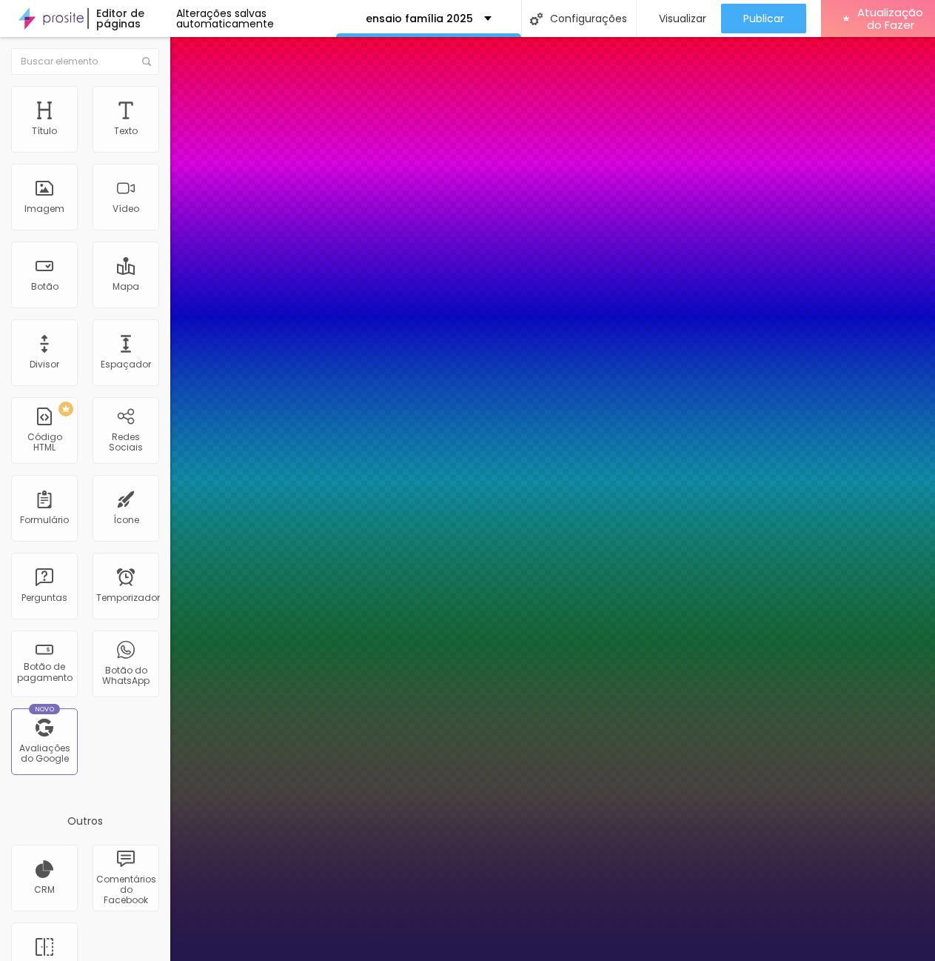
type input "1"
type input "35"
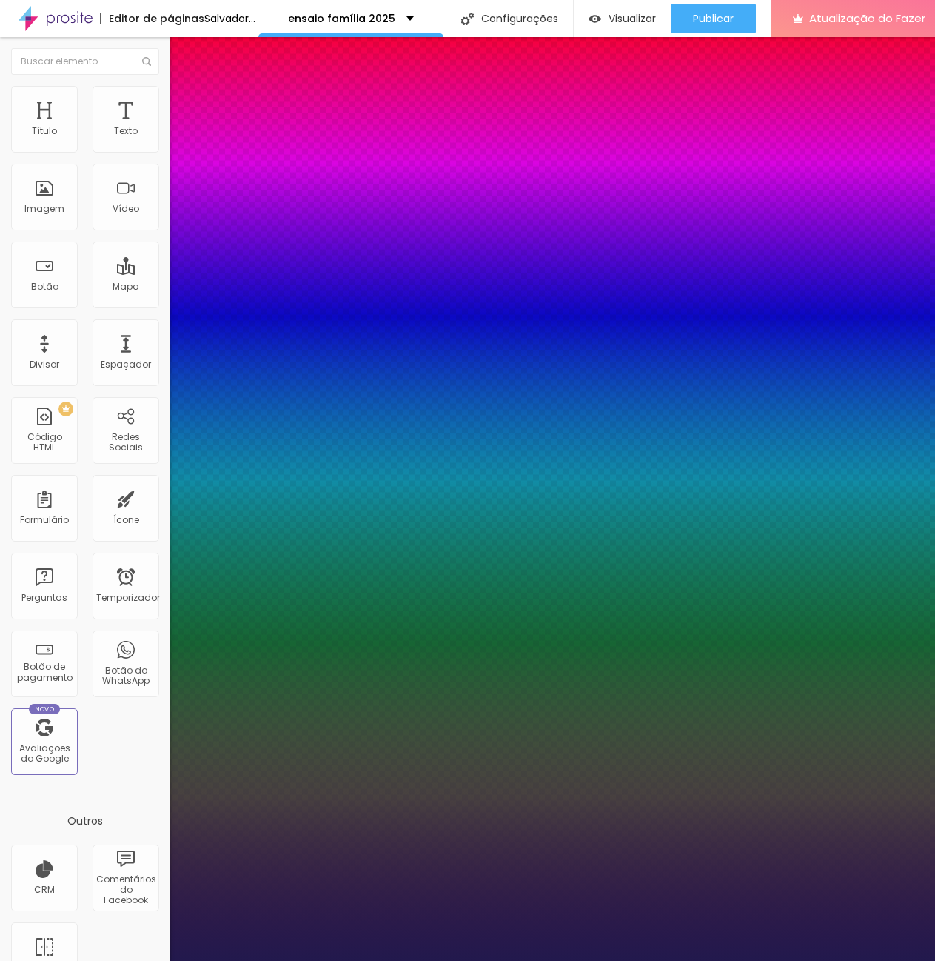
type input "1"
type input "34"
type input "1"
type input "29"
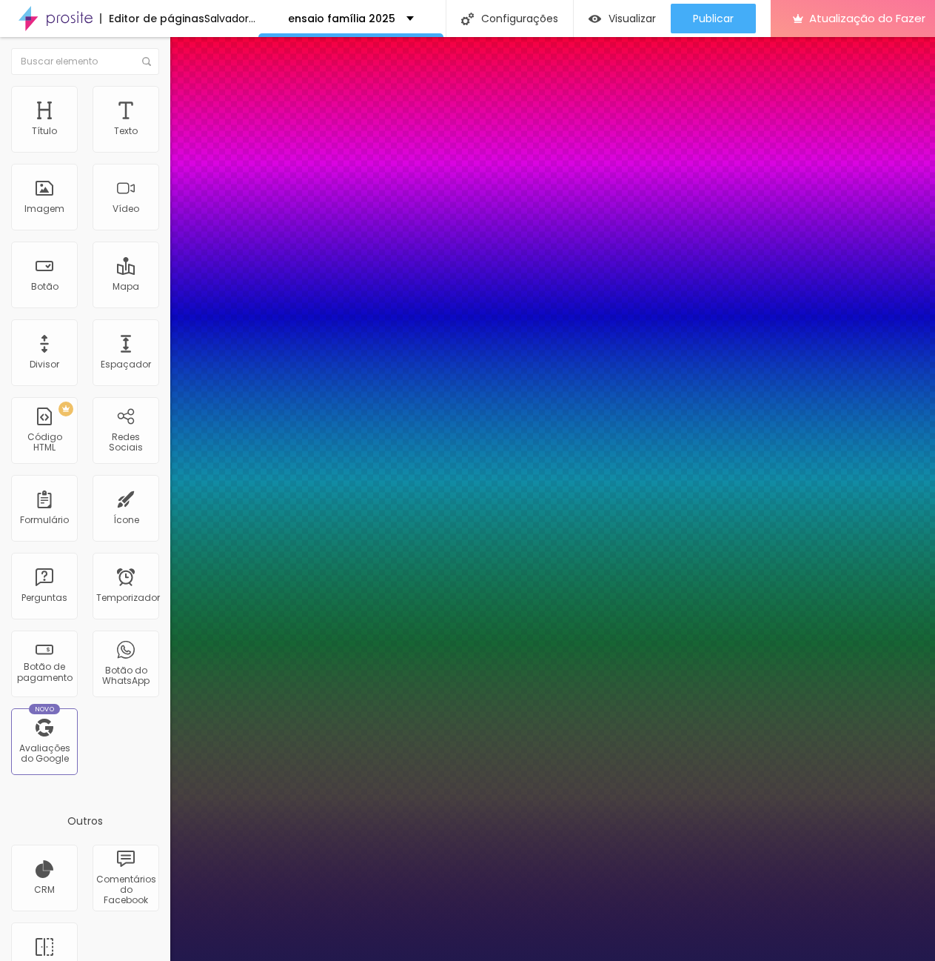
type input "29"
type input "1"
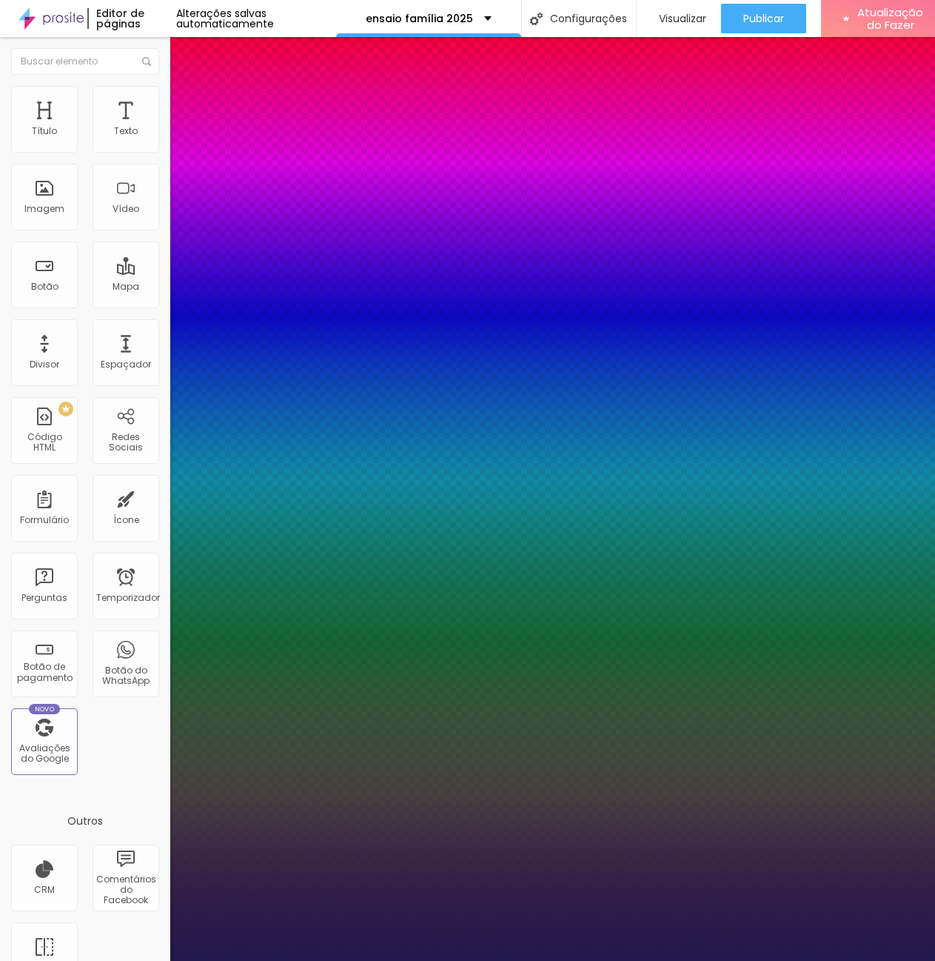
type input "30"
type input "1"
type input "31"
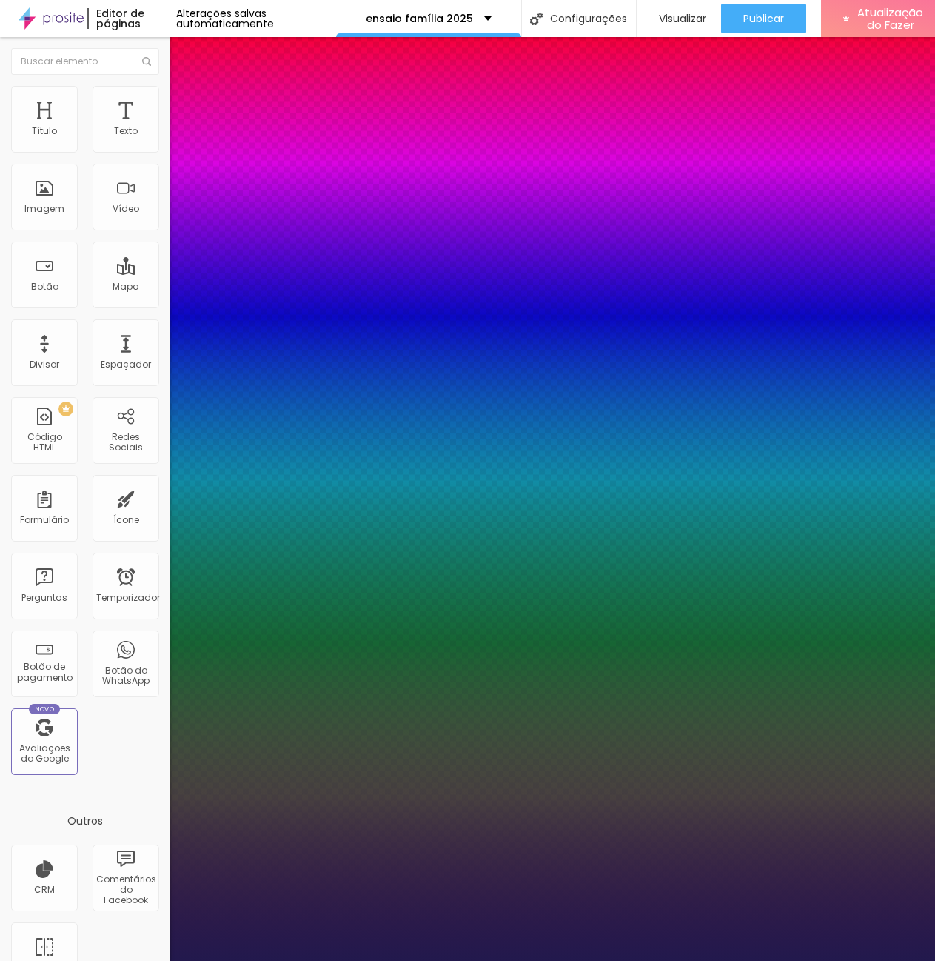
type input "1"
type input "32"
type input "1"
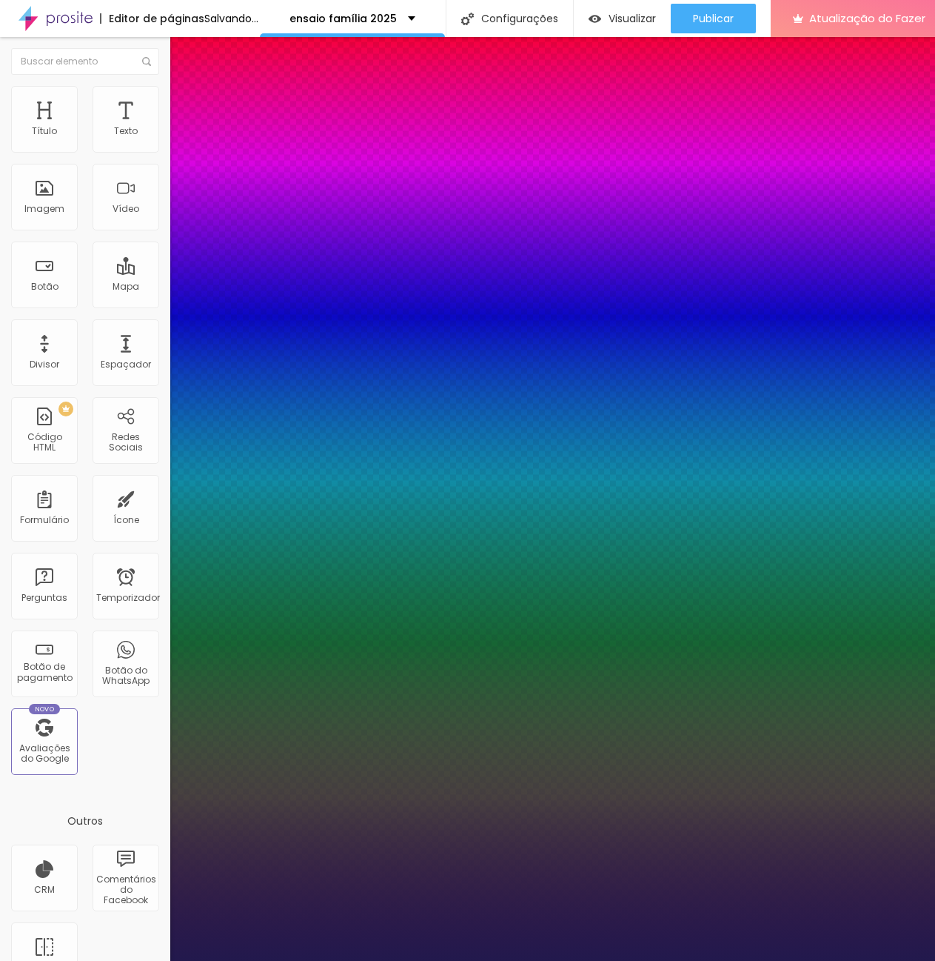
type input "32"
type input "1"
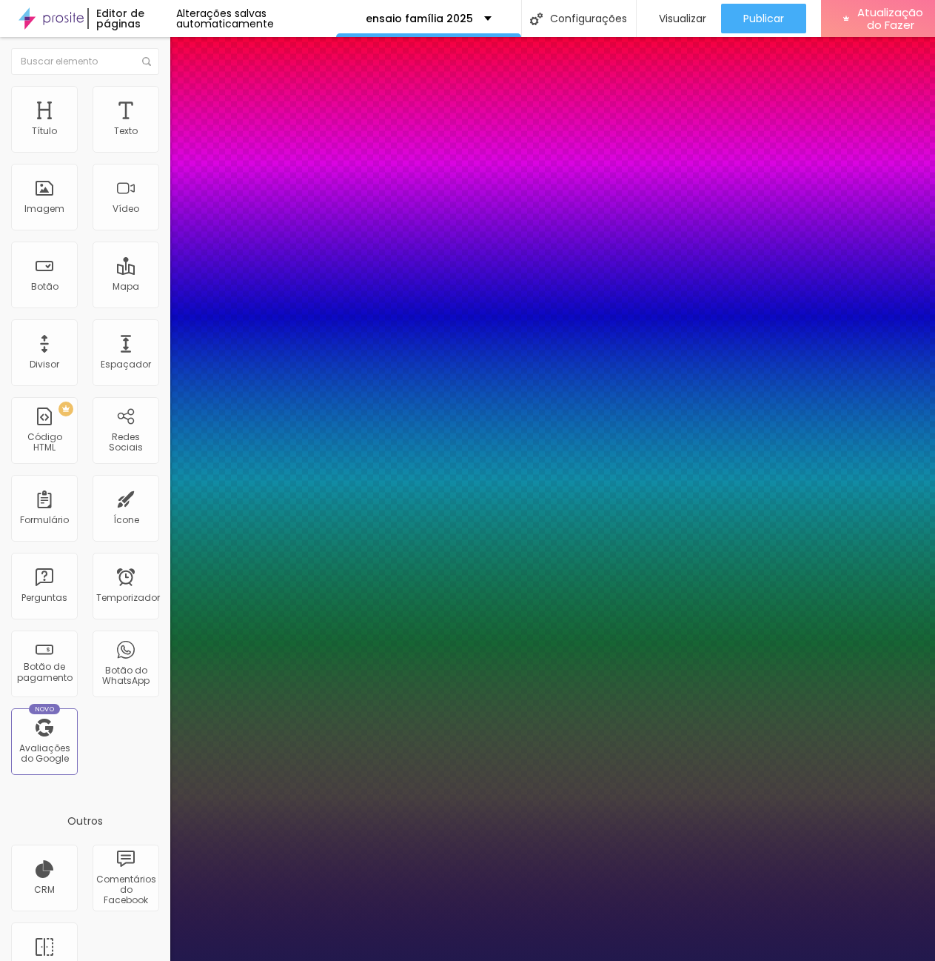
click at [539, 960] on div at bounding box center [467, 961] width 935 height 0
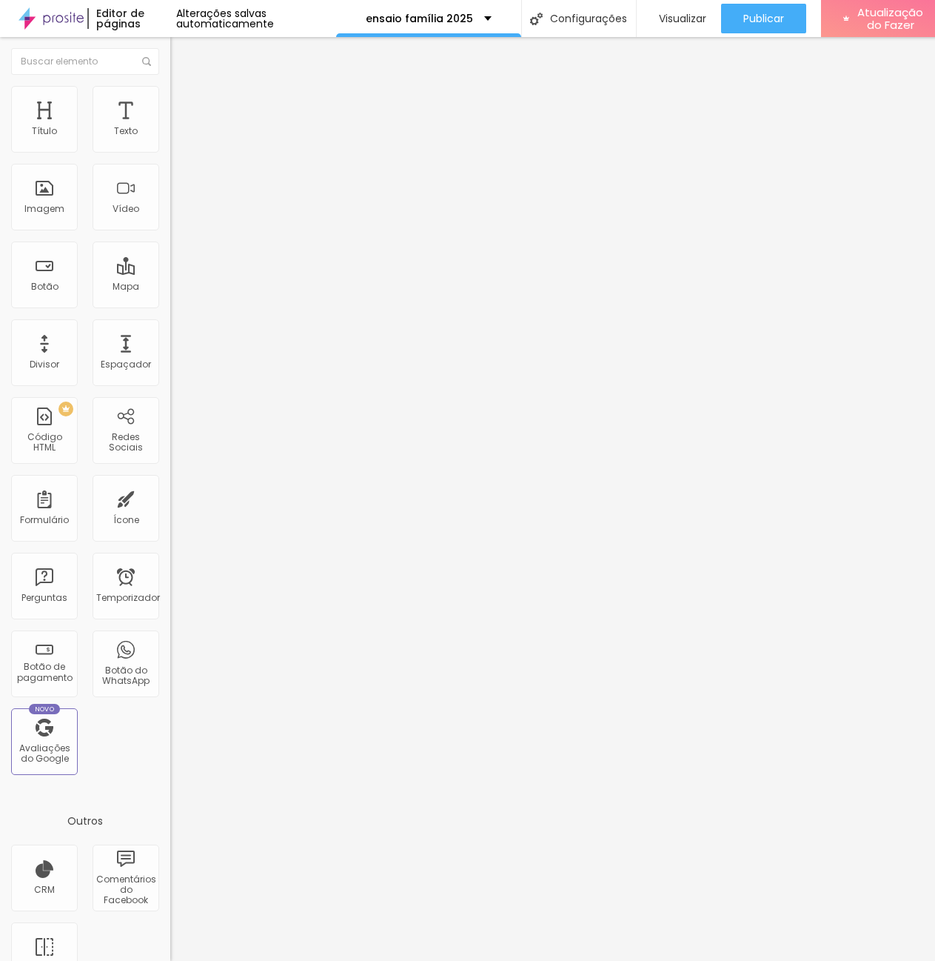
click at [170, 142] on button "button" at bounding box center [180, 135] width 21 height 16
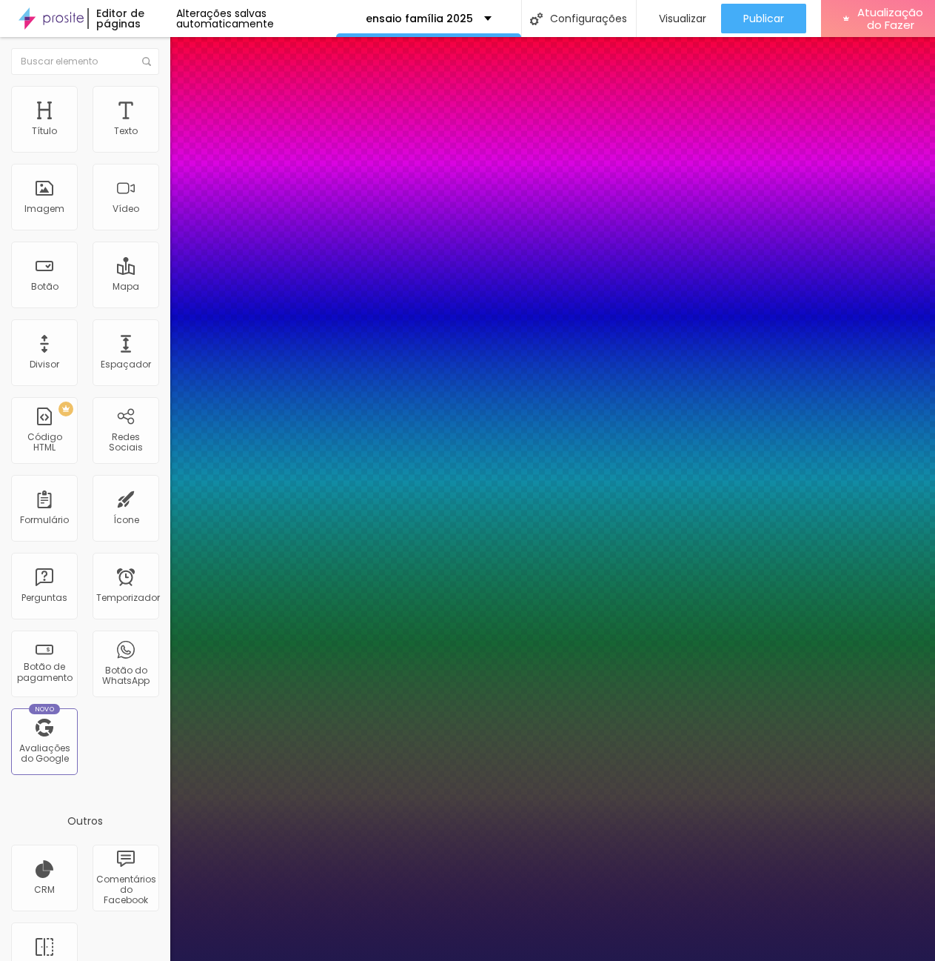
type input "1"
click at [159, 960] on select "AbrilFatface-Regular Actor-Regular Alegreya AlegreyaBlack Alice Allan-Bold Alla…" at bounding box center [79, 977] width 159 height 16
click at [158, 960] on select "AbrilFatface-Regular Actor-Regular Alegreya AlegreyaBlack Alice Allan-Bold Alla…" at bounding box center [79, 977] width 159 height 16
click at [114, 960] on div at bounding box center [467, 961] width 935 height 0
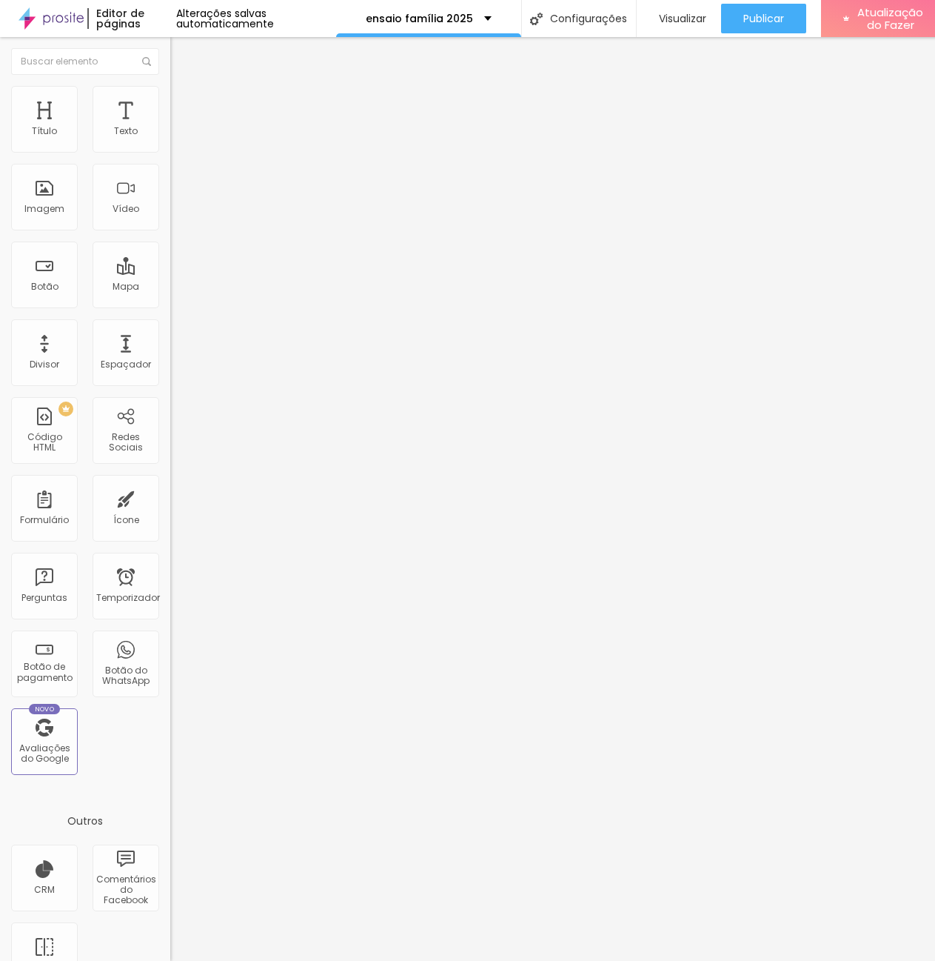
click at [184, 102] on font "Avançado" at bounding box center [208, 96] width 49 height 13
type input "9"
type input "8"
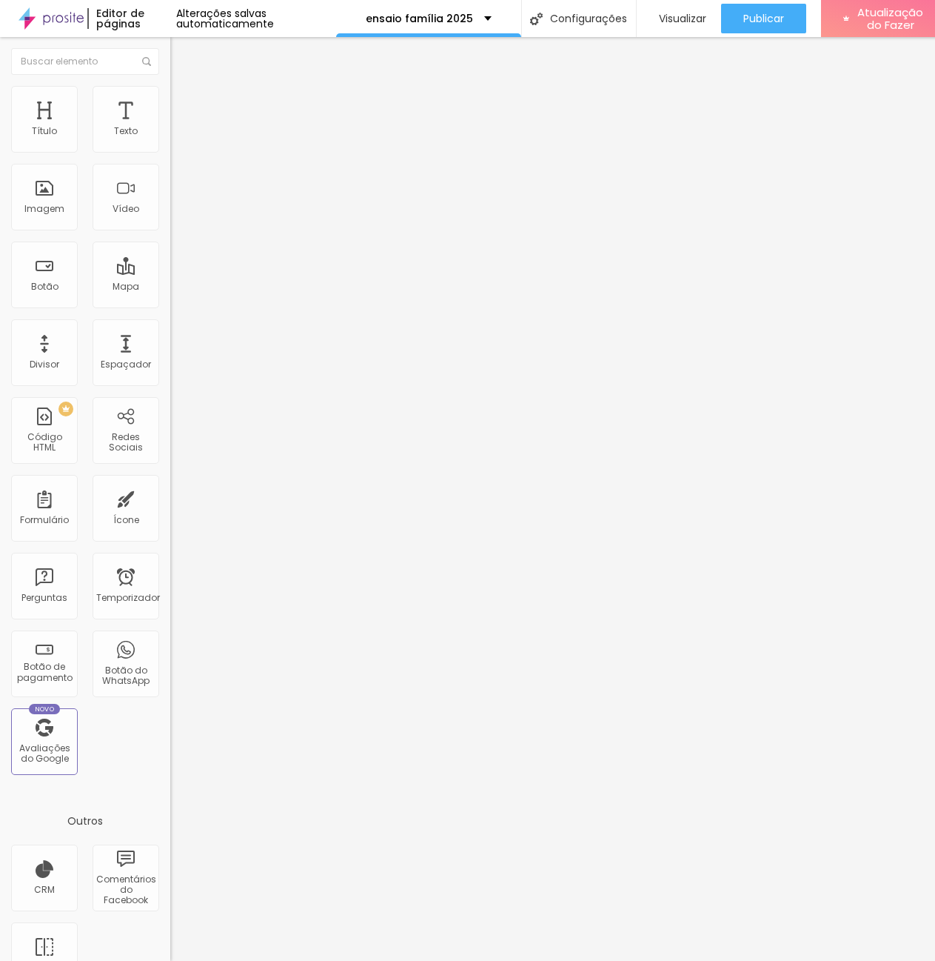
type input "5"
type input "0"
drag, startPoint x: 44, startPoint y: 170, endPoint x: -15, endPoint y: 170, distance: 58.5
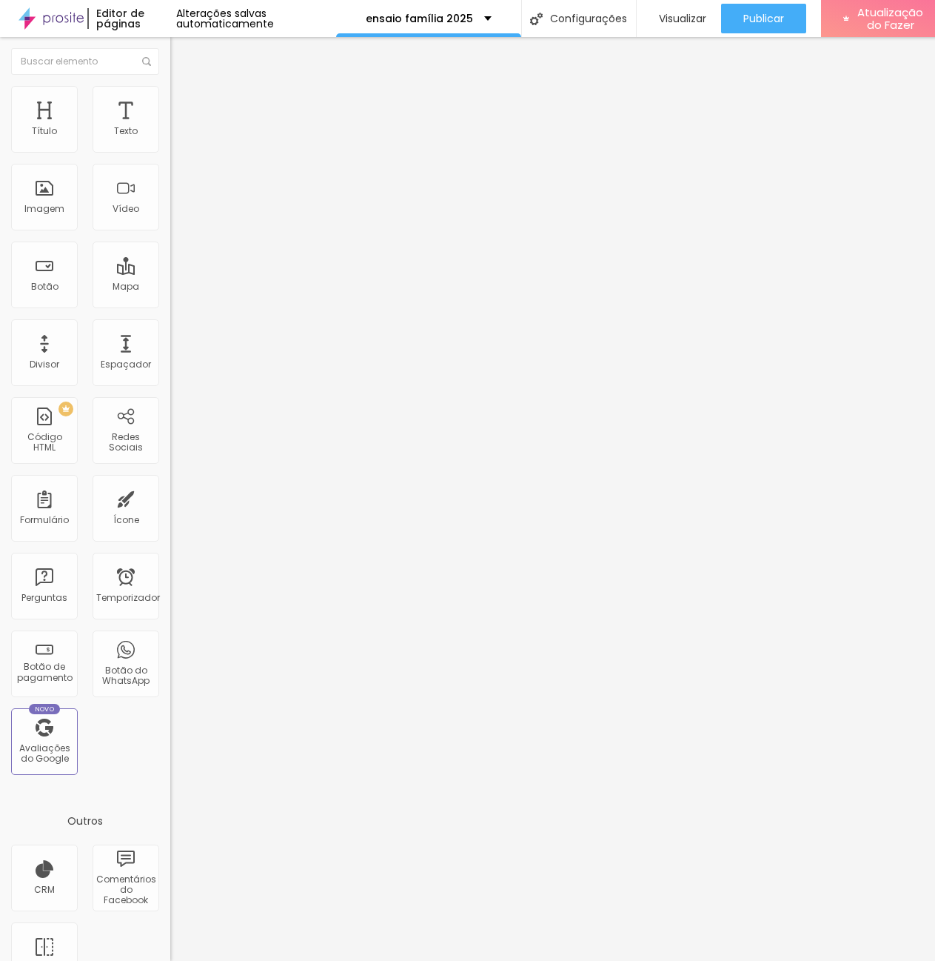
type input "0"
click at [170, 482] on input "range" at bounding box center [218, 488] width 96 height 12
type input "11"
type input "16"
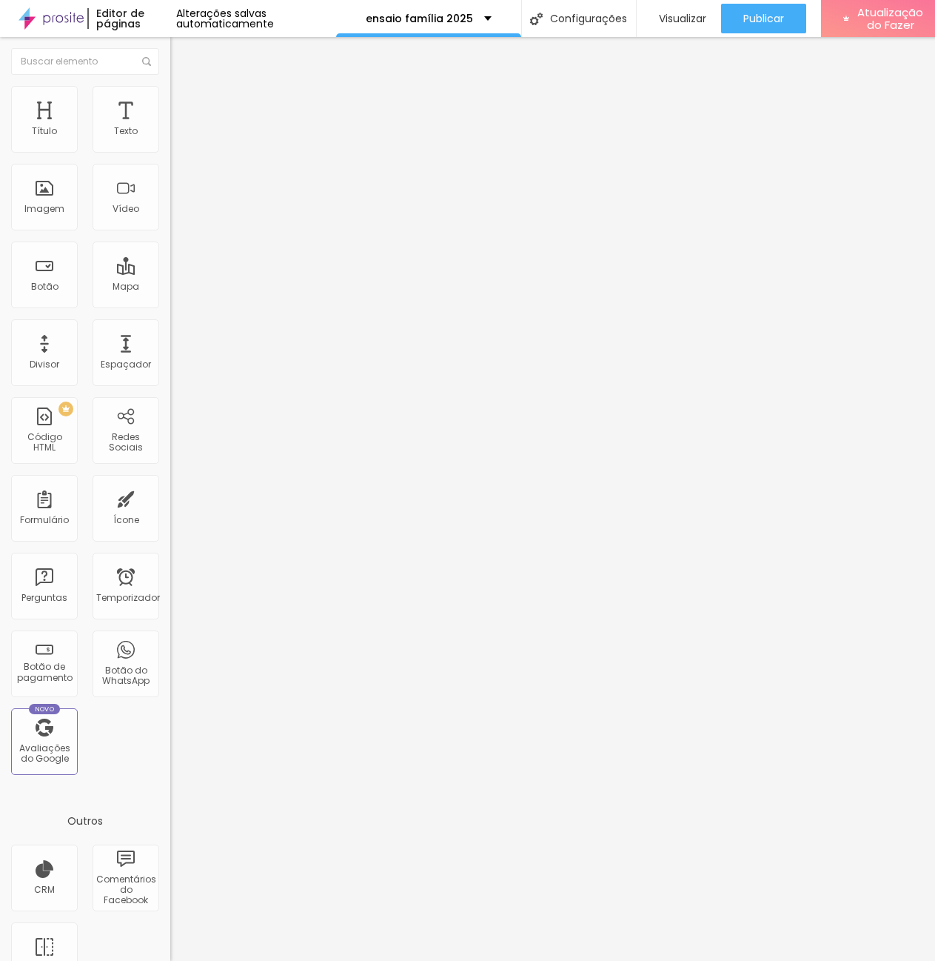
type input "16"
type input "17"
type input "18"
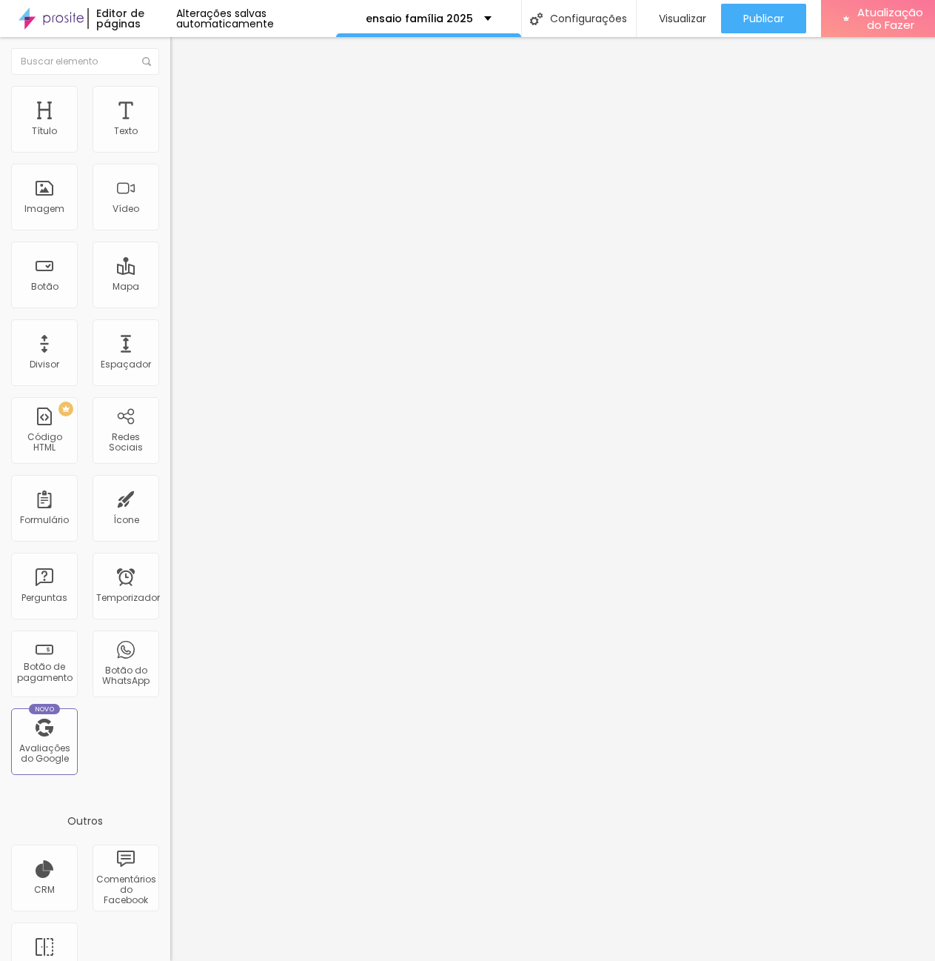
type input "19"
type input "20"
type input "21"
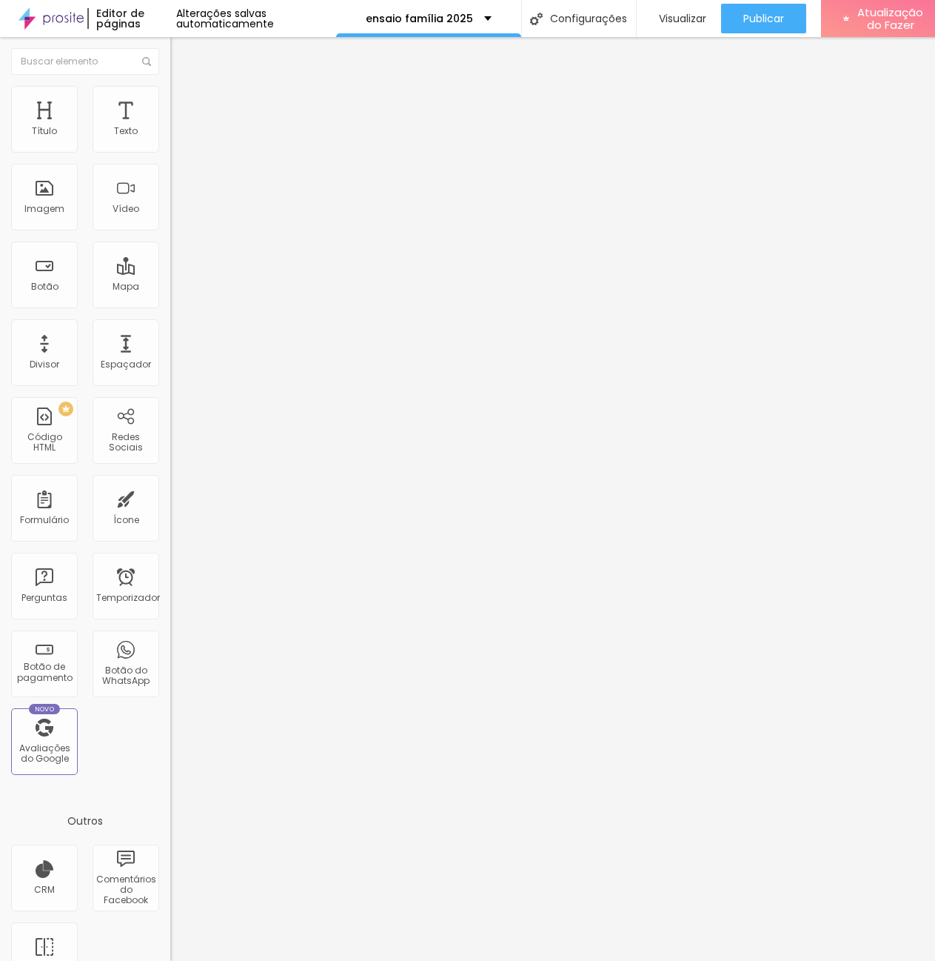
type input "21"
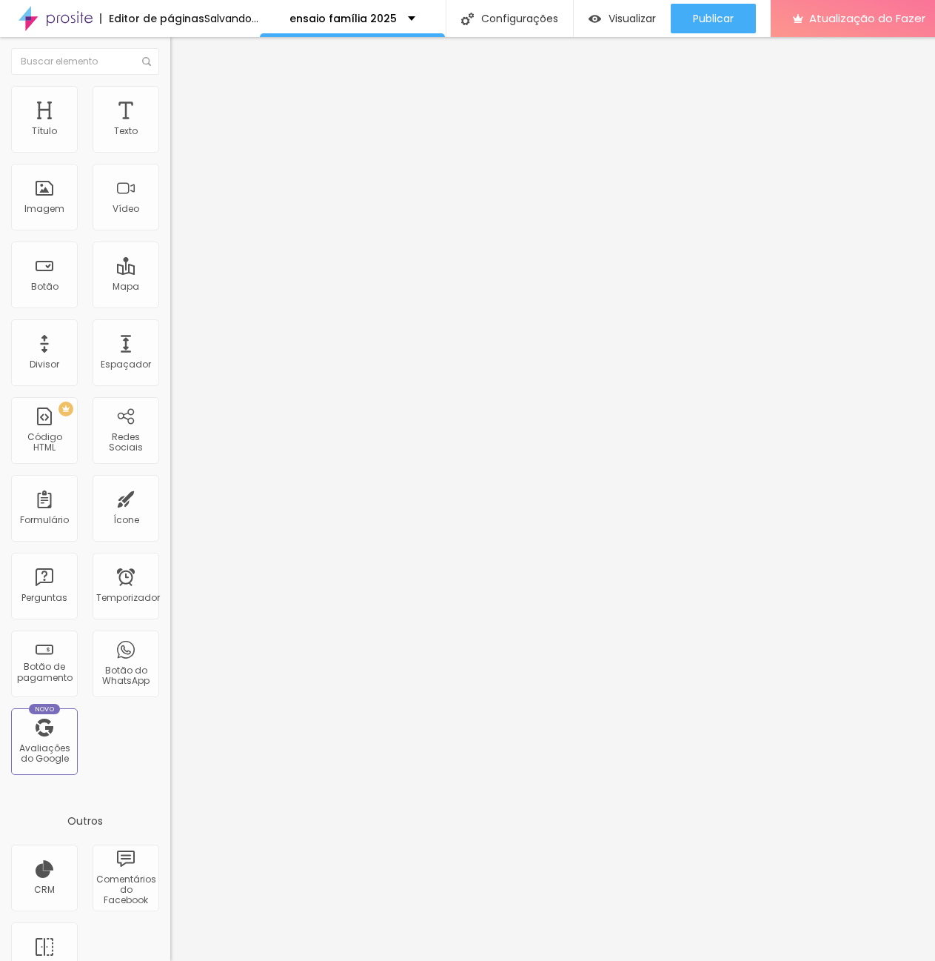
type input "20"
type input "19"
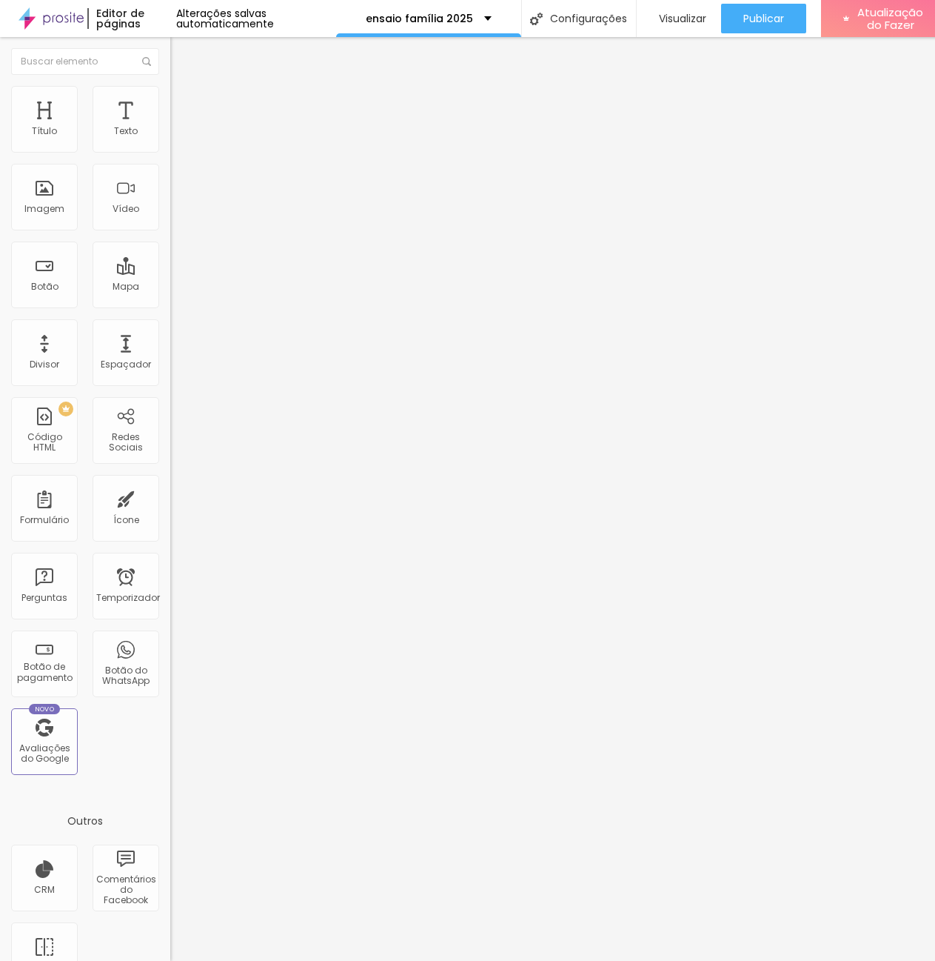
type input "20"
drag, startPoint x: 42, startPoint y: 147, endPoint x: 53, endPoint y: 144, distance: 10.8
type input "20"
click at [170, 273] on input "range" at bounding box center [218, 279] width 96 height 12
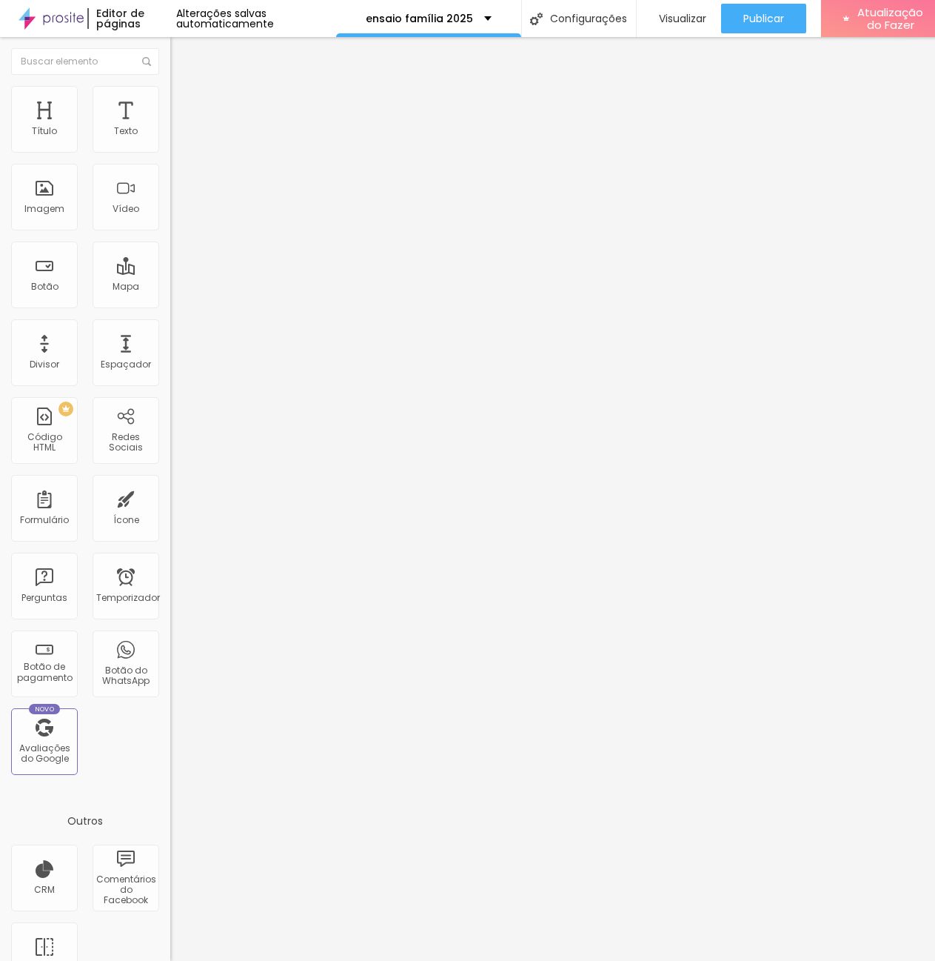
click at [170, 101] on ul "Estilo Avançado" at bounding box center [255, 86] width 170 height 30
click at [184, 87] on font "Estilo" at bounding box center [195, 81] width 23 height 13
click at [170, 142] on button "button" at bounding box center [180, 135] width 21 height 16
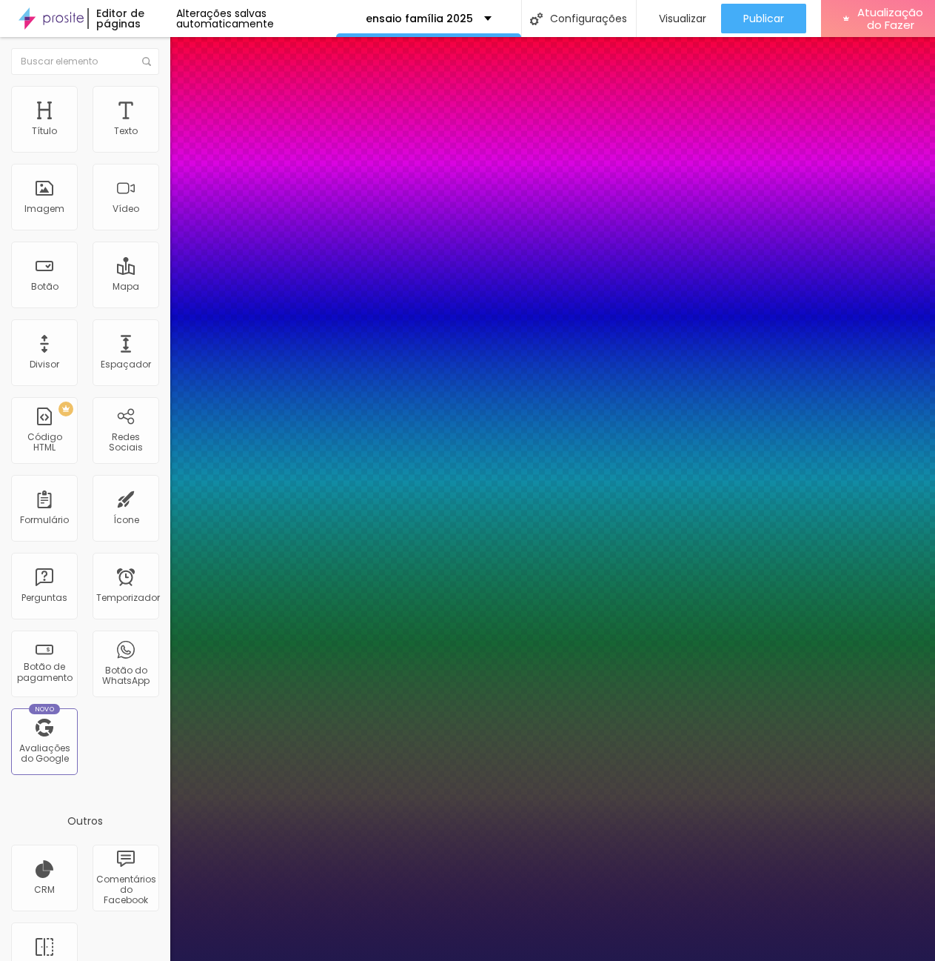
type input "1"
click at [159, 960] on select "AbrilFatface-Regular Actor-Regular Alegreya AlegreyaBlack Alice Allan-Bold Alla…" at bounding box center [79, 977] width 159 height 16
select select "Actor-Regular"
click at [158, 960] on select "AbrilFatface-Regular Actor-Regular Alegreya AlegreyaBlack Alice Allan-Bold Alla…" at bounding box center [79, 977] width 159 height 16
type input "1"
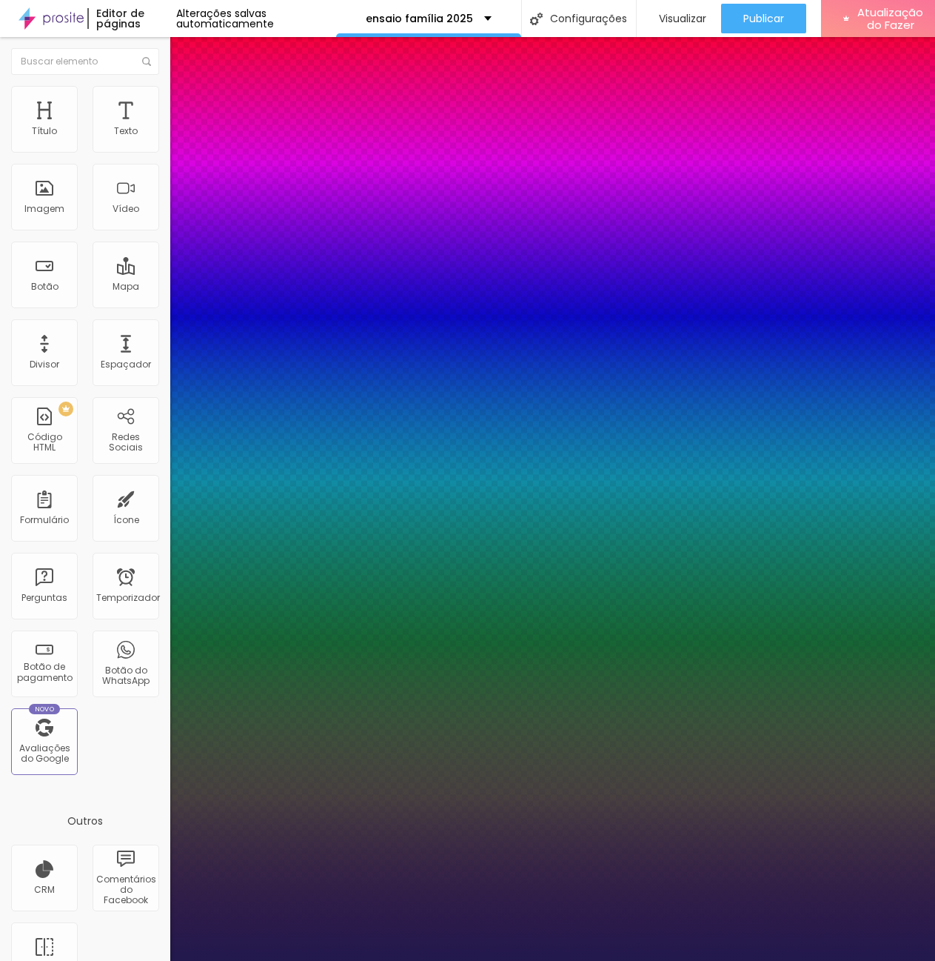
click at [159, 960] on select "AbrilFatface-Regular Actor-Regular Alegreya AlegreyaBlack Alice Allan-Bold Alla…" at bounding box center [79, 977] width 159 height 16
select select "AbrilFatface-Regular"
click at [158, 960] on select "AbrilFatface-Regular Actor-Regular Alegreya AlegreyaBlack Alice Allan-Bold Alla…" at bounding box center [79, 977] width 159 height 16
type input "1"
click at [630, 960] on div at bounding box center [467, 961] width 935 height 0
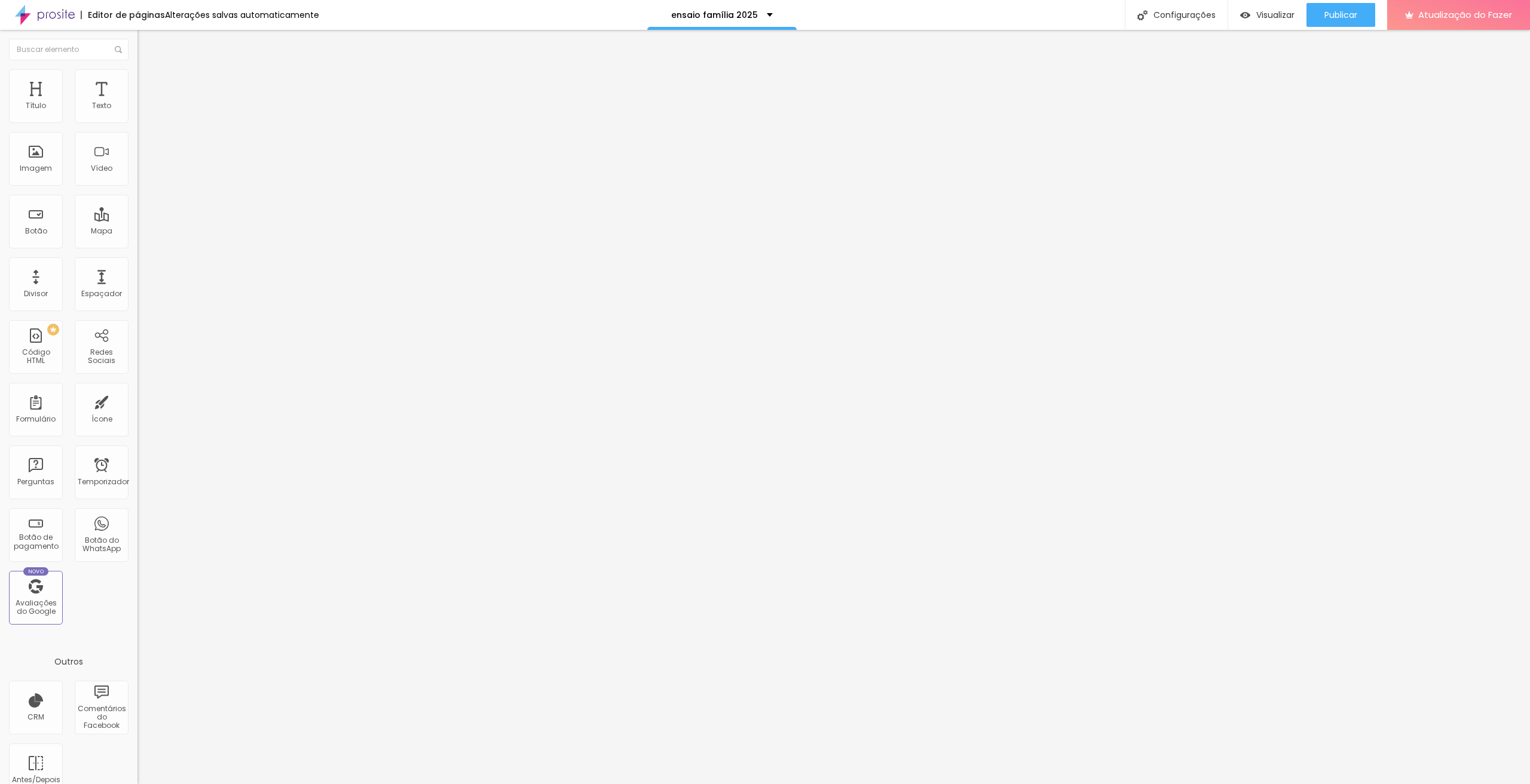
click at [137, 76] on li "Avançado" at bounding box center [206, 75] width 137 height 12
click at [137, 68] on img at bounding box center [142, 62] width 10 height 10
click at [146, 44] on img "button" at bounding box center [151, 44] width 10 height 10
click at [142, 111] on icon "button" at bounding box center [145, 107] width 7 height 7
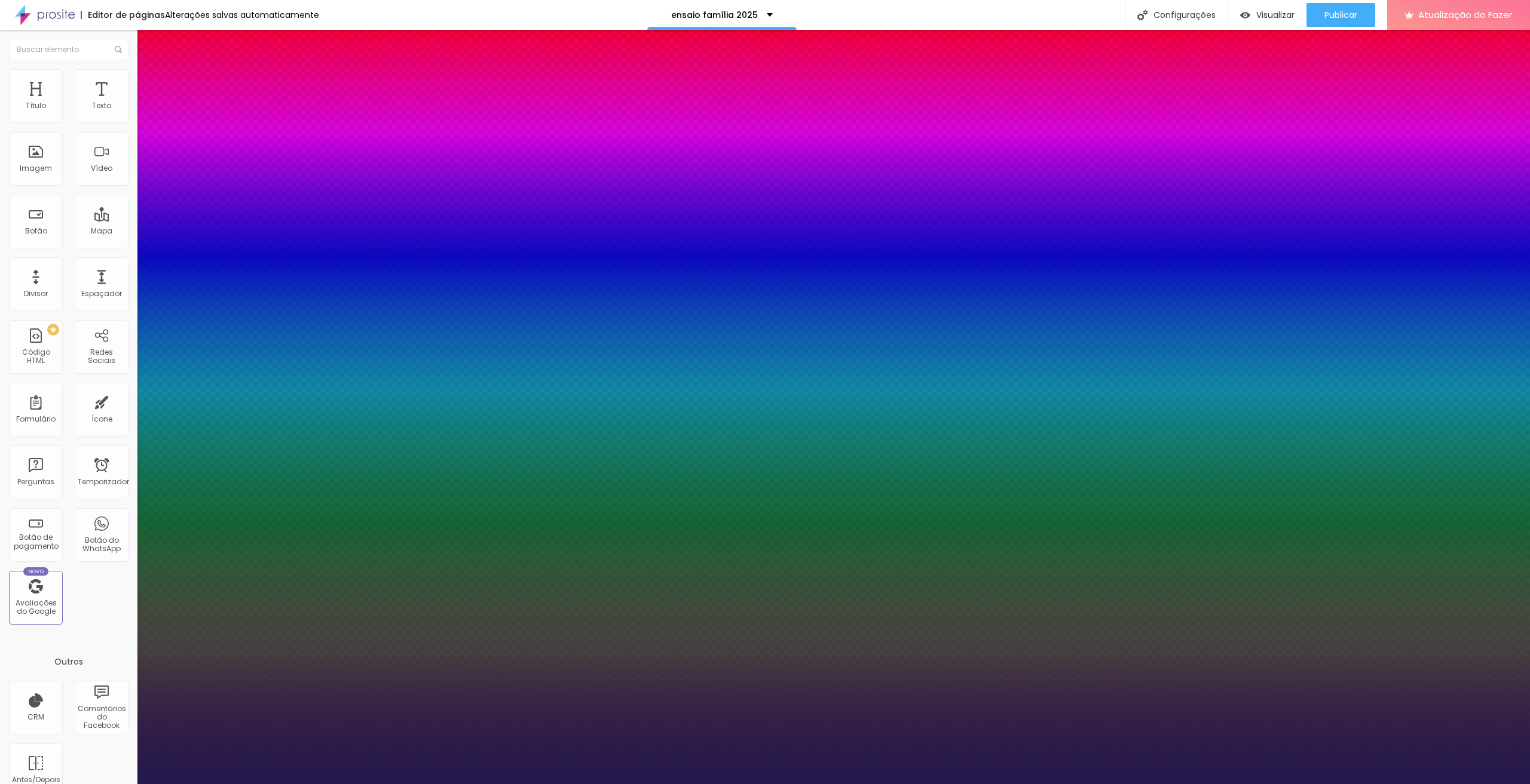
type input "1"
click at [755, 774] on div at bounding box center [765, 784] width 1530 height 0
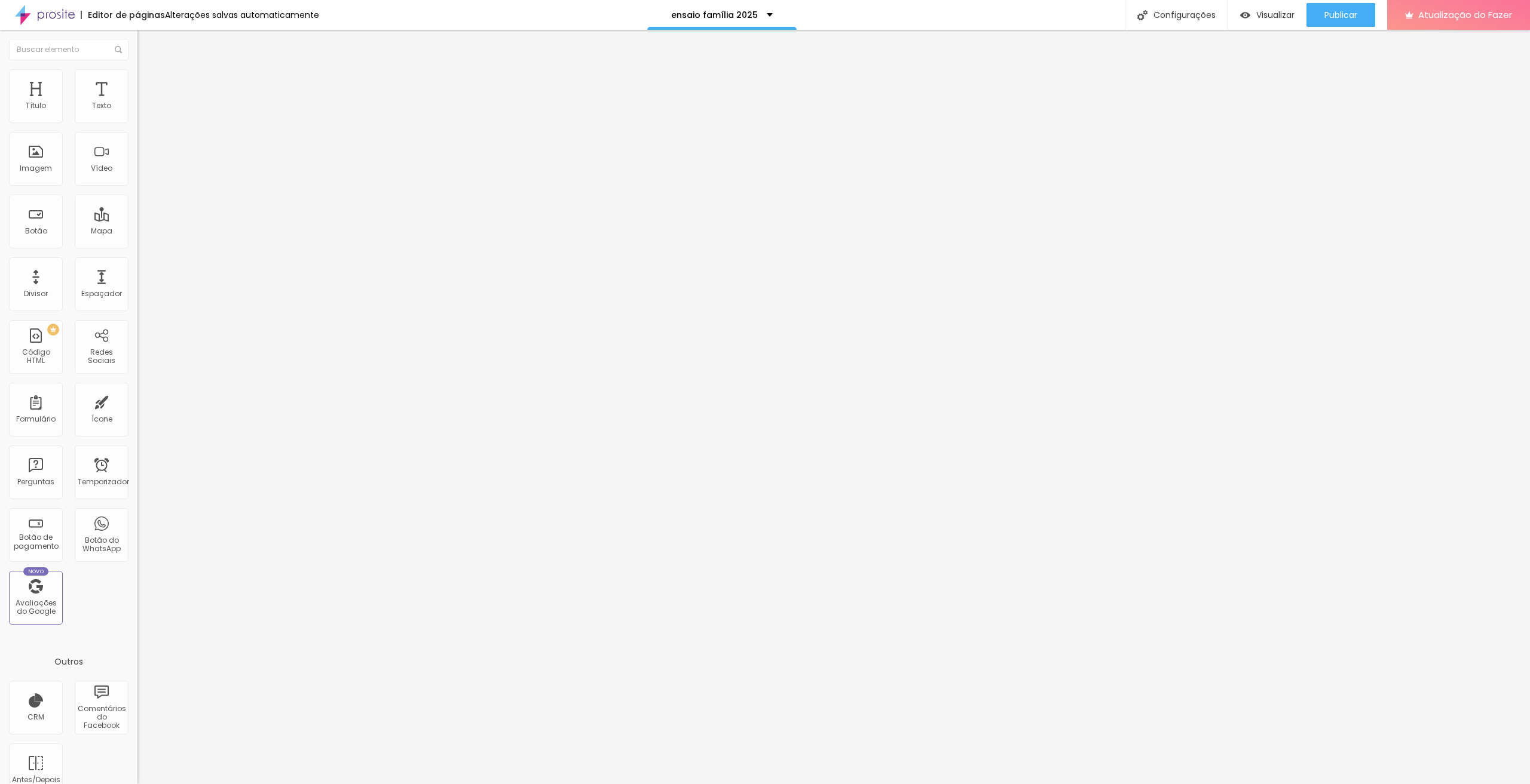
click at [137, 115] on button "button" at bounding box center [145, 109] width 17 height 13
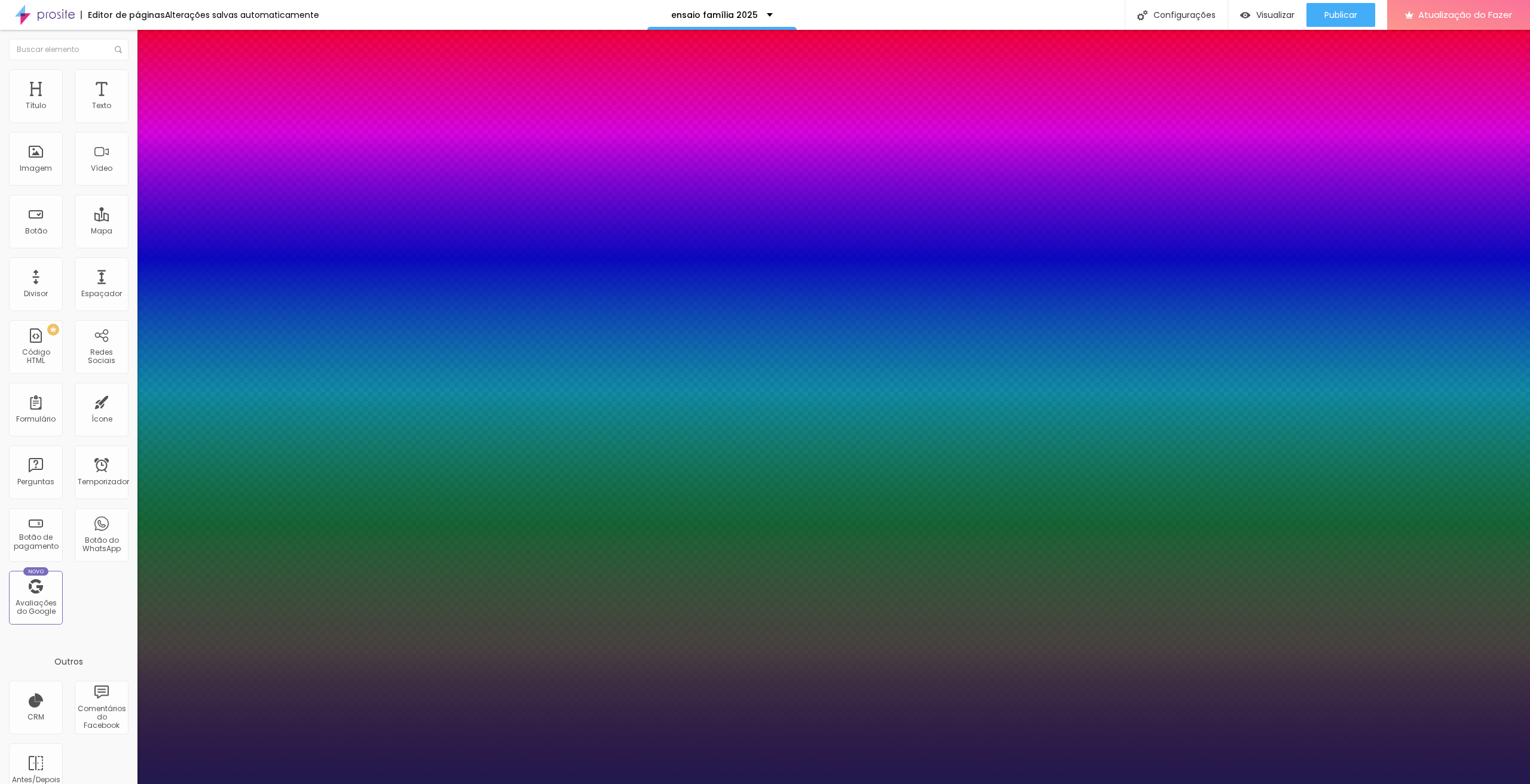
type input "0"
type input "6"
type input "7"
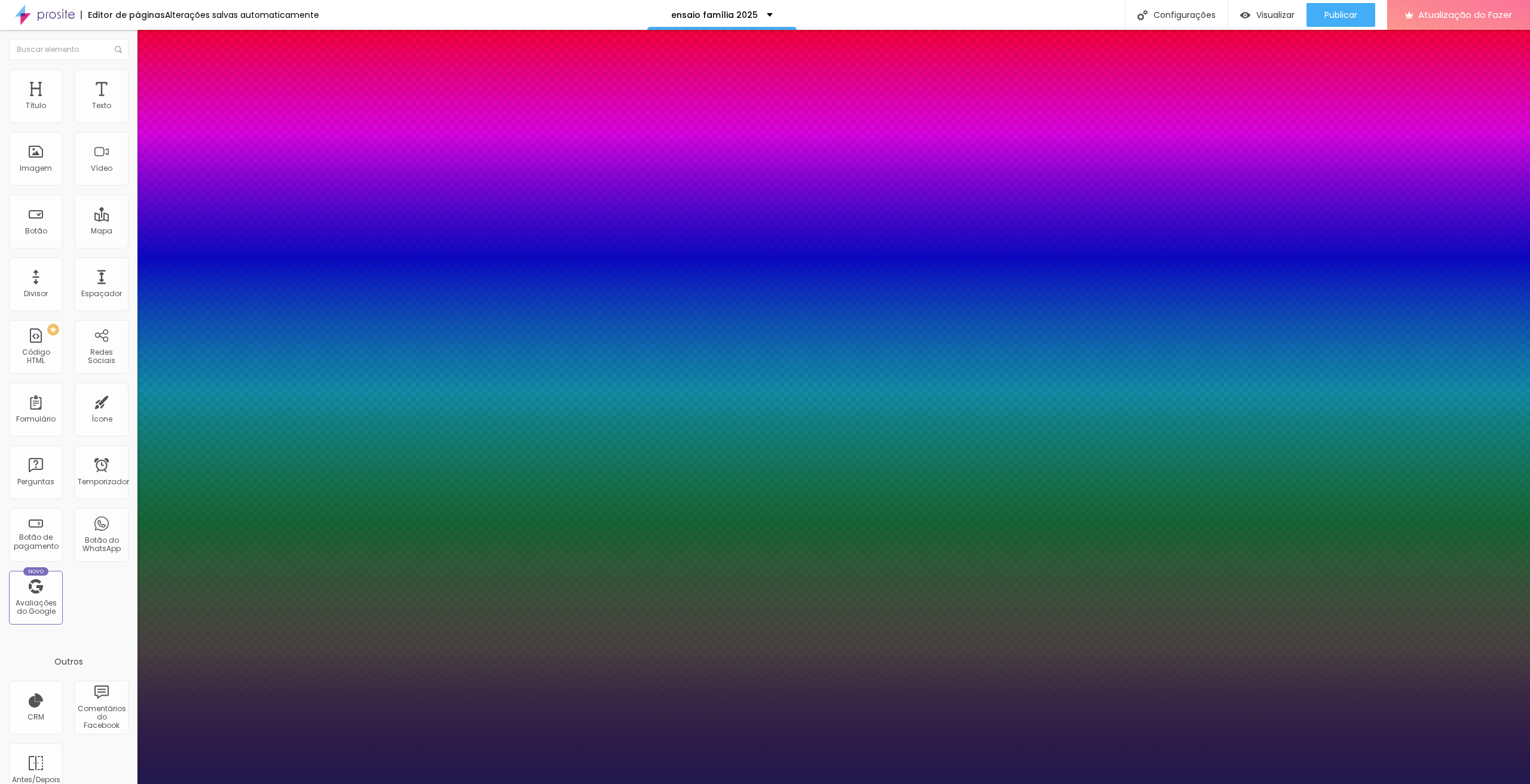
type input "7"
type input "9"
type input "10"
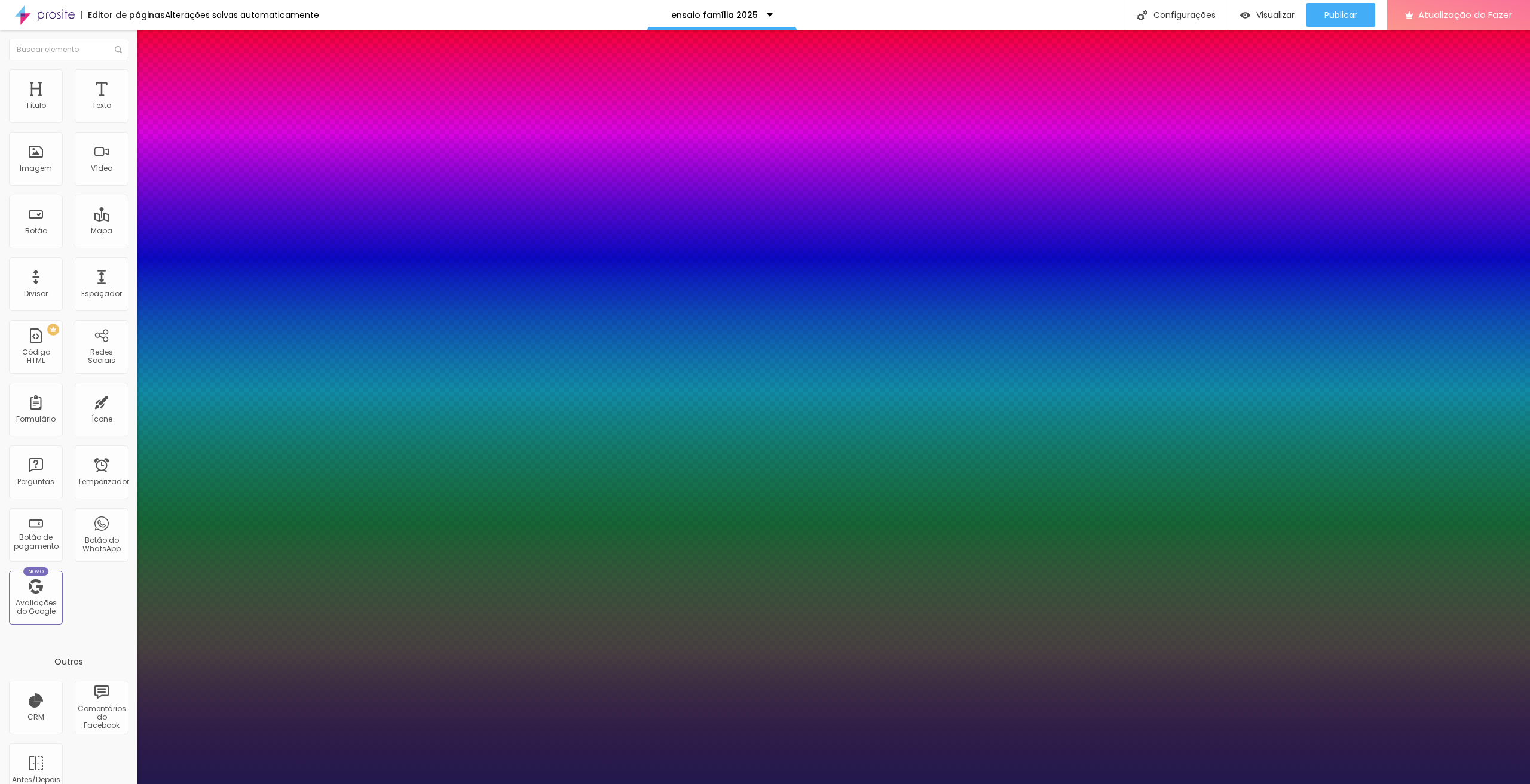
type input "12"
type input "13"
type input "14"
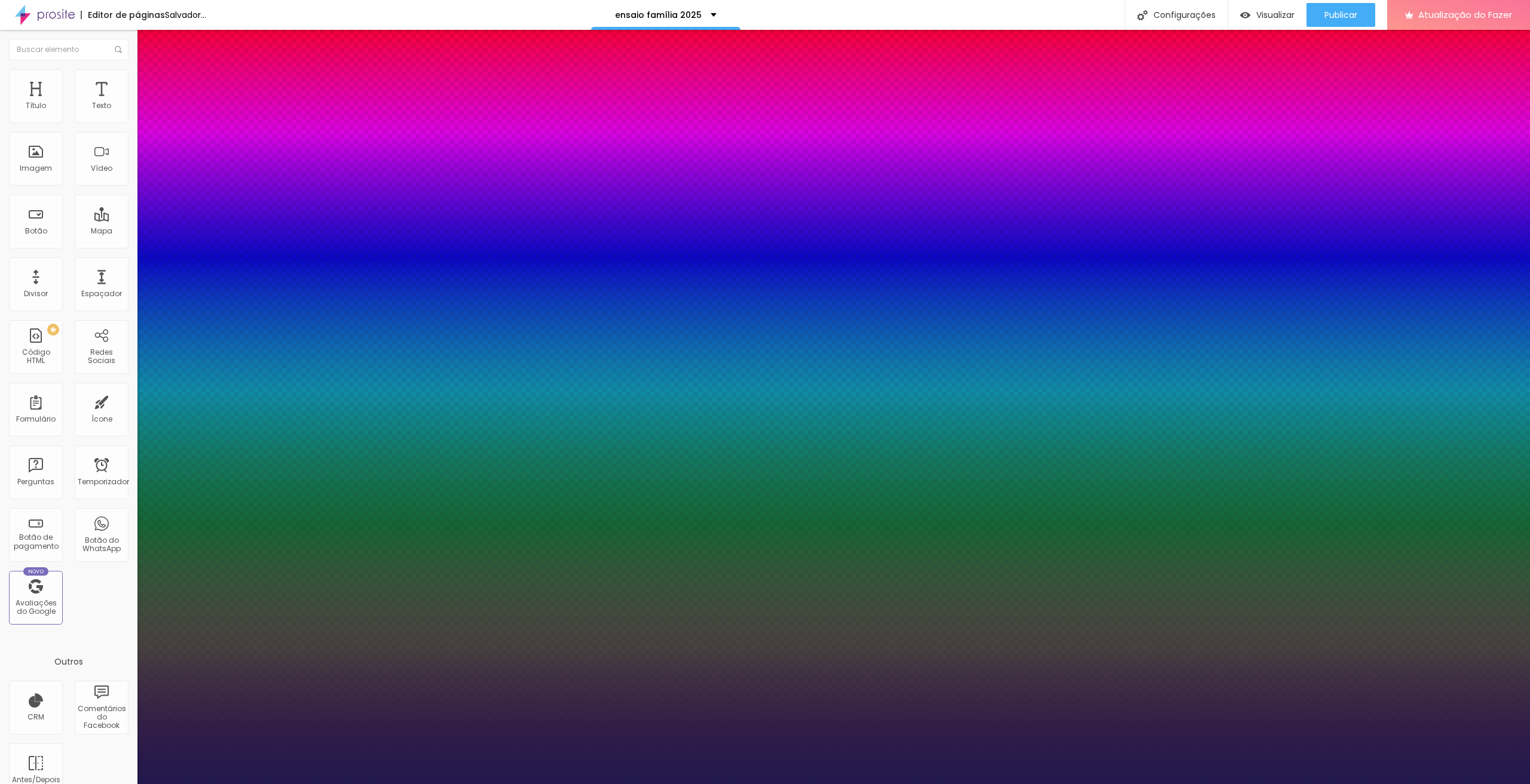
type input "14"
type input "16"
type input "25"
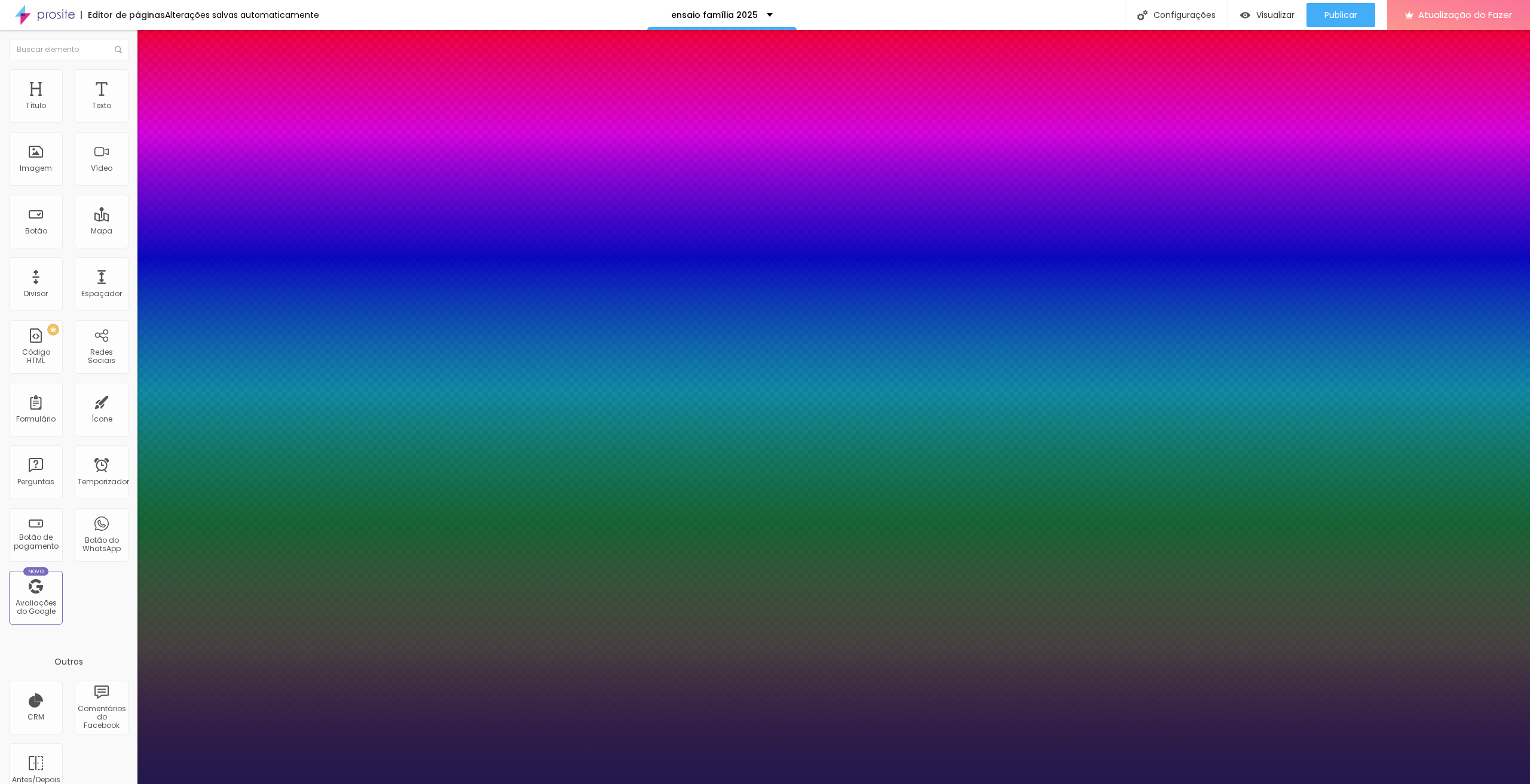
type input "29"
type input "30"
type input "29"
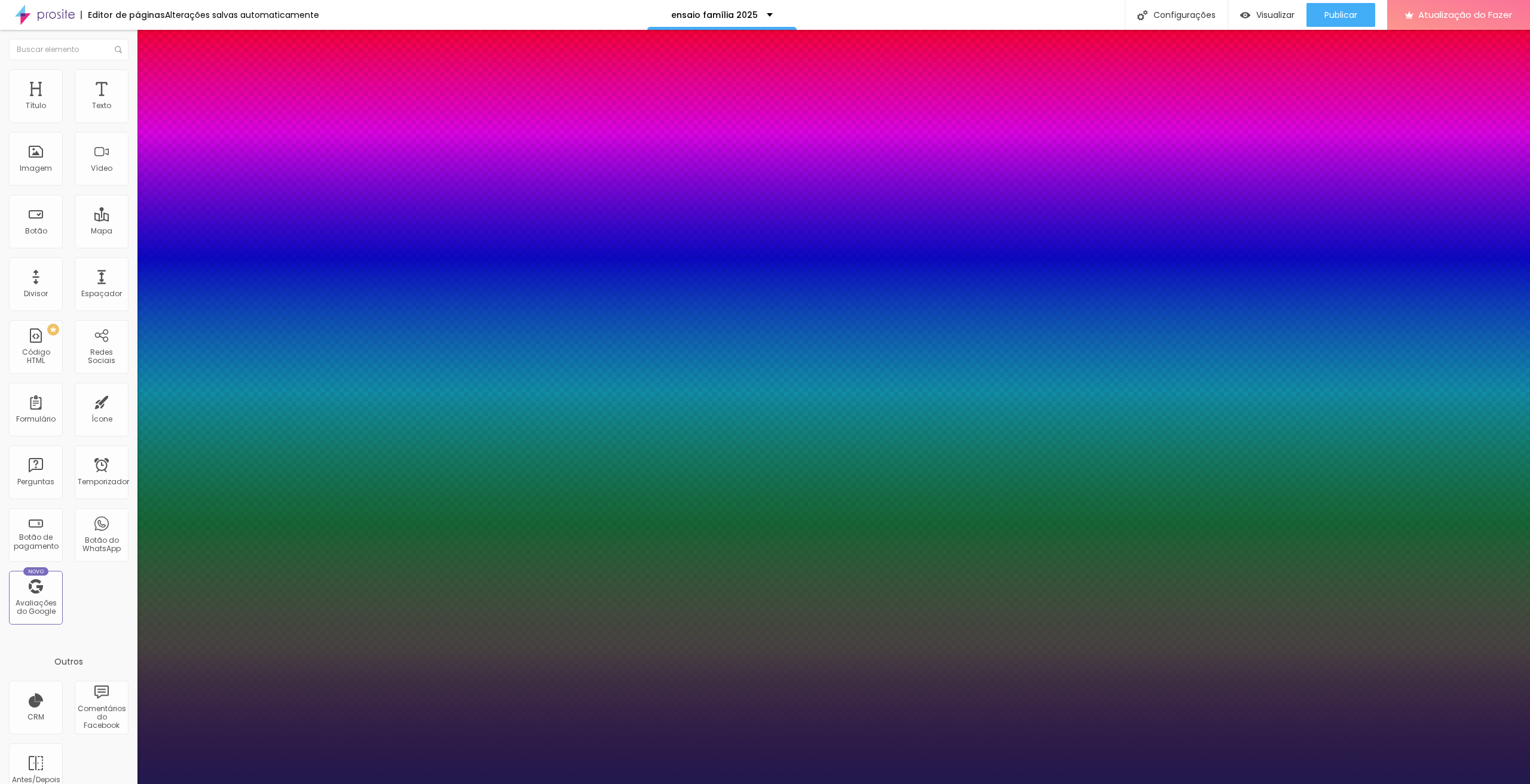
type input "29"
type input "18"
type input "16"
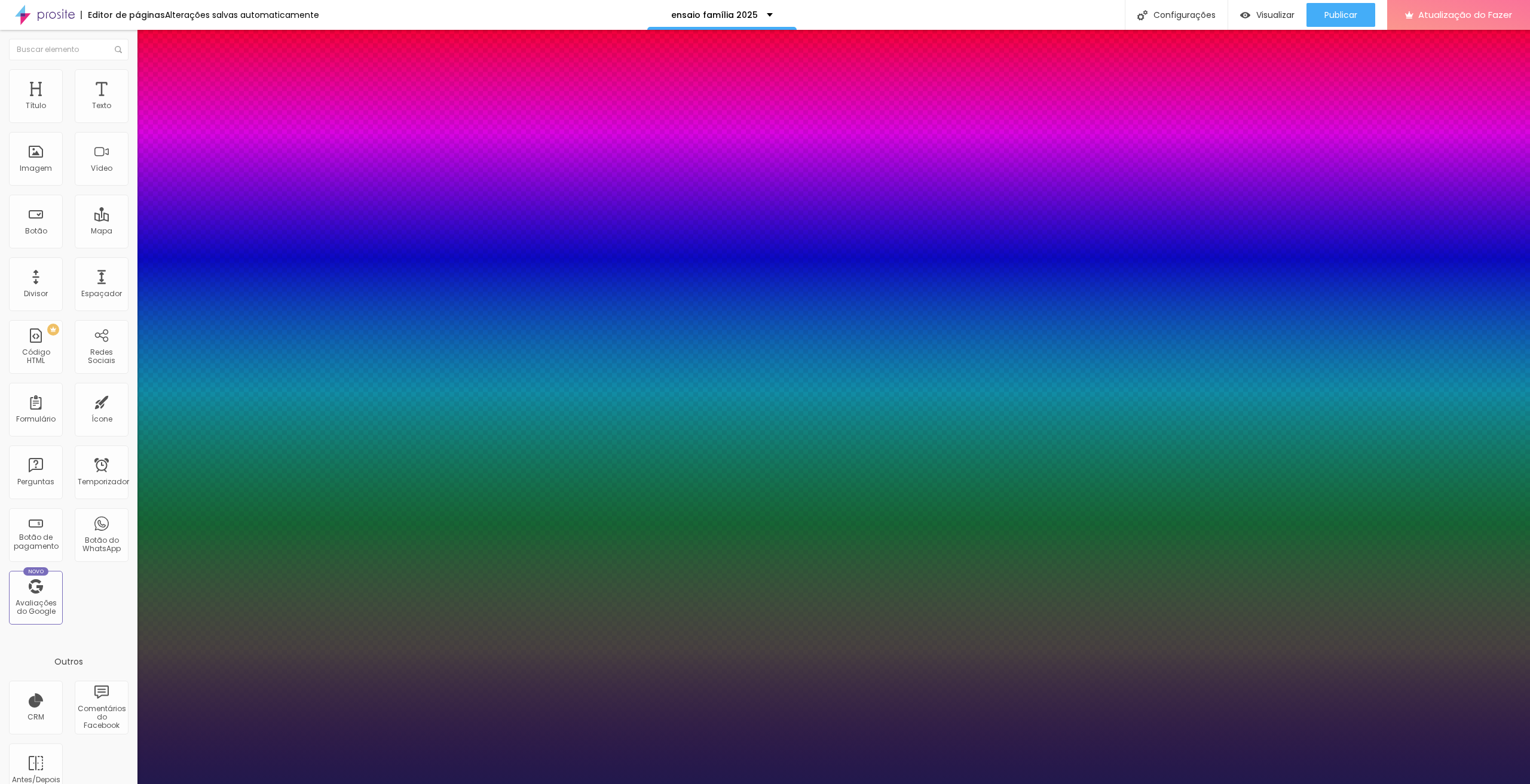
type input "15"
type input "14"
type input "13"
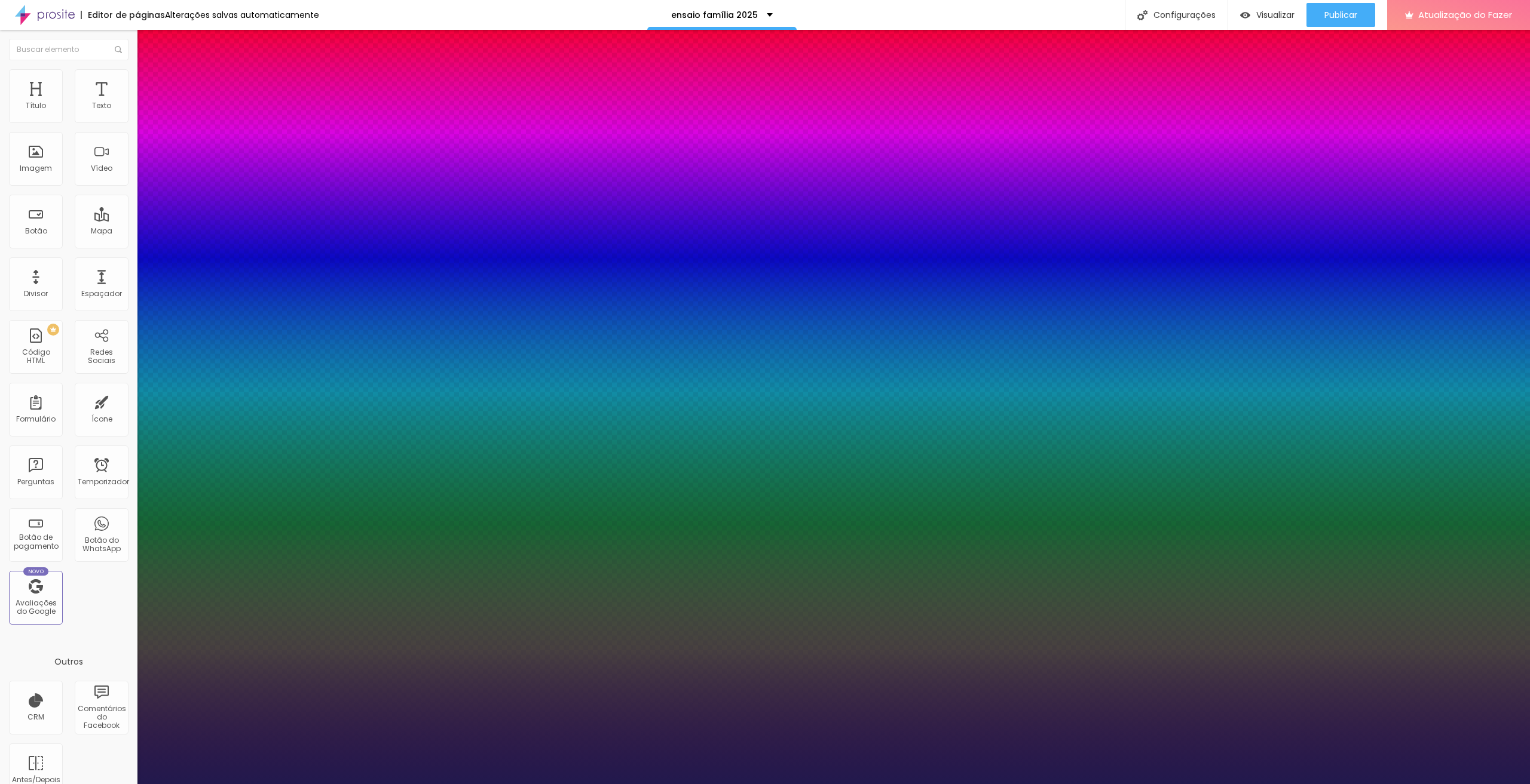
type input "13"
type input "9"
type input "4"
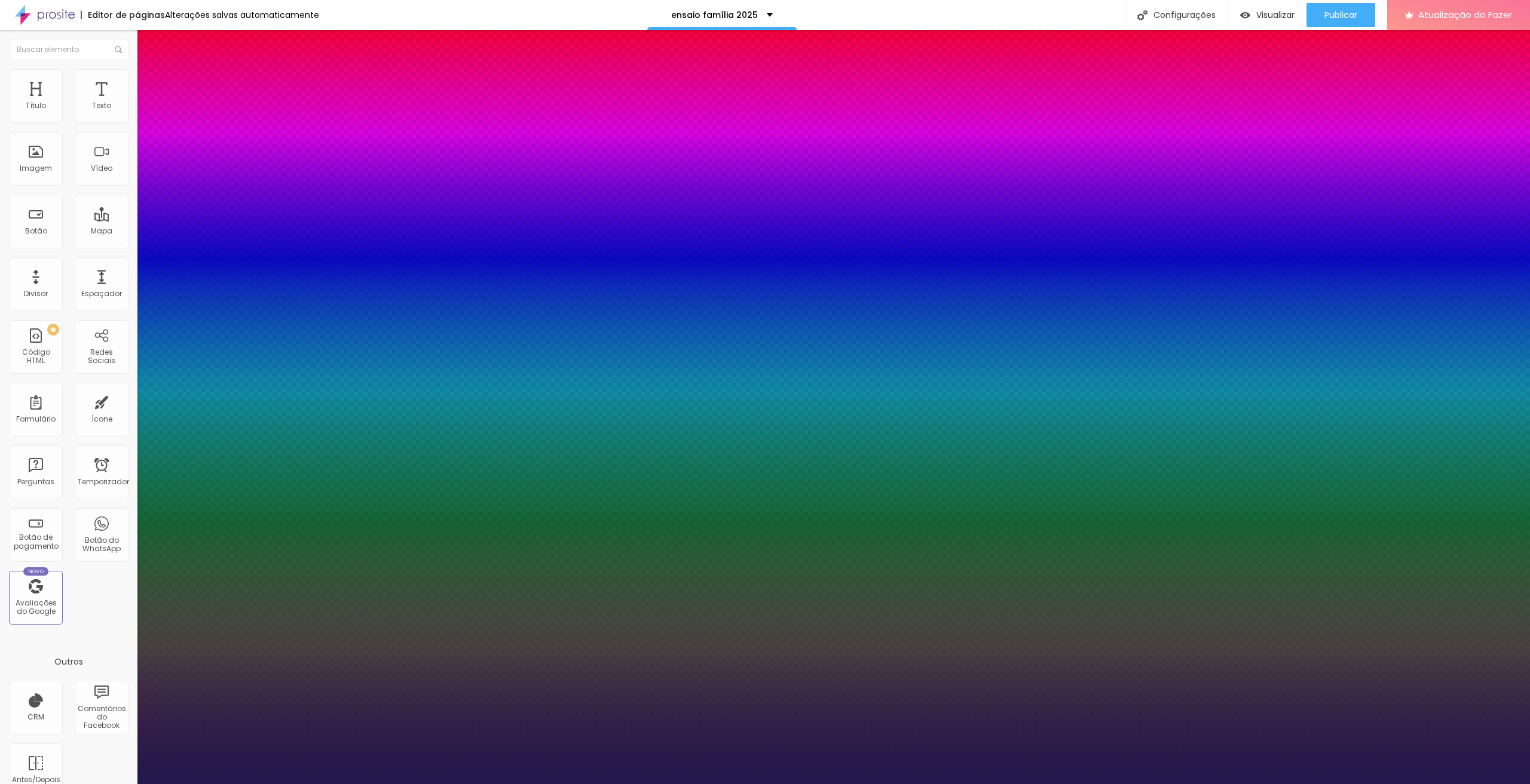
type input "0"
drag, startPoint x: 152, startPoint y: 259, endPoint x: 103, endPoint y: 259, distance: 49.0
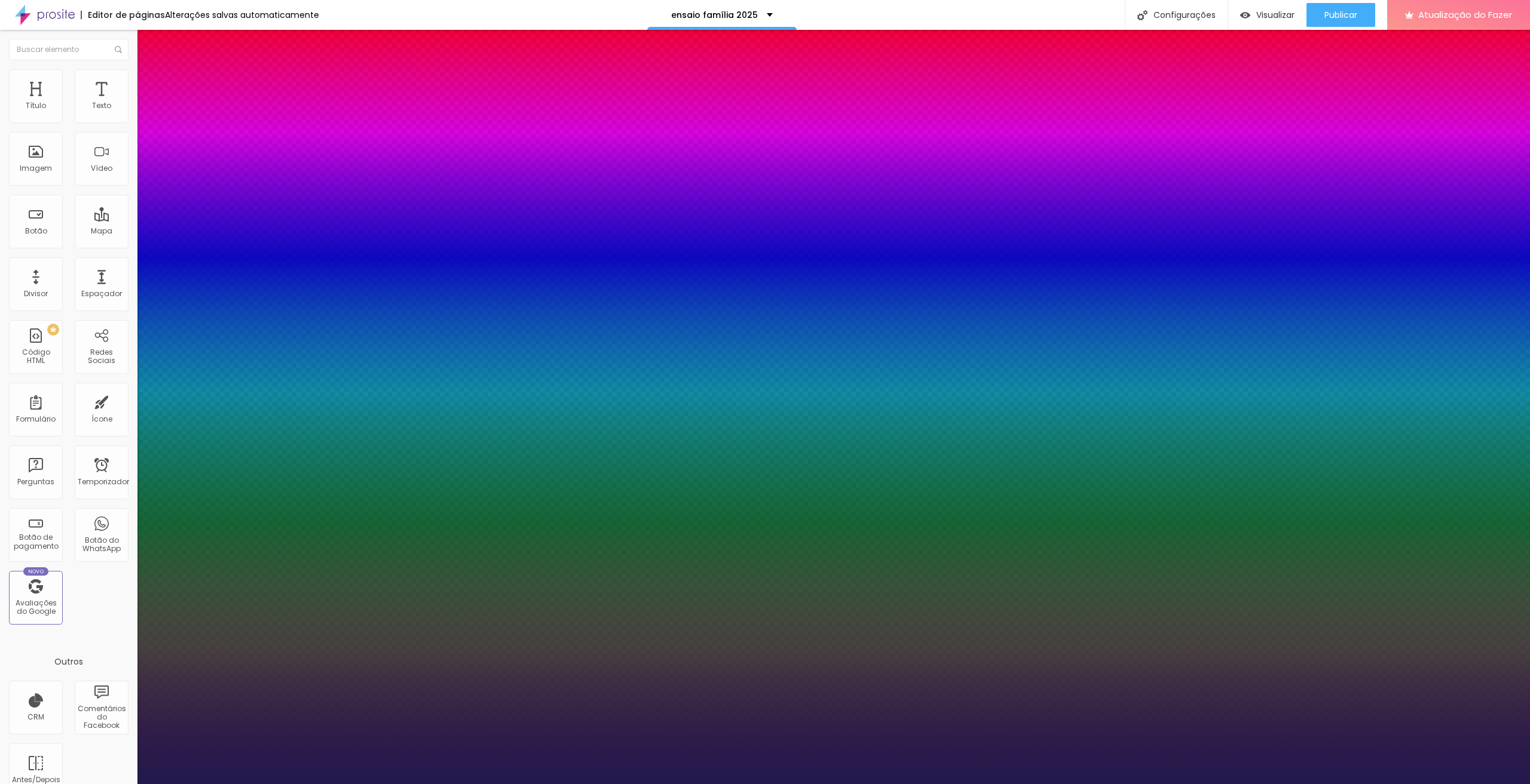
type input "1"
type input "0.5"
type input "1"
type input "0.5"
click at [371, 774] on div at bounding box center [765, 784] width 1530 height 0
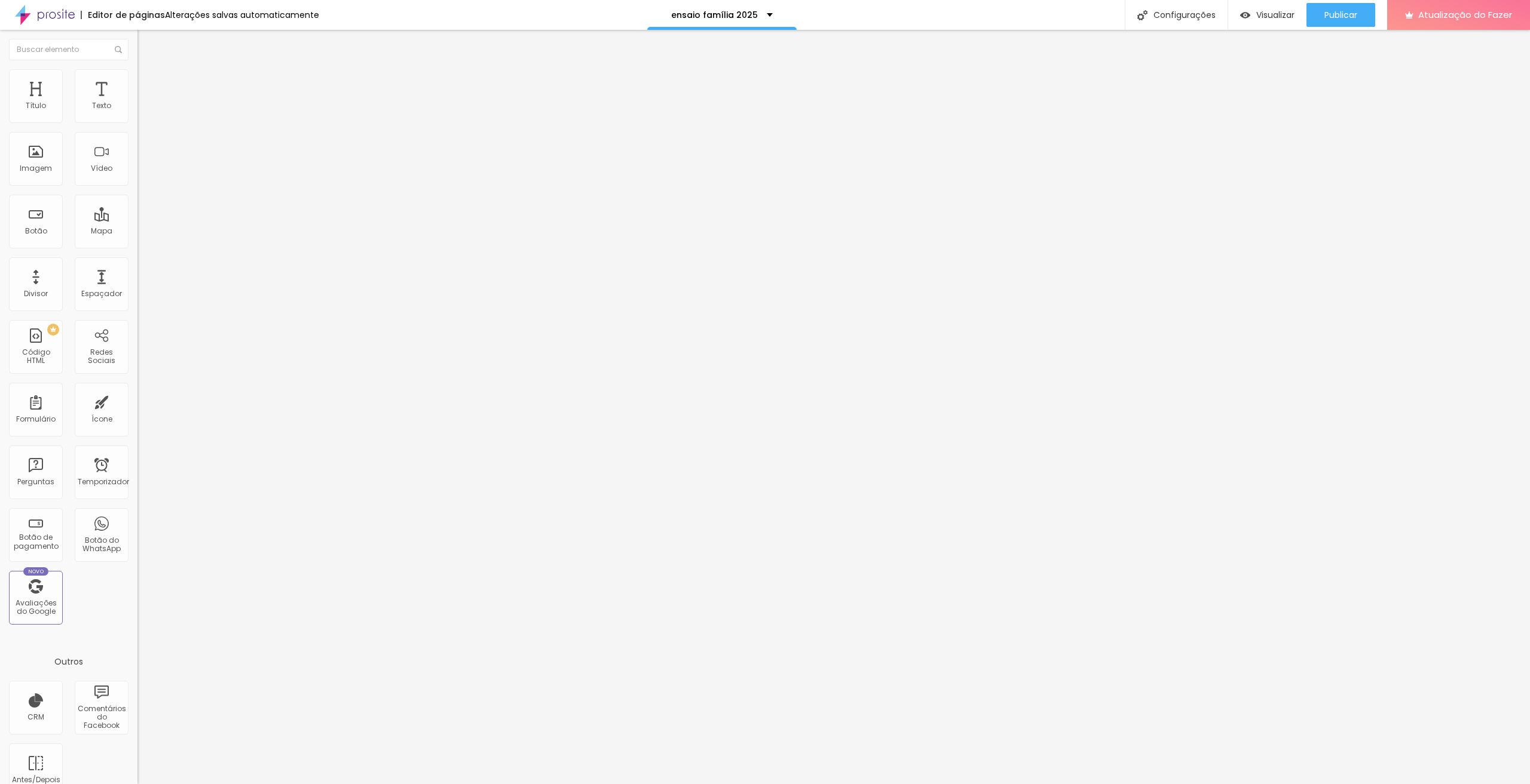
click at [142, 111] on icon "button" at bounding box center [145, 107] width 7 height 7
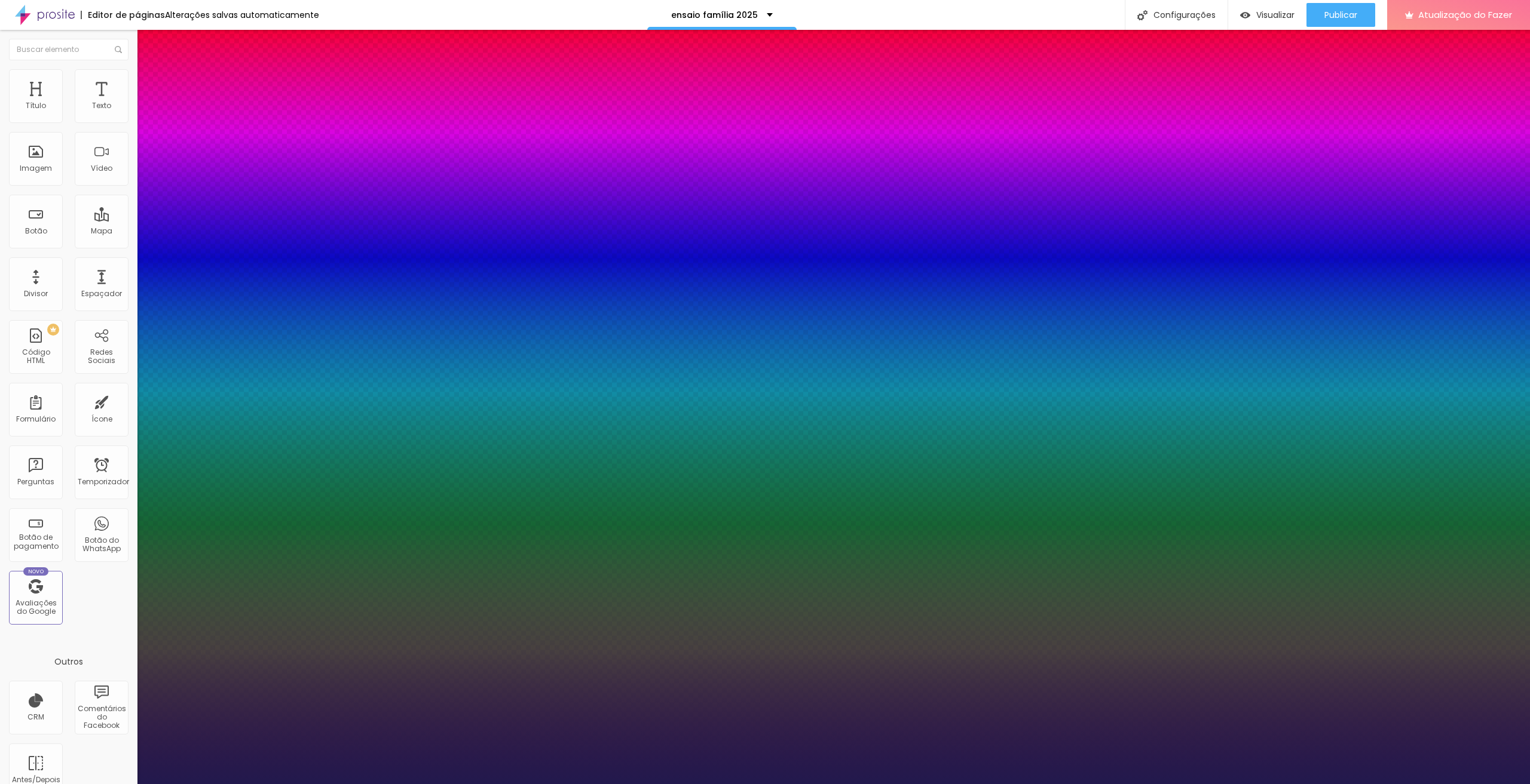
type input "1"
click at [732, 774] on div at bounding box center [765, 784] width 1530 height 0
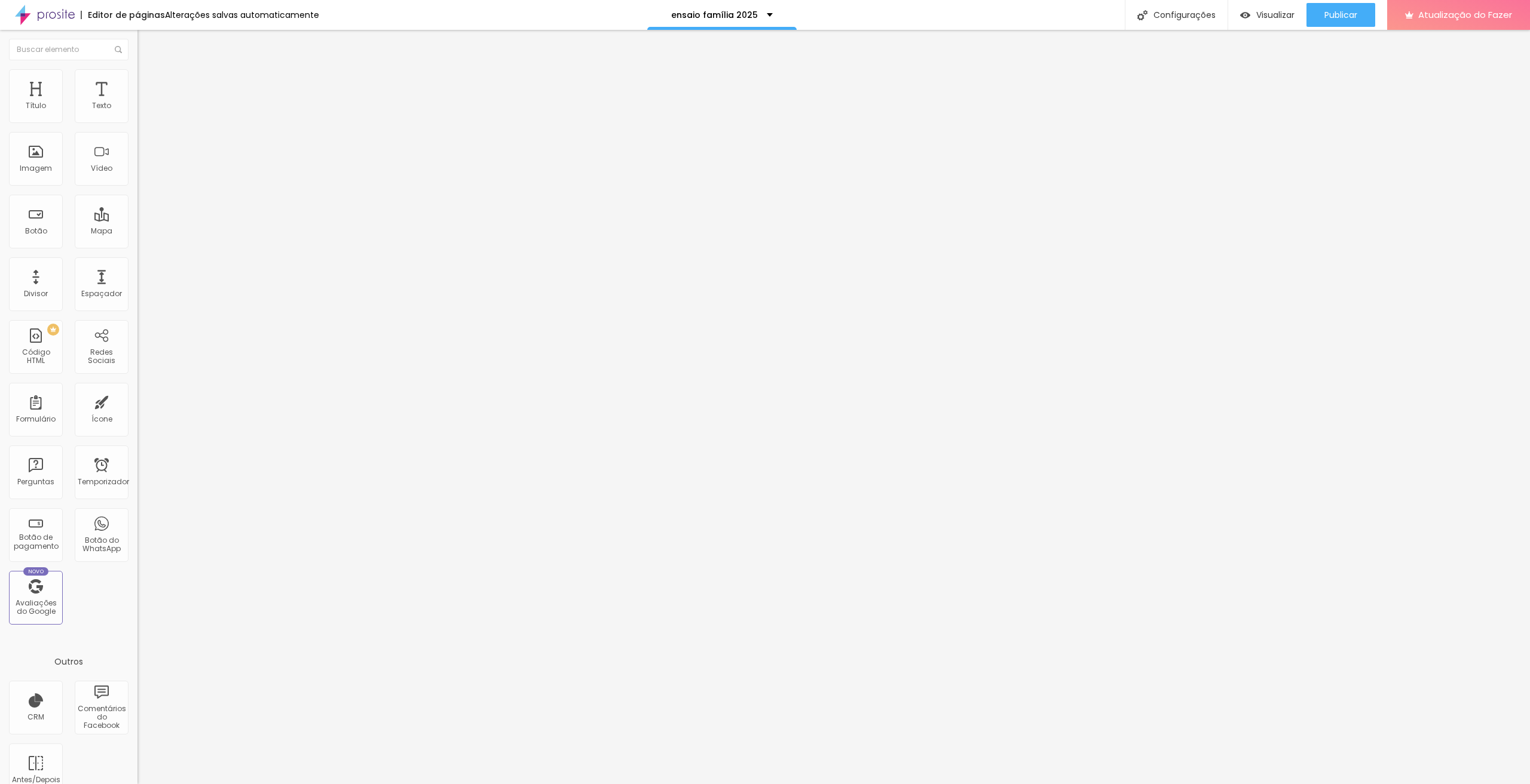
click at [144, 110] on icon "button" at bounding box center [146, 107] width 5 height 5
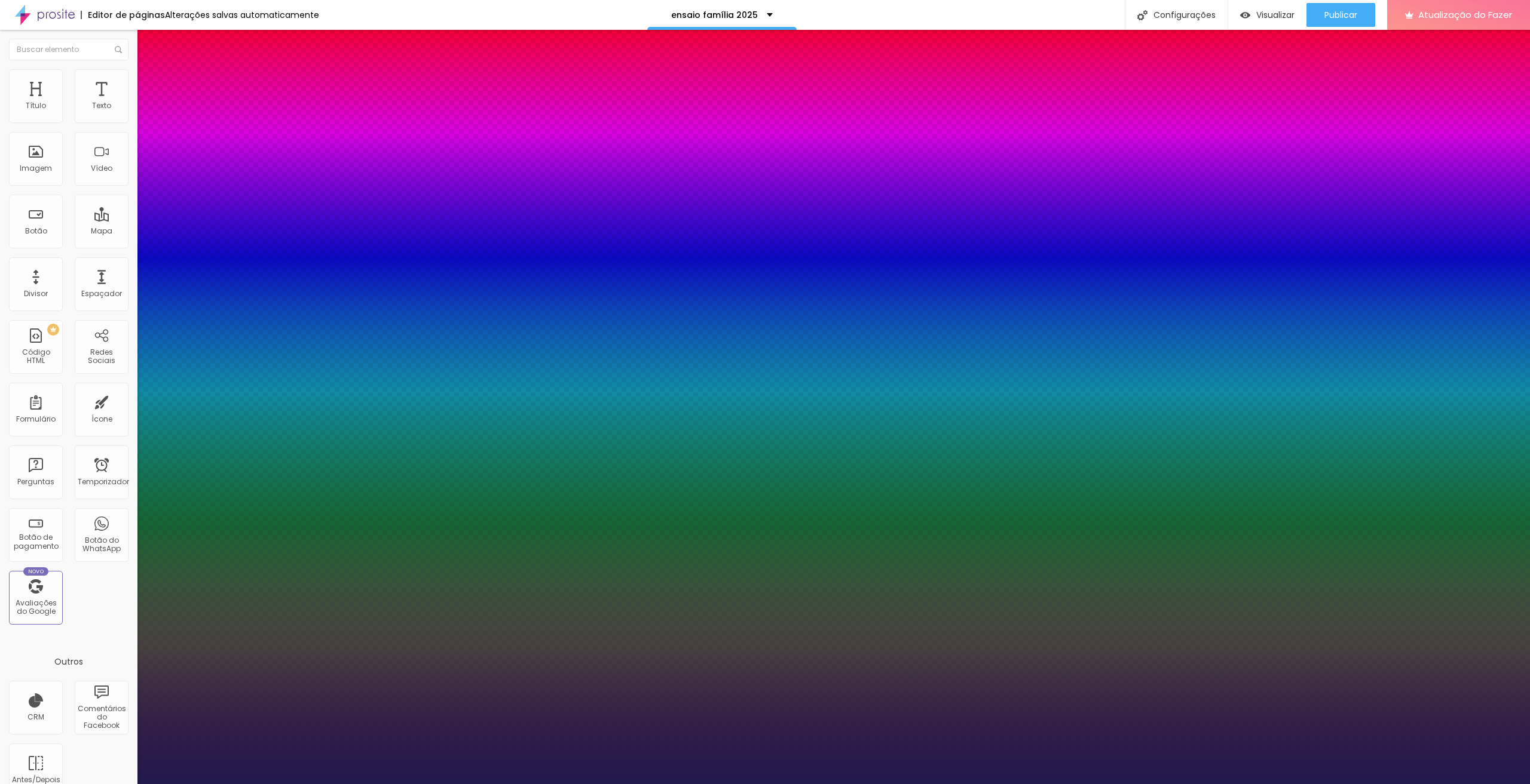
click at [128, 774] on select "AbrilFatface-Regular Actor-Regular Alegreya AlegreyaBlack Alice Allan-Bold Alla…" at bounding box center [64, 798] width 128 height 13
click at [128, 774] on select "AbrilFatface-Regular Actor-Regular Alegreya AlegreyaBlack Alice Allan-Bold Alla…" at bounding box center [64, 798] width 128 height 13
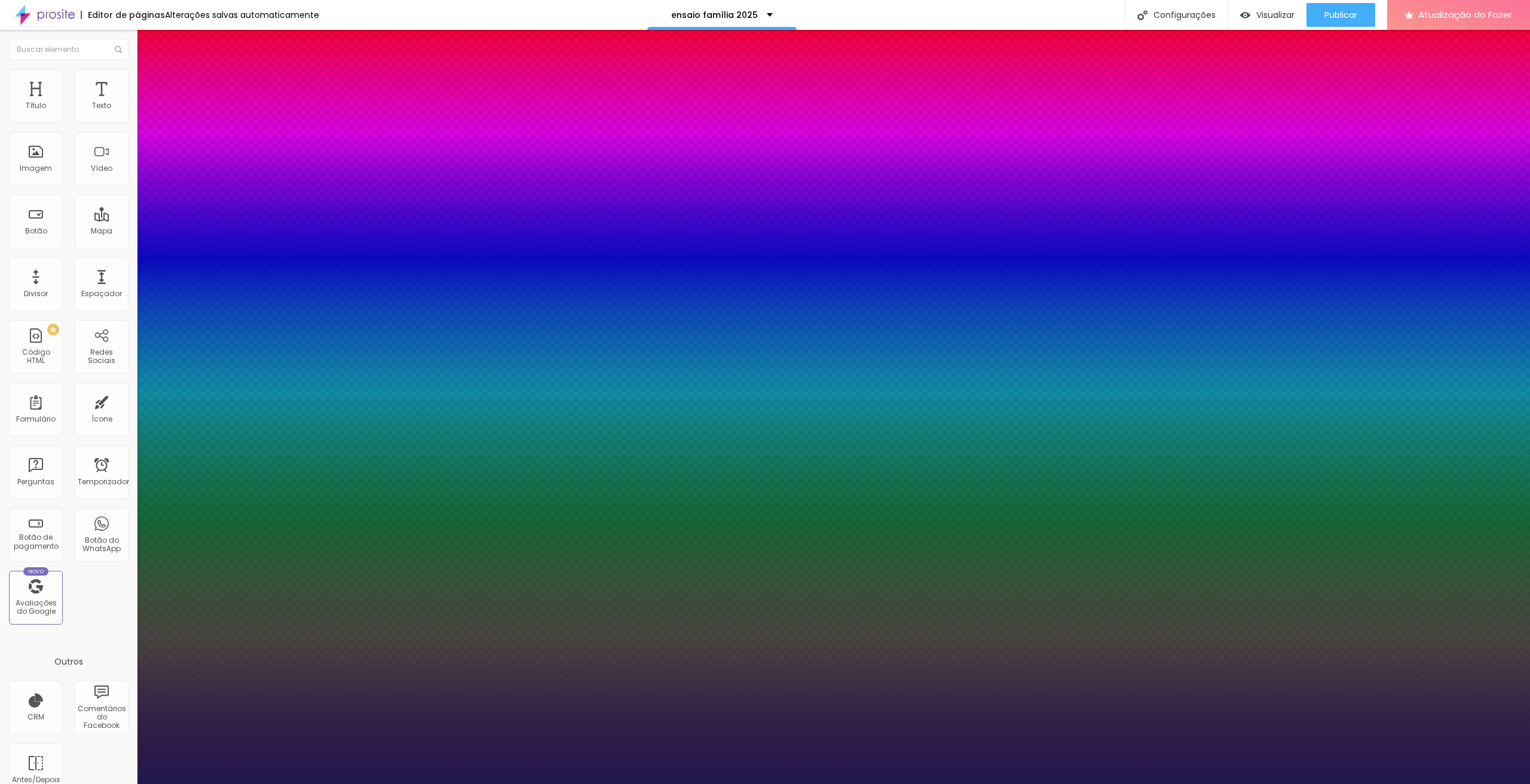
type input "1"
type input "1.1"
type input "1"
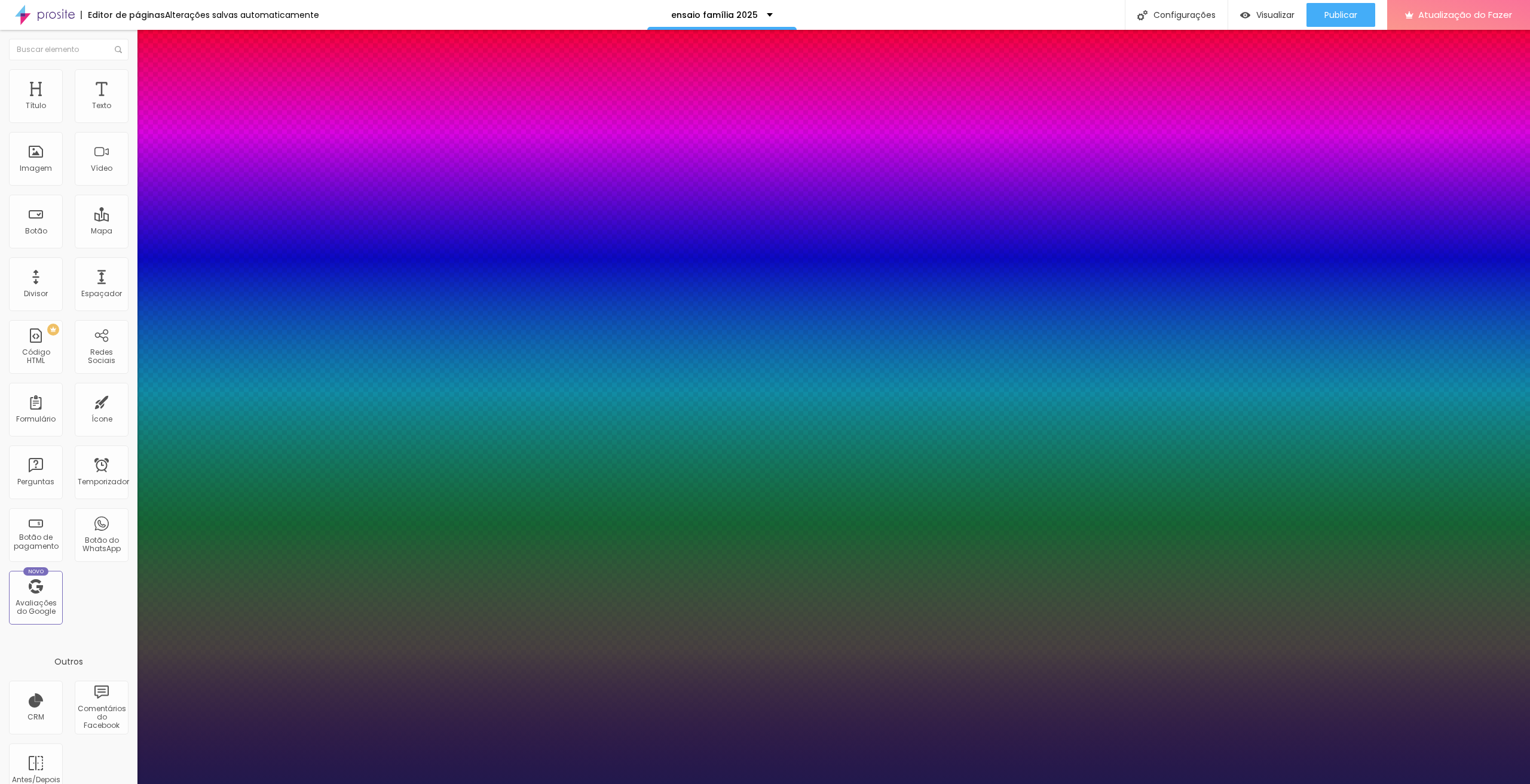
type input "1.1"
type input "1"
type input "0.8"
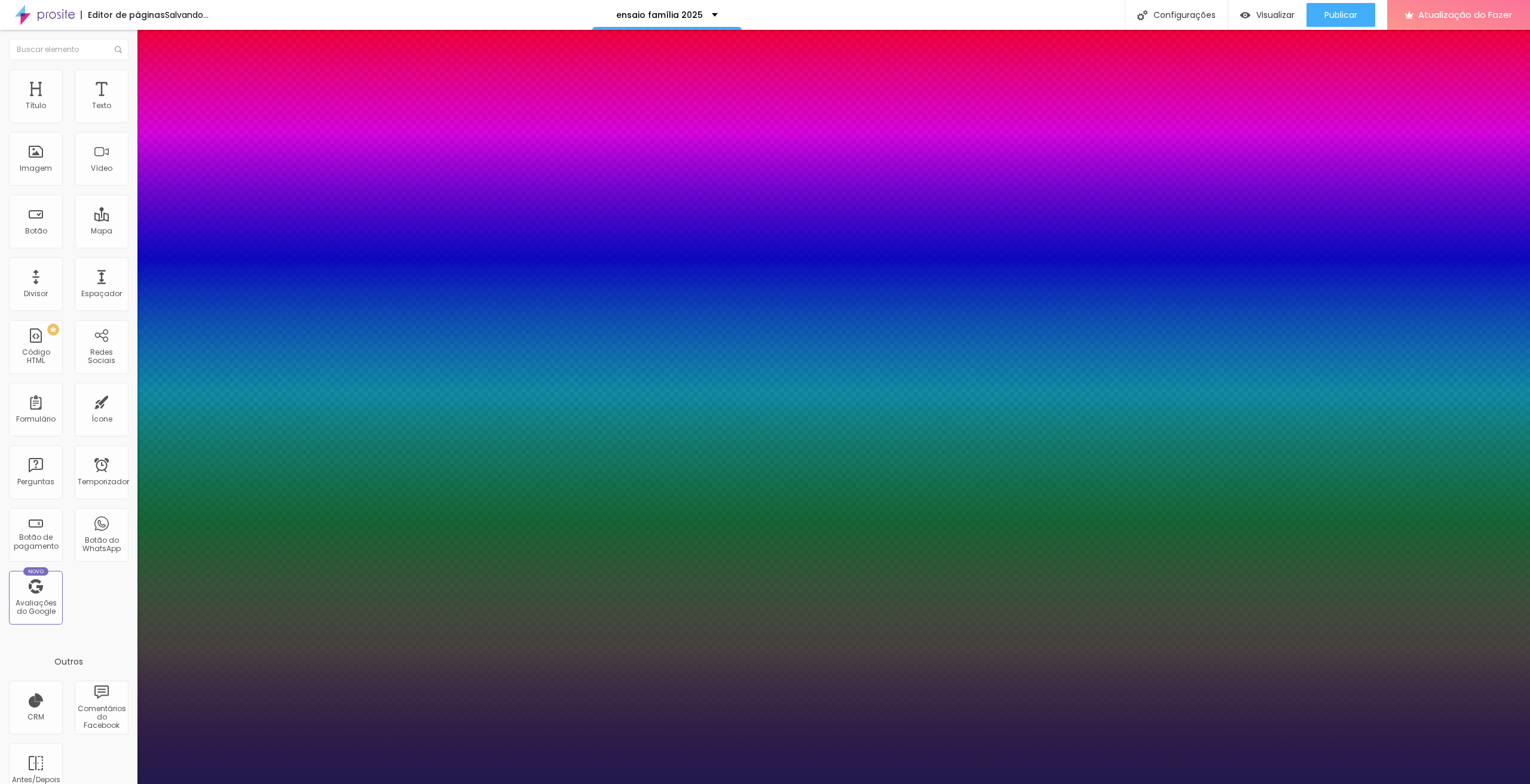
type input "1"
type input "0.7"
type input "1"
type input "0"
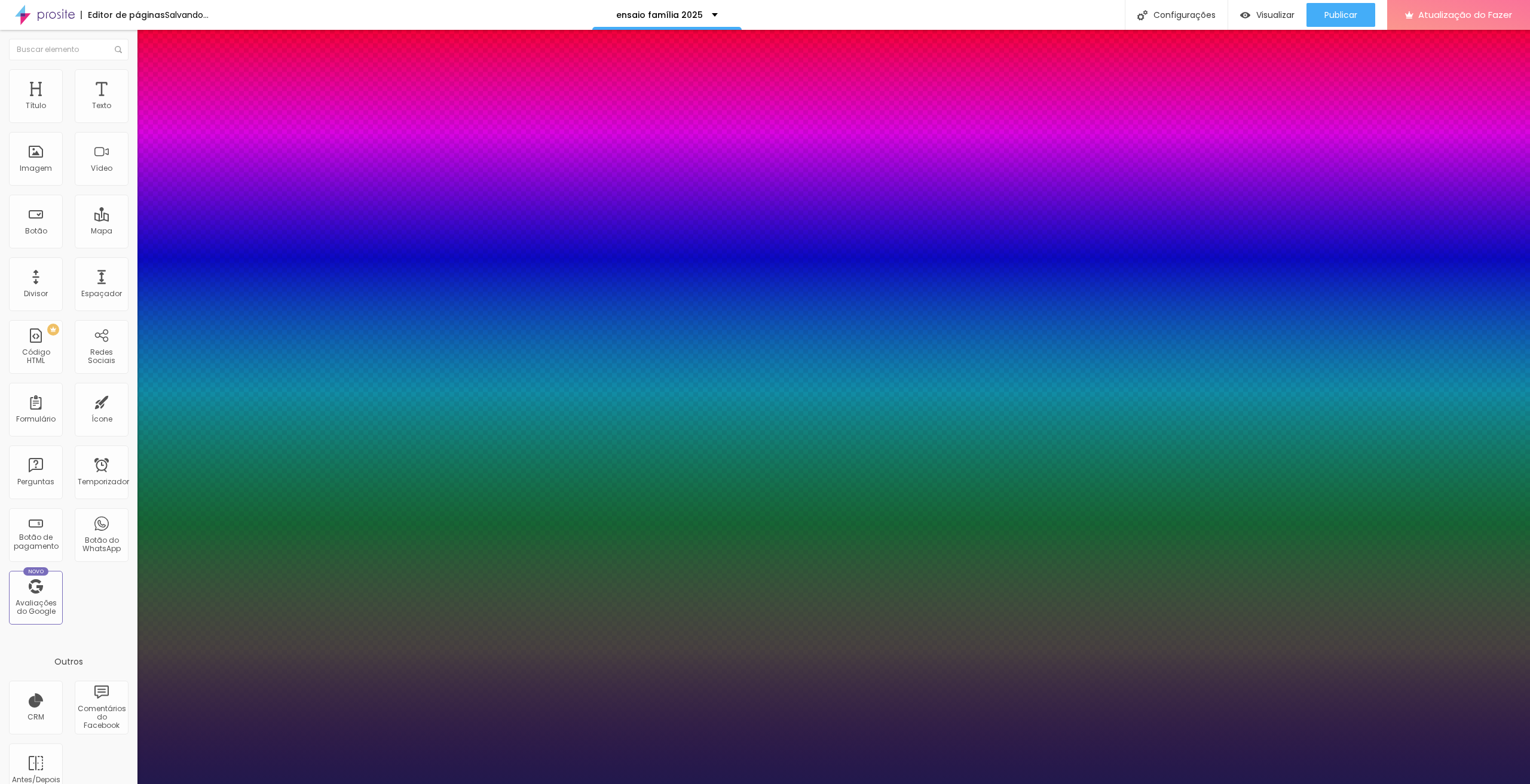
type input "0"
type input "1"
drag, startPoint x: 146, startPoint y: 234, endPoint x: 120, endPoint y: 236, distance: 26.1
type input "0"
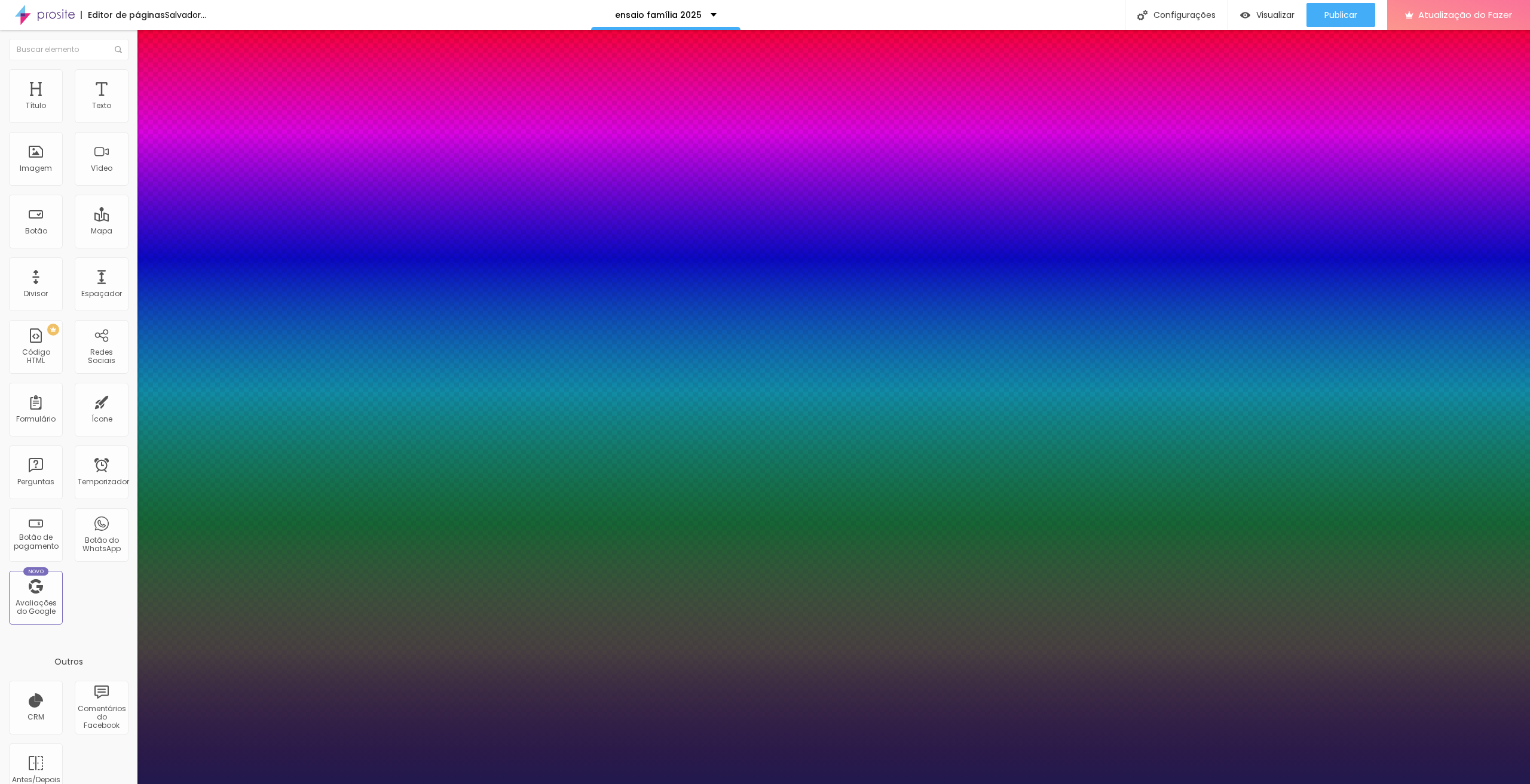
type input "1"
click at [755, 774] on div at bounding box center [765, 784] width 1530 height 0
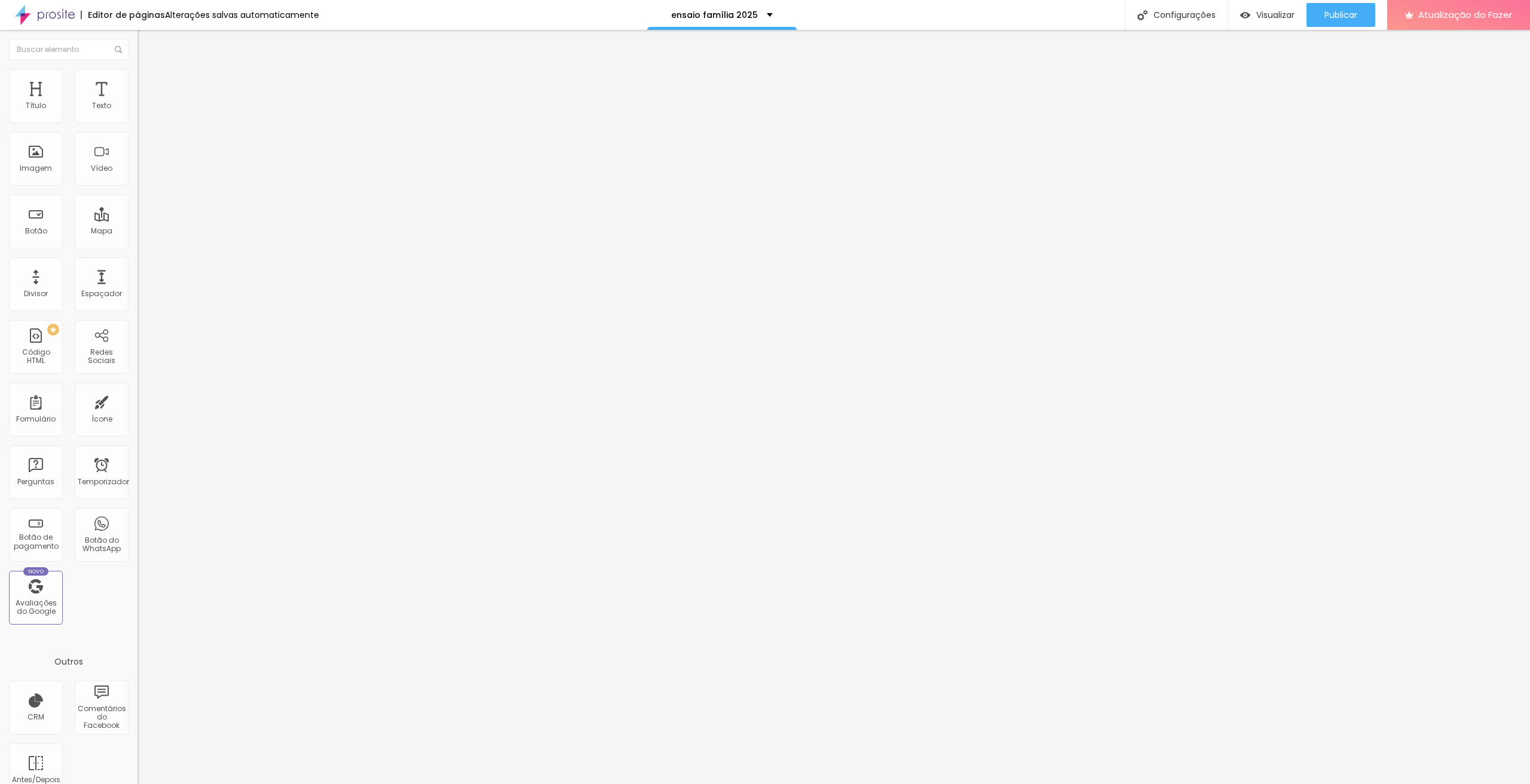
click at [137, 109] on font "Encaixotado" at bounding box center [161, 103] width 47 height 10
click at [148, 82] on font "Estilo" at bounding box center [157, 77] width 19 height 10
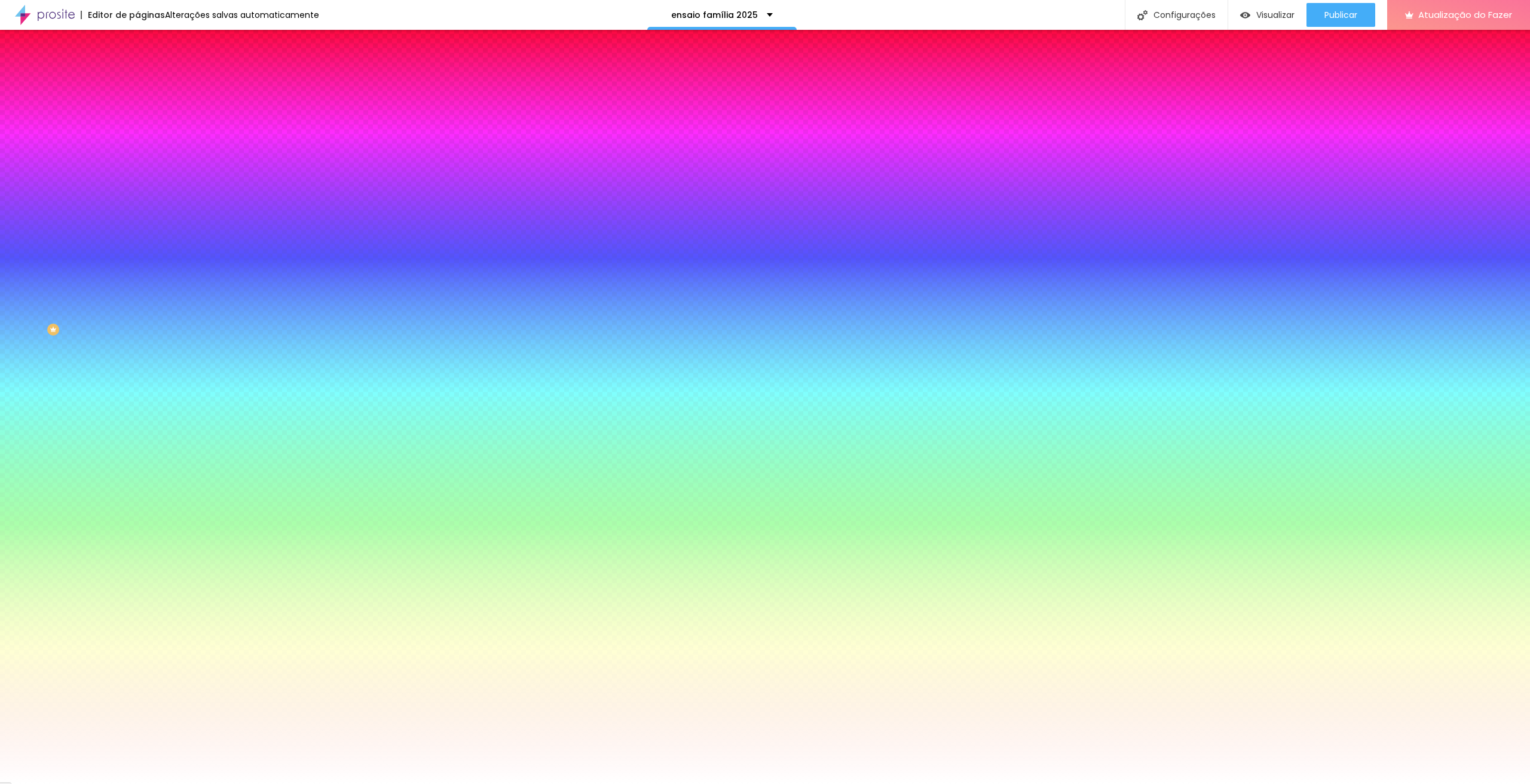
click at [137, 81] on li "Avançado" at bounding box center [206, 87] width 137 height 12
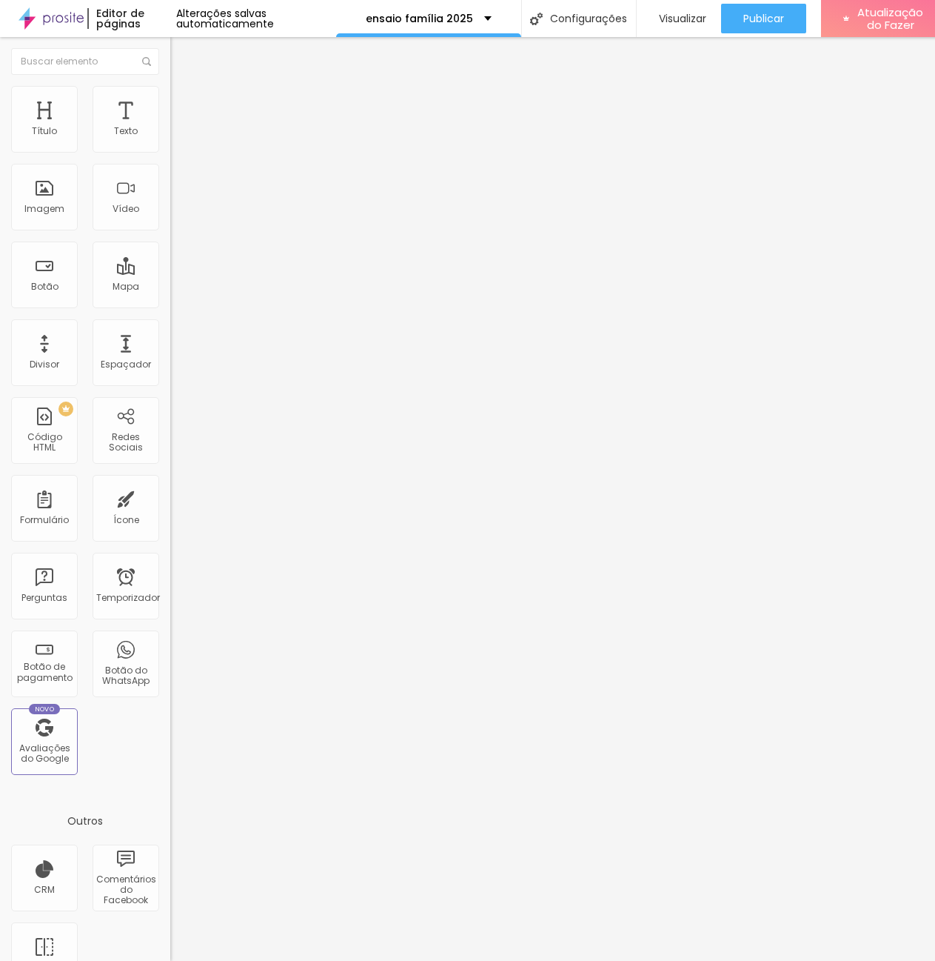
click at [176, 138] on icon "button" at bounding box center [180, 133] width 9 height 9
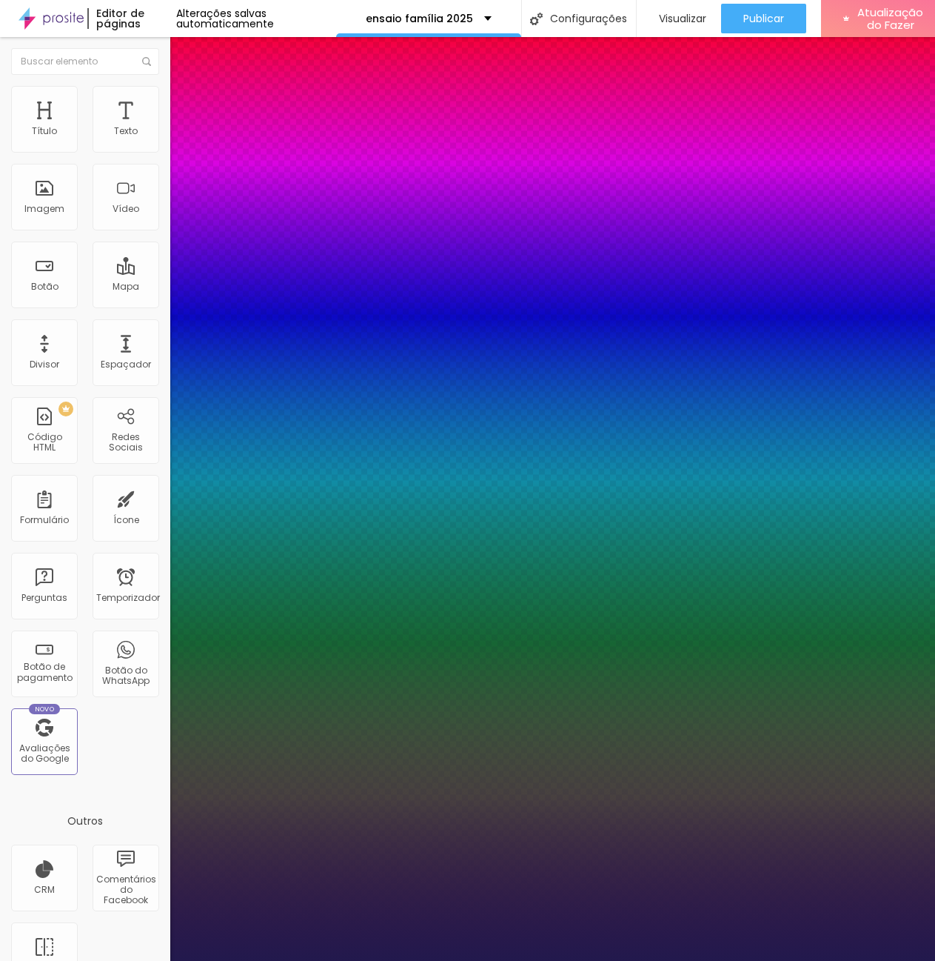
type input "1"
drag, startPoint x: 326, startPoint y: 254, endPoint x: 355, endPoint y: 254, distance: 28.9
type input "34"
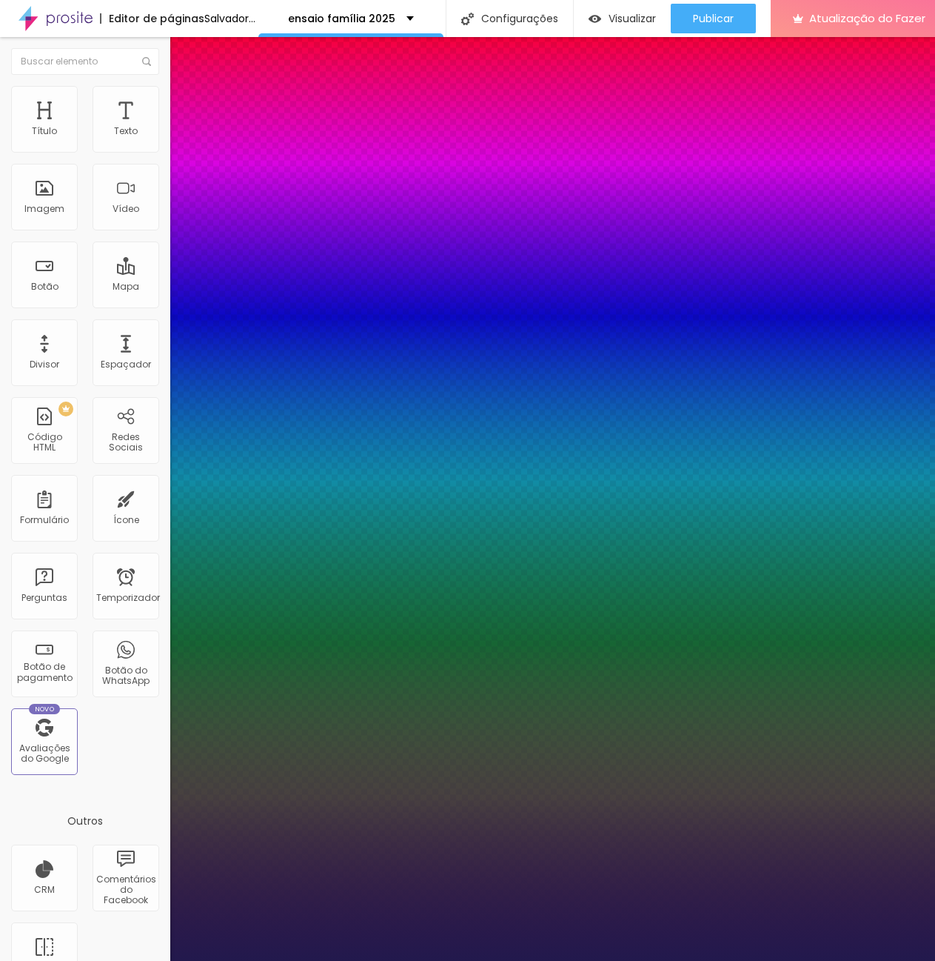
type input "1"
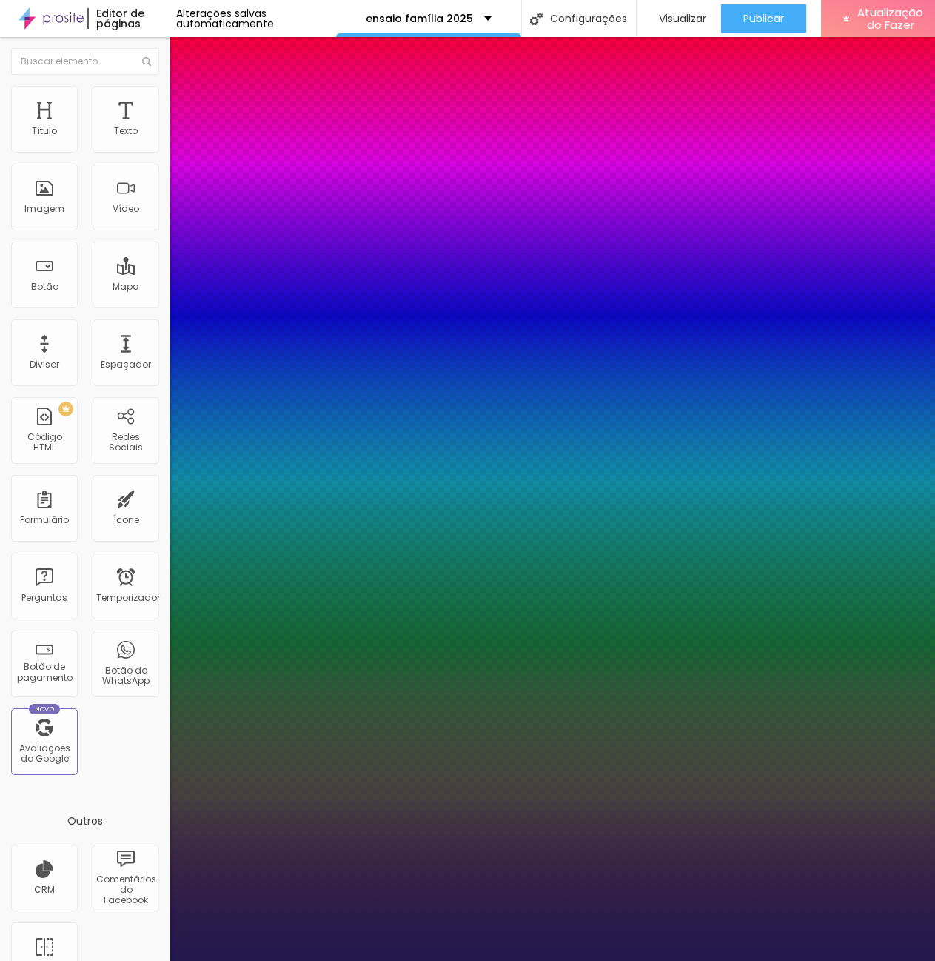
type input "34"
click at [424, 960] on div at bounding box center [467, 961] width 935 height 0
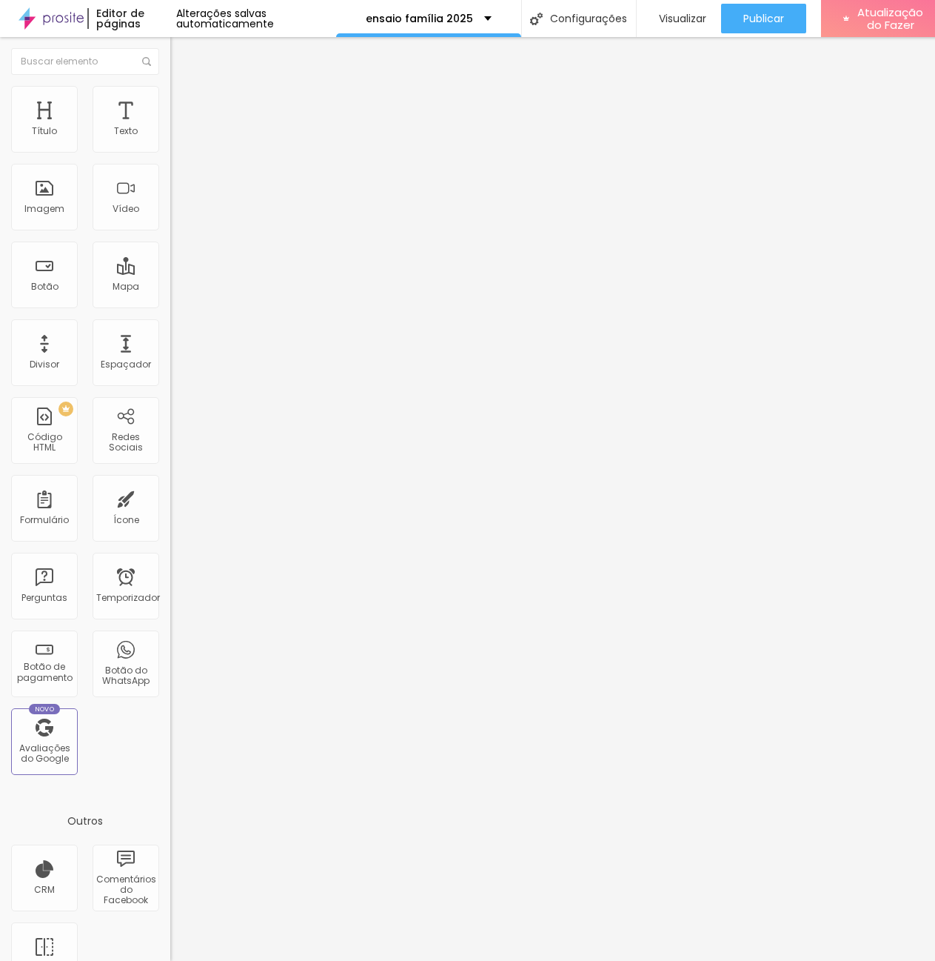
click at [204, 53] on font "Editar nulo" at bounding box center [231, 54] width 54 height 15
click at [114, 127] on font "Texto" at bounding box center [126, 130] width 24 height 13
click at [170, 87] on img at bounding box center [176, 92] width 13 height 13
click at [170, 84] on img at bounding box center [176, 77] width 13 height 13
click at [176, 138] on icon "button" at bounding box center [180, 133] width 9 height 9
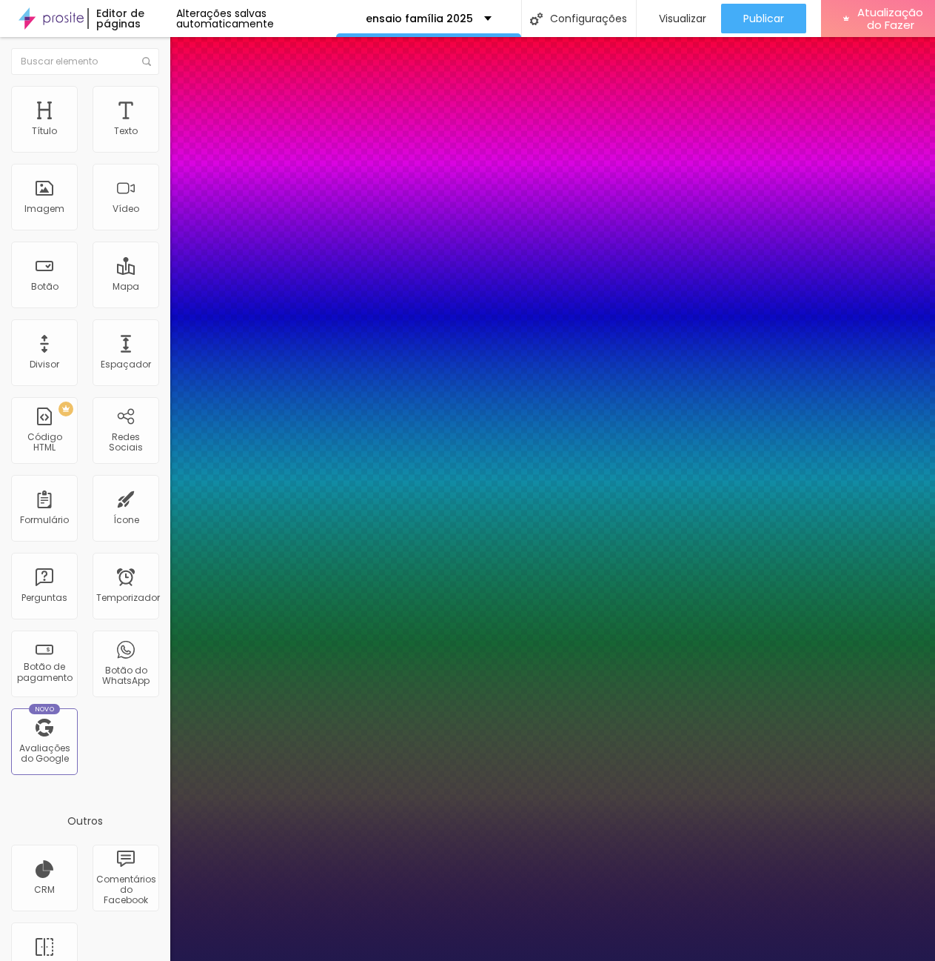
type input "1"
type input "1.2"
type input "1"
type input "1.1"
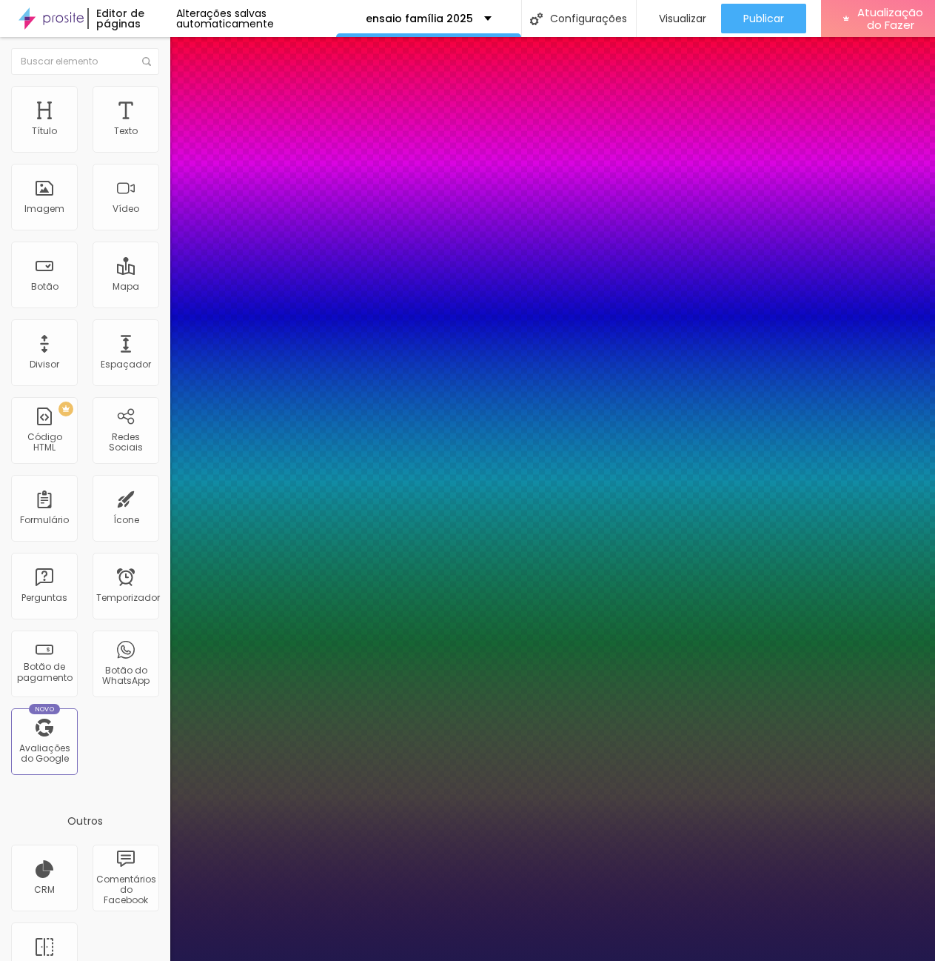
type input "1.1"
type input "1"
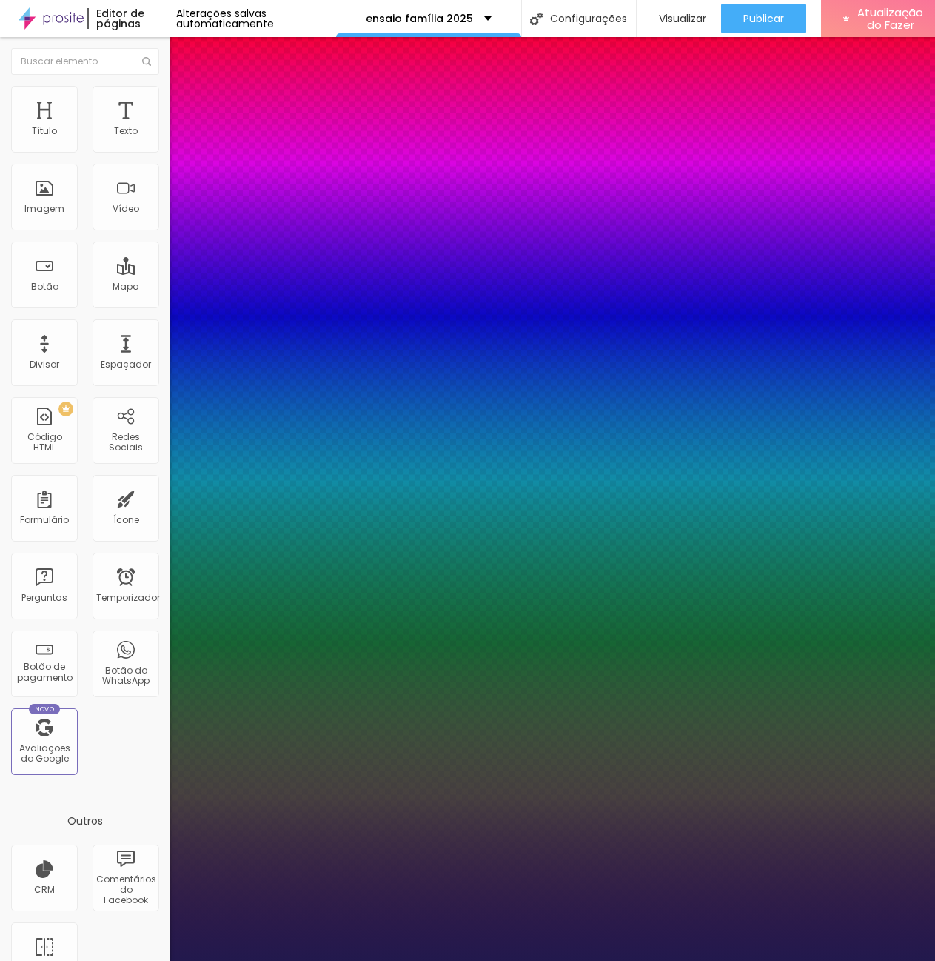
type input "1.1"
type input "1"
type input "1.2"
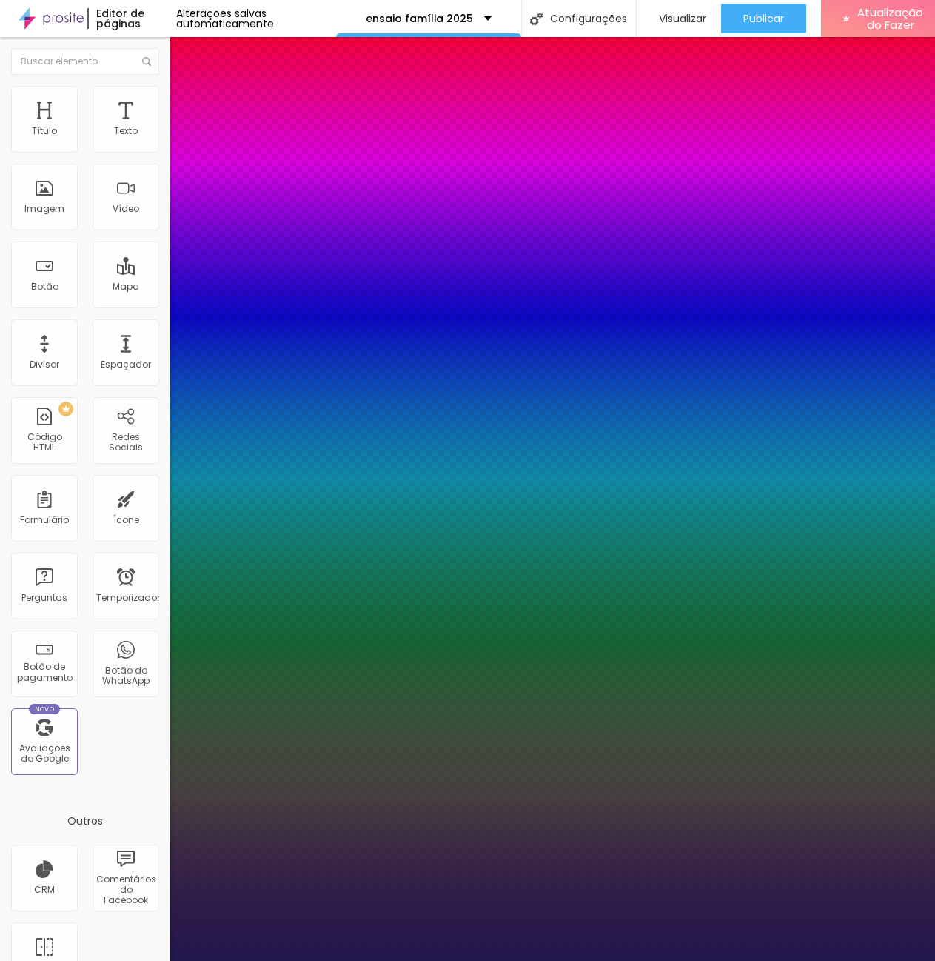
type input "1"
type input "1.3"
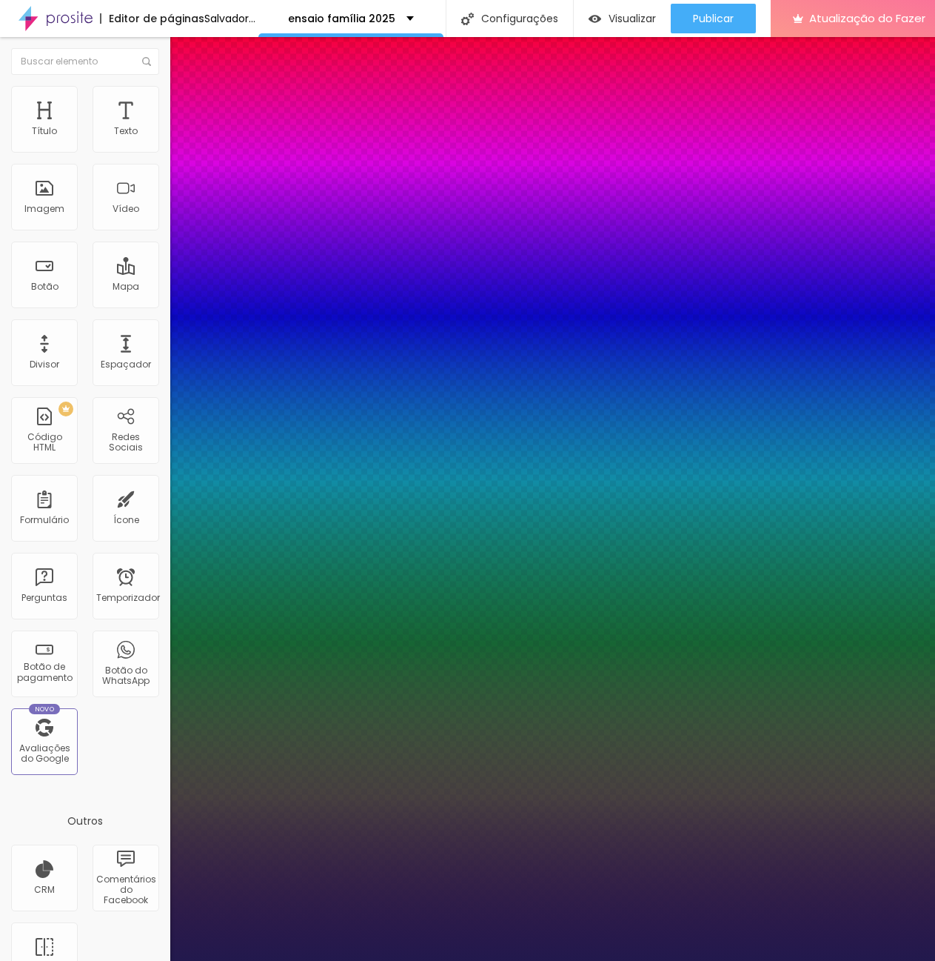
type input "1"
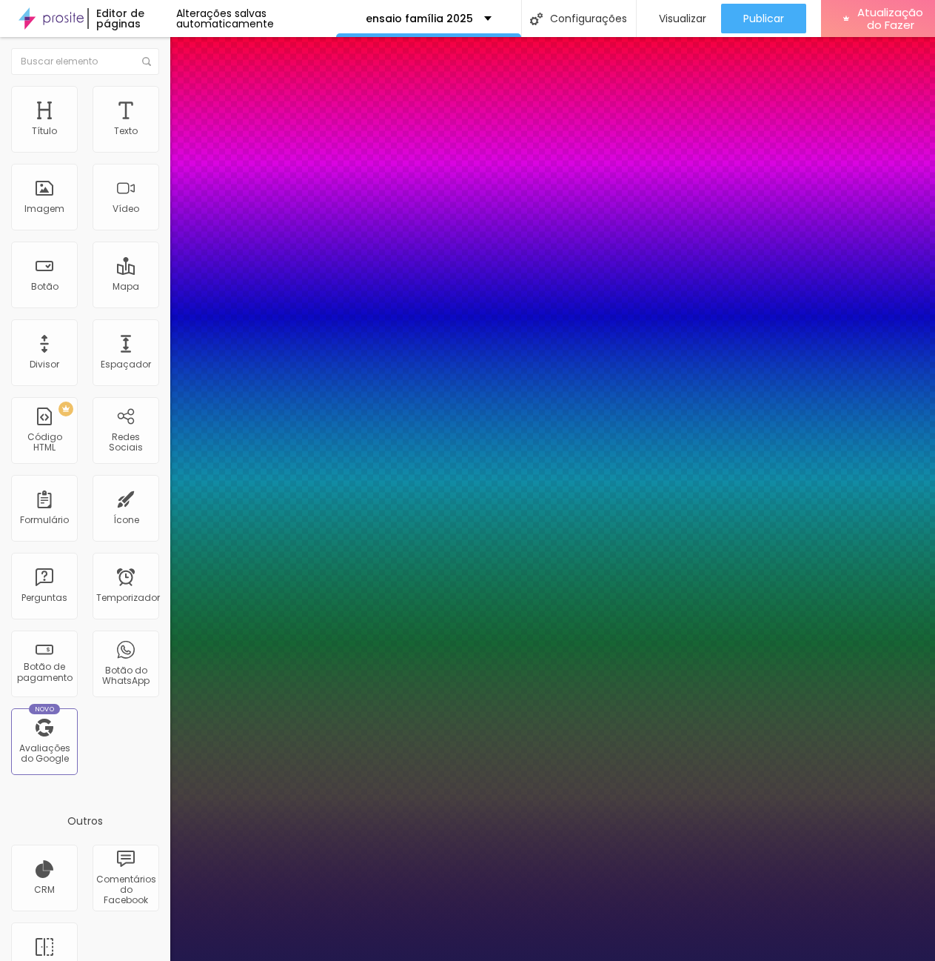
type input "0.1"
type input "1"
type input "0"
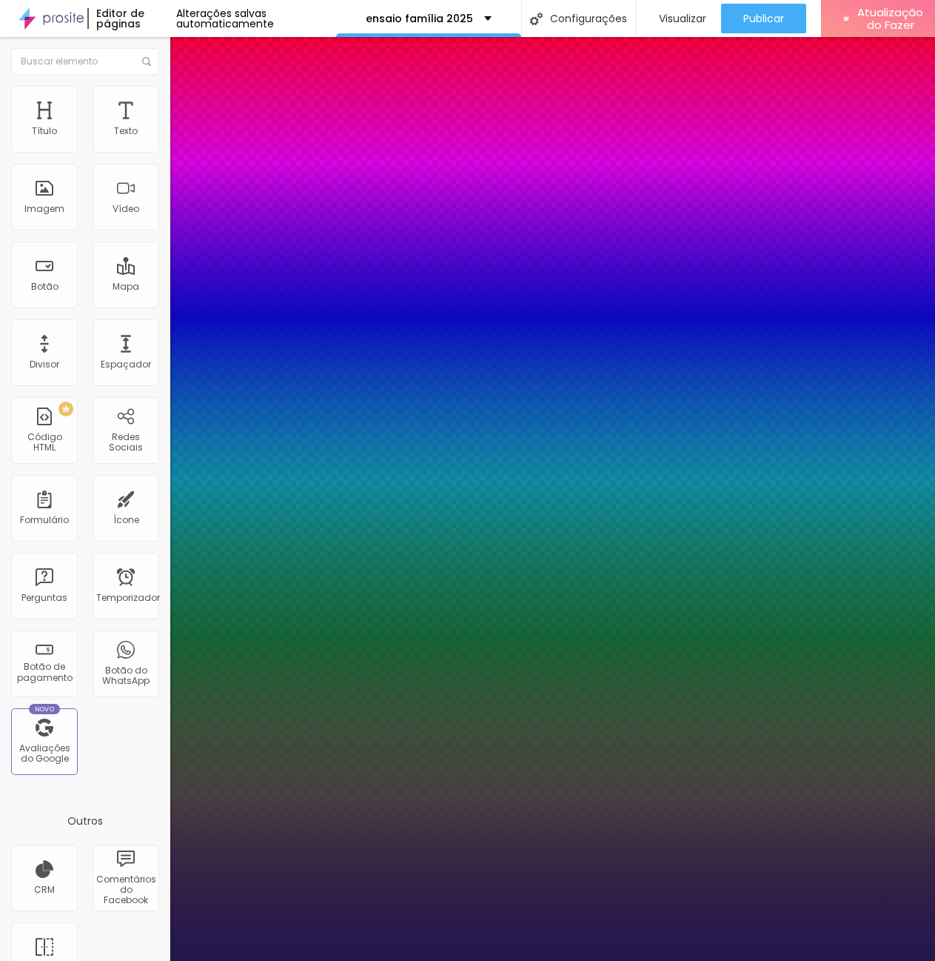
type input "0"
type input "1"
drag, startPoint x: 193, startPoint y: 285, endPoint x: 167, endPoint y: 288, distance: 25.4
click at [159, 960] on select "AbrilFatface-Regular Actor-Regular Alegreya AlegreyaBlack Alice Allan-Bold Alla…" at bounding box center [79, 977] width 159 height 16
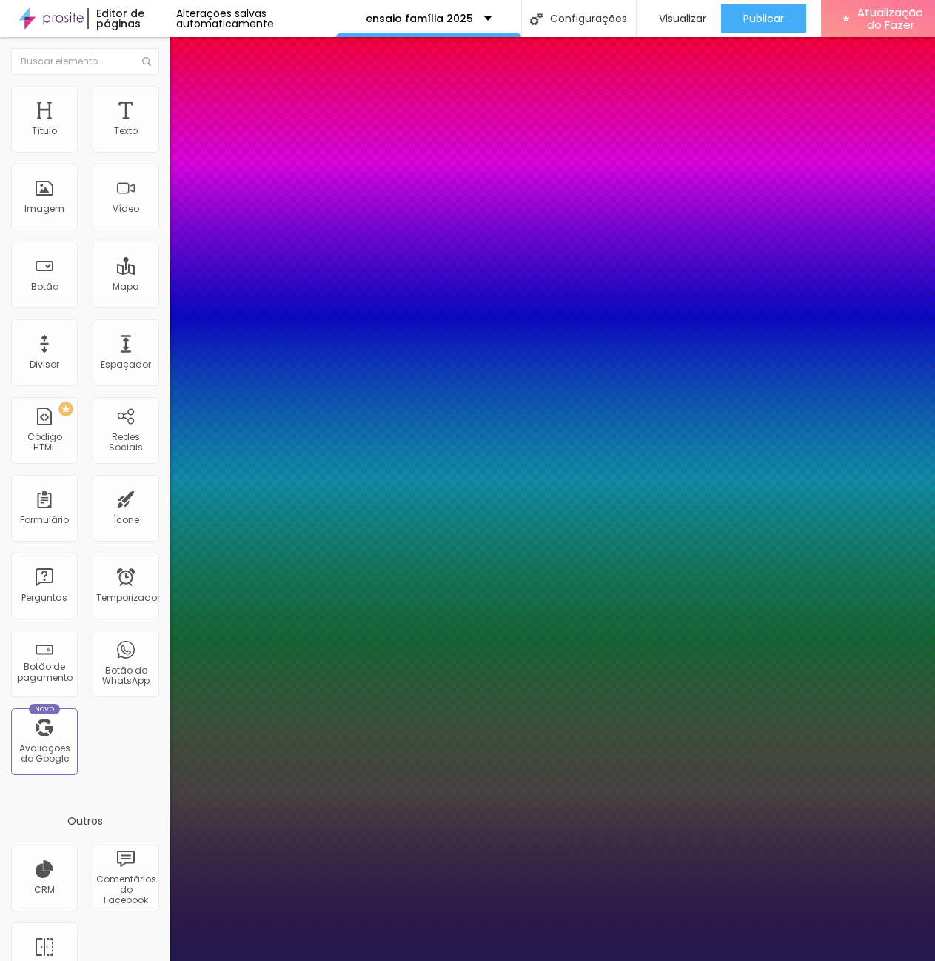
select select "Amita-Bold"
click at [158, 960] on select "AbrilFatface-Regular Actor-Regular Alegreya AlegreyaBlack Alice Allan-Bold Alla…" at bounding box center [79, 977] width 159 height 16
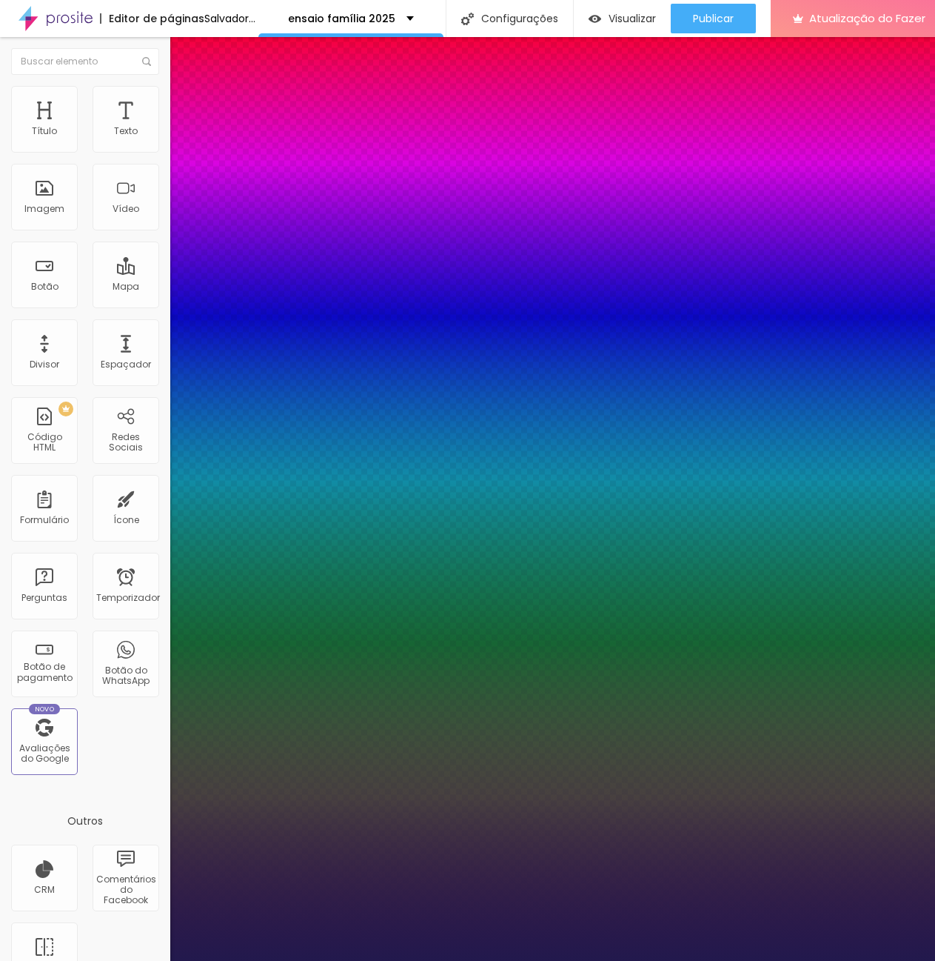
type input "1"
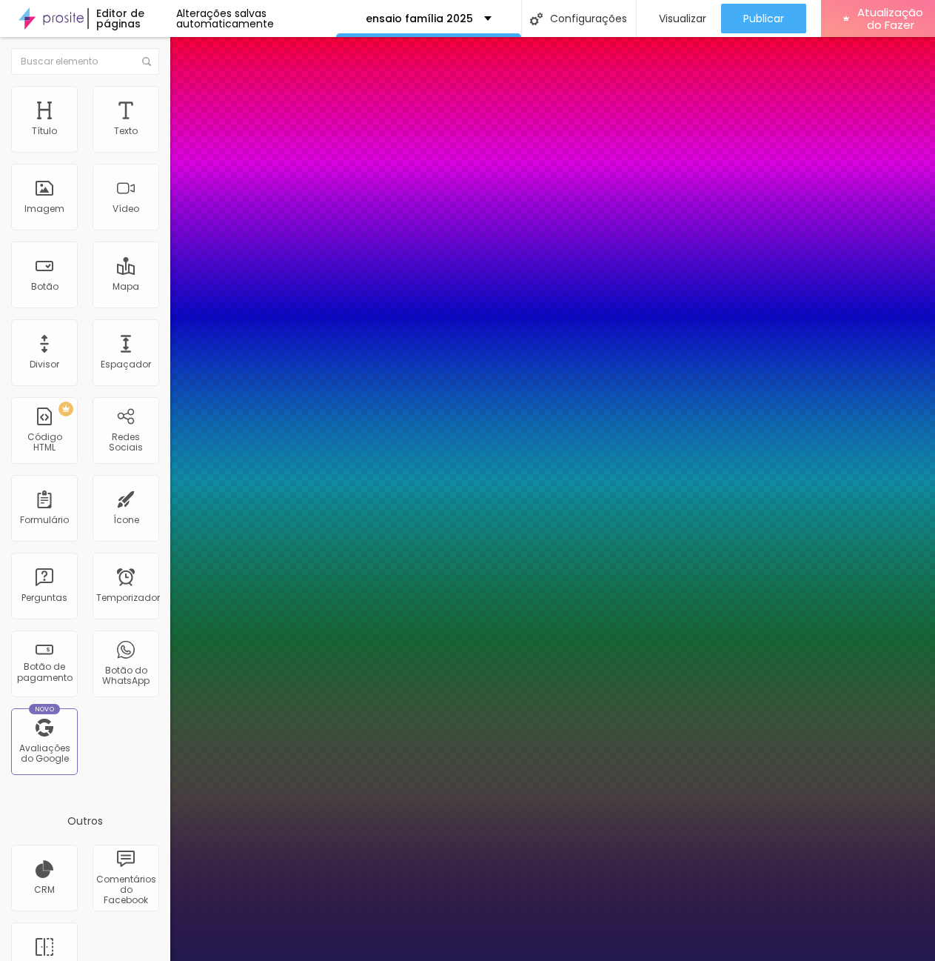
click at [159, 960] on select "AbrilFatface-Regular Actor-Regular Alegreya AlegreyaBlack Alice Allan-Bold Alla…" at bounding box center [79, 977] width 159 height 16
select select "AbrilFatface-Regular"
click at [158, 960] on select "AbrilFatface-Regular Actor-Regular Alegreya AlegreyaBlack Alice Allan-Bold Alla…" at bounding box center [79, 977] width 159 height 16
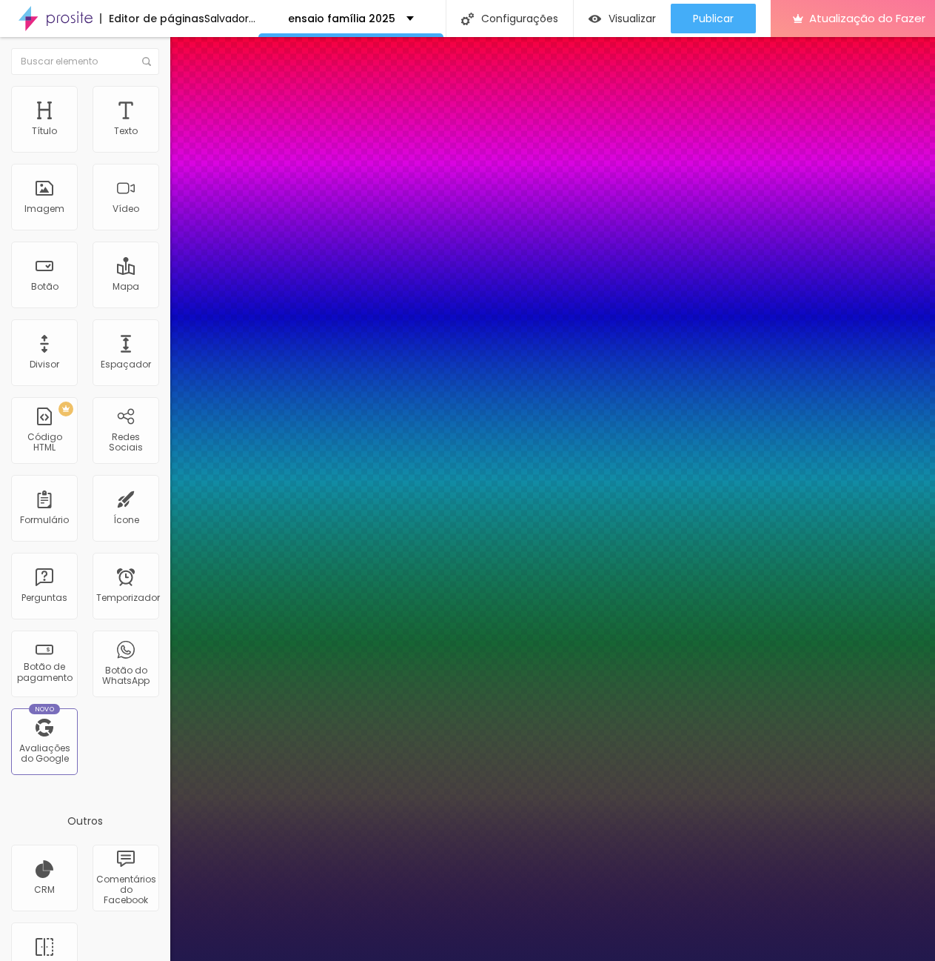
type input "1"
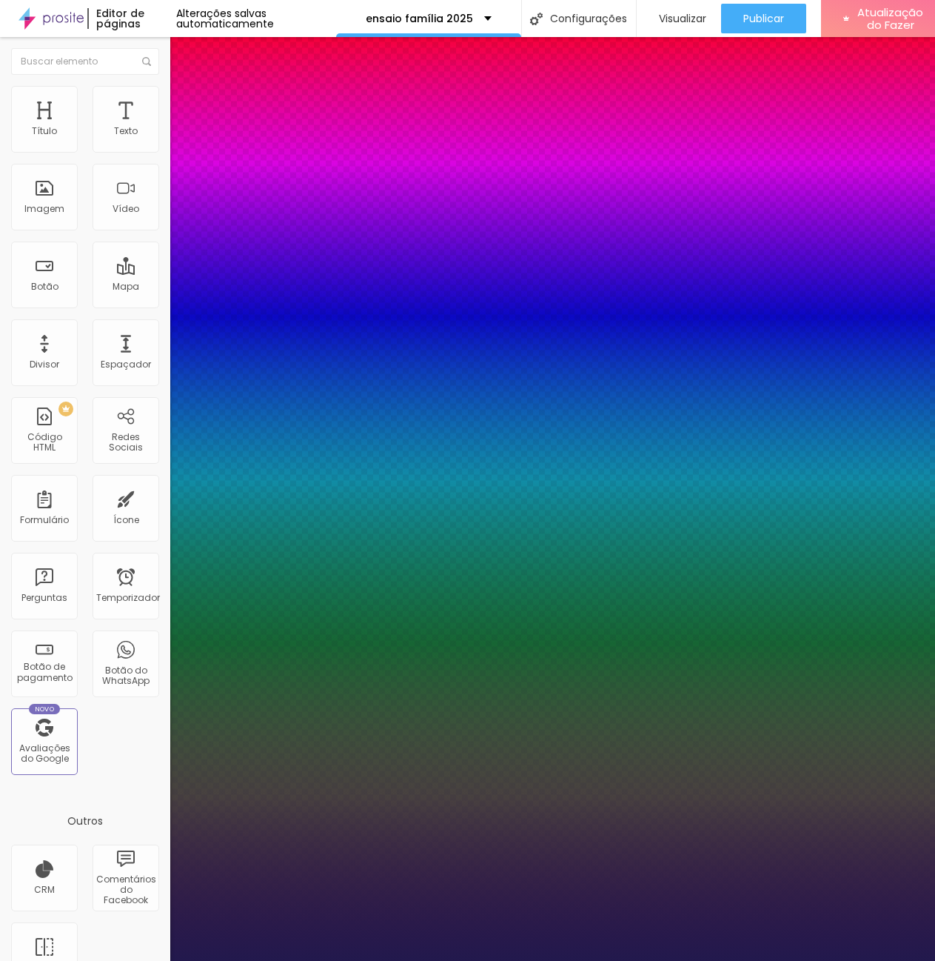
drag, startPoint x: 220, startPoint y: 253, endPoint x: 210, endPoint y: 253, distance: 10.4
click at [107, 960] on div at bounding box center [467, 961] width 935 height 0
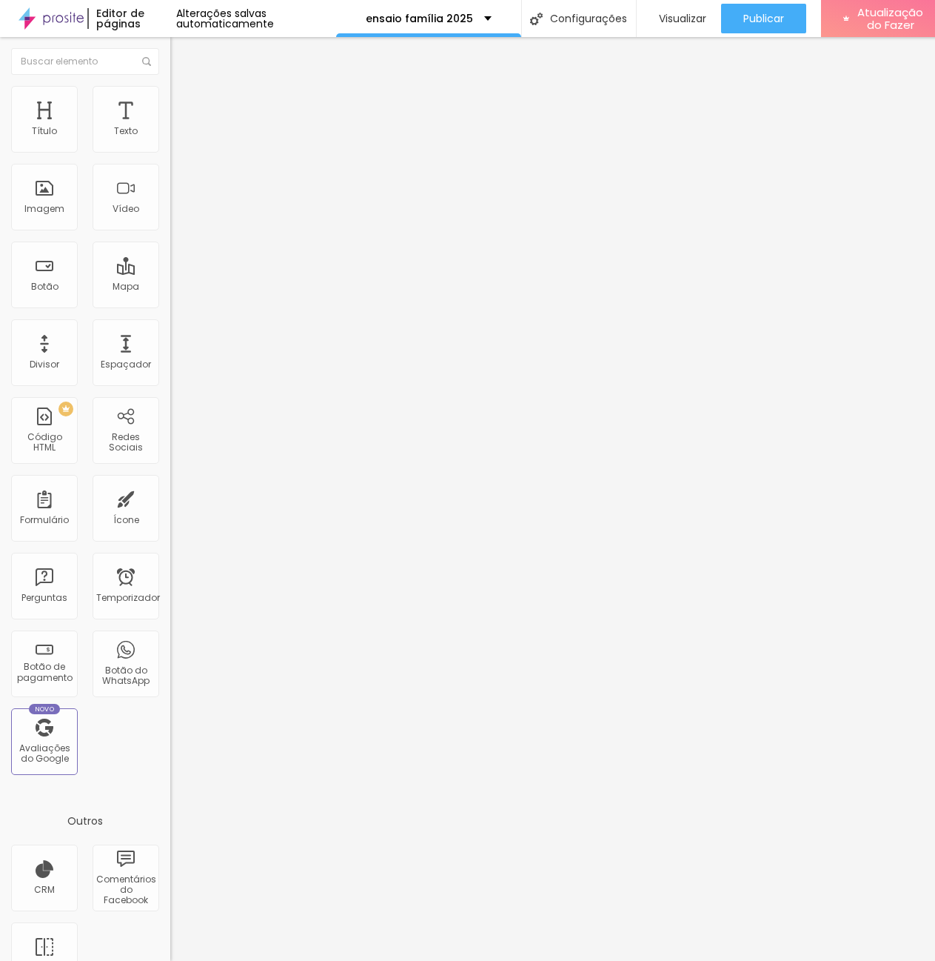
click at [176, 187] on icon "button" at bounding box center [180, 182] width 9 height 9
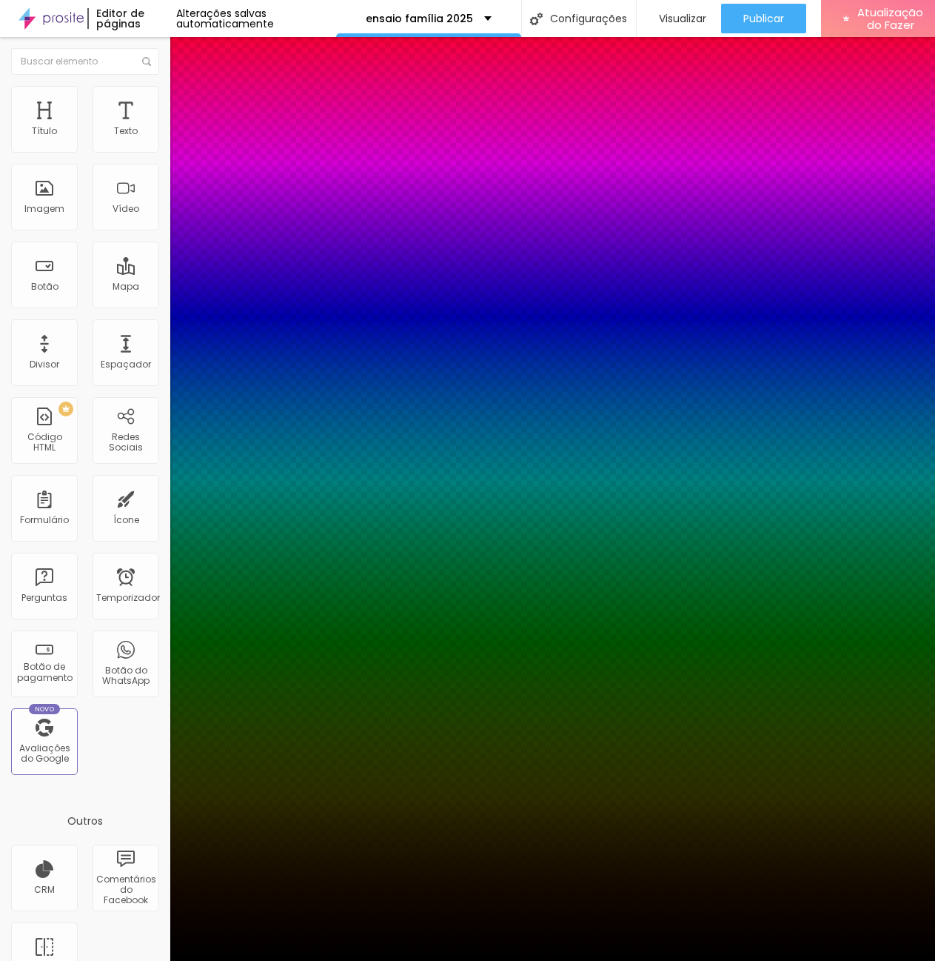
click at [123, 960] on div at bounding box center [467, 961] width 935 height 0
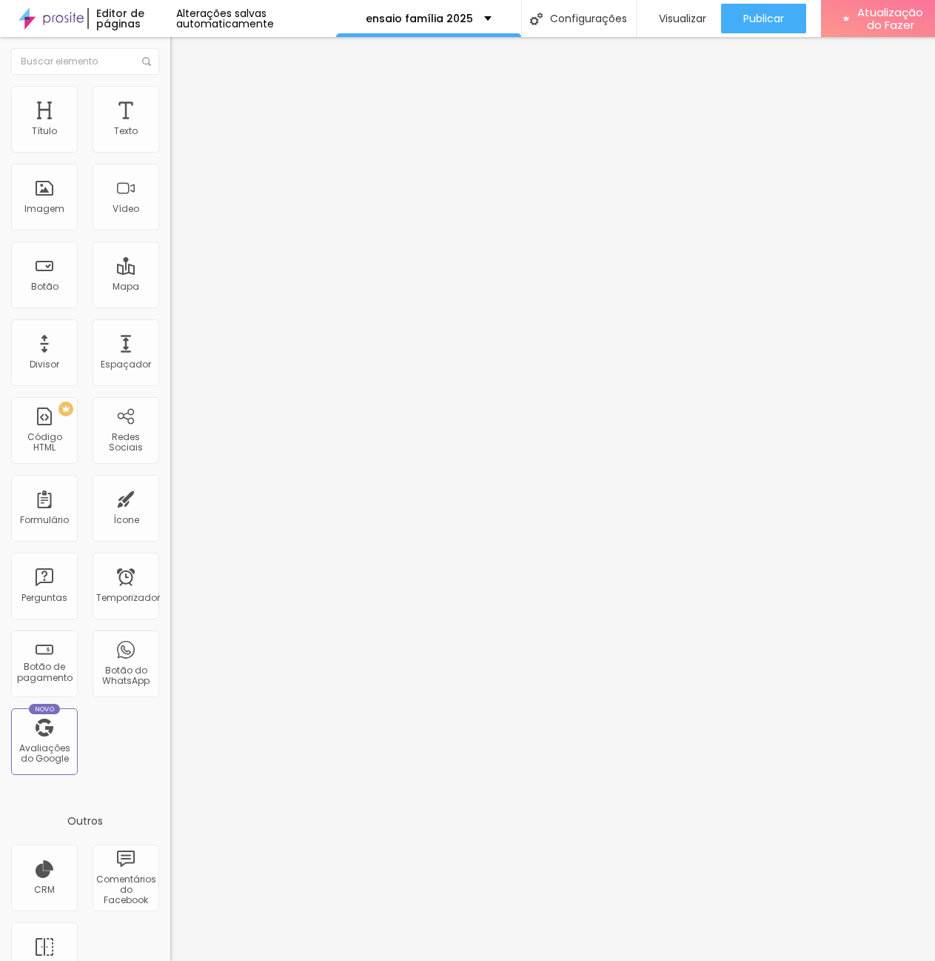
click at [184, 101] on font "Avançado" at bounding box center [208, 96] width 49 height 13
click at [687, 13] on font "Visualizar" at bounding box center [682, 18] width 47 height 15
click at [204, 50] on font "Editar nulo" at bounding box center [231, 54] width 54 height 15
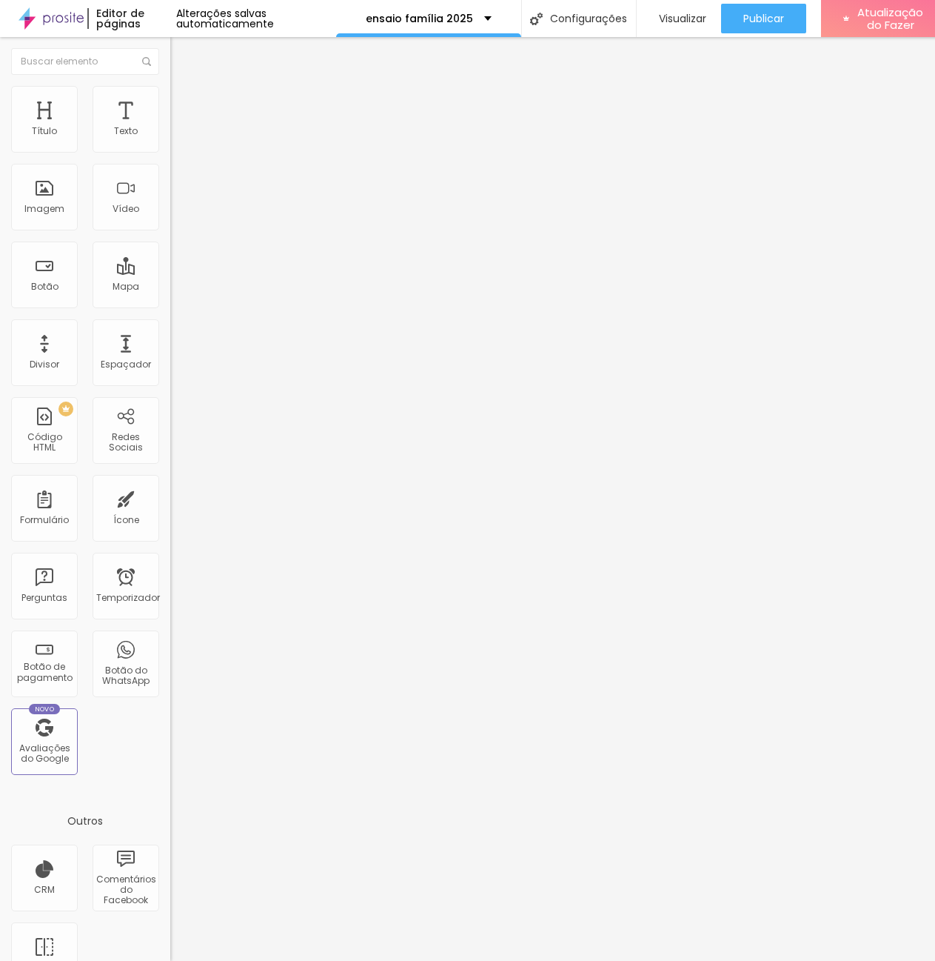
click at [57, 11] on img at bounding box center [51, 18] width 65 height 37
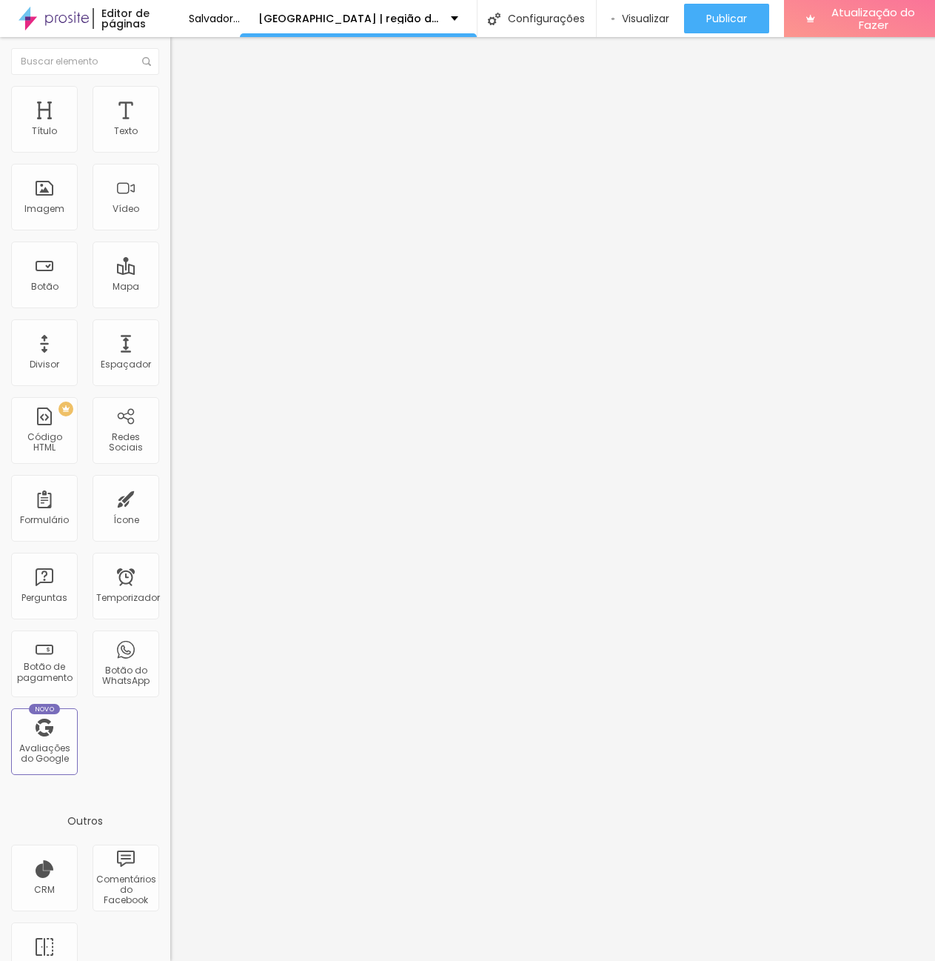
click at [179, 127] on font "Trocar imagem" at bounding box center [215, 121] width 72 height 13
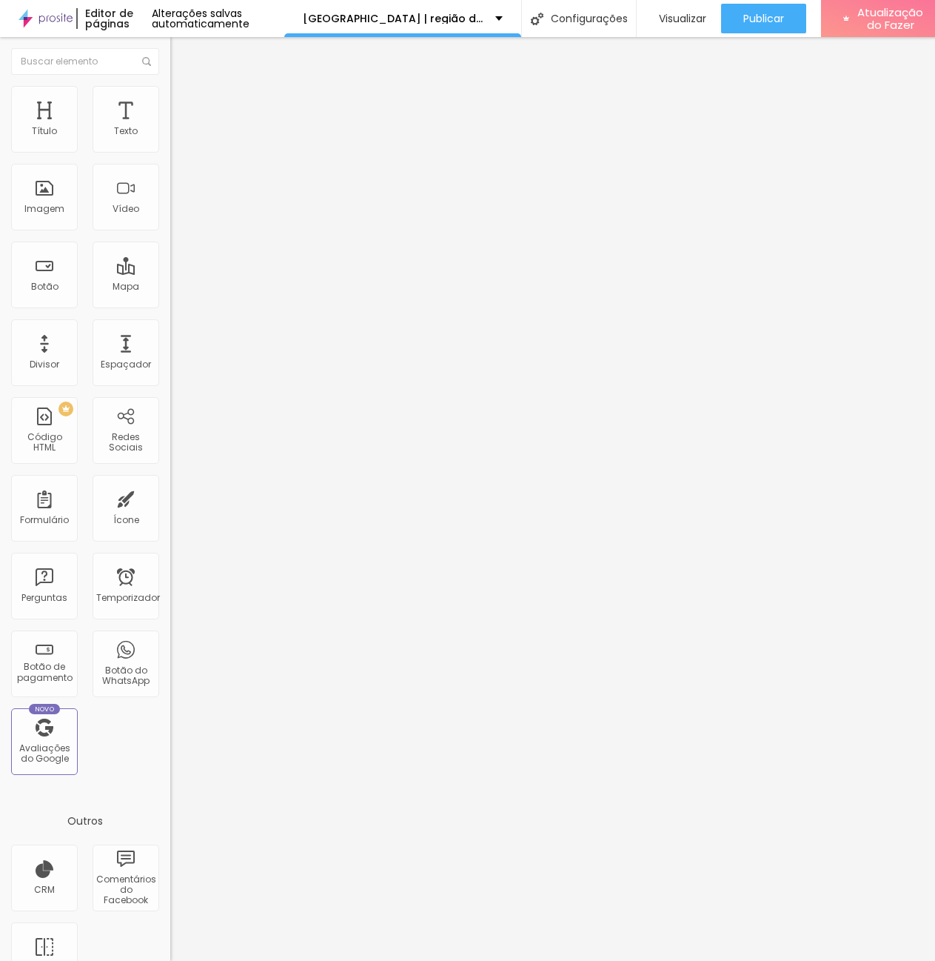
scroll to position [11, 0]
click at [784, 11] on font "Publicar" at bounding box center [764, 18] width 41 height 15
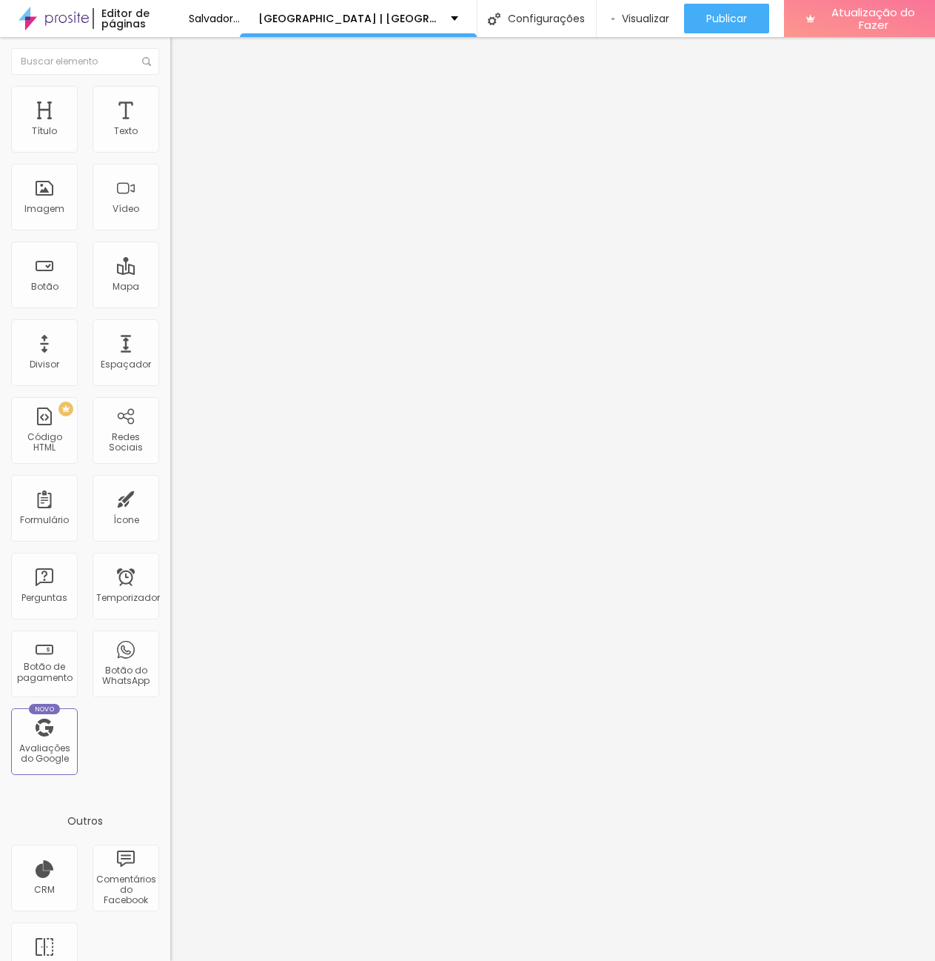
click at [170, 127] on span "Trocar imagem" at bounding box center [210, 121] width 81 height 13
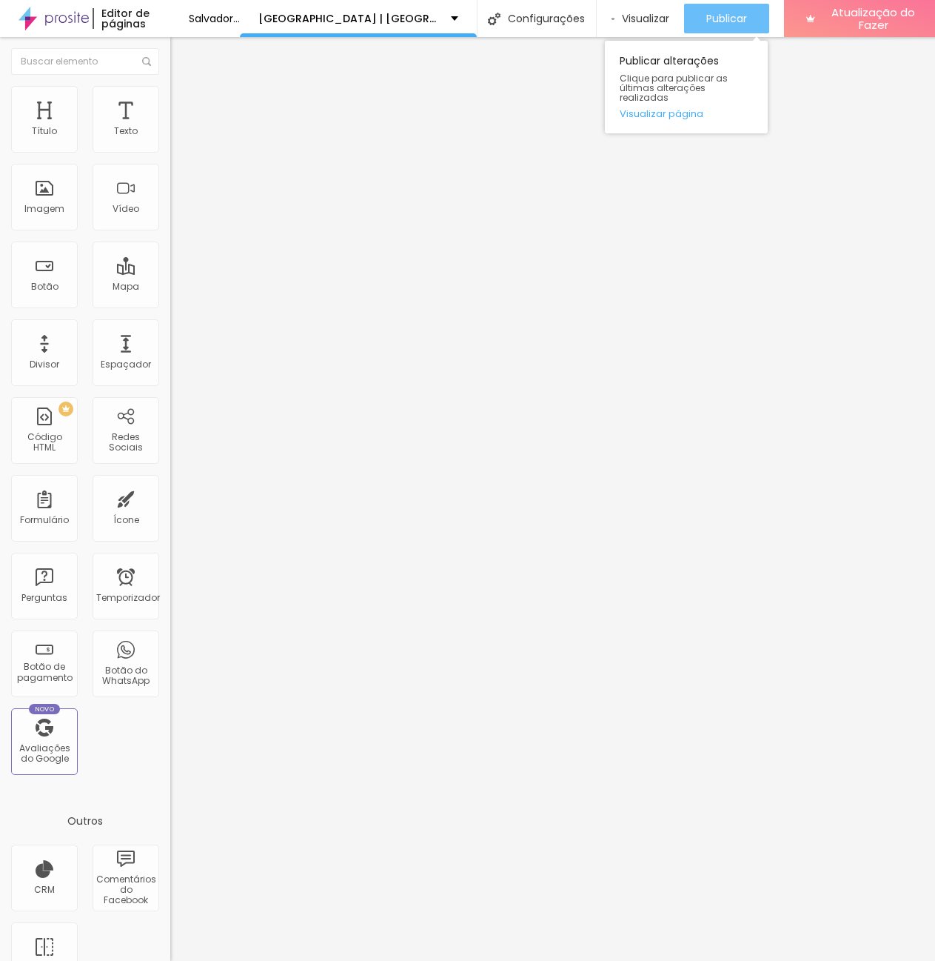
click at [747, 22] on font "Publicar" at bounding box center [727, 18] width 41 height 15
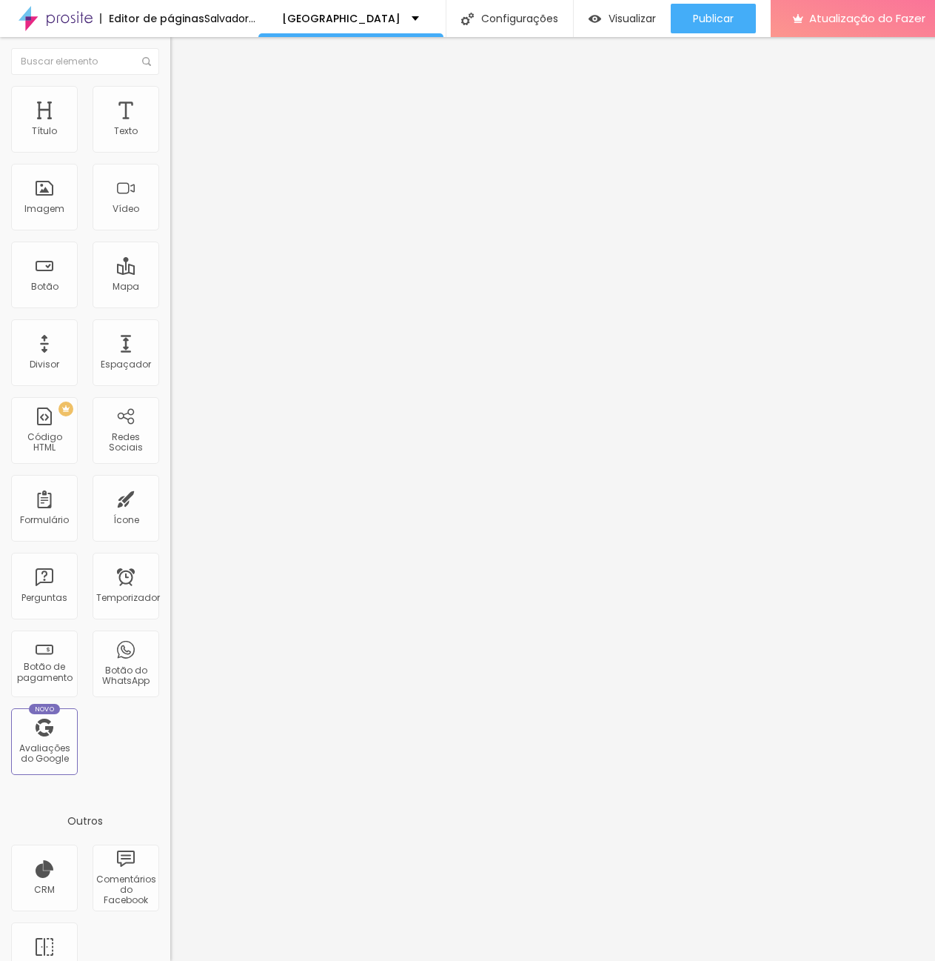
click at [179, 127] on font "Trocar imagem" at bounding box center [215, 121] width 72 height 13
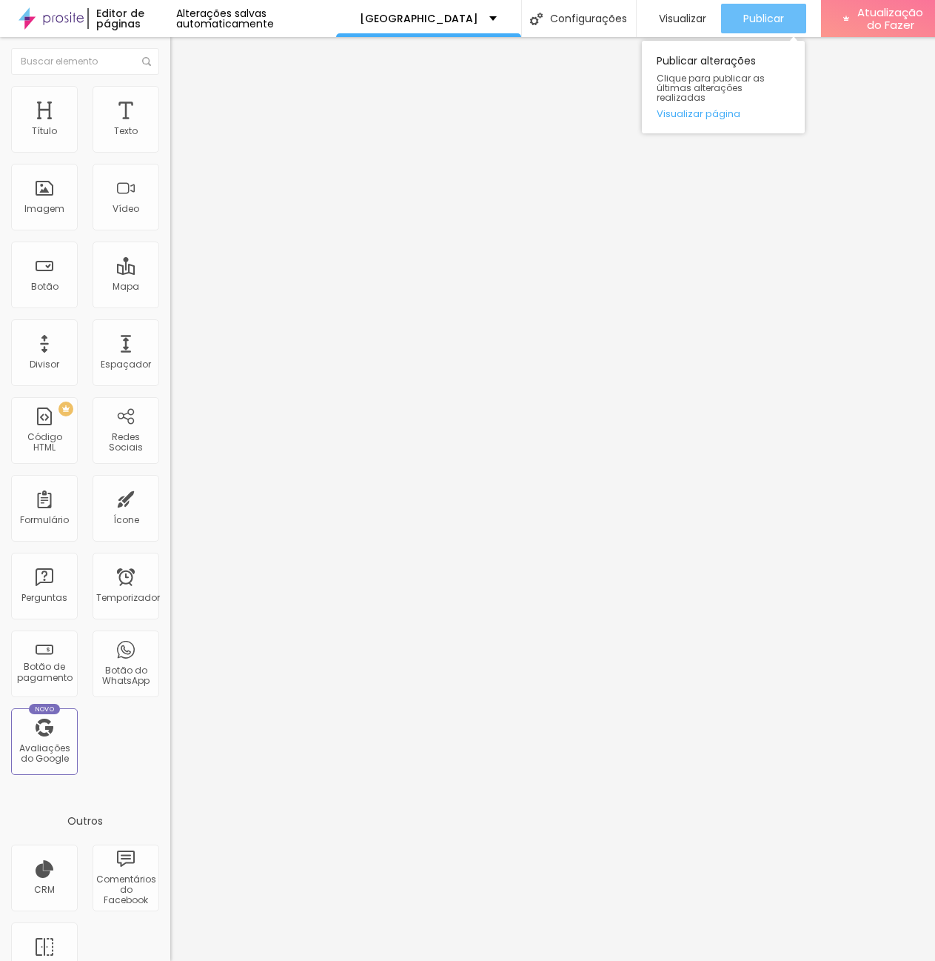
click at [748, 12] on font "Publicar" at bounding box center [764, 18] width 41 height 15
click at [179, 127] on font "Trocar imagem" at bounding box center [215, 121] width 72 height 13
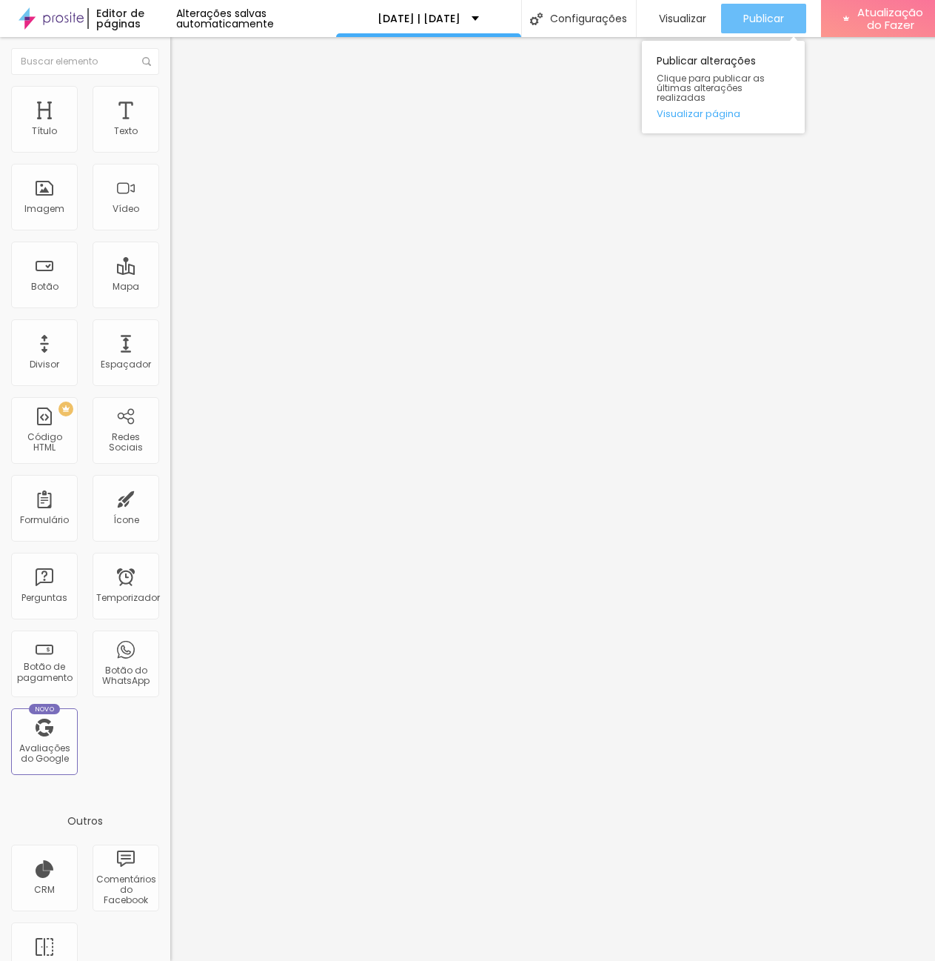
click at [760, 19] on font "Publicar" at bounding box center [764, 18] width 41 height 15
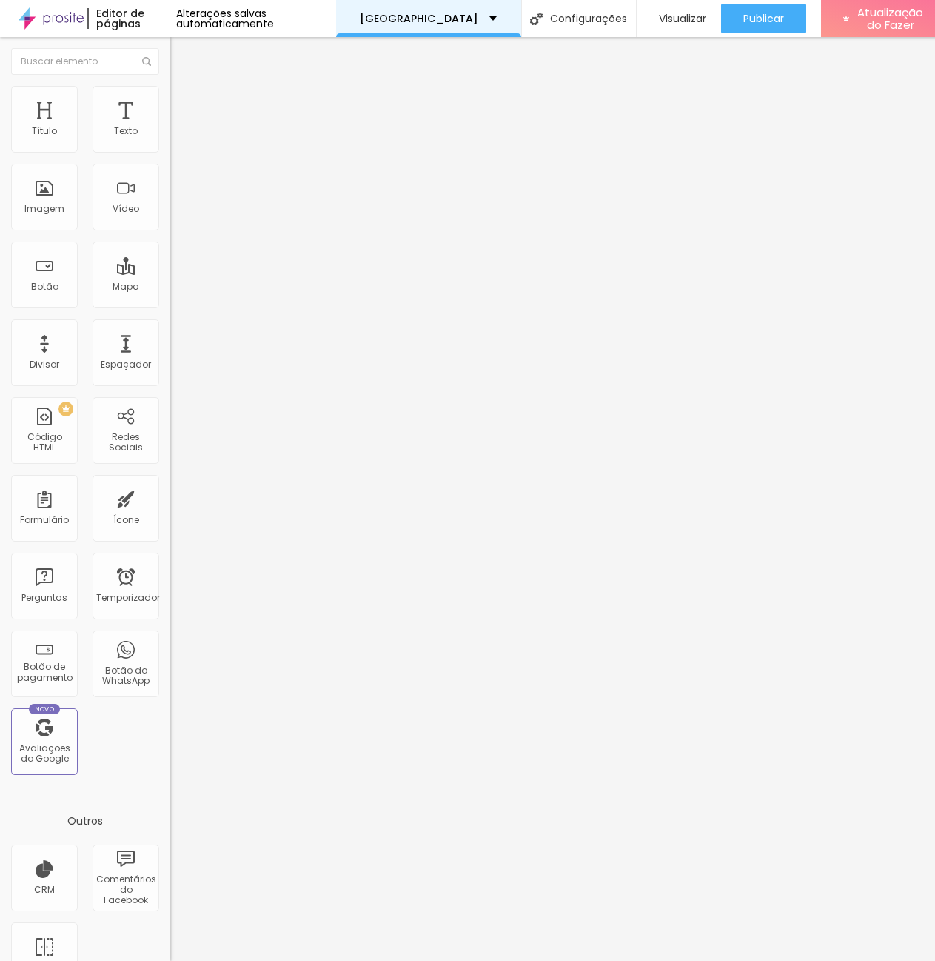
scroll to position [0, 16]
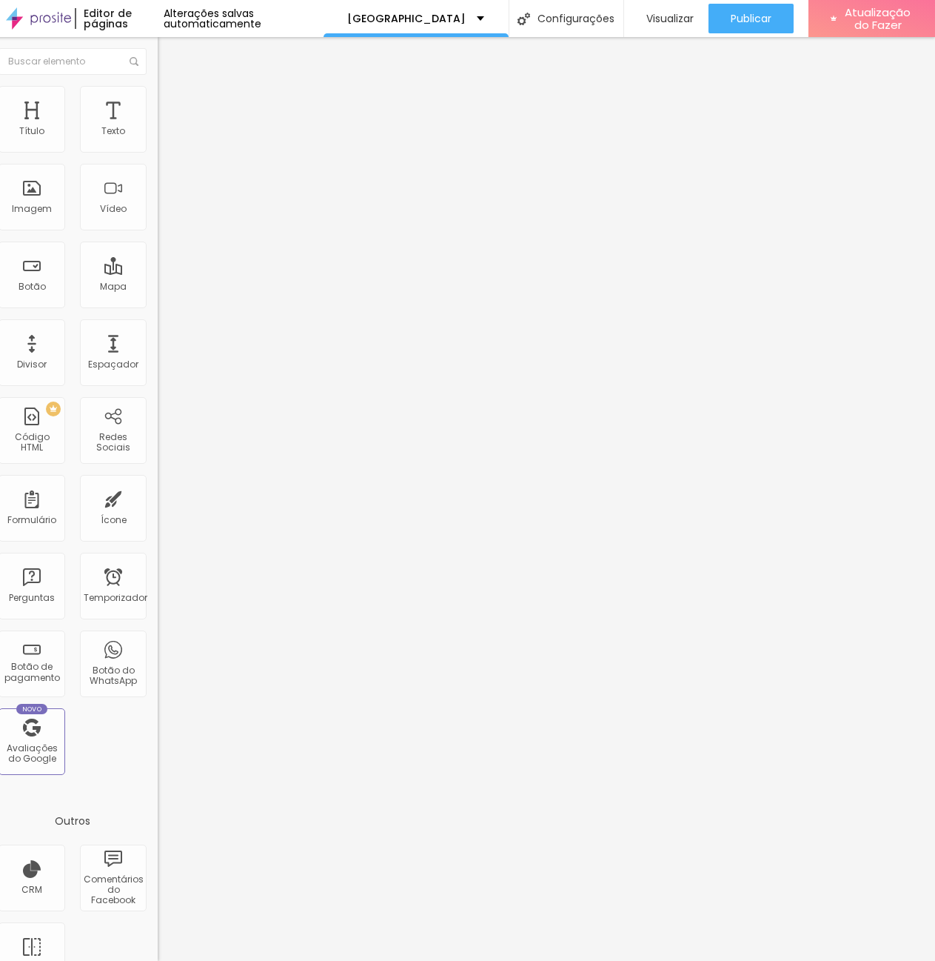
click at [158, 142] on button "button" at bounding box center [168, 135] width 21 height 16
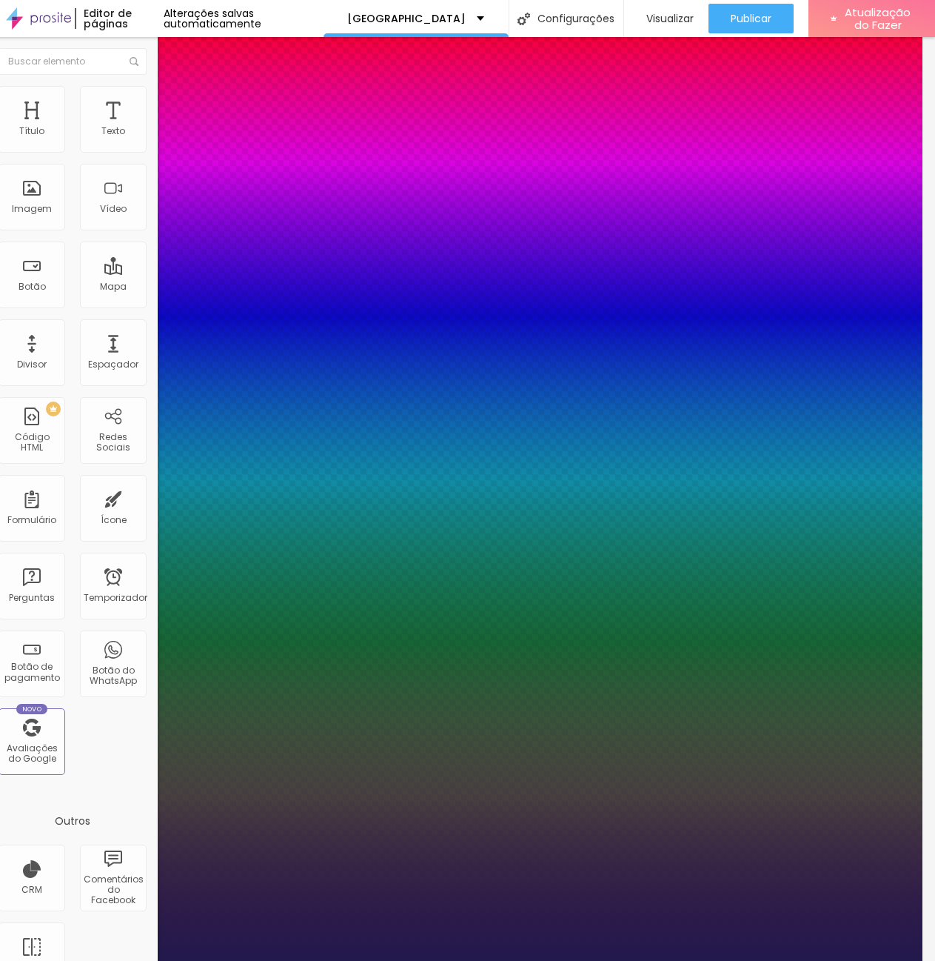
type input "1"
click at [421, 960] on div at bounding box center [454, 961] width 935 height 0
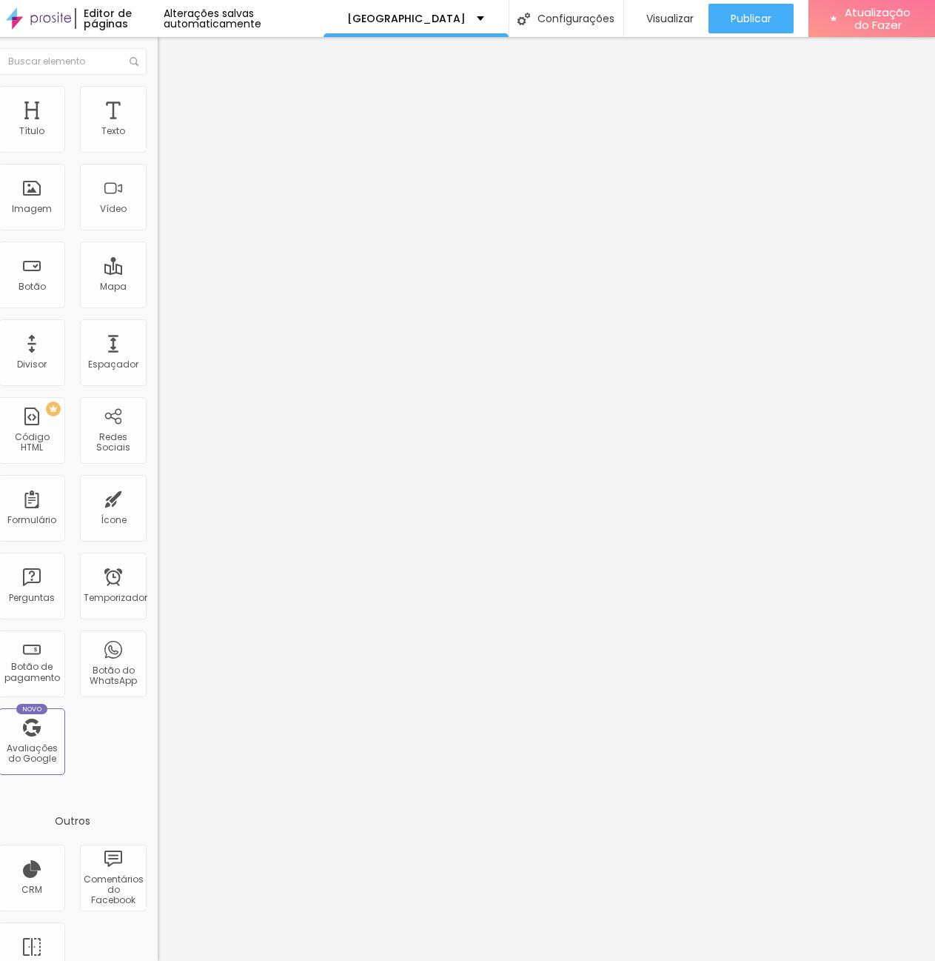
click at [158, 142] on div "Voltar ao padrão" at bounding box center [243, 126] width 170 height 33
click at [164, 138] on icon "button" at bounding box center [168, 133] width 9 height 9
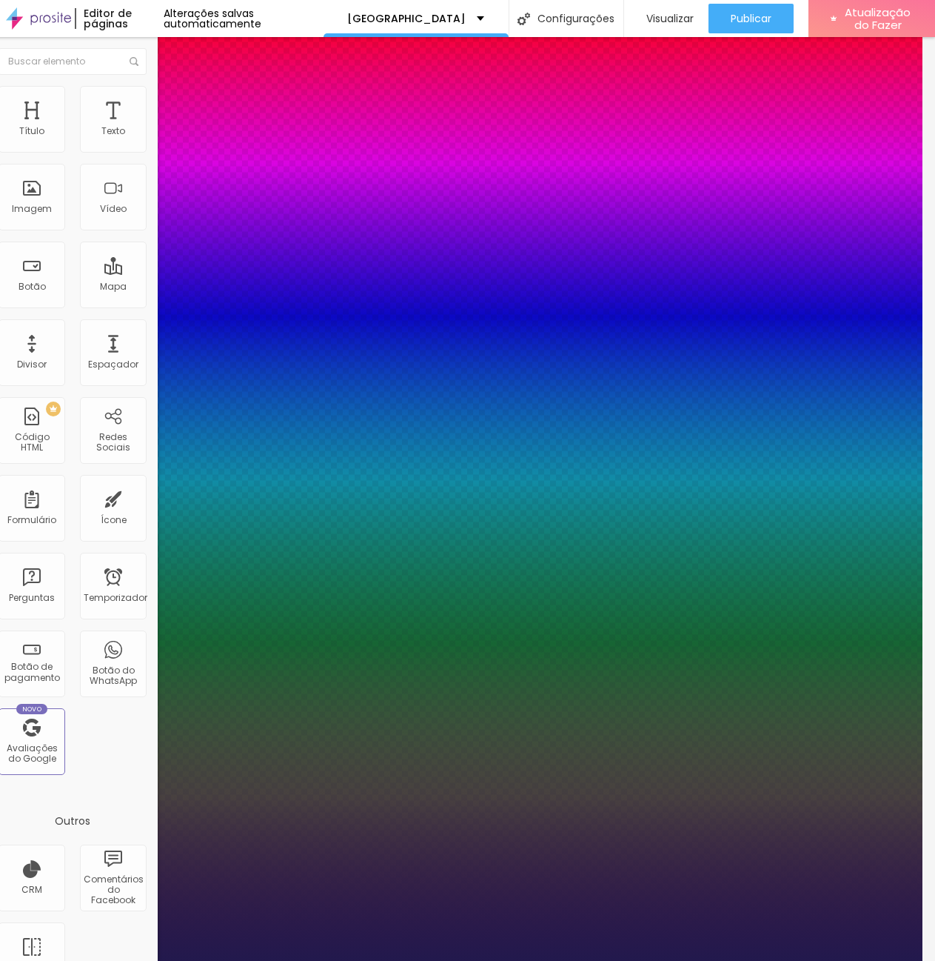
type input "1"
click at [98, 960] on div at bounding box center [454, 961] width 935 height 0
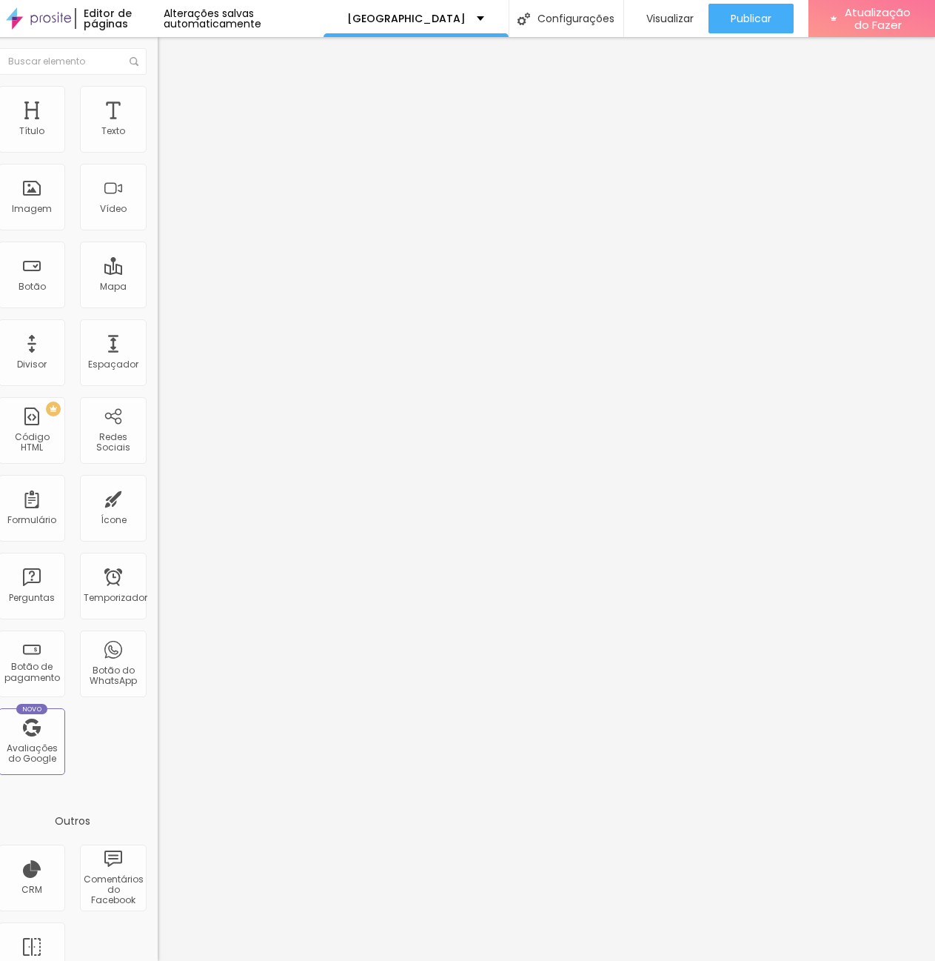
click at [171, 99] on font "Avançado" at bounding box center [195, 96] width 49 height 13
click at [171, 87] on font "Estilo" at bounding box center [182, 81] width 23 height 13
click at [164, 138] on icon "button" at bounding box center [168, 133] width 9 height 9
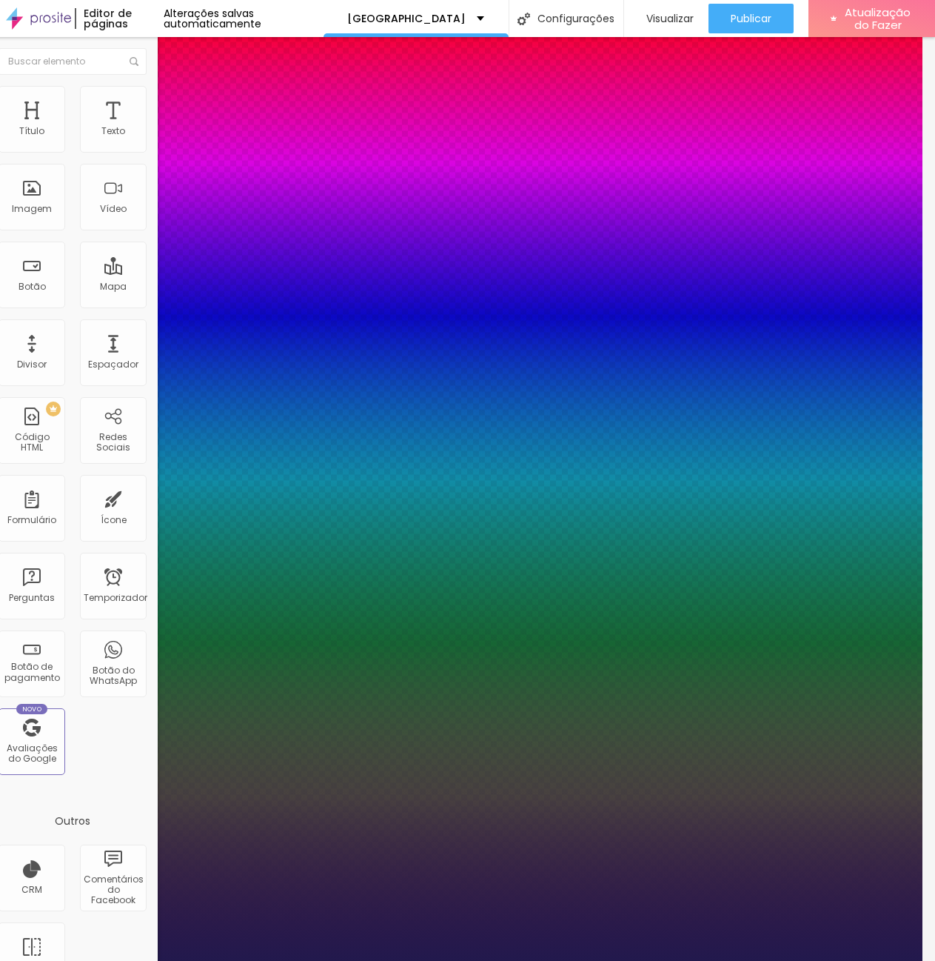
type input "1"
click at [147, 960] on select "AbrilFatface-Regular Actor-Regular Alegreya AlegreyaBlack [PERSON_NAME] [PERSON…" at bounding box center [66, 977] width 159 height 16
click at [612, 960] on div at bounding box center [454, 961] width 935 height 0
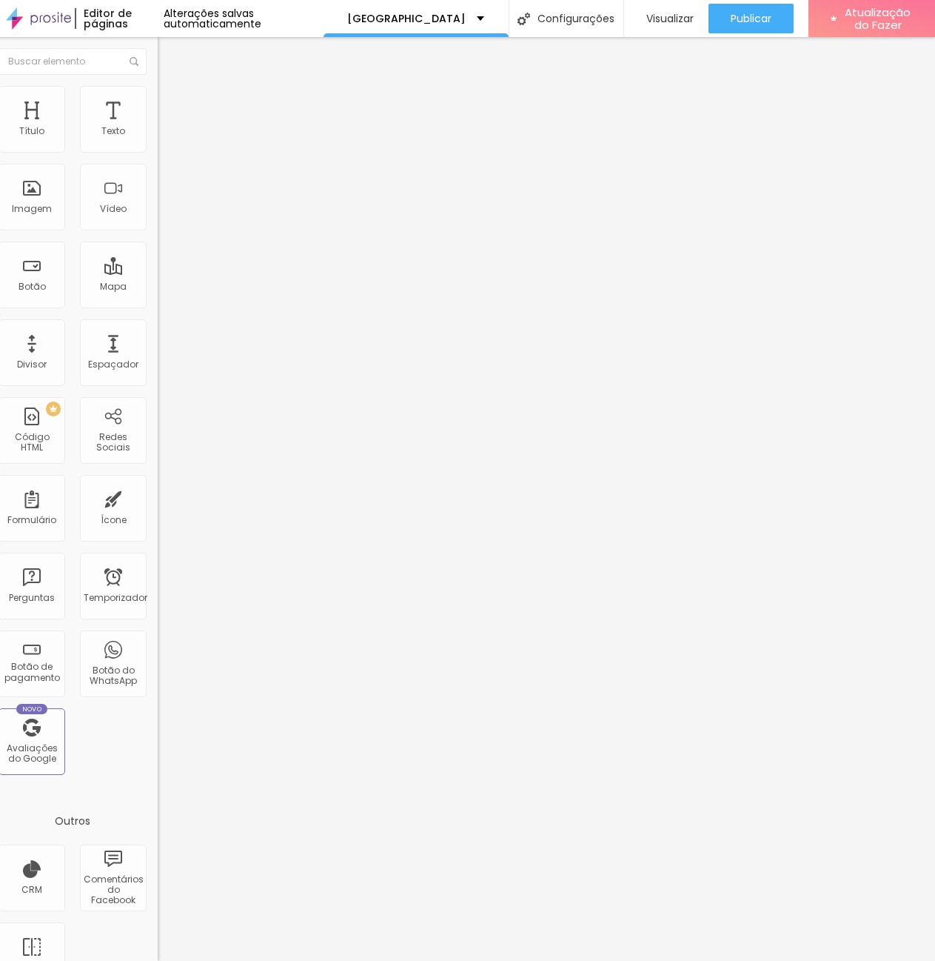
click at [164, 138] on icon "button" at bounding box center [168, 133] width 9 height 9
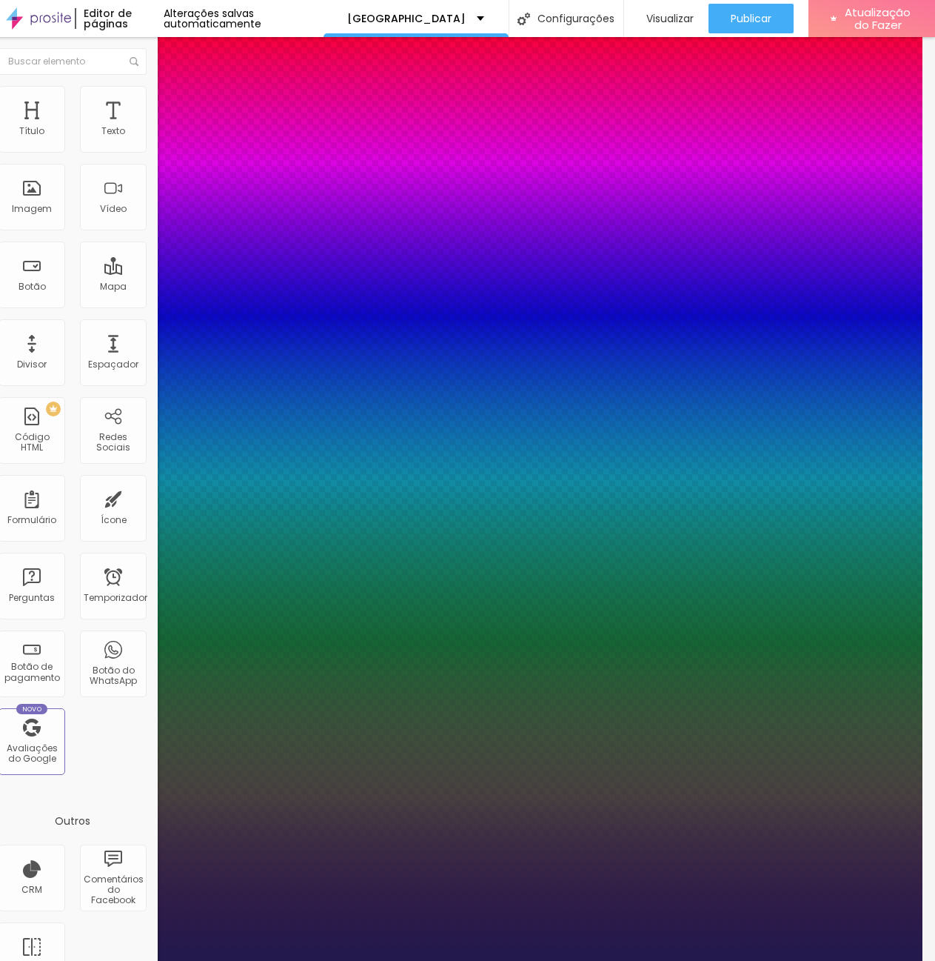
type input "1"
click at [29, 960] on div at bounding box center [454, 961] width 935 height 0
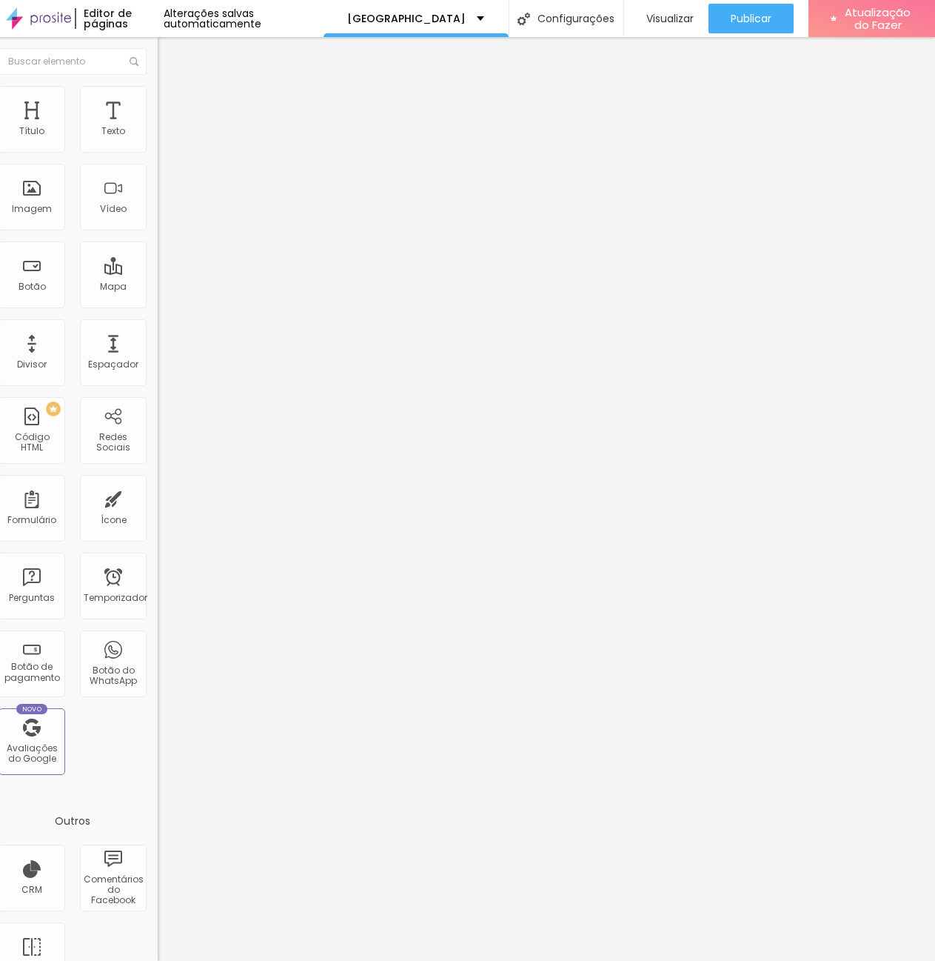
click at [164, 184] on icon "button" at bounding box center [168, 182] width 9 height 9
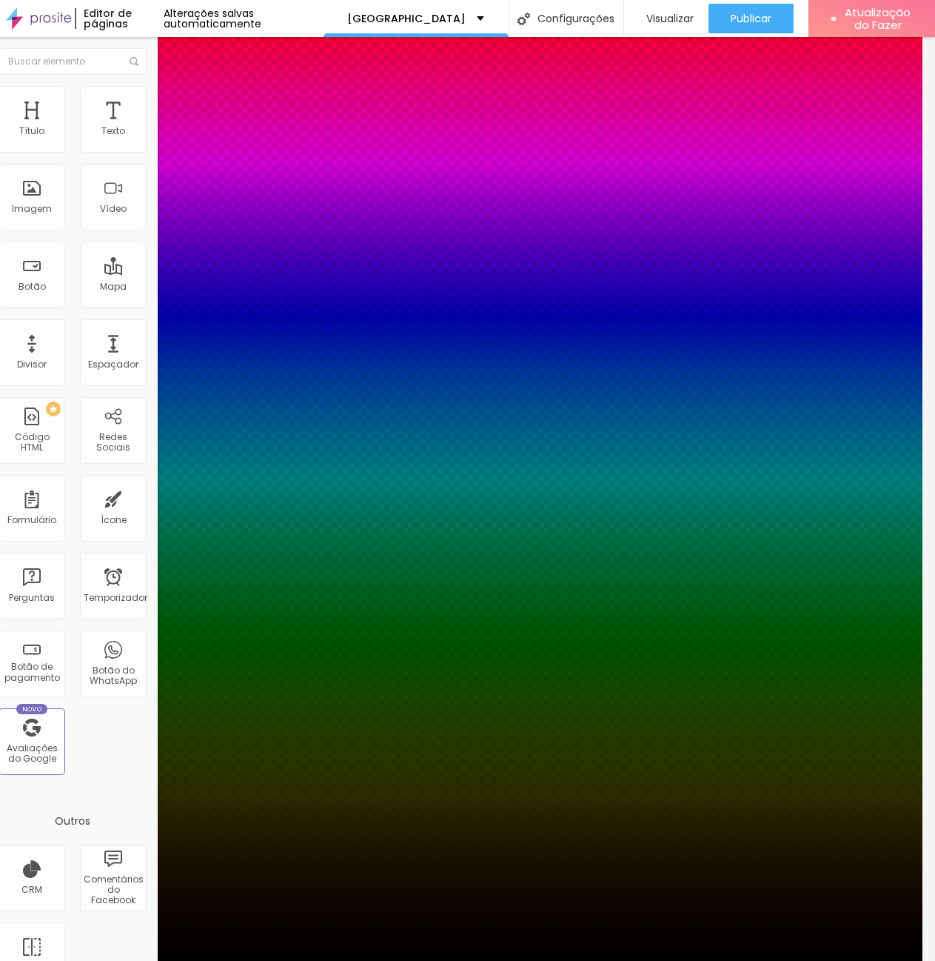
click at [104, 960] on div at bounding box center [454, 961] width 935 height 0
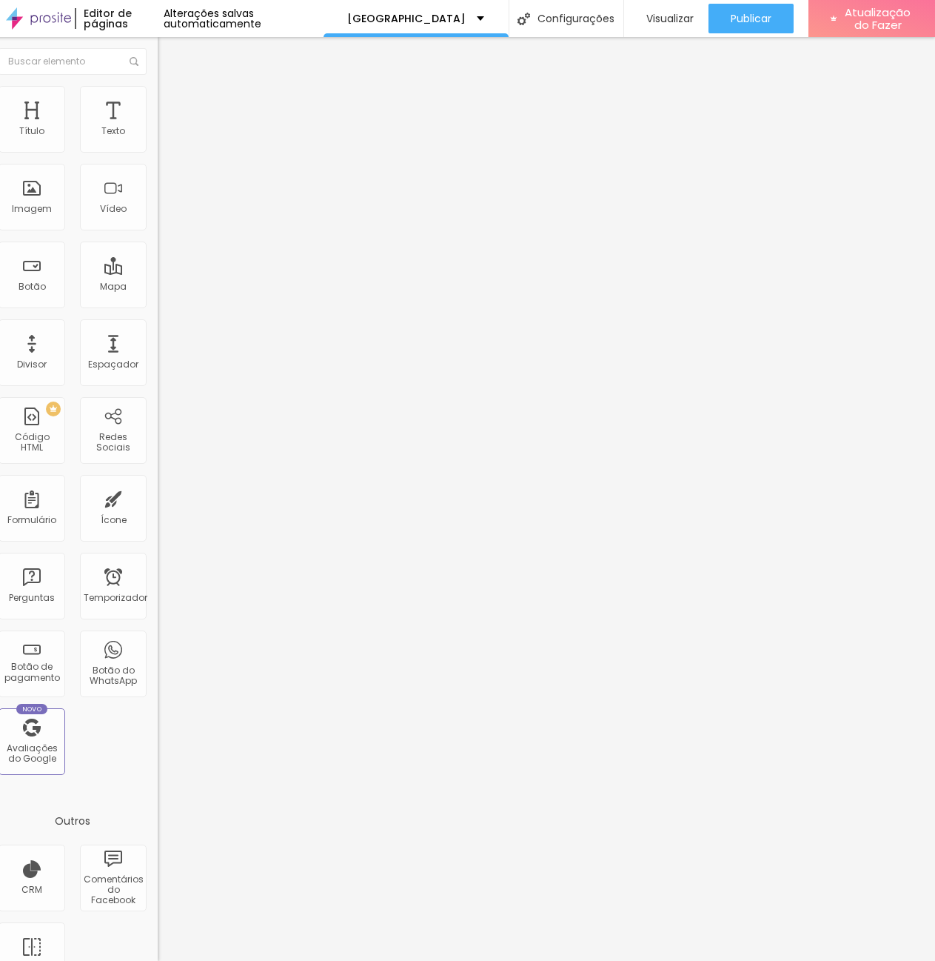
click at [158, 95] on img at bounding box center [164, 92] width 13 height 13
click at [164, 138] on icon "button" at bounding box center [168, 133] width 9 height 9
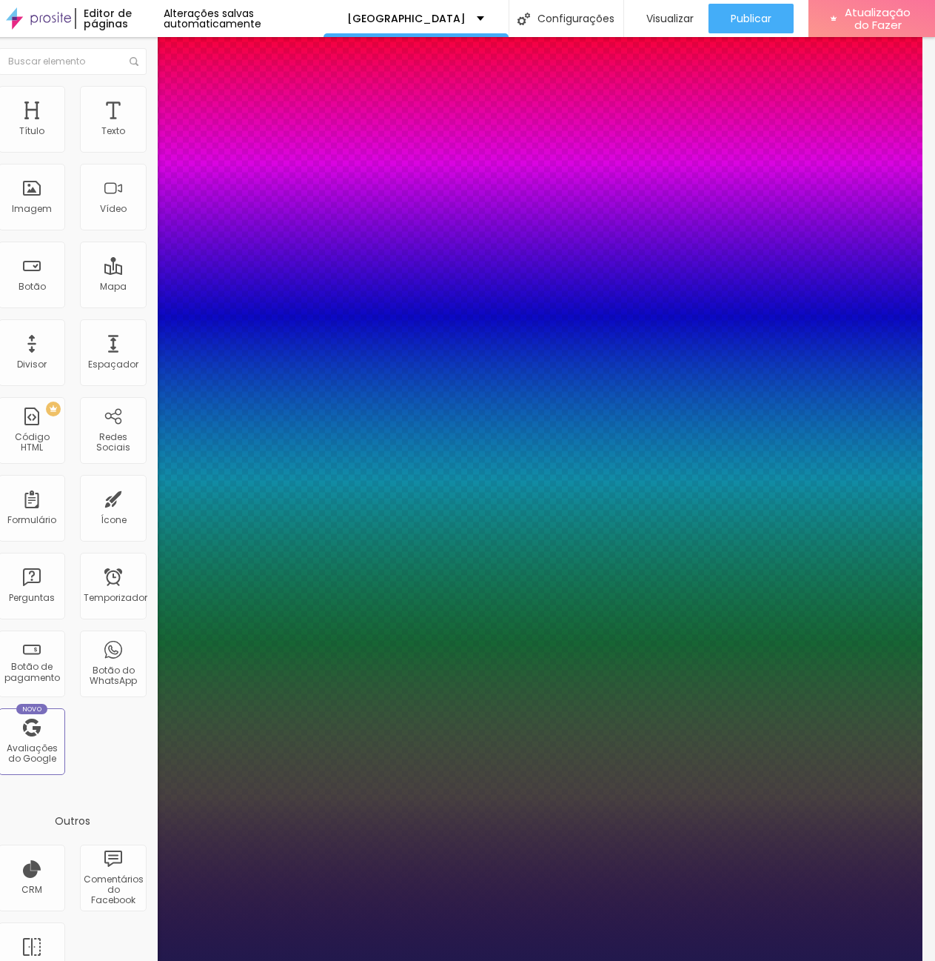
type input "1"
click at [486, 960] on div at bounding box center [454, 961] width 935 height 0
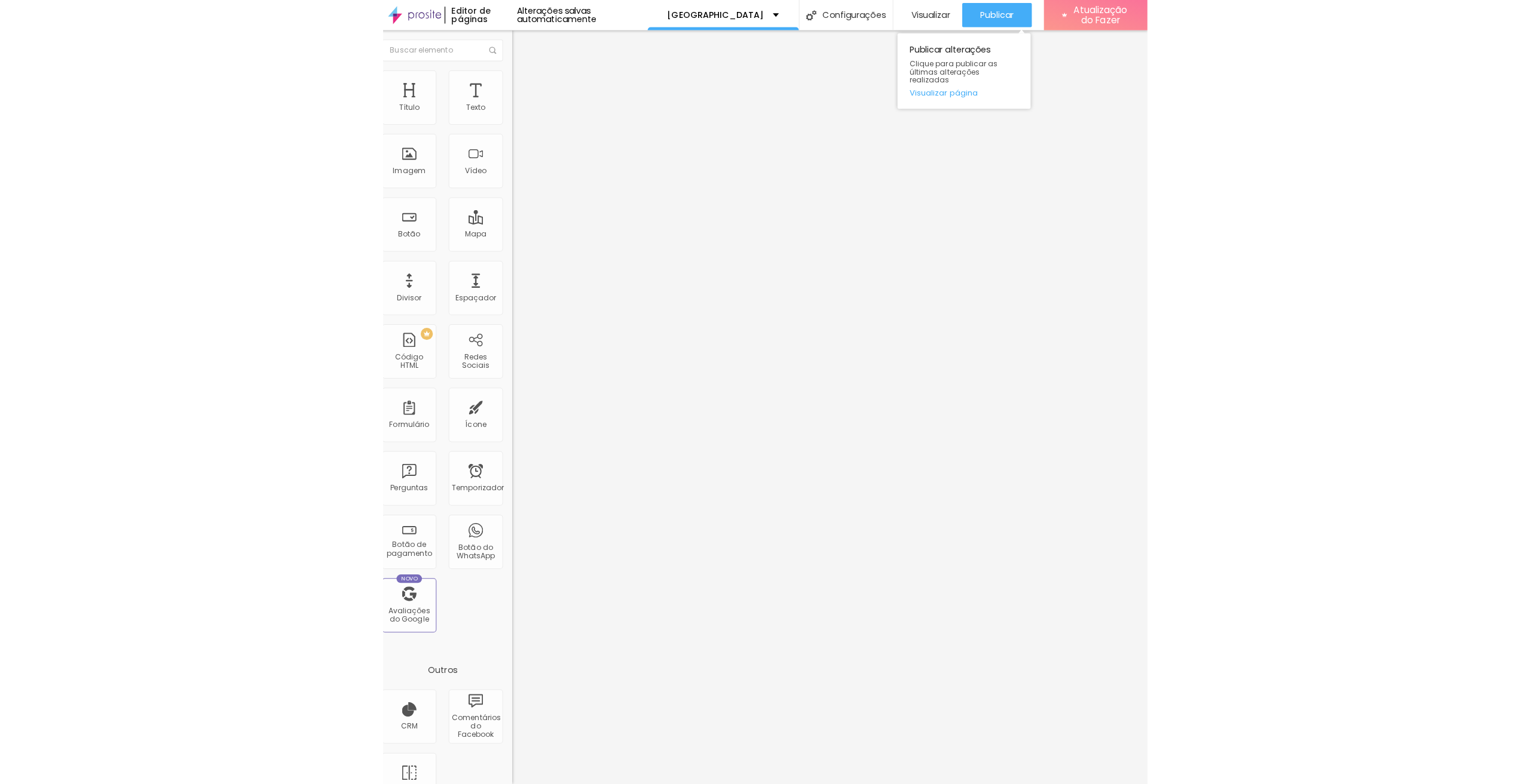
scroll to position [0, 0]
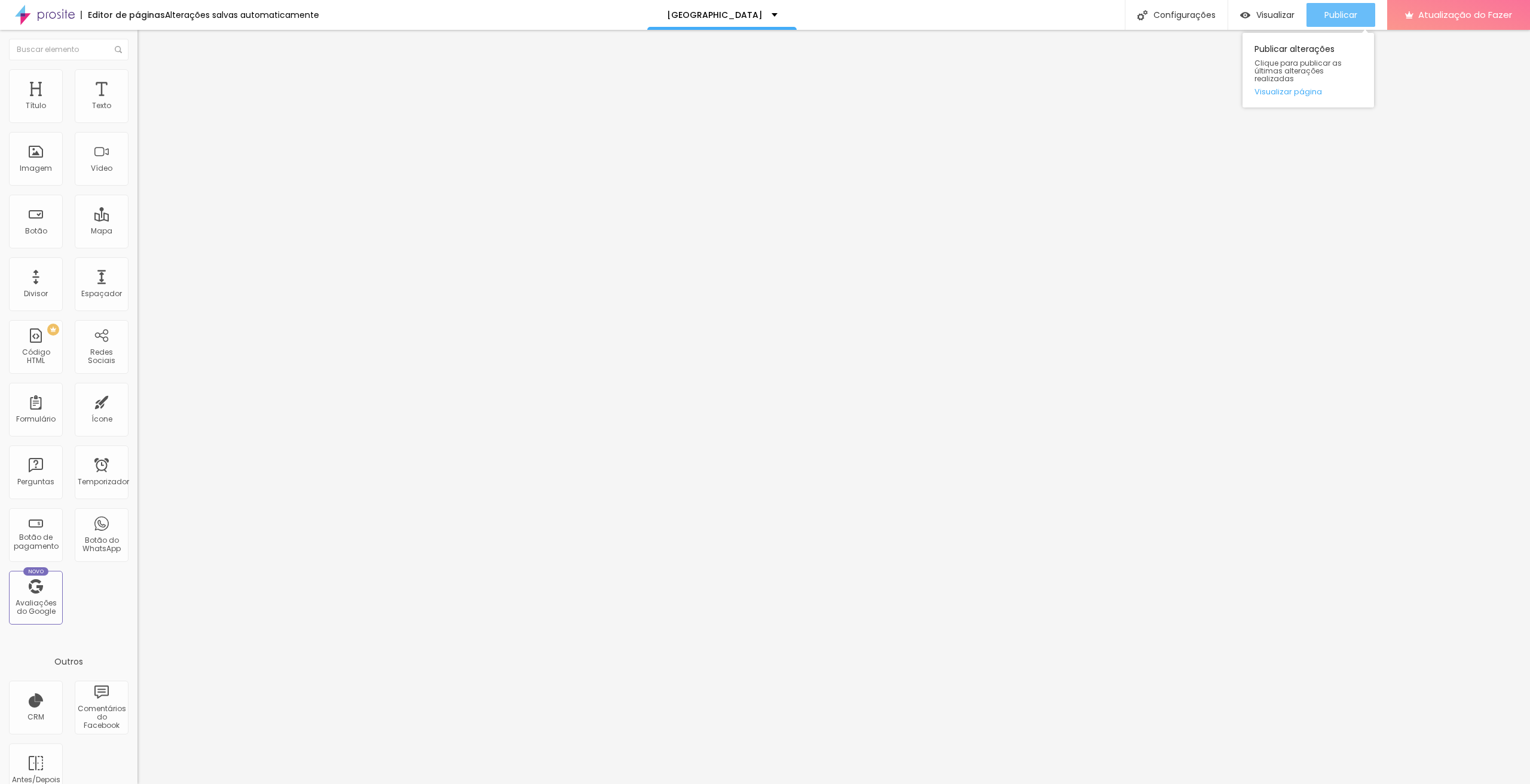
click at [755, 22] on div "Publicar" at bounding box center [1340, 15] width 33 height 24
click at [137, 115] on button "button" at bounding box center [145, 109] width 17 height 13
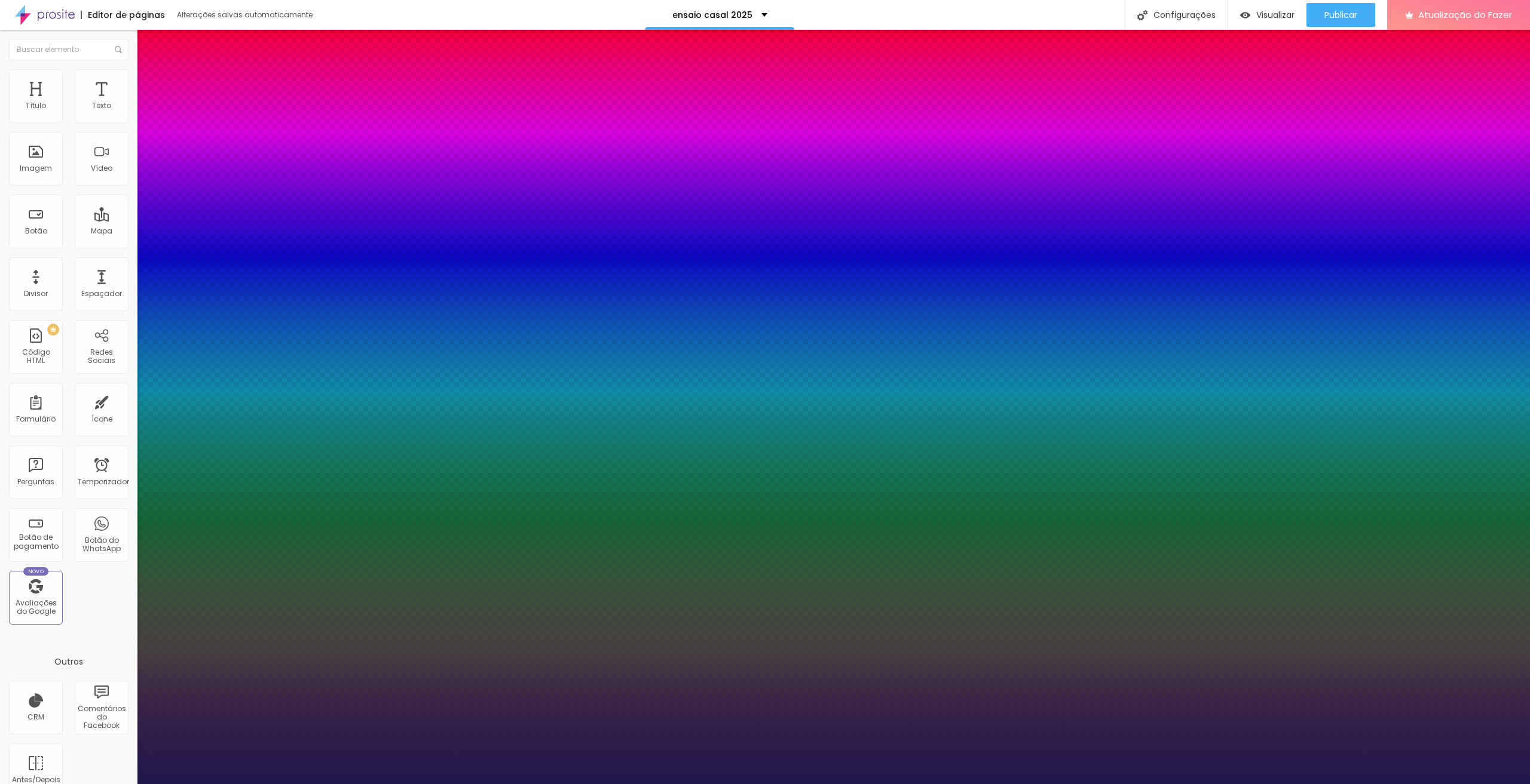
type input "1"
drag, startPoint x: 261, startPoint y: 202, endPoint x: 319, endPoint y: 202, distance: 58.0
click at [319, 202] on body "Editor de páginas Alterações salvas automaticamente ensaio casal 2025 Configura…" at bounding box center [765, 392] width 1530 height 784
type input "8"
type input "2"
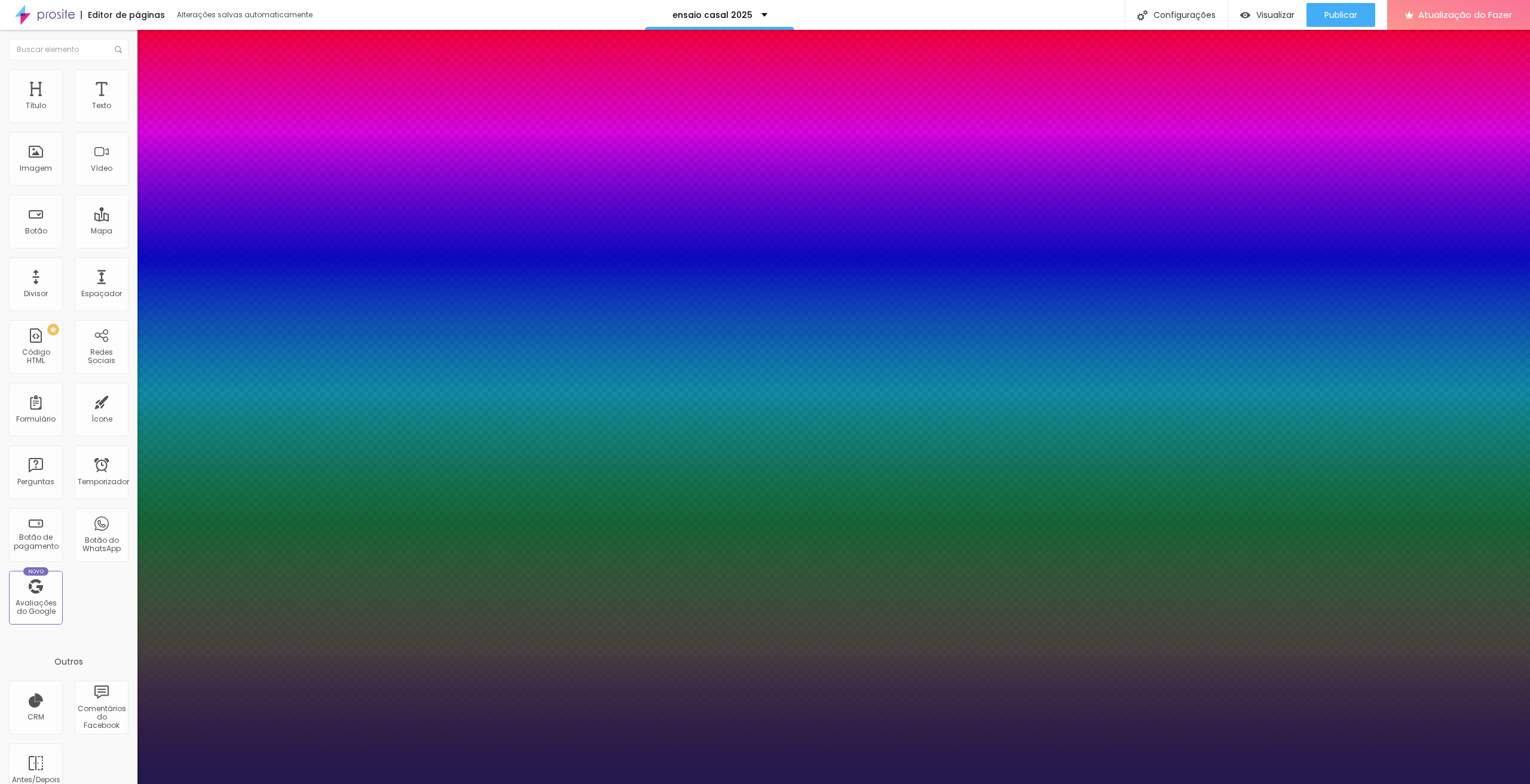
type input "1"
type input "24"
type input "1"
type input "24"
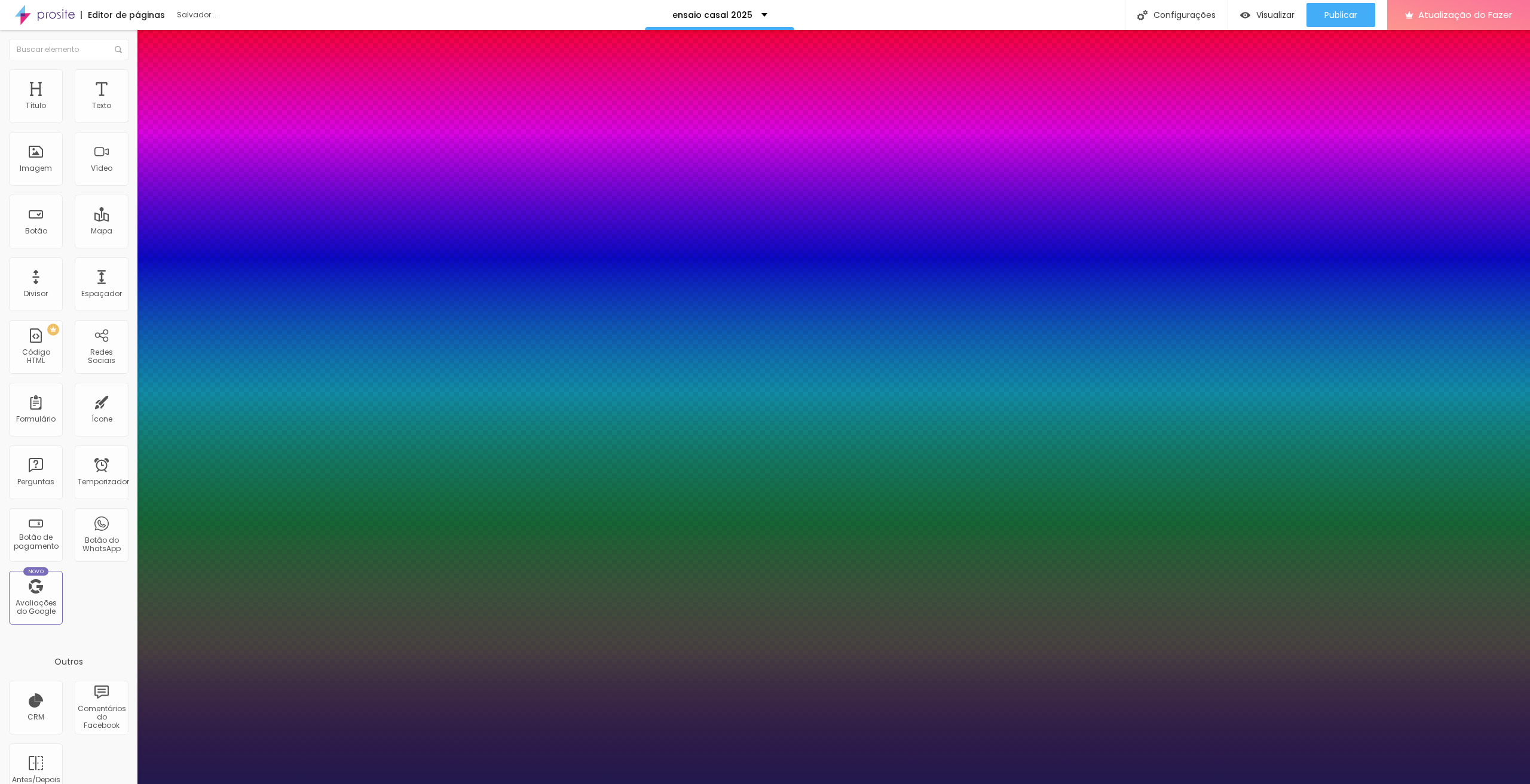
type input "1"
click at [851, 784] on div at bounding box center [765, 784] width 1530 height 0
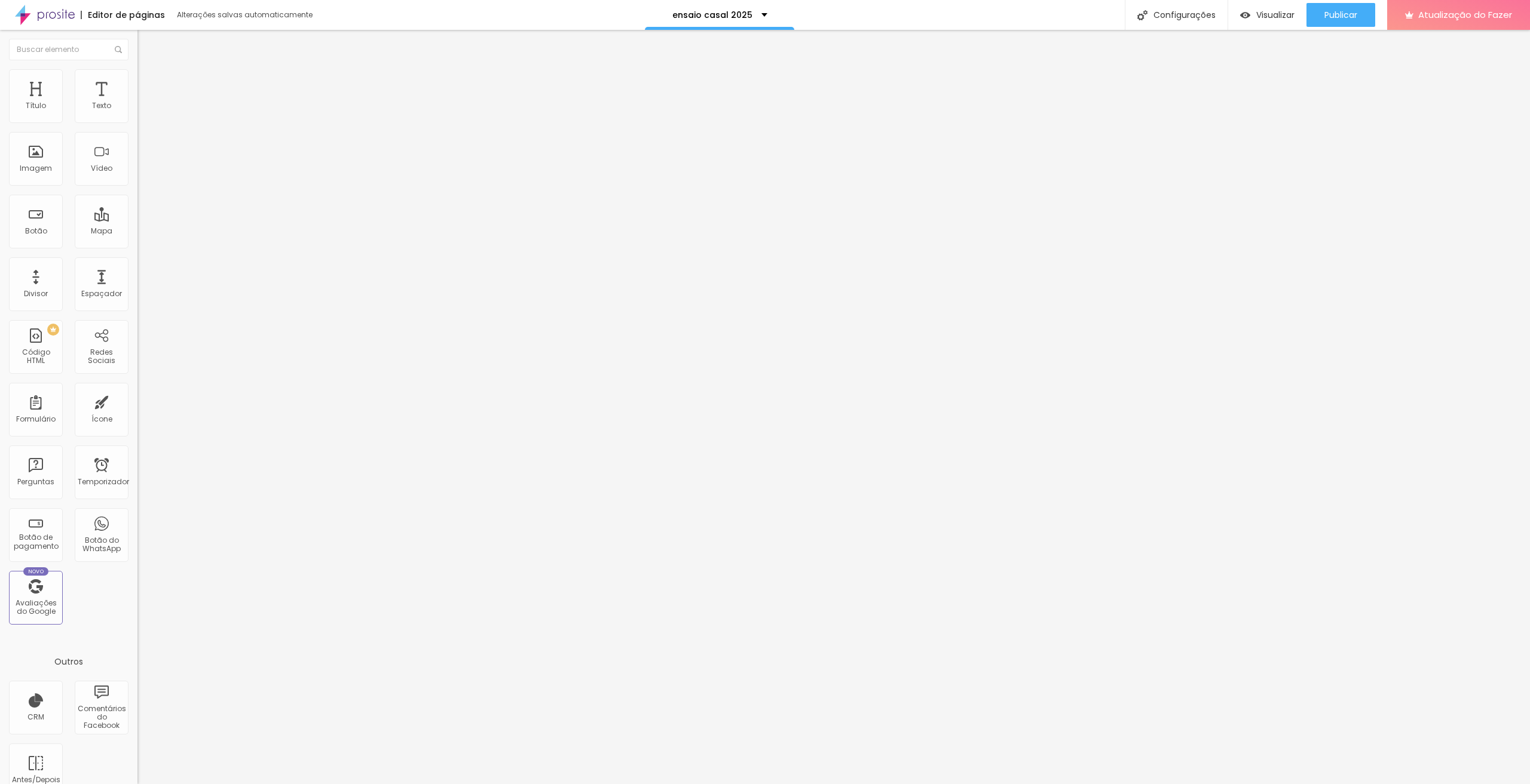
click at [137, 115] on button "button" at bounding box center [145, 109] width 17 height 13
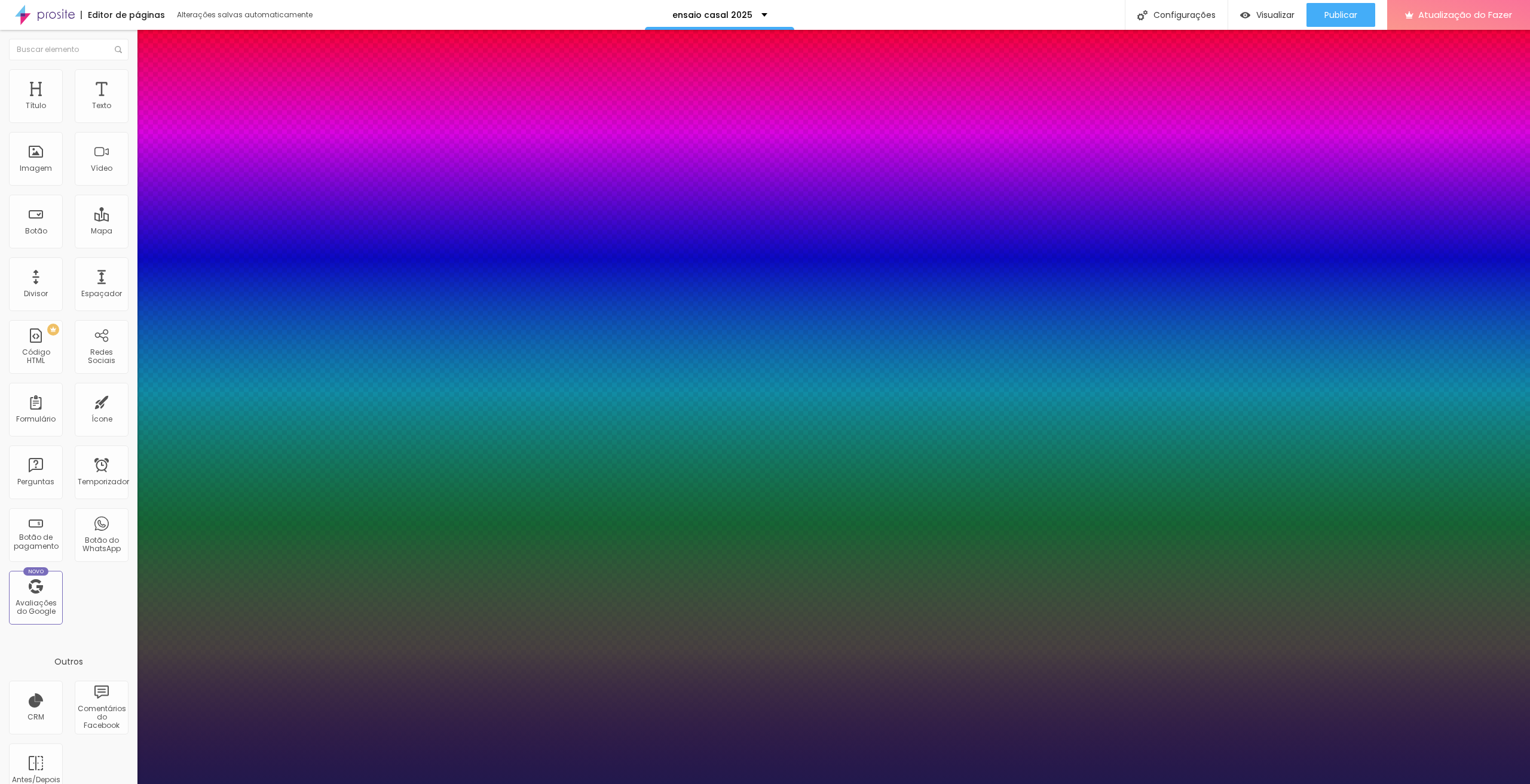
type input "1"
drag, startPoint x: 258, startPoint y: 202, endPoint x: 348, endPoint y: 211, distance: 90.4
click at [348, 211] on body "Editor de páginas Alterações salvas automaticamente ensaio casal 2025 Configura…" at bounding box center [765, 392] width 1530 height 784
type input "8"
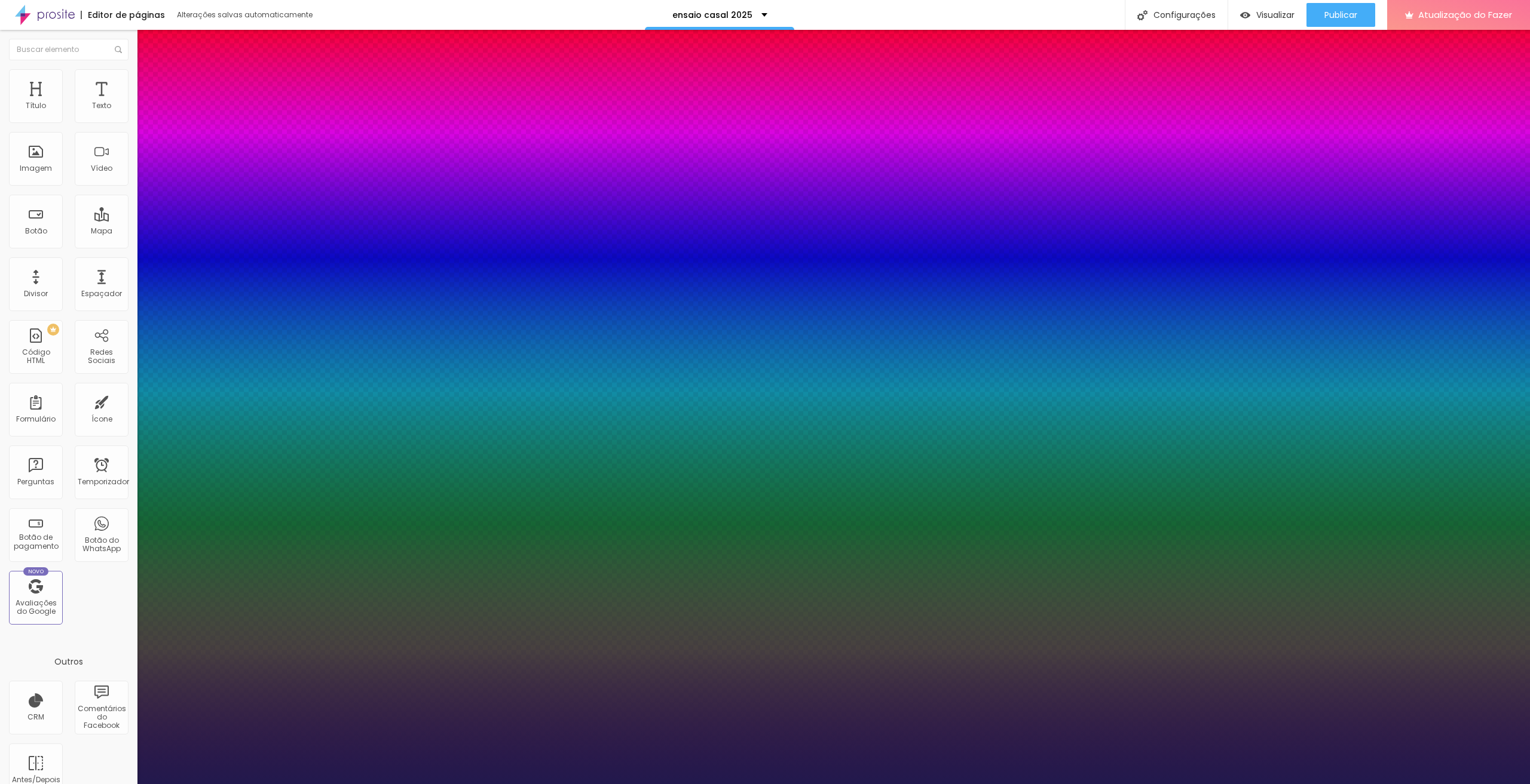
type input "3"
type input "1"
type input "32"
type input "1"
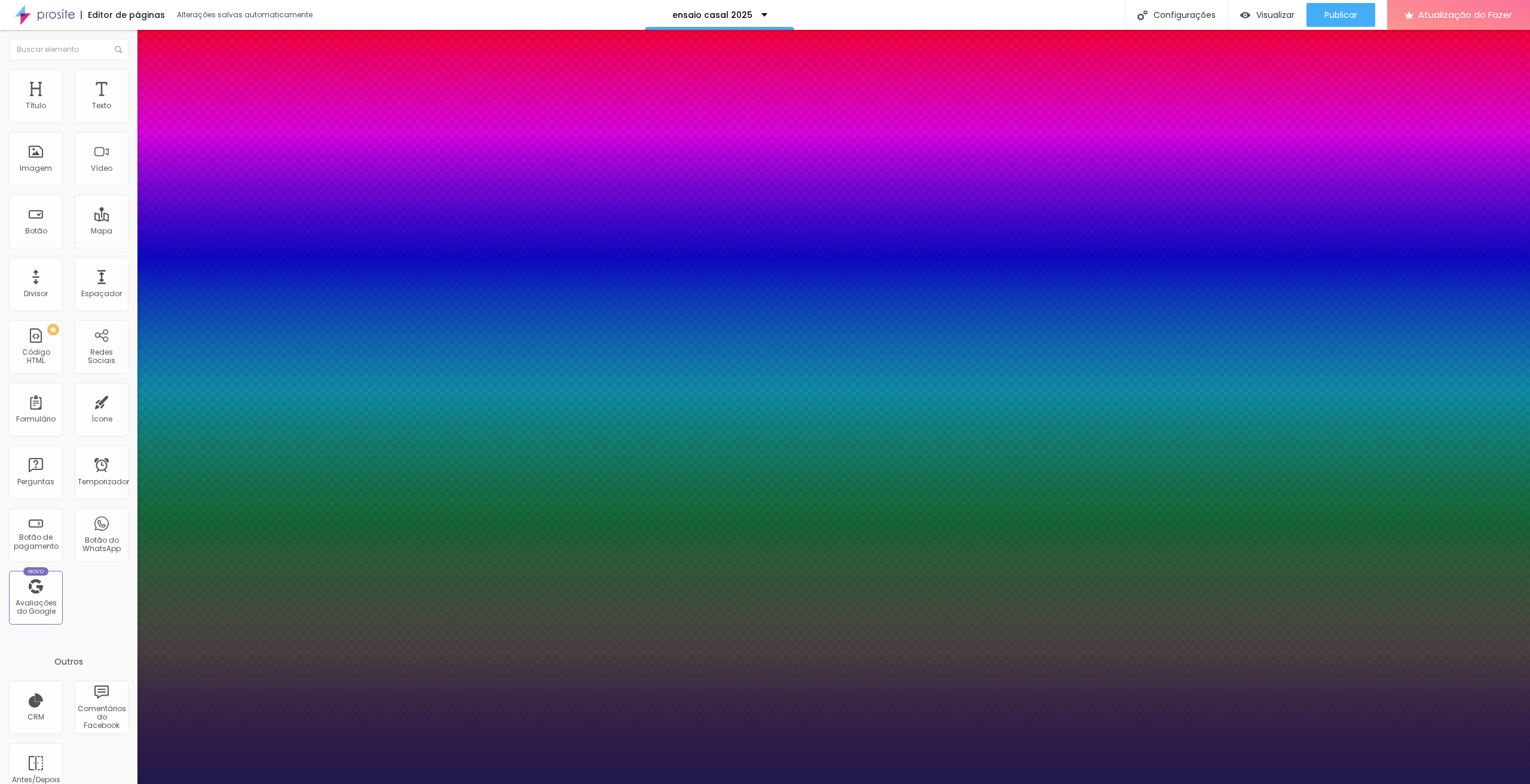
type input "32"
click at [564, 784] on div at bounding box center [765, 784] width 1530 height 0
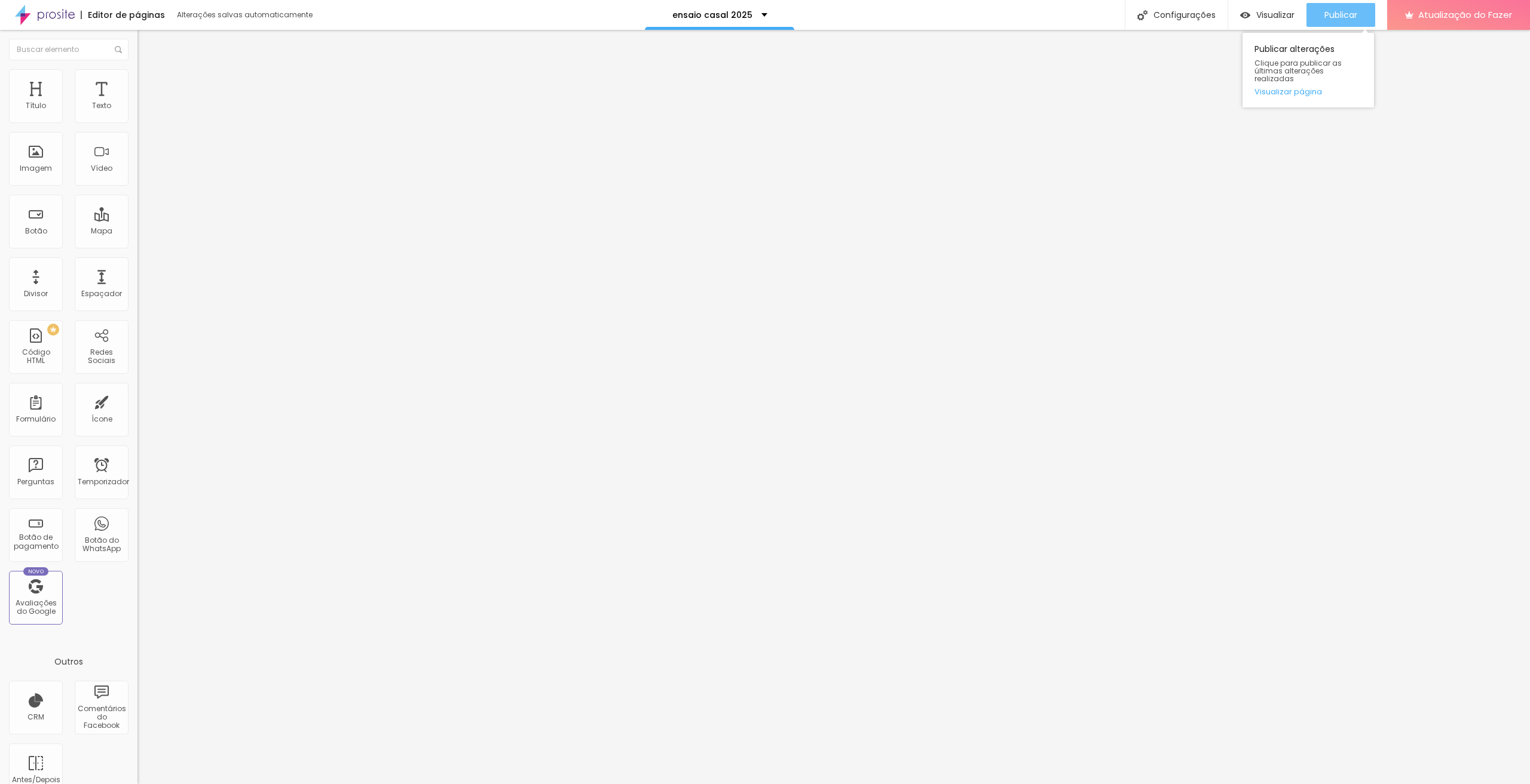
click at [1324, 16] on font "Publicar" at bounding box center [1340, 15] width 33 height 12
click at [40, 281] on div "Divisor" at bounding box center [36, 284] width 54 height 54
click at [1287, 13] on font "Visualizar" at bounding box center [1275, 15] width 38 height 12
click at [137, 69] on img at bounding box center [142, 74] width 10 height 10
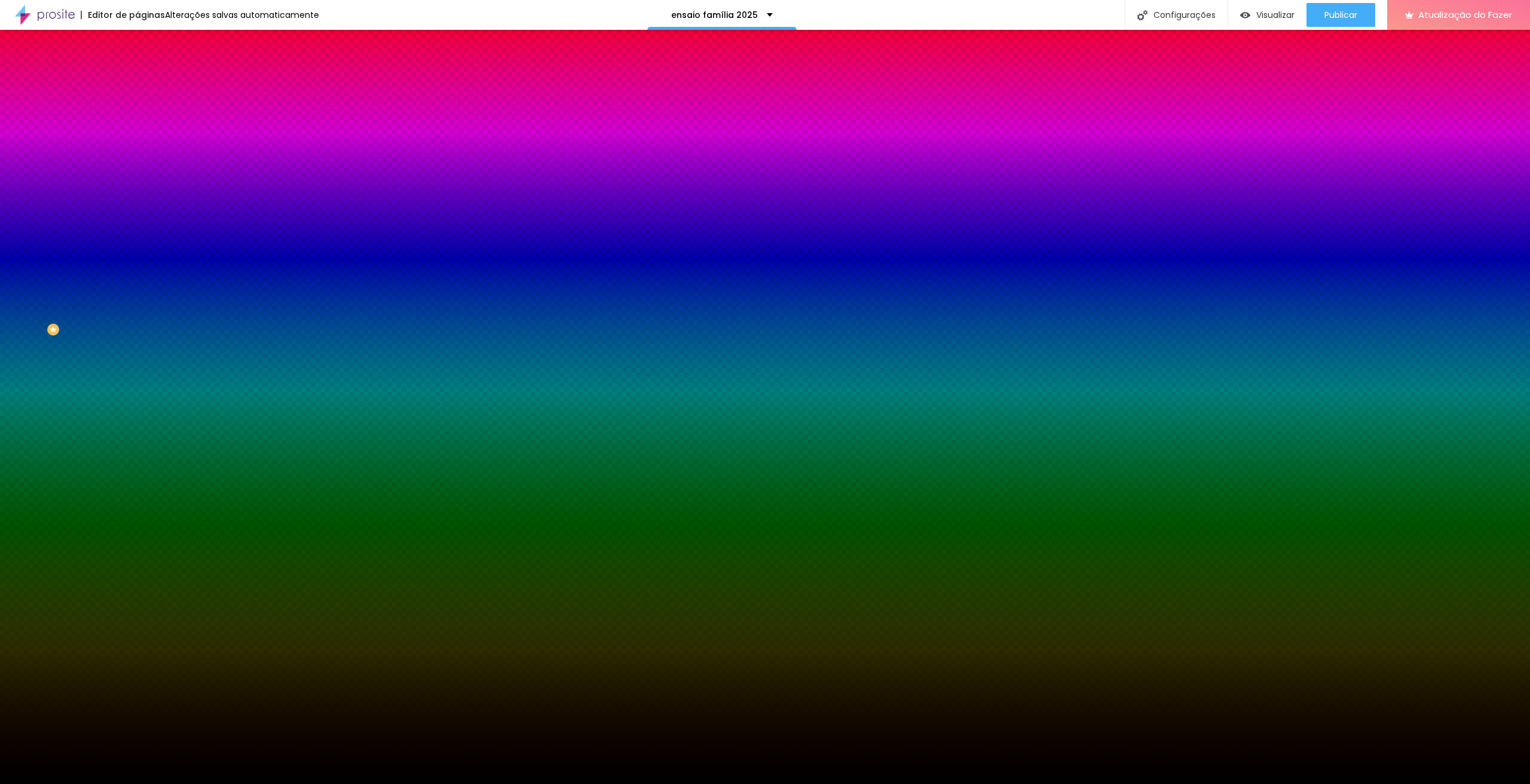
click at [137, 109] on div "Trocar imagem" at bounding box center [206, 104] width 137 height 8
click at [144, 110] on font "Trocar imagem" at bounding box center [173, 105] width 58 height 10
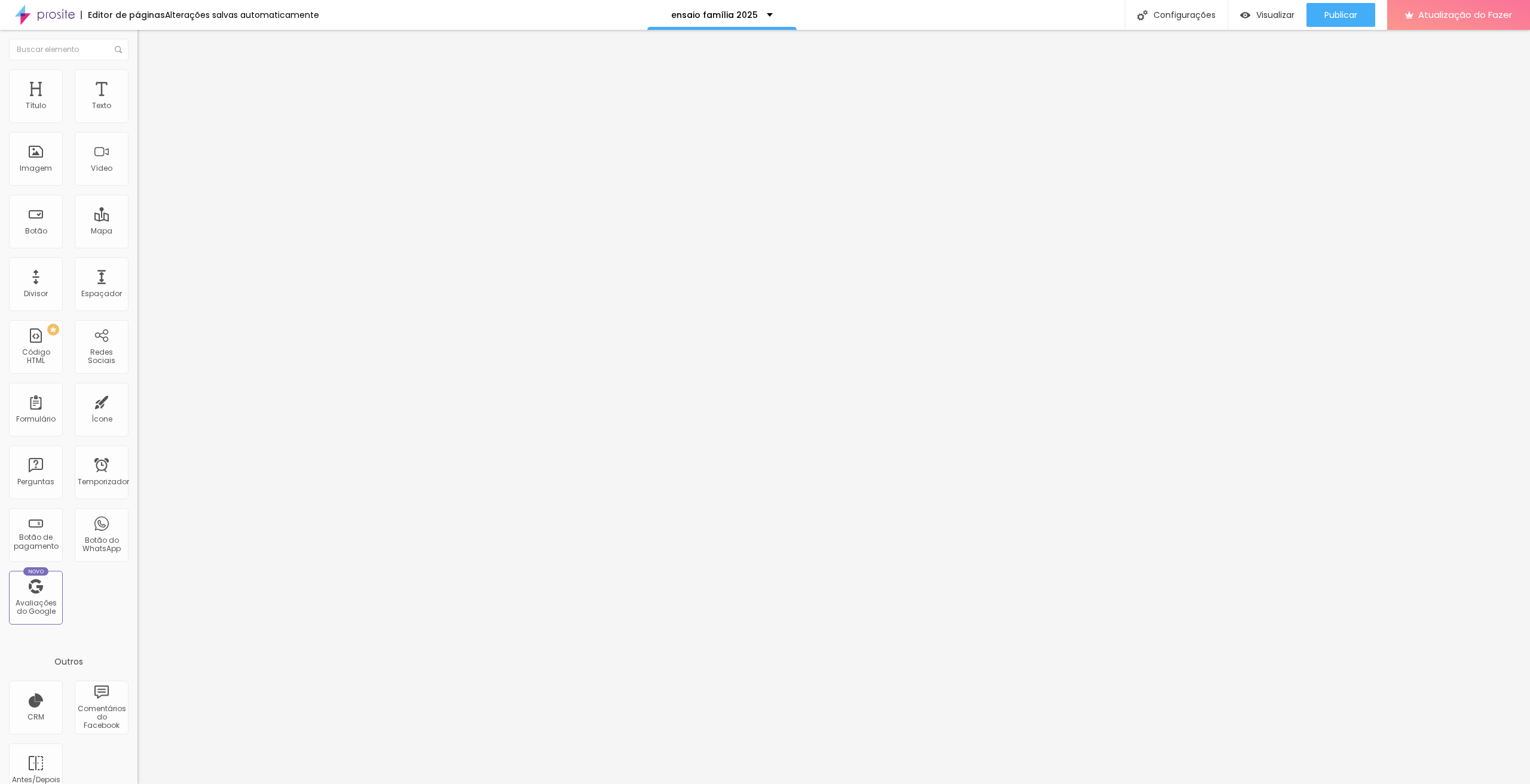
click at [137, 102] on div "Trocar imagem" at bounding box center [206, 98] width 137 height 8
click at [144, 102] on font "Trocar imagem" at bounding box center [173, 98] width 58 height 10
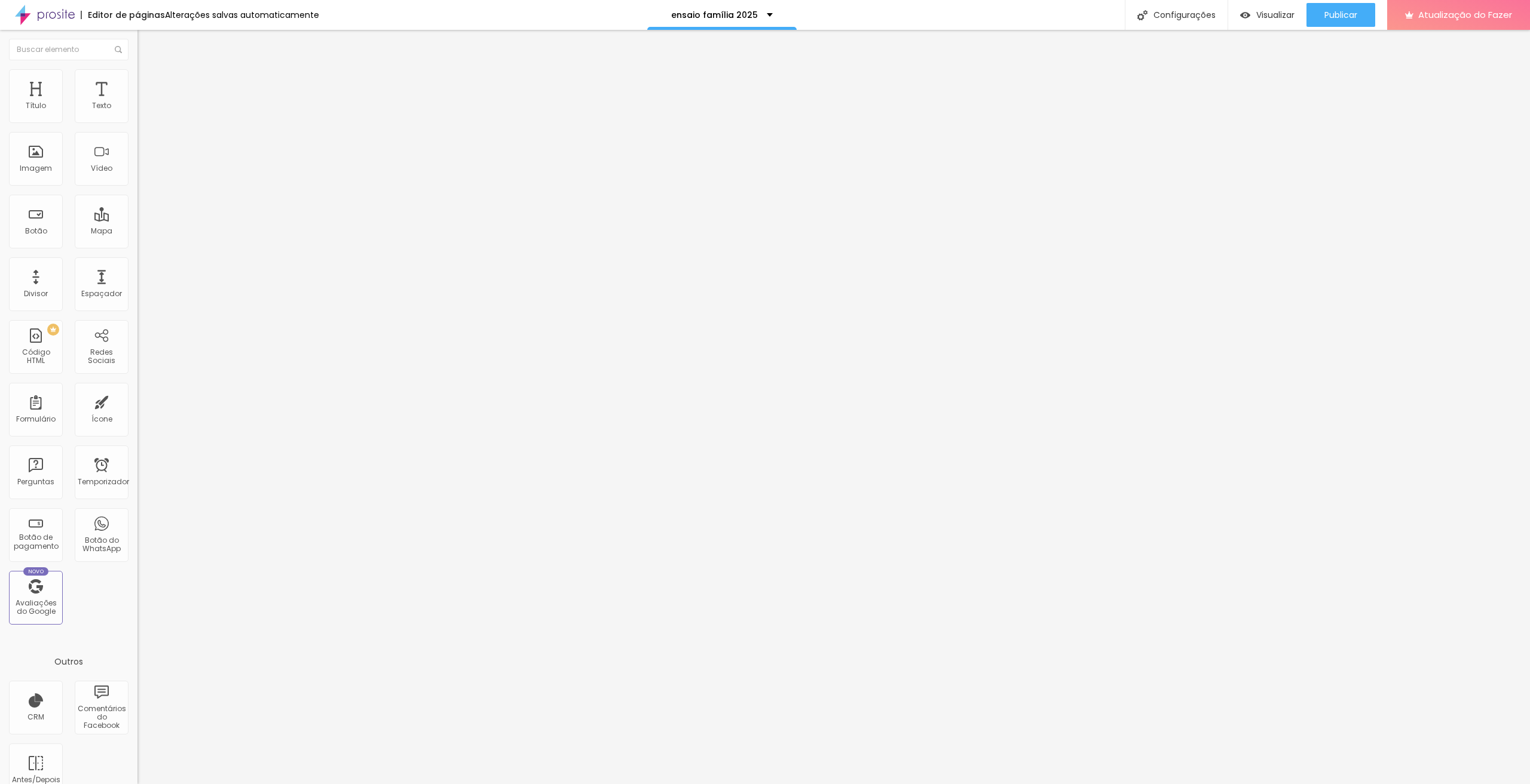
click at [144, 102] on font "Trocar imagem" at bounding box center [173, 98] width 58 height 10
click at [137, 102] on span "Trocar imagem" at bounding box center [169, 98] width 65 height 10
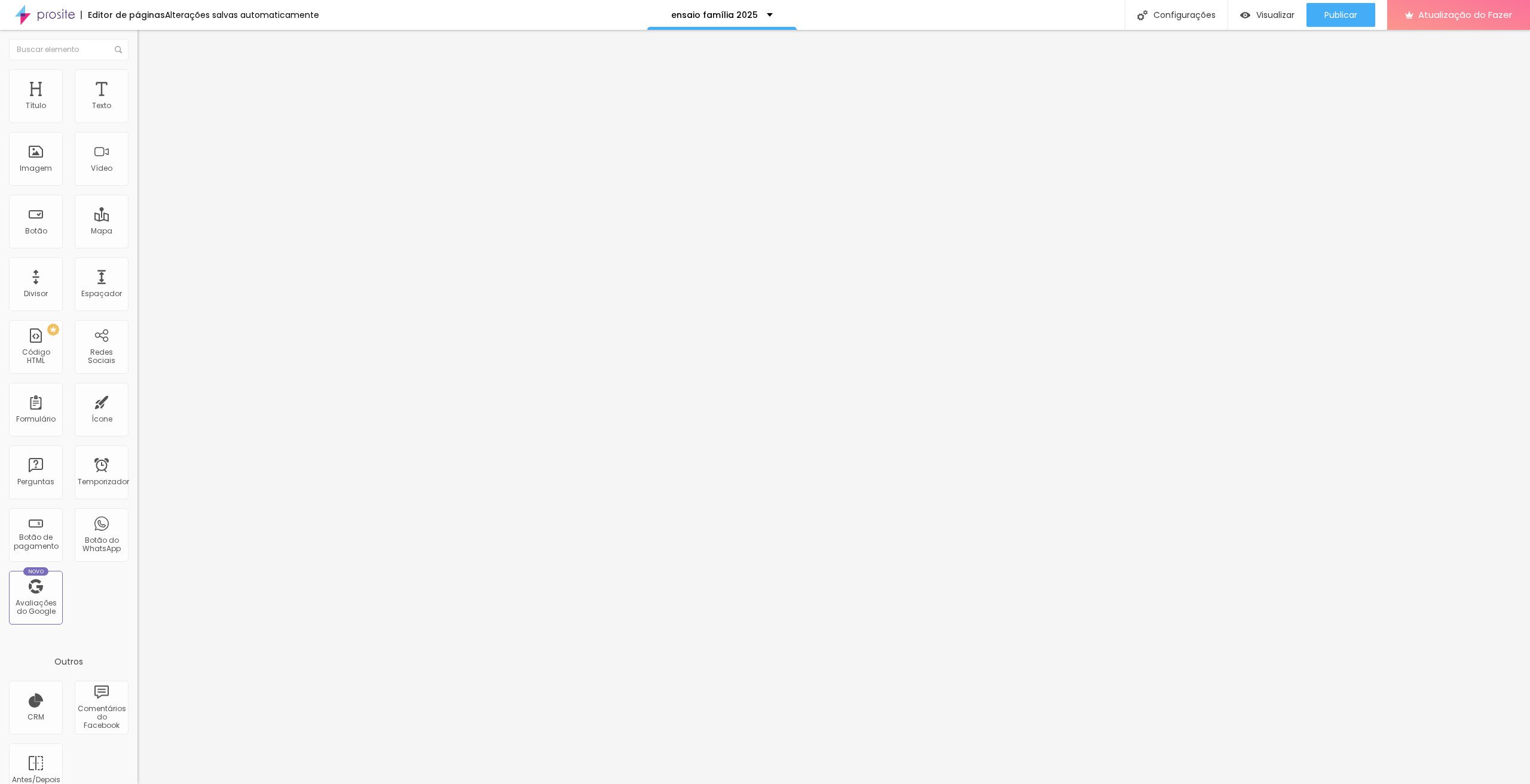
click at [144, 102] on font "Trocar imagem" at bounding box center [173, 98] width 58 height 10
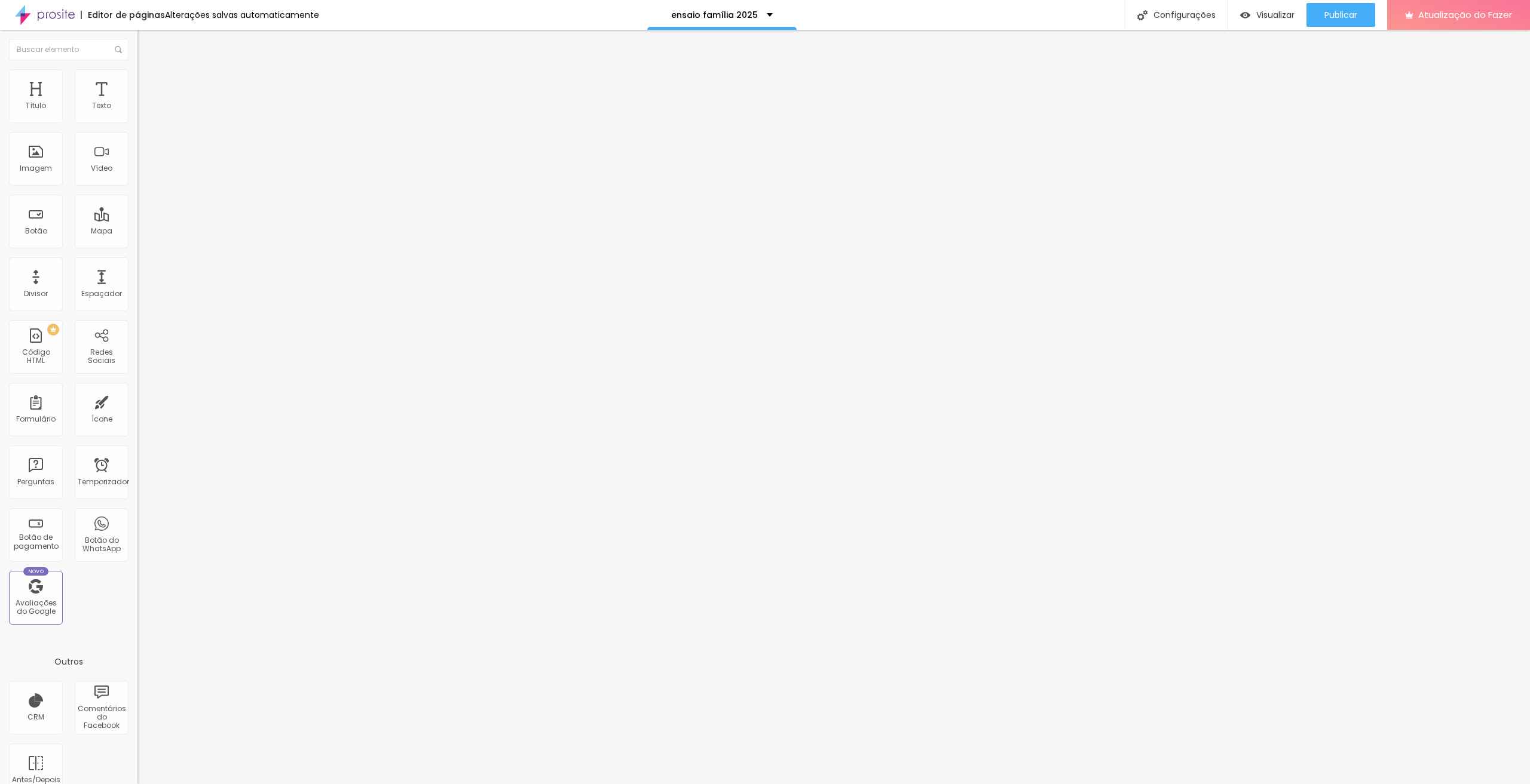
click at [144, 102] on font "Trocar imagem" at bounding box center [173, 98] width 58 height 10
click at [137, 102] on span "Trocar imagem" at bounding box center [169, 98] width 65 height 10
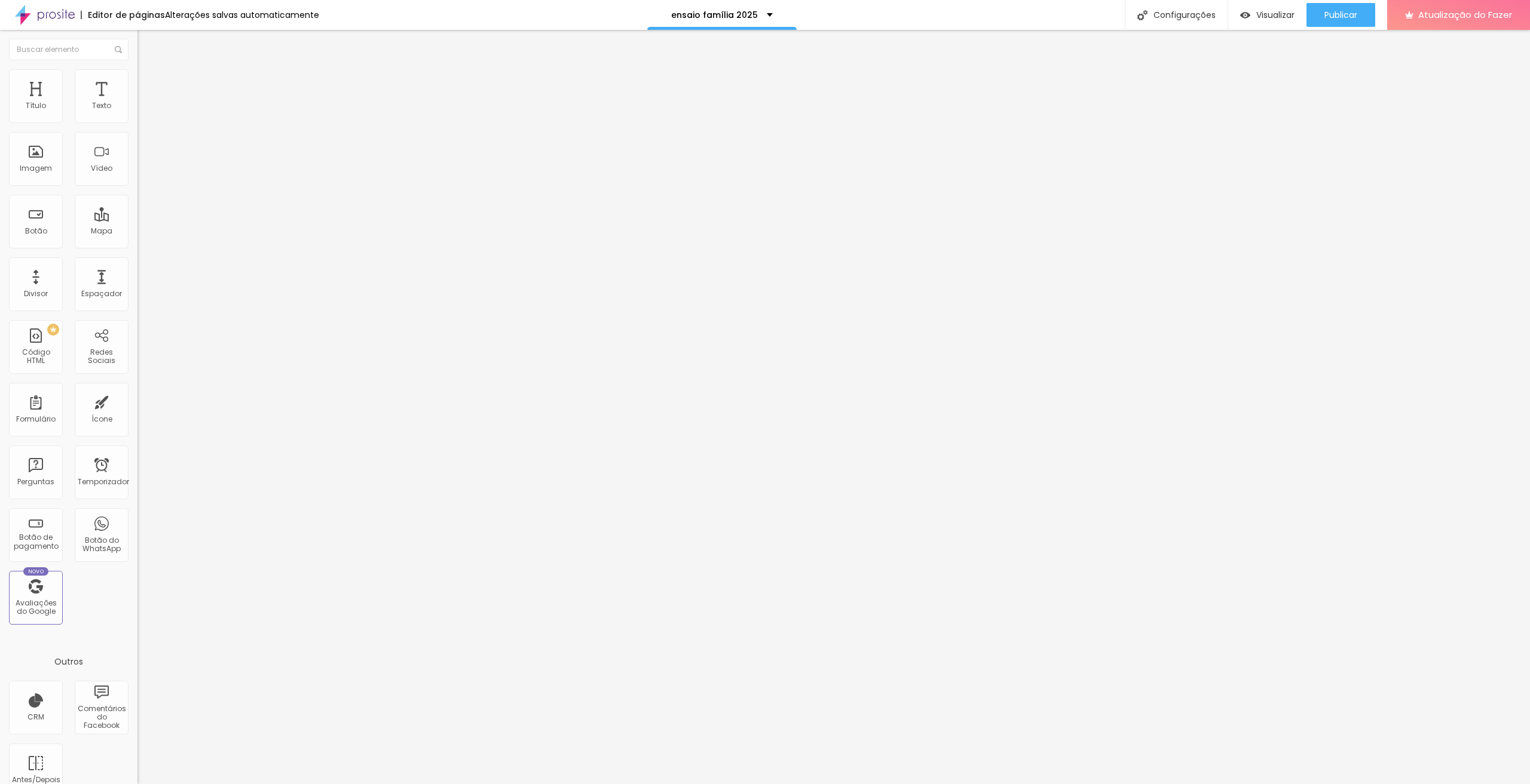
click at [144, 102] on font "Trocar imagem" at bounding box center [173, 98] width 58 height 10
click at [1202, 19] on font "Configurações" at bounding box center [1184, 15] width 62 height 12
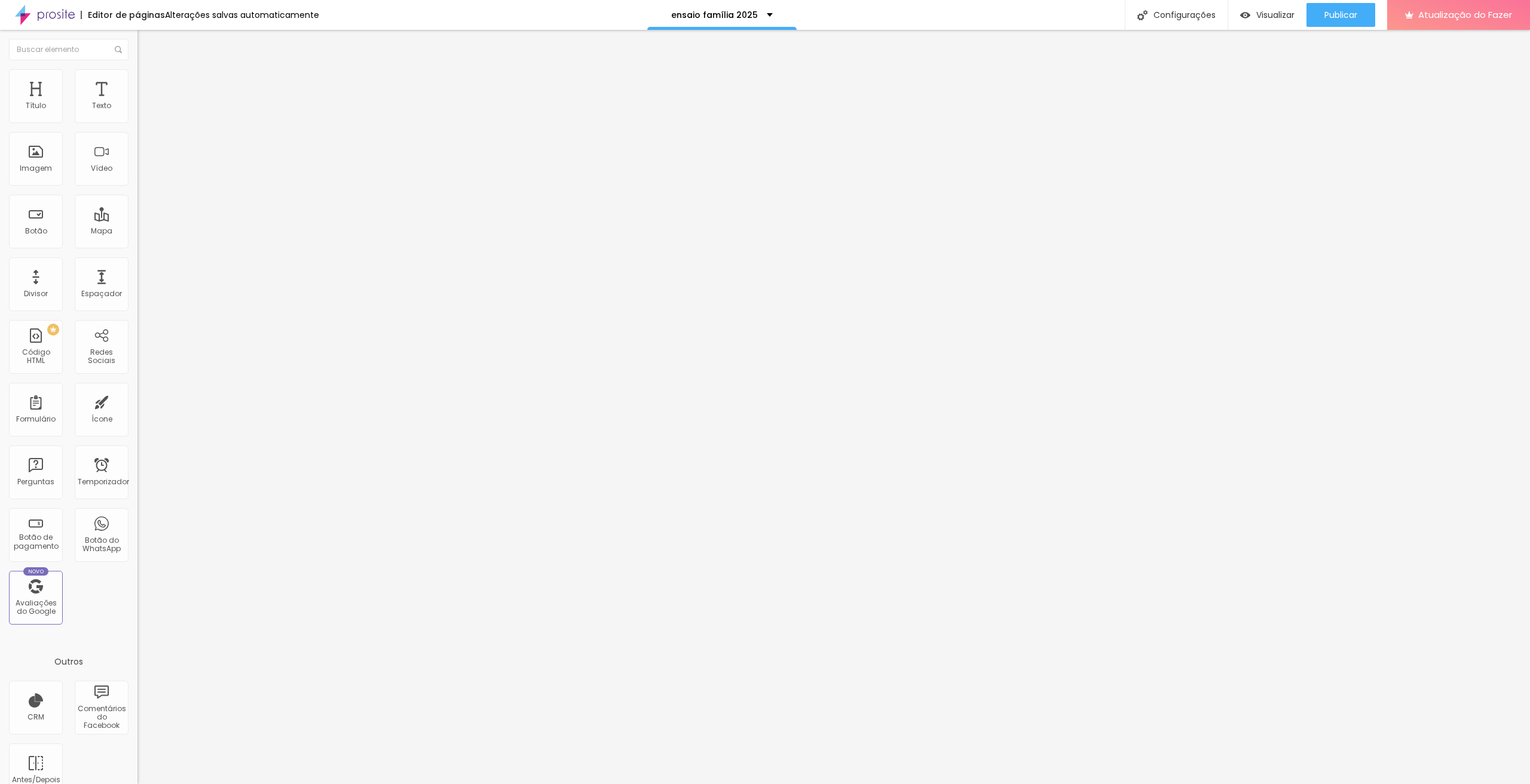
drag, startPoint x: 745, startPoint y: 316, endPoint x: 788, endPoint y: 319, distance: 43.1
type input "/ensaio-familia-2025"
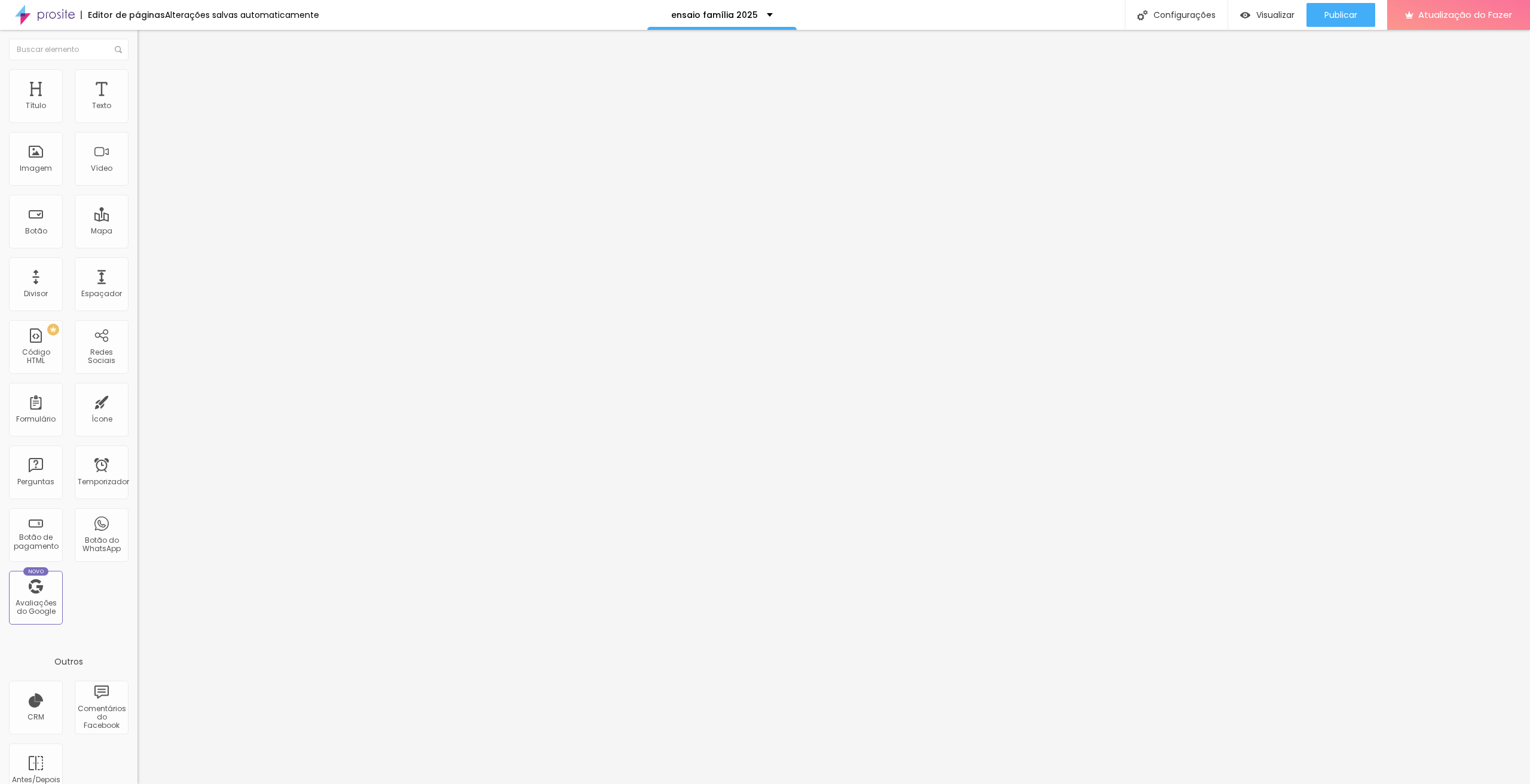
scroll to position [598, 0]
drag, startPoint x: 760, startPoint y: 463, endPoint x: 802, endPoint y: 463, distance: 42.0
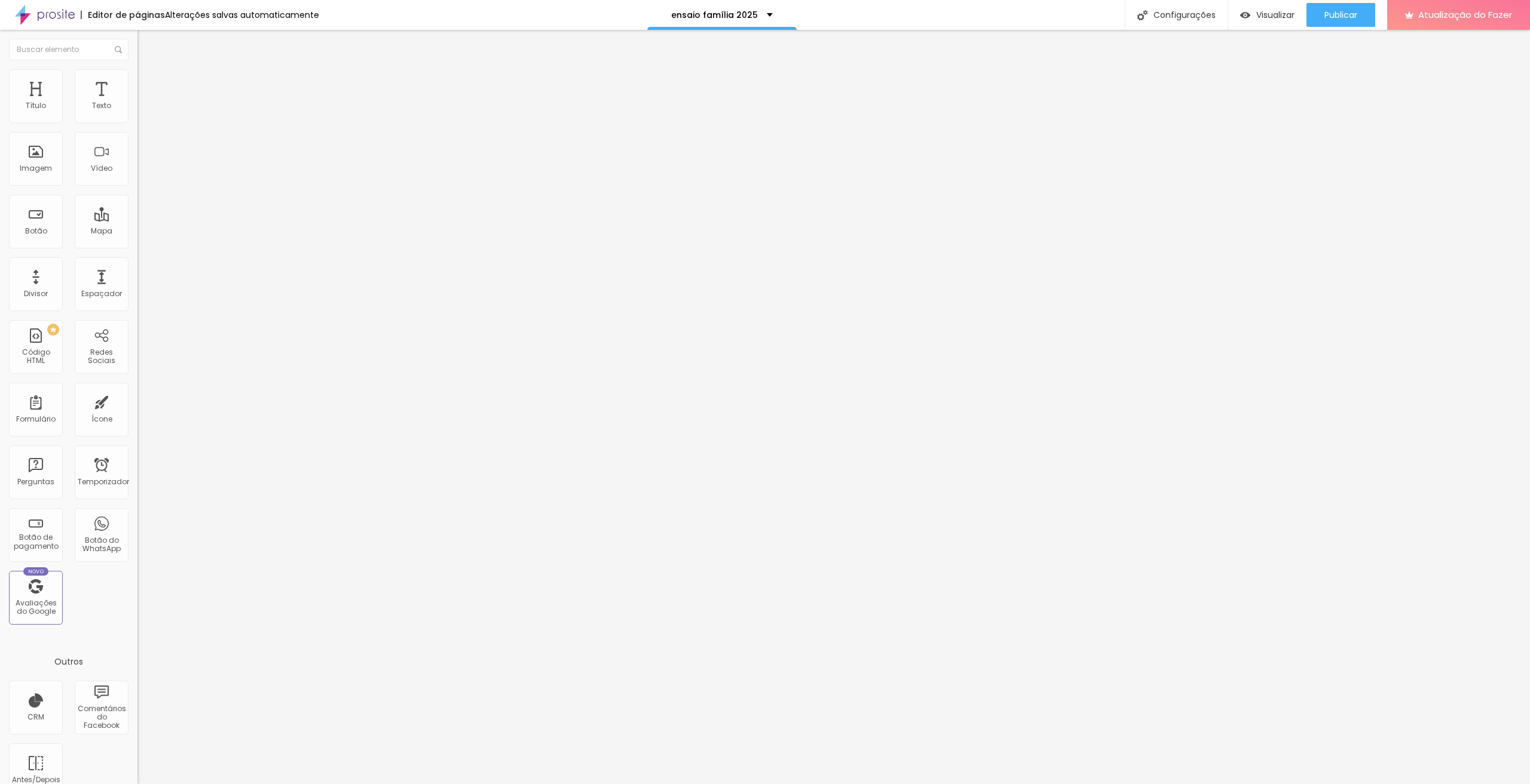
type input "Tropicália | Fotógrafo de Família em Nova Friburgo"
drag, startPoint x: 760, startPoint y: 377, endPoint x: 802, endPoint y: 377, distance: 42.0
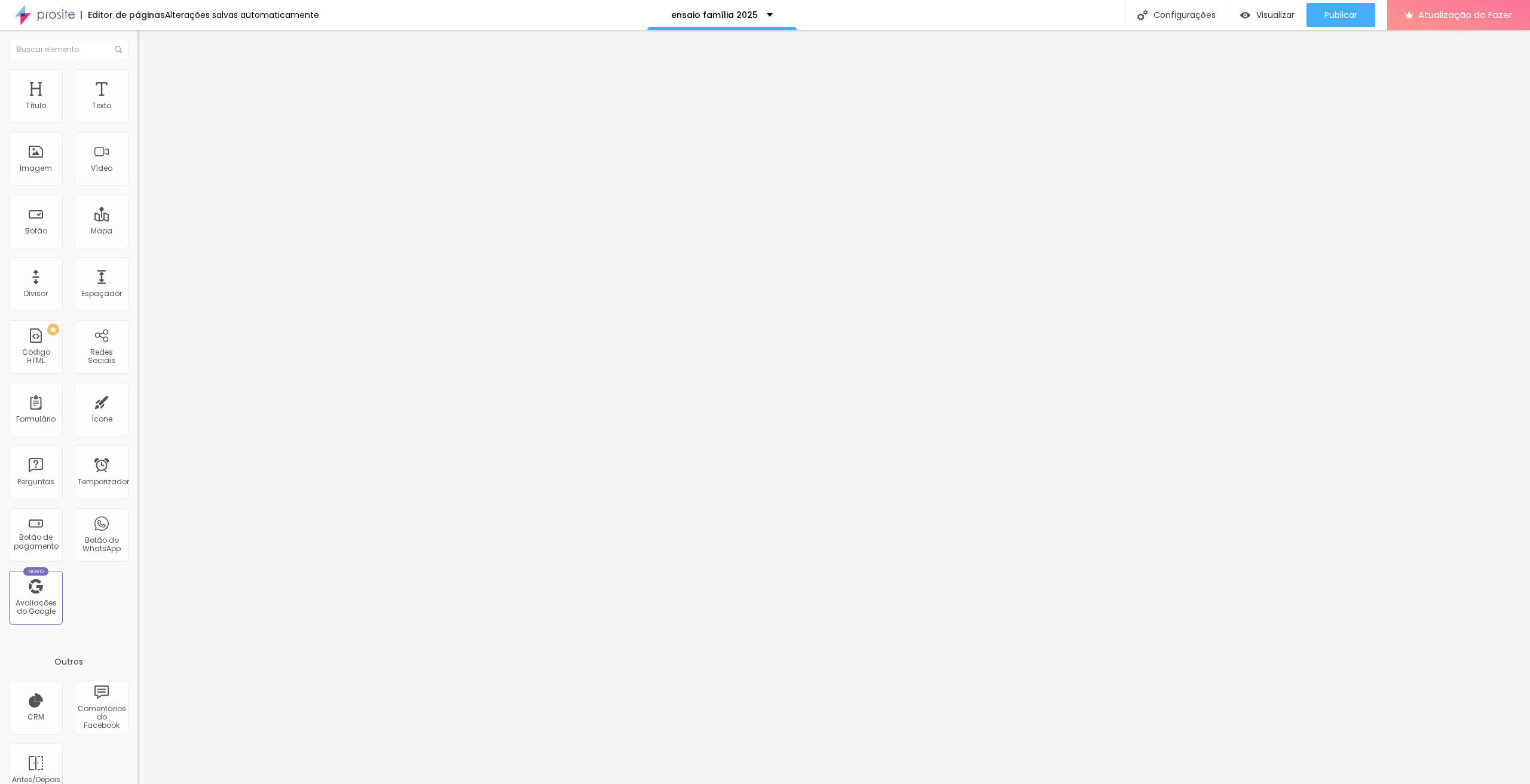
scroll to position [29, 0]
type input "Tropicália | Fotógrafo de Família em Nova Friburgo"
drag, startPoint x: 913, startPoint y: 504, endPoint x: 878, endPoint y: 506, distance: 35.1
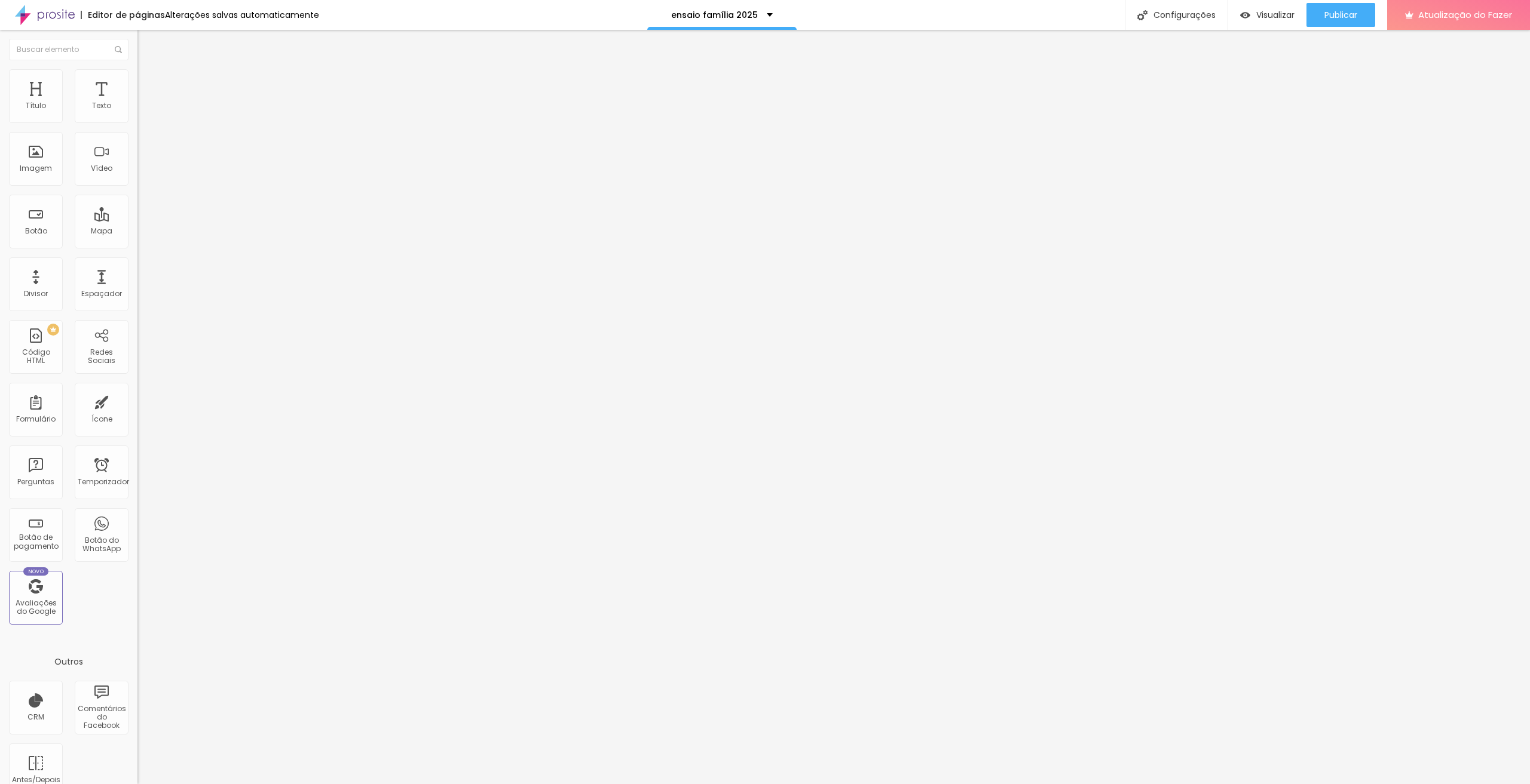
type textarea "fotógrafo,tropicalia,tropicalia fotografia,fotógrafo de família em Nova Friburg…"
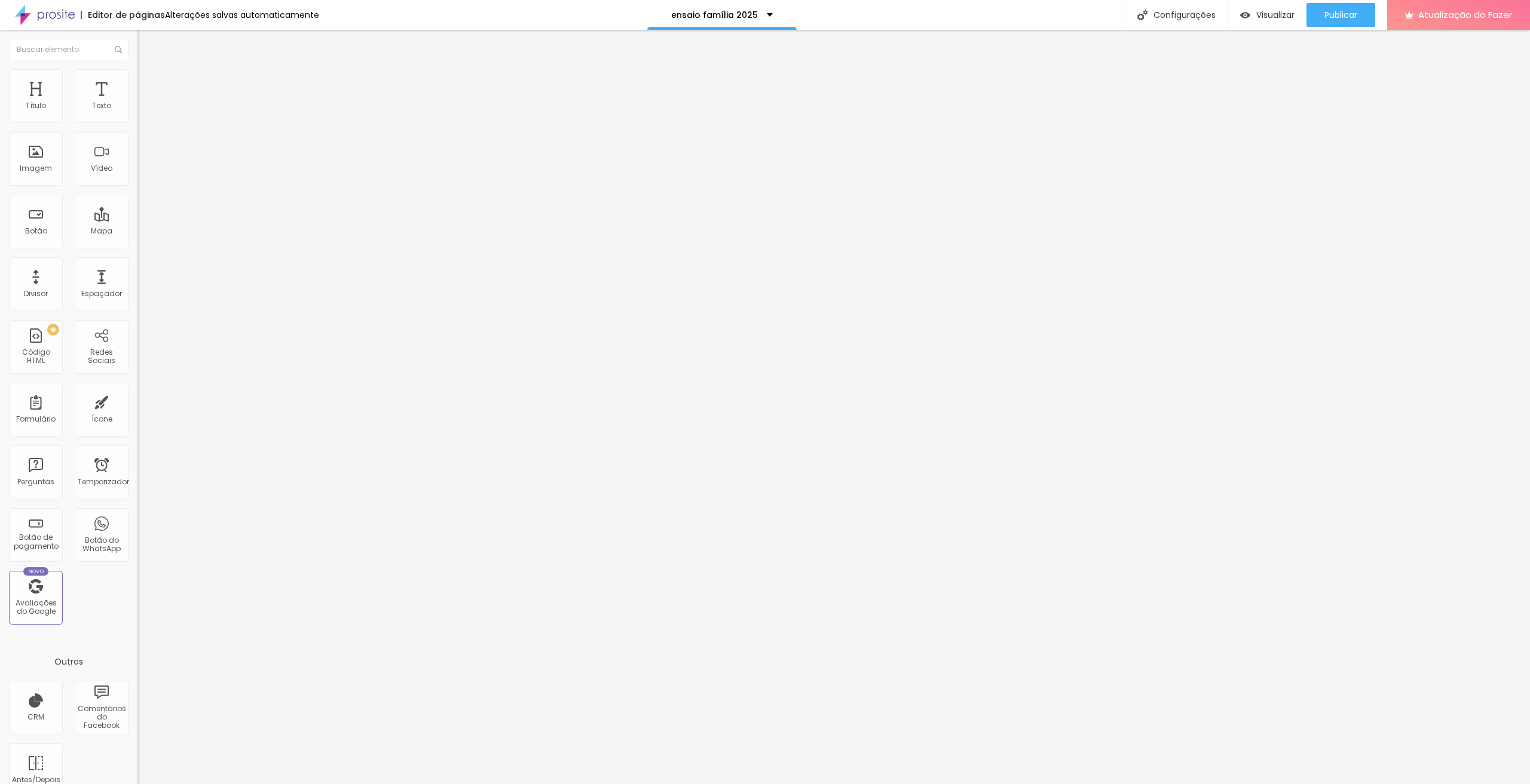
click at [973, 784] on div at bounding box center [765, 796] width 1530 height 10
click at [1336, 19] on font "Publicar" at bounding box center [1340, 15] width 33 height 12
click at [47, 15] on img at bounding box center [45, 15] width 60 height 30
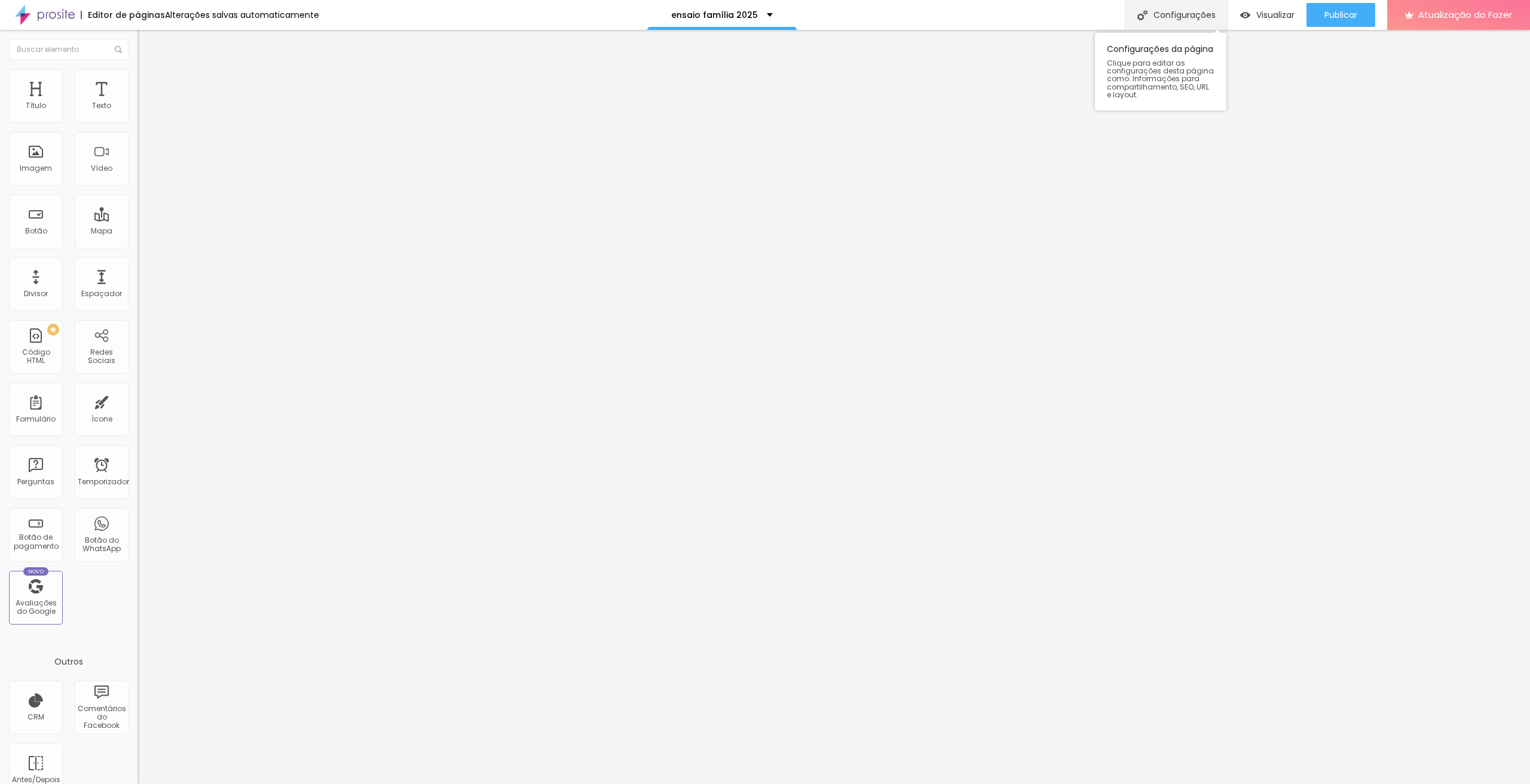
click at [1161, 16] on font "Configurações" at bounding box center [1184, 15] width 62 height 12
type input "/ensaio-familia-2025-24"
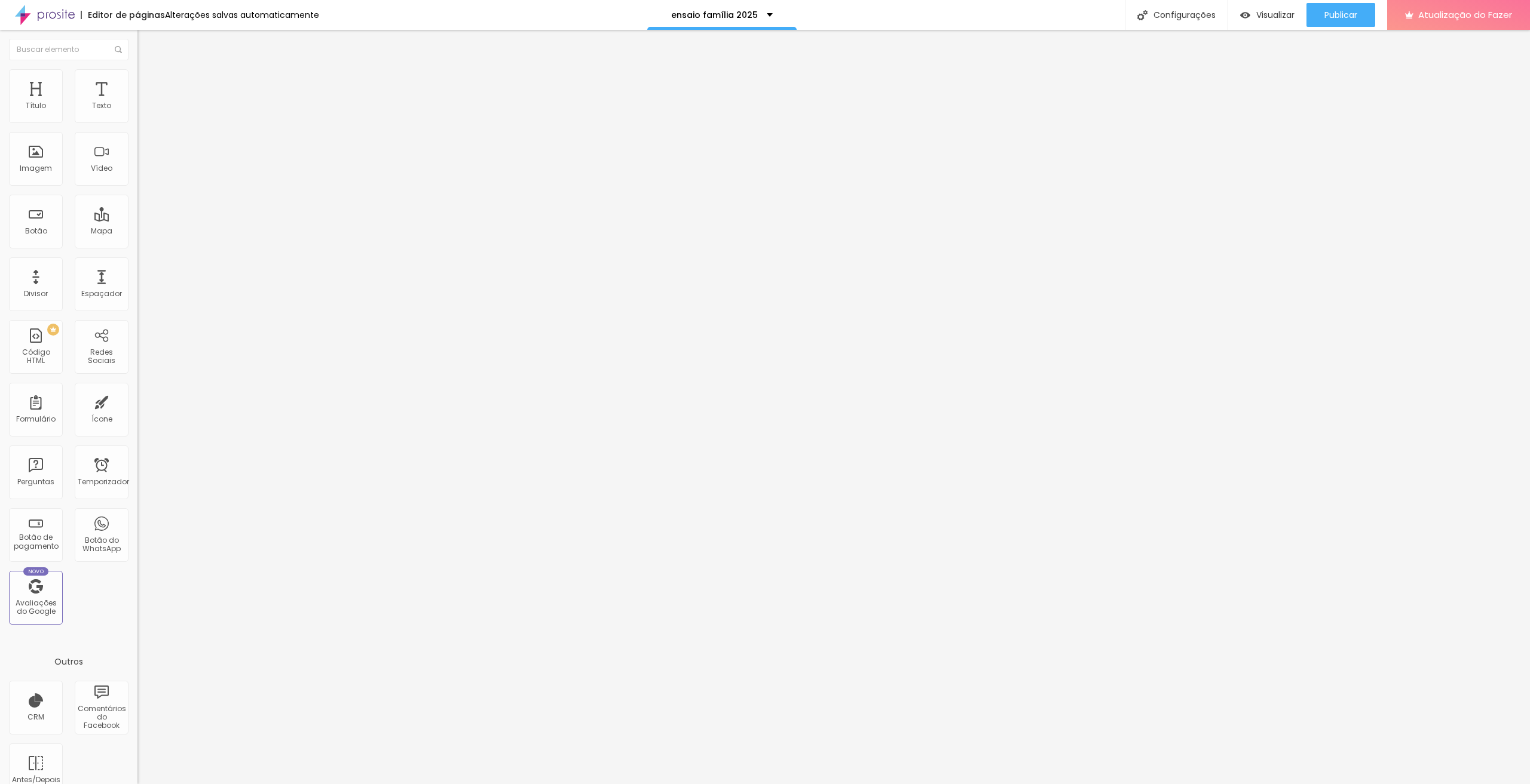
click at [148, 82] on font "Estilo" at bounding box center [157, 77] width 19 height 10
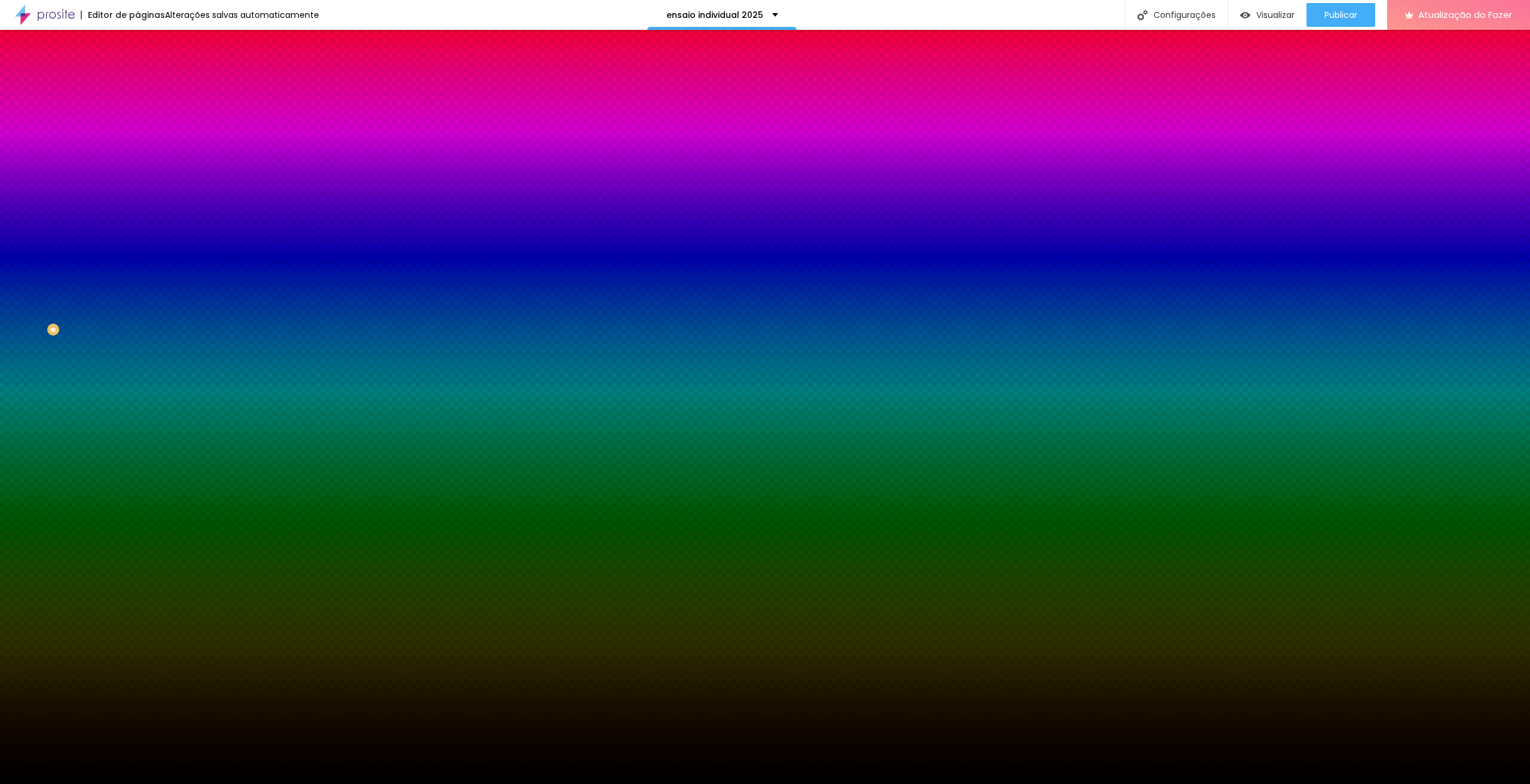
click at [144, 110] on font "Trocar imagem" at bounding box center [173, 105] width 58 height 10
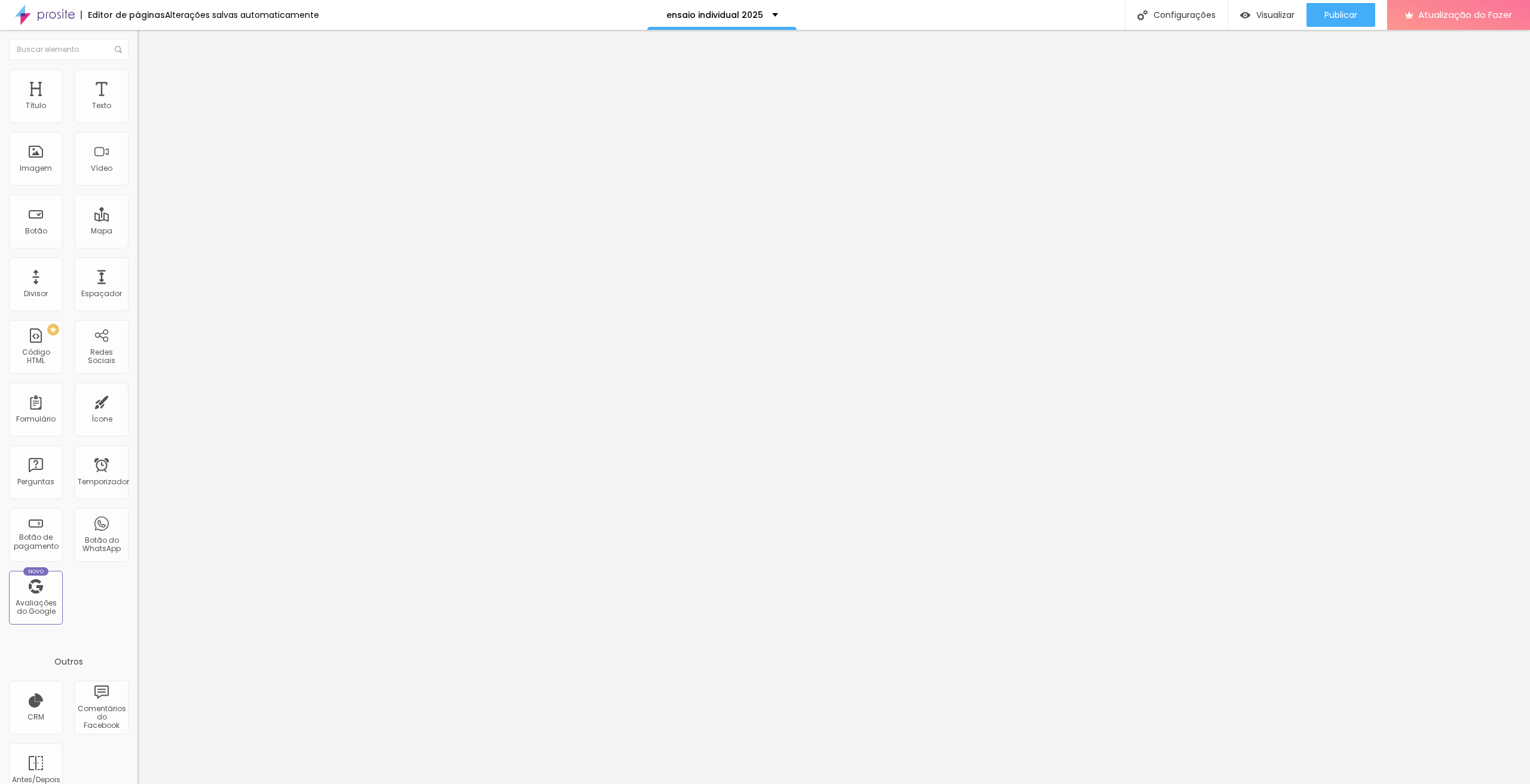
click at [144, 102] on font "Trocar imagem" at bounding box center [173, 98] width 58 height 10
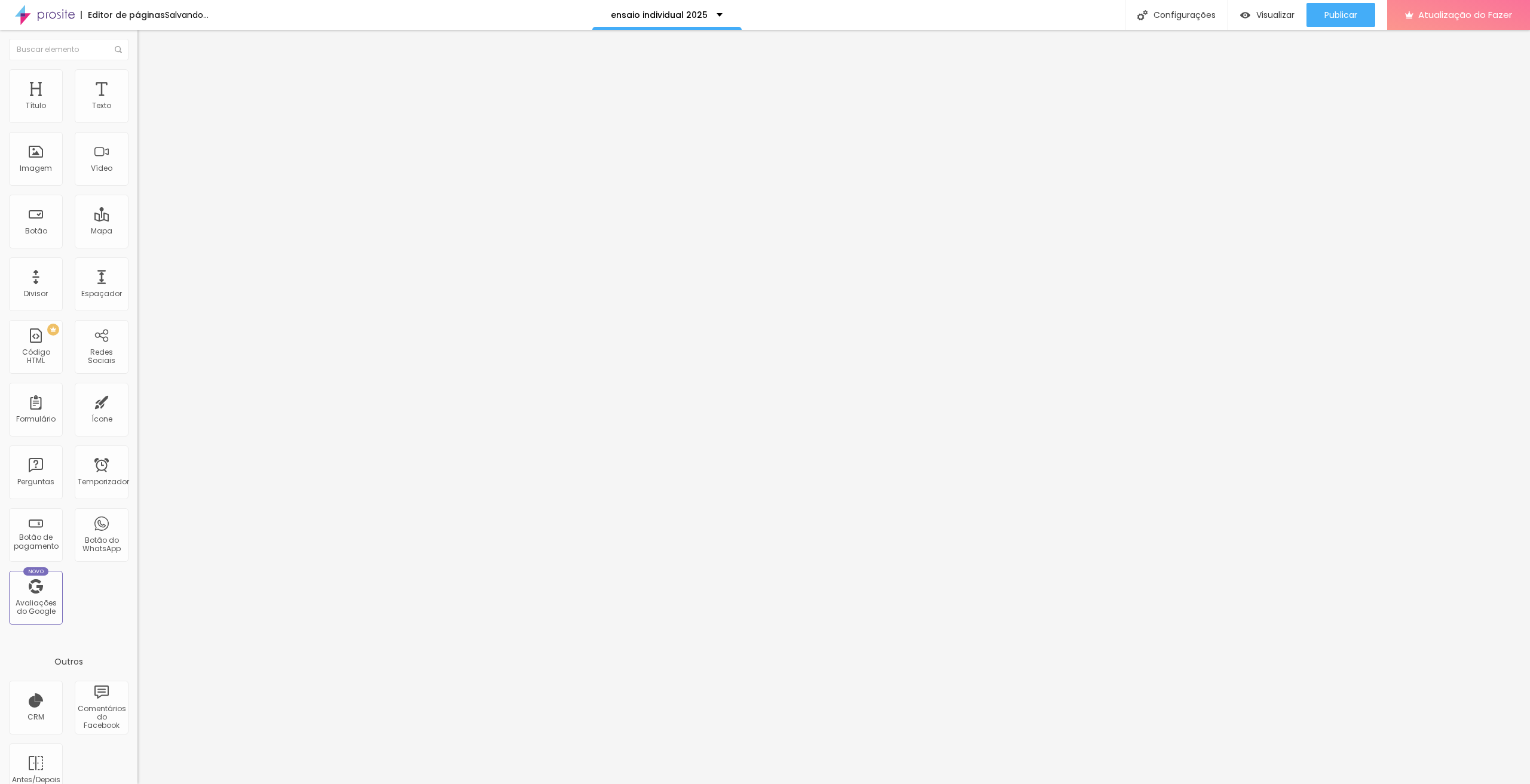
scroll to position [837, 0]
click at [137, 43] on button "Editar nulo" at bounding box center [206, 44] width 137 height 27
click at [144, 102] on font "Adicionar imagem" at bounding box center [179, 98] width 70 height 10
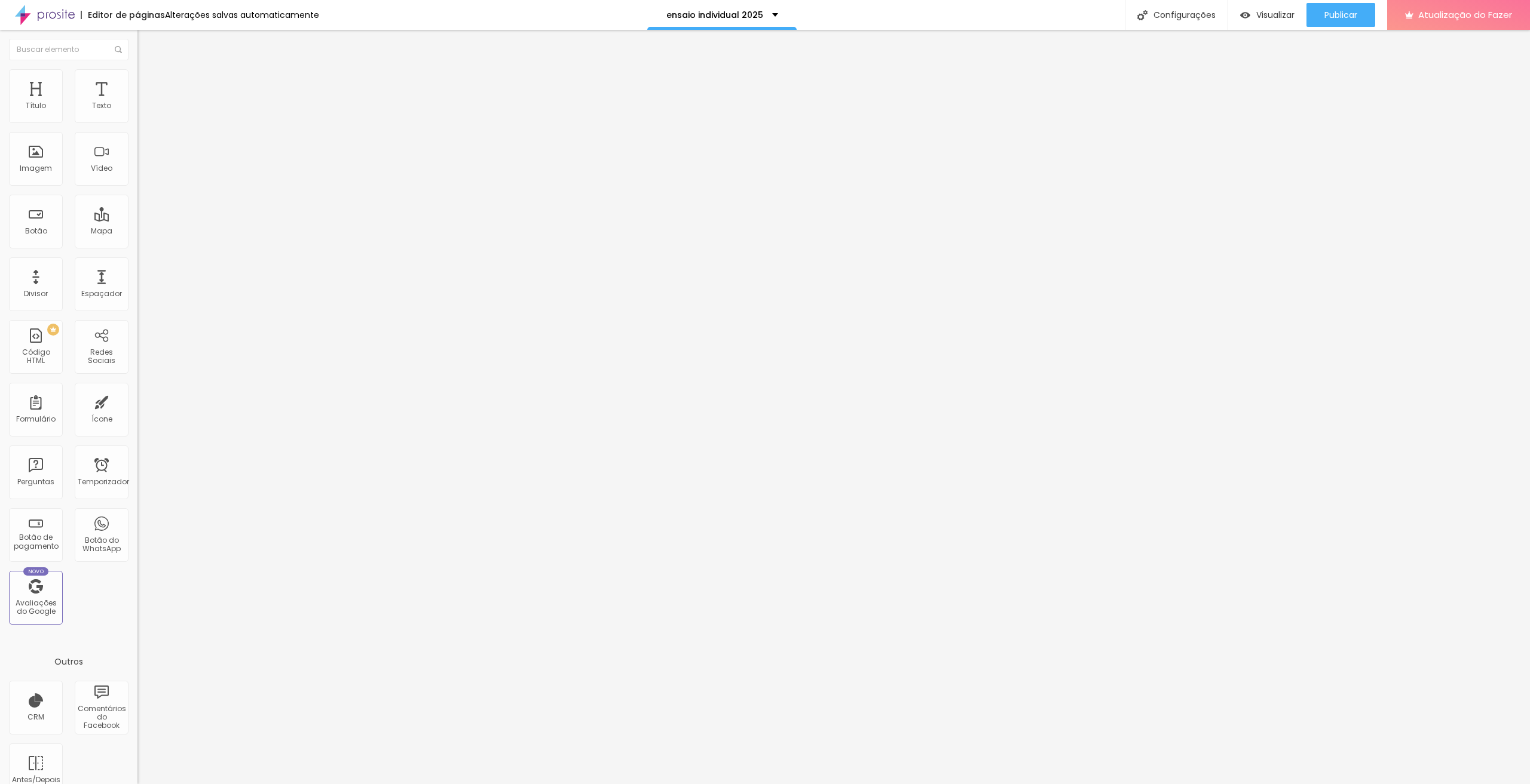
scroll to position [0, 0]
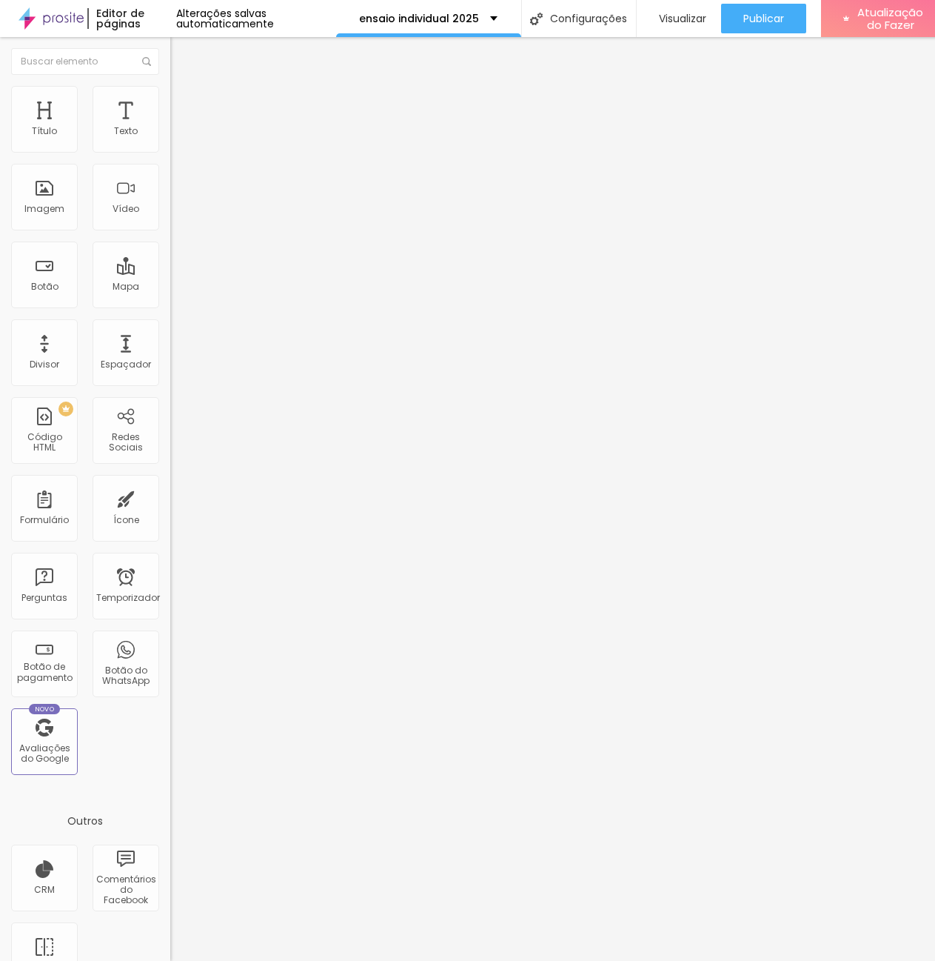
click at [179, 127] on font "Trocar imagem" at bounding box center [215, 121] width 72 height 13
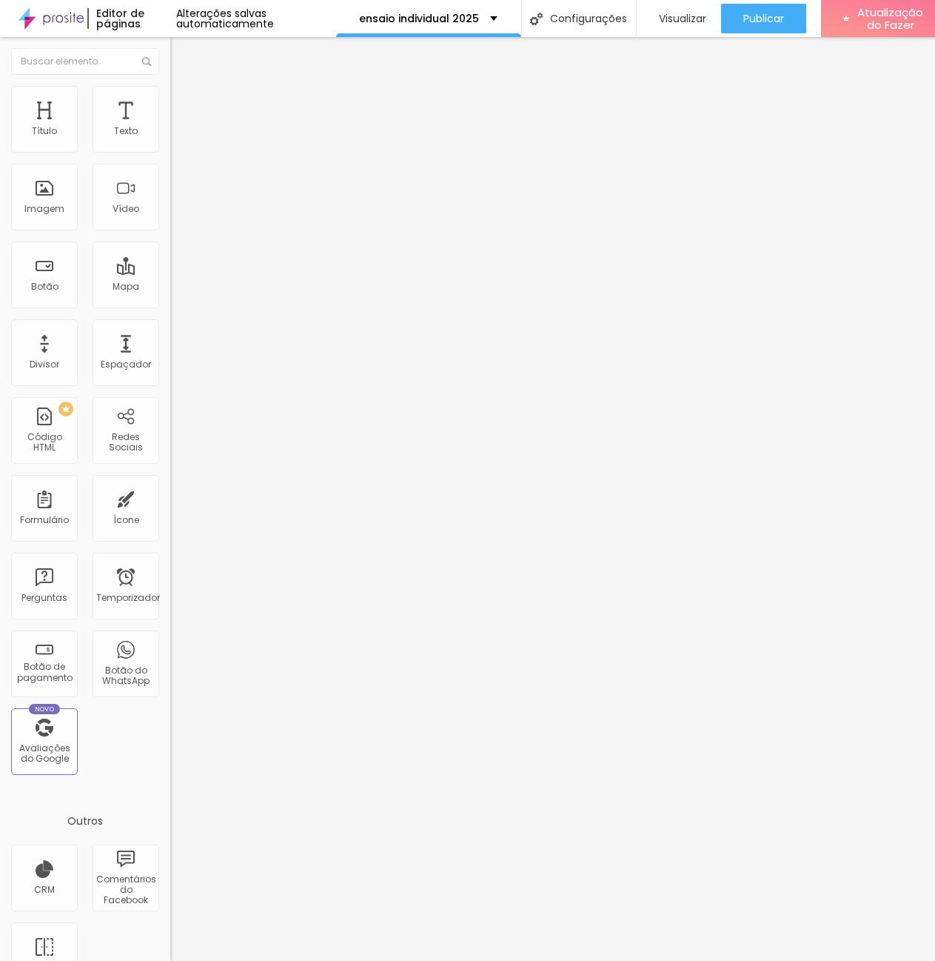
click at [179, 127] on font "Trocar imagem" at bounding box center [215, 121] width 72 height 13
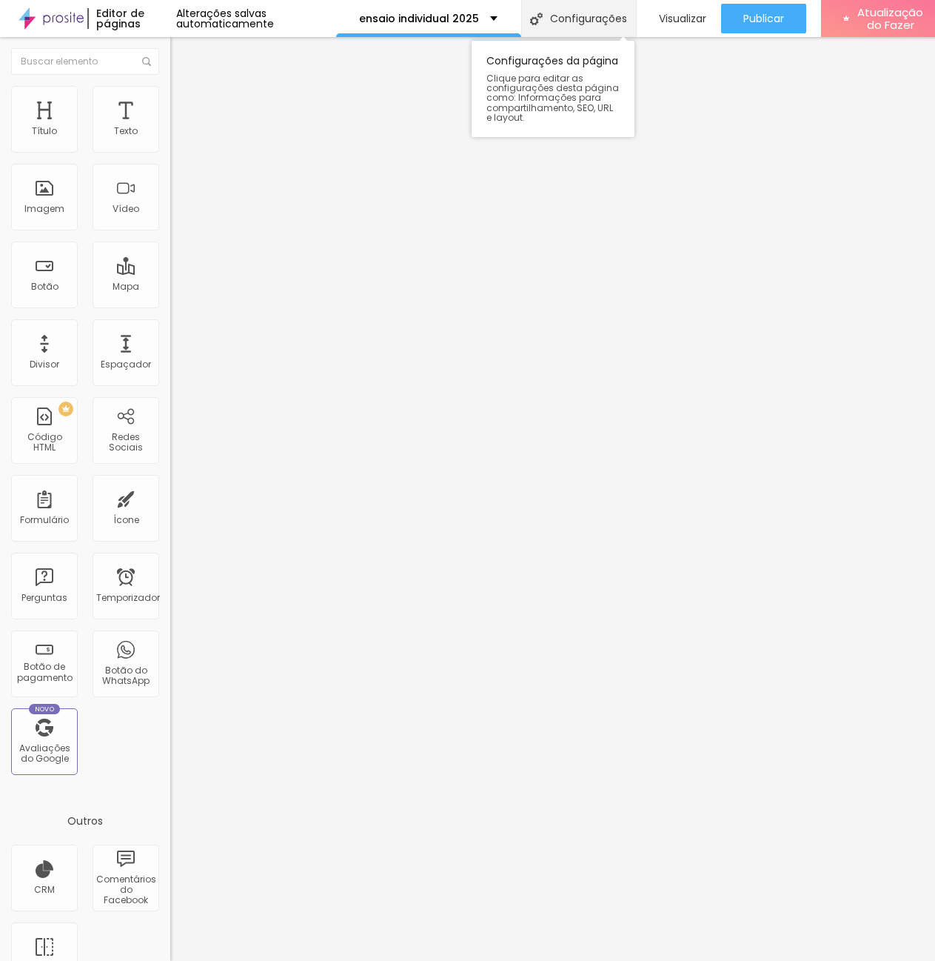
click at [607, 25] on font "Configurações" at bounding box center [588, 18] width 77 height 15
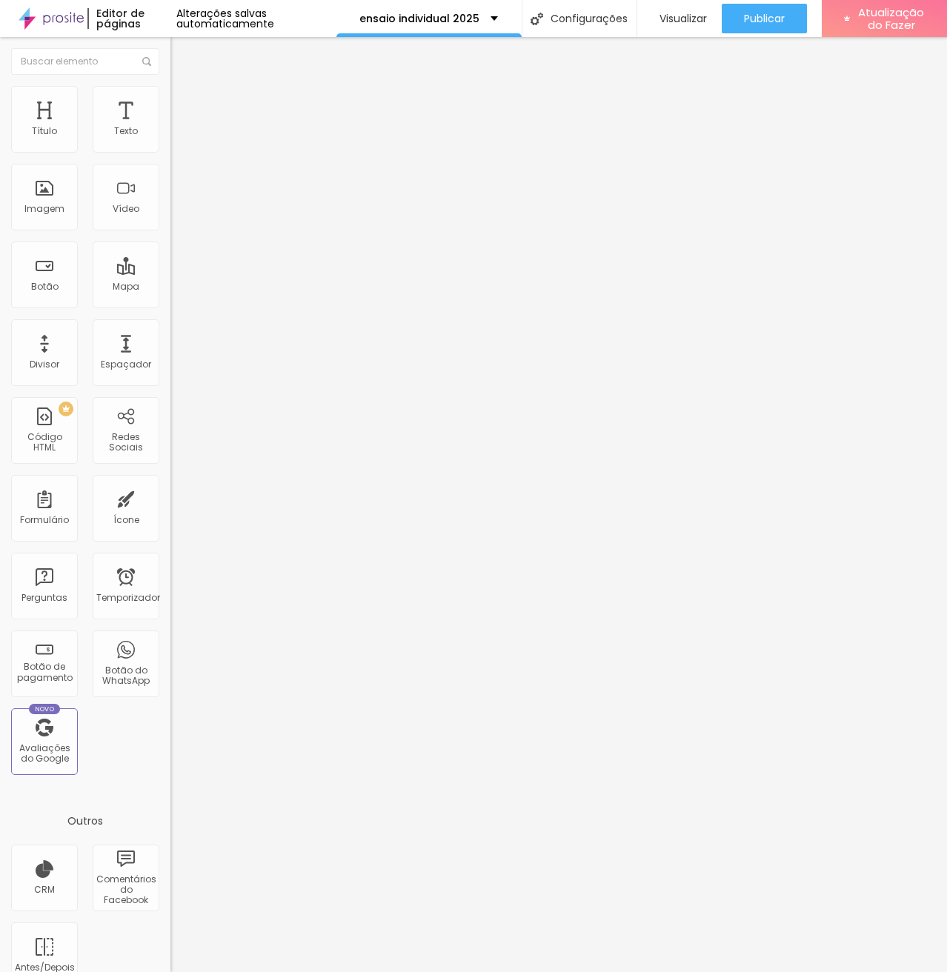
drag, startPoint x: 458, startPoint y: 392, endPoint x: 547, endPoint y: 392, distance: 88.9
type input "/ensaio-individual-2025"
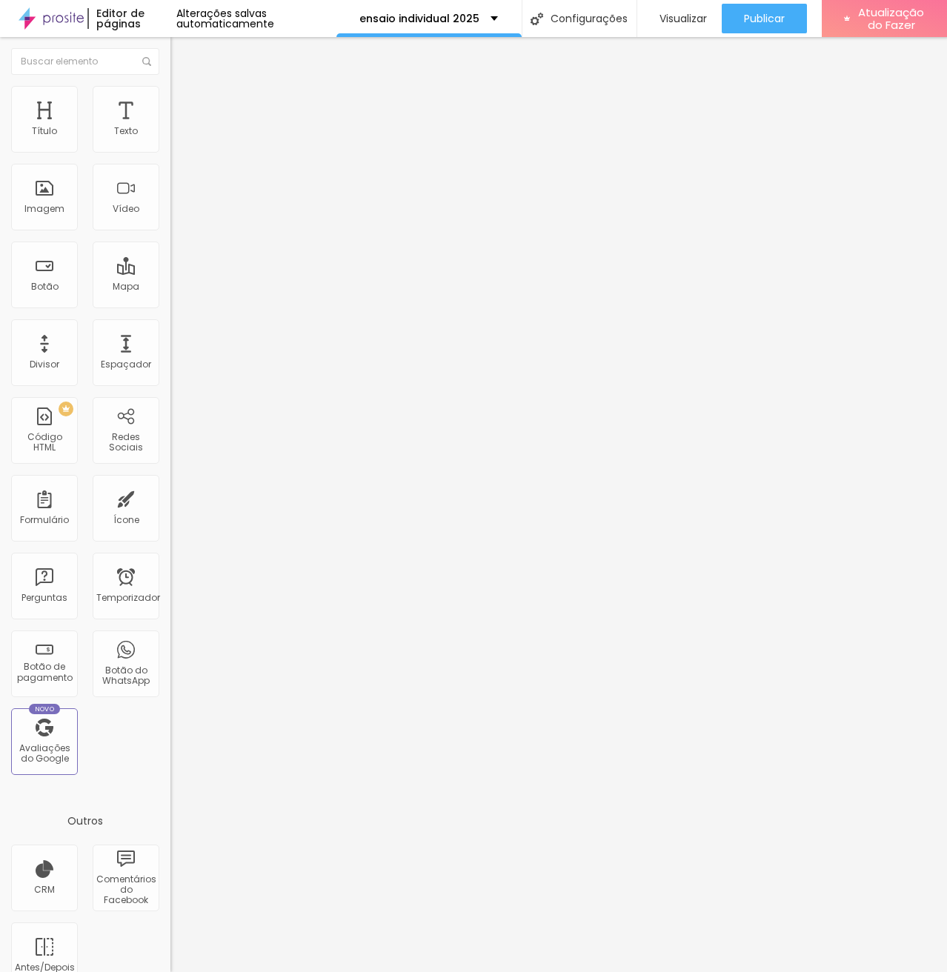
drag, startPoint x: 450, startPoint y: 567, endPoint x: 532, endPoint y: 568, distance: 82.2
type input "Tropicália | Fotógrafo em [GEOGRAPHIC_DATA]"
drag, startPoint x: 676, startPoint y: 663, endPoint x: 642, endPoint y: 664, distance: 34.1
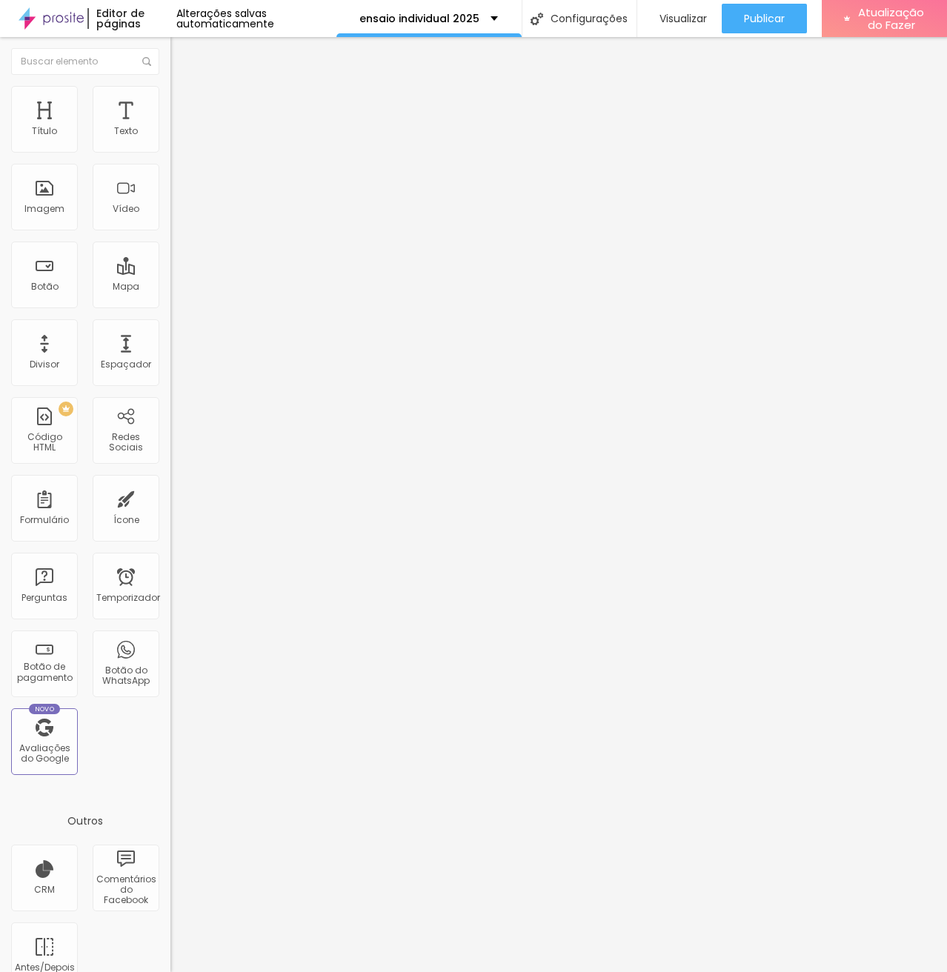
type textarea "Registros afetivos de histórias reais. Fotografia de casamento espontânea, leve…"
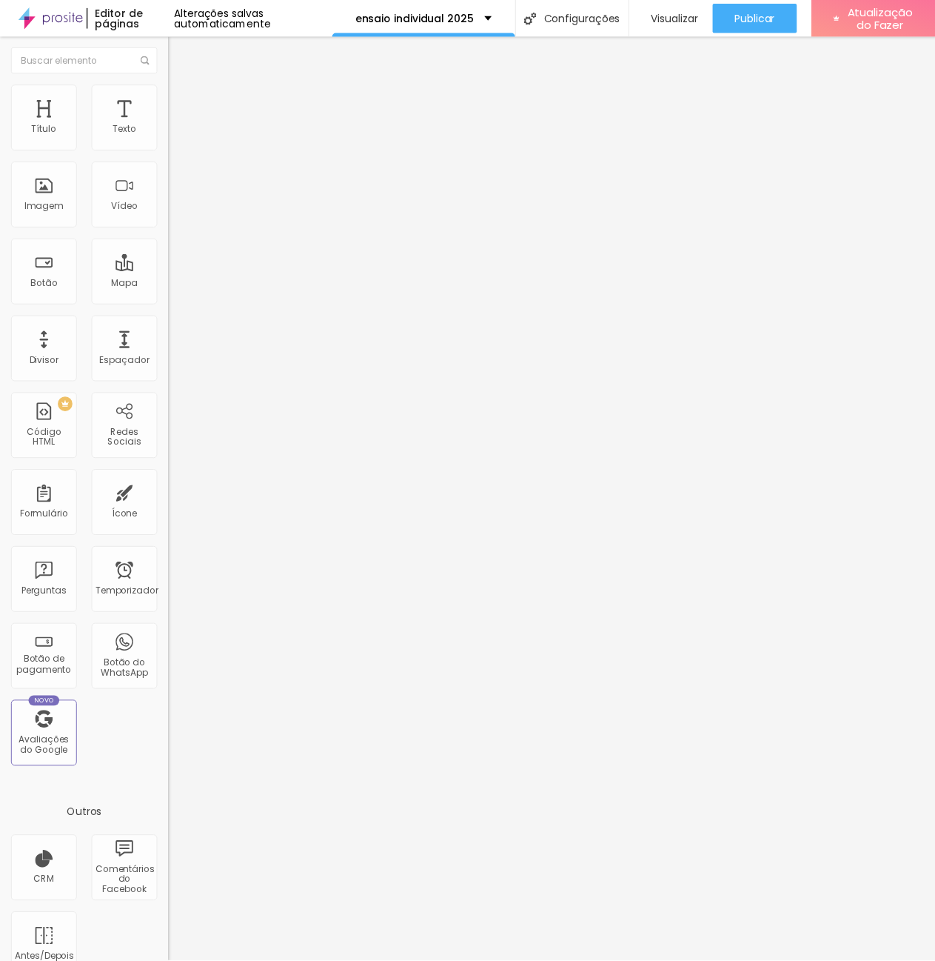
scroll to position [866, 0]
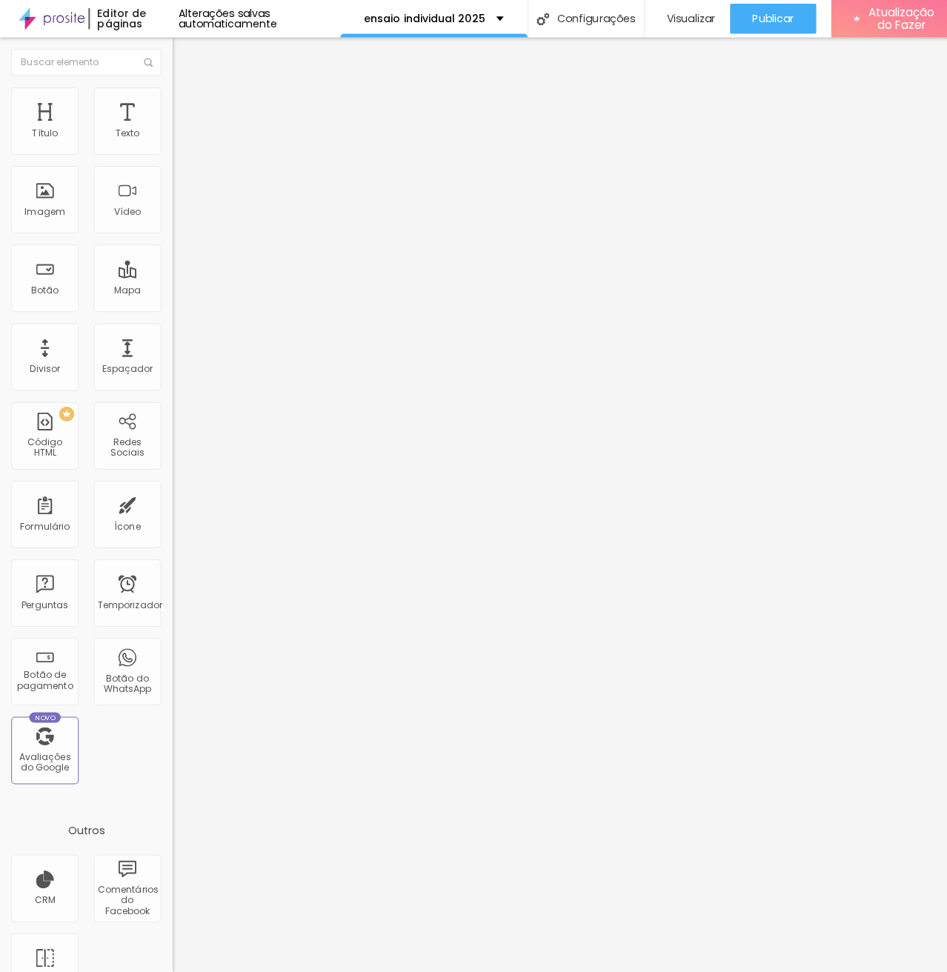
scroll to position [0, 0]
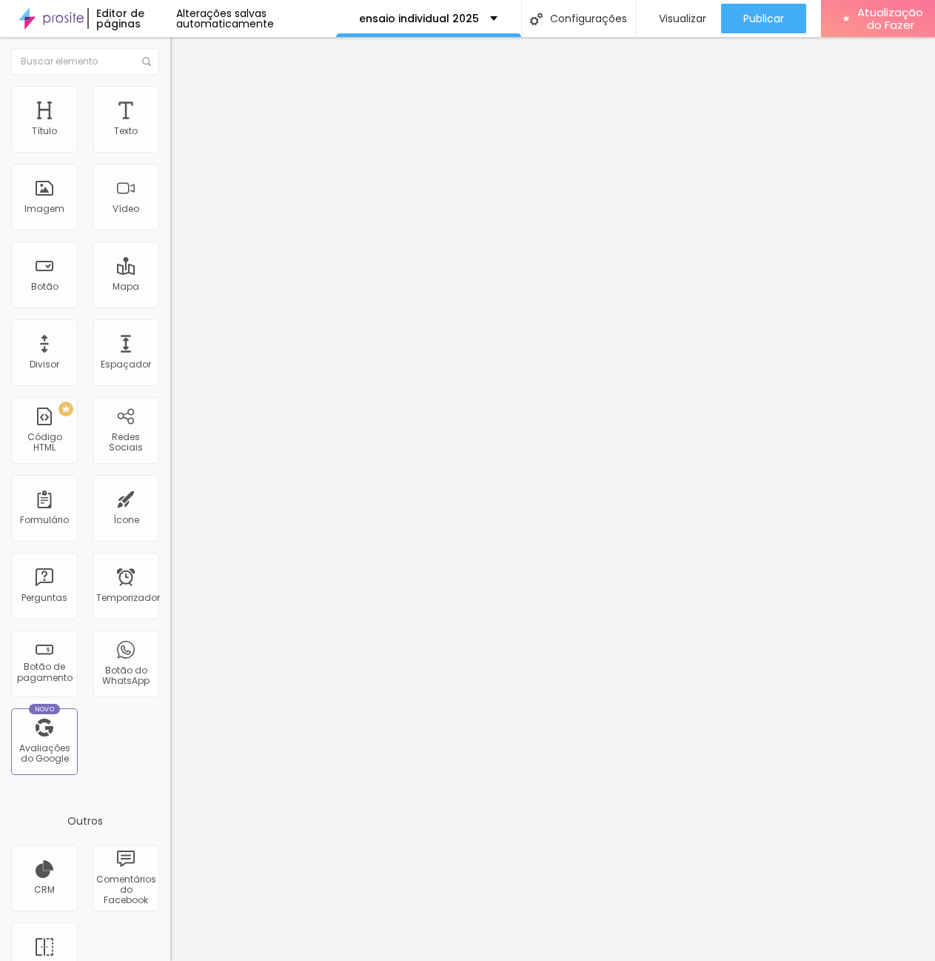
drag, startPoint x: 445, startPoint y: 495, endPoint x: 521, endPoint y: 496, distance: 76.3
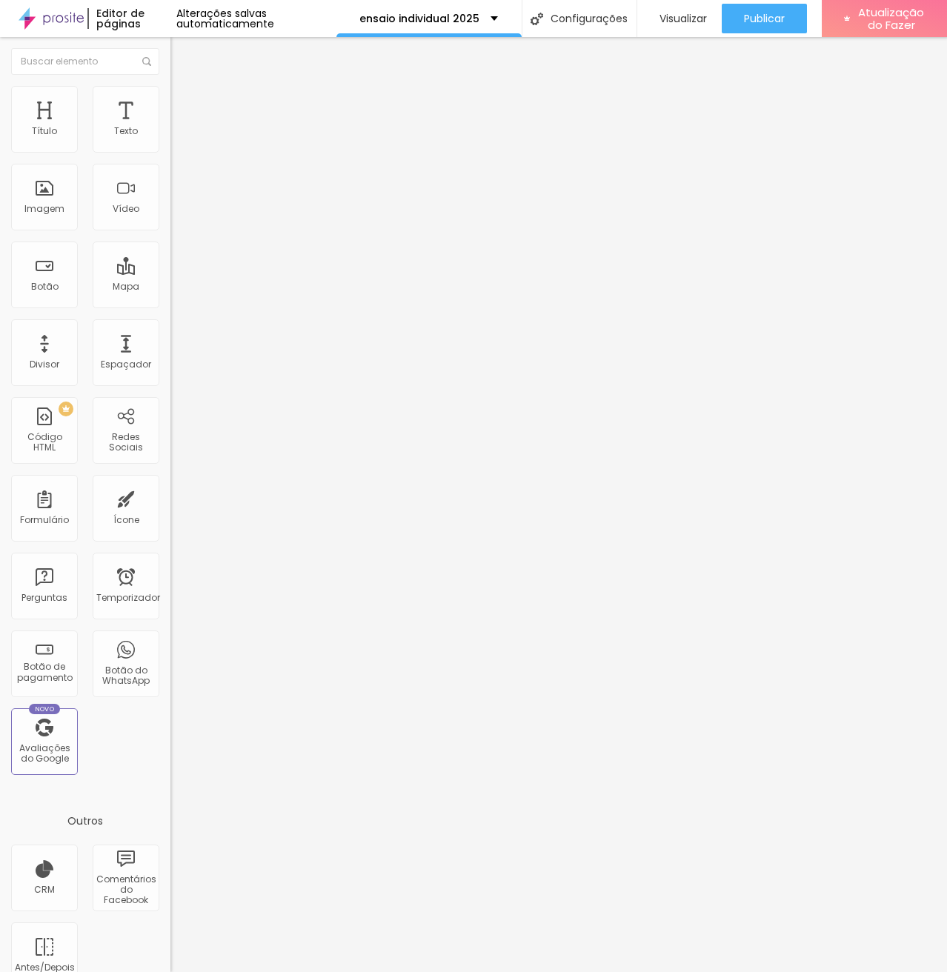
type input "Tropicália | Fotógrafo em [GEOGRAPHIC_DATA]"
drag, startPoint x: 642, startPoint y: 584, endPoint x: 692, endPoint y: 585, distance: 49.6
drag, startPoint x: 378, startPoint y: 612, endPoint x: 387, endPoint y: 612, distance: 8.2
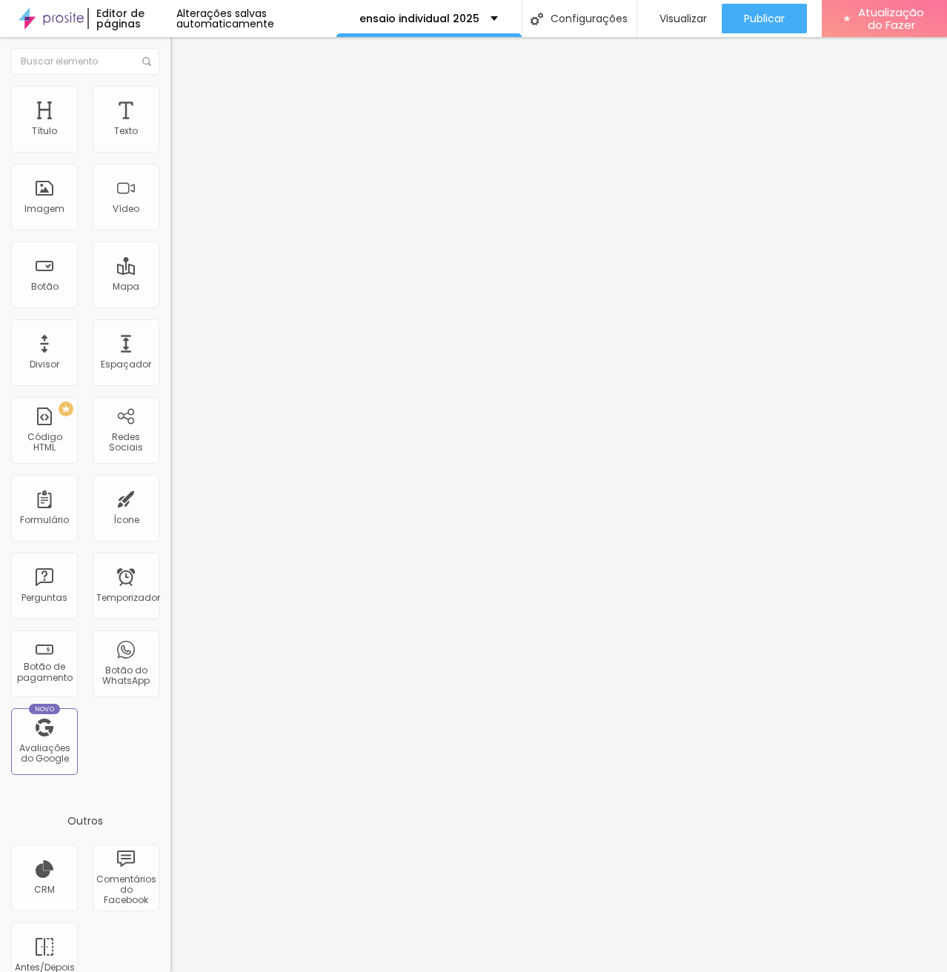
type textarea "Registros afetivos de histórias reais. Fotografia de casamento espontânea, leve…"
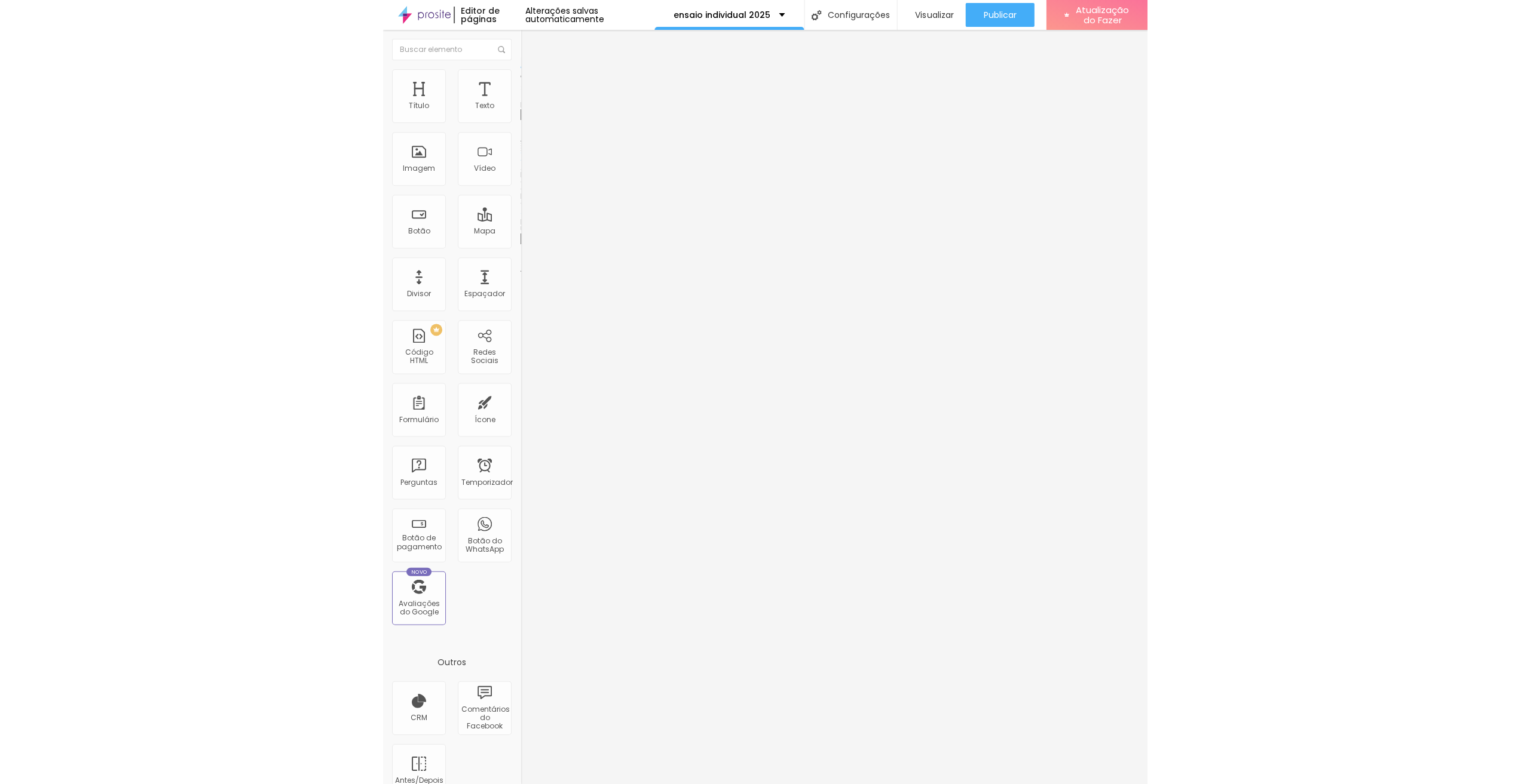
scroll to position [0, 0]
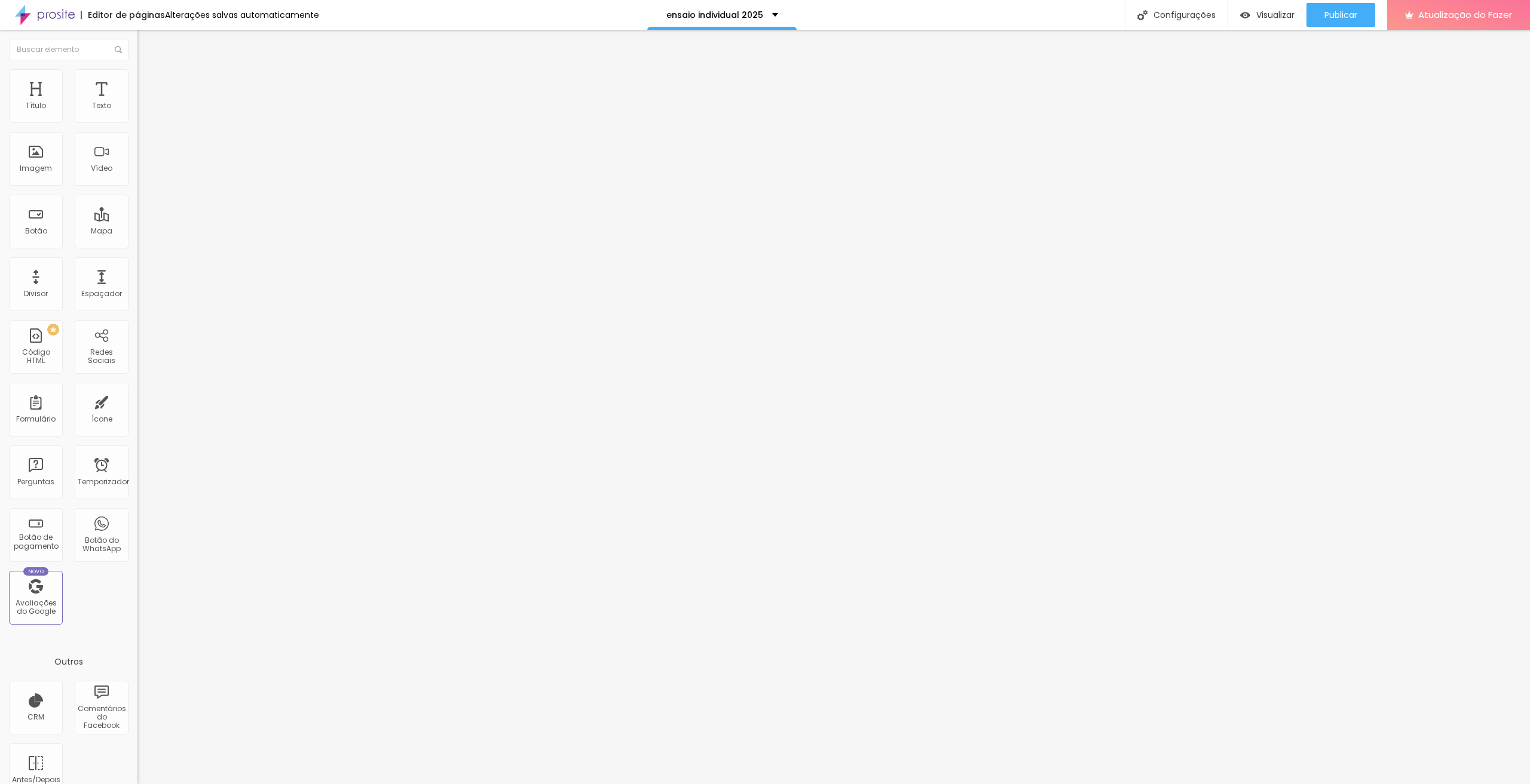
click at [979, 784] on div at bounding box center [765, 796] width 1530 height 10
click at [1179, 20] on font "Configurações" at bounding box center [1184, 15] width 62 height 12
drag, startPoint x: 756, startPoint y: 315, endPoint x: 805, endPoint y: 310, distance: 49.3
type input "/ensaio-individual-2025"
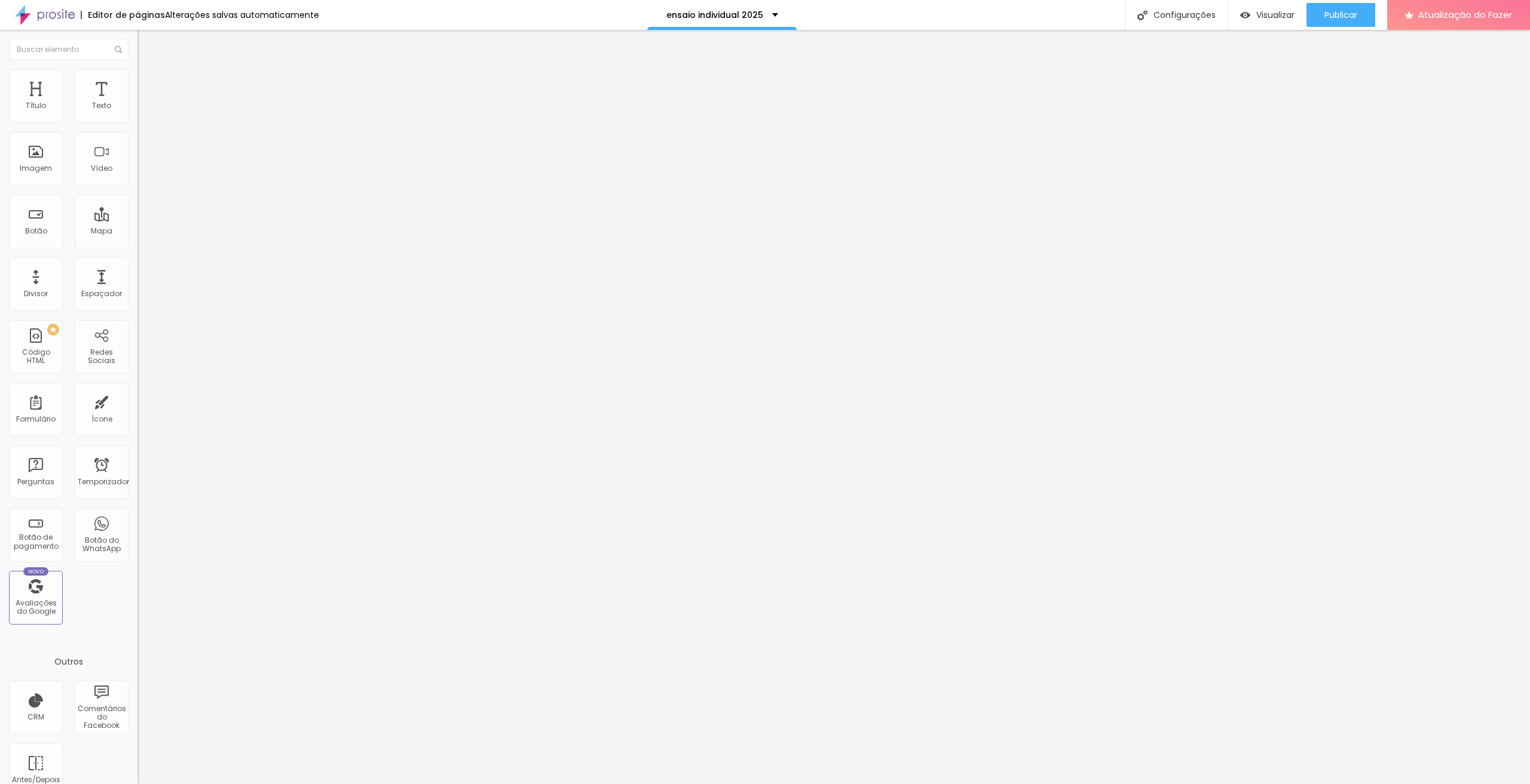
scroll to position [41, 0]
click at [981, 784] on div at bounding box center [765, 796] width 1530 height 10
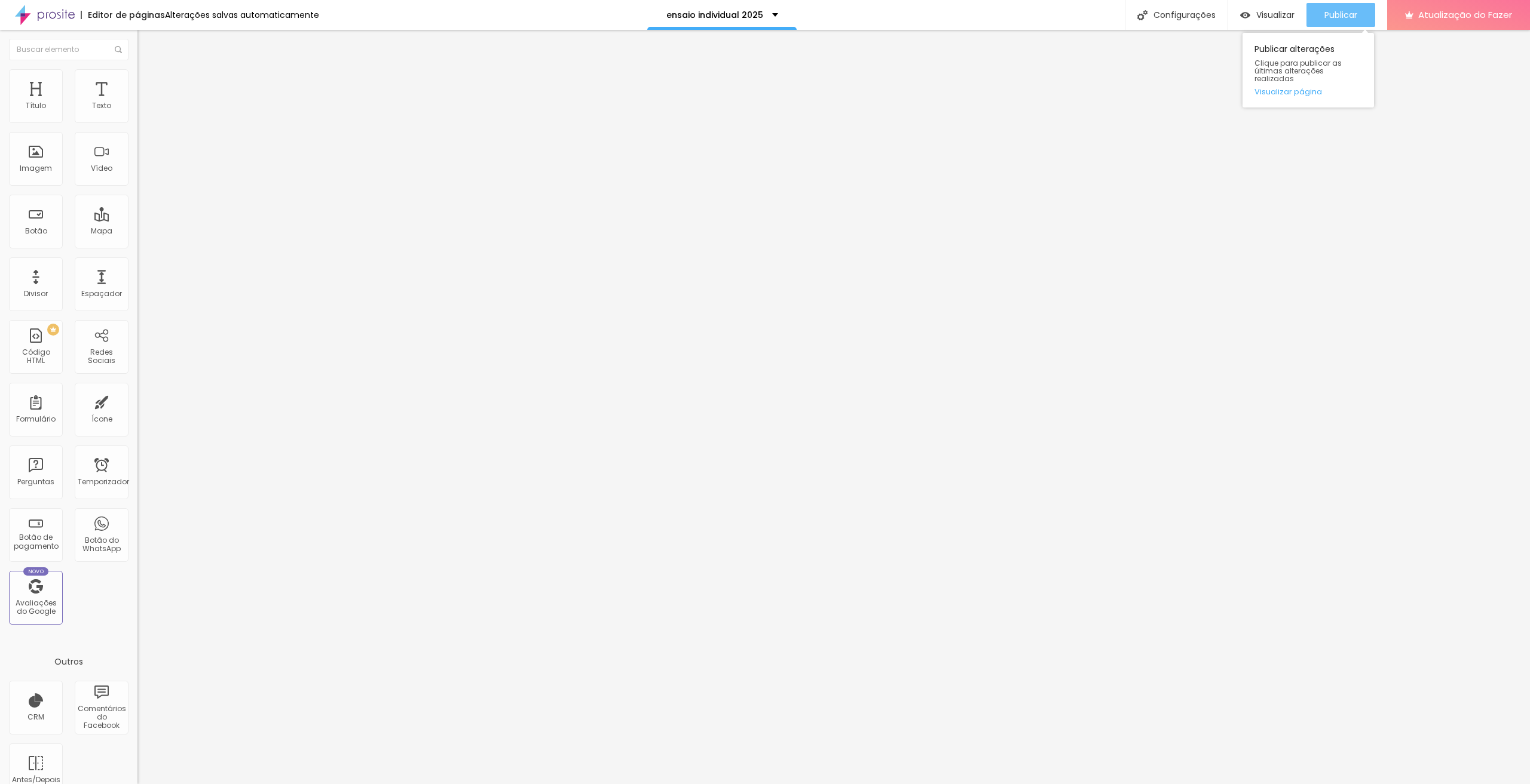
click at [1327, 22] on div "Publicar" at bounding box center [1340, 15] width 33 height 24
click at [1269, 17] on font "Visualizar" at bounding box center [1264, 15] width 38 height 12
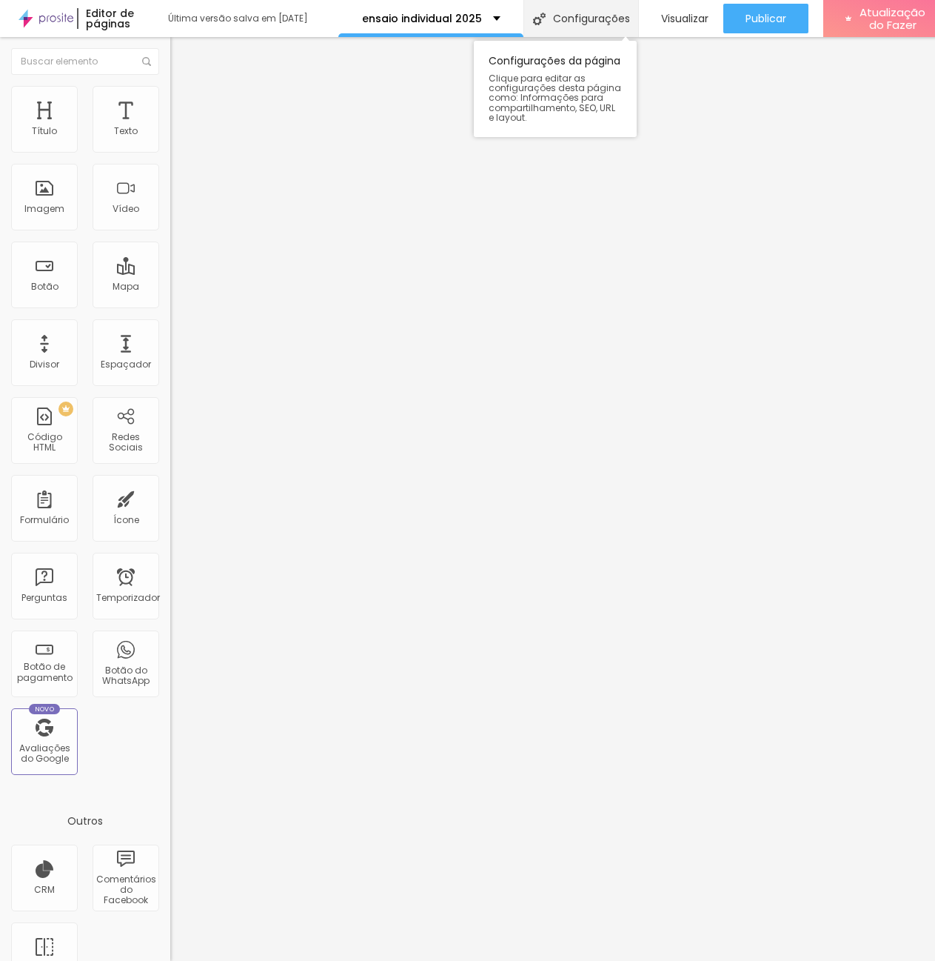
click at [592, 23] on font "Configurações" at bounding box center [591, 18] width 77 height 15
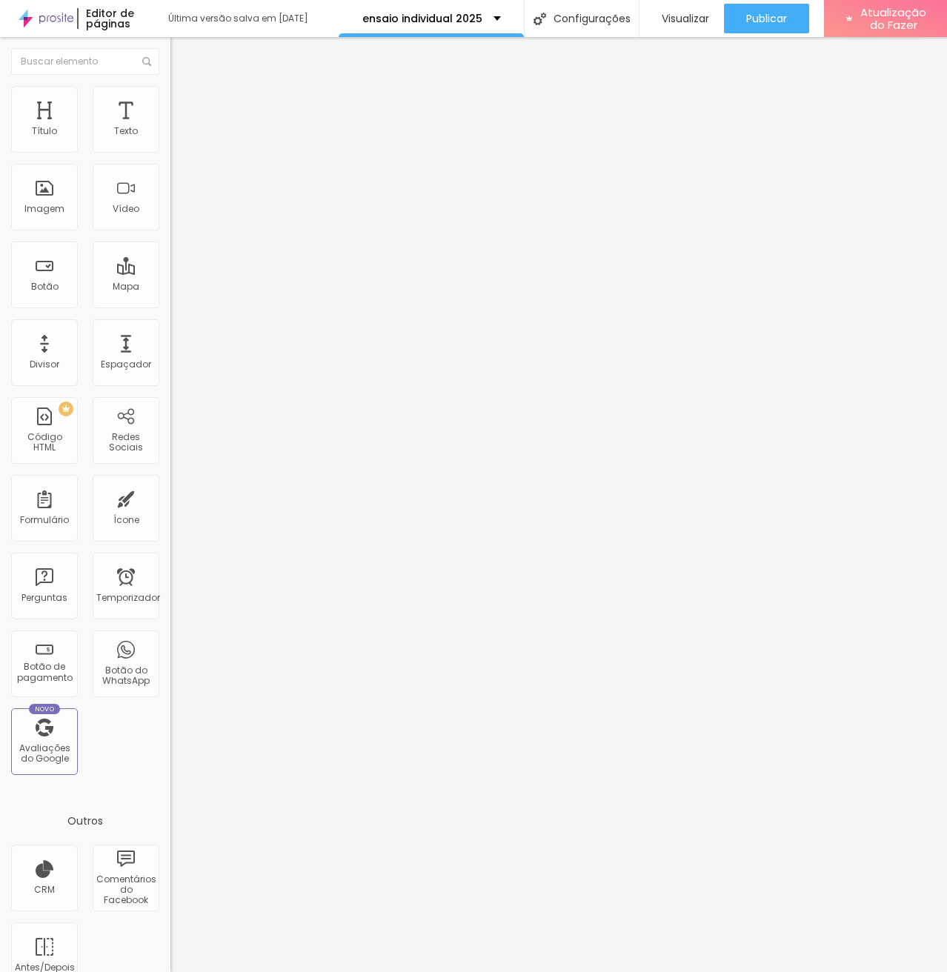
type input "/ensaio-individual-2025-2"
